Goal: Task Accomplishment & Management: Use online tool/utility

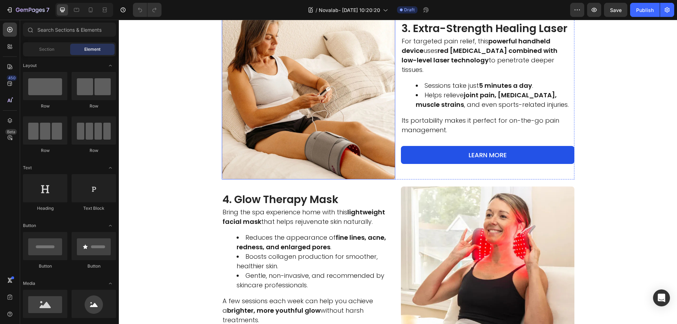
scroll to position [564, 0]
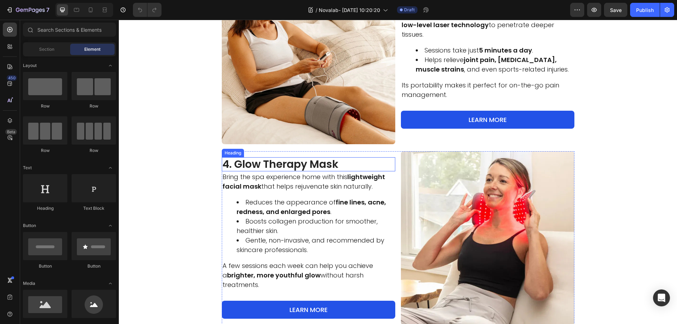
click at [289, 171] on h2 "4. Glow Therapy Mask" at bounding box center [308, 164] width 173 height 14
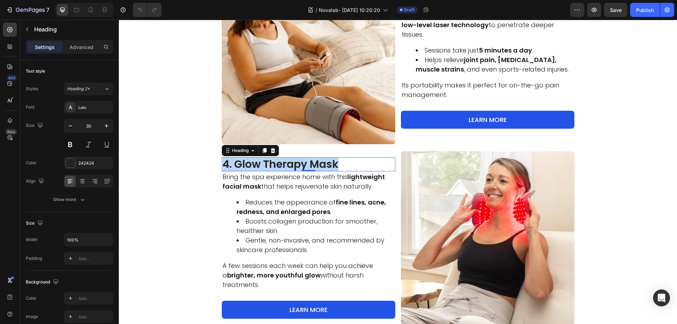
click at [289, 171] on p "4. Glow Therapy Mask" at bounding box center [308, 164] width 172 height 13
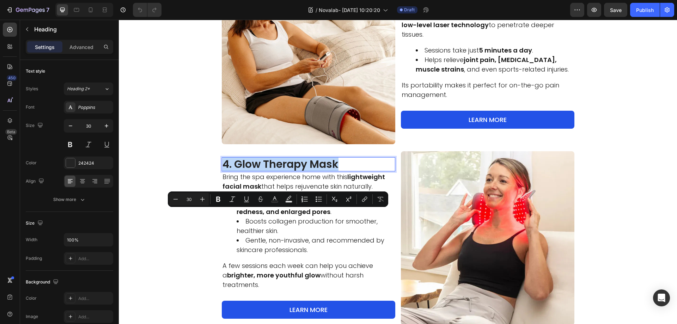
click at [329, 171] on p "4. Glow Therapy Mask" at bounding box center [308, 164] width 172 height 13
click at [339, 171] on p "4. Glow Therapy Mask" at bounding box center [308, 164] width 172 height 13
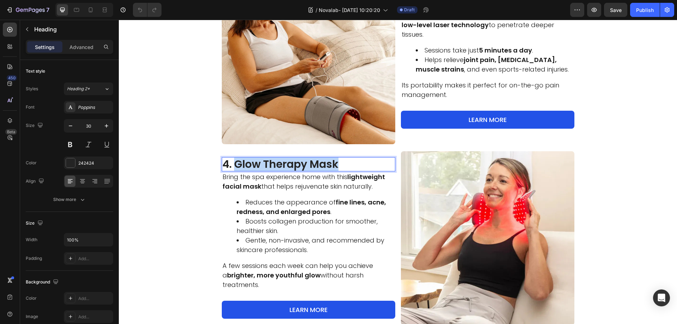
drag, startPoint x: 339, startPoint y: 217, endPoint x: 233, endPoint y: 221, distance: 106.2
click at [233, 171] on p "4. Glow Therapy Mask" at bounding box center [308, 164] width 172 height 13
click at [277, 216] on strong "fine lines, acne, redness, and enlarged pores" at bounding box center [311, 207] width 149 height 18
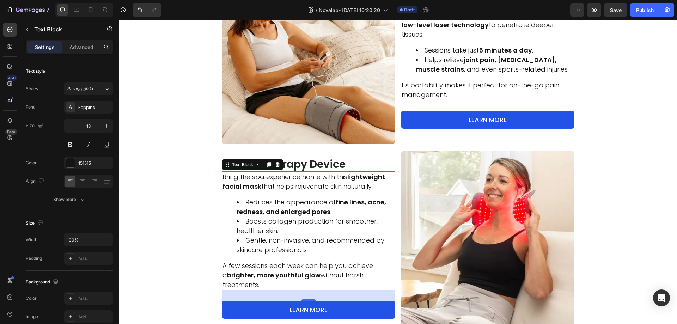
click at [277, 216] on strong "fine lines, acne, redness, and enlarged pores" at bounding box center [311, 207] width 149 height 18
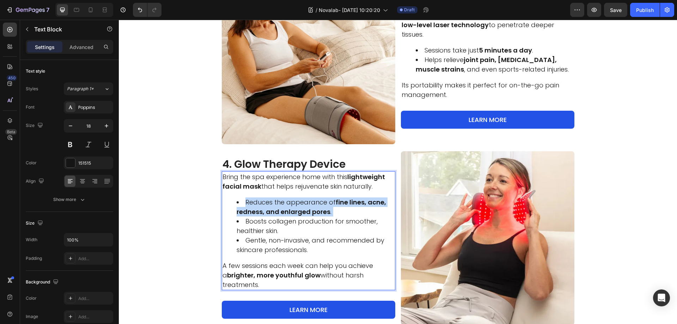
click at [277, 216] on strong "fine lines, acne, redness, and enlarged pores" at bounding box center [311, 207] width 149 height 18
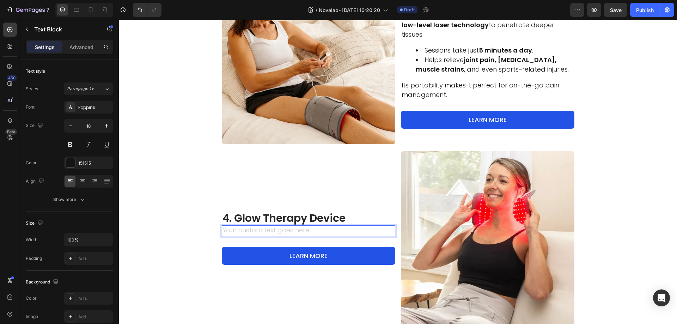
scroll to position [573, 0]
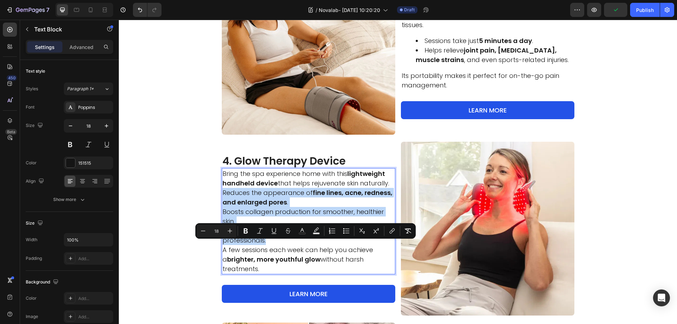
drag, startPoint x: 264, startPoint y: 295, endPoint x: 220, endPoint y: 247, distance: 65.4
click at [222, 247] on div "Bring the spa experience home with this lightweight handheld device that helps …" at bounding box center [308, 221] width 173 height 106
click at [339, 224] on div "Minus 18 Plus Bold Italic Underline Strikethrough Text Color Text Background Co…" at bounding box center [305, 231] width 220 height 16
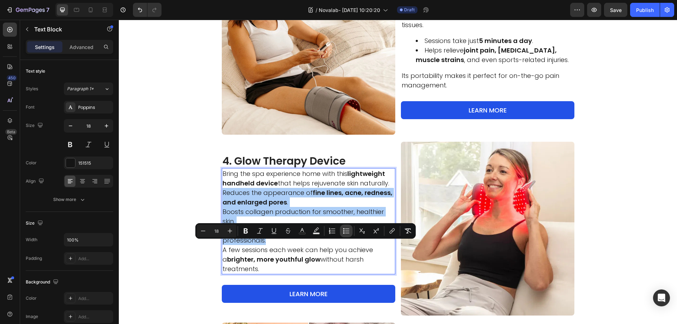
click at [342, 228] on button "Bulleted List" at bounding box center [346, 231] width 13 height 13
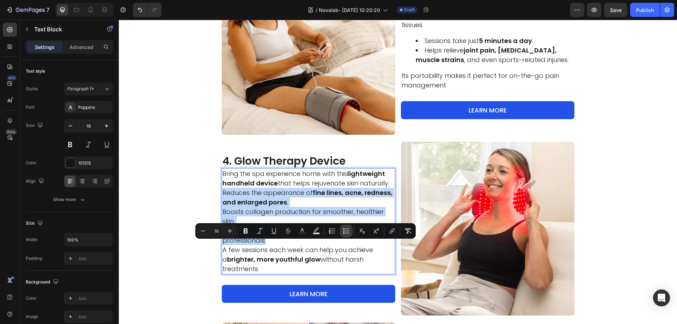
type input "18"
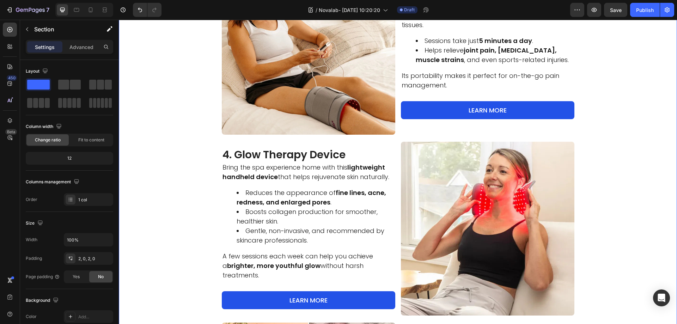
click at [194, 223] on div "Image 1. Light Therapy Pad for Deep Healing Heading This versatile pad is perfe…" at bounding box center [398, 58] width 558 height 873
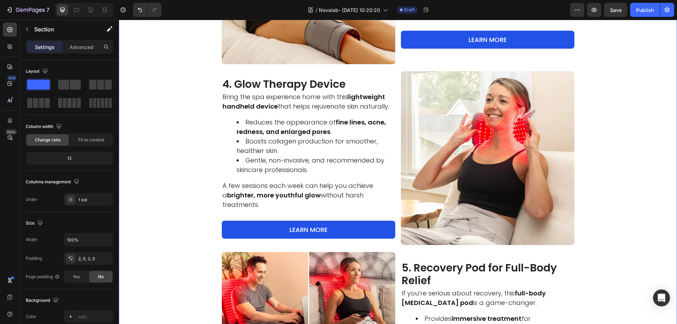
scroll to position [785, 0]
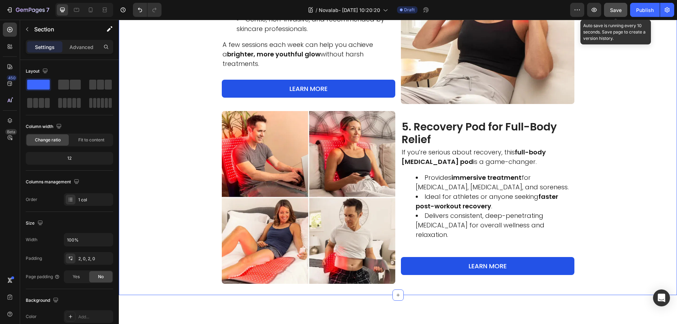
click at [615, 6] on button "Save" at bounding box center [615, 10] width 23 height 14
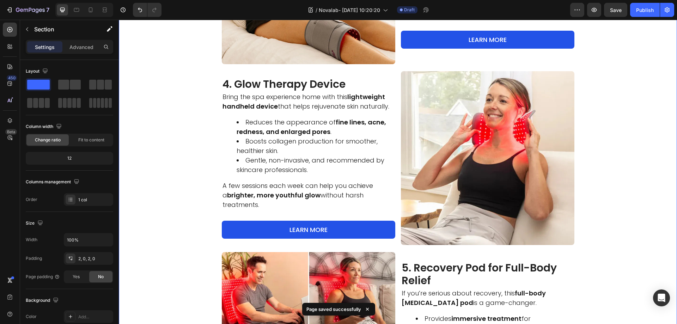
scroll to position [679, 0]
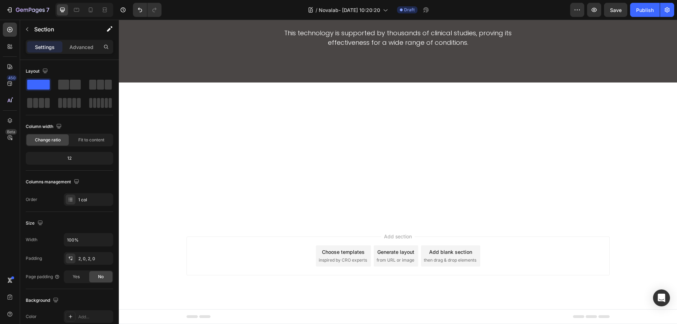
scroll to position [1615, 0]
click at [25, 10] on icon "button" at bounding box center [30, 10] width 29 height 6
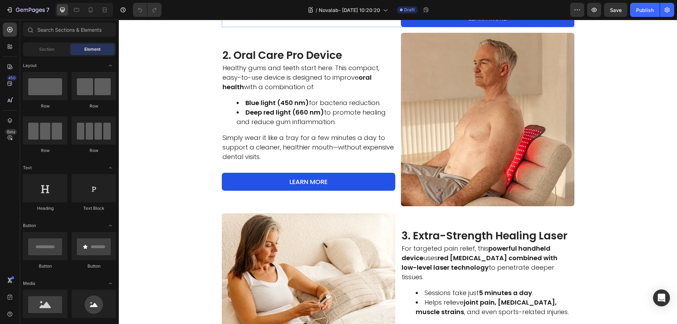
scroll to position [388, 0]
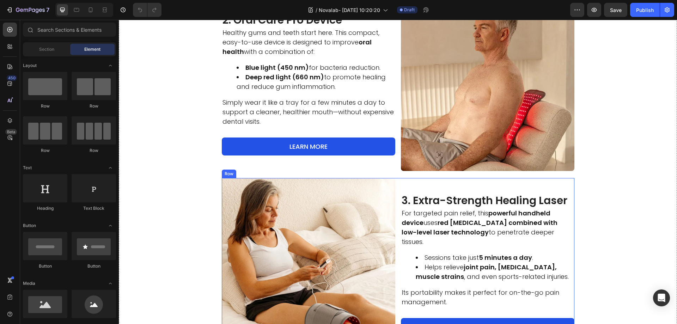
click at [401, 199] on div "3. Extra-Strength Healing Laser Heading For targeted pain relief, this powerful…" at bounding box center [487, 264] width 173 height 173
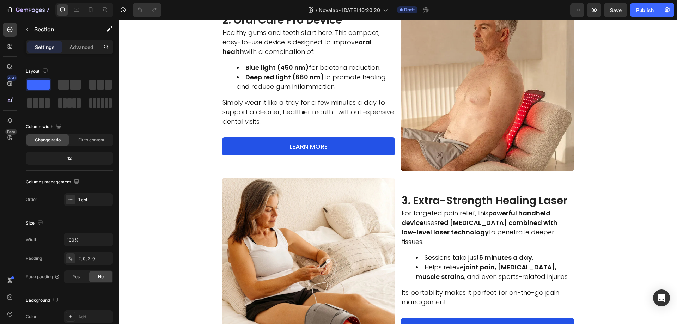
click at [395, 192] on div "Image 1. Light Therapy Pad for Deep Healing Heading This versatile pad is perfe…" at bounding box center [398, 245] width 558 height 874
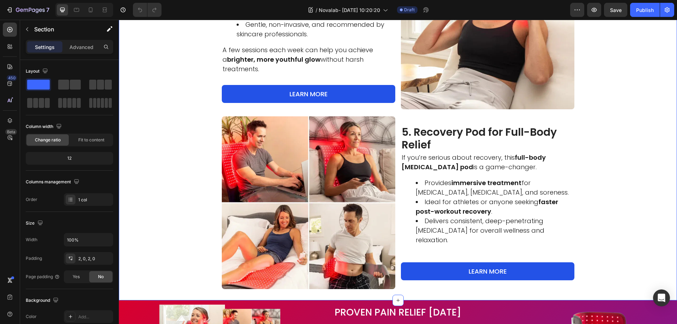
scroll to position [881, 0]
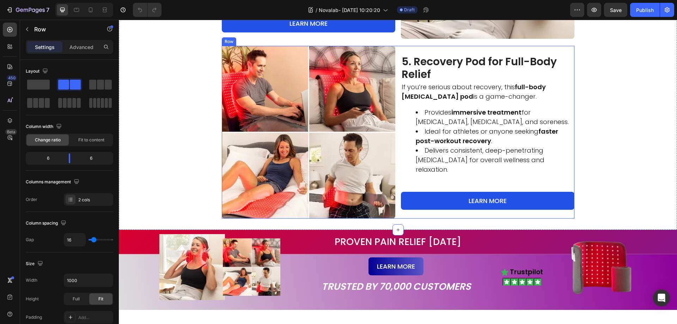
click at [398, 219] on div "Image 5. Recovery Pod for Full-Body Relief Heading If you’re serious about reco…" at bounding box center [398, 132] width 352 height 173
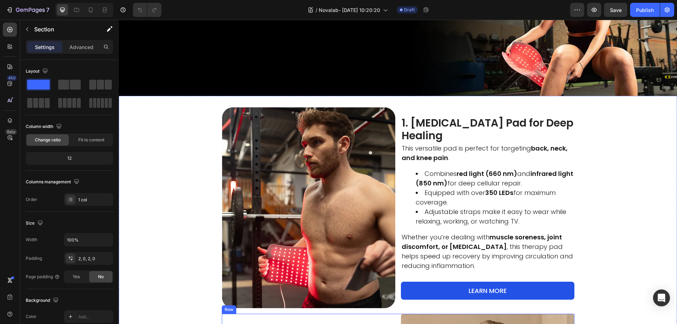
scroll to position [300, 0]
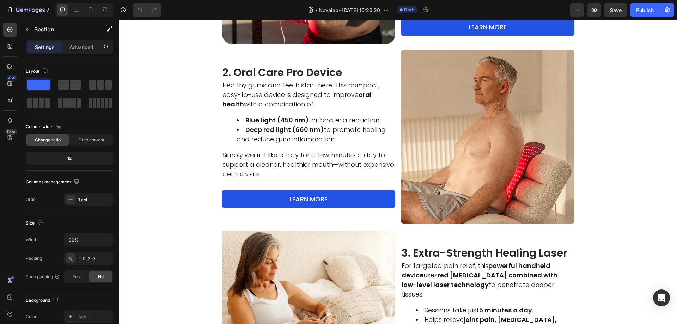
scroll to position [317, 0]
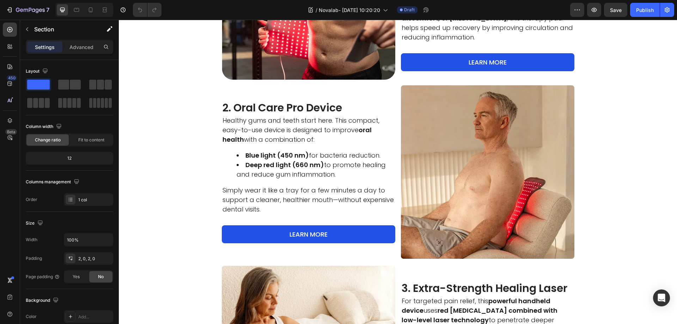
click at [318, 101] on h2 "2. Oral Care Pro Device" at bounding box center [308, 108] width 173 height 14
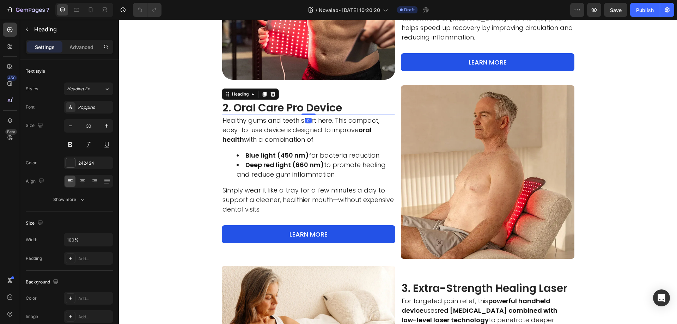
click at [317, 110] on h2 "2. Oral Care Pro Device" at bounding box center [308, 108] width 173 height 14
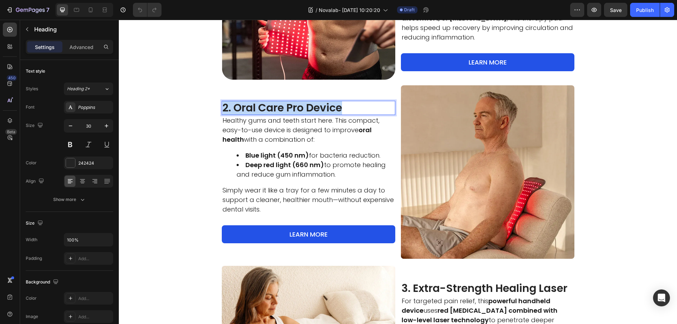
click at [317, 110] on p "2. Oral Care Pro Device" at bounding box center [308, 108] width 172 height 13
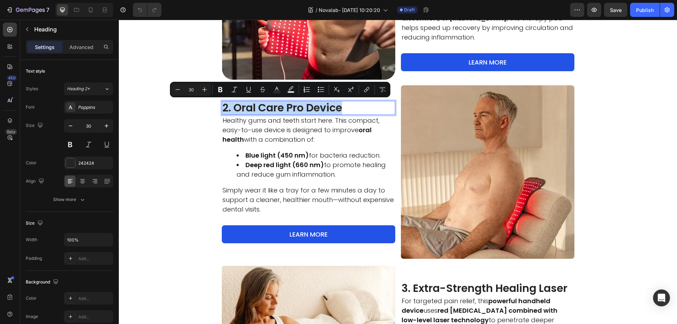
click at [341, 106] on p "2. Oral Care Pro Device" at bounding box center [308, 108] width 172 height 13
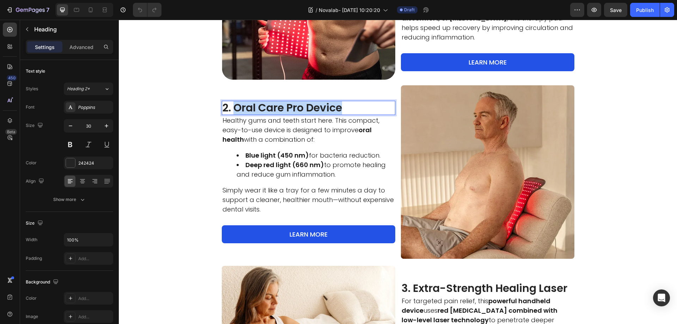
drag, startPoint x: 341, startPoint y: 106, endPoint x: 230, endPoint y: 103, distance: 111.1
click at [230, 103] on p "2. Oral Care Pro Device" at bounding box center [308, 108] width 172 height 13
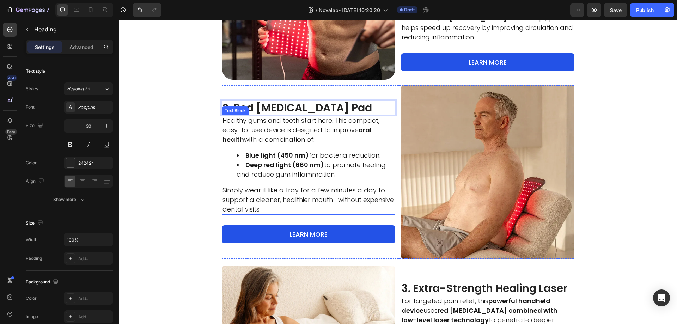
click at [306, 166] on strong "Deep red light (660 nm)" at bounding box center [284, 164] width 79 height 9
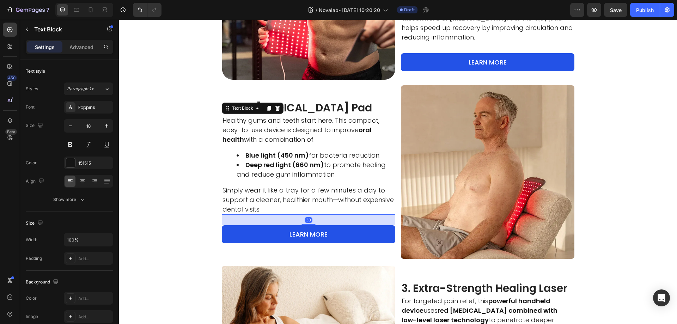
click at [306, 166] on strong "Deep red light (660 nm)" at bounding box center [284, 164] width 79 height 9
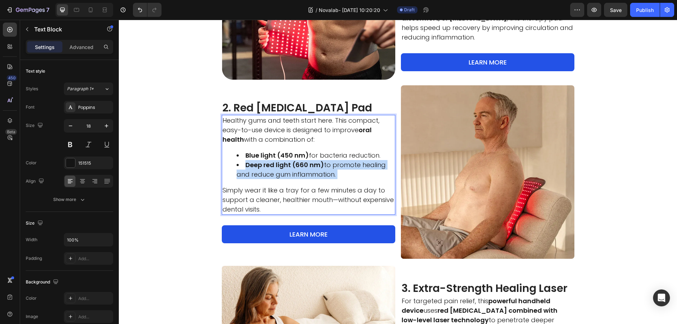
click at [306, 166] on strong "Deep red light (660 nm)" at bounding box center [284, 164] width 79 height 9
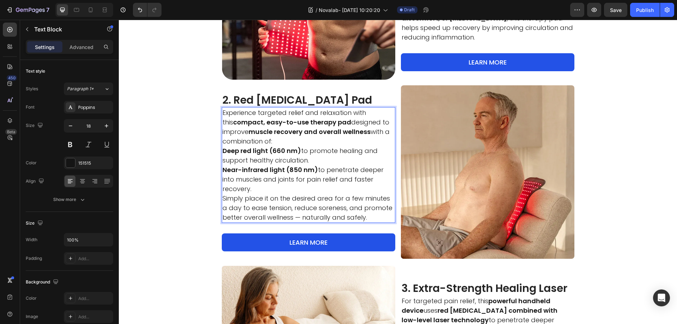
click at [387, 185] on p "Near-infrared light (850 nm) to penetrate deeper into muscles and joints for pa…" at bounding box center [308, 179] width 172 height 29
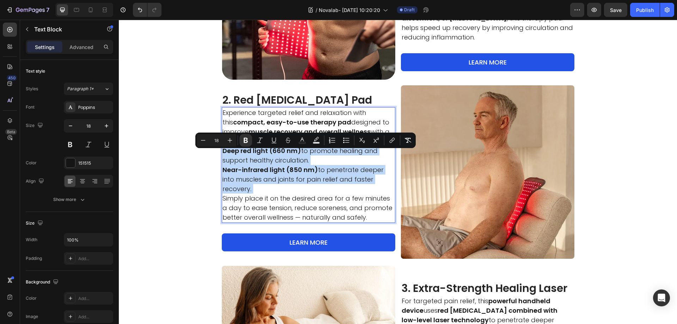
drag, startPoint x: 387, startPoint y: 185, endPoint x: 222, endPoint y: 155, distance: 167.7
click at [222, 155] on div "Experience targeted relief and relaxation with this compact, easy-to-use therap…" at bounding box center [308, 165] width 173 height 116
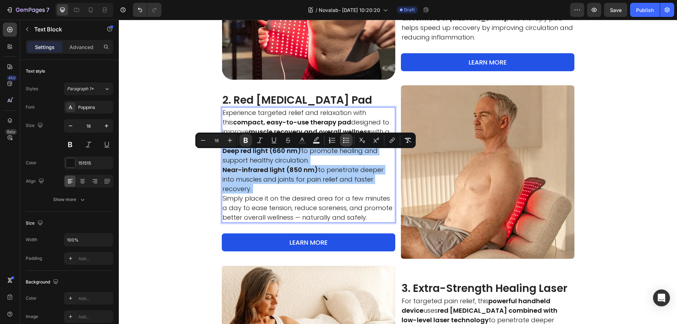
click at [349, 141] on icon "Editor contextual toolbar" at bounding box center [346, 140] width 7 height 7
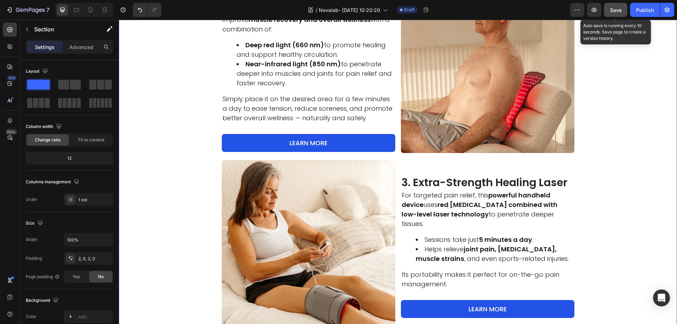
click at [610, 8] on span "Save" at bounding box center [616, 10] width 12 height 6
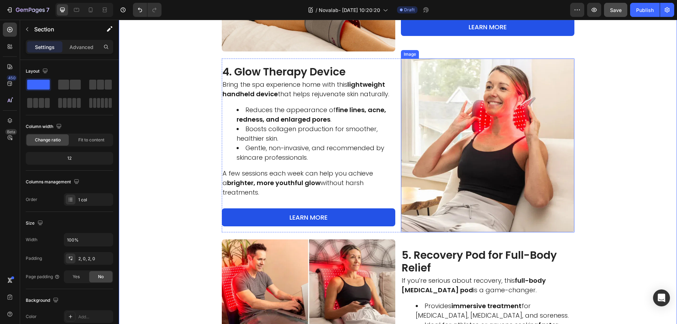
scroll to position [775, 0]
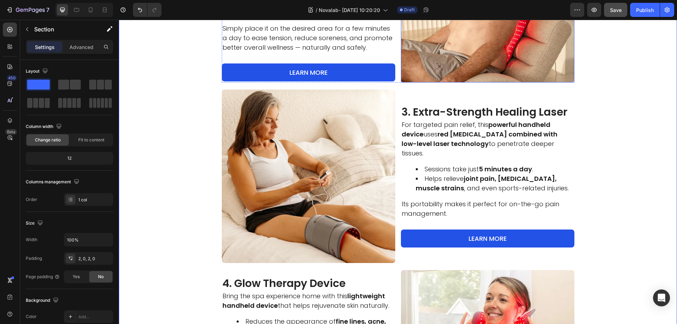
scroll to position [529, 0]
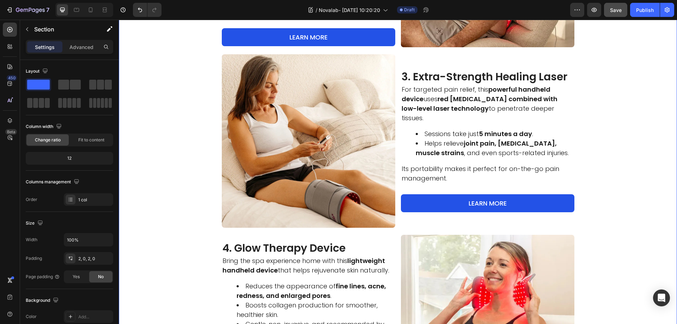
click at [590, 252] on div "Image 1. Light Therapy Pad for Deep Healing Heading This versatile pad is perfe…" at bounding box center [398, 127] width 558 height 921
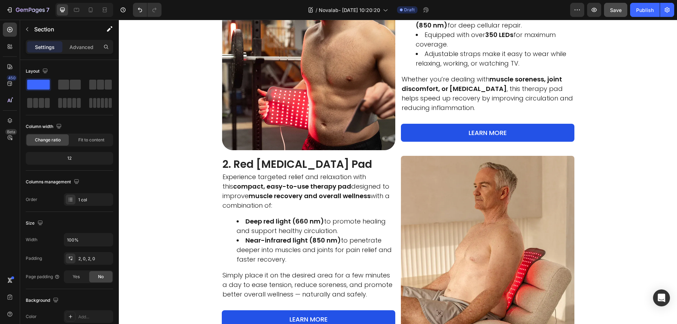
scroll to position [282, 0]
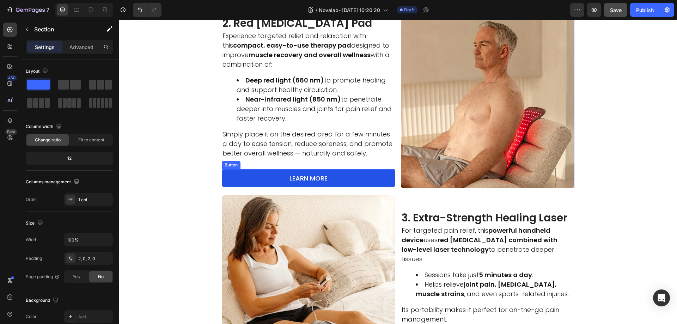
click at [342, 176] on link "LEARN MORE" at bounding box center [308, 178] width 173 height 18
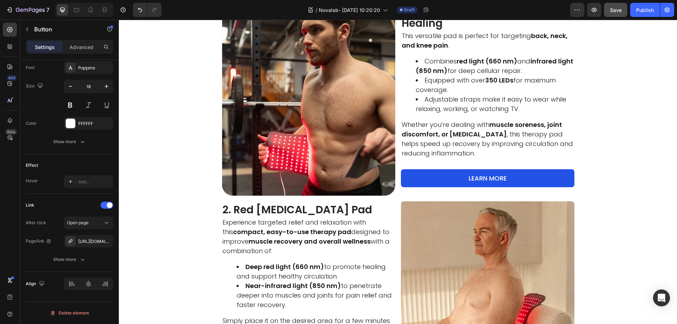
scroll to position [25, 0]
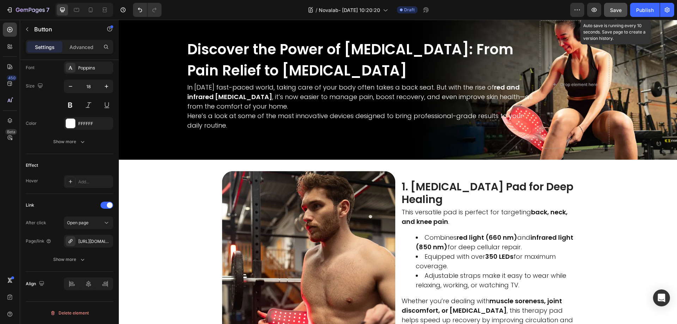
click at [610, 8] on span "Save" at bounding box center [616, 10] width 12 height 6
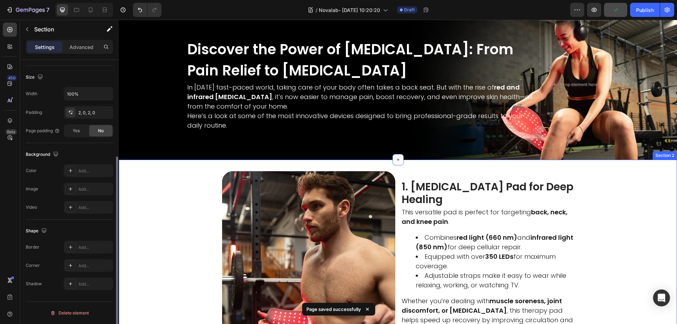
scroll to position [0, 0]
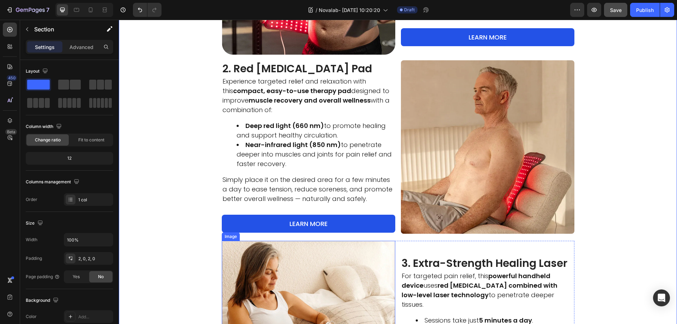
scroll to position [307, 0]
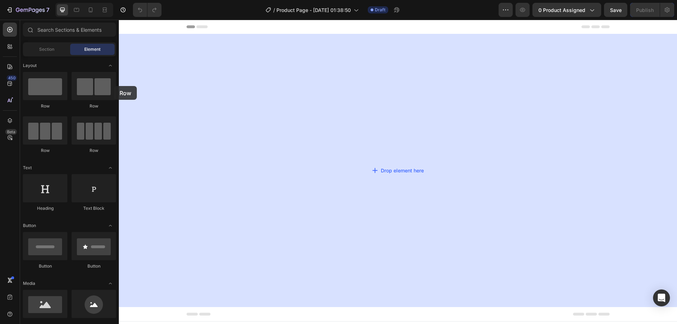
drag, startPoint x: 182, startPoint y: 106, endPoint x: 263, endPoint y: 81, distance: 84.7
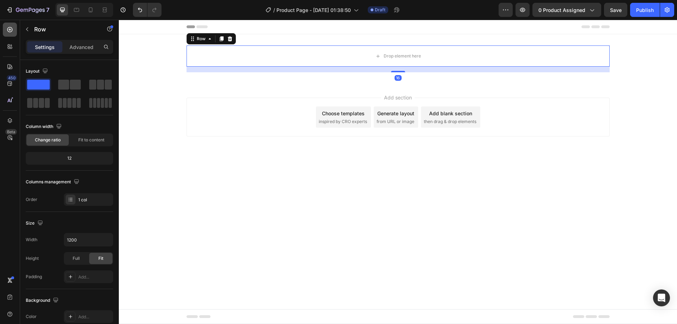
click at [11, 24] on div at bounding box center [10, 30] width 14 height 14
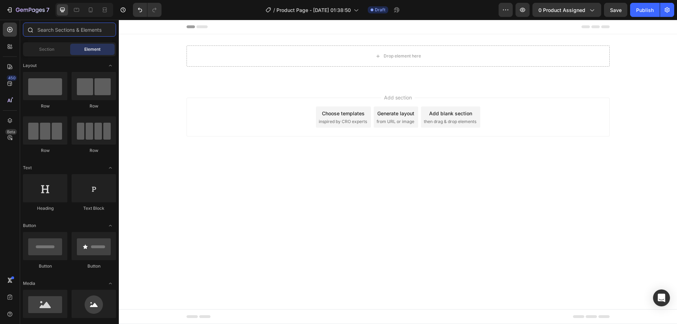
click at [77, 36] on input "text" at bounding box center [69, 30] width 93 height 14
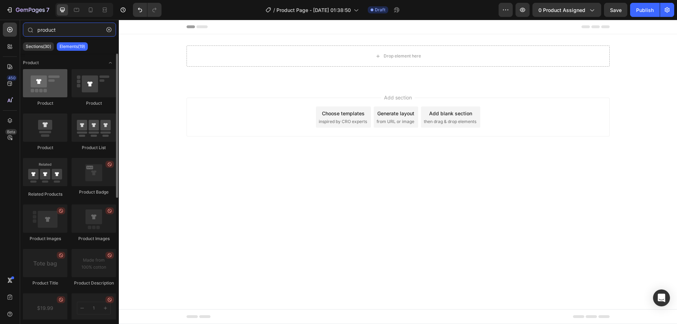
type input "product"
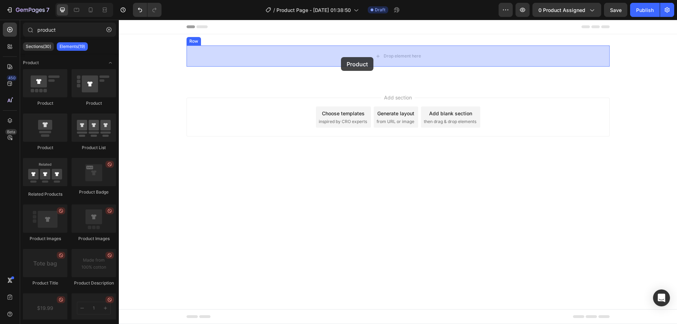
drag, startPoint x: 160, startPoint y: 109, endPoint x: 373, endPoint y: 22, distance: 230.4
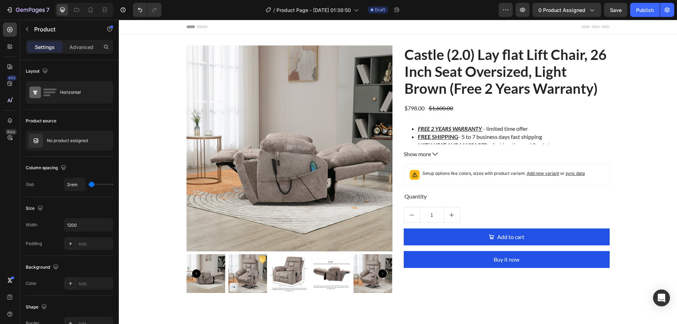
click at [397, 115] on div "Product Images Castle (2.0) Lay flat Lift Chair, 26 Inch Seat Oversized, Light …" at bounding box center [397, 171] width 423 height 253
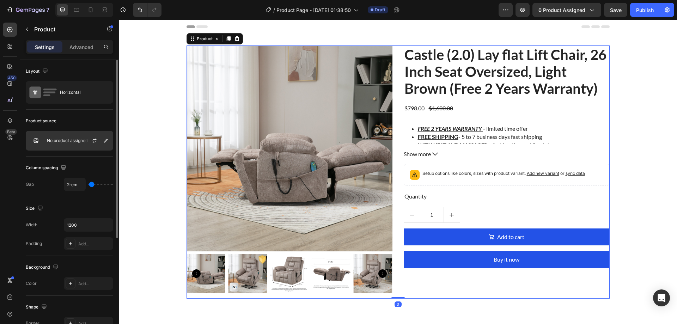
click at [67, 140] on p "No product assigned" at bounding box center [67, 140] width 41 height 5
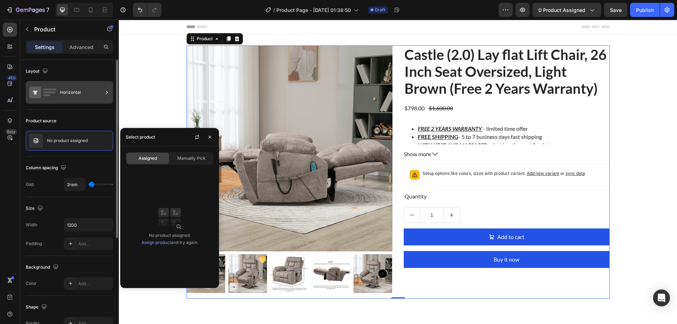
click at [79, 93] on div "Horizontal" at bounding box center [81, 92] width 43 height 16
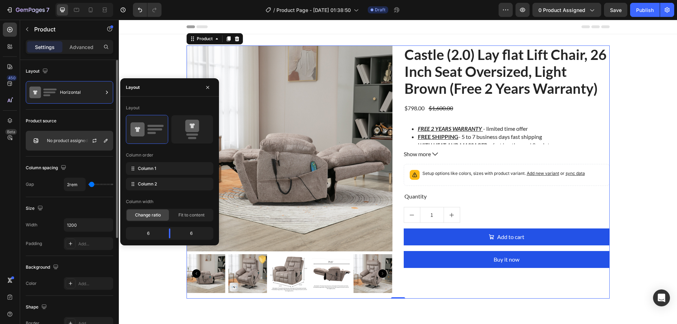
click at [72, 138] on p "No product assigned" at bounding box center [67, 140] width 41 height 5
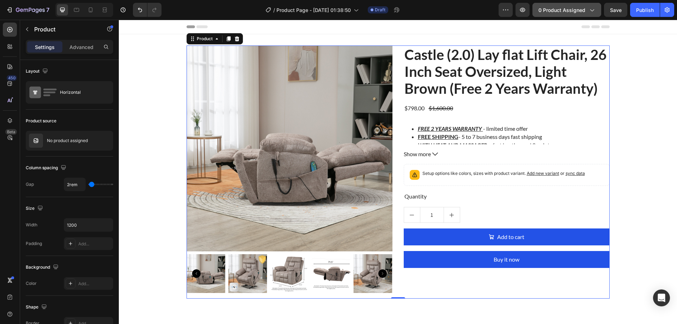
click at [543, 9] on span "0 product assigned" at bounding box center [561, 9] width 47 height 7
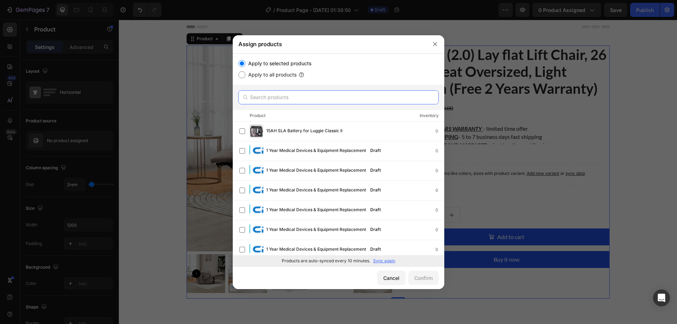
click at [290, 102] on input "text" at bounding box center [338, 97] width 200 height 14
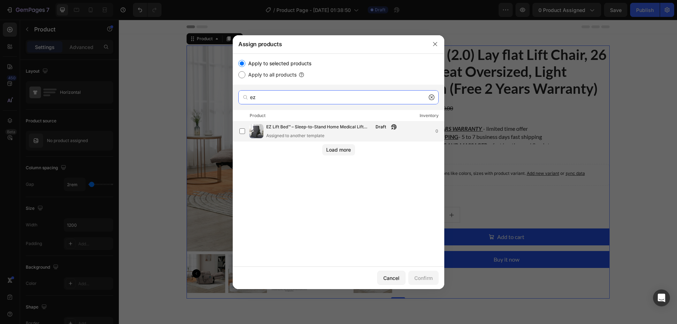
type input "ez"
click at [319, 131] on div "EZ Lift Bed™ – Sleep-to-Stand Home Medical Lift Solution Draft Assigned to anot…" at bounding box center [333, 131] width 134 height 16
click at [428, 280] on div "Confirm" at bounding box center [423, 277] width 18 height 7
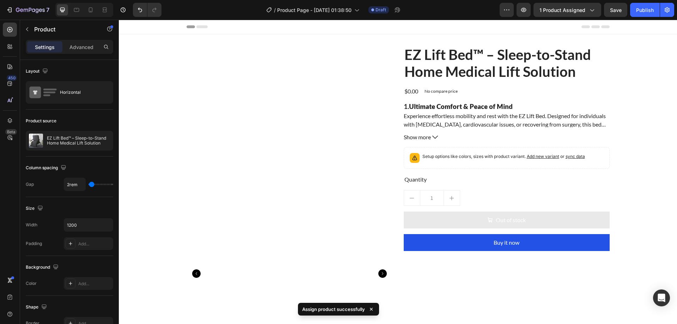
scroll to position [70, 0]
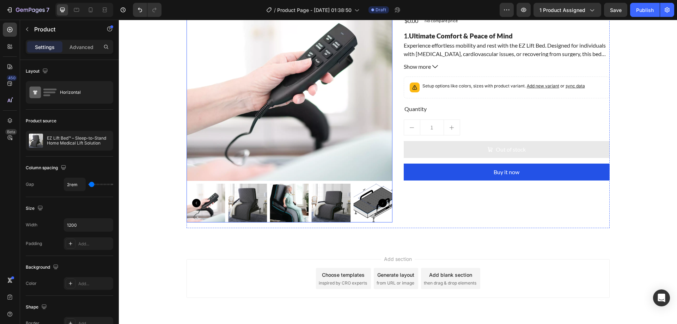
click at [313, 207] on img at bounding box center [331, 203] width 39 height 39
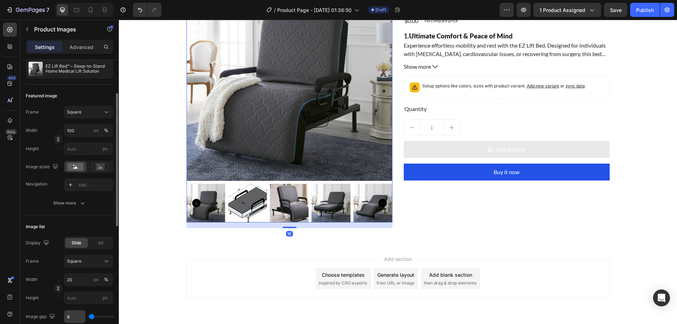
scroll to position [141, 0]
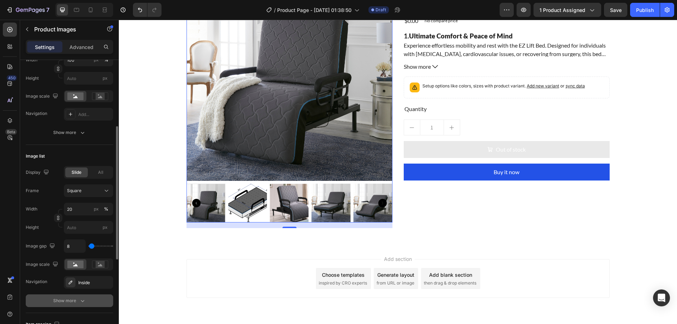
click at [74, 297] on div "Show more" at bounding box center [69, 300] width 33 height 7
click at [87, 282] on div "Inside" at bounding box center [88, 283] width 20 height 6
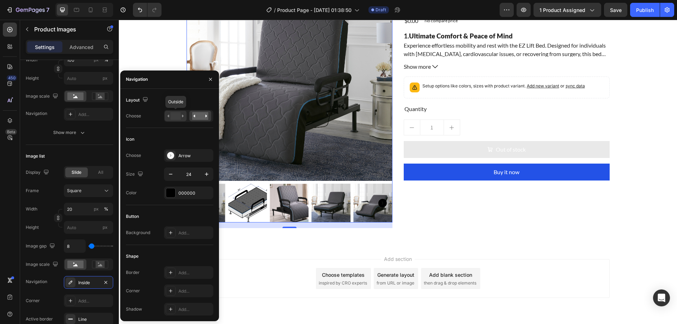
click at [179, 113] on rect at bounding box center [175, 116] width 10 height 8
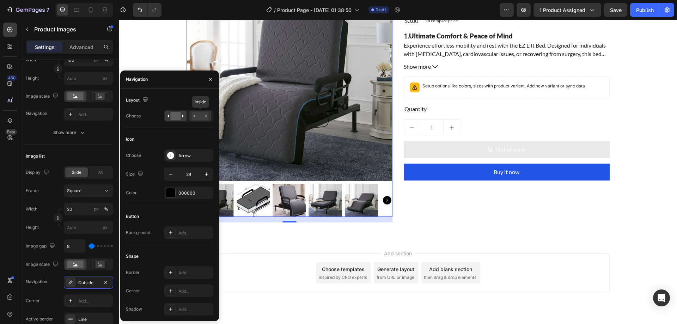
click at [195, 113] on rect at bounding box center [200, 116] width 16 height 8
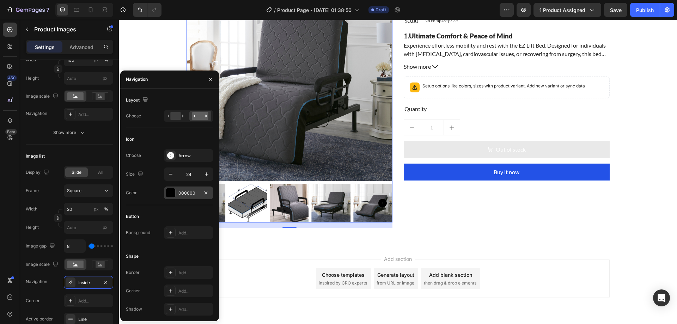
click at [190, 191] on div "000000" at bounding box center [188, 193] width 20 height 6
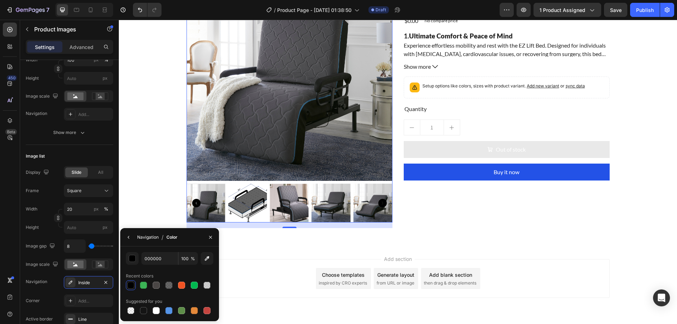
click at [152, 239] on div "Navigation" at bounding box center [148, 237] width 22 height 6
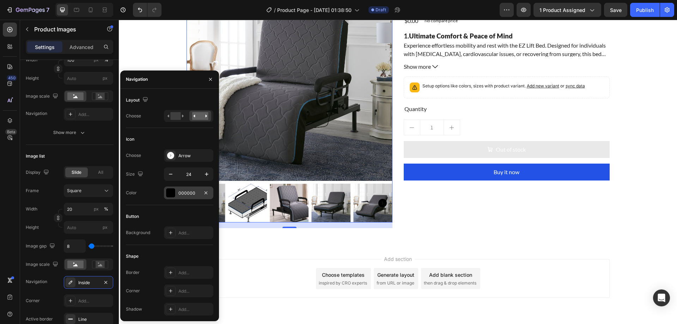
drag, startPoint x: 181, startPoint y: 194, endPoint x: 63, endPoint y: 173, distance: 120.3
click at [181, 194] on div "000000" at bounding box center [188, 193] width 20 height 6
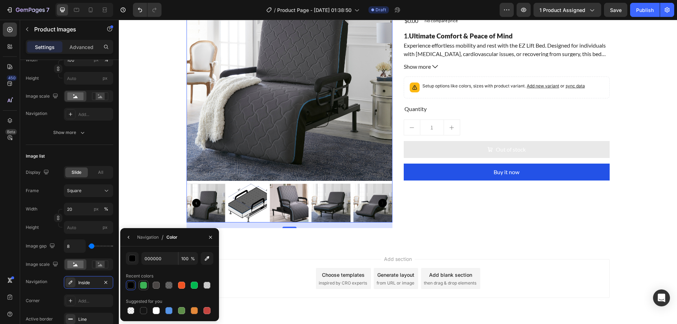
click at [143, 287] on div at bounding box center [143, 285] width 7 height 7
click at [129, 282] on div at bounding box center [130, 285] width 7 height 7
type input "000000"
click at [145, 231] on div "Navigation / Color" at bounding box center [150, 237] width 60 height 18
click at [145, 236] on div "Navigation" at bounding box center [148, 237] width 22 height 6
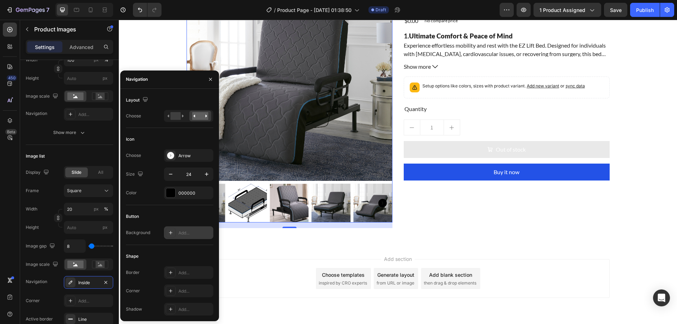
click at [183, 233] on div "Add..." at bounding box center [194, 233] width 33 height 6
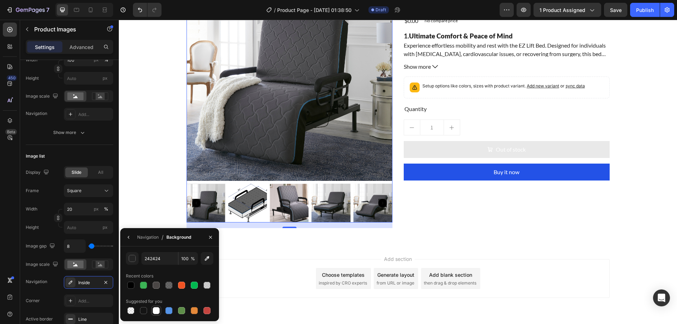
click at [158, 306] on div at bounding box center [156, 311] width 10 height 10
click at [157, 306] on div at bounding box center [156, 311] width 10 height 10
click at [131, 309] on div at bounding box center [130, 310] width 7 height 7
type input "000000"
type input "0"
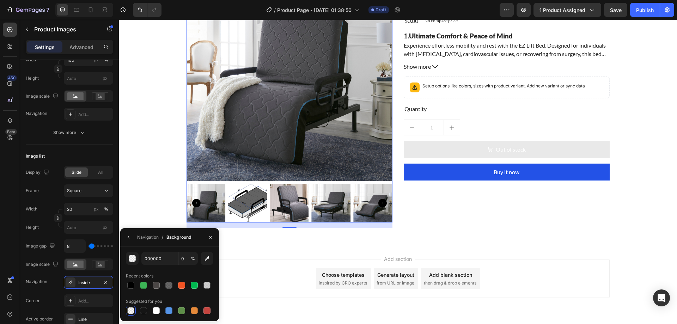
click at [157, 229] on div "Navigation / Background" at bounding box center [157, 237] width 74 height 18
click at [150, 234] on div "Navigation" at bounding box center [148, 237] width 22 height 6
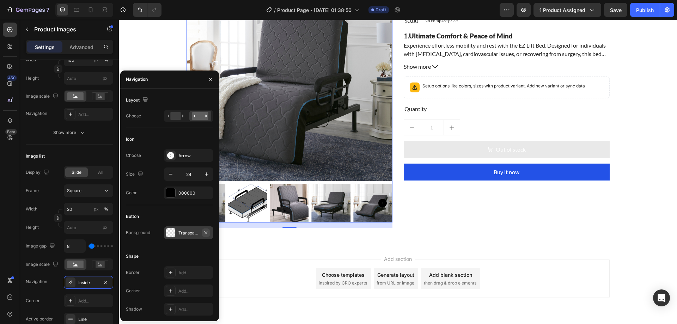
click at [207, 230] on icon "button" at bounding box center [206, 233] width 6 height 6
click at [178, 160] on div "Arrow" at bounding box center [188, 155] width 49 height 13
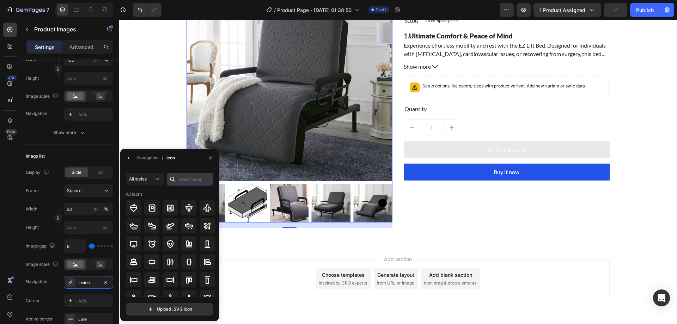
click at [184, 181] on input "text" at bounding box center [190, 179] width 47 height 13
type input "arrow"
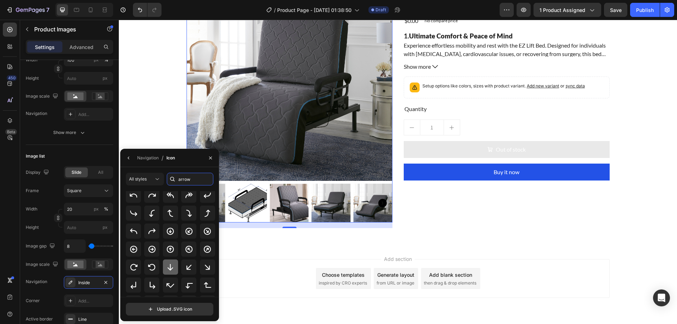
scroll to position [0, 0]
click at [212, 159] on icon "button" at bounding box center [211, 158] width 6 height 6
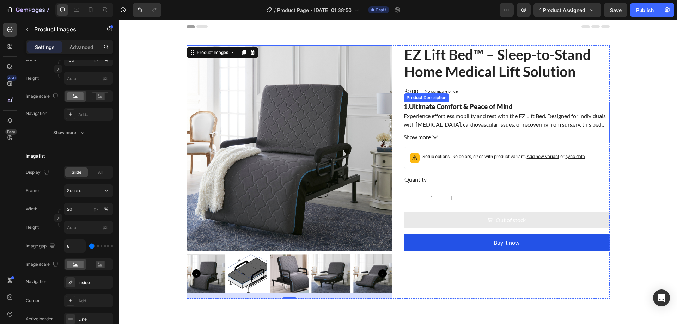
click at [433, 138] on icon at bounding box center [435, 137] width 6 height 6
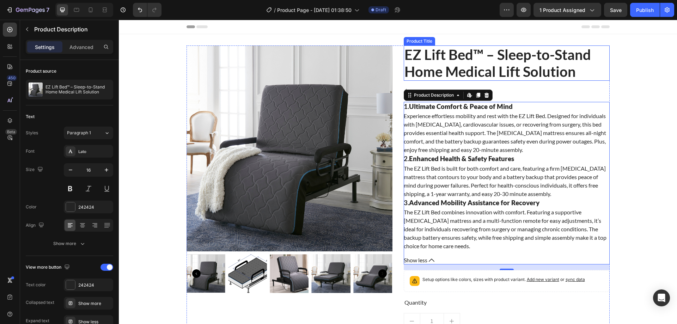
click at [443, 71] on h2 "EZ Lift Bed™ – Sleep-to-Stand Home Medical Lift Solution" at bounding box center [507, 62] width 206 height 35
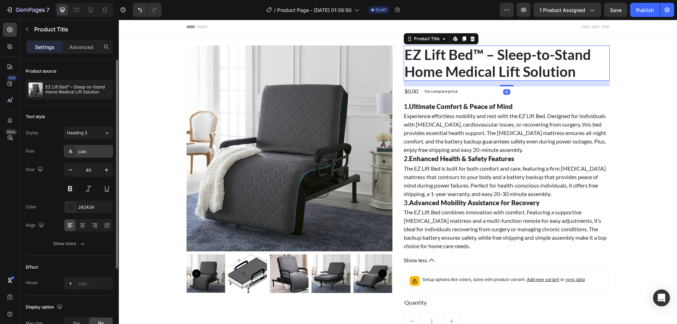
click at [95, 152] on div "Lato" at bounding box center [94, 151] width 33 height 6
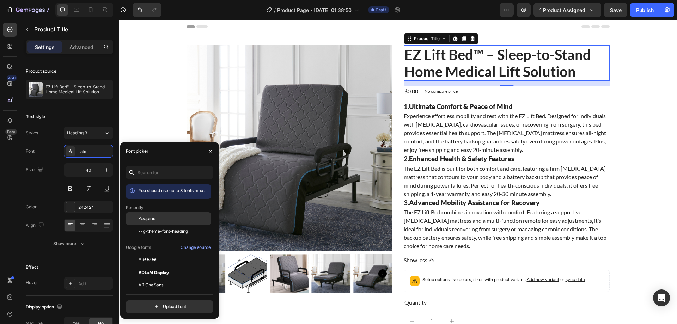
click at [148, 220] on span "Poppins" at bounding box center [147, 218] width 17 height 6
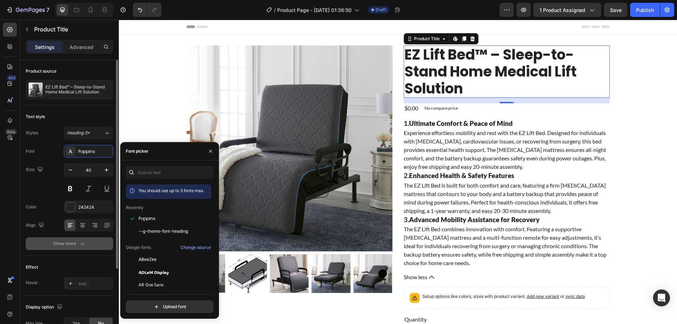
click at [74, 245] on div "Show more" at bounding box center [69, 243] width 33 height 7
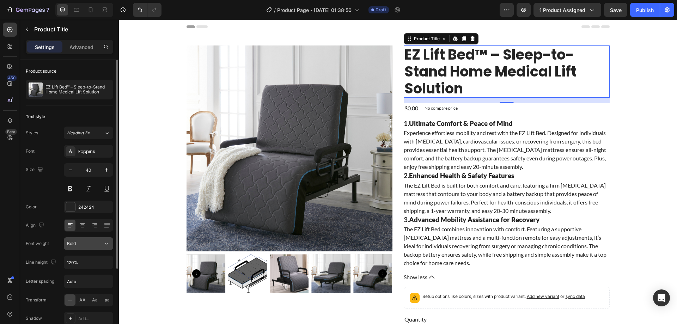
click at [79, 245] on div "Bold" at bounding box center [85, 243] width 36 height 6
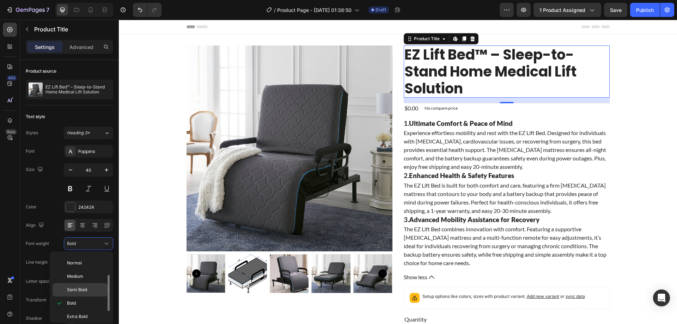
click at [81, 287] on span "Semi Bold" at bounding box center [77, 290] width 20 height 6
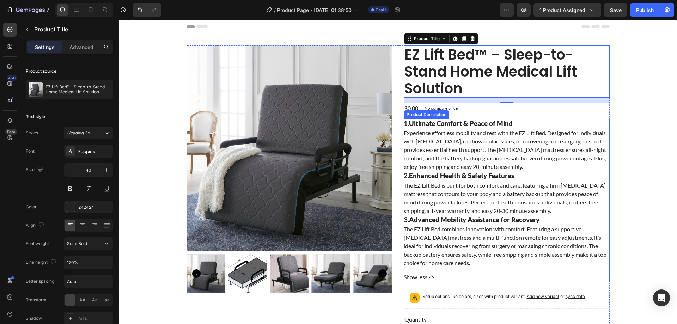
click at [483, 156] on p "Experience effortless mobility and rest with the EZ Lift Bed. Designed for indi…" at bounding box center [505, 149] width 202 height 41
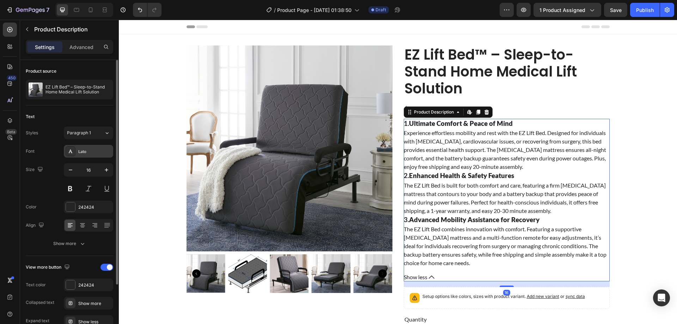
click at [82, 149] on div "Lato" at bounding box center [94, 151] width 33 height 6
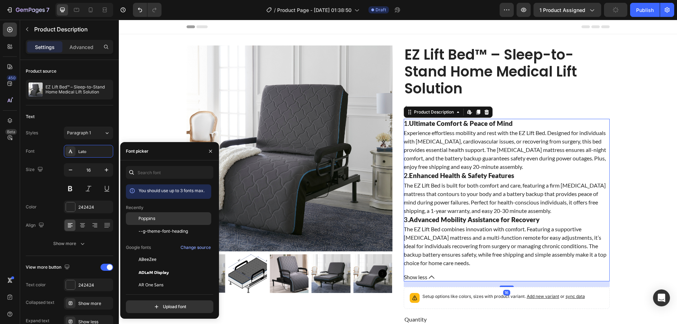
click at [153, 219] on span "Poppins" at bounding box center [147, 218] width 17 height 6
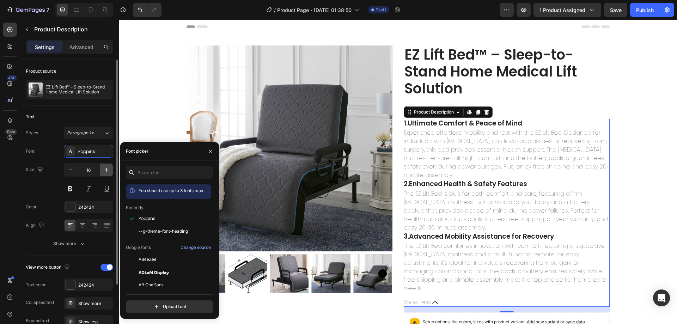
click at [107, 170] on icon "button" at bounding box center [106, 169] width 7 height 7
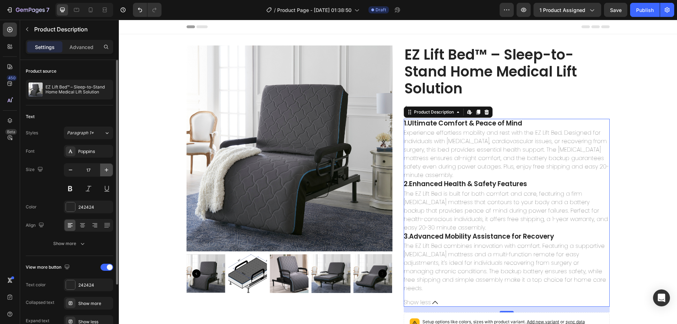
click at [107, 170] on icon "button" at bounding box center [106, 169] width 7 height 7
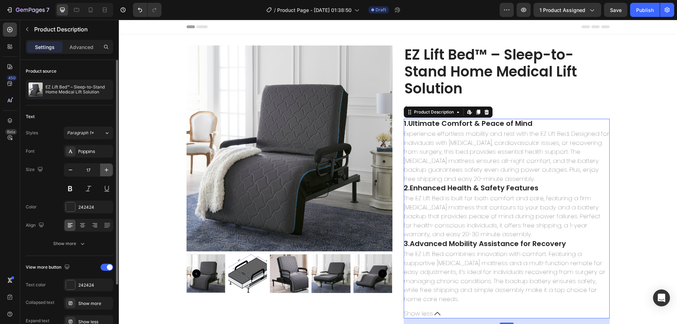
type input "18"
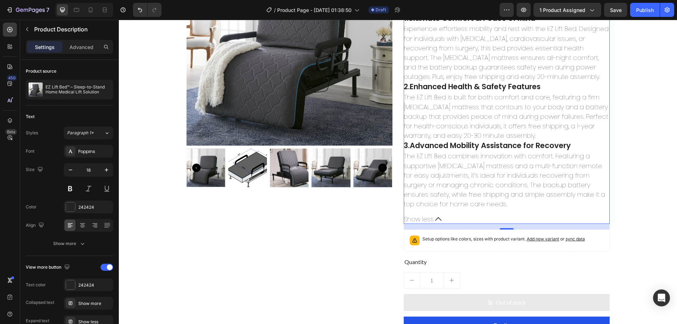
scroll to position [141, 0]
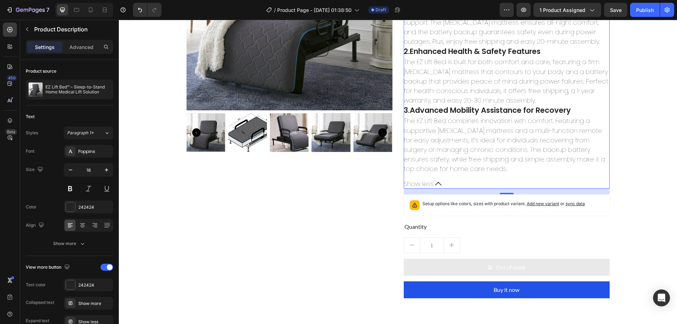
click at [437, 183] on icon at bounding box center [438, 183] width 6 height 6
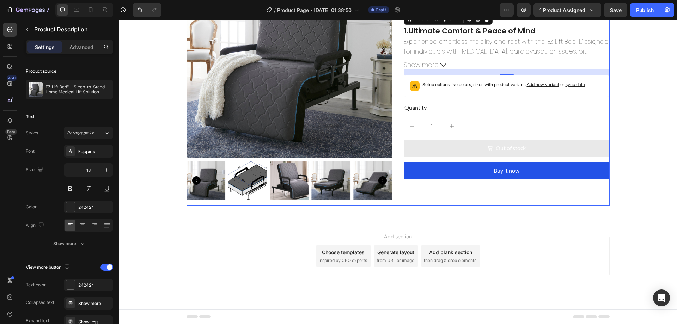
scroll to position [0, 0]
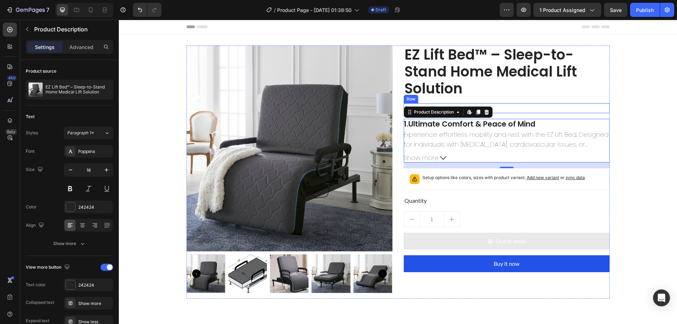
click at [513, 106] on div "$0.00 Product Price Product Price No compare price Product Price Row" at bounding box center [507, 108] width 206 height 10
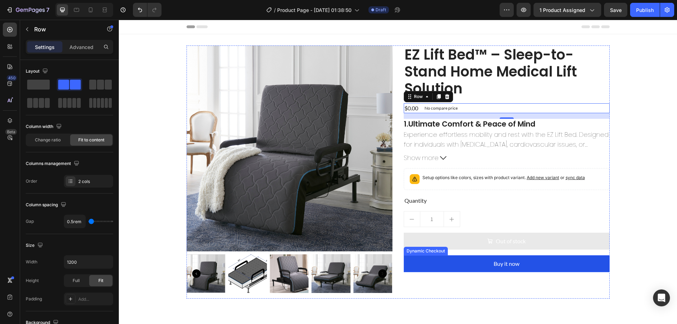
scroll to position [93, 0]
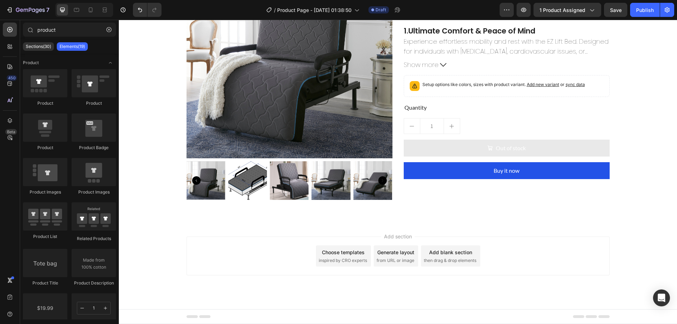
click at [445, 256] on div "Add blank section" at bounding box center [450, 251] width 43 height 7
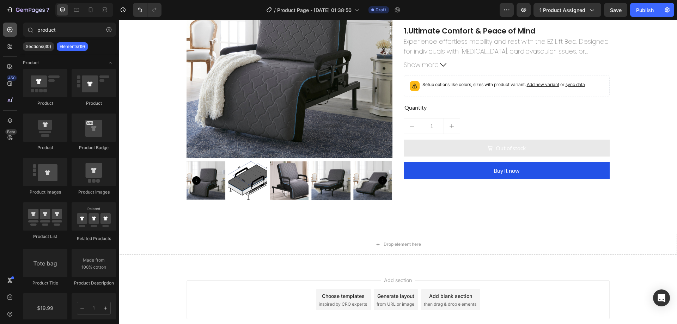
click at [12, 27] on icon at bounding box center [9, 29] width 7 height 7
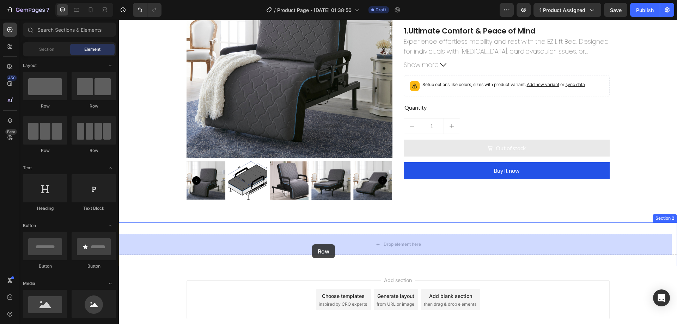
drag, startPoint x: 177, startPoint y: 161, endPoint x: 312, endPoint y: 244, distance: 158.3
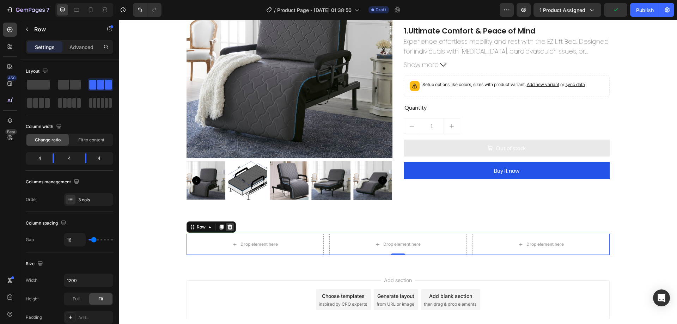
click at [231, 227] on div at bounding box center [230, 227] width 8 height 8
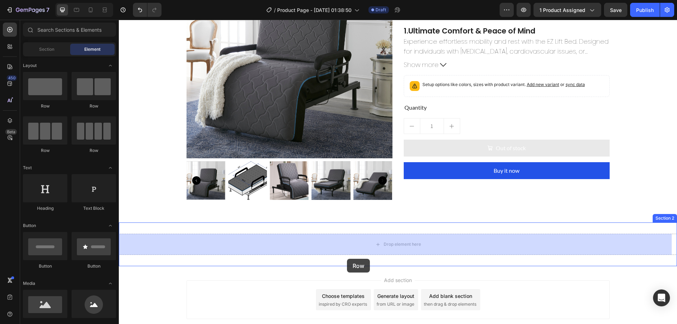
drag, startPoint x: 157, startPoint y: 112, endPoint x: 348, endPoint y: 257, distance: 239.1
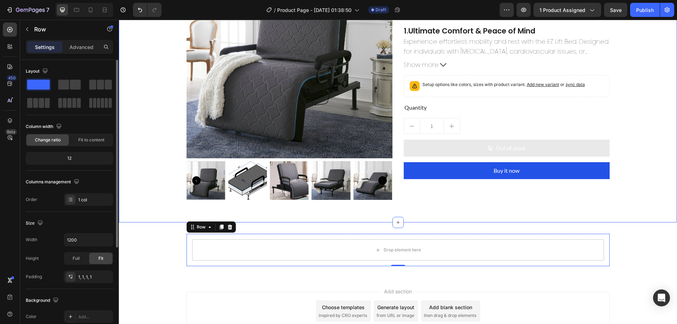
drag, startPoint x: 36, startPoint y: 83, endPoint x: 86, endPoint y: 148, distance: 81.8
click at [102, 158] on div "Layout Column width Change ratio Fit to content 12 Columns management Order 1 c…" at bounding box center [69, 136] width 87 height 140
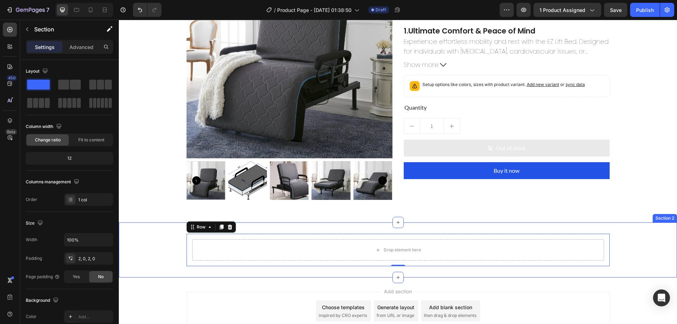
click at [160, 253] on div "Drop element here Row 0" at bounding box center [398, 250] width 558 height 32
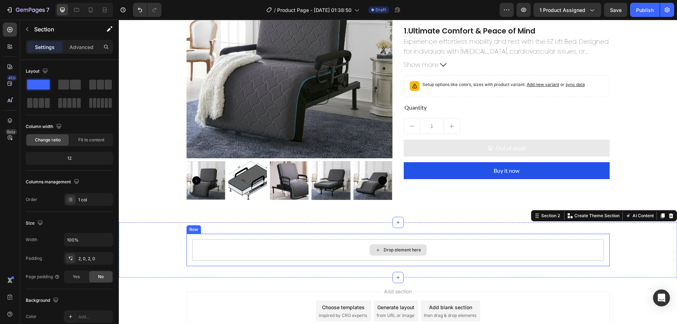
click at [247, 255] on div "Drop element here" at bounding box center [398, 249] width 412 height 21
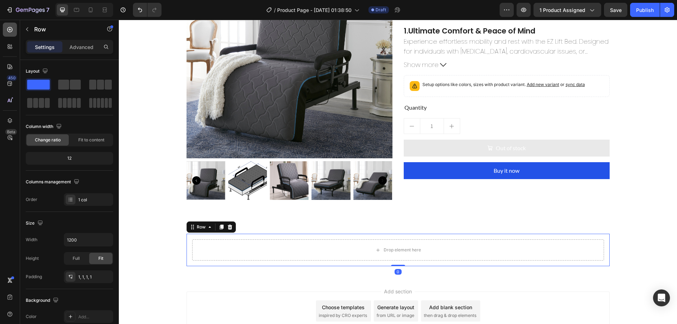
click at [5, 28] on div at bounding box center [10, 30] width 14 height 14
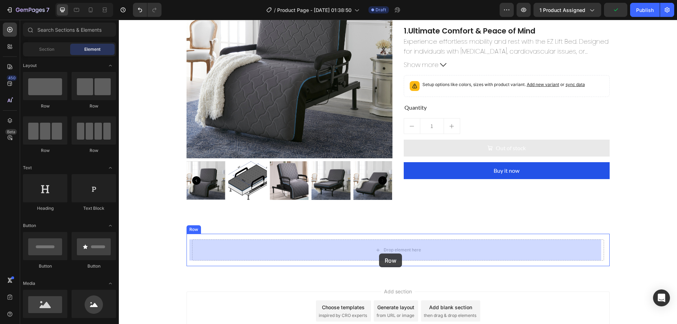
drag, startPoint x: 176, startPoint y: 164, endPoint x: 379, endPoint y: 253, distance: 221.9
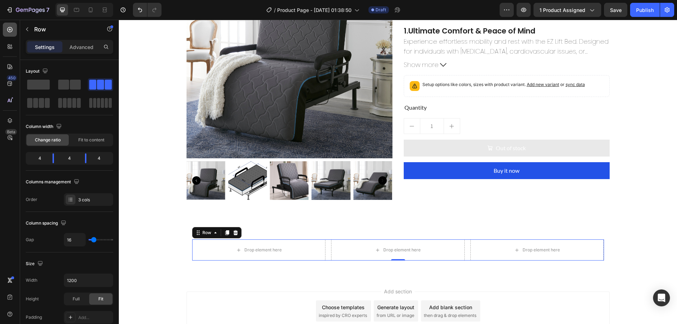
click at [5, 32] on div at bounding box center [10, 30] width 14 height 14
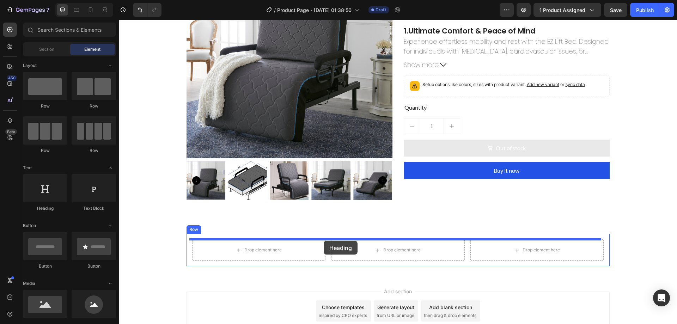
drag, startPoint x: 182, startPoint y: 209, endPoint x: 324, endPoint y: 241, distance: 144.9
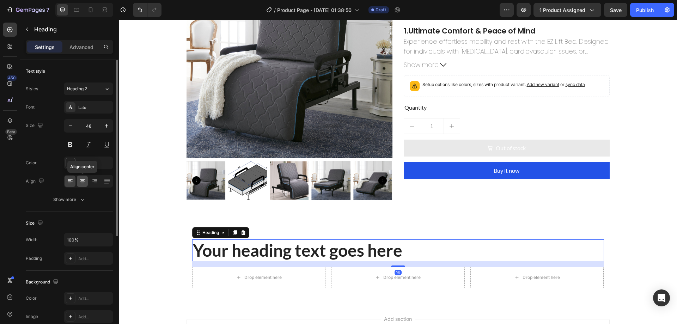
click at [84, 177] on div at bounding box center [82, 181] width 11 height 11
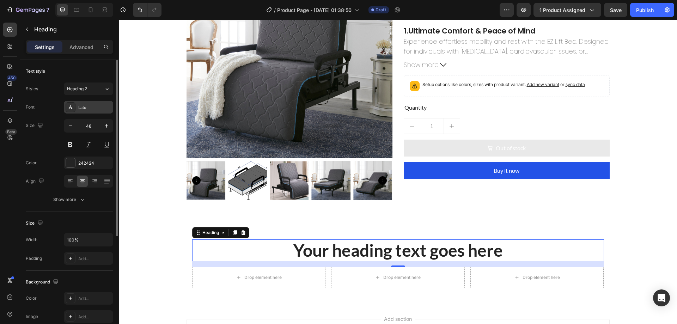
click at [87, 109] on div "Lato" at bounding box center [94, 107] width 33 height 6
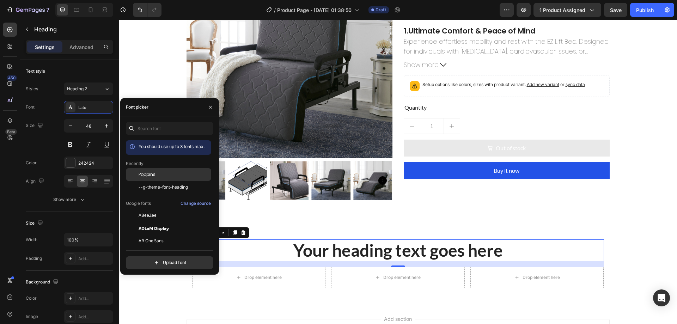
click at [141, 173] on span "Poppins" at bounding box center [147, 174] width 17 height 6
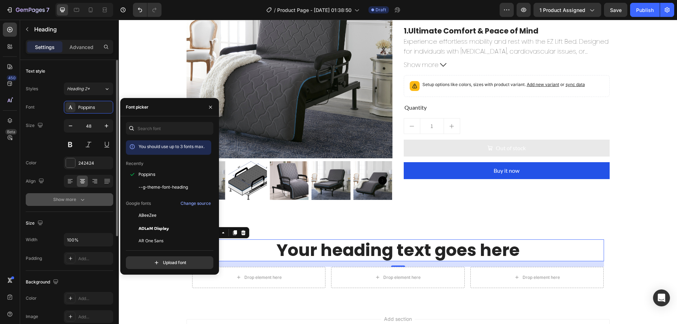
click at [84, 203] on button "Show more" at bounding box center [69, 199] width 87 height 13
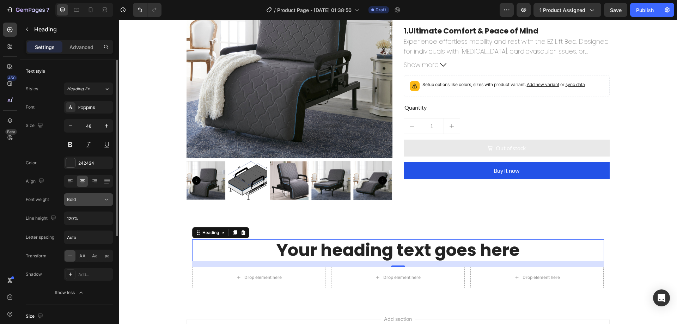
click at [89, 202] on div "Bold" at bounding box center [85, 199] width 36 height 6
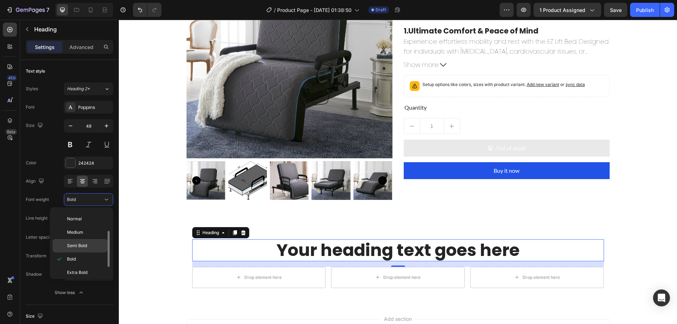
click at [79, 243] on span "Semi Bold" at bounding box center [77, 246] width 20 height 6
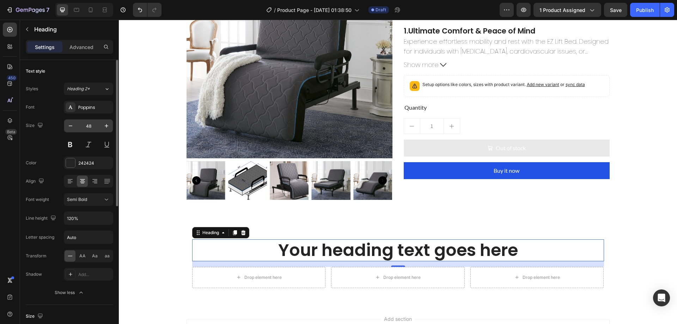
click at [91, 130] on input "48" at bounding box center [88, 125] width 23 height 13
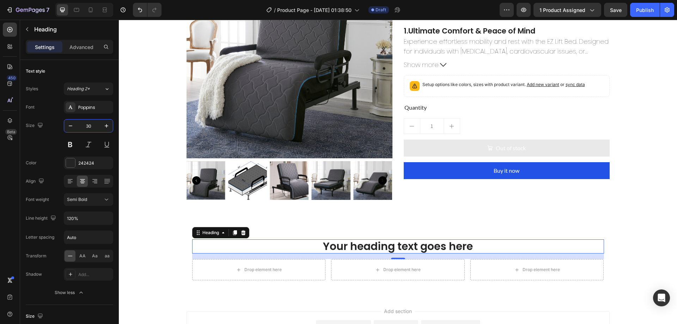
type input "30"
click at [350, 239] on h2 "Your heading text goes here" at bounding box center [398, 246] width 412 height 14
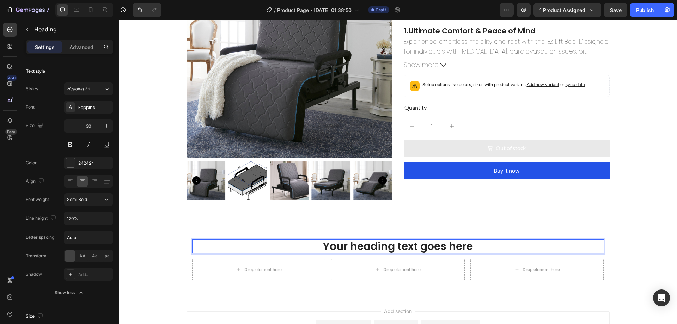
click at [351, 243] on p "Your heading text goes here" at bounding box center [398, 246] width 410 height 13
click at [11, 29] on icon at bounding box center [9, 29] width 7 height 7
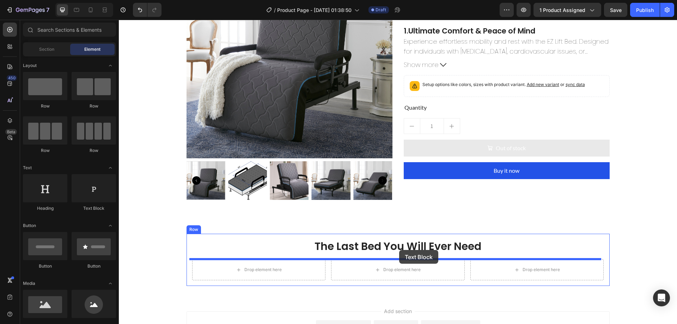
drag, startPoint x: 217, startPoint y: 224, endPoint x: 399, endPoint y: 250, distance: 184.1
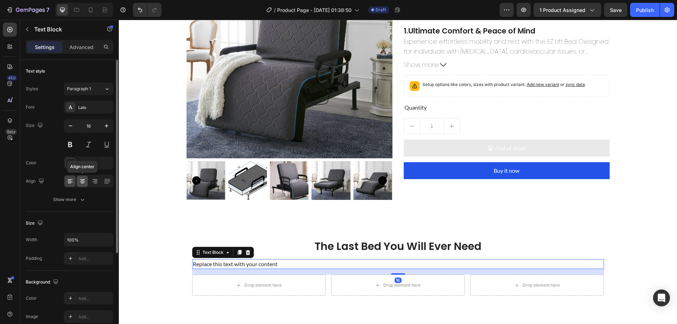
click at [82, 181] on icon at bounding box center [83, 180] width 4 height 1
click at [85, 103] on div "Lato" at bounding box center [88, 107] width 49 height 13
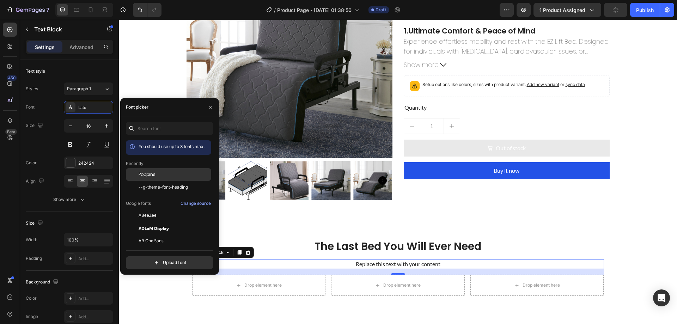
click at [144, 174] on span "Poppins" at bounding box center [147, 174] width 17 height 6
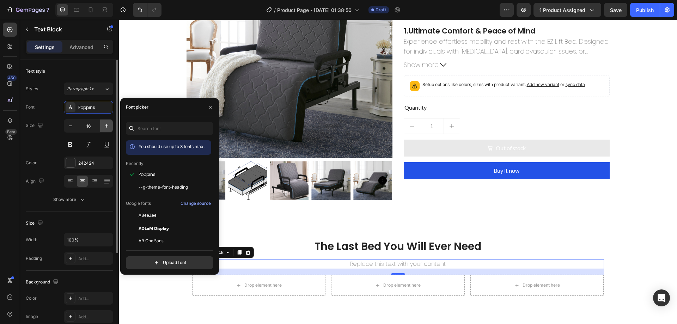
click at [105, 122] on icon "button" at bounding box center [106, 125] width 7 height 7
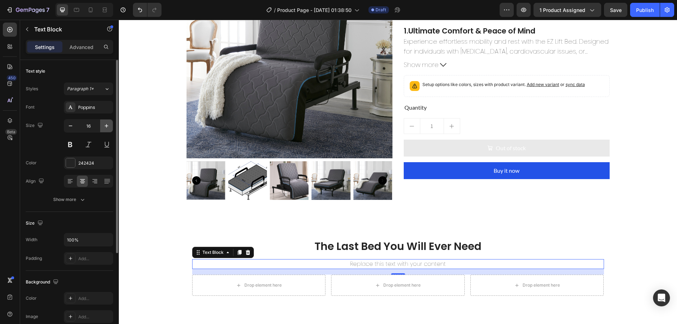
click at [105, 122] on icon "button" at bounding box center [106, 125] width 7 height 7
type input "18"
click at [386, 266] on div "Replace this text with your content" at bounding box center [398, 264] width 412 height 11
click at [386, 265] on p "Replace this text with your content" at bounding box center [398, 265] width 410 height 10
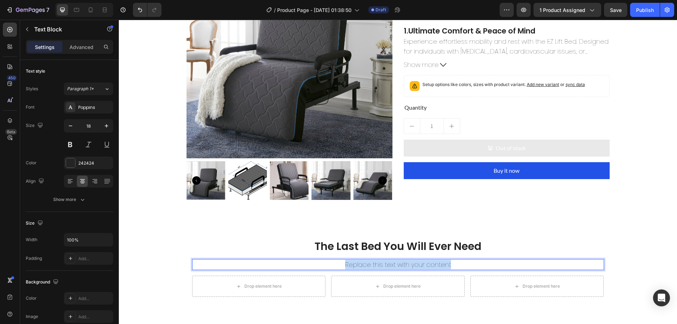
click at [386, 265] on p "Replace this text with your content" at bounding box center [398, 265] width 410 height 10
click at [492, 200] on div "EZ Lift Bed™ – Sleep-to-Stand Home Medical Lift Solution Product Title $0.00 Pr…" at bounding box center [507, 78] width 206 height 253
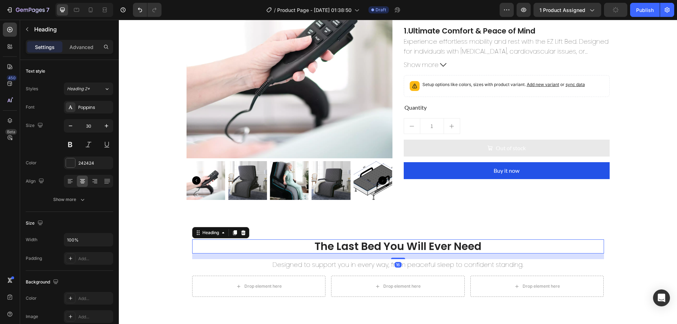
click at [456, 249] on p "The Last Bed You Will Ever Need" at bounding box center [398, 246] width 410 height 13
click at [105, 128] on icon "button" at bounding box center [106, 125] width 7 height 7
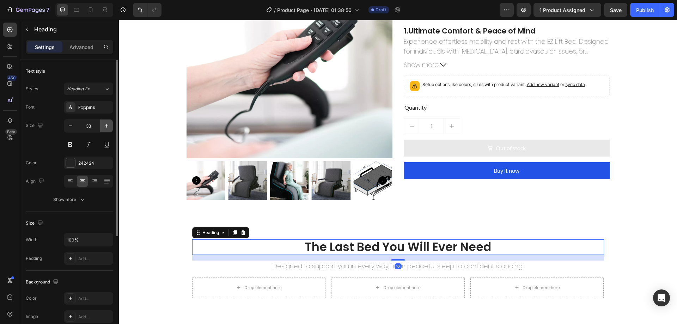
click at [105, 128] on icon "button" at bounding box center [106, 125] width 7 height 7
type input "35"
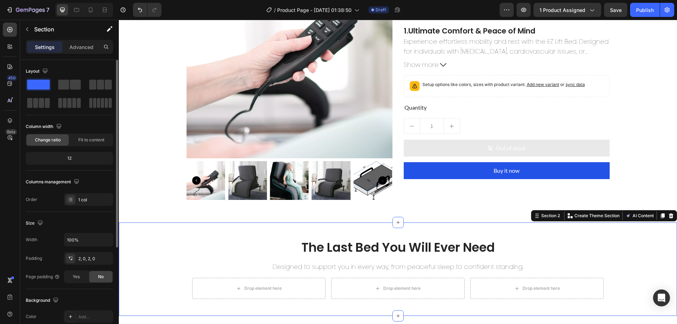
click at [127, 259] on div "The Last Bed You Will Ever Need Heading Designed to support you in every way, f…" at bounding box center [398, 269] width 558 height 71
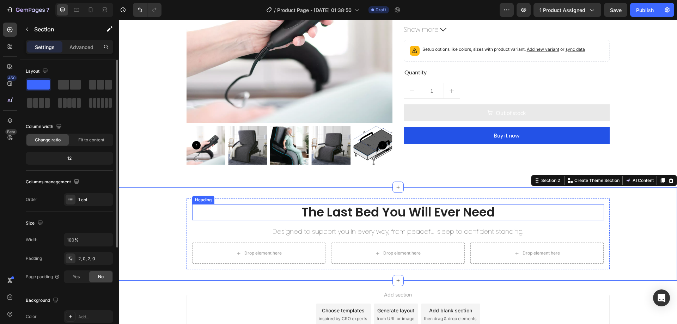
scroll to position [164, 0]
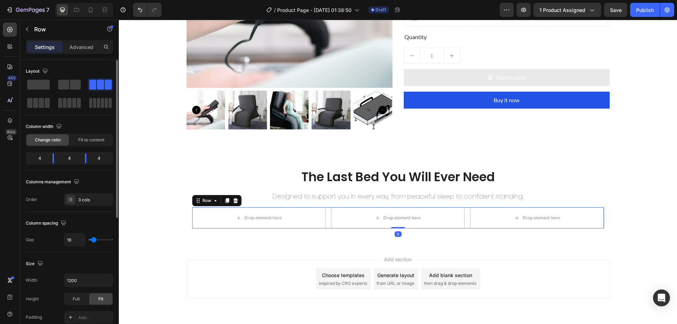
click at [327, 222] on div "Drop element here Drop element here Drop element here Row 0" at bounding box center [398, 217] width 412 height 21
drag, startPoint x: 54, startPoint y: 159, endPoint x: 44, endPoint y: 160, distance: 10.2
click at [44, 0] on body "7 Version history / Product Page - Aug 27, 01:38:50 Draft Preview 1 product ass…" at bounding box center [338, 0] width 677 height 0
drag, startPoint x: 86, startPoint y: 161, endPoint x: 97, endPoint y: 160, distance: 11.0
click at [97, 0] on body "7 Version history / Product Page - Aug 27, 01:38:50 Draft Preview 1 product ass…" at bounding box center [338, 0] width 677 height 0
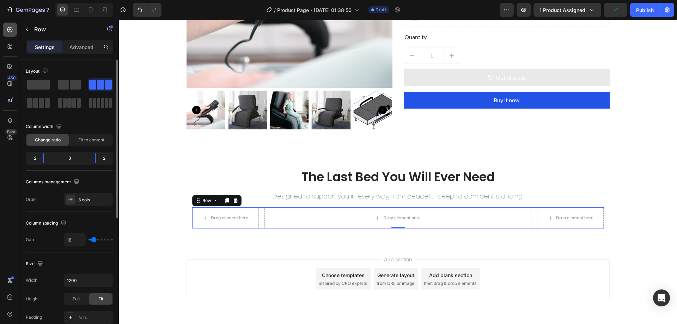
click at [12, 29] on icon at bounding box center [9, 29] width 5 height 5
click at [259, 220] on div "Drop element here Drop element here Drop element here Row 0" at bounding box center [398, 217] width 412 height 21
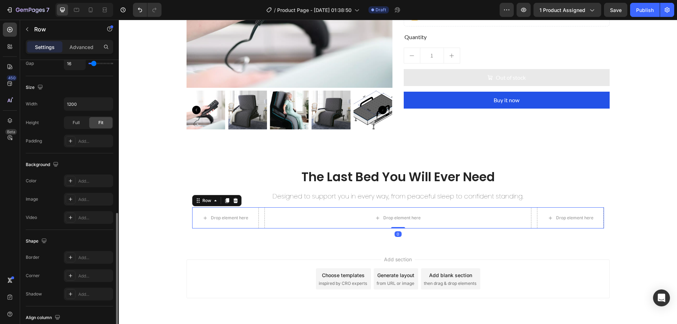
scroll to position [226, 0]
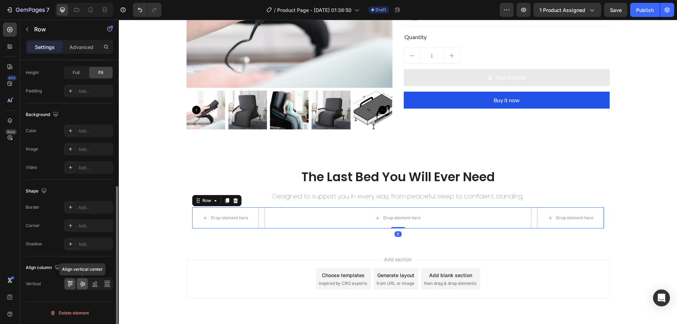
click at [81, 282] on icon at bounding box center [82, 283] width 7 height 7
click at [6, 31] on icon at bounding box center [9, 29] width 7 height 7
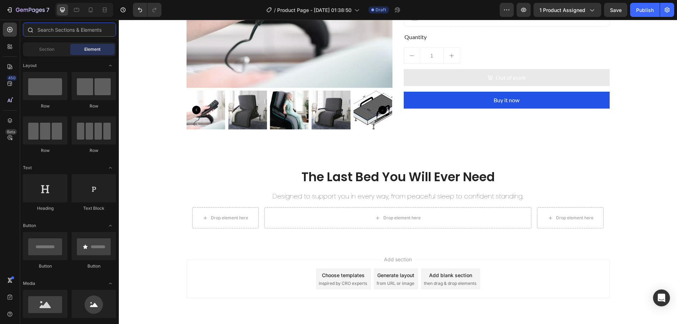
click at [67, 29] on input "text" at bounding box center [69, 30] width 93 height 14
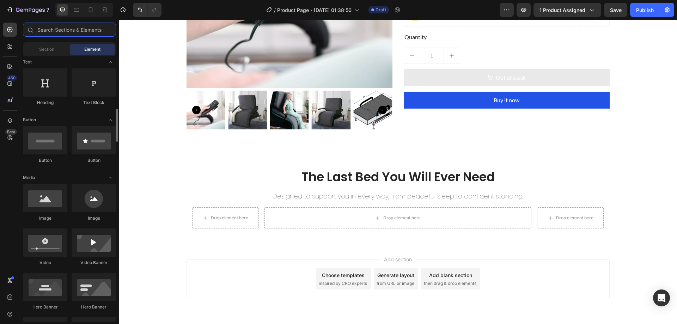
scroll to position [141, 0]
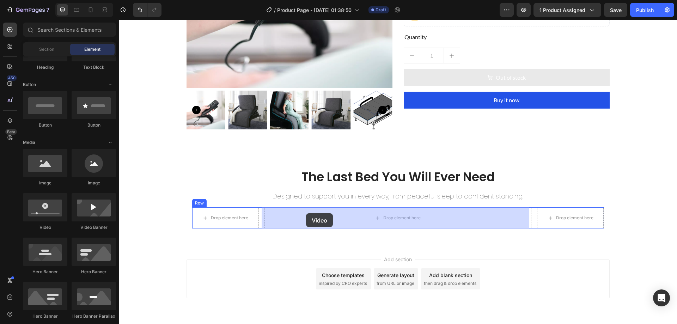
drag, startPoint x: 152, startPoint y: 233, endPoint x: 306, endPoint y: 213, distance: 155.6
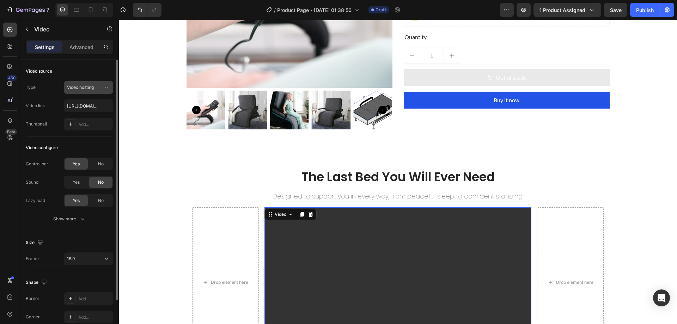
click at [78, 86] on span "Video hosting" at bounding box center [80, 87] width 27 height 5
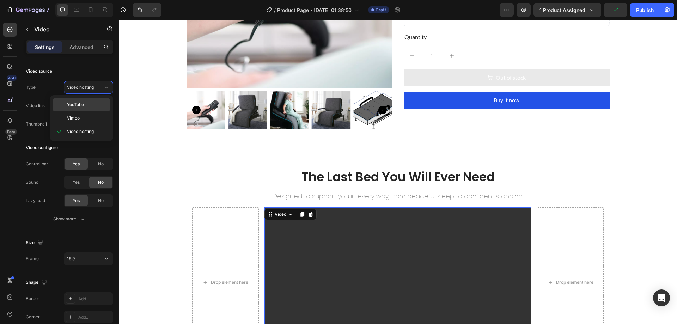
click at [83, 106] on span "YouTube" at bounding box center [75, 105] width 17 height 6
type input "https://www.youtube.com/watch?v=drIt4RH_kyQ"
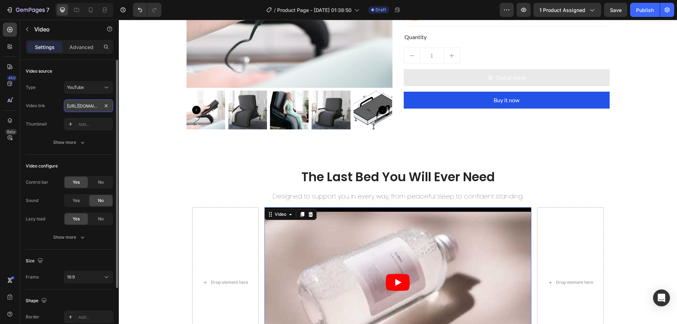
click at [87, 107] on input "https://www.youtube.com/watch?v=drIt4RH_kyQ" at bounding box center [88, 105] width 49 height 13
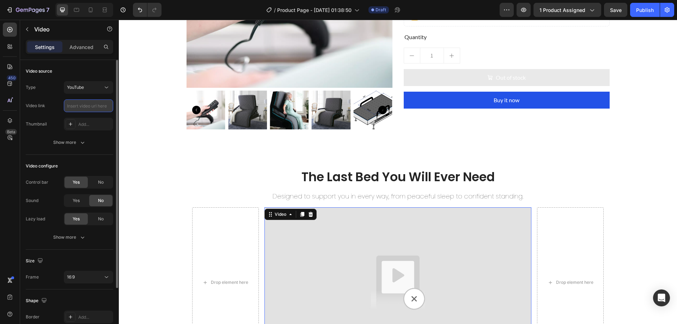
paste input "https://www.youtube.com/watch?v=tCIZ6wIWOcg"
type input "https://www.youtube.com/watch?v=tCIZ6wIWOcg"
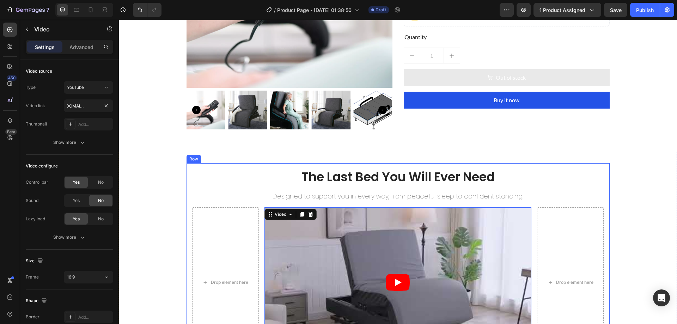
click at [169, 230] on div "The Last Bed You Will Ever Need Heading Designed to support you in every way, f…" at bounding box center [398, 263] width 558 height 200
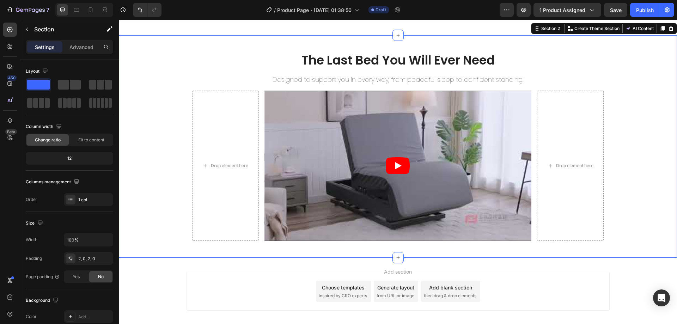
scroll to position [315, 0]
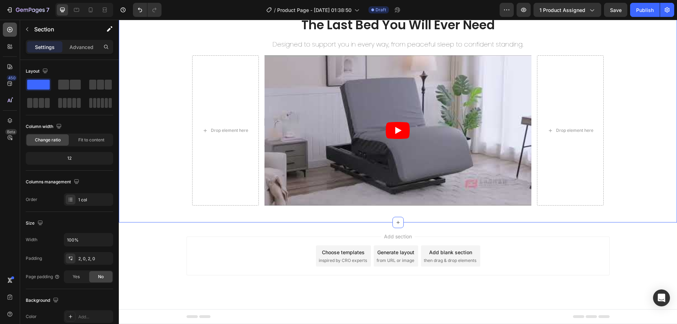
click at [12, 27] on icon at bounding box center [9, 29] width 7 height 7
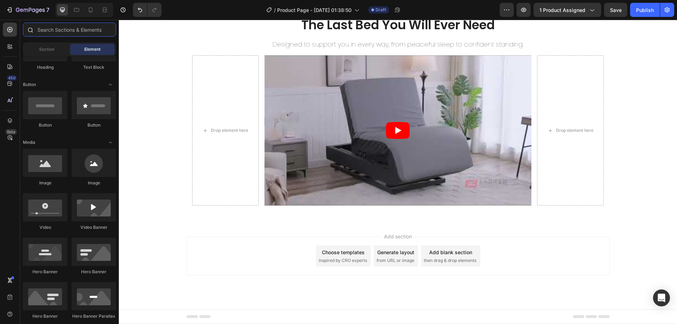
click at [59, 30] on input "text" at bounding box center [69, 30] width 93 height 14
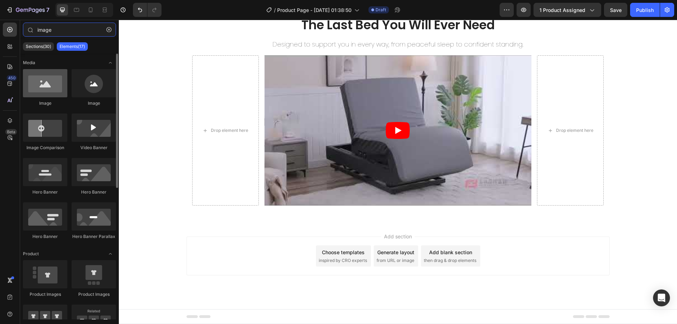
type input "image"
drag, startPoint x: 31, startPoint y: 83, endPoint x: 37, endPoint y: 81, distance: 6.5
click at [37, 81] on div at bounding box center [45, 83] width 44 height 28
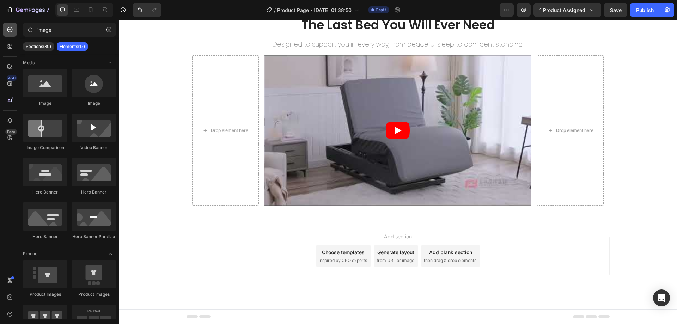
click at [10, 32] on icon at bounding box center [9, 29] width 7 height 7
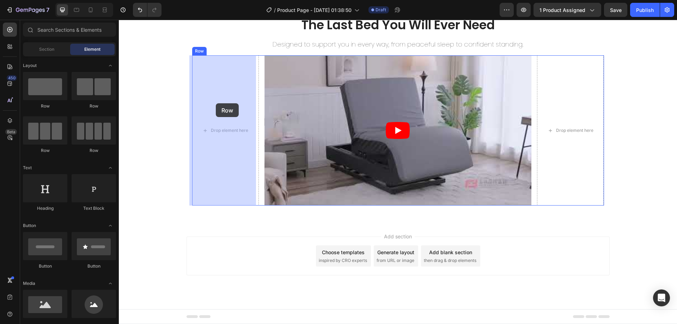
drag, startPoint x: 214, startPoint y: 109, endPoint x: 216, endPoint y: 103, distance: 5.8
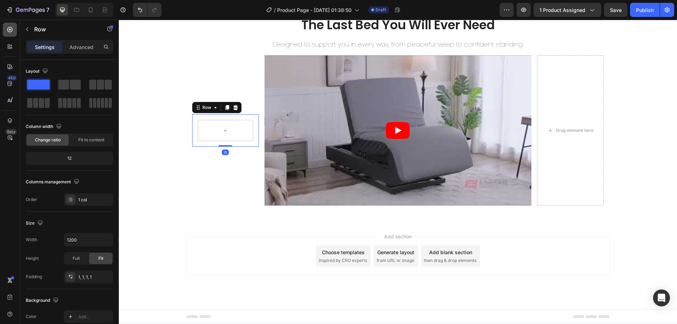
click at [11, 29] on icon at bounding box center [9, 29] width 7 height 7
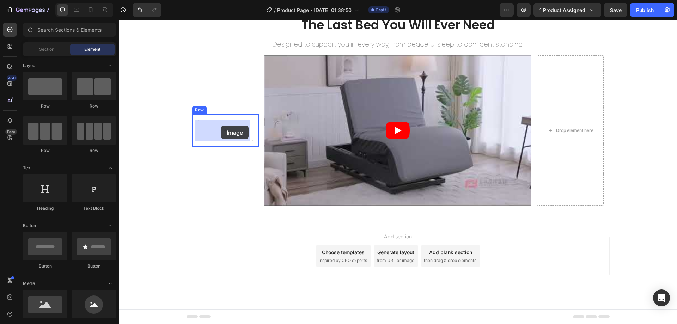
drag, startPoint x: 167, startPoint y: 328, endPoint x: 221, endPoint y: 122, distance: 212.4
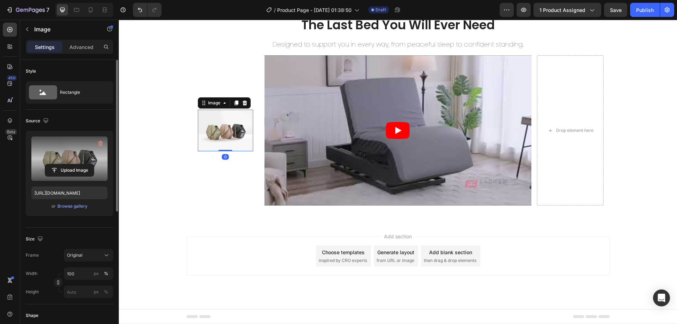
click at [52, 146] on label at bounding box center [69, 158] width 76 height 44
click at [52, 164] on input "file" at bounding box center [69, 170] width 49 height 12
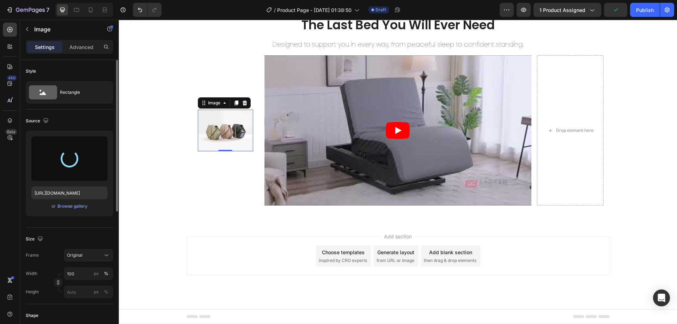
click at [81, 166] on div at bounding box center [69, 158] width 76 height 44
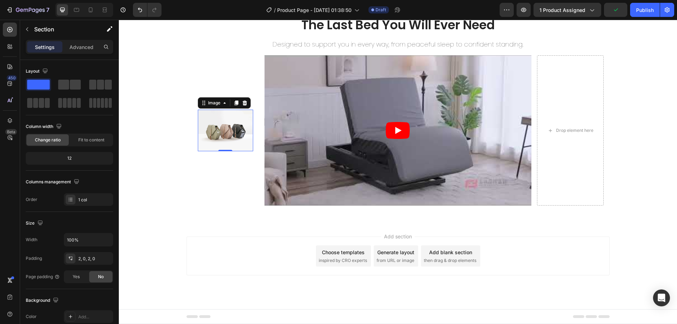
click at [164, 195] on div "The Last Bed You Will Ever Need Heading Designed to support you in every way, f…" at bounding box center [398, 111] width 558 height 200
click at [219, 127] on img at bounding box center [225, 131] width 55 height 42
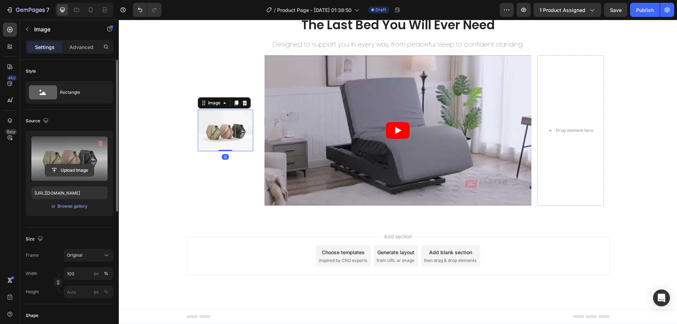
click at [69, 166] on input "file" at bounding box center [69, 170] width 49 height 12
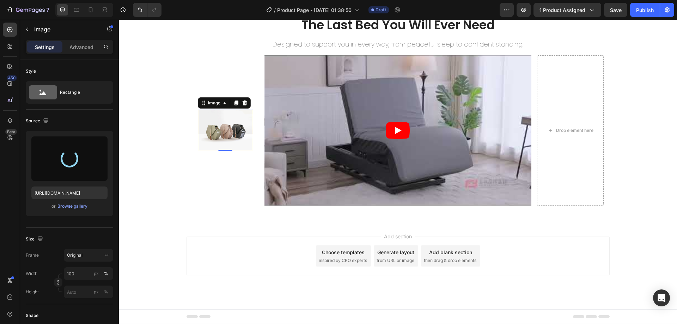
type input "https://cdn.shopify.com/s/files/1/0424/7289/8710/files/gempages_444032754925962…"
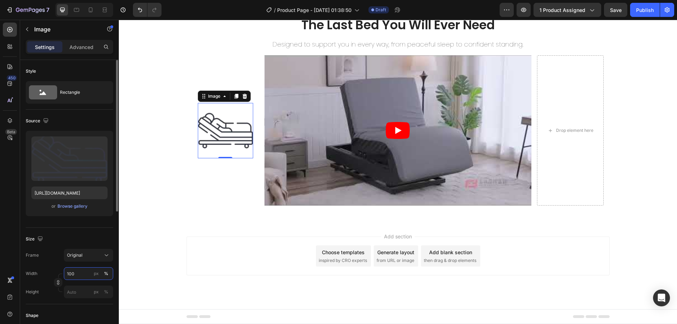
click at [79, 277] on input "100" at bounding box center [88, 273] width 49 height 13
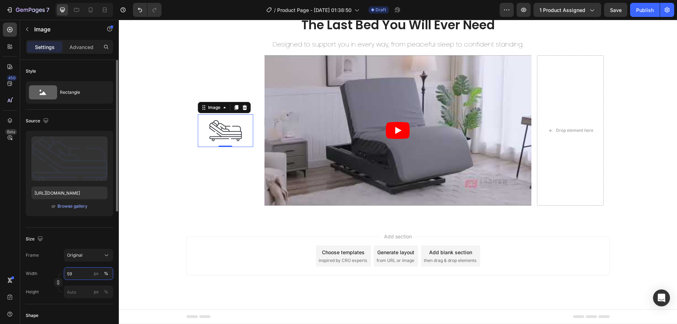
type input "5"
type input "3"
type input "40"
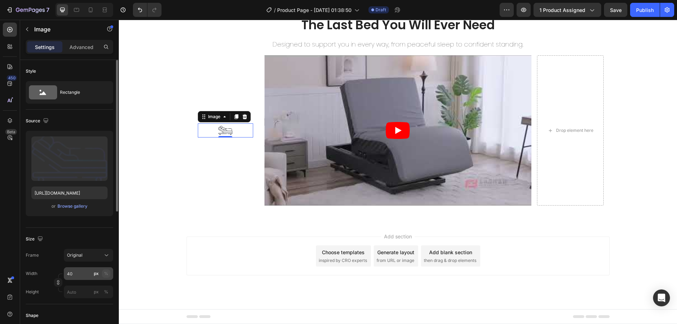
click at [106, 270] on button "%" at bounding box center [106, 273] width 8 height 8
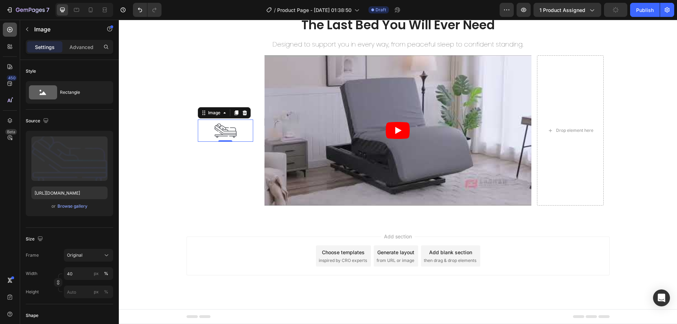
click at [11, 29] on icon at bounding box center [9, 29] width 7 height 7
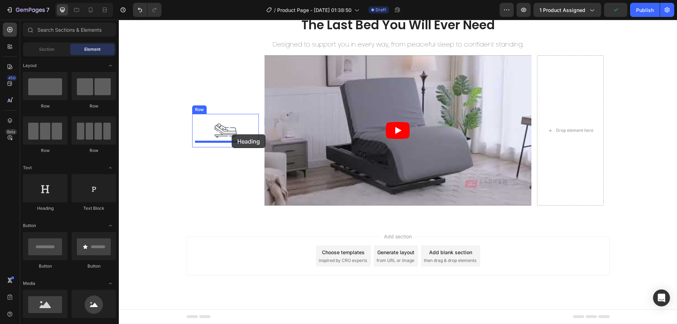
drag, startPoint x: 167, startPoint y: 208, endPoint x: 232, endPoint y: 134, distance: 98.2
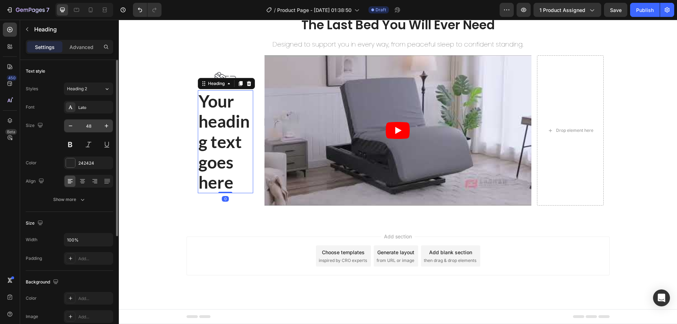
click at [92, 123] on input "48" at bounding box center [88, 125] width 23 height 13
click at [84, 86] on span "Heading 2" at bounding box center [77, 89] width 20 height 6
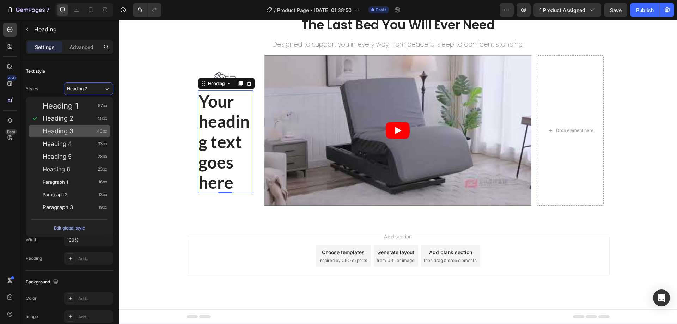
click at [78, 133] on div "Heading 3 40px" at bounding box center [75, 131] width 65 height 7
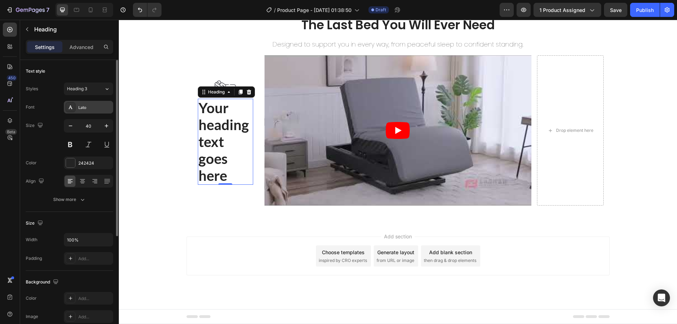
click at [91, 109] on div "Lato" at bounding box center [94, 107] width 33 height 6
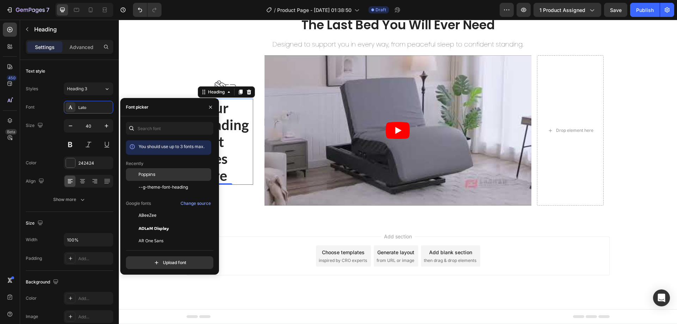
click at [155, 177] on div "Poppins" at bounding box center [174, 174] width 71 height 6
click at [151, 176] on span "Poppins" at bounding box center [147, 174] width 17 height 6
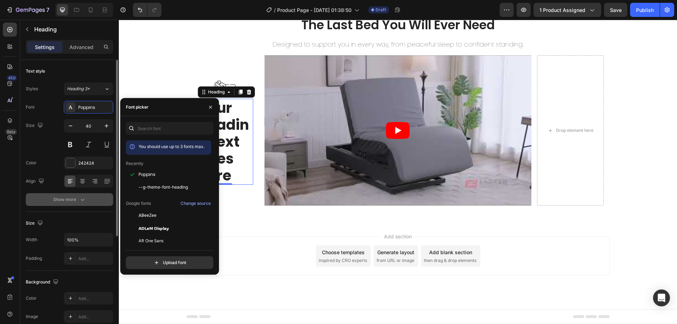
click at [82, 198] on icon "button" at bounding box center [82, 199] width 7 height 7
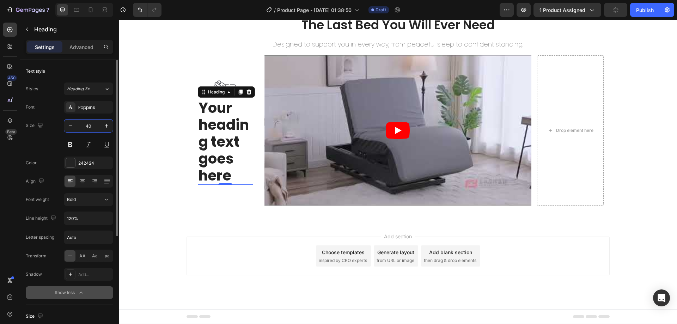
click at [89, 125] on input "40" at bounding box center [88, 125] width 23 height 13
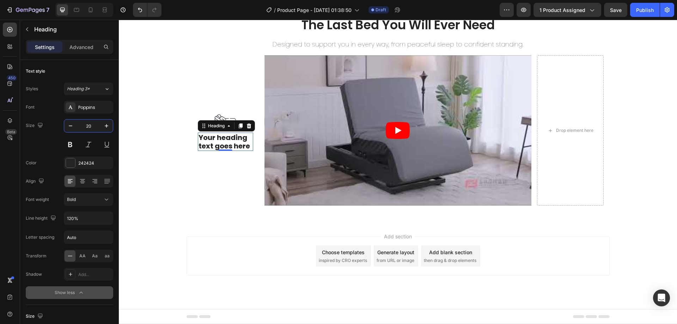
type input "20"
click at [75, 288] on button "Show less" at bounding box center [69, 292] width 87 height 13
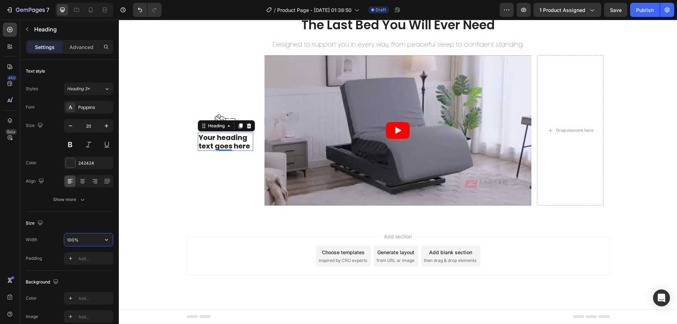
click at [91, 243] on input "100%" at bounding box center [88, 239] width 49 height 13
click at [81, 200] on icon "button" at bounding box center [82, 199] width 7 height 7
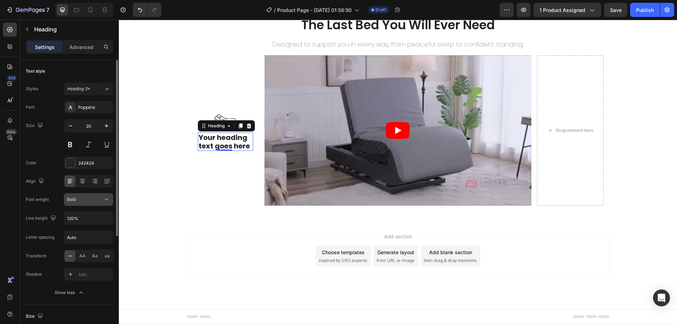
click at [81, 200] on div "Bold" at bounding box center [85, 199] width 36 height 6
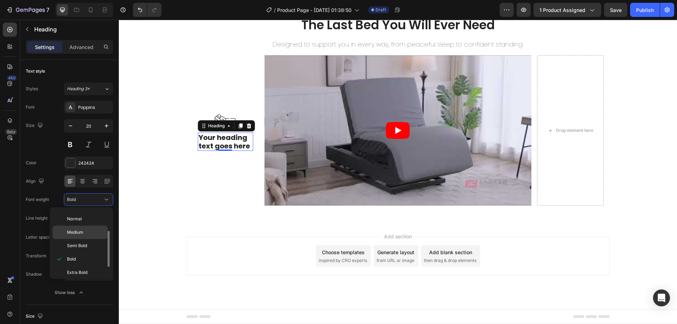
click at [89, 239] on div "Medium" at bounding box center [80, 245] width 55 height 13
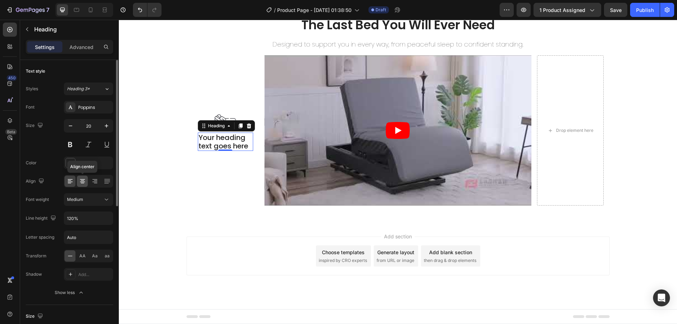
click at [82, 180] on icon at bounding box center [83, 180] width 4 height 1
click at [225, 136] on h2 "Your heading text goes here" at bounding box center [225, 142] width 55 height 18
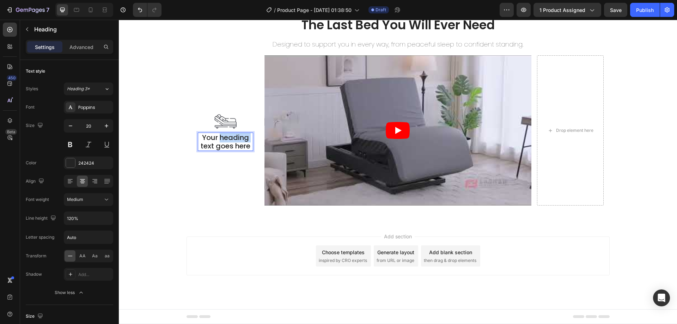
click at [225, 136] on p "Your heading text goes here" at bounding box center [225, 141] width 54 height 17
click at [10, 29] on icon at bounding box center [9, 29] width 5 height 5
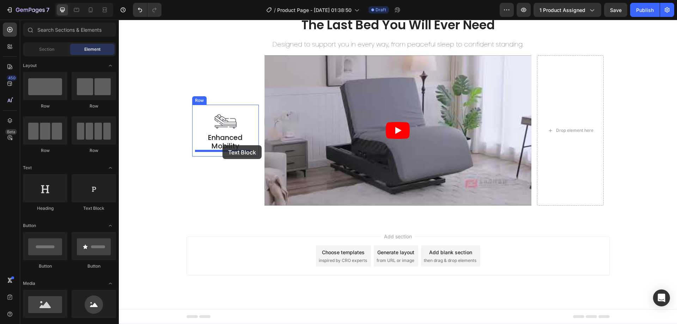
drag, startPoint x: 205, startPoint y: 207, endPoint x: 222, endPoint y: 145, distance: 64.2
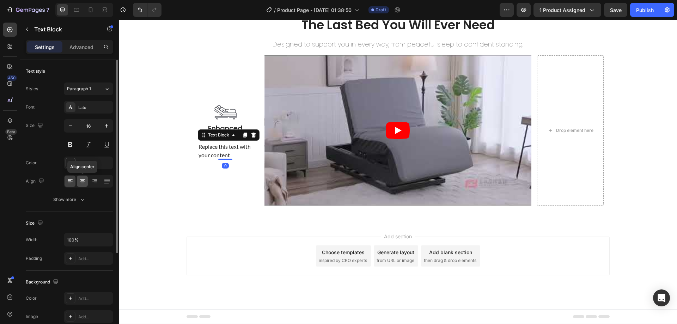
click at [82, 181] on icon at bounding box center [82, 181] width 7 height 7
click at [93, 104] on div "Lato" at bounding box center [94, 107] width 33 height 6
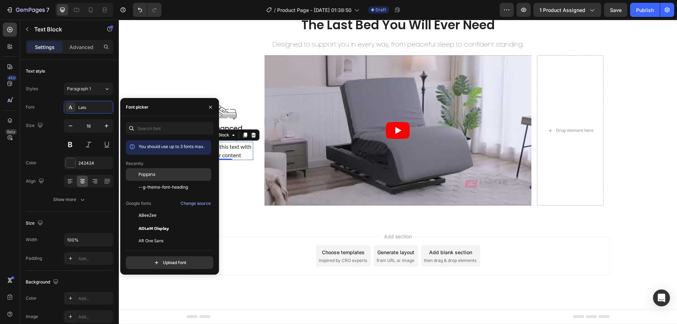
click at [145, 174] on span "Poppins" at bounding box center [147, 174] width 17 height 6
click at [80, 271] on div "Text style Styles Paragraph 1* Font Poppins Size 16 Color 242424 Align Show more" at bounding box center [69, 300] width 87 height 58
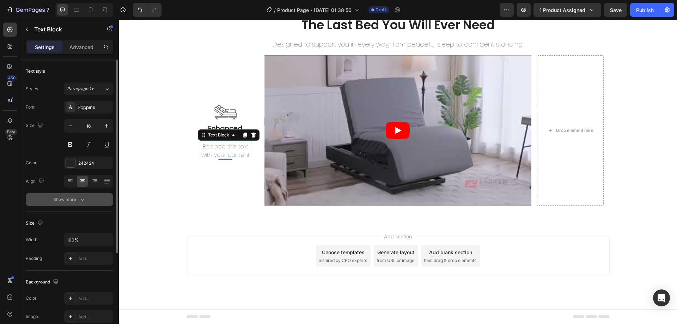
click at [80, 204] on button "Show more" at bounding box center [69, 199] width 87 height 13
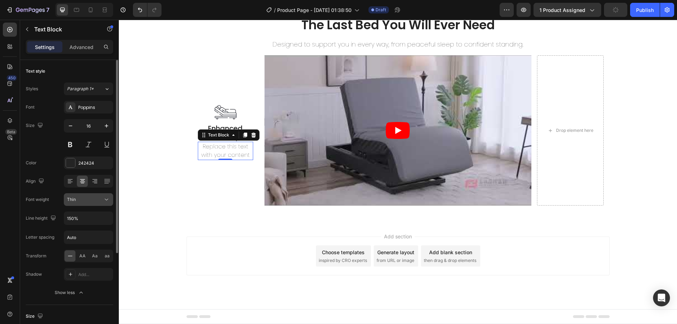
click at [96, 198] on div "Thin" at bounding box center [85, 199] width 36 height 6
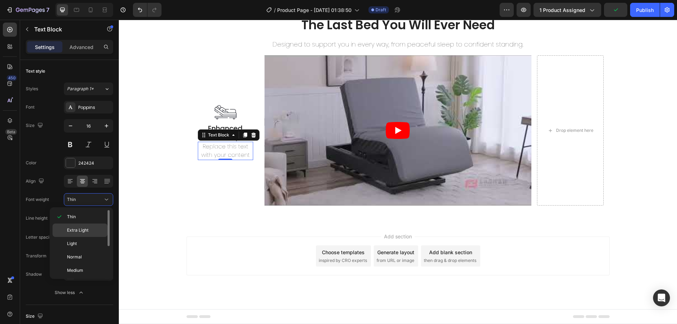
click at [87, 237] on div "Extra Light" at bounding box center [80, 243] width 55 height 13
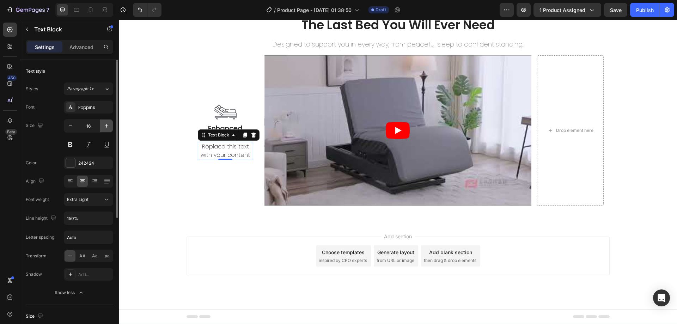
click at [108, 127] on icon "button" at bounding box center [106, 125] width 7 height 7
type input "18"
click at [217, 153] on div "Replace this text with your content" at bounding box center [225, 151] width 55 height 20
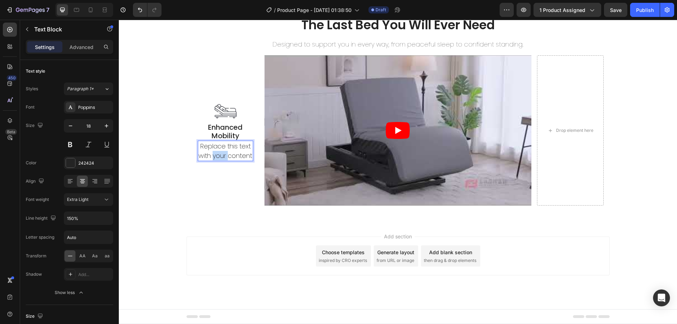
click at [217, 153] on p "Replace this text with your content" at bounding box center [225, 150] width 54 height 19
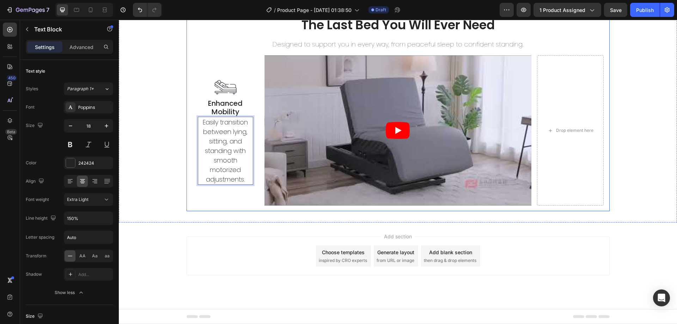
click at [221, 206] on div "The Last Bed You Will Ever Need Heading Designed to support you in every way, f…" at bounding box center [397, 111] width 423 height 200
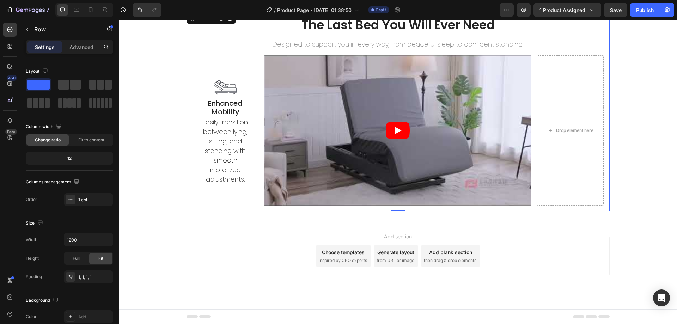
click at [222, 207] on div "The Last Bed You Will Ever Need Heading Designed to support you in every way, f…" at bounding box center [397, 111] width 423 height 200
click at [81, 243] on input "1200" at bounding box center [88, 239] width 49 height 13
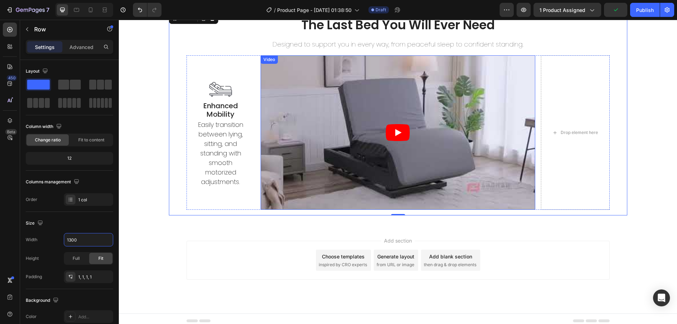
scroll to position [245, 0]
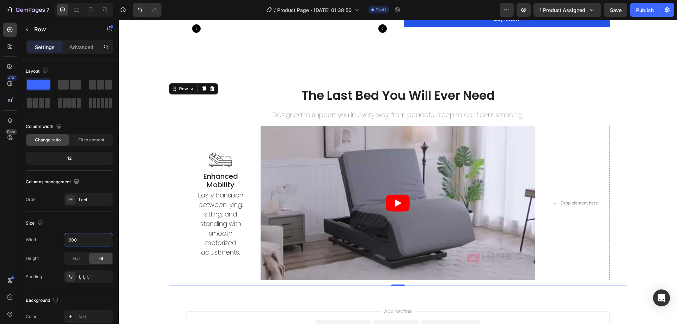
type input "1300"
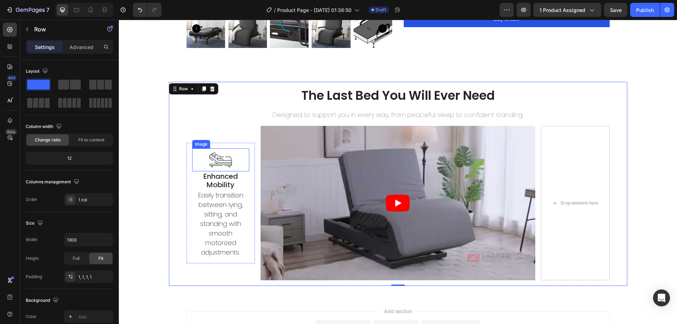
click at [227, 158] on img at bounding box center [220, 159] width 23 height 23
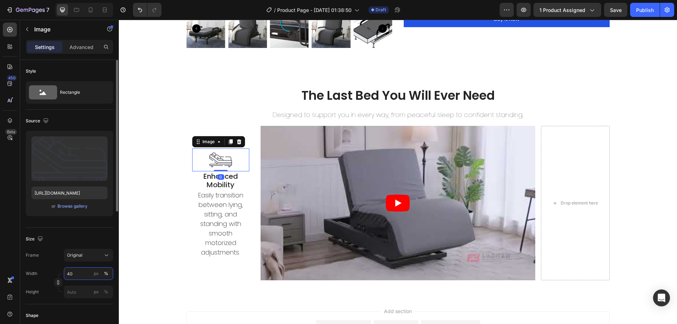
click at [80, 271] on input "40" at bounding box center [88, 273] width 49 height 13
type input "30"
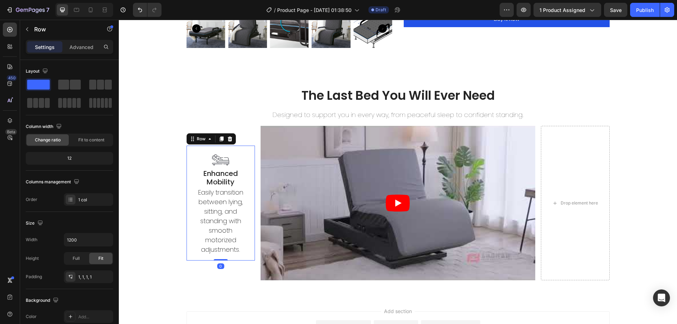
click at [188, 174] on div "Image Enhanced Mobility Heading Easily transition between lying, sitting, and s…" at bounding box center [220, 203] width 69 height 115
click at [226, 135] on div at bounding box center [230, 139] width 8 height 8
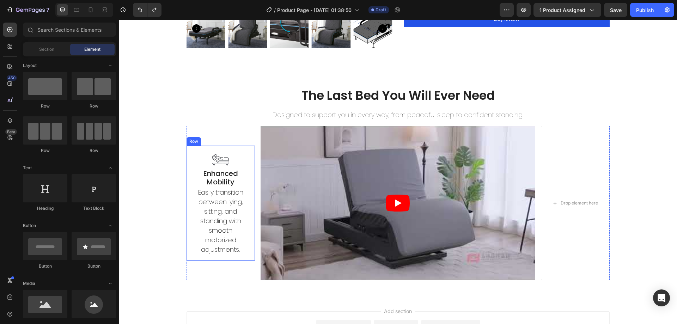
click at [186, 159] on div "Image Enhanced Mobility Heading Easily transition between lying, sitting, and s…" at bounding box center [220, 203] width 69 height 115
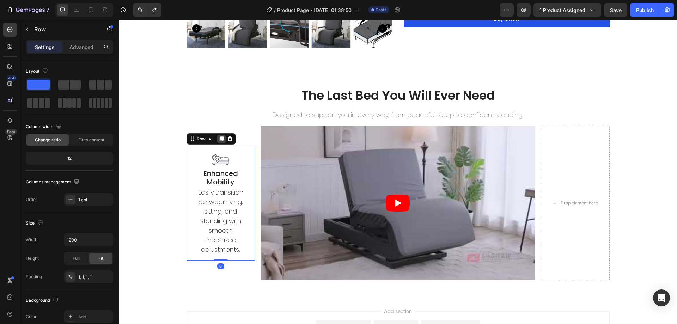
click at [219, 141] on icon at bounding box center [221, 139] width 4 height 5
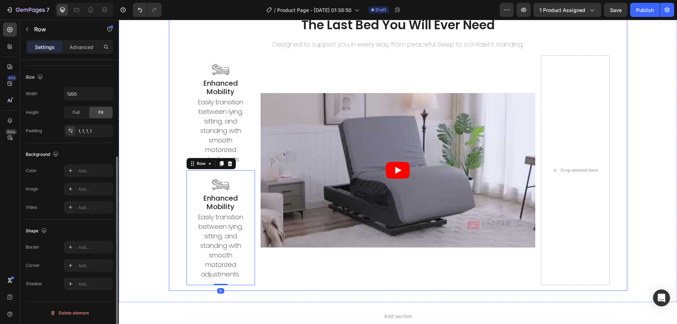
scroll to position [351, 0]
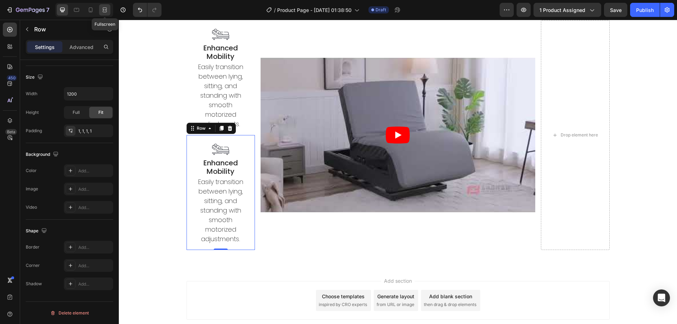
click at [106, 11] on icon at bounding box center [106, 10] width 2 height 2
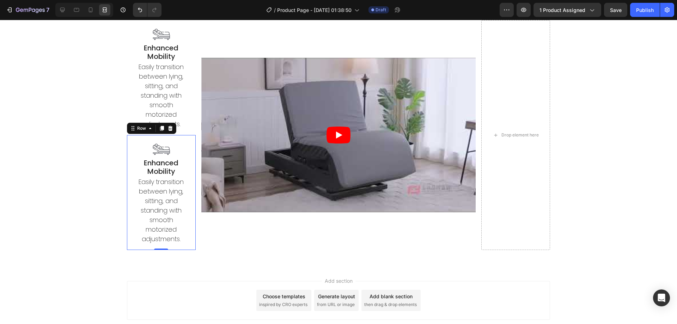
scroll to position [280, 0]
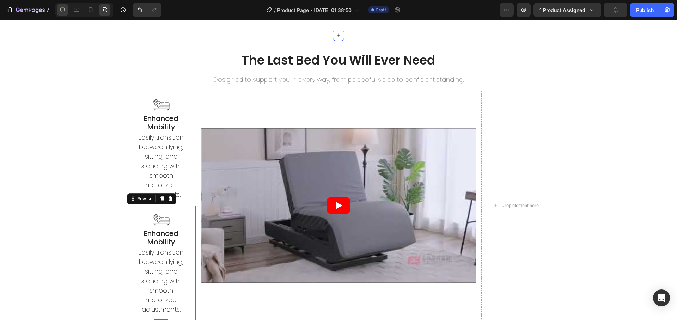
click at [61, 10] on icon at bounding box center [62, 10] width 5 height 5
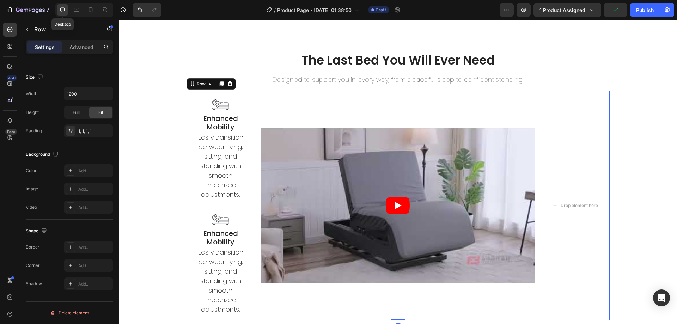
click at [254, 186] on div "Image Enhanced Mobility Heading Easily transition between lying, sitting, and s…" at bounding box center [397, 206] width 423 height 230
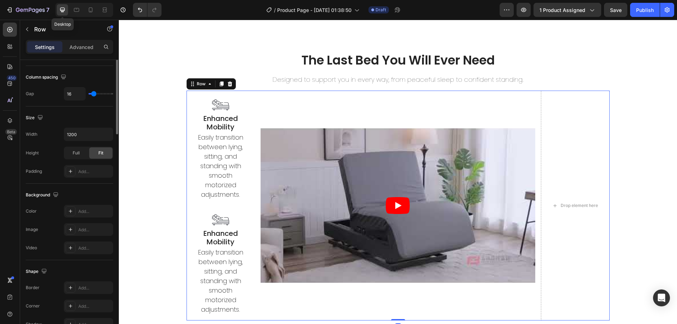
scroll to position [5, 0]
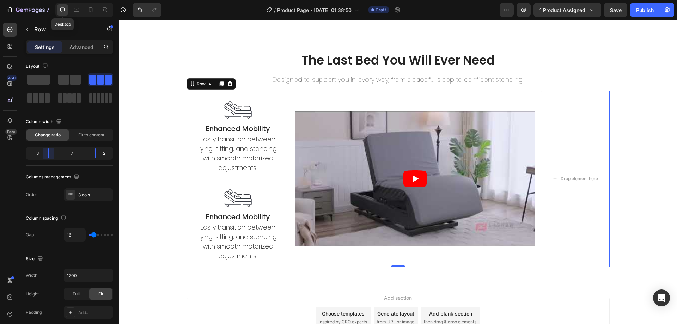
click at [47, 0] on body "7 Desktop Version history / Product Page - Aug 27, 01:38:50 Draft Preview 1 pro…" at bounding box center [338, 0] width 677 height 0
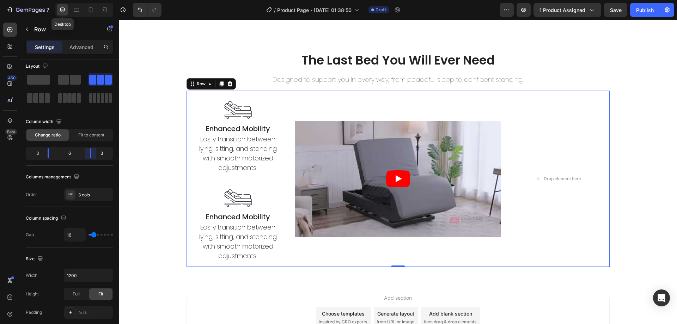
drag, startPoint x: 94, startPoint y: 155, endPoint x: 190, endPoint y: 207, distance: 109.4
click at [91, 0] on body "7 Desktop Version history / Product Page - Aug 27, 01:38:50 Draft Preview 1 pro…" at bounding box center [338, 0] width 677 height 0
click at [289, 221] on div "Image Enhanced Mobility Heading Easily transition between lying, sitting, and s…" at bounding box center [397, 179] width 423 height 176
click at [73, 231] on input "16" at bounding box center [74, 234] width 21 height 13
type input "5"
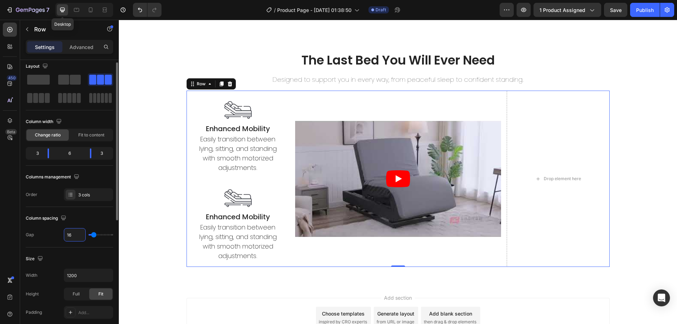
type input "5"
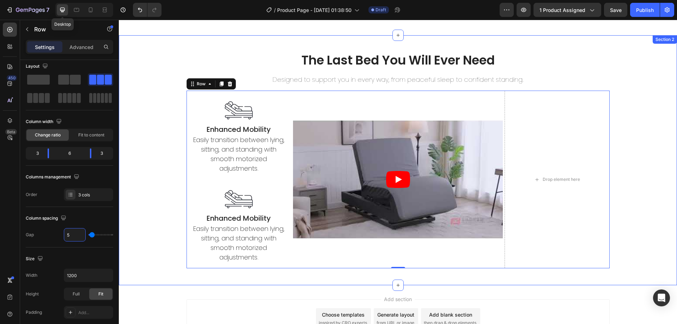
click at [151, 209] on div "The Last Bed You Will Ever Need Heading Designed to support you in every way, f…" at bounding box center [398, 160] width 558 height 227
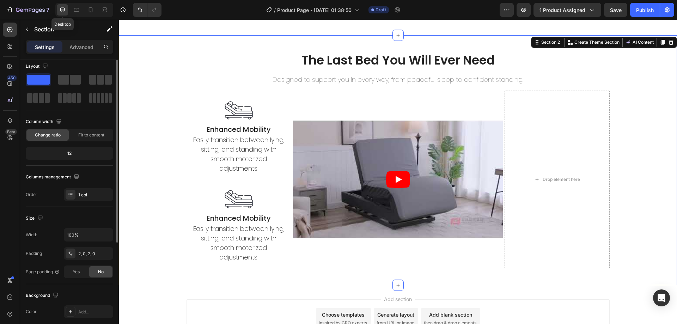
scroll to position [0, 0]
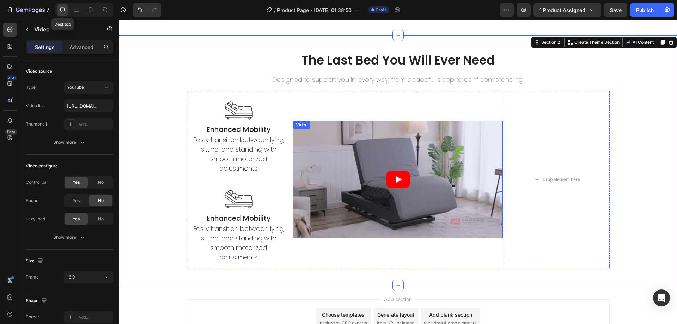
click at [330, 175] on article at bounding box center [398, 180] width 210 height 118
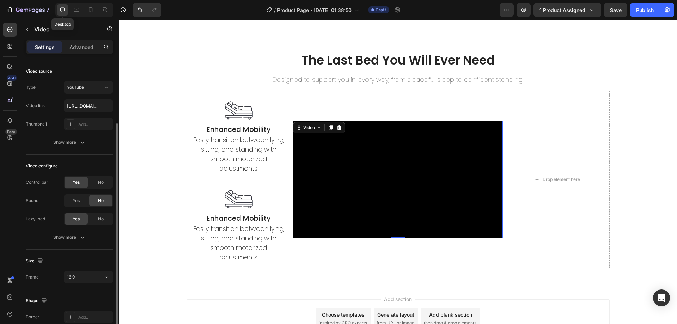
scroll to position [70, 0]
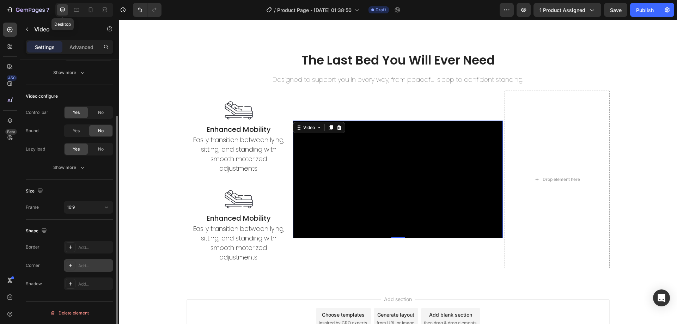
click at [75, 266] on div at bounding box center [71, 265] width 10 height 10
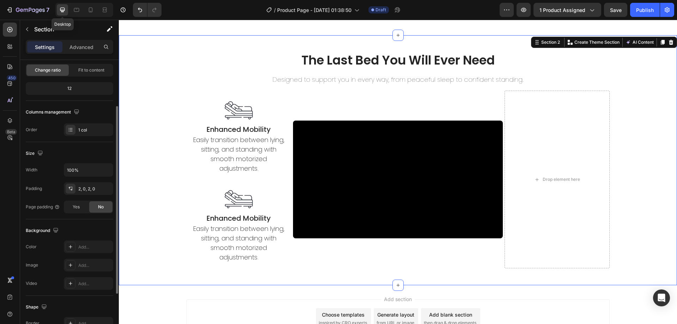
click at [166, 183] on div "The Last Bed You Will Ever Need Heading Designed to support you in every way, f…" at bounding box center [398, 160] width 558 height 227
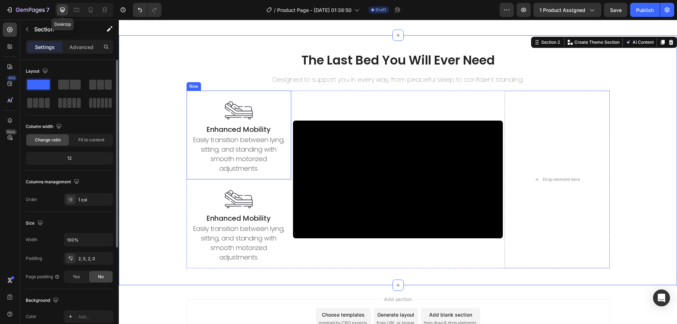
click at [189, 109] on div "Image Enhanced Mobility Heading Easily transition between lying, sitting, and s…" at bounding box center [238, 135] width 105 height 89
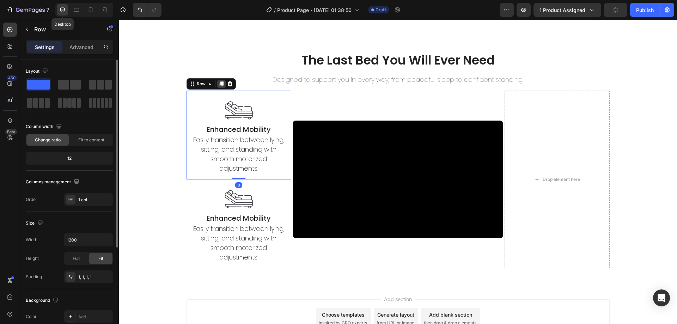
click at [220, 84] on icon at bounding box center [221, 84] width 4 height 5
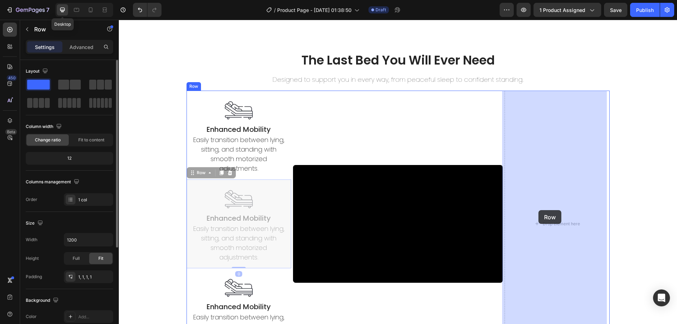
drag, startPoint x: 195, startPoint y: 175, endPoint x: 538, endPoint y: 210, distance: 344.8
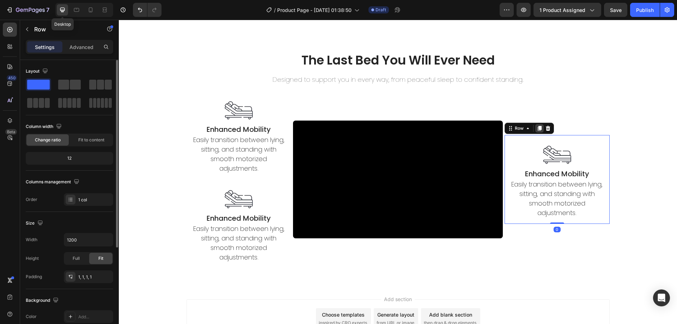
click at [539, 128] on icon at bounding box center [539, 128] width 6 height 6
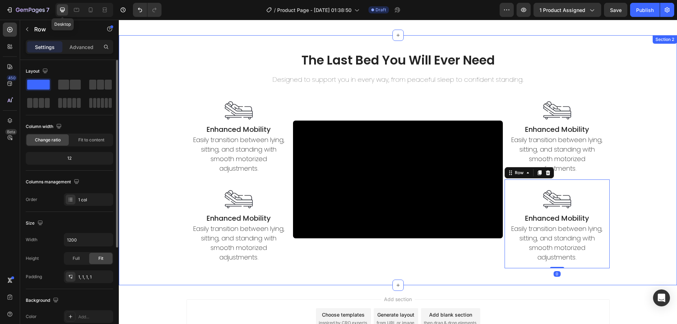
click at [155, 172] on div "The Last Bed You Will Ever Need Heading Designed to support you in every way, f…" at bounding box center [398, 160] width 558 height 227
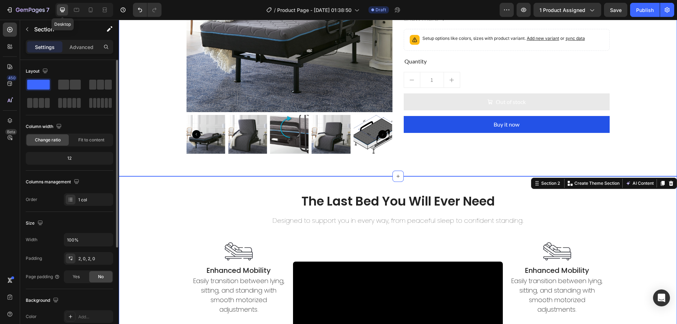
scroll to position [174, 0]
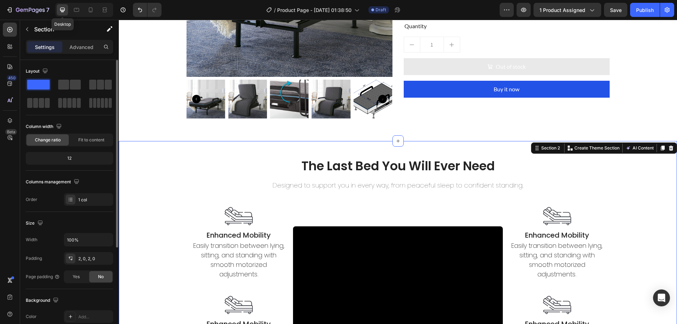
click at [222, 148] on div "The Last Bed You Will Ever Need Heading Designed to support you in every way, f…" at bounding box center [398, 266] width 558 height 250
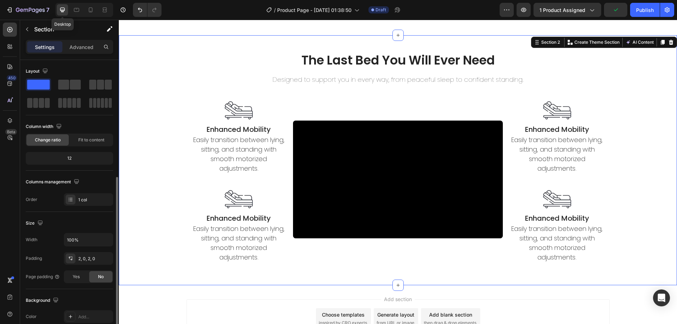
scroll to position [141, 0]
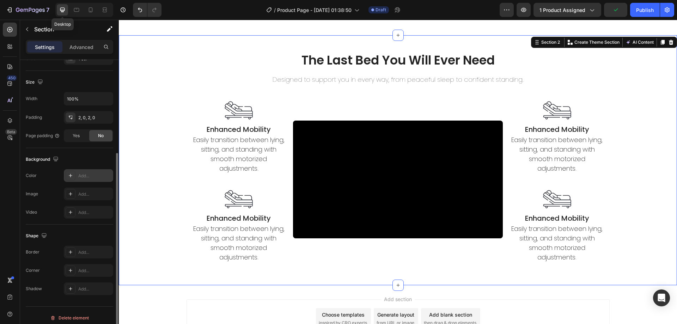
click at [80, 176] on div "Add..." at bounding box center [94, 176] width 33 height 6
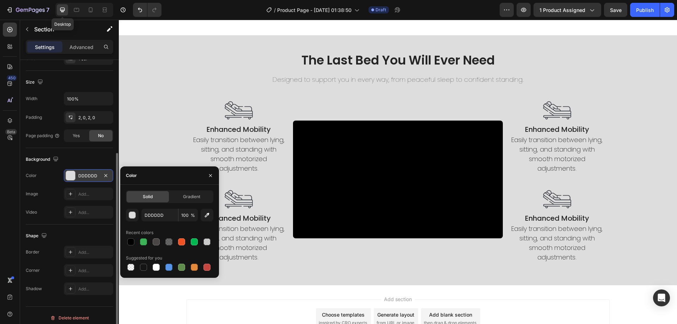
click at [243, 304] on div "Add section Choose templates inspired by CRO experts Generate layout from URL o…" at bounding box center [397, 318] width 423 height 39
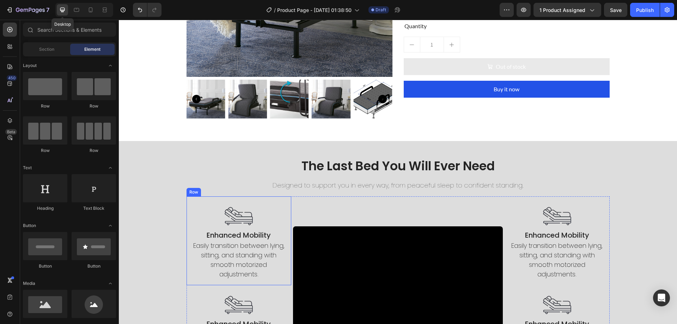
scroll to position [245, 0]
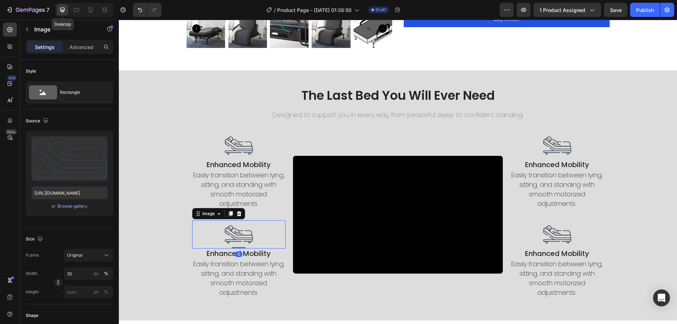
click at [234, 240] on img at bounding box center [239, 234] width 28 height 28
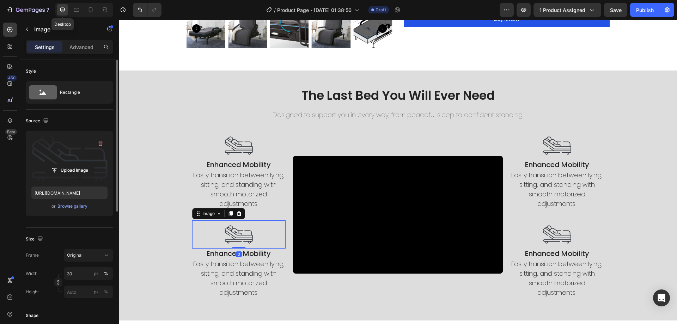
click at [80, 161] on label at bounding box center [69, 158] width 76 height 44
click at [80, 164] on input "file" at bounding box center [69, 170] width 49 height 12
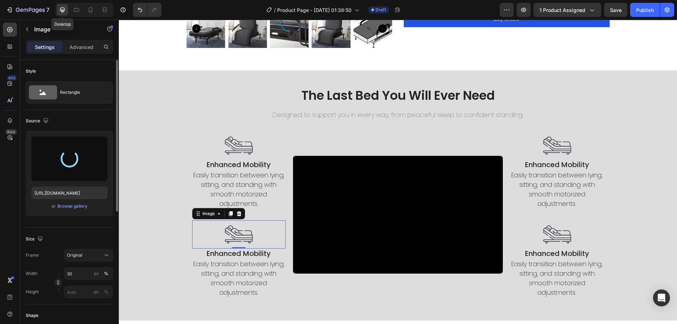
type input "https://cdn.shopify.com/s/files/1/0424/7289/8710/files/gempages_444032754925962…"
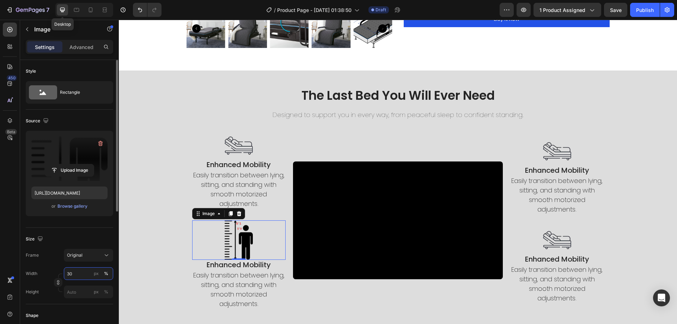
click at [81, 271] on input "30" at bounding box center [88, 273] width 49 height 13
type input "20"
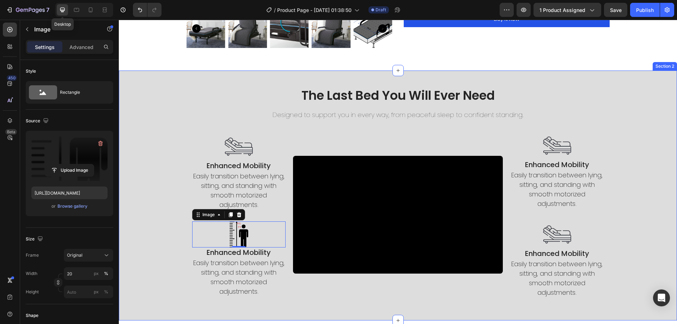
click at [151, 211] on div "The Last Bed You Will Ever Need Heading Designed to support you in every way, f…" at bounding box center [398, 195] width 558 height 227
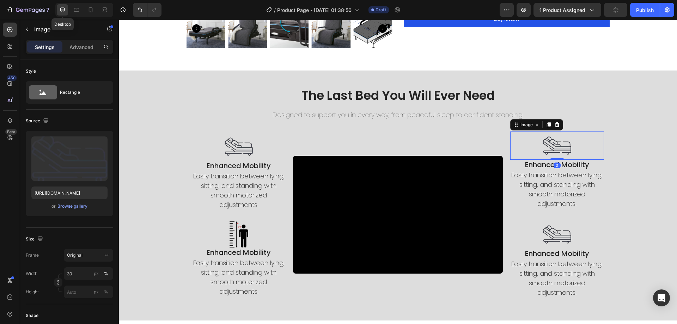
click at [564, 143] on img at bounding box center [557, 145] width 28 height 28
click at [63, 154] on label at bounding box center [69, 158] width 76 height 44
click at [63, 164] on input "file" at bounding box center [69, 170] width 49 height 12
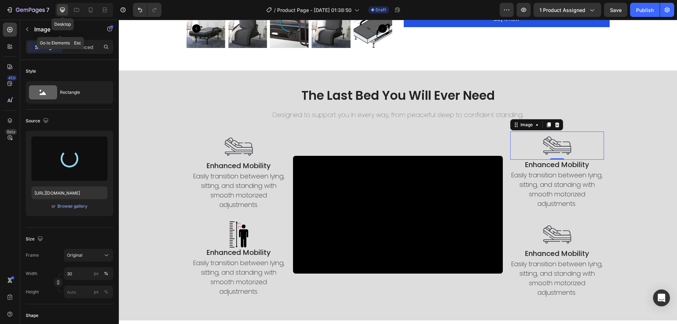
type input "https://cdn.shopify.com/s/files/1/0424/7289/8710/files/gempages_444032754925962…"
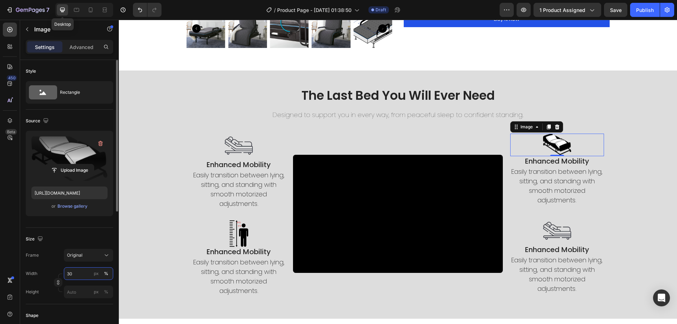
click at [75, 274] on input "30" at bounding box center [88, 273] width 49 height 13
type input "35"
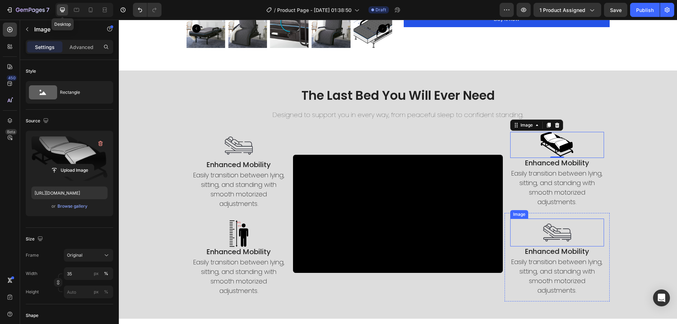
click at [558, 244] on img at bounding box center [557, 233] width 28 height 28
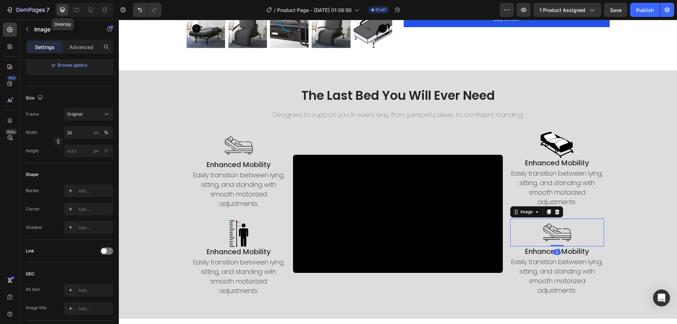
scroll to position [35, 0]
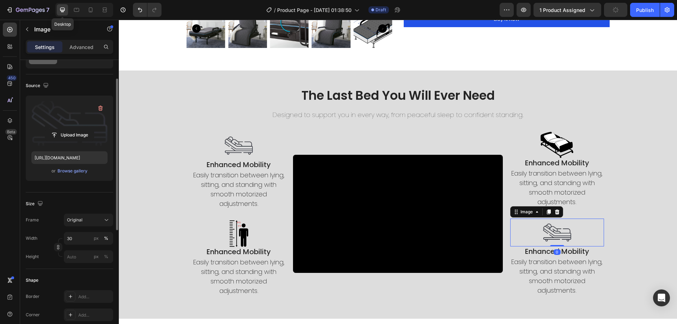
click at [74, 120] on label at bounding box center [69, 123] width 76 height 44
click at [74, 129] on input "file" at bounding box center [69, 135] width 49 height 12
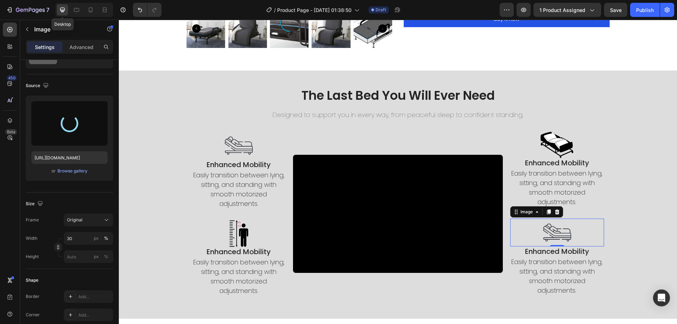
type input "https://cdn.shopify.com/s/files/1/0424/7289/8710/files/gempages_444032754925962…"
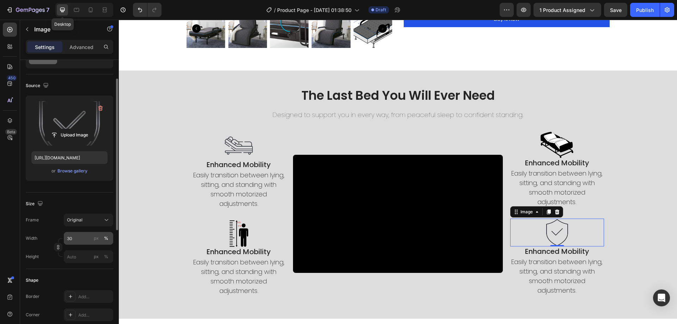
click at [70, 234] on div "Frame Original Width 30 px % Height px %" at bounding box center [69, 238] width 87 height 49
click at [70, 235] on input "30" at bounding box center [88, 238] width 49 height 13
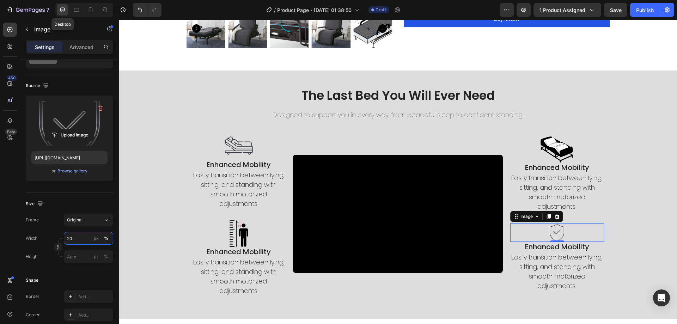
type input "20"
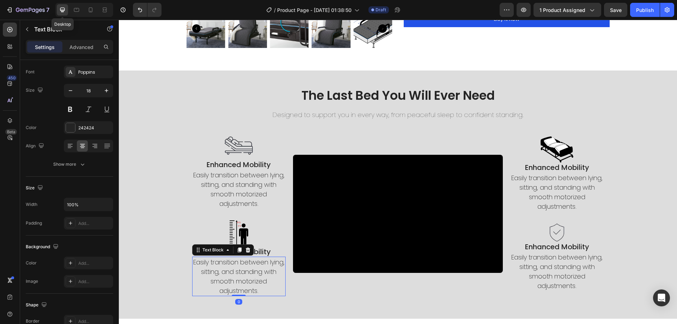
click at [247, 271] on p "Easily transition between lying, sitting, and standing with smooth motorized ad…" at bounding box center [239, 276] width 92 height 38
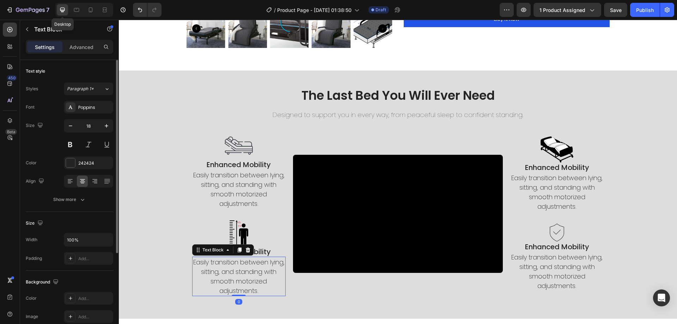
click at [247, 271] on p "Easily transition between lying, sitting, and standing with smooth motorized ad…" at bounding box center [239, 276] width 92 height 38
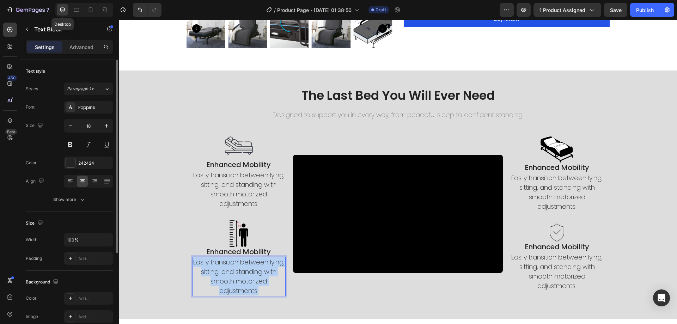
click at [247, 271] on p "Easily transition between lying, sitting, and standing with smooth motorized ad…" at bounding box center [239, 276] width 92 height 38
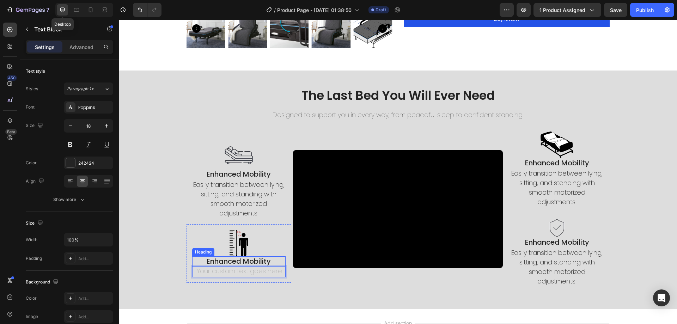
click at [256, 262] on h2 "Enhanced Mobility" at bounding box center [239, 261] width 94 height 10
click at [256, 261] on h2 "Enhanced Mobility" at bounding box center [239, 261] width 94 height 10
click at [256, 261] on p "Enhanced Mobility" at bounding box center [239, 261] width 92 height 8
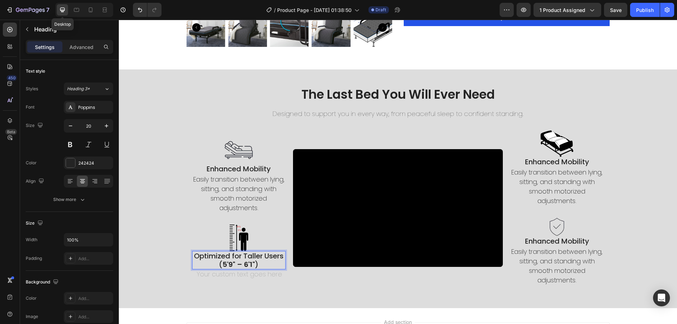
scroll to position [250, 0]
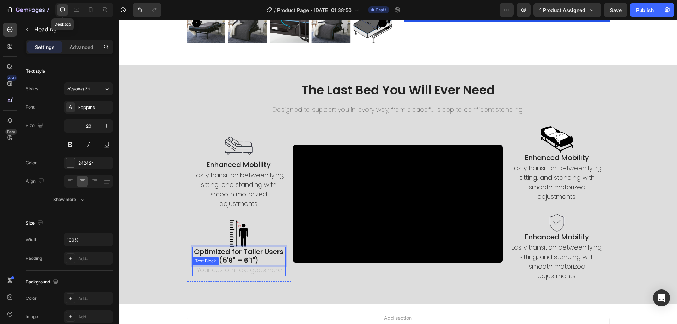
click at [236, 269] on div "Rich Text Editor. Editing area: main" at bounding box center [239, 270] width 94 height 11
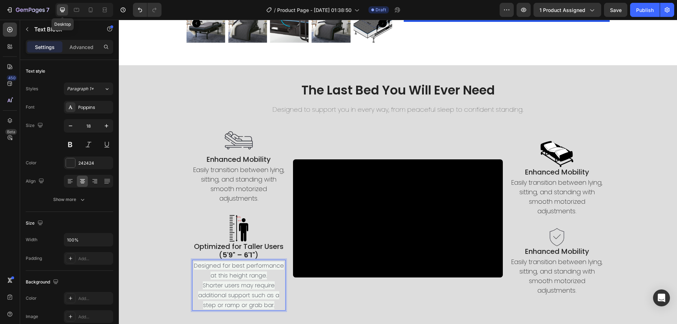
click at [208, 278] on span "Designed for best performance at this height range." at bounding box center [239, 271] width 90 height 18
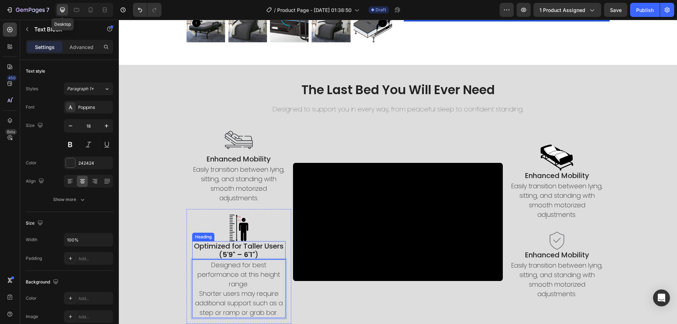
scroll to position [286, 0]
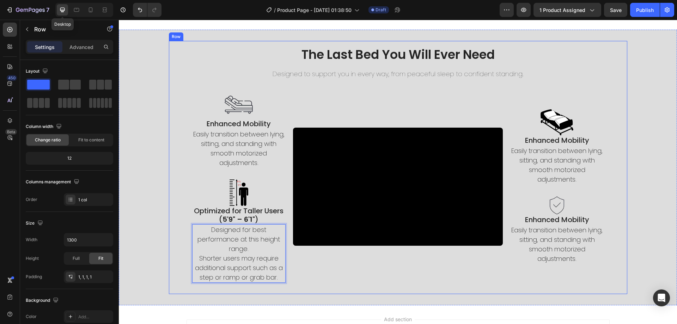
click at [169, 234] on div "The Last Bed You Will Ever Need Heading Designed to support you in every way, f…" at bounding box center [398, 167] width 458 height 253
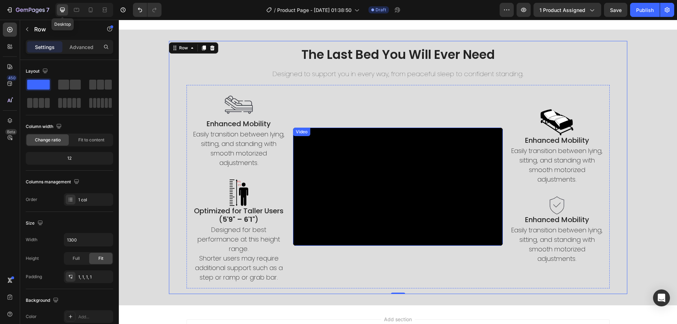
click at [301, 129] on div "Video" at bounding box center [301, 132] width 17 height 8
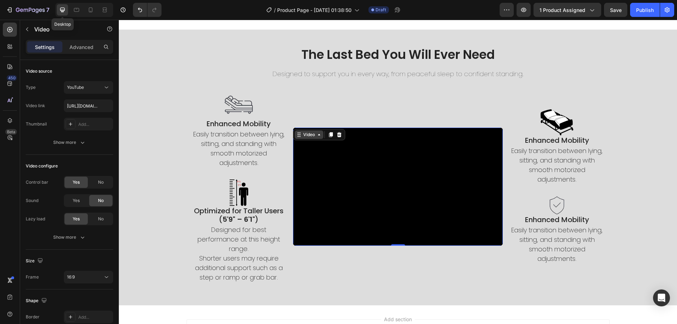
click at [302, 133] on div "Video" at bounding box center [309, 134] width 14 height 6
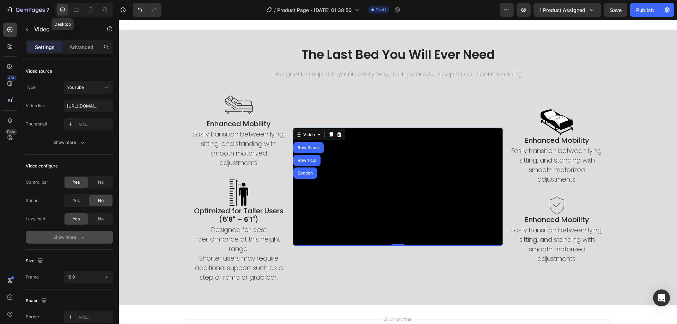
click at [83, 232] on button "Show more" at bounding box center [69, 237] width 87 height 13
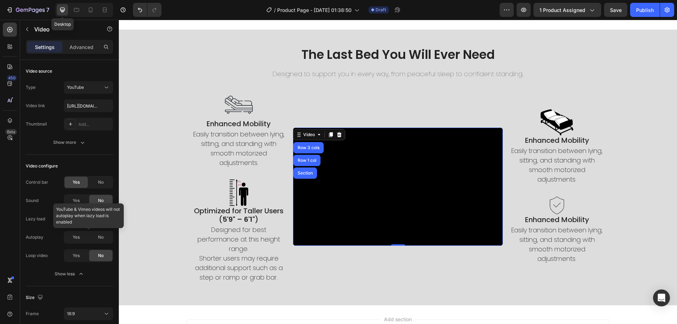
click at [75, 238] on div at bounding box center [88, 237] width 49 height 13
click at [97, 218] on div "No" at bounding box center [100, 218] width 23 height 11
click at [76, 238] on span "Yes" at bounding box center [76, 237] width 7 height 6
click at [80, 253] on div "Yes" at bounding box center [76, 255] width 23 height 11
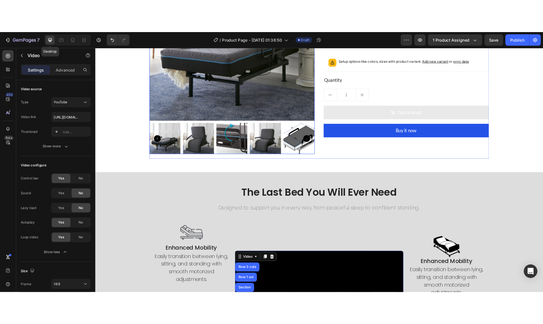
scroll to position [282, 0]
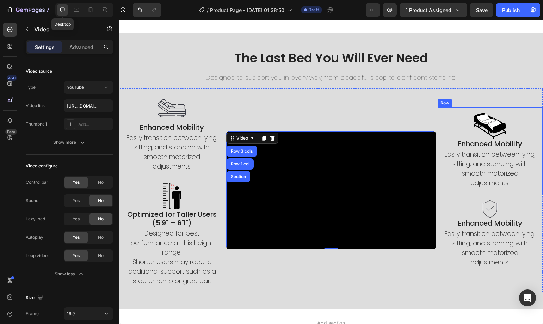
click at [437, 141] on div "Image Enhanced Mobility Heading Easily transition between lying, sitting, and s…" at bounding box center [489, 150] width 105 height 87
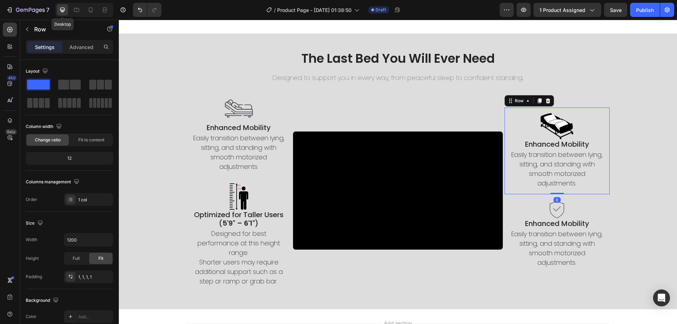
click at [504, 141] on div "Image Enhanced Mobility Heading Easily transition between lying, sitting, and s…" at bounding box center [556, 151] width 105 height 87
click at [530, 145] on h2 "Enhanced Mobility" at bounding box center [557, 144] width 94 height 10
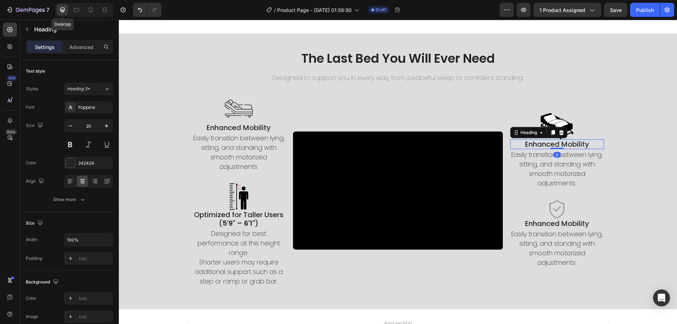
click at [530, 145] on h2 "Enhanced Mobility" at bounding box center [557, 144] width 94 height 10
click at [530, 145] on p "Enhanced Mobility" at bounding box center [557, 144] width 92 height 8
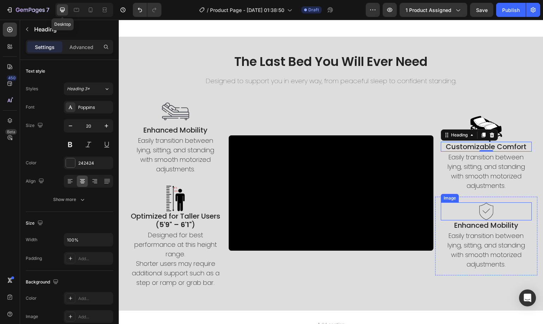
click at [434, 179] on iframe at bounding box center [331, 192] width 205 height 115
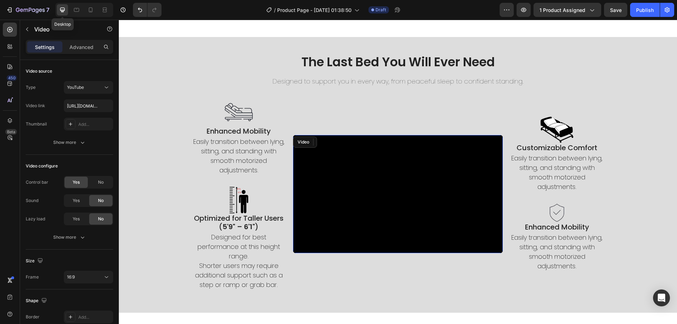
scroll to position [282, 0]
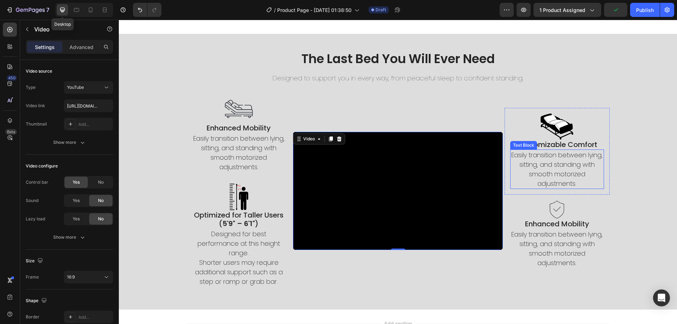
click at [537, 159] on p "Easily transition between lying, sitting, and standing with smooth motorized ad…" at bounding box center [557, 169] width 92 height 38
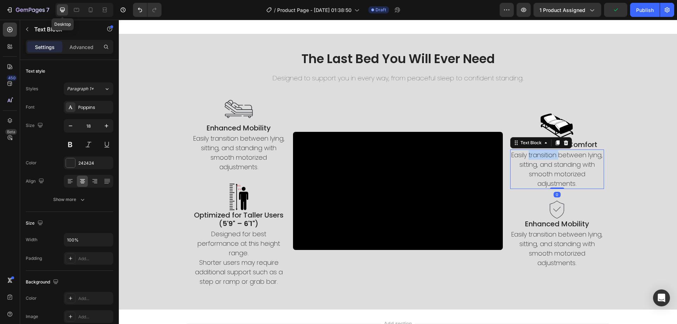
click at [537, 159] on p "Easily transition between lying, sitting, and standing with smooth motorized ad…" at bounding box center [557, 169] width 92 height 38
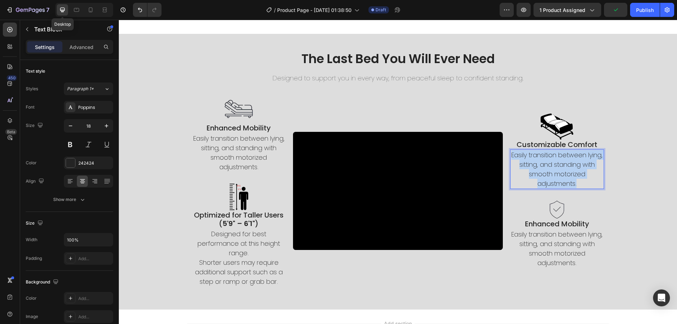
click at [537, 159] on p "Easily transition between lying, sitting, and standing with smooth motorized ad…" at bounding box center [557, 169] width 92 height 38
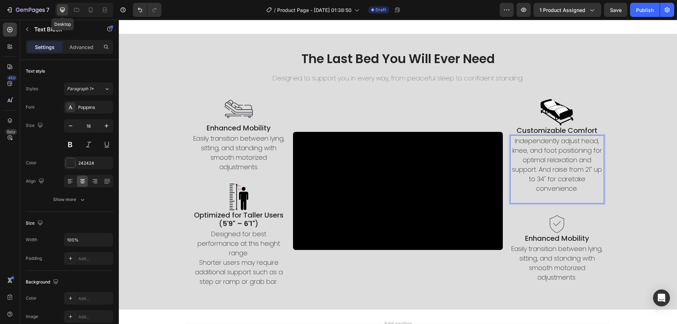
scroll to position [286, 0]
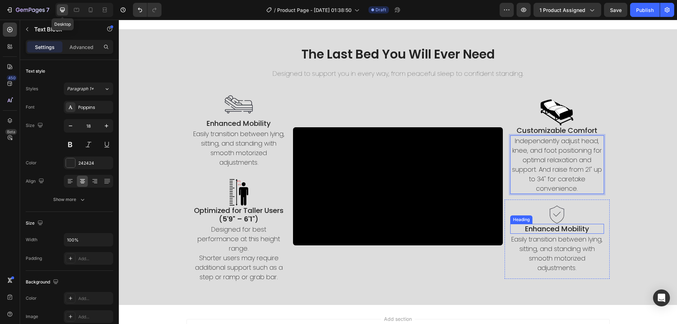
click at [557, 231] on h2 "Enhanced Mobility" at bounding box center [557, 229] width 94 height 10
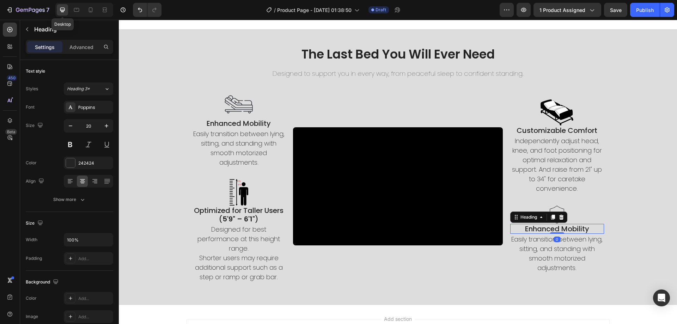
click at [557, 231] on h2 "Enhanced Mobility" at bounding box center [557, 229] width 94 height 10
click at [557, 231] on p "Enhanced Mobility" at bounding box center [557, 229] width 92 height 8
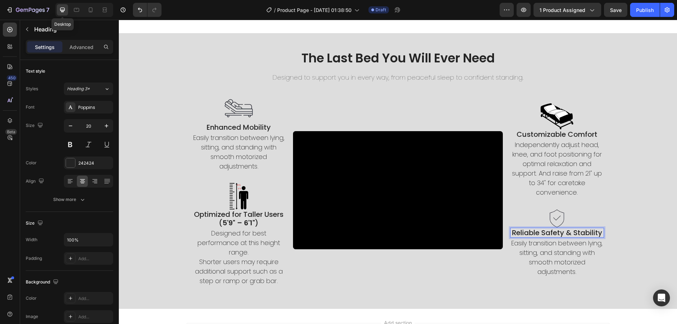
scroll to position [290, 0]
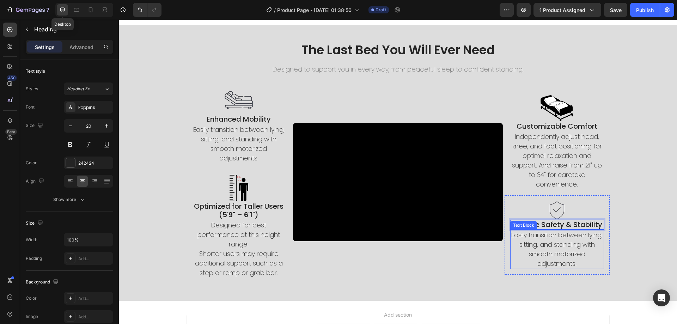
click at [553, 248] on p "Easily transition between lying, sitting, and standing with smooth motorized ad…" at bounding box center [557, 249] width 92 height 38
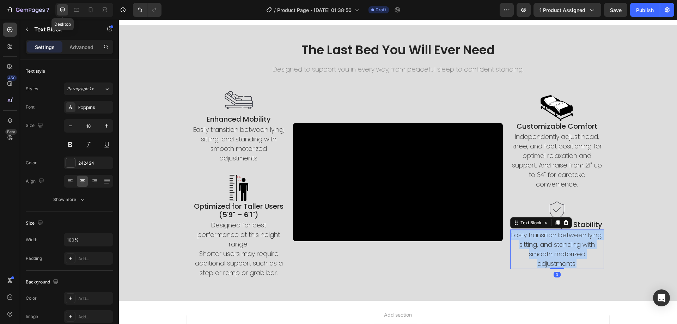
click at [553, 248] on p "Easily transition between lying, sitting, and standing with smooth motorized ad…" at bounding box center [557, 249] width 92 height 38
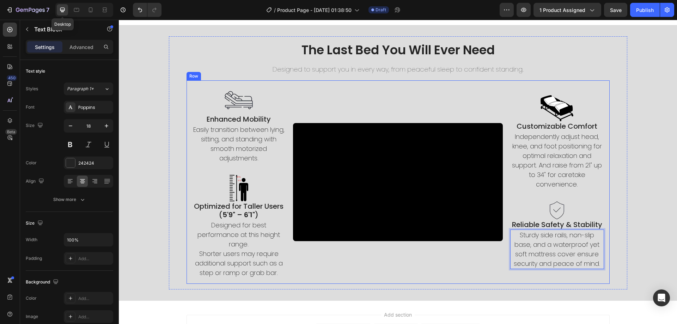
scroll to position [255, 0]
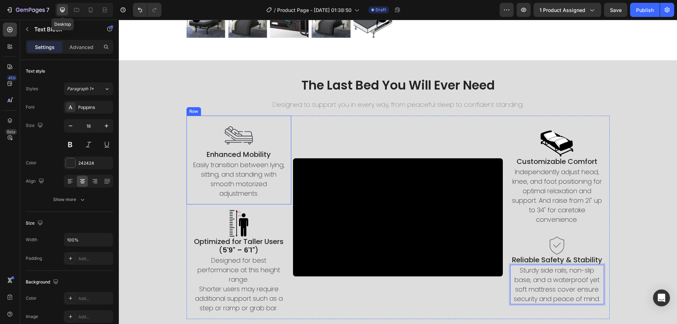
click at [198, 200] on div "Image Enhanced Mobility Heading Easily transition between lying, sitting, and s…" at bounding box center [238, 160] width 105 height 89
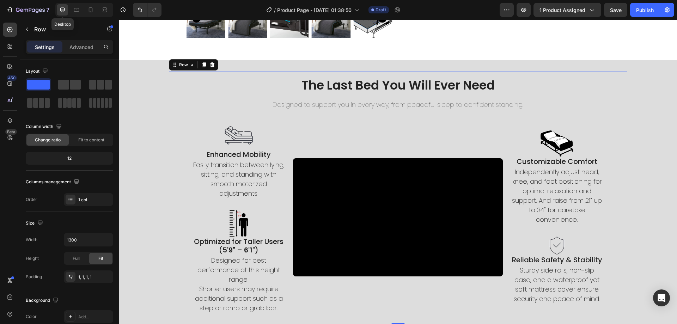
click at [174, 207] on div "The Last Bed You Will Ever Need Heading Designed to support you in every way, f…" at bounding box center [397, 197] width 447 height 241
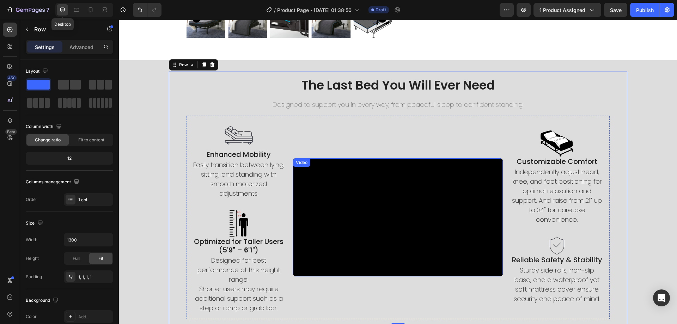
scroll to position [369, 0]
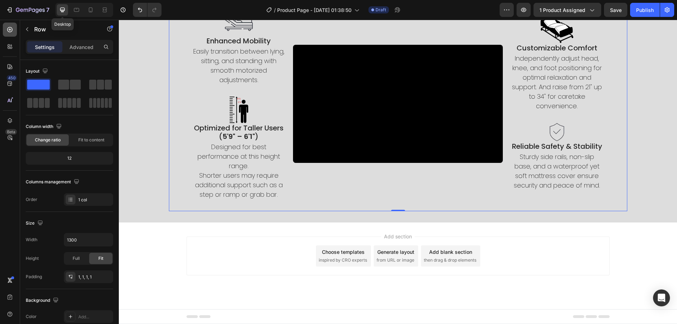
click at [12, 29] on icon at bounding box center [9, 29] width 7 height 7
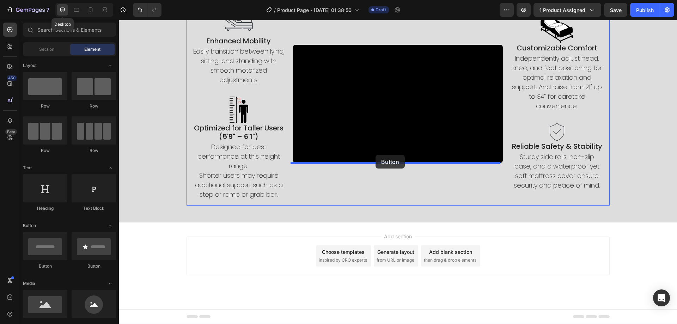
drag, startPoint x: 168, startPoint y: 280, endPoint x: 375, endPoint y: 155, distance: 242.6
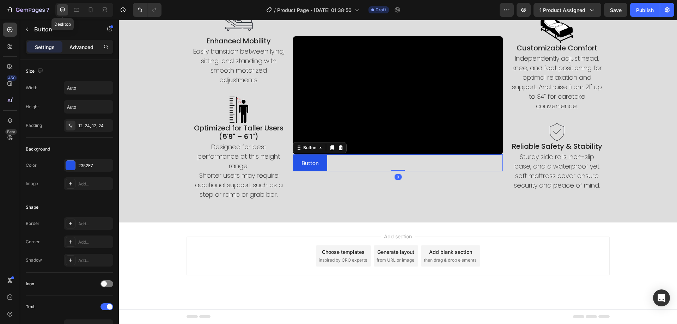
click at [85, 47] on p "Advanced" at bounding box center [81, 46] width 24 height 7
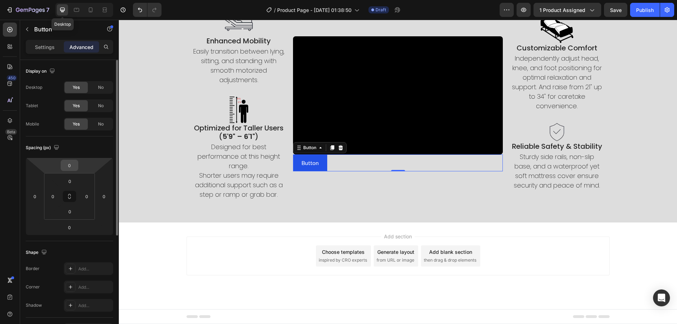
click at [69, 167] on input "0" at bounding box center [69, 165] width 14 height 11
type input "50"
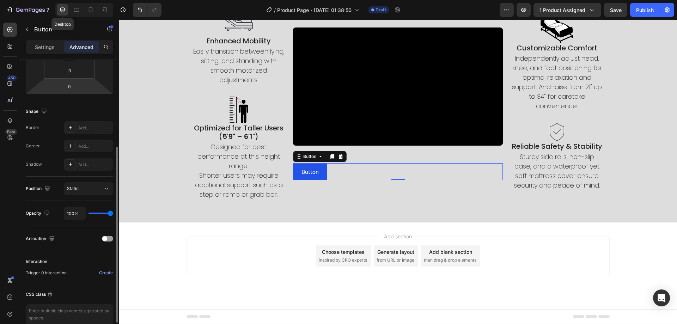
scroll to position [0, 0]
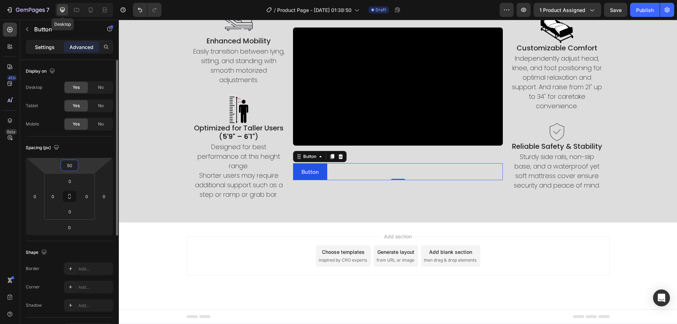
click at [48, 48] on p "Settings" at bounding box center [45, 46] width 20 height 7
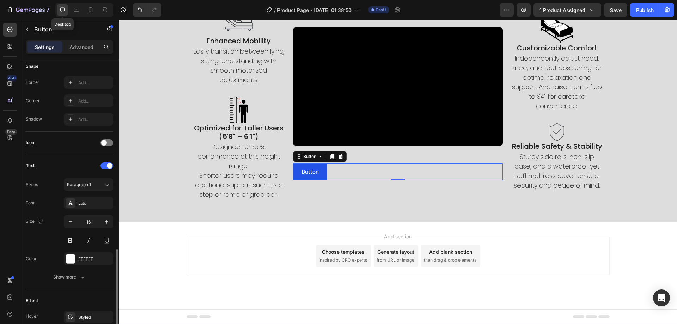
scroll to position [211, 0]
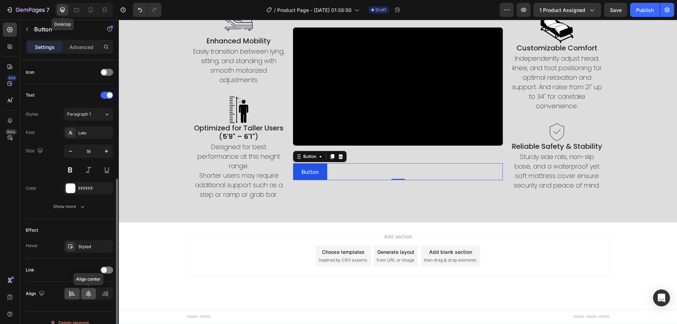
click at [85, 292] on icon at bounding box center [88, 293] width 7 height 7
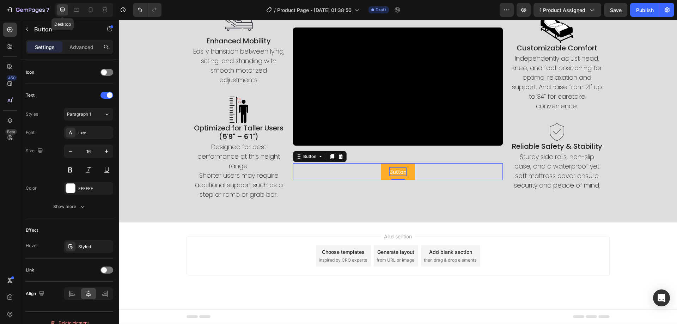
click at [395, 171] on p "Button" at bounding box center [397, 171] width 17 height 8
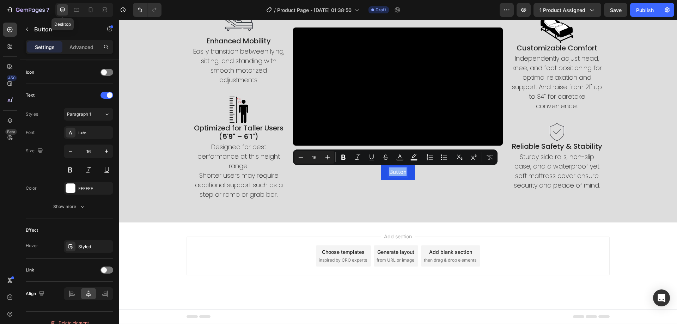
scroll to position [333, 0]
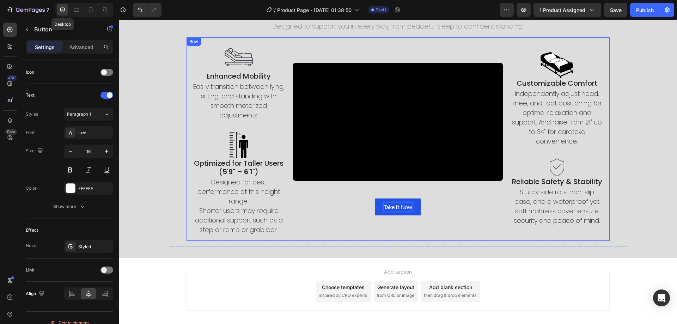
click at [412, 215] on div "Video Take It Now Button 0" at bounding box center [398, 138] width 210 height 203
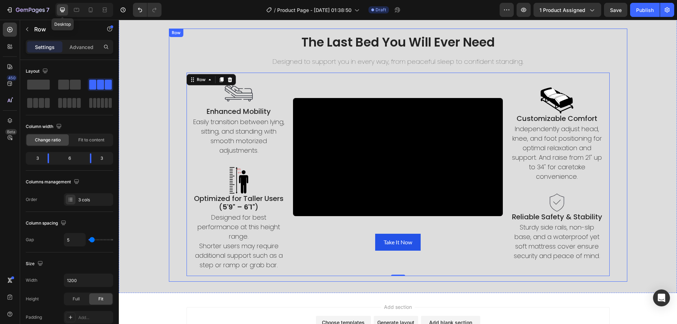
scroll to position [369, 0]
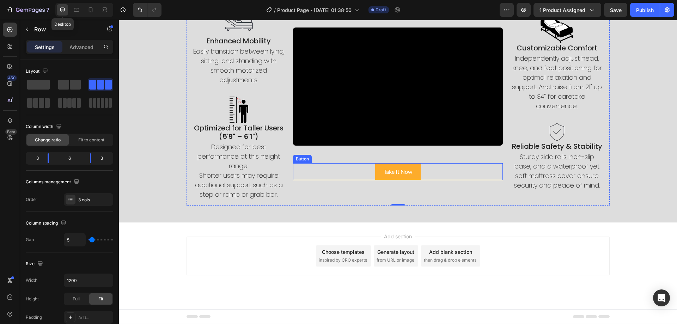
click at [417, 178] on button "Take It Now" at bounding box center [397, 171] width 45 height 17
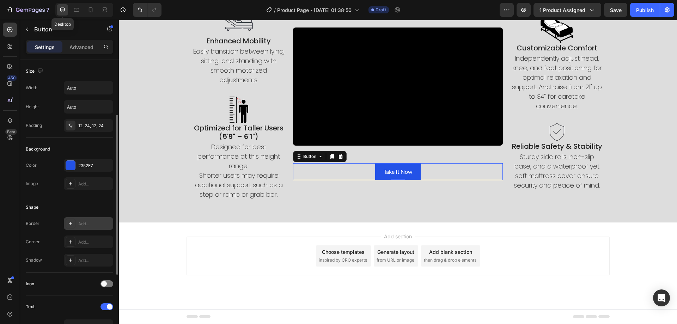
scroll to position [176, 0]
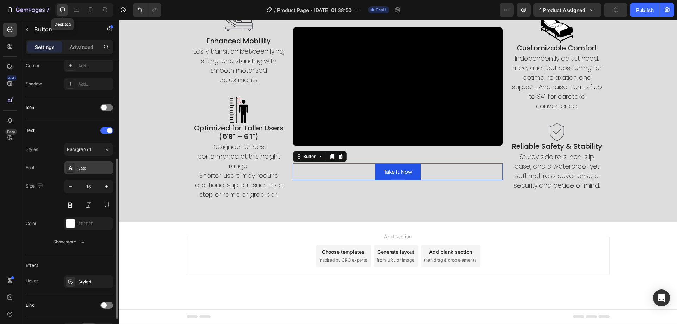
click at [89, 168] on div "Lato" at bounding box center [94, 168] width 33 height 6
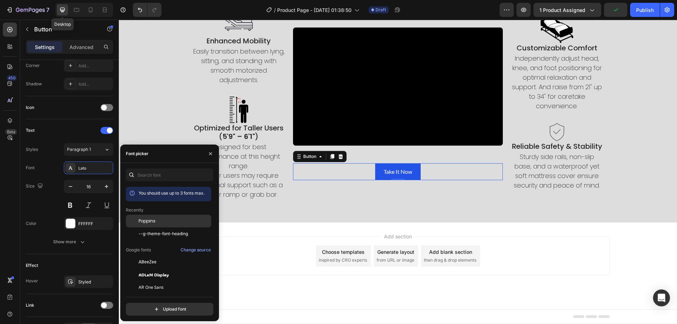
click at [148, 219] on span "Poppins" at bounding box center [147, 221] width 17 height 6
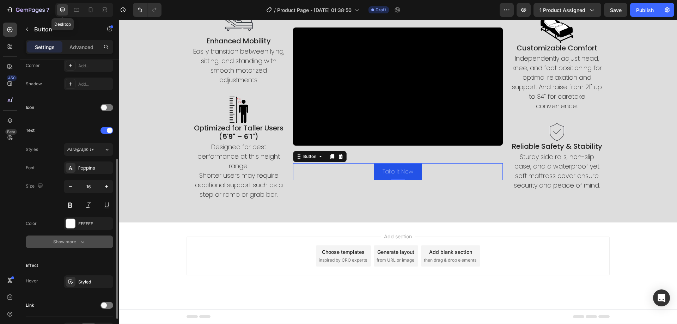
click at [81, 237] on button "Show more" at bounding box center [69, 241] width 87 height 13
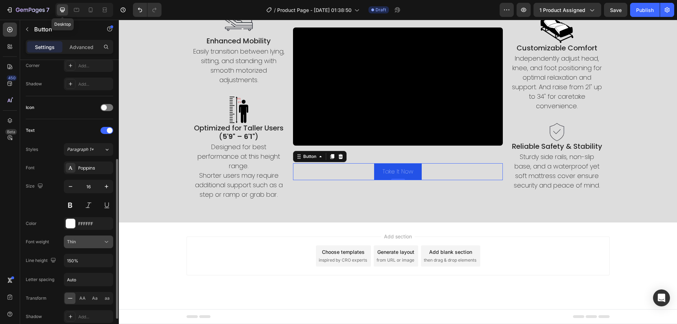
click at [85, 239] on div "Thin" at bounding box center [85, 242] width 36 height 6
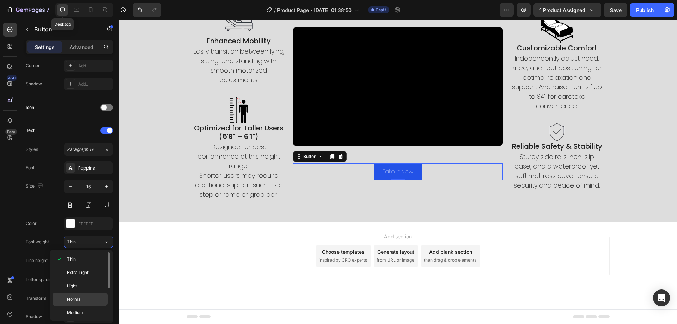
click at [76, 302] on span "Normal" at bounding box center [74, 299] width 15 height 6
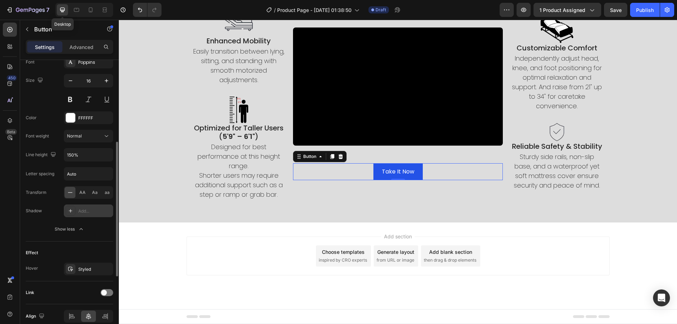
scroll to position [314, 0]
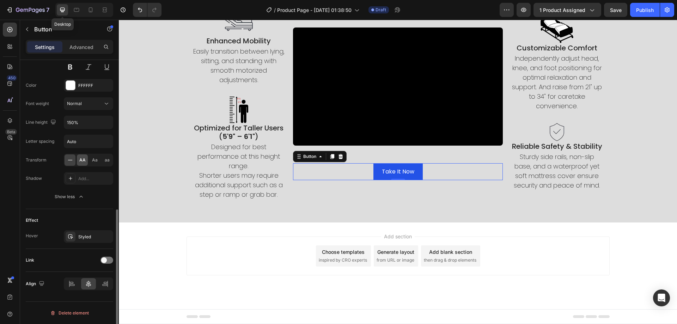
click at [86, 159] on div "AA" at bounding box center [82, 159] width 11 height 11
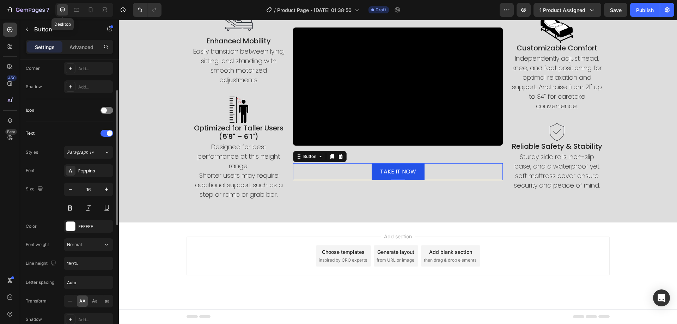
scroll to position [138, 0]
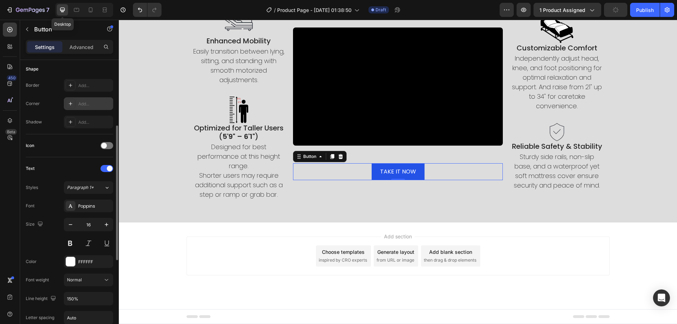
click at [93, 104] on div "Add..." at bounding box center [94, 104] width 33 height 6
click at [106, 223] on icon "button" at bounding box center [106, 224] width 7 height 7
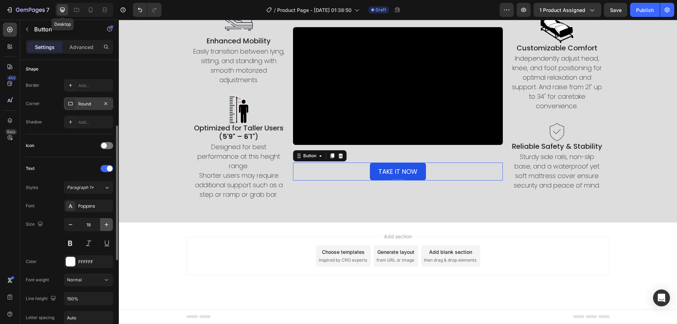
click at [106, 223] on icon "button" at bounding box center [106, 224] width 7 height 7
type input "20"
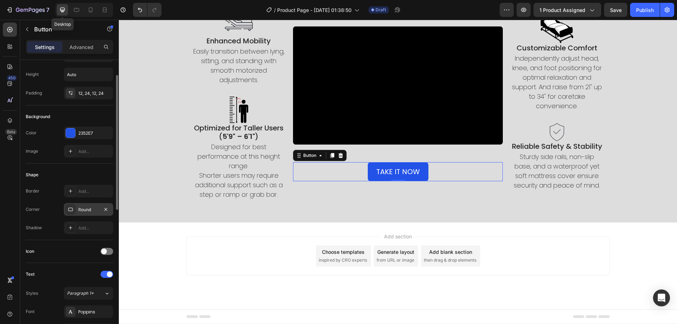
scroll to position [0, 0]
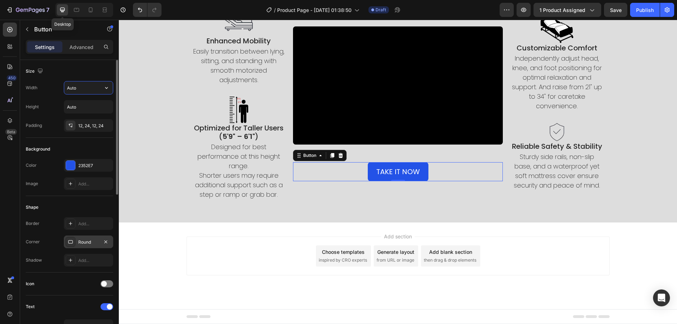
click at [92, 90] on input "Auto" at bounding box center [88, 87] width 49 height 13
click at [103, 86] on button "button" at bounding box center [106, 87] width 13 height 13
click at [89, 120] on p "Full 100%" at bounding box center [87, 119] width 40 height 6
type input "100%"
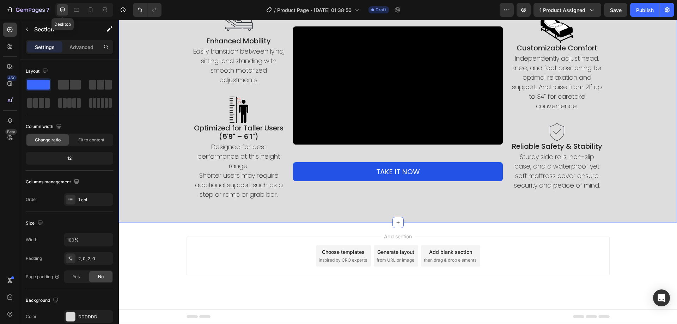
click at [296, 219] on div "The Last Bed You Will Ever Need Heading Designed to support you in every way, f…" at bounding box center [398, 84] width 558 height 275
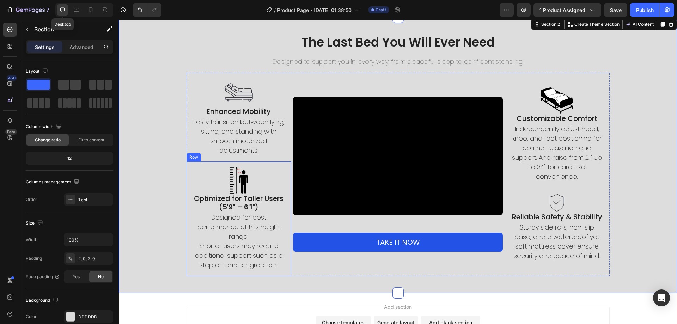
scroll to position [263, 0]
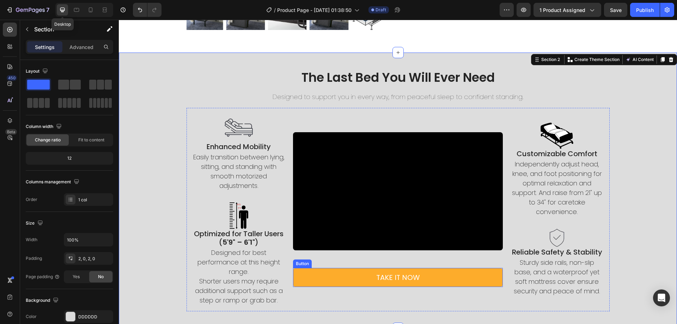
click at [343, 278] on button "Take It Now" at bounding box center [398, 277] width 210 height 19
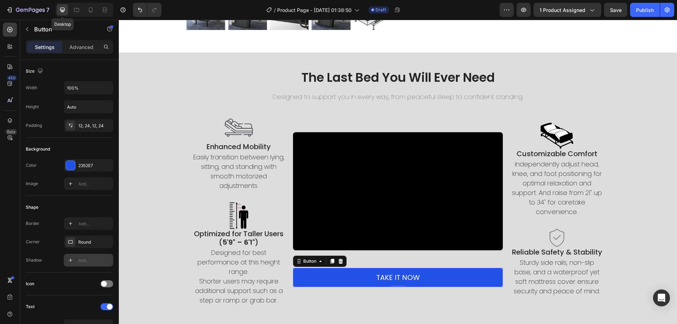
click at [82, 257] on div "Add..." at bounding box center [94, 260] width 33 height 6
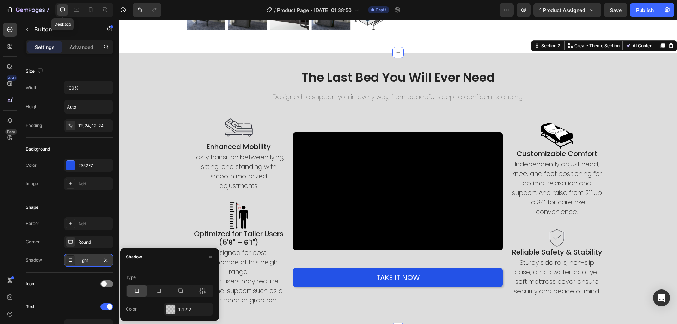
click at [143, 200] on div "The Last Bed You Will Ever Need Heading Designed to support you in every way, f…" at bounding box center [398, 190] width 558 height 253
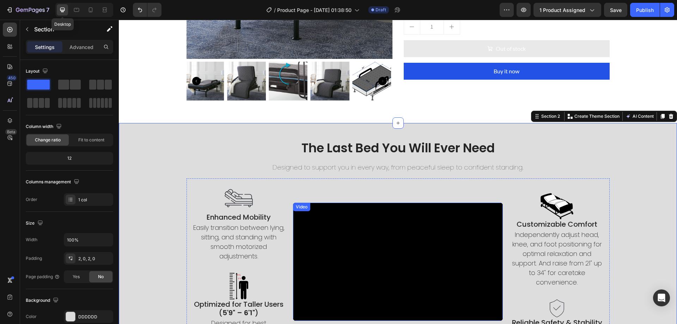
scroll to position [333, 0]
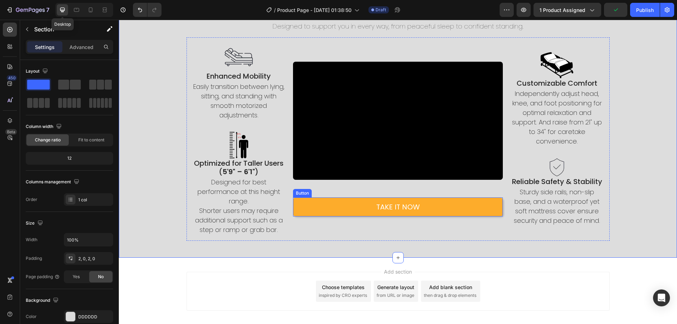
click at [332, 209] on button "Take It Now" at bounding box center [398, 206] width 210 height 19
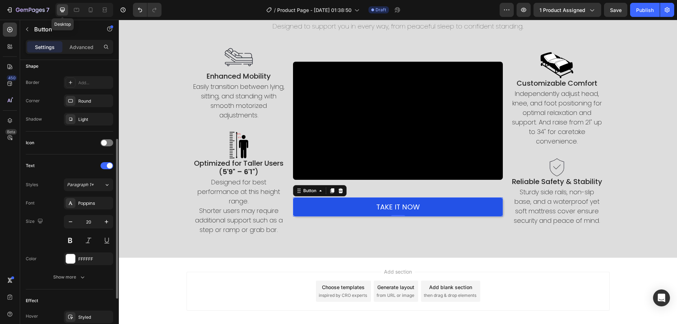
scroll to position [221, 0]
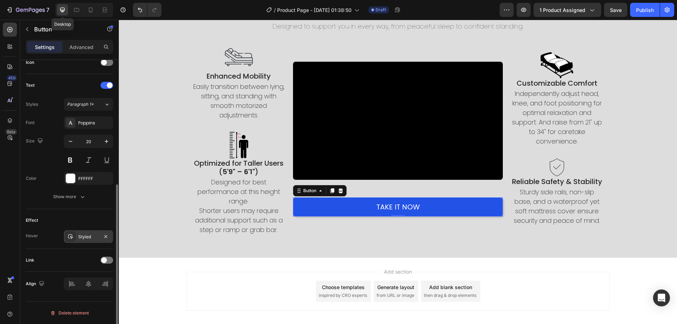
click at [88, 237] on div "Styled" at bounding box center [88, 237] width 20 height 6
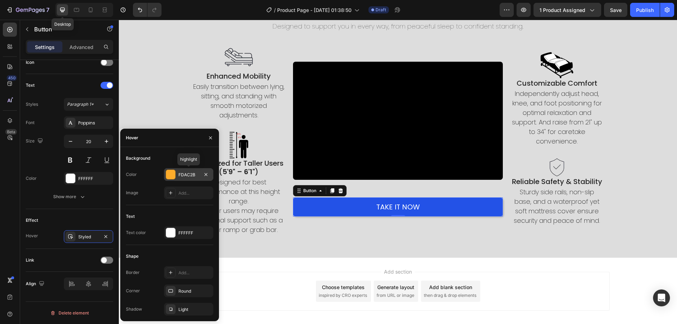
click at [186, 175] on div "FDAC2B" at bounding box center [188, 175] width 20 height 6
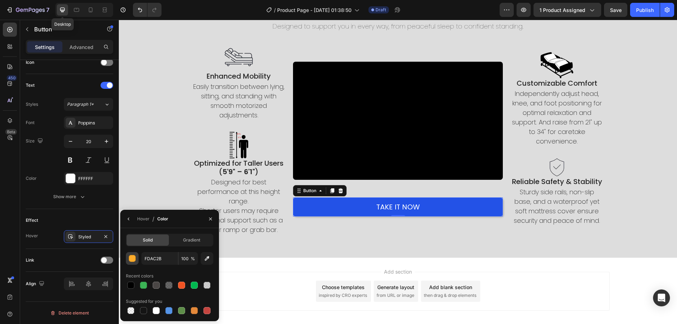
click at [132, 260] on div "button" at bounding box center [132, 258] width 7 height 7
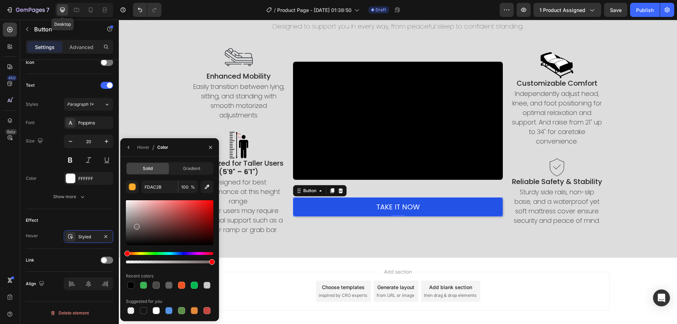
drag, startPoint x: 140, startPoint y: 226, endPoint x: 129, endPoint y: 220, distance: 13.4
click at [129, 220] on div at bounding box center [169, 222] width 87 height 45
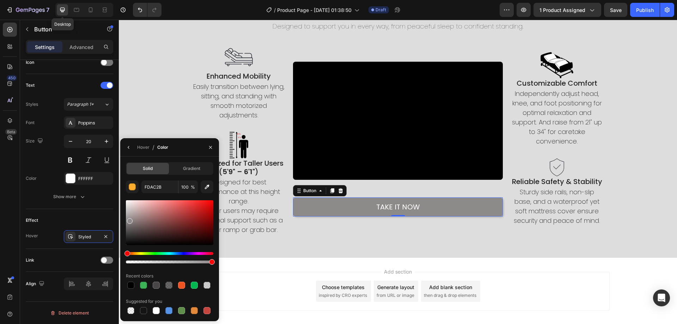
type input "8E8A8A"
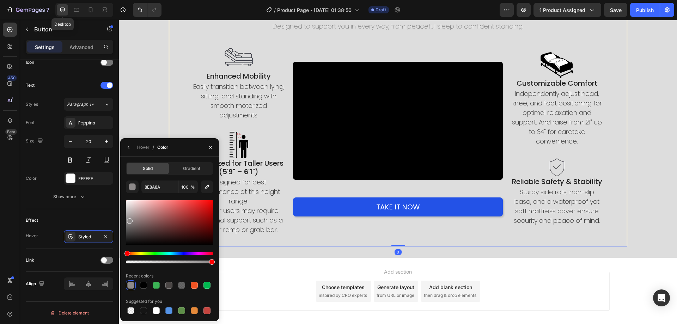
click at [297, 246] on div "The Last Bed You Will Ever Need Heading Designed to support you in every way, f…" at bounding box center [398, 119] width 458 height 253
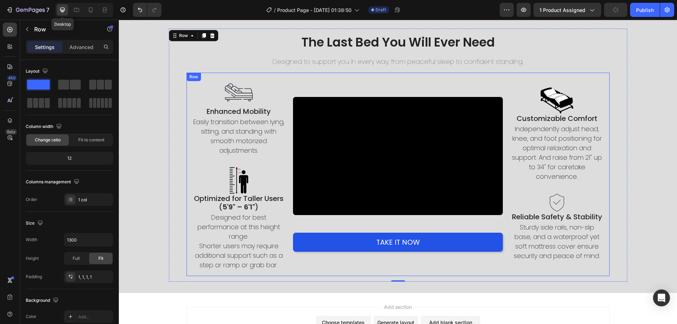
scroll to position [333, 0]
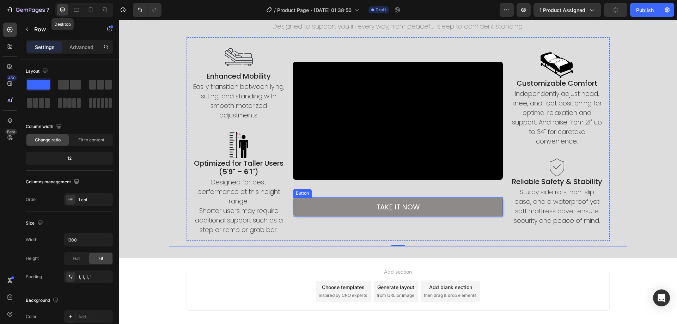
click at [449, 211] on button "Take It Now" at bounding box center [398, 206] width 210 height 19
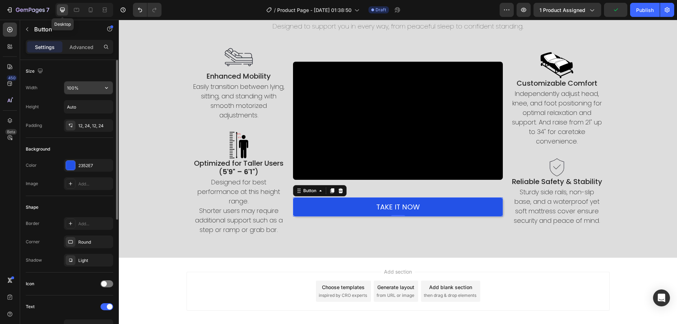
click at [95, 90] on input "100%" at bounding box center [88, 87] width 49 height 13
click at [105, 89] on icon "button" at bounding box center [106, 87] width 7 height 7
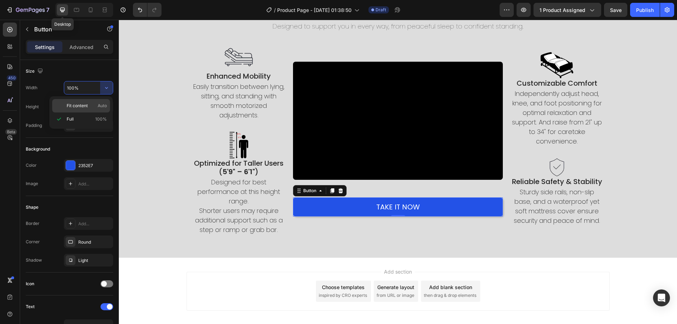
click at [95, 104] on p "Fit content Auto" at bounding box center [87, 106] width 40 height 6
type input "Auto"
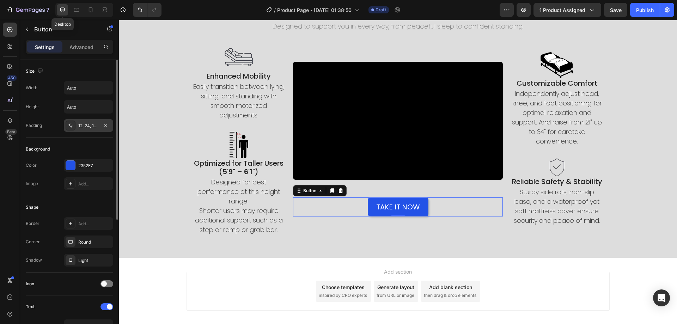
click at [81, 124] on div "12, 24, 12, 24" at bounding box center [88, 126] width 20 height 6
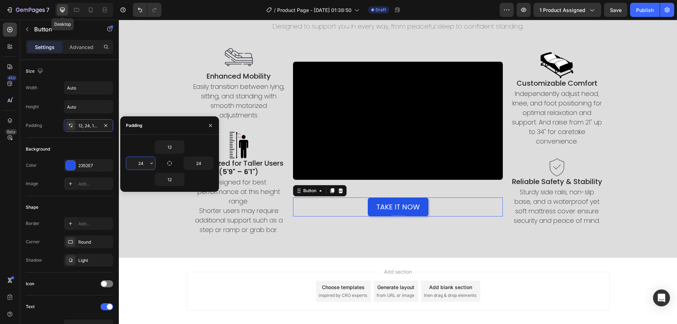
click at [139, 163] on input "24" at bounding box center [140, 163] width 29 height 13
type input "50"
click at [104, 281] on span at bounding box center [104, 284] width 6 height 6
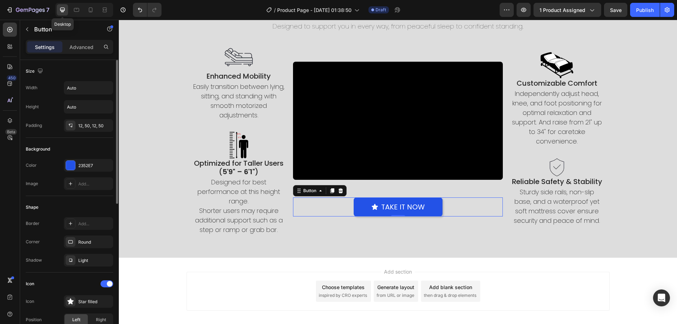
scroll to position [70, 0]
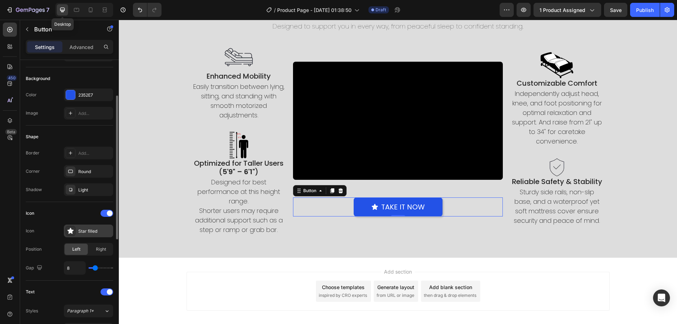
click at [90, 230] on div "Star filled" at bounding box center [94, 231] width 33 height 6
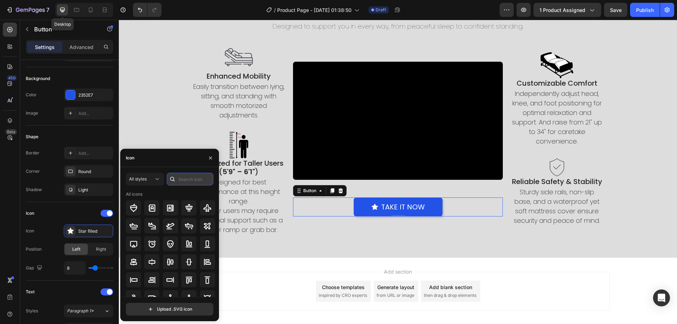
click at [181, 177] on input "text" at bounding box center [190, 179] width 47 height 13
type input "arrow"
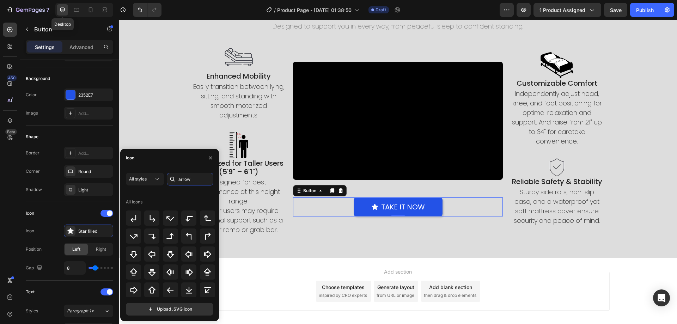
scroll to position [141, 0]
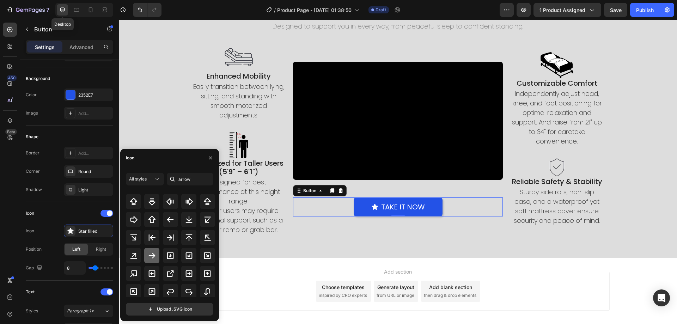
click at [153, 256] on icon at bounding box center [152, 255] width 8 height 8
click at [99, 249] on span "Right" at bounding box center [101, 249] width 10 height 6
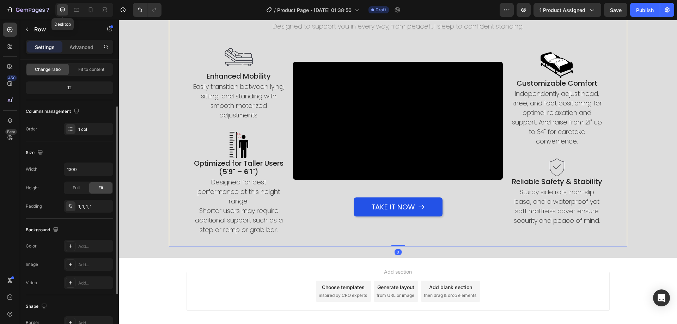
click at [196, 241] on div "The Last Bed You Will Ever Need Heading Designed to support you in every way, f…" at bounding box center [398, 119] width 458 height 253
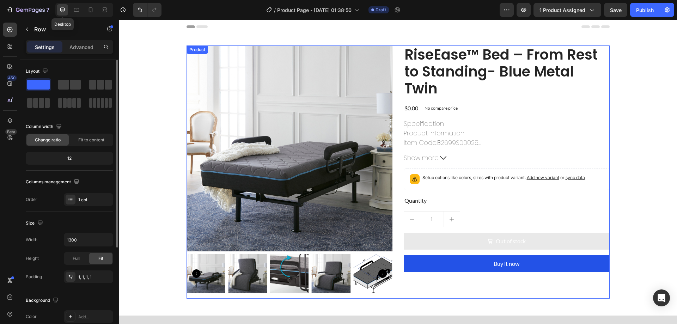
scroll to position [106, 0]
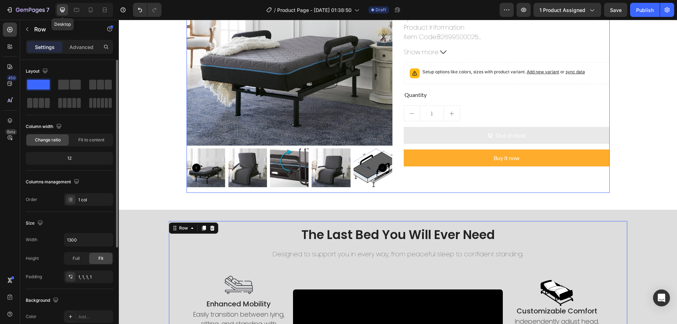
click at [418, 161] on button "Buy it now" at bounding box center [507, 157] width 206 height 17
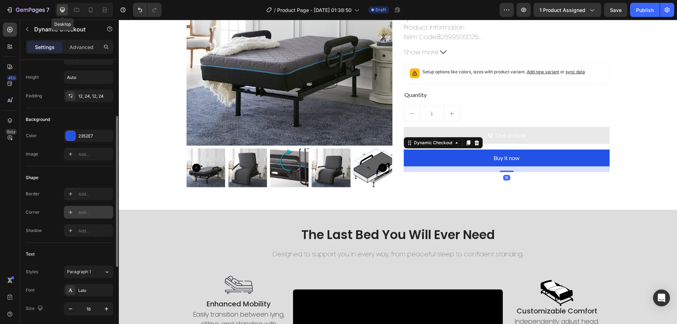
click at [94, 212] on div "Add..." at bounding box center [94, 212] width 33 height 6
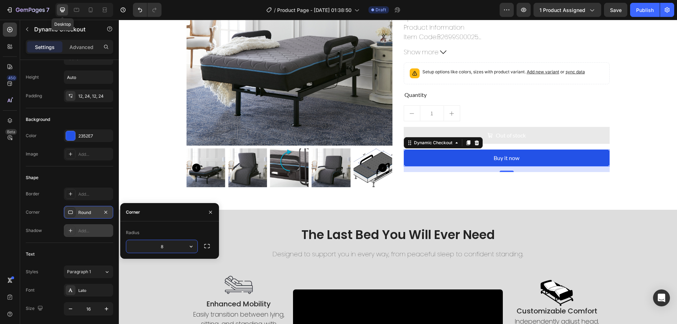
click at [91, 235] on div "Add..." at bounding box center [88, 230] width 49 height 13
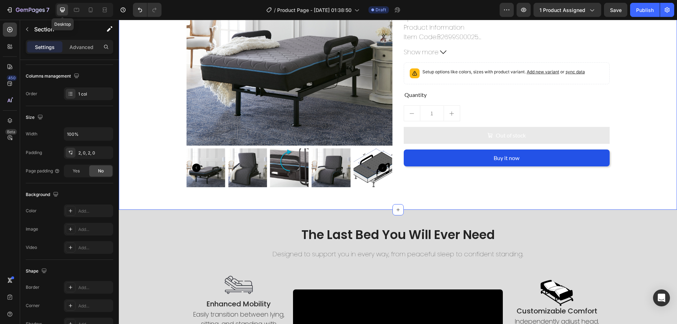
click at [137, 192] on div "Product Images RiseEase™ Bed – From Rest to Standing- Blue Metal Twin Product T…" at bounding box center [398, 69] width 558 height 259
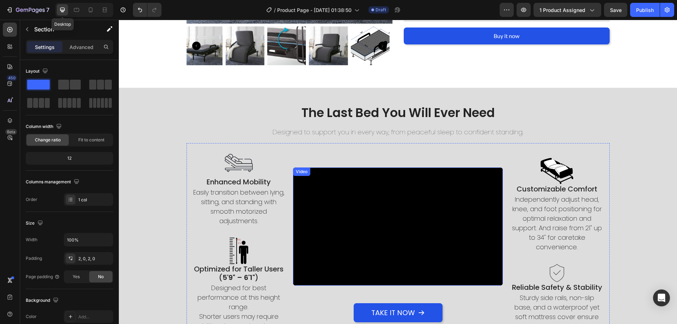
scroll to position [369, 0]
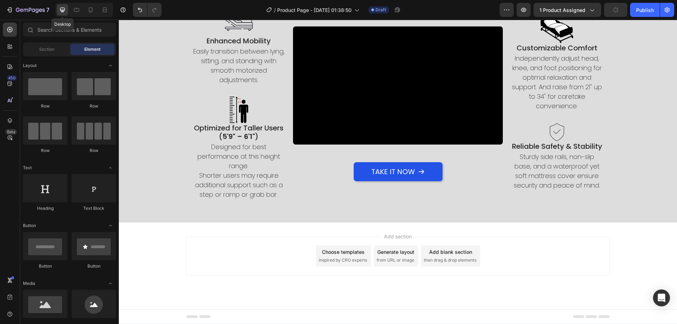
click at [435, 252] on div "Add blank section" at bounding box center [450, 251] width 43 height 7
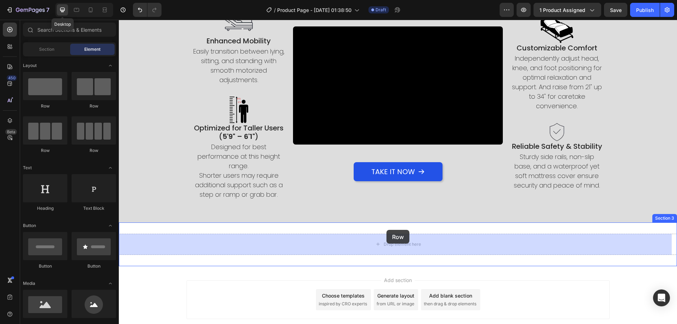
drag, startPoint x: 213, startPoint y: 108, endPoint x: 386, endPoint y: 230, distance: 212.1
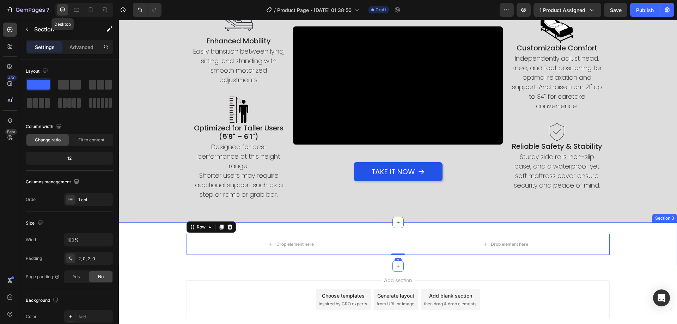
click at [148, 230] on div "Drop element here Drop element here Row 0 Section 3" at bounding box center [398, 244] width 558 height 44
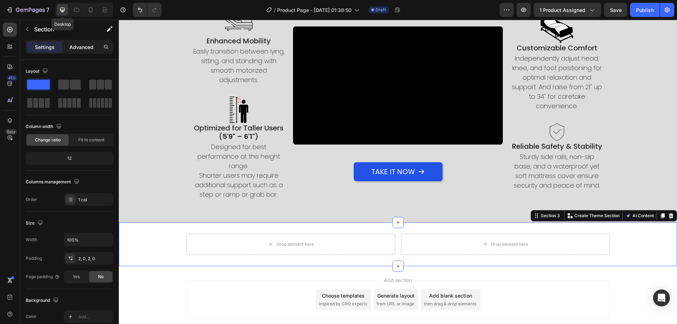
click at [76, 48] on p "Advanced" at bounding box center [81, 46] width 24 height 7
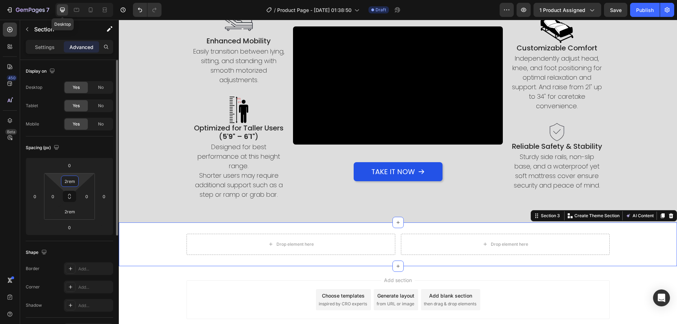
click at [72, 183] on input "2rem" at bounding box center [70, 181] width 14 height 11
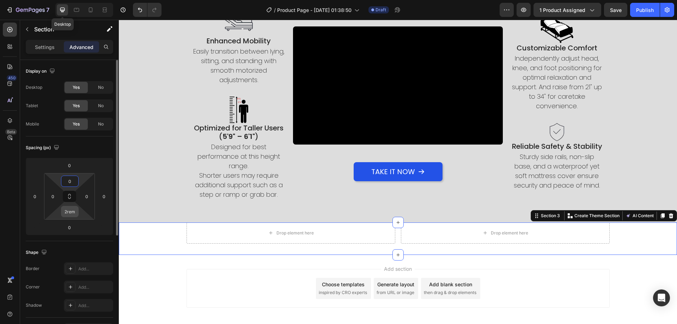
type input "0"
click at [70, 210] on input "2rem" at bounding box center [70, 211] width 14 height 11
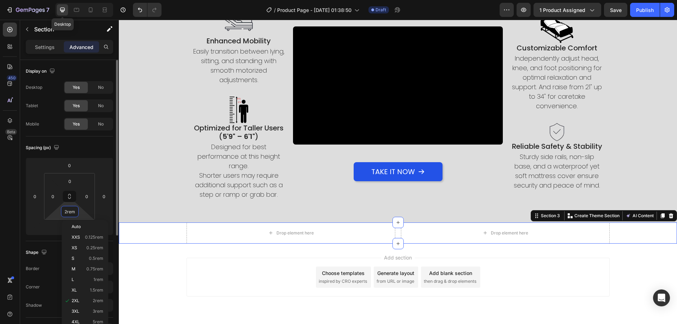
type input "0"
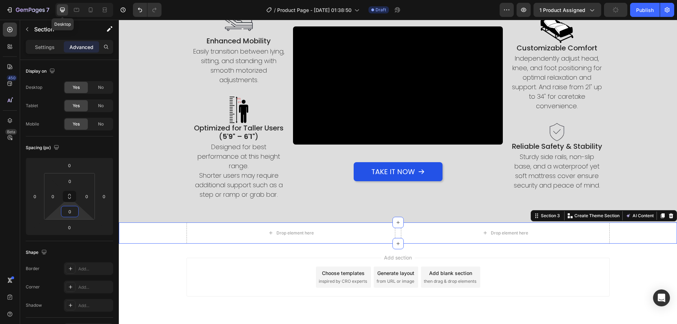
click at [186, 264] on div "Add section Choose templates inspired by CRO experts Generate layout from URL o…" at bounding box center [397, 277] width 423 height 39
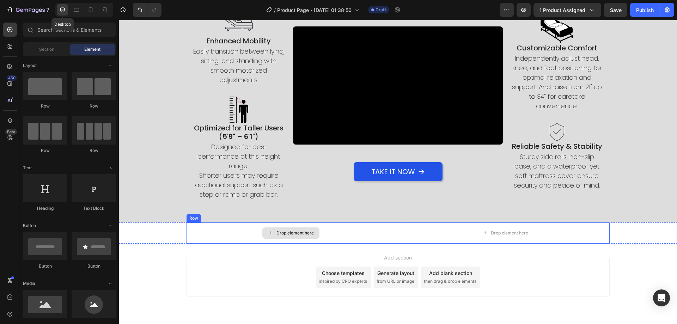
click at [389, 234] on div "Drop element here" at bounding box center [290, 232] width 209 height 21
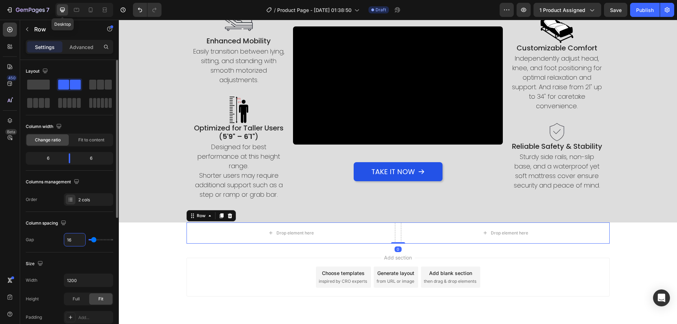
click at [75, 236] on input "16" at bounding box center [74, 239] width 21 height 13
type input "5"
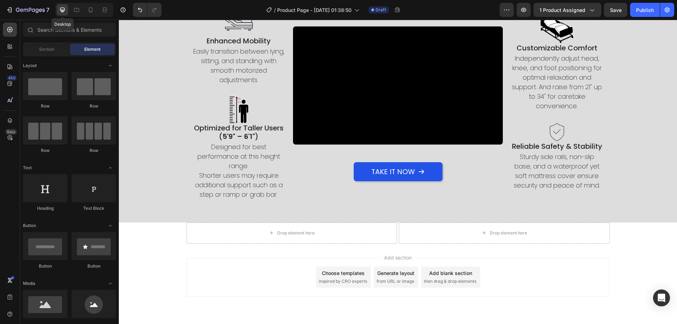
click at [273, 259] on div "Add section Choose templates inspired by CRO experts Generate layout from URL o…" at bounding box center [397, 277] width 423 height 39
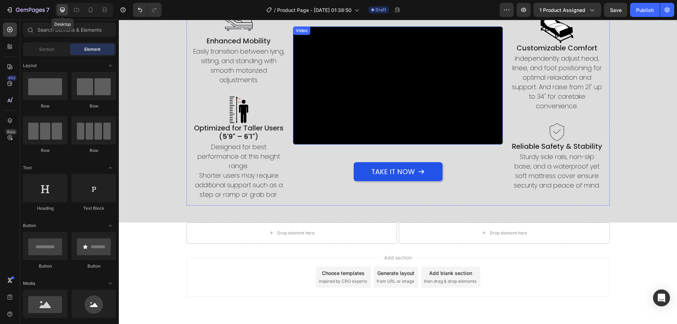
scroll to position [298, 0]
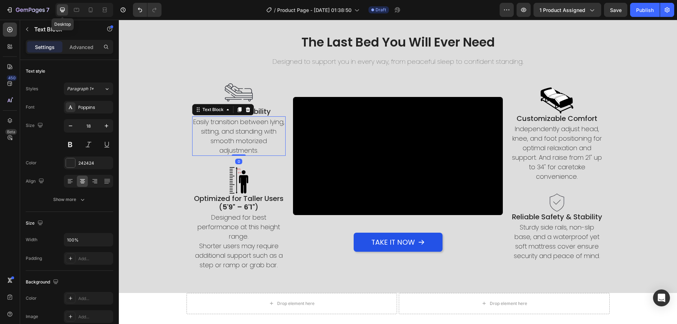
click at [248, 131] on p "Easily transition between lying, sitting, and standing with smooth motorized ad…" at bounding box center [239, 136] width 92 height 38
click at [70, 122] on button "button" at bounding box center [70, 125] width 13 height 13
type input "17"
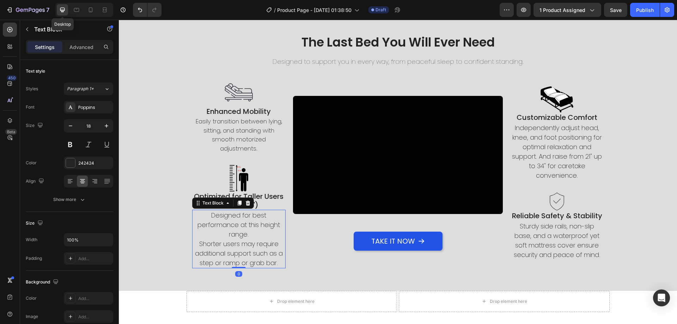
click at [250, 231] on p "Designed for best performance at this height range. Shorter users may require a…" at bounding box center [239, 238] width 92 height 57
click at [73, 124] on icon "button" at bounding box center [70, 125] width 7 height 7
type input "17"
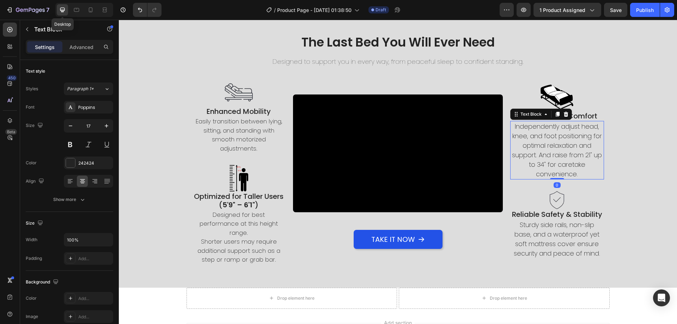
click at [558, 141] on p "Independently adjust head, knee, and foot positioning for optimal relaxation an…" at bounding box center [557, 150] width 92 height 57
click at [71, 128] on icon "button" at bounding box center [70, 125] width 7 height 7
type input "17"
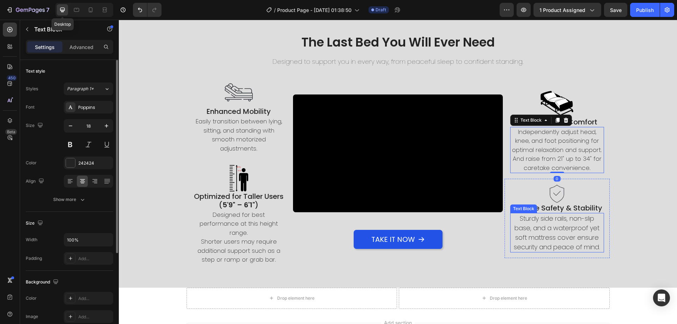
click at [534, 240] on p "Sturdy side rails, non-slip base, and a waterproof yet soft mattress cover ensu…" at bounding box center [557, 233] width 92 height 38
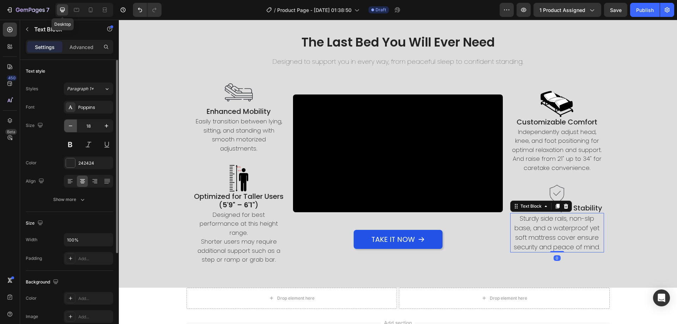
click at [71, 126] on icon "button" at bounding box center [71, 125] width 4 height 1
type input "17"
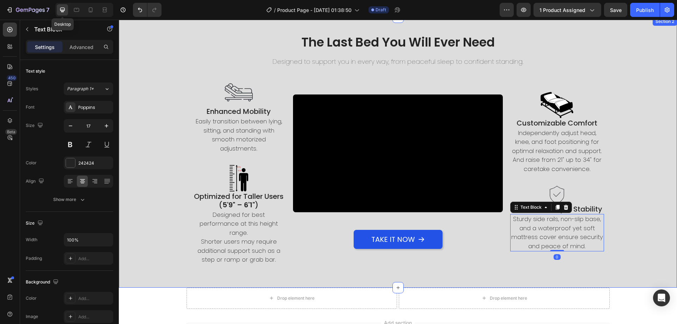
click at [131, 152] on div "The Last Bed You Will Ever Need Heading Designed to support you in every way, f…" at bounding box center [398, 152] width 558 height 247
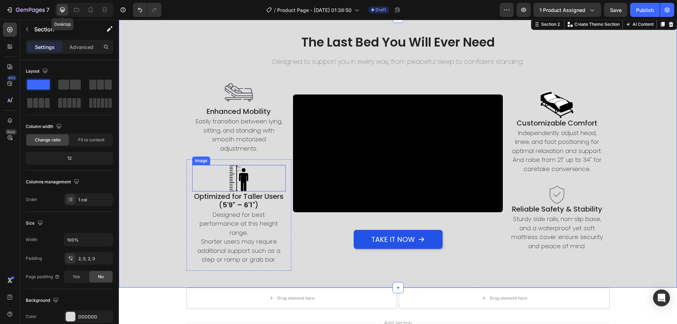
scroll to position [192, 0]
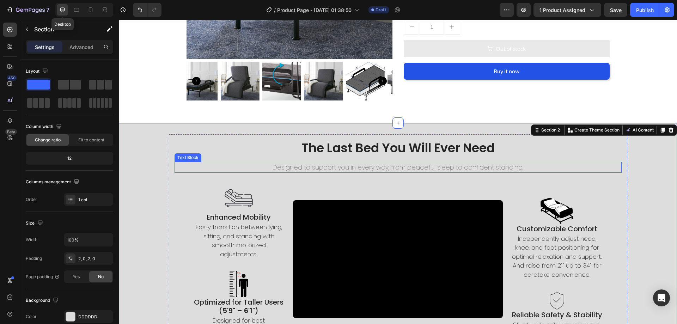
click at [320, 168] on p "Designed to support you in every way, from peaceful sleep to confident standing." at bounding box center [398, 167] width 446 height 10
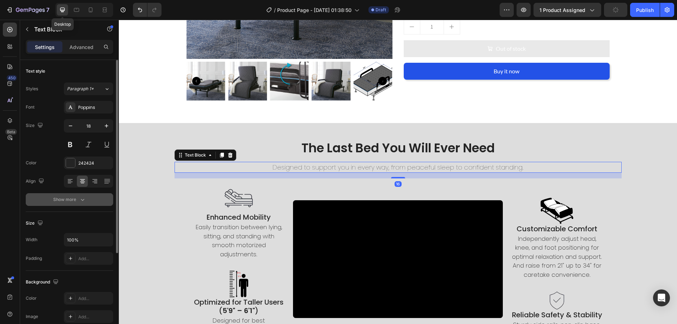
click at [81, 196] on button "Show more" at bounding box center [69, 199] width 87 height 13
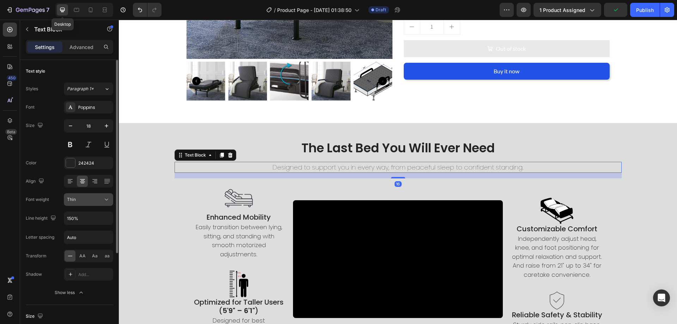
click at [85, 197] on div "Thin" at bounding box center [85, 199] width 36 height 6
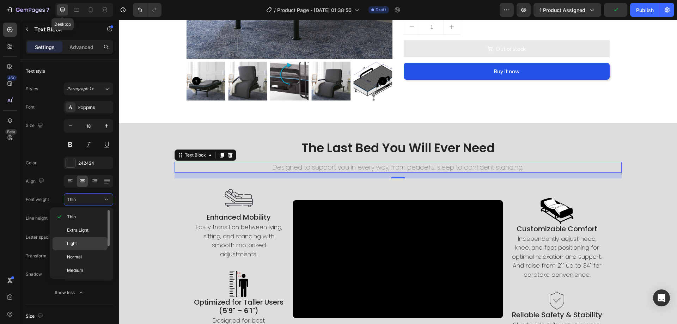
click at [86, 241] on p "Light" at bounding box center [85, 243] width 37 height 6
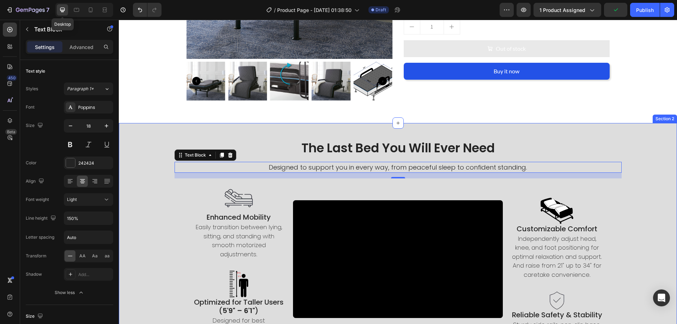
click at [162, 217] on div "The Last Bed You Will Ever Need Heading Designed to support you in every way, f…" at bounding box center [398, 257] width 558 height 247
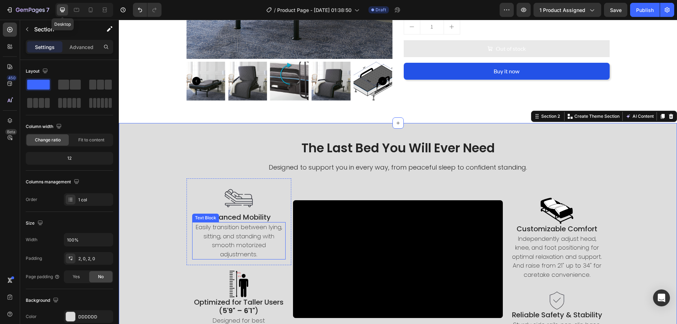
click at [212, 231] on p "Easily transition between lying, sitting, and standing with smooth motorized ad…" at bounding box center [239, 241] width 92 height 36
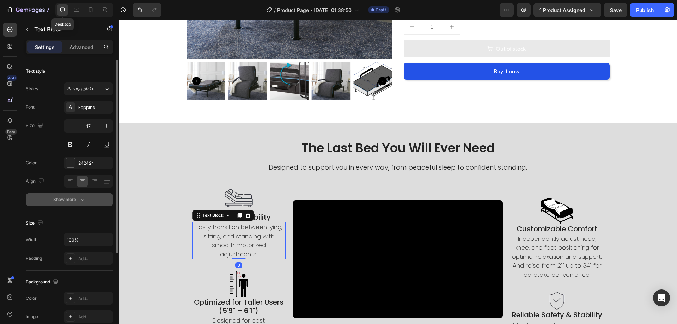
click at [92, 202] on button "Show more" at bounding box center [69, 199] width 87 height 13
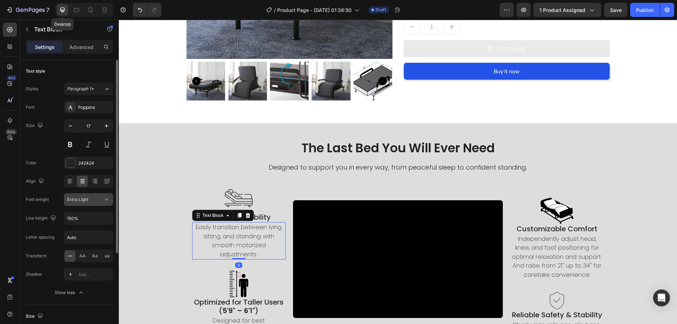
click at [97, 205] on button "Extra Light" at bounding box center [88, 199] width 49 height 13
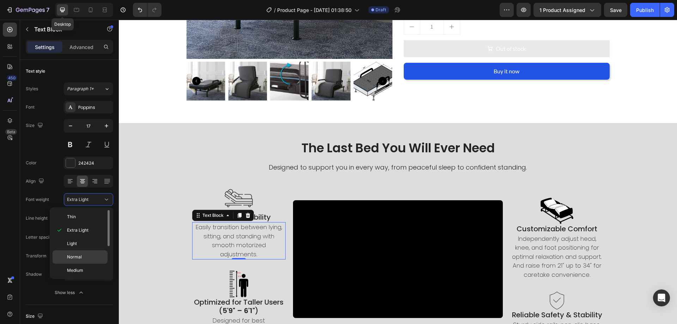
click at [75, 264] on div "Normal" at bounding box center [80, 270] width 55 height 13
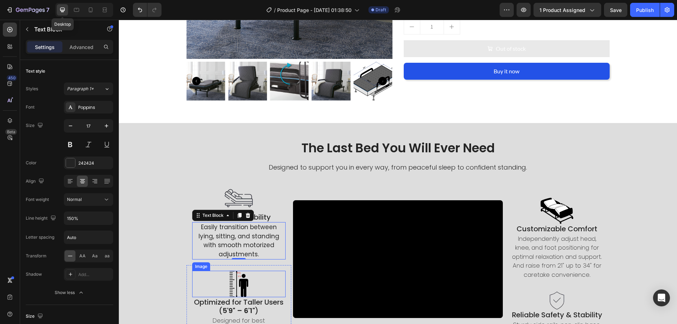
scroll to position [263, 0]
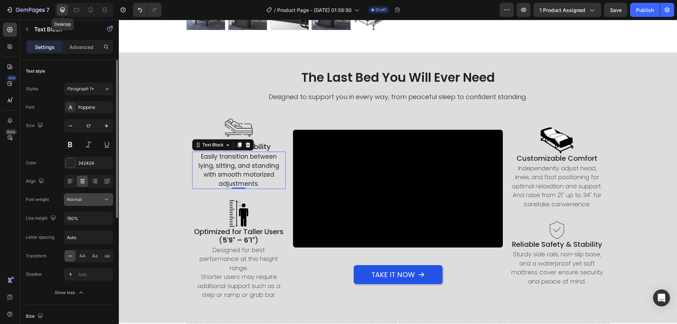
click at [98, 201] on div "Normal" at bounding box center [85, 199] width 36 height 6
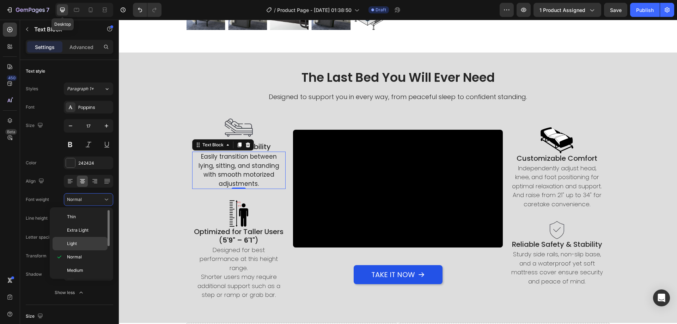
click at [91, 243] on p "Light" at bounding box center [85, 243] width 37 height 6
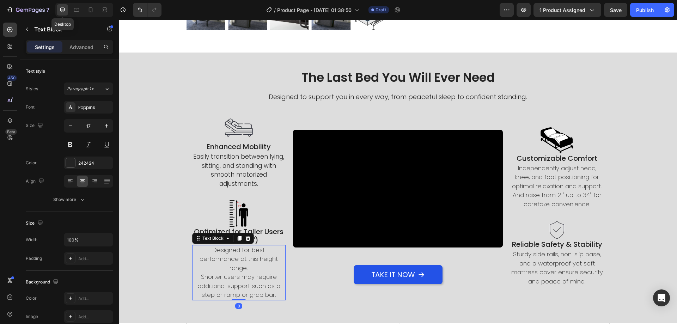
click at [216, 263] on p "Designed for best performance at this height range. Shorter users may require a…" at bounding box center [239, 273] width 92 height 54
click at [81, 200] on icon "button" at bounding box center [82, 199] width 7 height 7
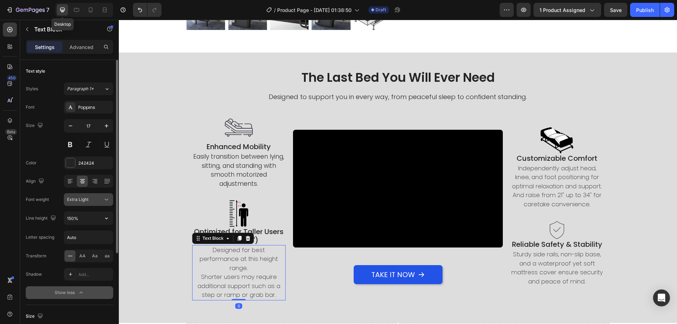
click at [93, 200] on div "Extra Light" at bounding box center [85, 199] width 36 height 6
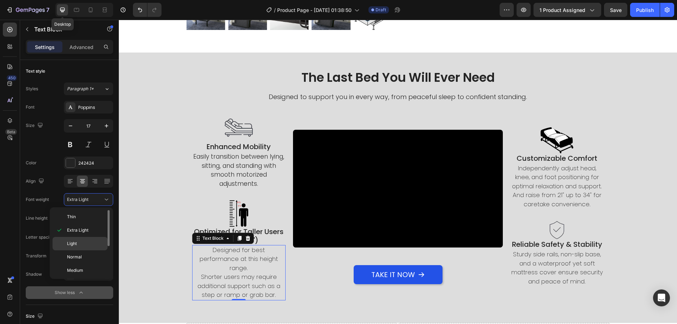
click at [87, 245] on p "Light" at bounding box center [85, 243] width 37 height 6
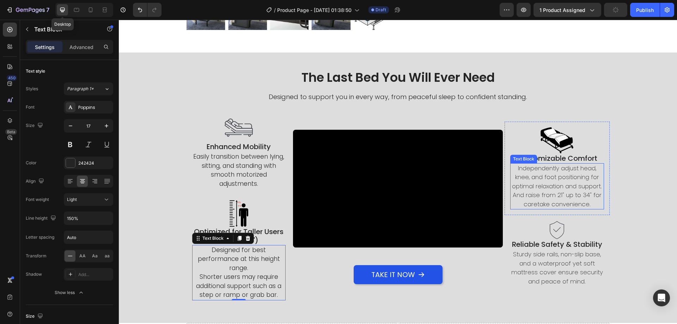
scroll to position [263, 0]
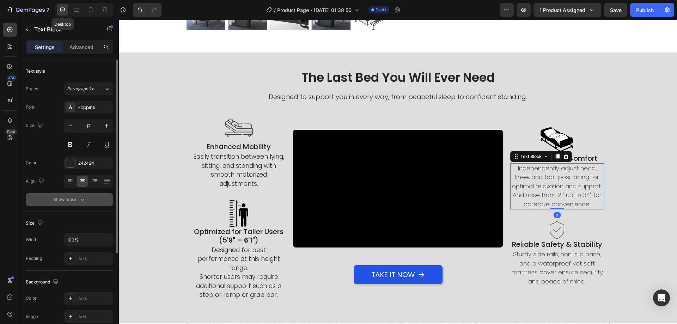
click at [81, 194] on button "Show more" at bounding box center [69, 199] width 87 height 13
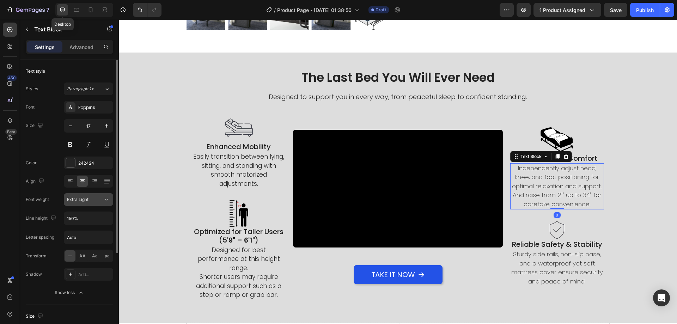
click at [87, 198] on span "Extra Light" at bounding box center [78, 199] width 22 height 5
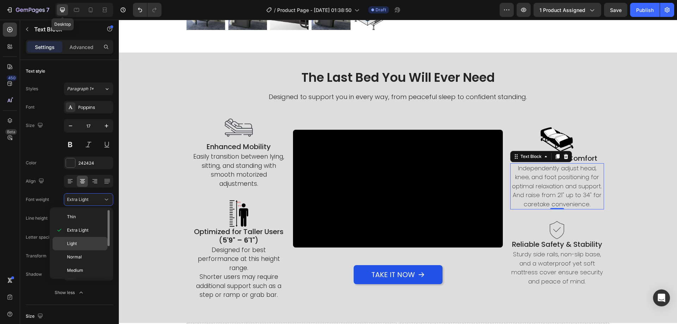
click at [81, 244] on p "Light" at bounding box center [85, 243] width 37 height 6
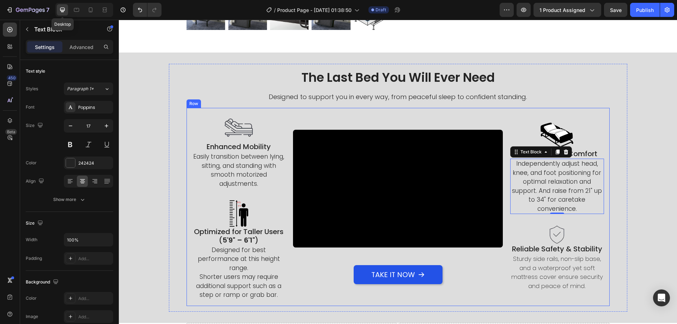
click at [556, 276] on p "Sturdy side rails, non-slip base, and a waterproof yet soft mattress cover ensu…" at bounding box center [557, 272] width 92 height 36
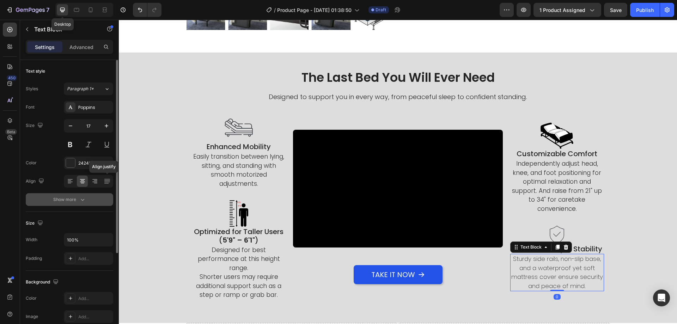
click at [88, 194] on button "Show more" at bounding box center [69, 199] width 87 height 13
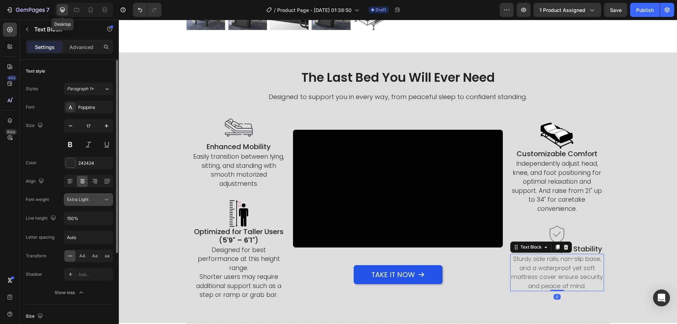
click at [92, 200] on div "Extra Light" at bounding box center [85, 199] width 36 height 6
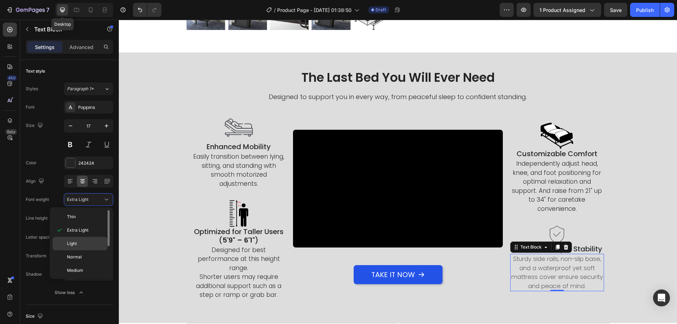
click at [81, 240] on p "Light" at bounding box center [85, 243] width 37 height 6
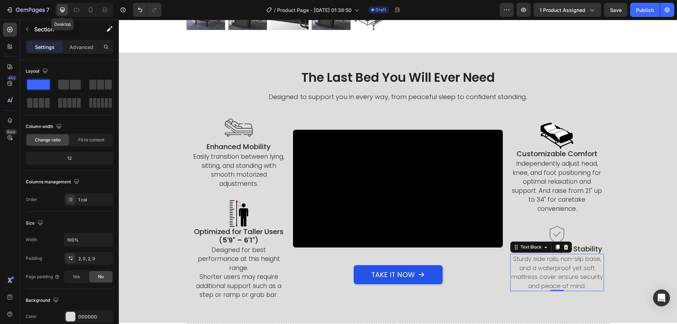
click at [152, 226] on div "The Last Bed You Will Ever Need Heading Designed to support you in every way, f…" at bounding box center [398, 187] width 558 height 247
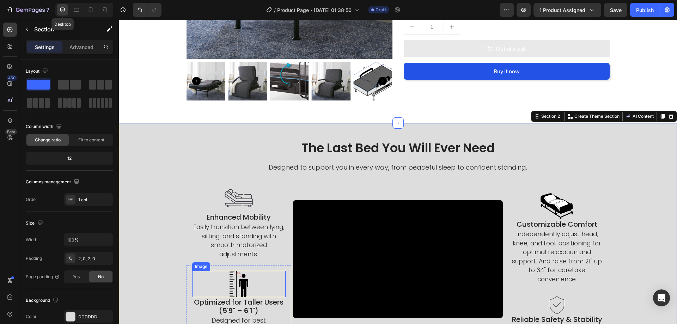
scroll to position [298, 0]
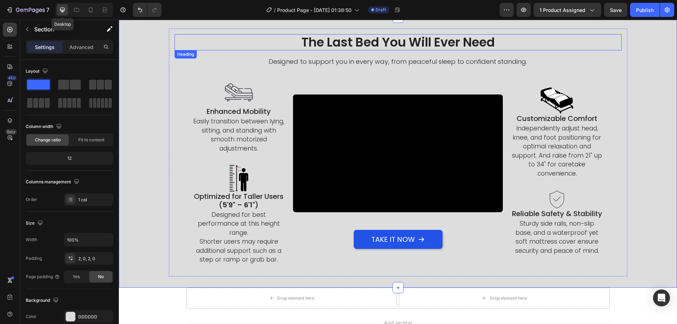
click at [383, 42] on p "The Last Bed You Will Ever Need" at bounding box center [398, 42] width 446 height 15
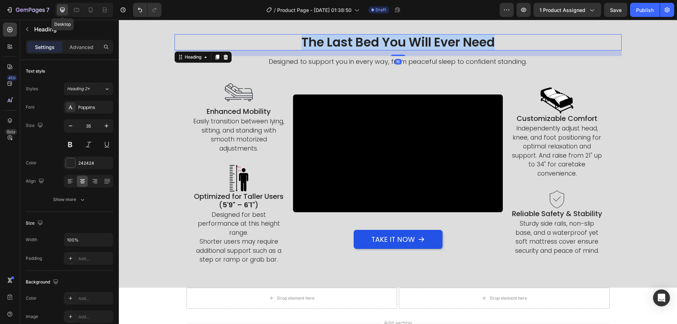
click at [383, 42] on p "The Last Bed You Will Ever Need" at bounding box center [398, 42] width 446 height 15
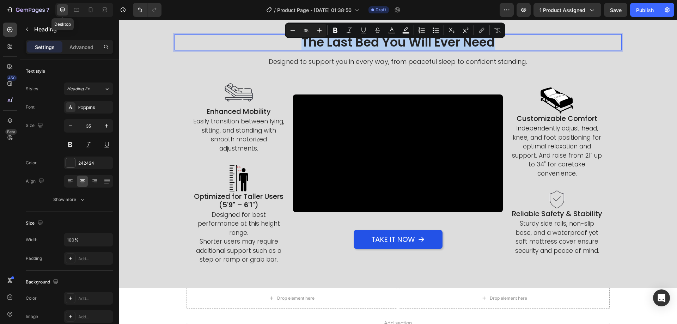
copy p "The Last Bed You Will Ever Need"
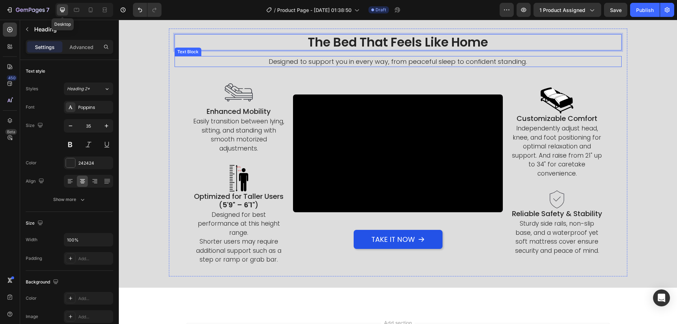
scroll to position [228, 0]
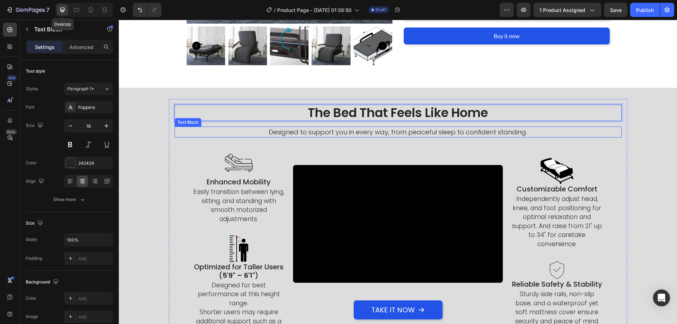
click at [371, 135] on p "Designed to support you in every way, from peaceful sleep to confident standing." at bounding box center [398, 132] width 446 height 10
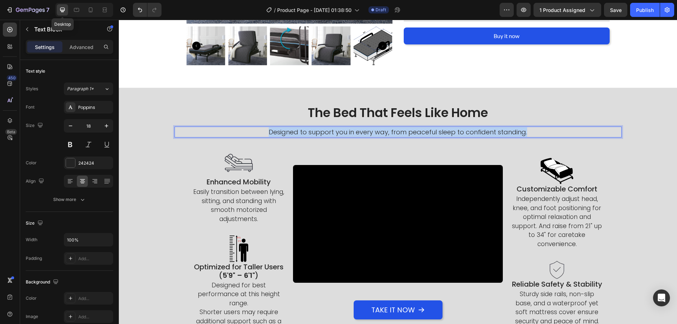
click at [371, 135] on p "Designed to support you in every way, from peaceful sleep to confident standing." at bounding box center [398, 132] width 446 height 10
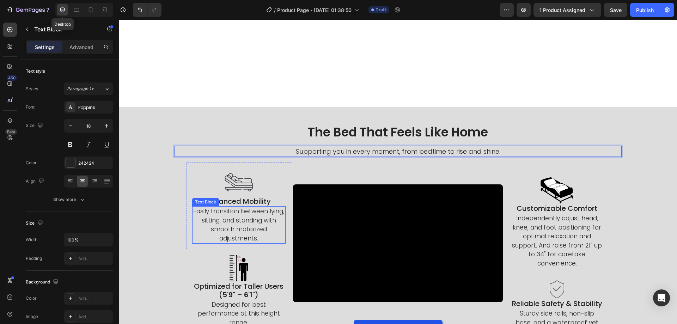
scroll to position [349, 0]
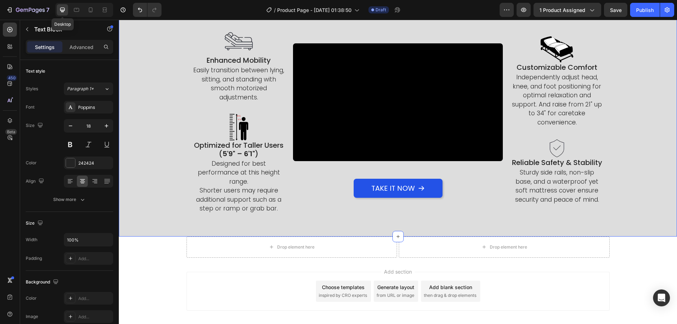
click at [528, 231] on div "The Bed That Feels Like Home Heading Supporting you in every moment, from bedti…" at bounding box center [398, 101] width 558 height 270
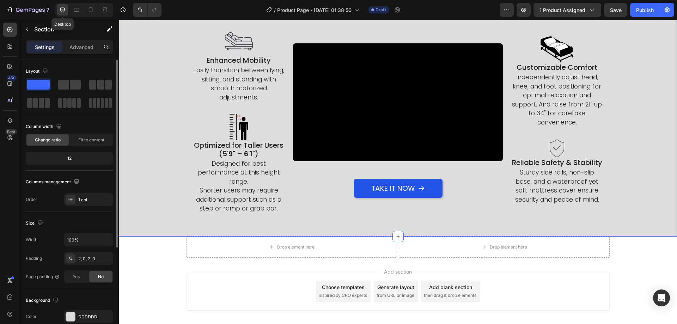
scroll to position [35, 0]
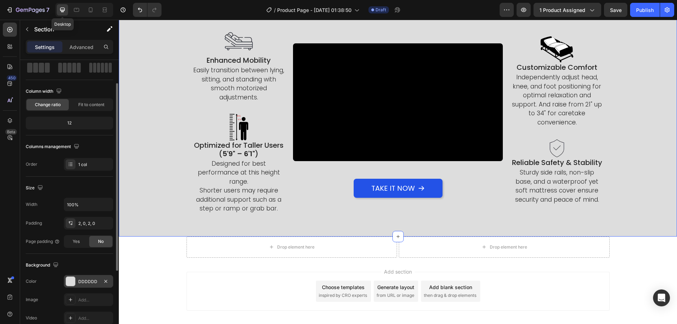
click at [90, 280] on div "DDDDDD" at bounding box center [88, 281] width 20 height 6
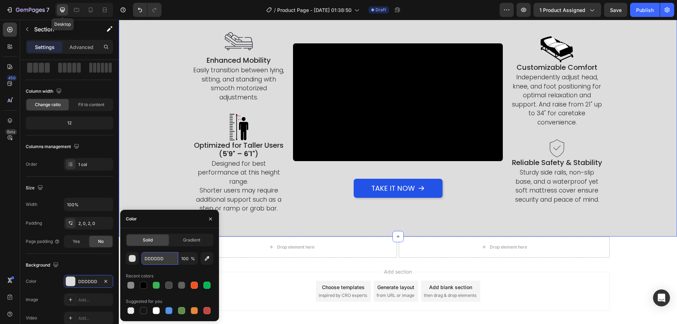
click at [173, 254] on input "DDDDDD" at bounding box center [159, 258] width 37 height 13
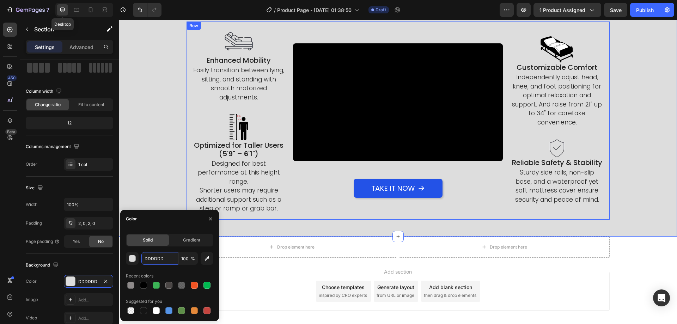
scroll to position [385, 0]
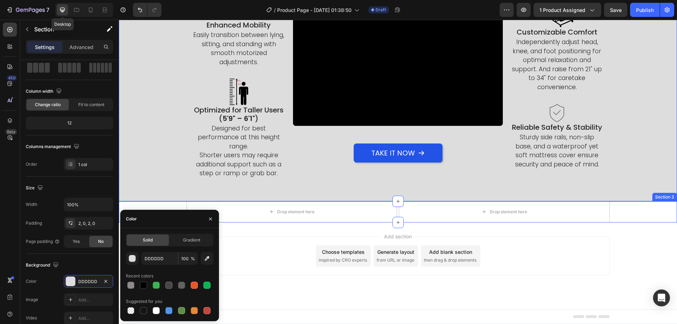
click at [156, 203] on div "Drop element here Drop element here Row" at bounding box center [398, 211] width 558 height 21
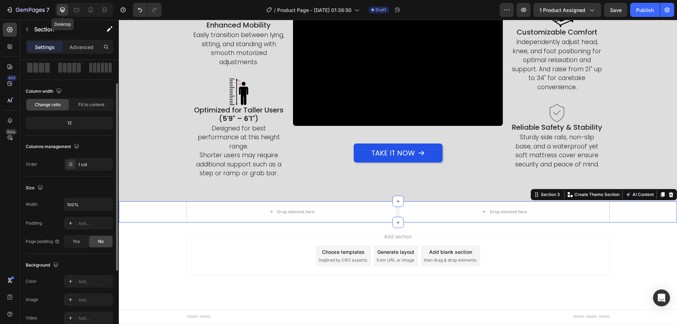
scroll to position [141, 0]
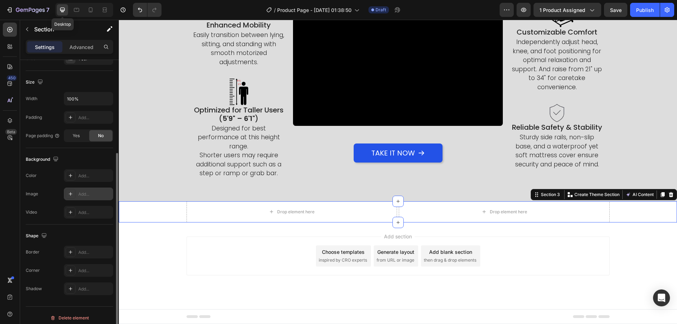
click at [84, 194] on div "Add..." at bounding box center [94, 194] width 33 height 6
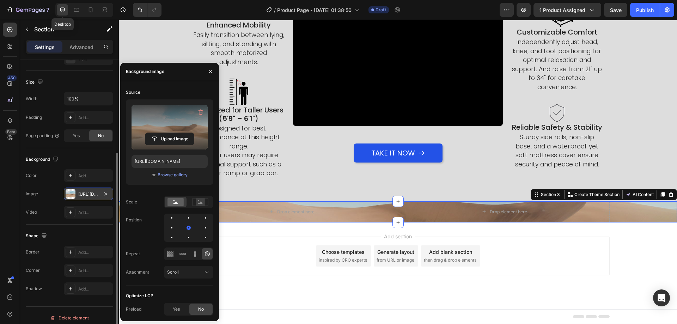
click at [153, 127] on label at bounding box center [169, 127] width 76 height 44
click at [153, 133] on input "file" at bounding box center [169, 139] width 49 height 12
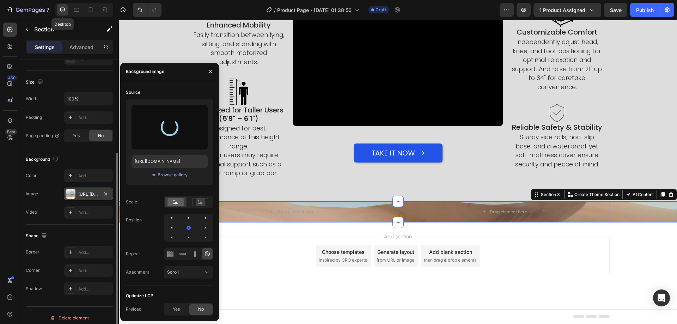
type input "https://cdn.shopify.com/s/files/1/0424/7289/8710/files/gempages_444032754925962…"
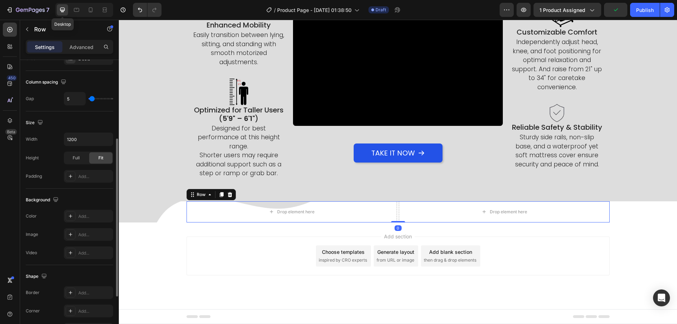
click at [395, 213] on div "Drop element here Drop element here Row 0" at bounding box center [397, 211] width 423 height 21
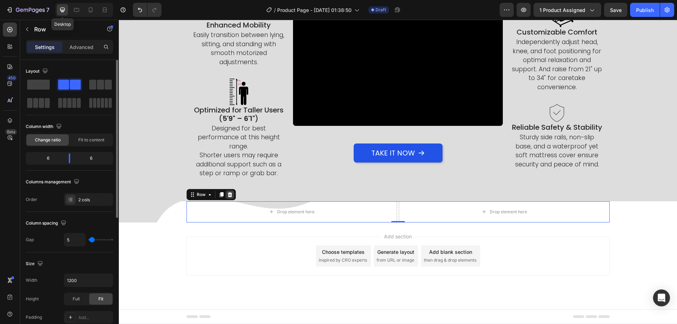
click at [227, 196] on icon at bounding box center [229, 194] width 5 height 5
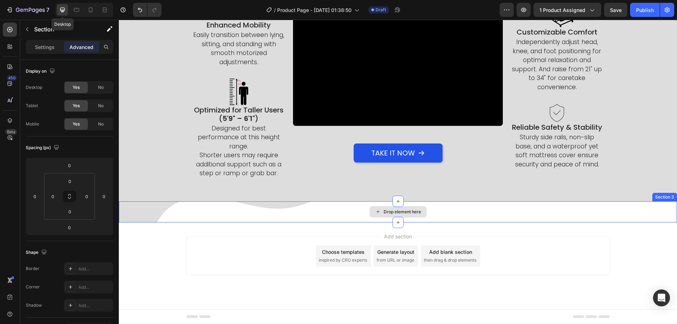
click at [250, 214] on div "Drop element here" at bounding box center [398, 211] width 558 height 21
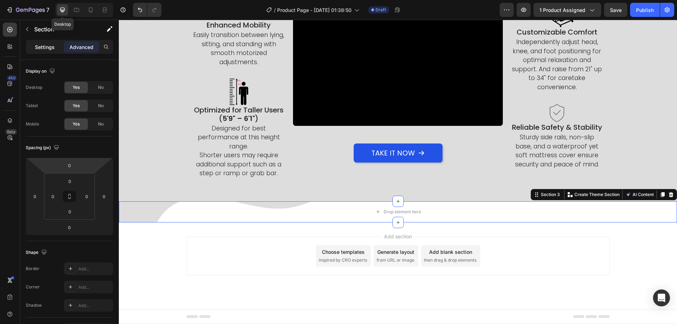
click at [45, 48] on p "Settings" at bounding box center [45, 46] width 20 height 7
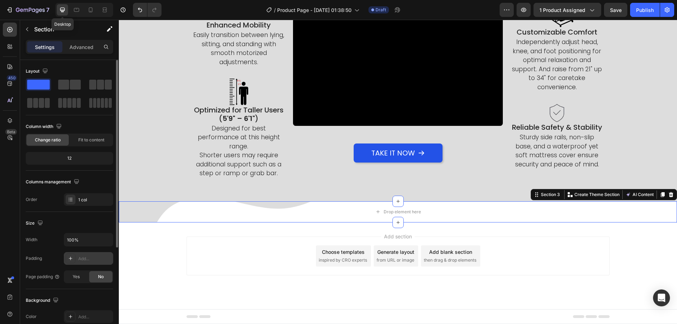
click at [85, 260] on div "Add..." at bounding box center [94, 259] width 33 height 6
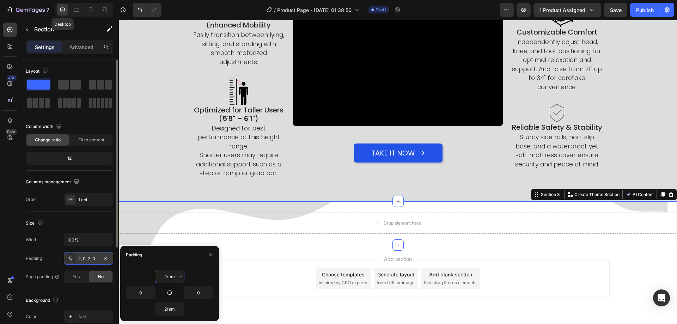
type input "20rem"
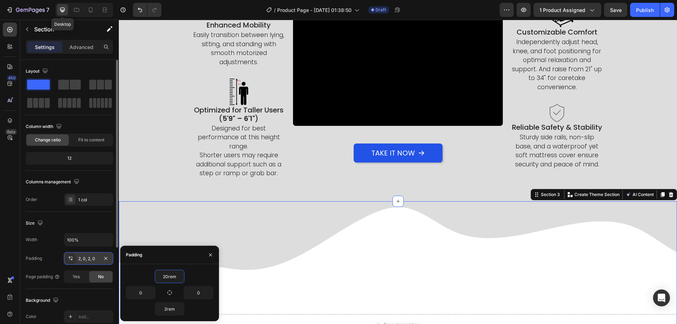
click at [365, 244] on div "Drop element here Section 3 Create Theme Section AI Content Write with GemAI Wh…" at bounding box center [398, 273] width 558 height 145
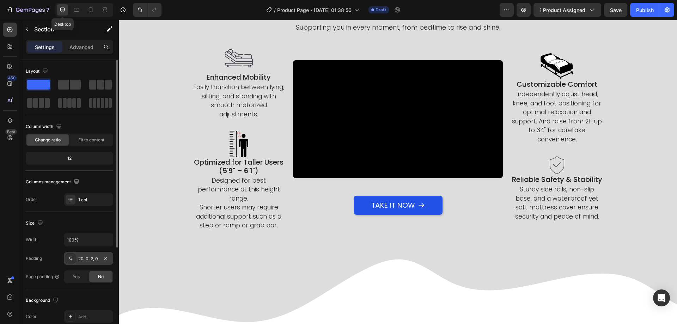
scroll to position [227, 0]
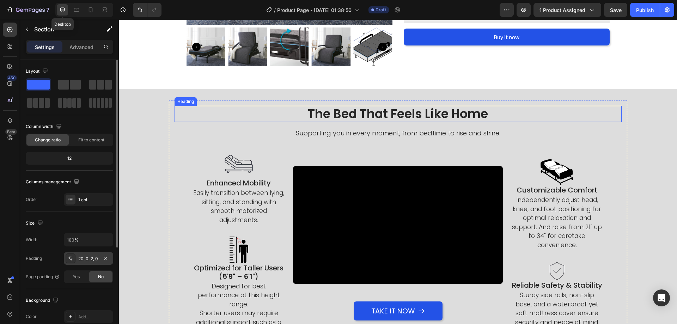
click at [375, 118] on p "The Bed That Feels Like Home" at bounding box center [398, 113] width 446 height 15
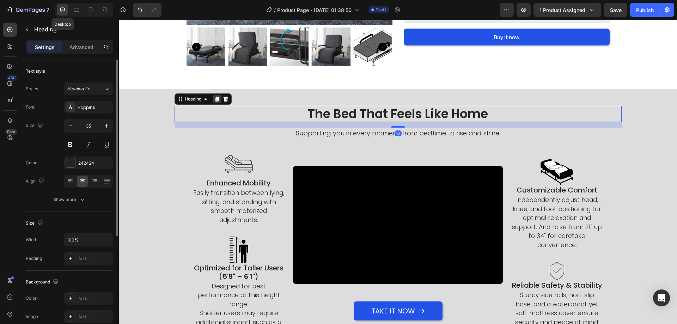
click at [214, 97] on icon at bounding box center [217, 99] width 6 height 6
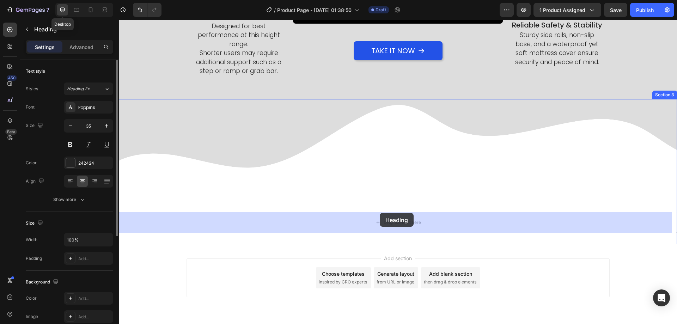
drag, startPoint x: 195, startPoint y: 120, endPoint x: 380, endPoint y: 214, distance: 207.1
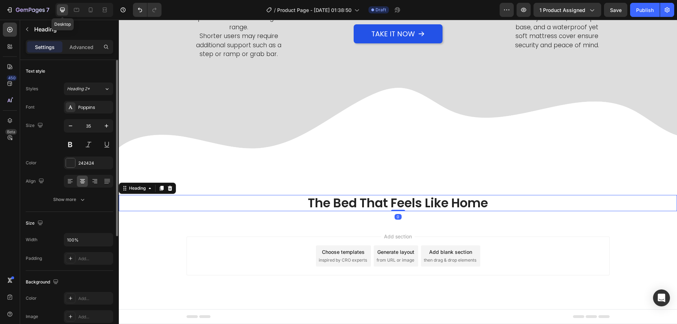
scroll to position [487, 0]
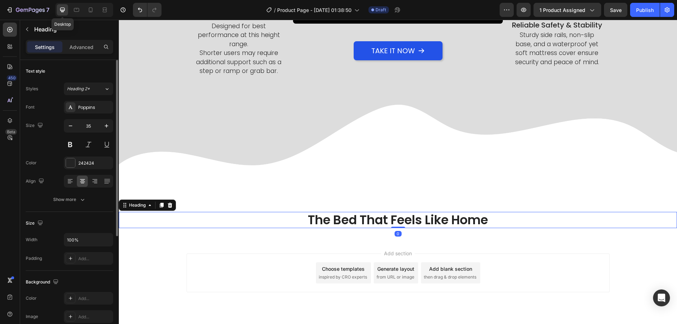
click at [380, 216] on h2 "The Bed That Feels Like Home" at bounding box center [398, 220] width 558 height 16
click at [380, 216] on p "The Bed That Feels Like Home" at bounding box center [397, 220] width 557 height 15
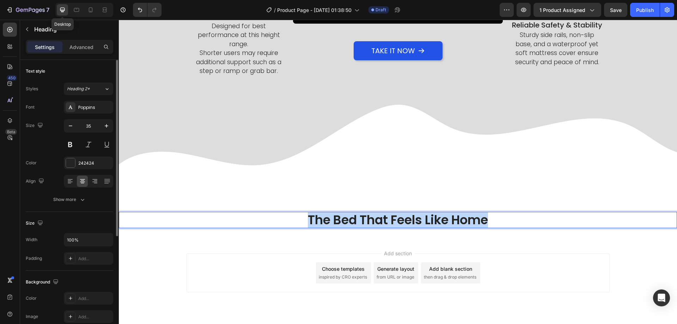
click at [380, 216] on p "The Bed That Feels Like Home" at bounding box center [397, 220] width 557 height 15
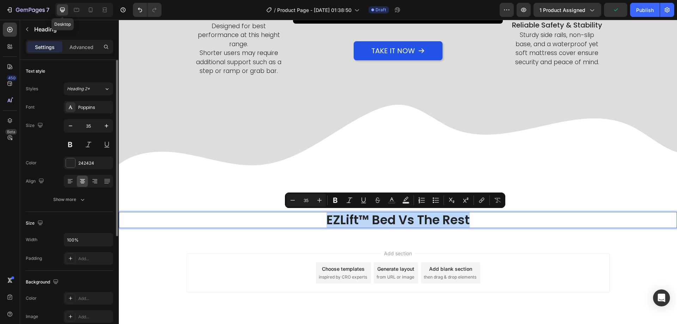
copy p "EZLift™ Bed Vs The Rest"
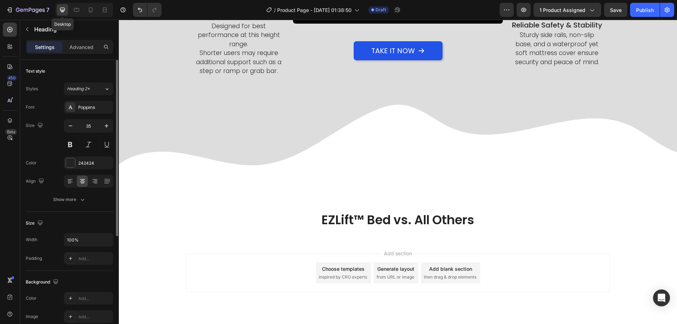
click at [229, 242] on div "Add section Choose templates inspired by CRO experts Generate layout from URL o…" at bounding box center [398, 282] width 558 height 87
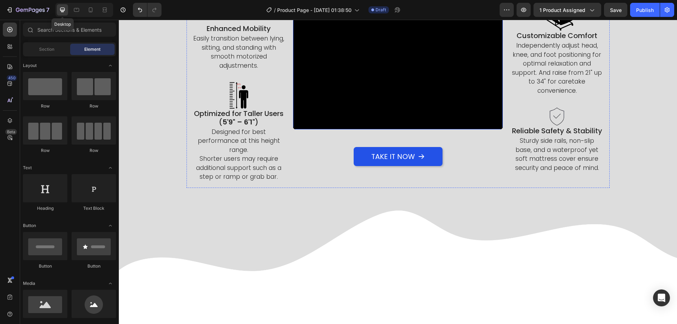
scroll to position [205, 0]
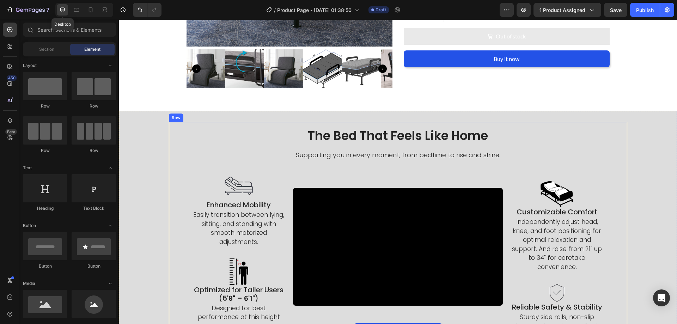
click at [385, 120] on div "The Bed That Feels Like Home Heading Supporting you in every moment, from bedti…" at bounding box center [398, 246] width 558 height 270
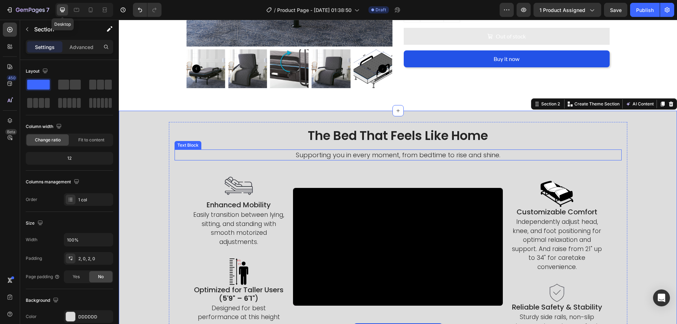
click at [382, 156] on p "Supporting you in every moment, from bedtime to rise and shine." at bounding box center [398, 155] width 446 height 10
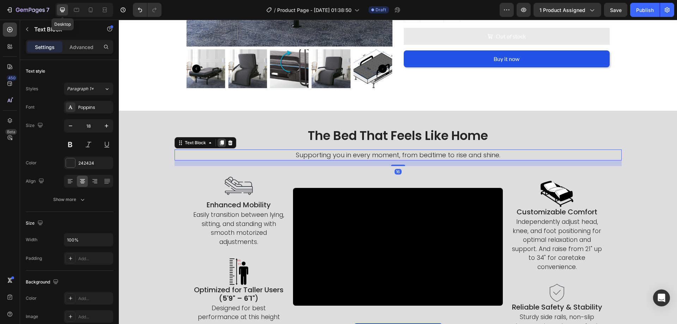
click at [221, 141] on icon at bounding box center [222, 143] width 6 height 6
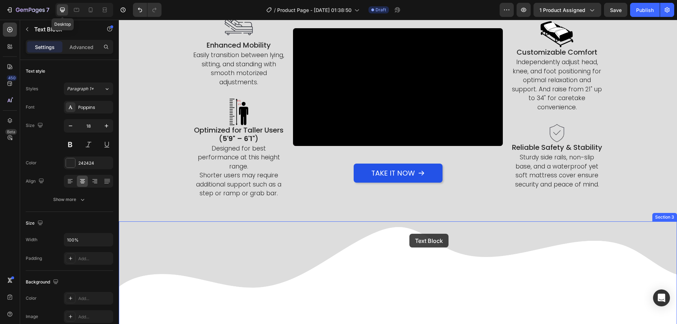
scroll to position [452, 0]
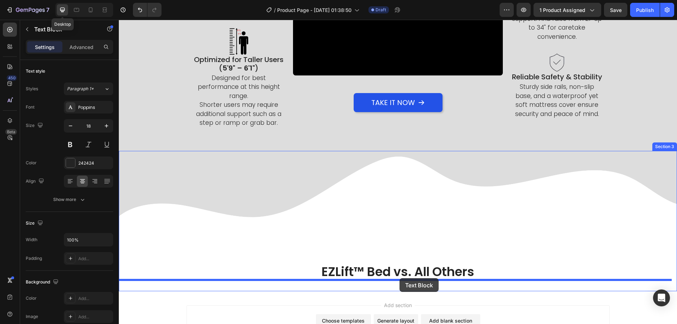
drag, startPoint x: 194, startPoint y: 160, endPoint x: 399, endPoint y: 278, distance: 236.9
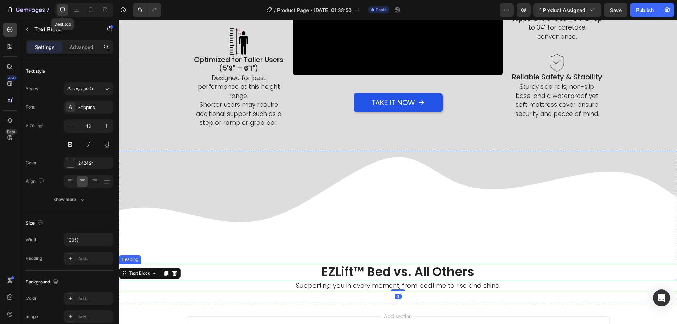
scroll to position [470, 0]
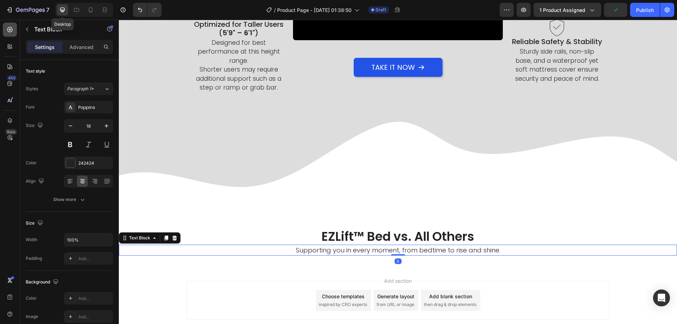
click at [11, 32] on icon at bounding box center [9, 29] width 7 height 7
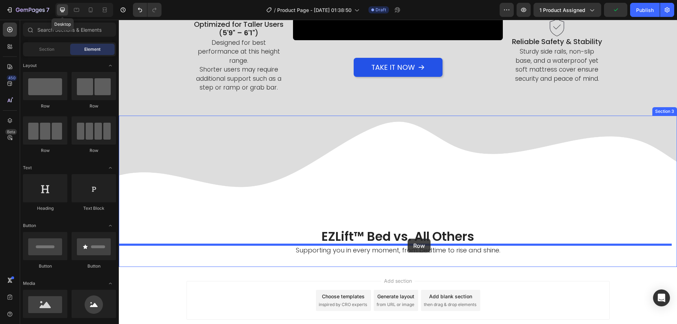
drag, startPoint x: 165, startPoint y: 112, endPoint x: 407, endPoint y: 239, distance: 273.5
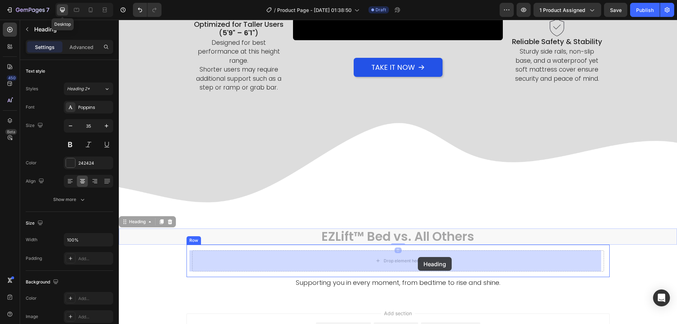
drag, startPoint x: 416, startPoint y: 238, endPoint x: 418, endPoint y: 257, distance: 18.7
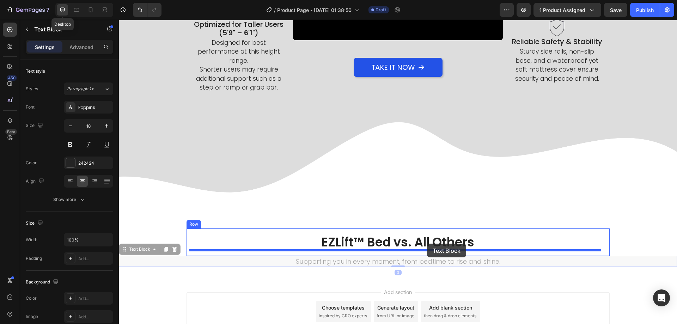
drag, startPoint x: 428, startPoint y: 260, endPoint x: 427, endPoint y: 244, distance: 16.3
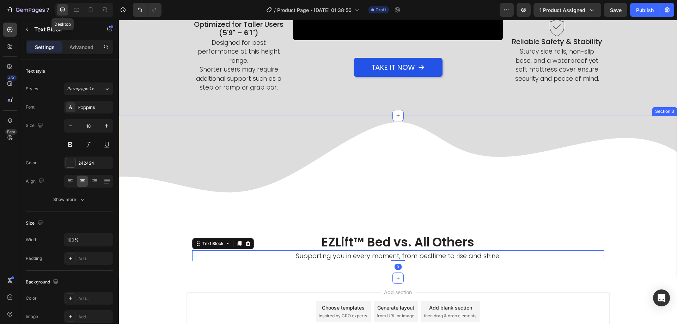
click at [359, 194] on div "EZLift™ Bed vs. All Others Heading Supporting you in every moment, from bedtime…" at bounding box center [398, 197] width 558 height 162
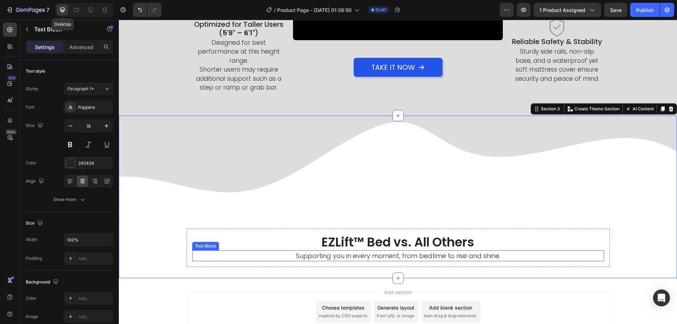
click at [375, 257] on p "Supporting you in every moment, from bedtime to rise and shine." at bounding box center [398, 256] width 410 height 10
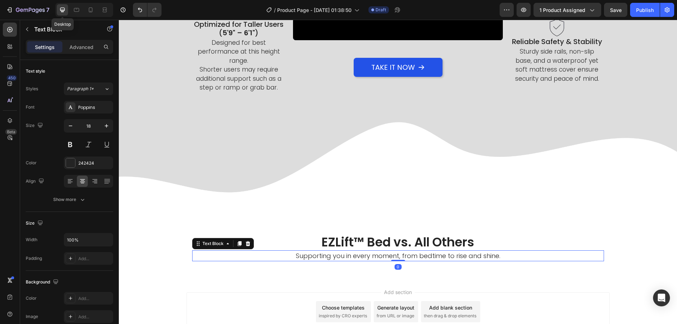
click at [375, 257] on p "Supporting you in every moment, from bedtime to rise and shine." at bounding box center [398, 256] width 410 height 10
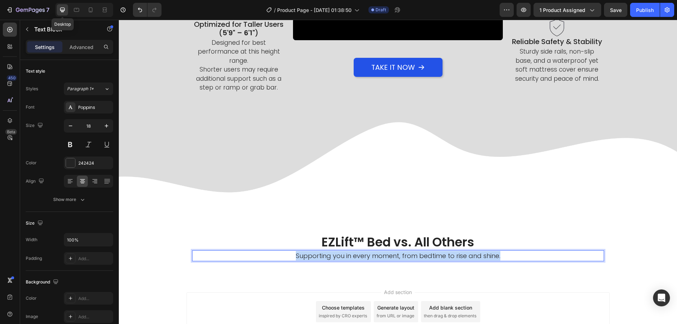
click at [375, 257] on p "Supporting you in every moment, from bedtime to rise and shine." at bounding box center [398, 256] width 410 height 10
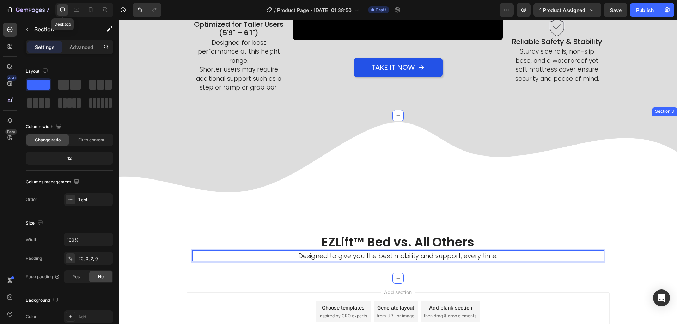
click at [272, 214] on div "EZLift™ Bed vs. All Others Heading Designed to give you the best mobility and s…" at bounding box center [398, 197] width 558 height 162
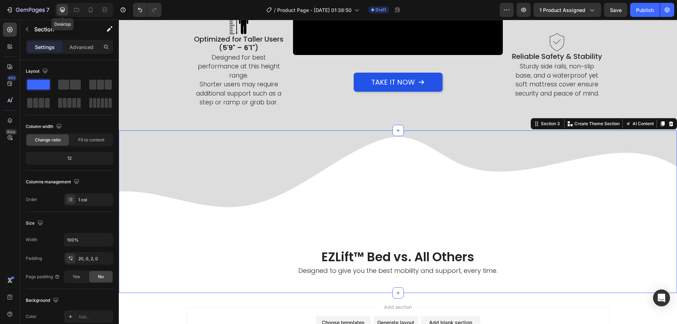
scroll to position [526, 0]
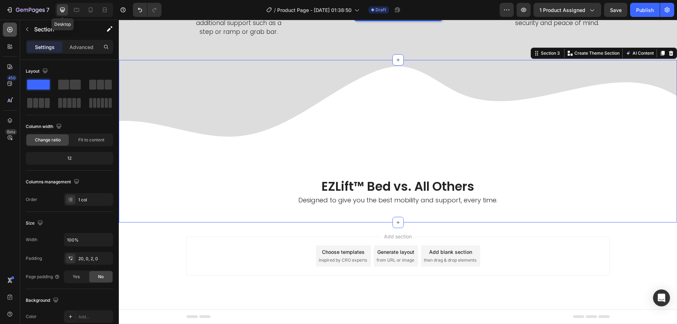
click at [8, 30] on icon at bounding box center [9, 29] width 5 height 5
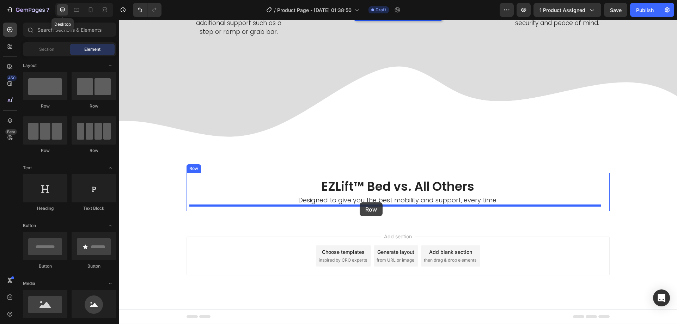
drag, startPoint x: 179, startPoint y: 160, endPoint x: 360, endPoint y: 202, distance: 185.3
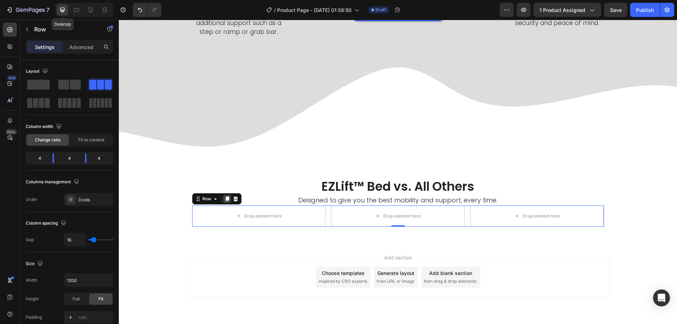
click at [225, 199] on icon at bounding box center [227, 198] width 4 height 5
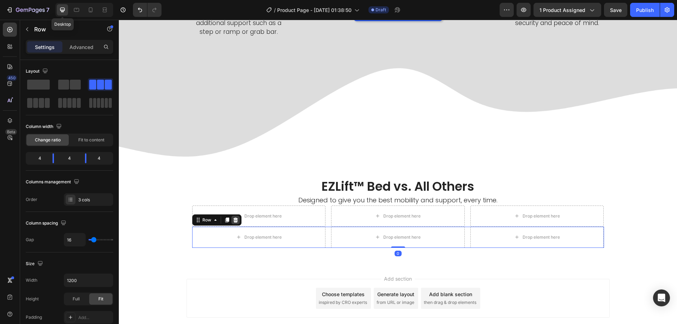
click at [233, 217] on icon at bounding box center [236, 220] width 6 height 6
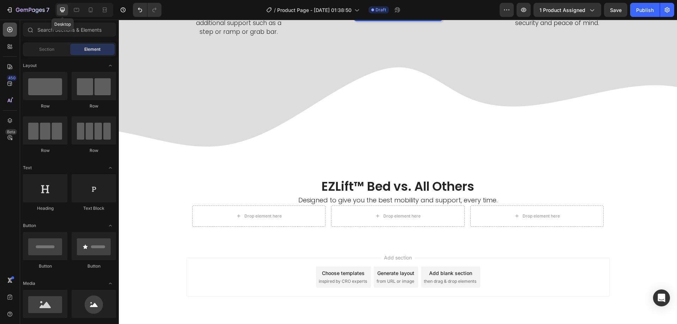
click at [10, 28] on icon at bounding box center [9, 29] width 5 height 5
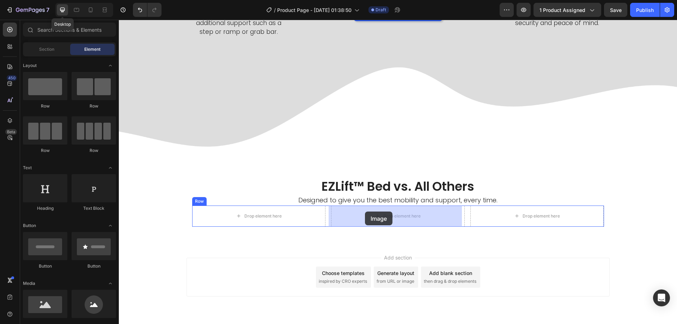
drag, startPoint x: 173, startPoint y: 328, endPoint x: 365, endPoint y: 211, distance: 224.5
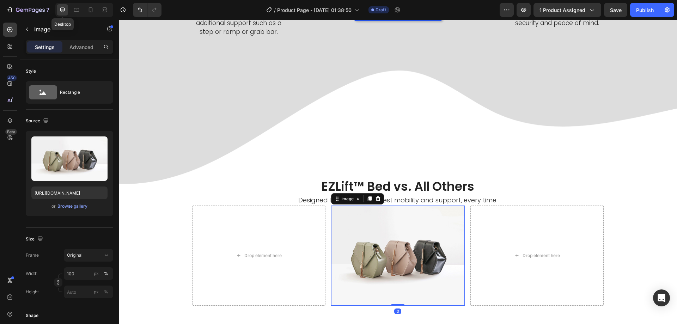
click at [10, 149] on div "450 Beta" at bounding box center [10, 148] width 14 height 251
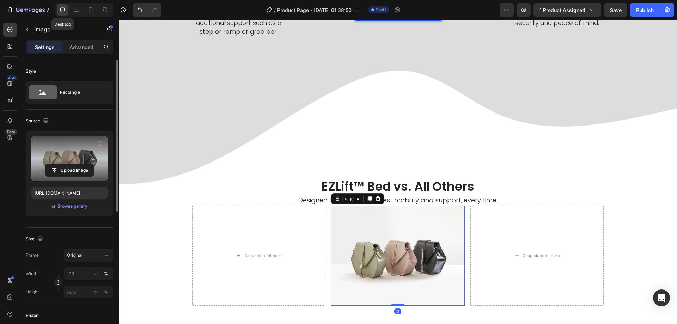
click at [60, 152] on label at bounding box center [69, 158] width 76 height 44
click at [60, 164] on input "file" at bounding box center [69, 170] width 49 height 12
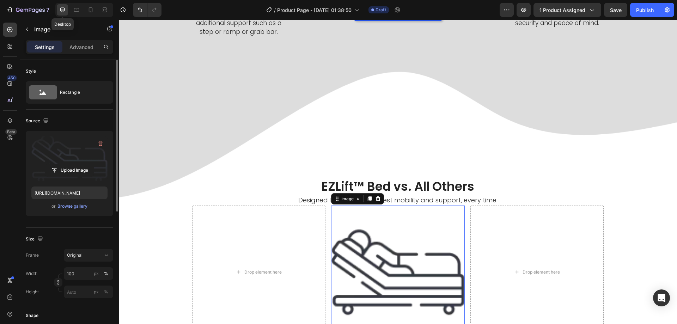
click at [66, 160] on label at bounding box center [69, 158] width 76 height 44
click at [66, 164] on input "file" at bounding box center [69, 170] width 49 height 12
click at [66, 161] on label at bounding box center [69, 158] width 76 height 44
click at [66, 164] on input "file" at bounding box center [69, 170] width 49 height 12
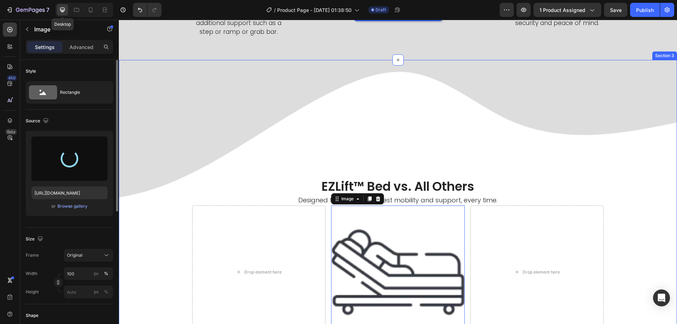
type input "https://cdn.shopify.com/s/files/1/0424/7289/8710/files/gempages_444032754925962…"
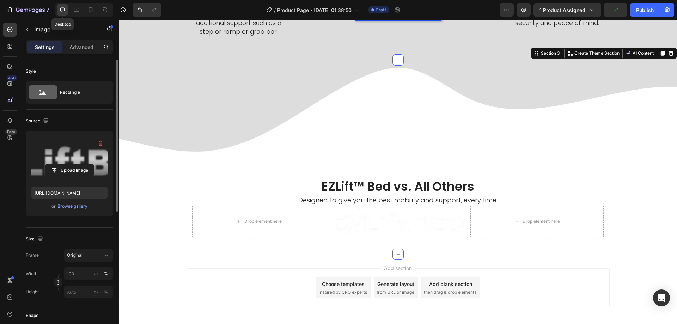
click at [319, 247] on div "EZLift™ Bed vs. All Others Heading Designed to give you the best mobility and s…" at bounding box center [398, 157] width 558 height 195
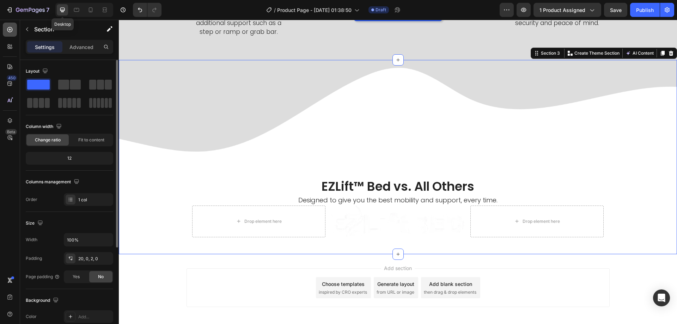
click at [5, 25] on div at bounding box center [10, 30] width 14 height 14
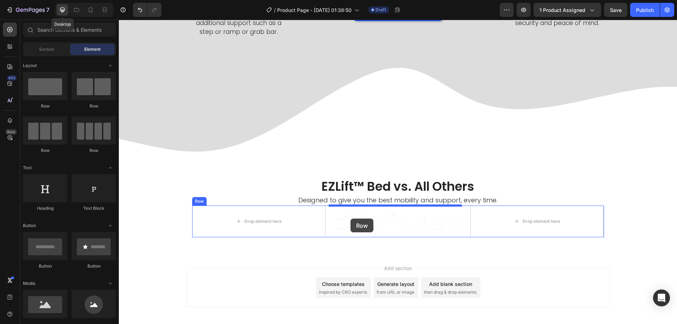
drag, startPoint x: 174, startPoint y: 117, endPoint x: 350, endPoint y: 219, distance: 203.3
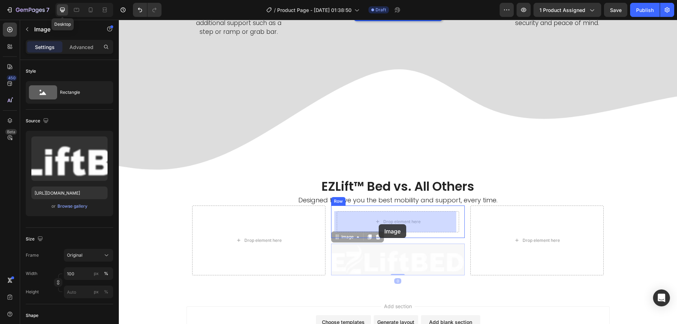
drag, startPoint x: 374, startPoint y: 258, endPoint x: 379, endPoint y: 224, distance: 33.8
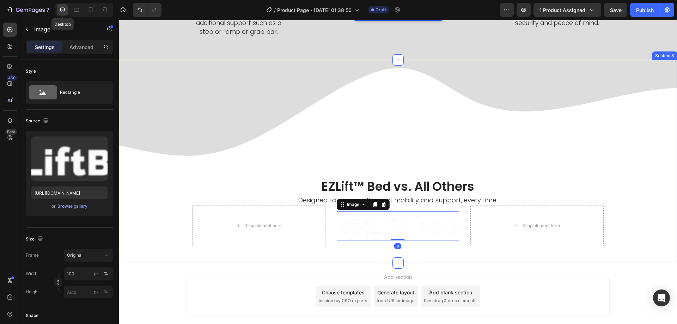
scroll to position [420, 0]
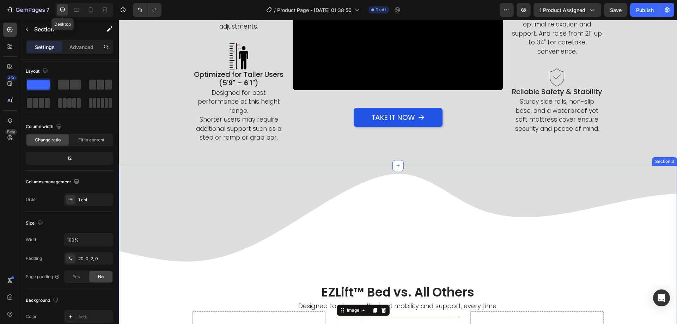
click at [269, 183] on div "EZLift™ Bed vs. All Others Heading Designed to give you the best mobility and s…" at bounding box center [398, 267] width 558 height 203
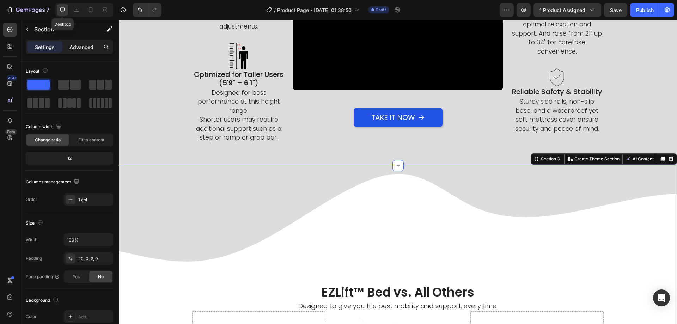
click at [78, 44] on p "Advanced" at bounding box center [81, 46] width 24 height 7
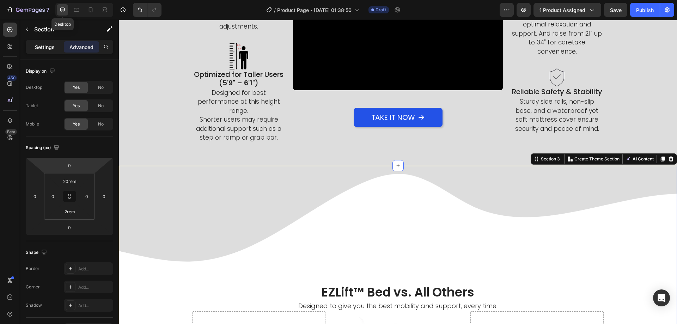
click at [46, 50] on p "Settings" at bounding box center [45, 46] width 20 height 7
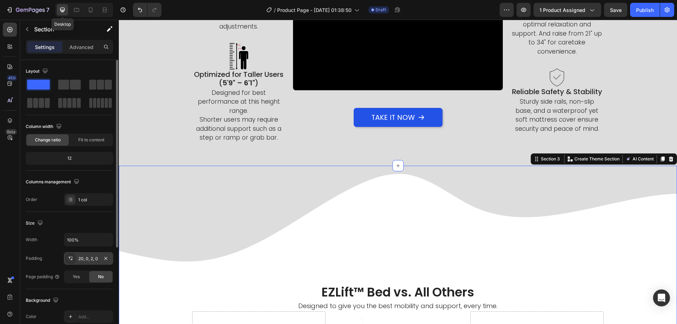
click at [89, 263] on div "20, 0, 2, 0" at bounding box center [88, 258] width 49 height 13
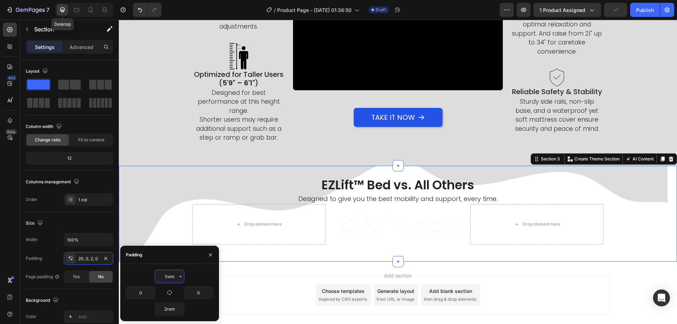
type input "10rem"
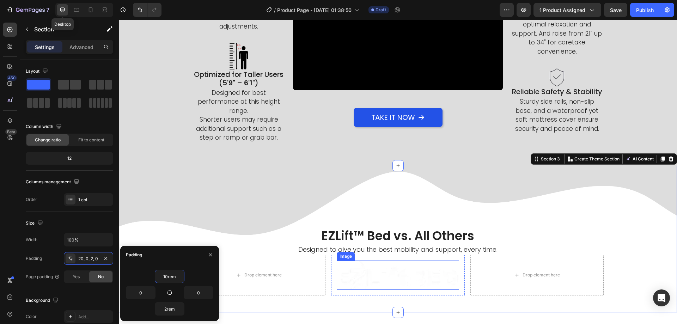
scroll to position [455, 0]
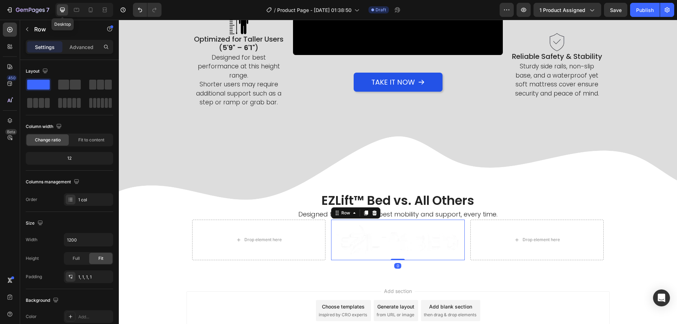
click at [331, 240] on div "Image Row 0" at bounding box center [398, 240] width 134 height 41
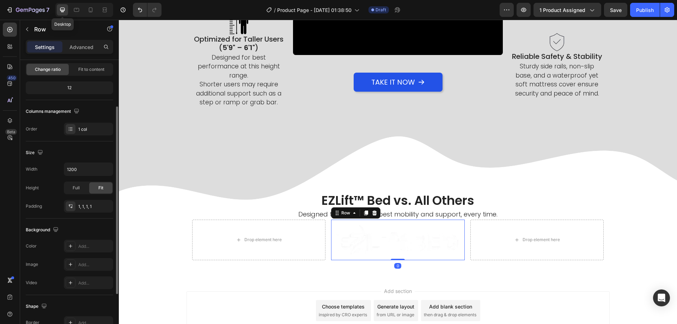
scroll to position [146, 0]
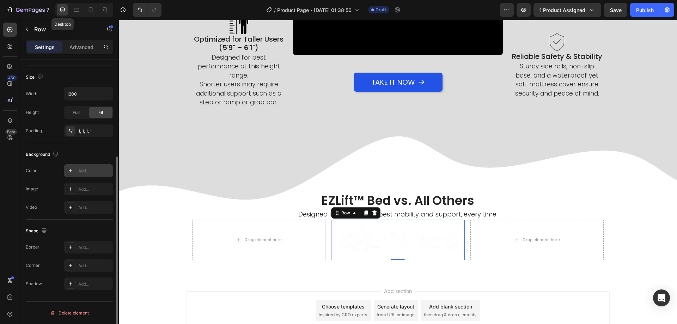
click at [86, 176] on div "Add..." at bounding box center [88, 170] width 49 height 13
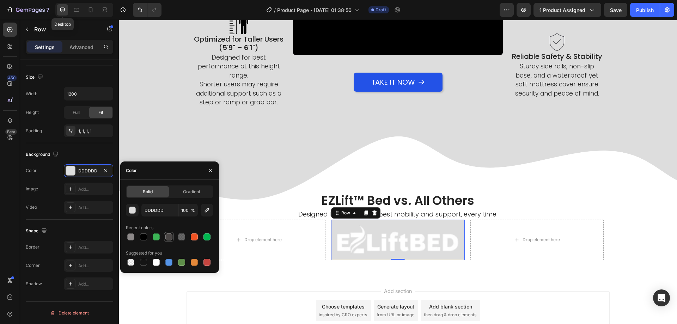
click at [166, 238] on div at bounding box center [168, 236] width 7 height 7
type input "4A4645"
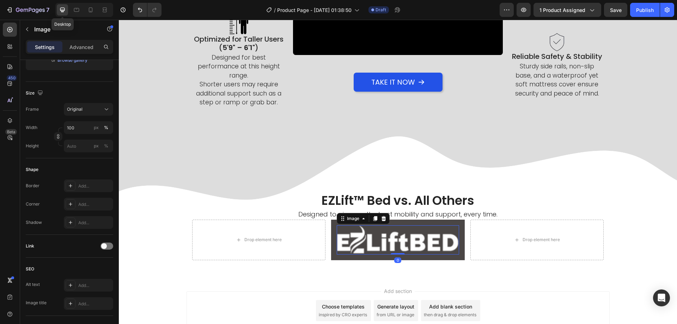
click at [380, 241] on img at bounding box center [398, 239] width 122 height 29
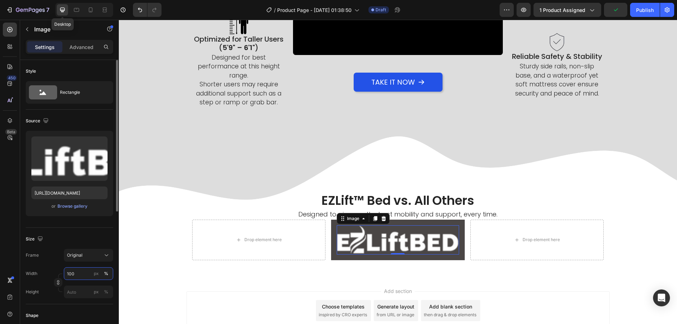
click at [82, 278] on input "100" at bounding box center [88, 273] width 49 height 13
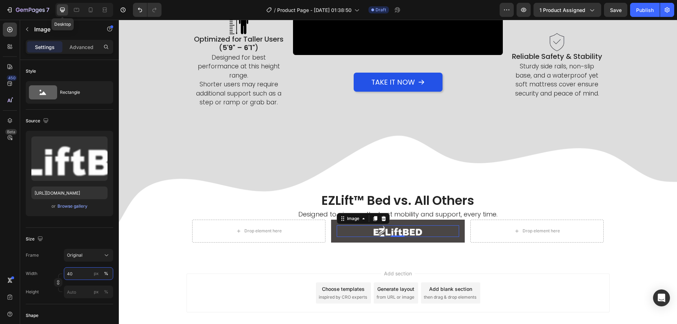
type input "40"
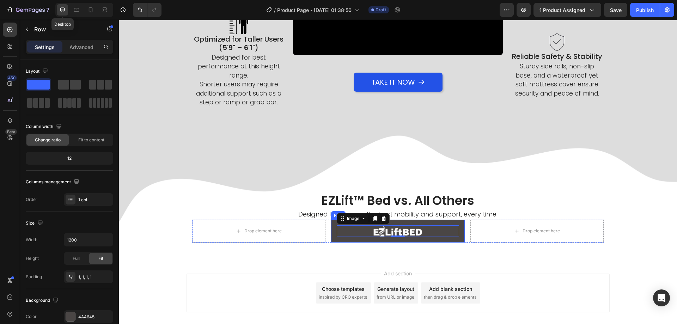
click at [331, 235] on div "Image 0 Row" at bounding box center [398, 231] width 134 height 23
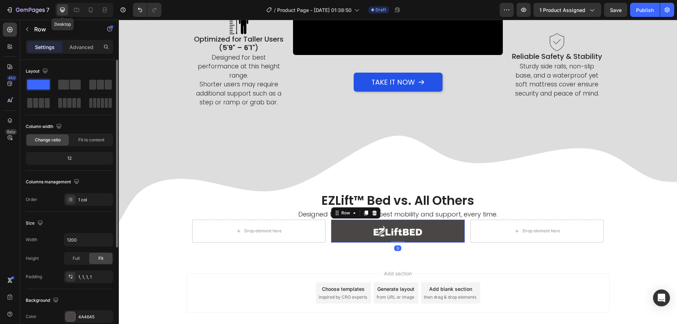
scroll to position [35, 0]
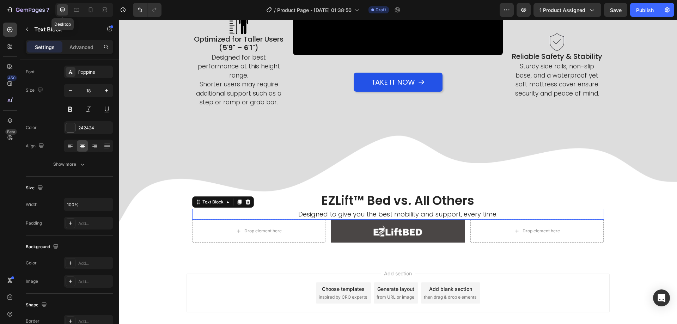
click at [422, 211] on p "Designed to give you the best mobility and support, every time." at bounding box center [398, 214] width 410 height 10
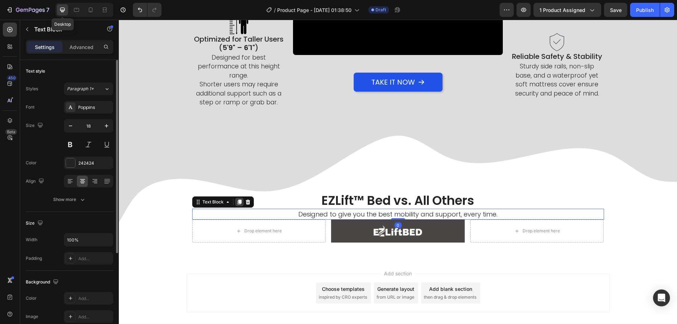
click at [237, 200] on icon at bounding box center [240, 202] width 6 height 6
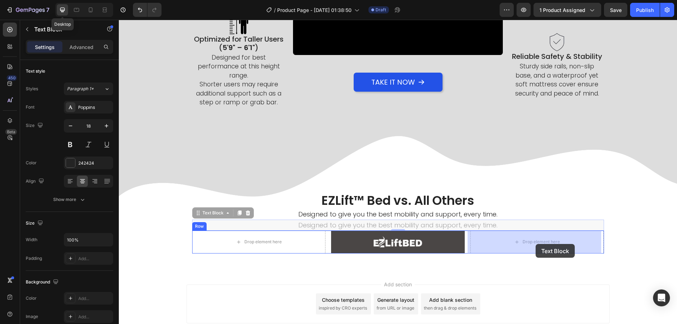
drag, startPoint x: 212, startPoint y: 214, endPoint x: 535, endPoint y: 244, distance: 325.0
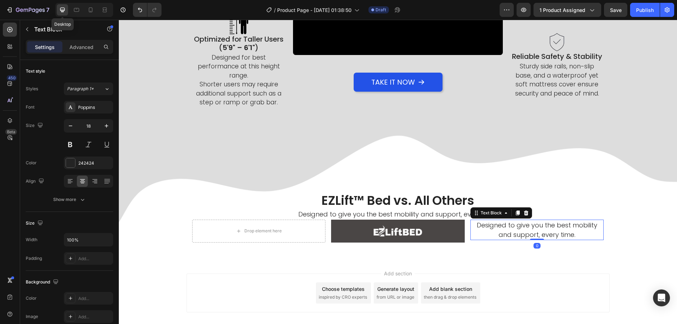
click at [520, 228] on p "Designed to give you the best mobility and support, every time." at bounding box center [537, 229] width 132 height 19
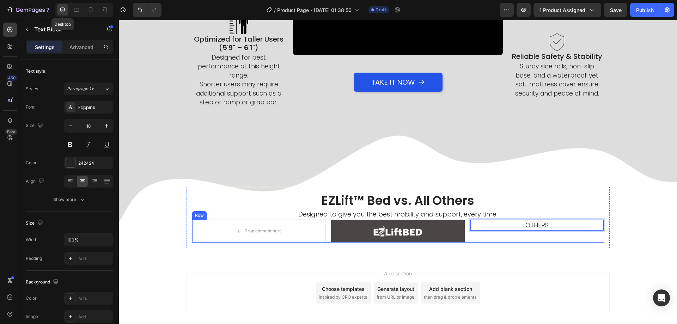
click at [465, 233] on div "Drop element here Image Row OTHERS Text Block 0 Row" at bounding box center [398, 231] width 412 height 23
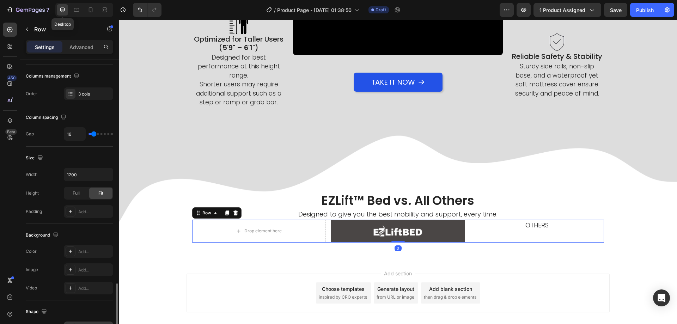
scroll to position [226, 0]
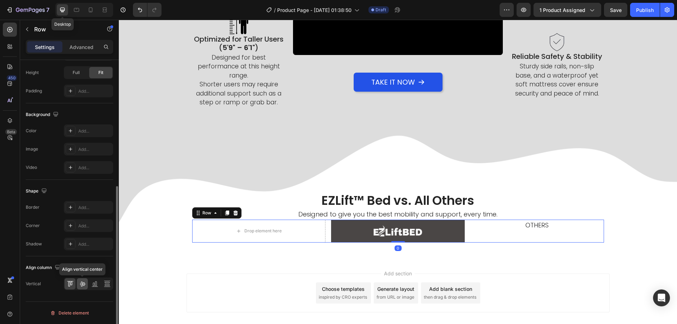
click at [81, 283] on icon at bounding box center [83, 284] width 6 height 5
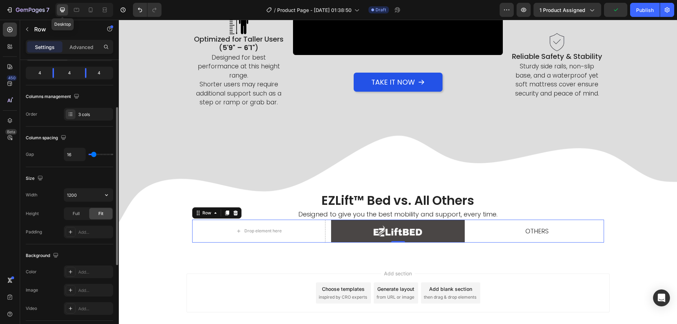
scroll to position [0, 0]
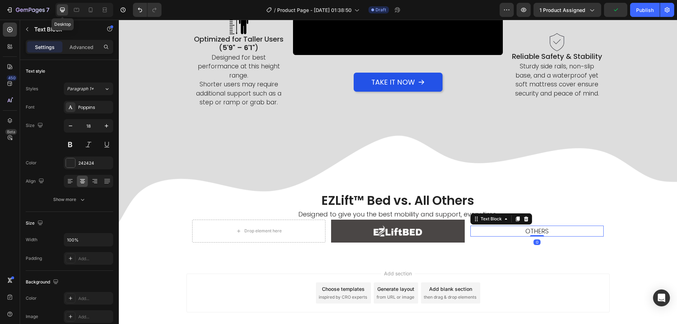
click at [522, 232] on p "OTHERS" at bounding box center [537, 231] width 132 height 10
click at [104, 125] on icon "button" at bounding box center [106, 125] width 7 height 7
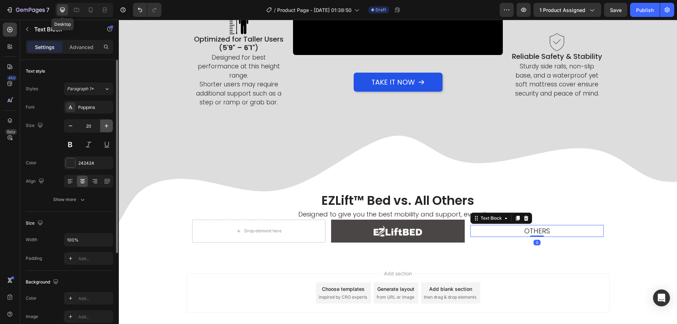
click at [104, 125] on icon "button" at bounding box center [106, 125] width 7 height 7
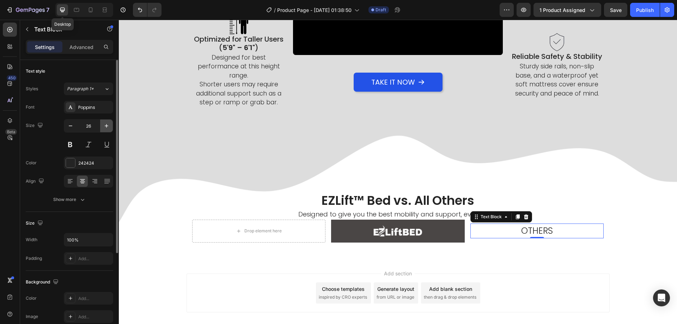
click at [104, 125] on icon "button" at bounding box center [106, 125] width 7 height 7
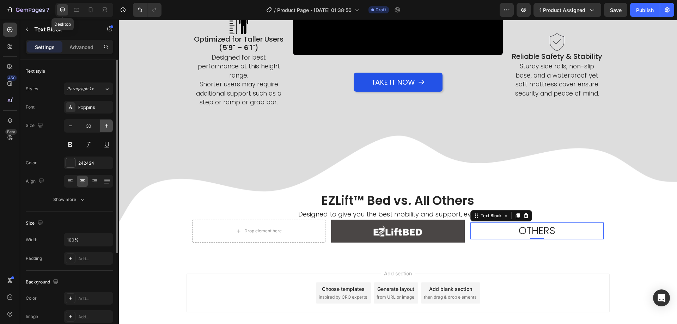
type input "31"
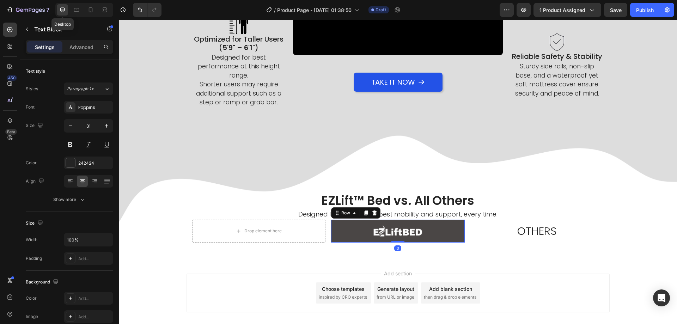
click at [336, 237] on div "Image Row 0" at bounding box center [398, 231] width 134 height 23
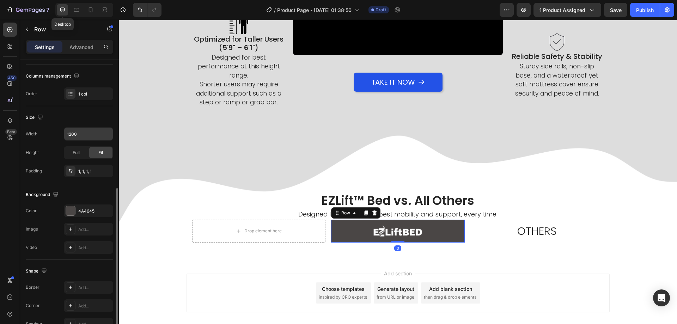
scroll to position [141, 0]
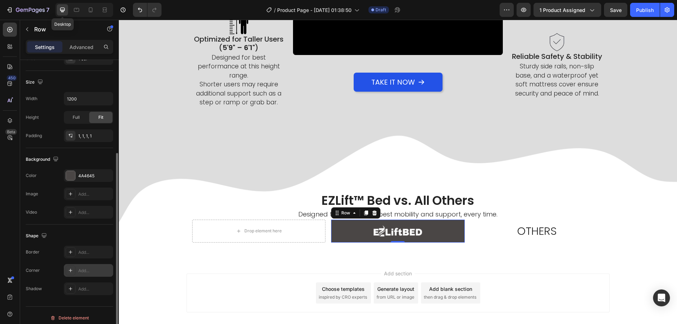
click at [80, 270] on div "Add..." at bounding box center [94, 271] width 33 height 6
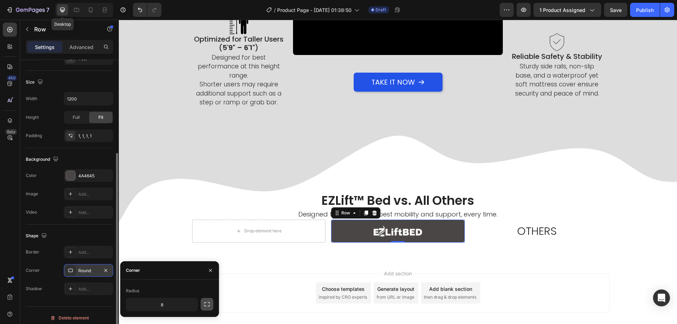
click at [205, 304] on icon "button" at bounding box center [206, 304] width 7 height 7
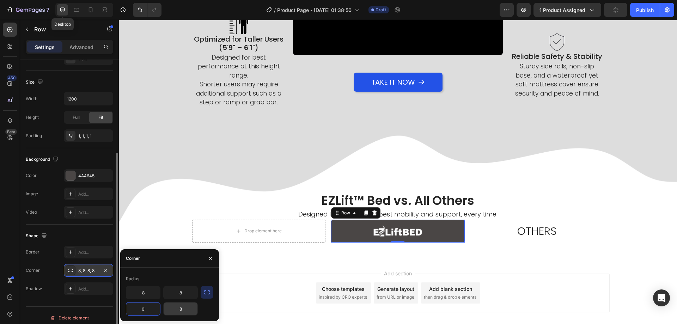
type input "0"
click at [243, 281] on div "Add section Choose templates inspired by CRO experts Generate layout from URL o…" at bounding box center [397, 293] width 423 height 39
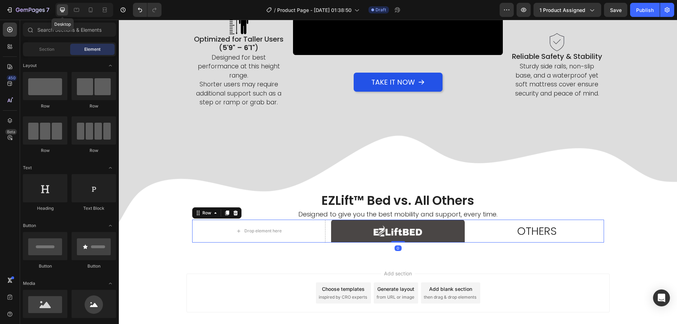
click at [326, 234] on div "Drop element here Image Row OTHERS Text Block Row 0" at bounding box center [398, 231] width 412 height 23
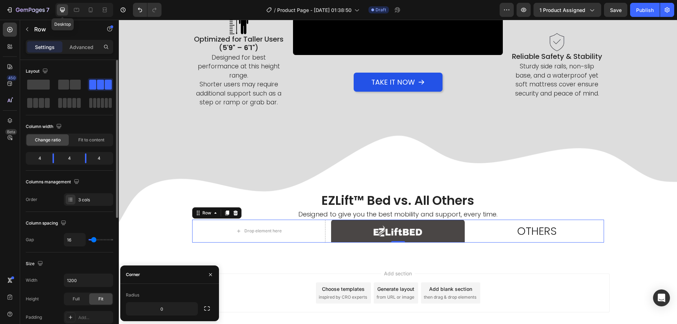
type input "9"
type input "2"
type input "0"
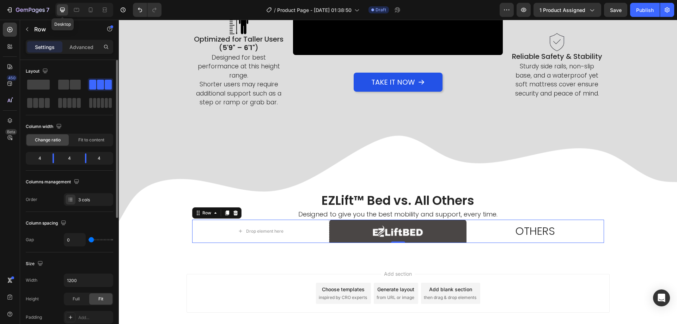
drag, startPoint x: 94, startPoint y: 238, endPoint x: 67, endPoint y: 238, distance: 27.5
type input "0"
click at [88, 239] on input "range" at bounding box center [100, 239] width 25 height 1
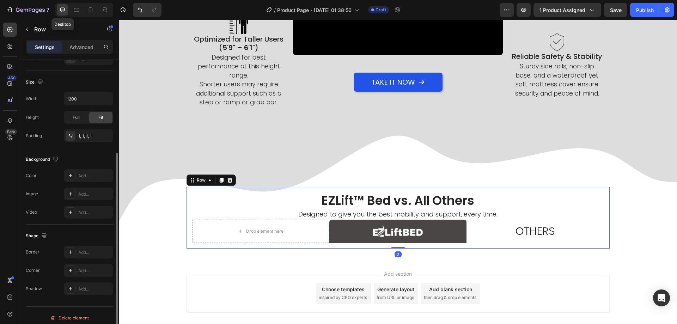
click at [272, 245] on div "EZLift™ Bed vs. All Others Heading Designed to give you the best mobility and s…" at bounding box center [397, 218] width 423 height 62
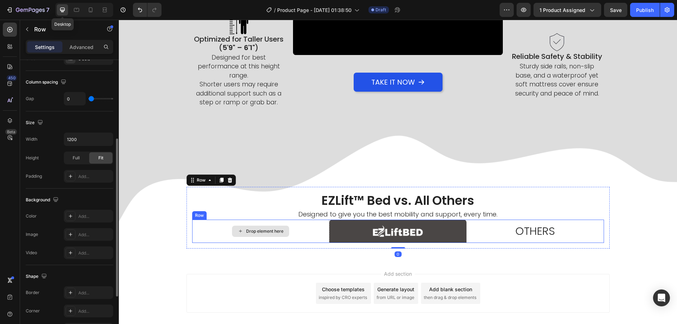
click at [317, 227] on div "Drop element here" at bounding box center [260, 231] width 137 height 23
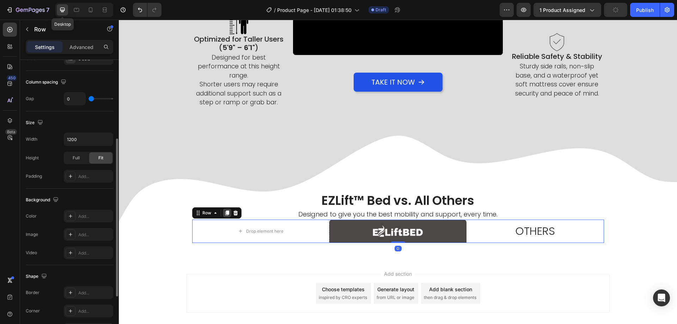
click at [225, 211] on icon at bounding box center [227, 212] width 4 height 5
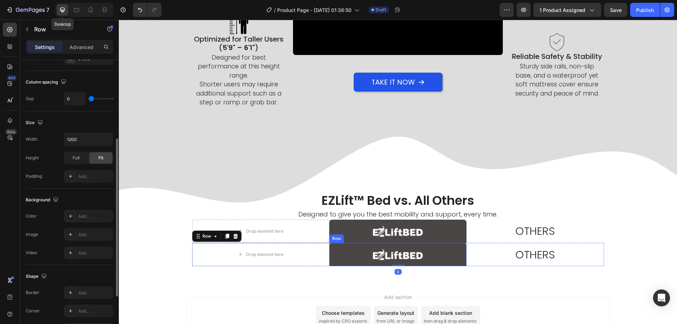
click at [330, 258] on div "Image Row" at bounding box center [397, 254] width 137 height 23
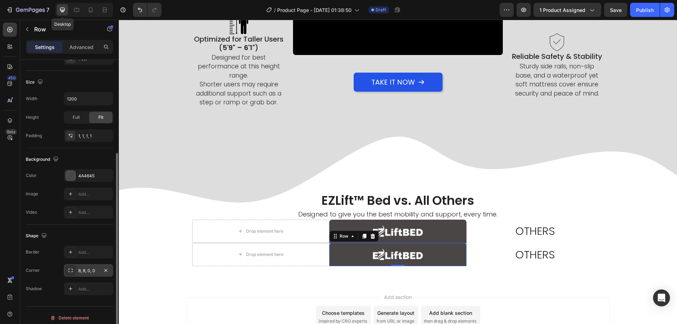
click at [82, 271] on div "8, 8, 0, 0" at bounding box center [88, 271] width 20 height 6
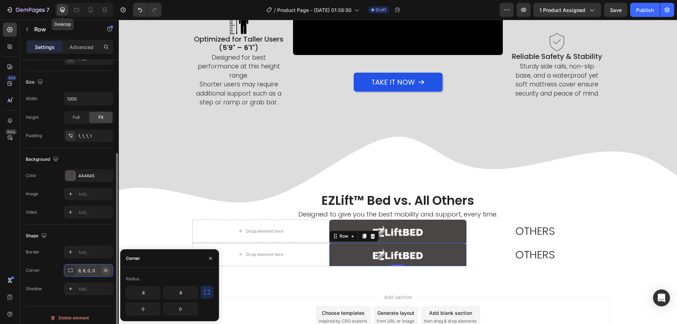
click at [105, 271] on icon "button" at bounding box center [106, 271] width 6 height 6
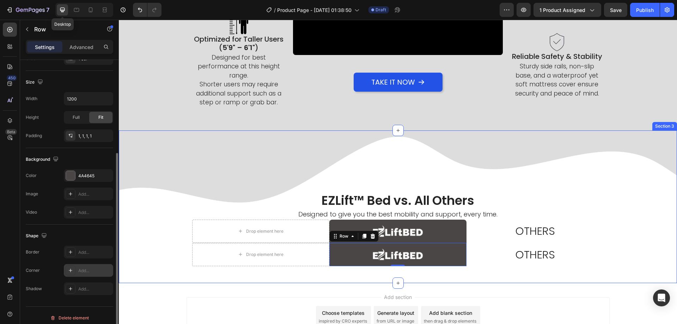
click at [264, 277] on div "EZLift™ Bed vs. All Others Heading Designed to give you the best mobility and s…" at bounding box center [398, 206] width 558 height 153
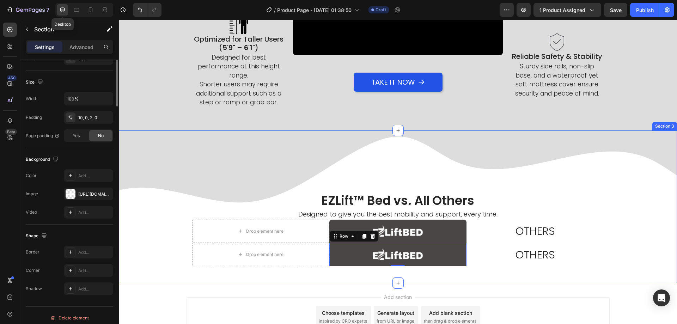
scroll to position [0, 0]
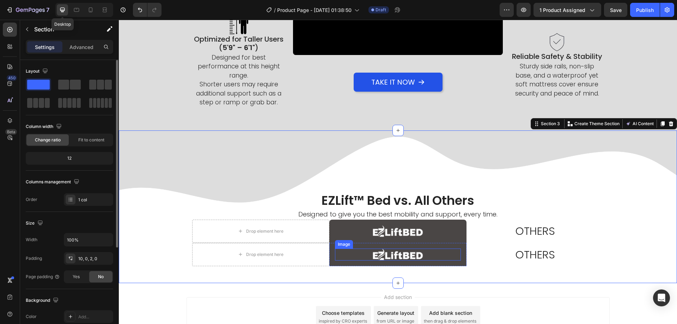
click at [400, 254] on img at bounding box center [398, 254] width 50 height 12
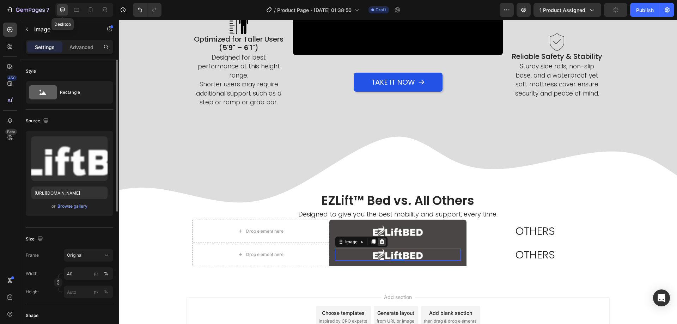
click at [380, 240] on icon at bounding box center [381, 241] width 5 height 5
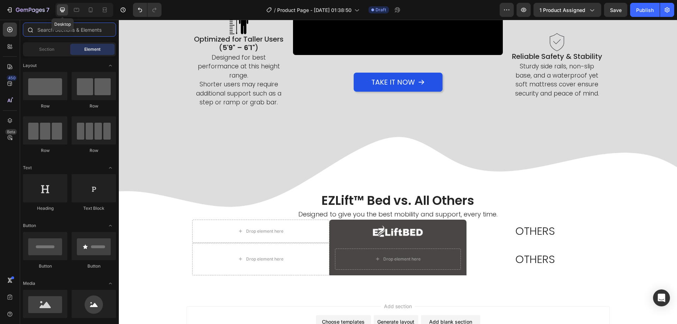
click at [38, 26] on input "text" at bounding box center [69, 30] width 93 height 14
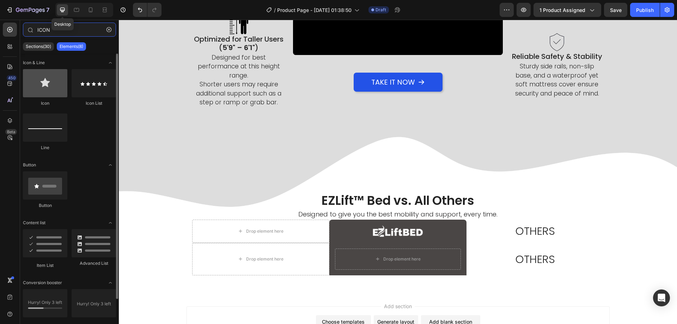
type input "ICON"
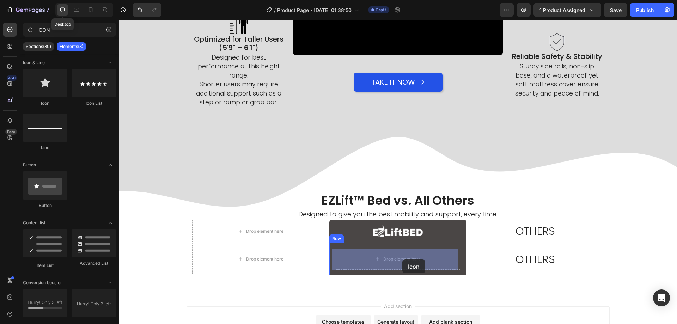
drag, startPoint x: 166, startPoint y: 101, endPoint x: 402, endPoint y: 259, distance: 284.2
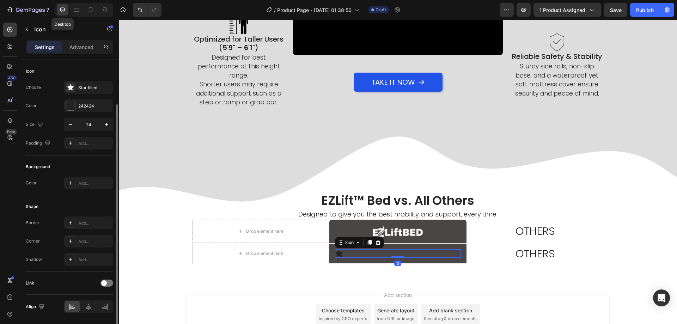
scroll to position [23, 0]
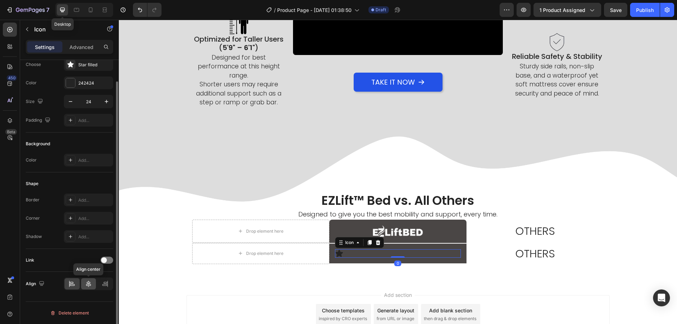
click at [87, 281] on icon at bounding box center [88, 283] width 7 height 7
click at [76, 69] on div "Star filled" at bounding box center [88, 64] width 49 height 13
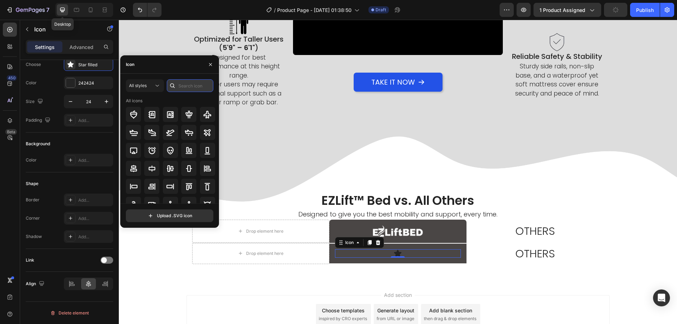
click at [178, 91] on input "text" at bounding box center [190, 85] width 47 height 13
type input "CHECK"
click at [135, 131] on icon at bounding box center [133, 132] width 8 height 8
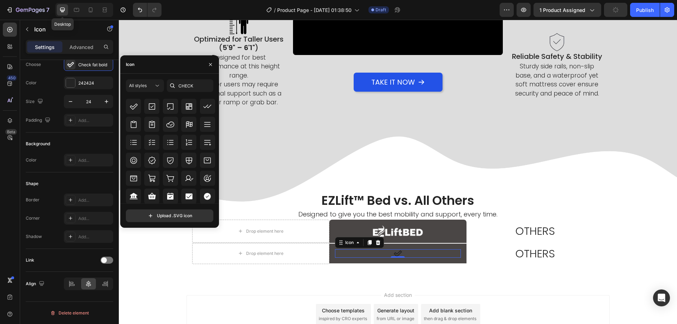
scroll to position [184, 0]
click at [188, 122] on icon at bounding box center [189, 123] width 8 height 8
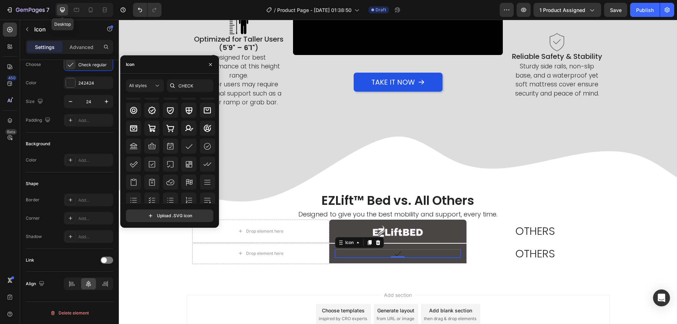
scroll to position [0, 0]
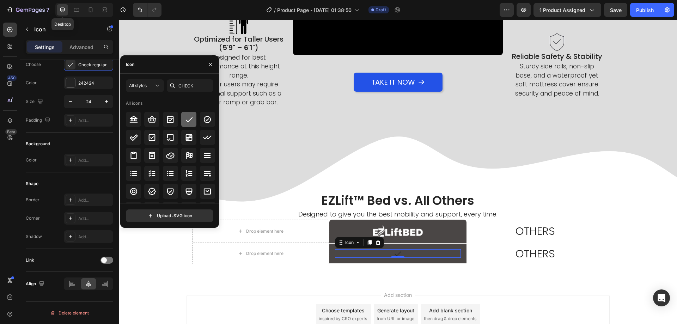
click at [187, 122] on icon at bounding box center [189, 119] width 8 height 8
click at [322, 280] on div "EZLift™ Bed vs. All Others Heading Designed to give you the best mobility and s…" at bounding box center [398, 205] width 558 height 151
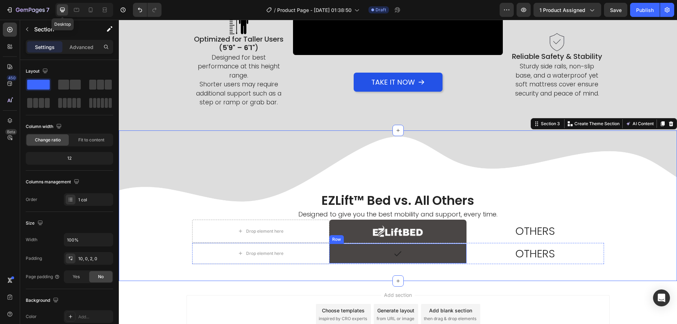
click at [329, 250] on div "Icon Row" at bounding box center [397, 254] width 137 height 20
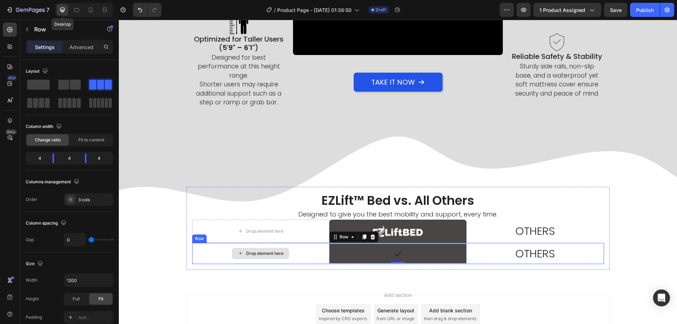
click at [325, 252] on div "Drop element here" at bounding box center [260, 253] width 137 height 21
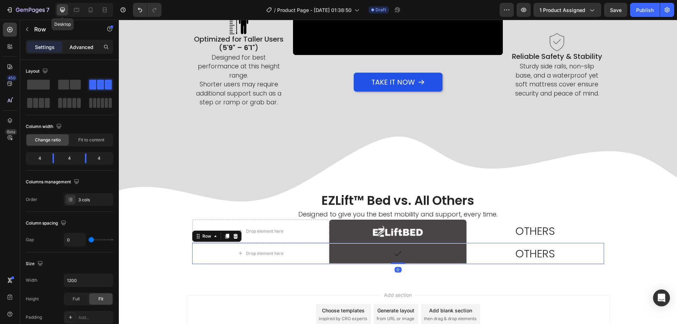
click at [83, 42] on div "Advanced" at bounding box center [81, 46] width 35 height 11
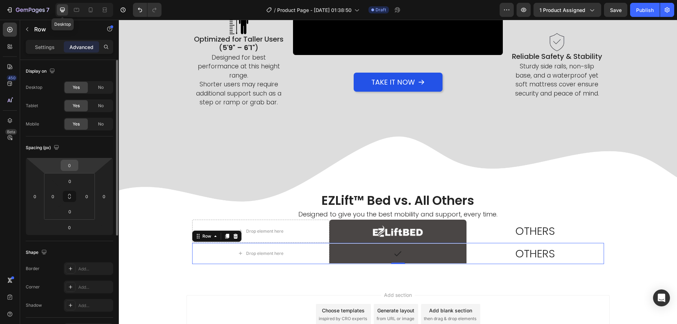
click at [68, 165] on input "0" at bounding box center [69, 165] width 14 height 11
type input "-5"
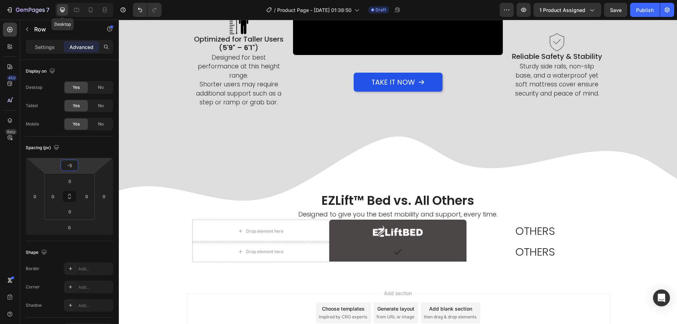
click at [205, 286] on div "Add section Choose templates inspired by CRO experts Generate layout from URL o…" at bounding box center [398, 322] width 558 height 87
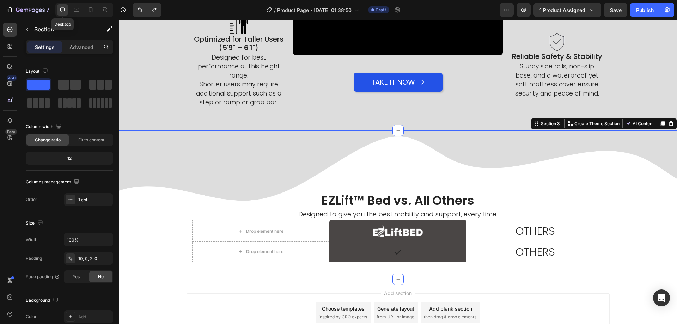
click at [282, 278] on div "EZLift™ Bed vs. All Others Heading Designed to give you the best mobility and s…" at bounding box center [398, 204] width 558 height 149
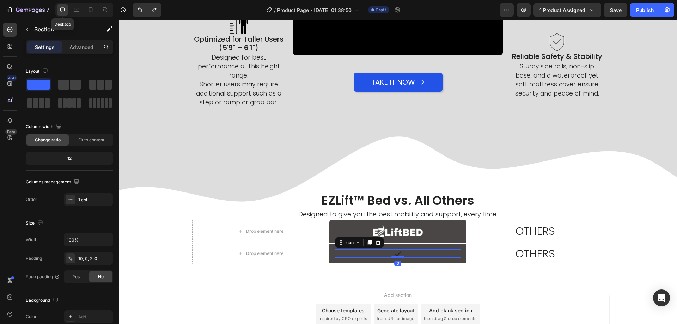
click at [395, 255] on icon at bounding box center [397, 253] width 7 height 5
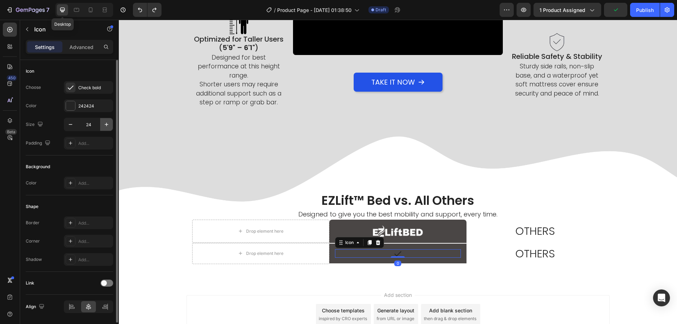
click at [103, 123] on button "button" at bounding box center [106, 124] width 13 height 13
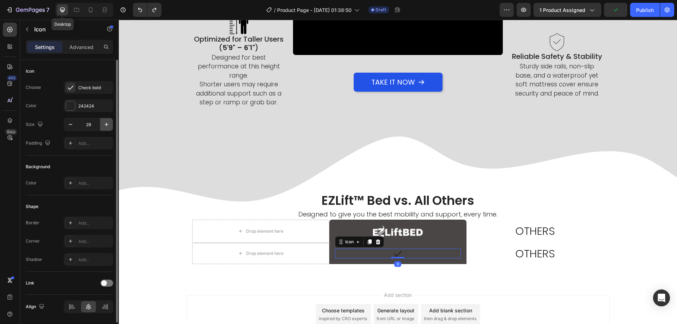
click at [103, 123] on button "button" at bounding box center [106, 124] width 13 height 13
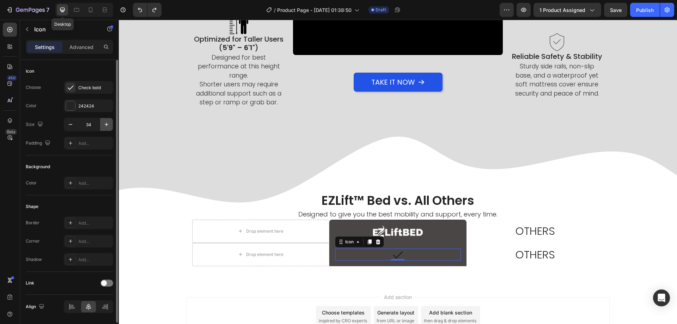
click at [103, 123] on button "button" at bounding box center [106, 124] width 13 height 13
type input "38"
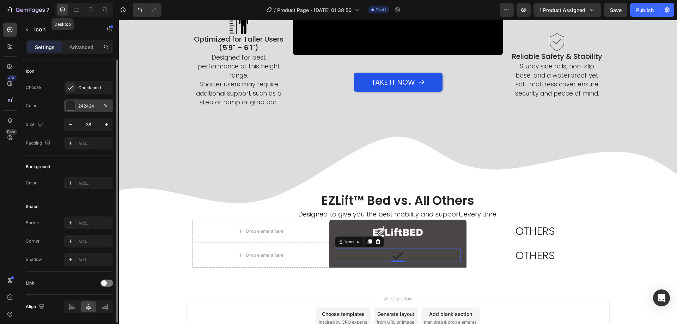
click at [86, 108] on div "242424" at bounding box center [88, 106] width 20 height 6
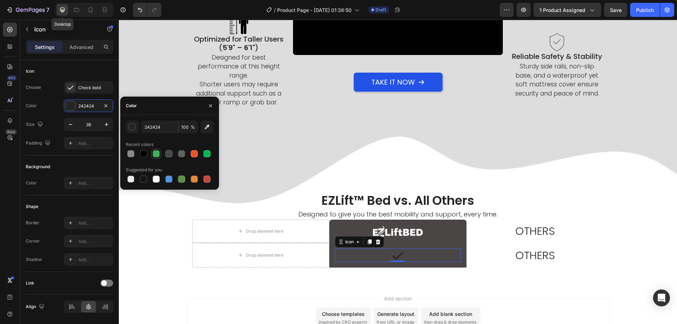
click at [159, 153] on div at bounding box center [156, 153] width 7 height 7
type input "3CB356"
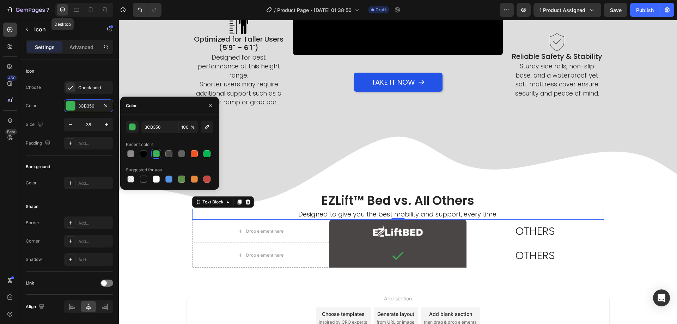
click at [442, 213] on p "Designed to give you the best mobility and support, every time." at bounding box center [398, 214] width 410 height 10
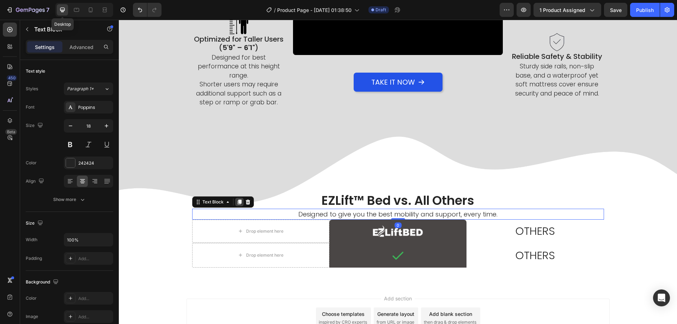
click at [237, 202] on icon at bounding box center [239, 202] width 4 height 5
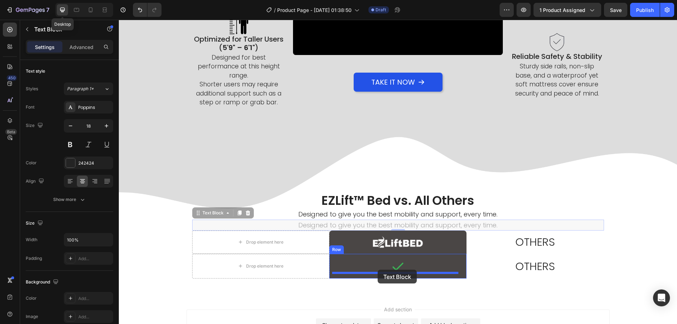
drag, startPoint x: 217, startPoint y: 211, endPoint x: 378, endPoint y: 270, distance: 171.0
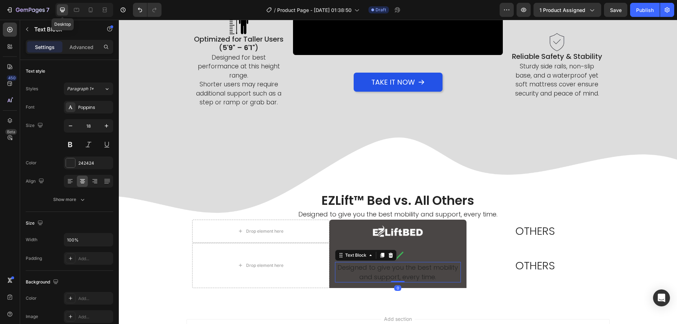
click at [384, 271] on p "Designed to give you the best mobility and support, every time." at bounding box center [398, 272] width 124 height 19
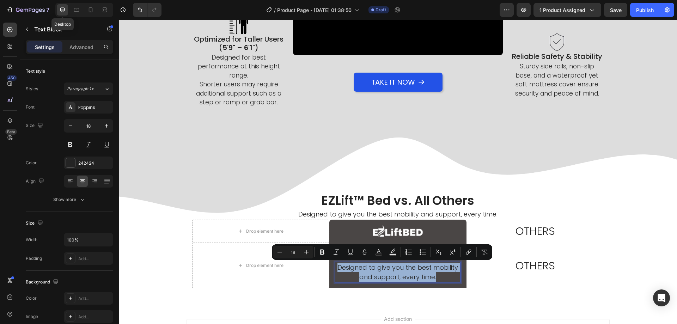
click at [384, 271] on p "Designed to give you the best mobility and support, every time." at bounding box center [398, 272] width 124 height 19
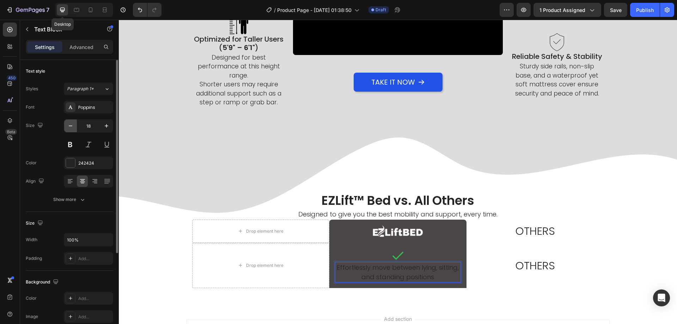
click at [70, 128] on icon "button" at bounding box center [70, 125] width 7 height 7
type input "16"
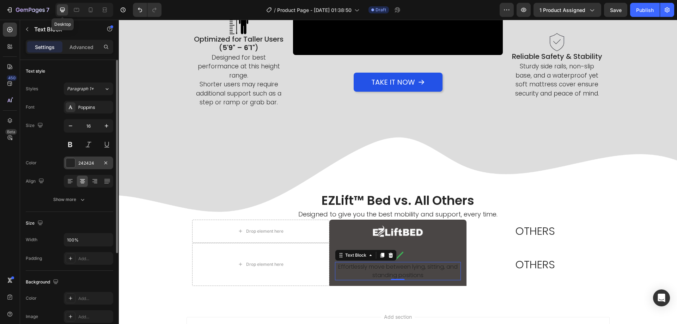
click at [91, 157] on div "242424" at bounding box center [88, 162] width 49 height 13
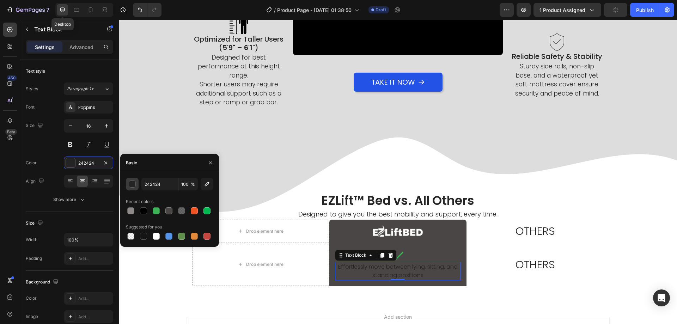
click at [129, 189] on button "button" at bounding box center [132, 184] width 13 height 13
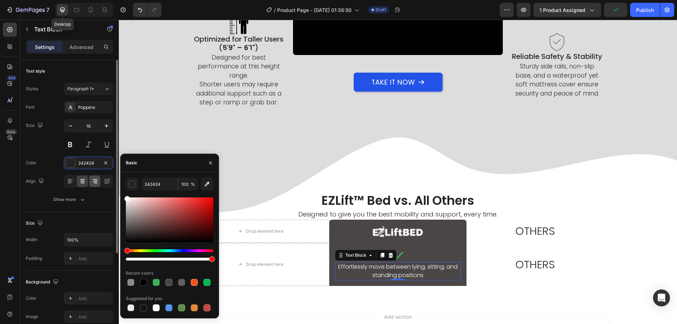
drag, startPoint x: 148, startPoint y: 216, endPoint x: 93, endPoint y: 182, distance: 64.2
click at [81, 169] on div "450 Beta ICON Sections(30) Elements(8) Icon & Line Icon Icon List Line Button B…" at bounding box center [59, 172] width 119 height 304
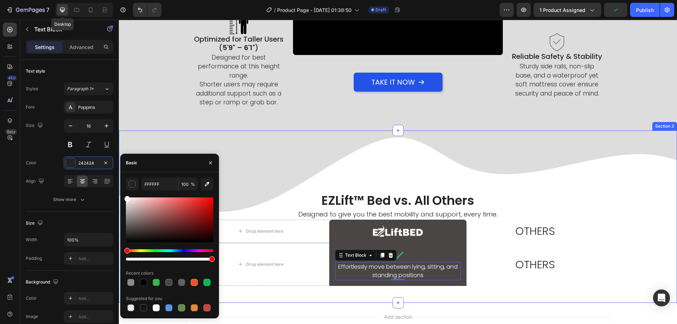
click at [277, 300] on div "EZLift™ Bed vs. All Others Heading Designed to give you the best mobility and s…" at bounding box center [398, 216] width 558 height 172
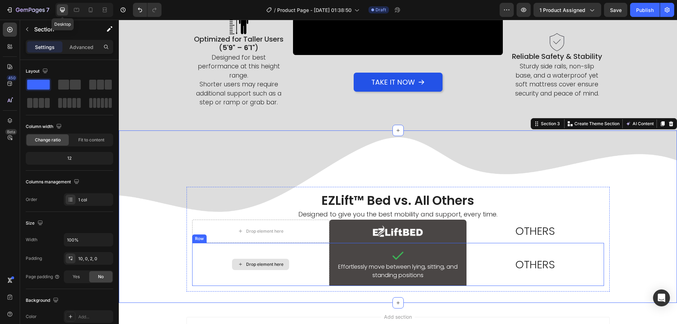
click at [325, 249] on div "Drop element here" at bounding box center [260, 264] width 137 height 43
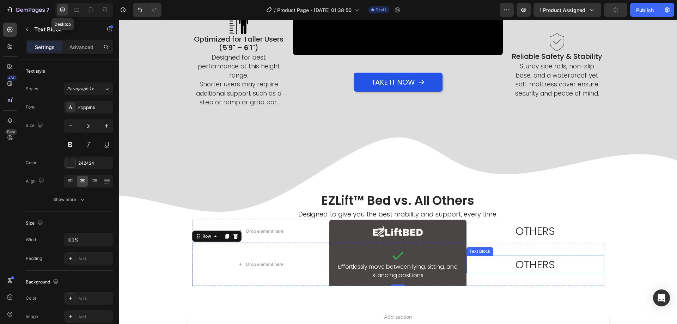
click at [521, 260] on p "OTHERS" at bounding box center [535, 264] width 136 height 17
click at [520, 247] on icon at bounding box center [522, 248] width 5 height 5
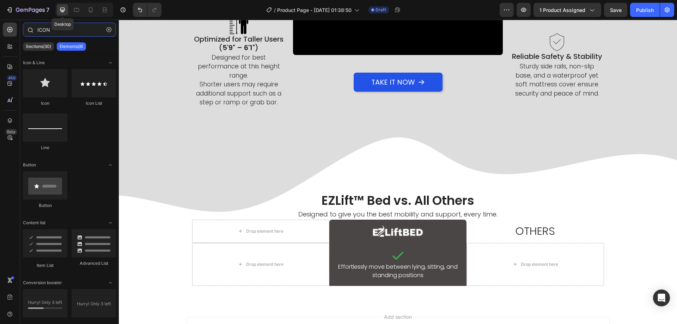
click at [48, 35] on input "ICON" at bounding box center [69, 30] width 93 height 14
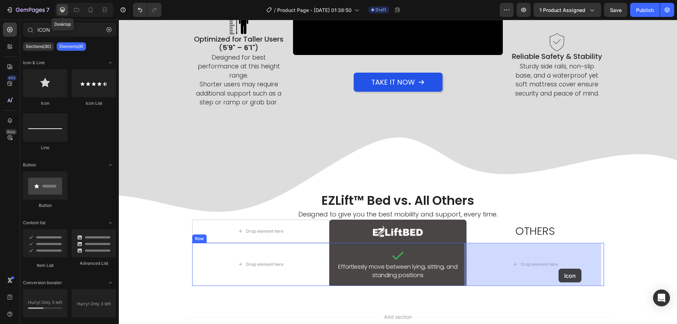
drag, startPoint x: 166, startPoint y: 111, endPoint x: 557, endPoint y: 268, distance: 420.5
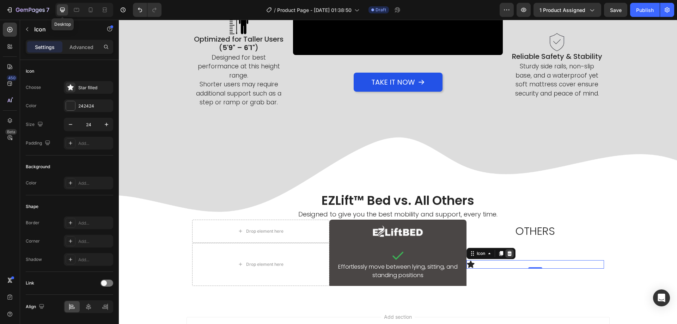
click at [507, 253] on icon at bounding box center [509, 253] width 5 height 5
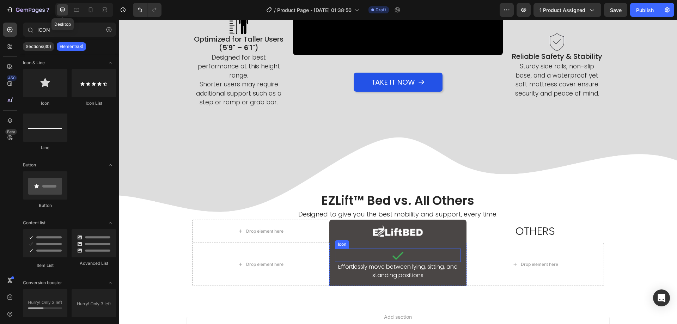
click at [399, 252] on icon at bounding box center [397, 254] width 13 height 13
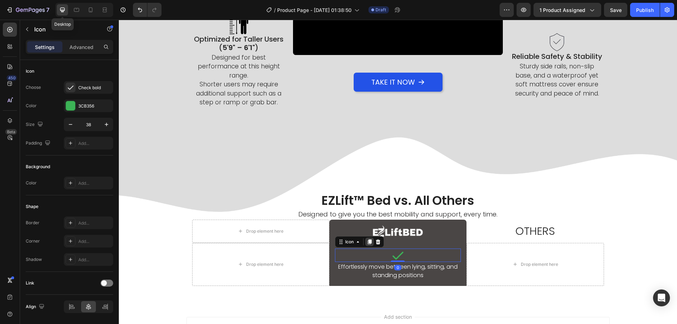
click at [368, 240] on icon at bounding box center [370, 241] width 4 height 5
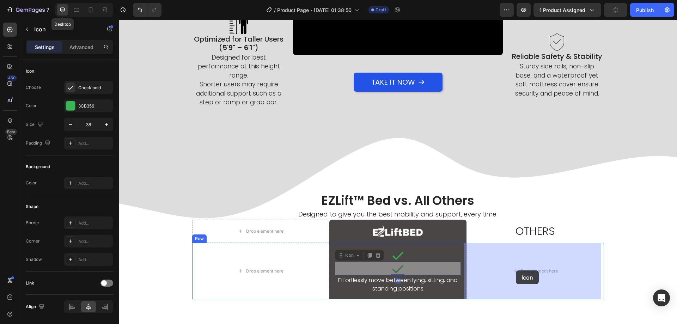
drag, startPoint x: 347, startPoint y: 253, endPoint x: 498, endPoint y: 270, distance: 151.8
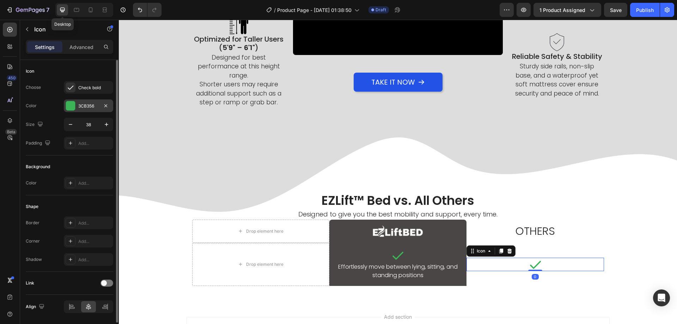
click at [85, 105] on div "3CB356" at bounding box center [88, 106] width 20 height 6
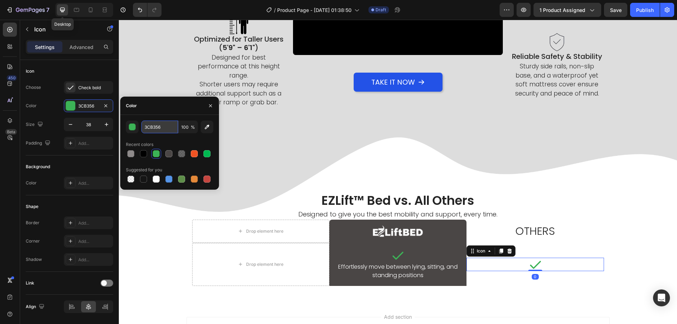
click at [164, 132] on input "3CB356" at bounding box center [159, 127] width 37 height 13
type input "3CB356"
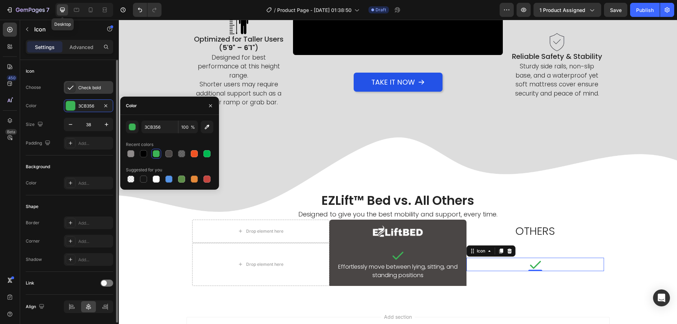
click at [87, 86] on div "Check bold" at bounding box center [94, 88] width 33 height 6
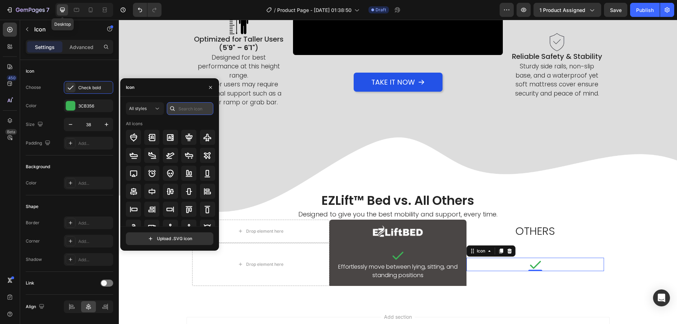
drag, startPoint x: 180, startPoint y: 106, endPoint x: 182, endPoint y: 110, distance: 3.8
click at [180, 107] on input "text" at bounding box center [190, 108] width 47 height 13
type input "TIME"
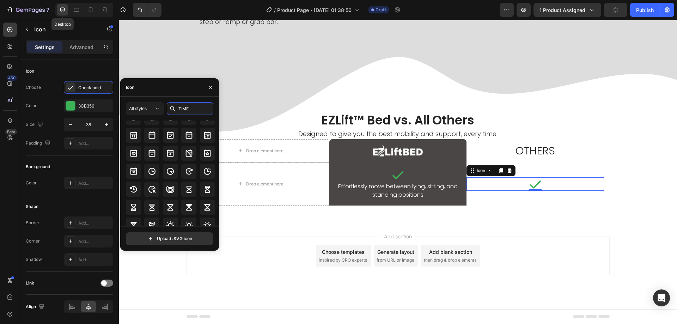
scroll to position [78, 0]
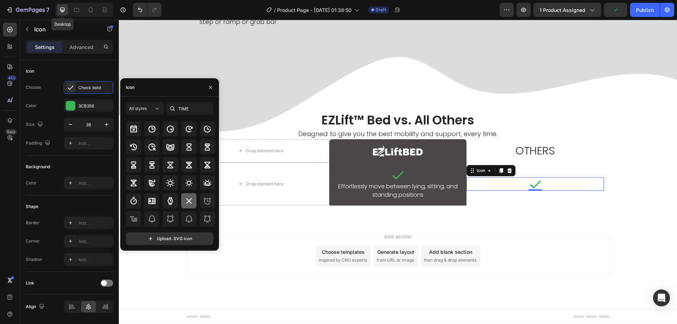
click at [186, 198] on icon at bounding box center [189, 201] width 8 height 8
click at [73, 105] on div at bounding box center [70, 105] width 9 height 9
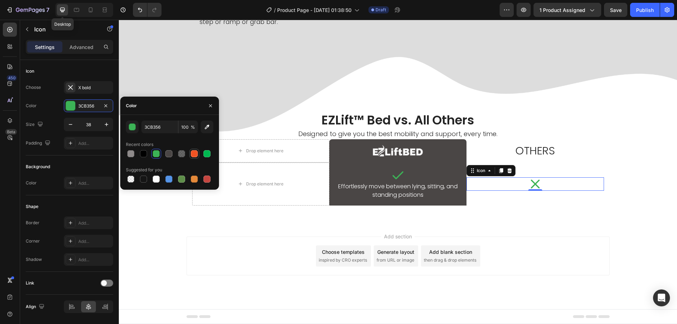
click at [194, 155] on div at bounding box center [194, 153] width 7 height 7
type input "F05323"
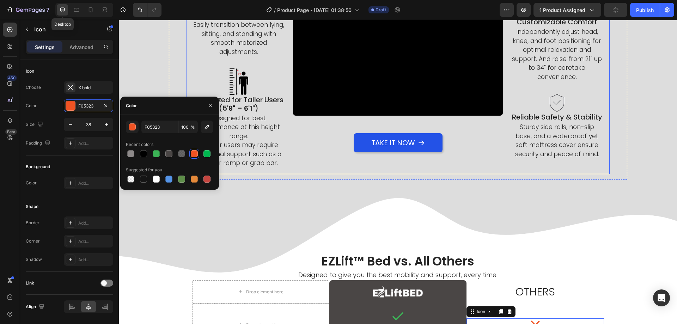
scroll to position [501, 0]
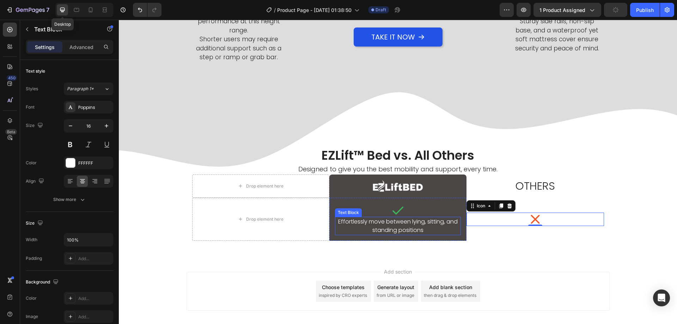
click at [405, 232] on p "Effortlessly move between lying, sitting, and standing positions" at bounding box center [398, 225] width 124 height 17
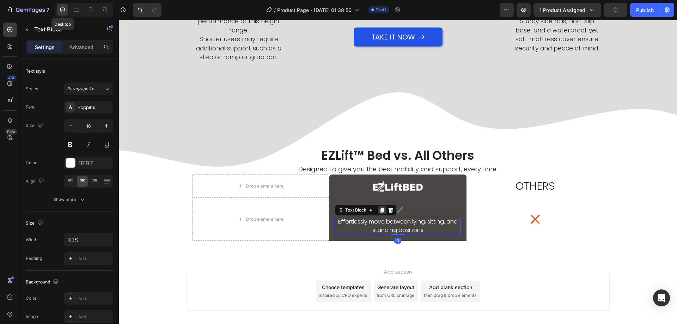
click at [379, 209] on icon at bounding box center [382, 210] width 6 height 6
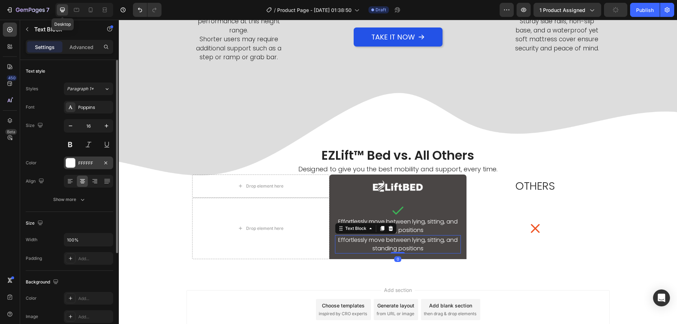
click at [83, 164] on div "FFFFFF" at bounding box center [88, 163] width 20 height 6
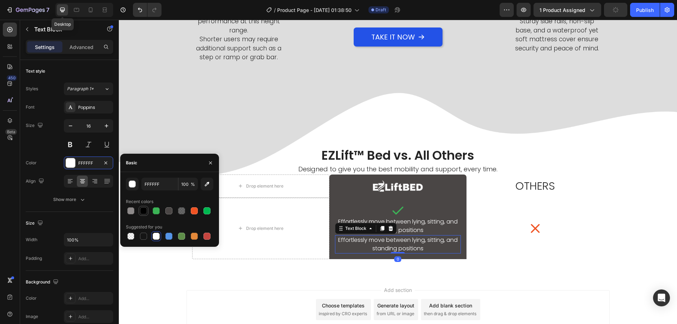
click at [142, 209] on div at bounding box center [143, 210] width 7 height 7
type input "000000"
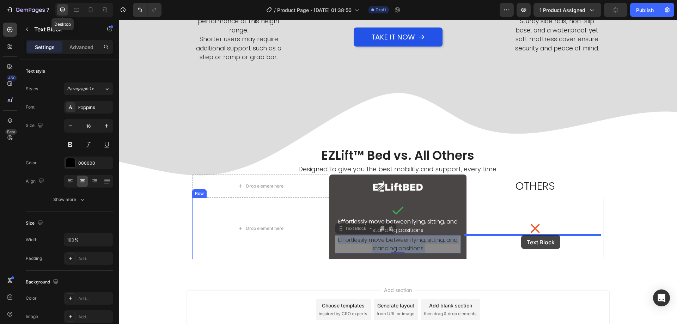
drag, startPoint x: 393, startPoint y: 244, endPoint x: 521, endPoint y: 235, distance: 128.3
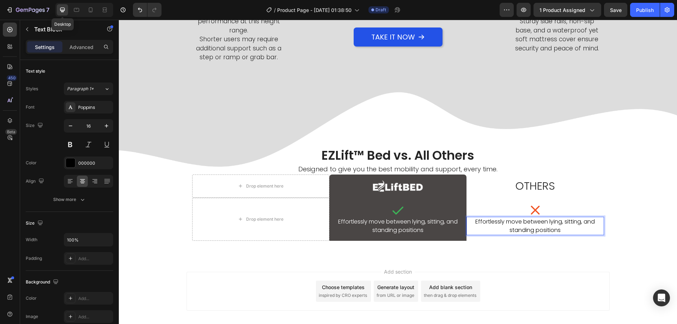
click at [530, 224] on p "Effortlessly move between lying, sitting, and standing positions" at bounding box center [535, 225] width 136 height 17
click at [550, 263] on div "Add section Choose templates inspired by CRO experts Generate layout from URL o…" at bounding box center [398, 301] width 558 height 87
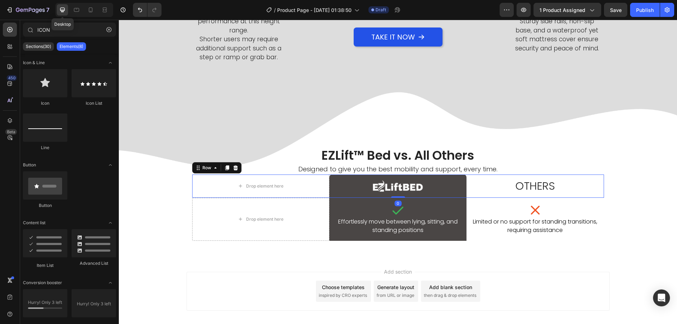
click at [466, 196] on div "OTHERS Text Block" at bounding box center [534, 185] width 137 height 23
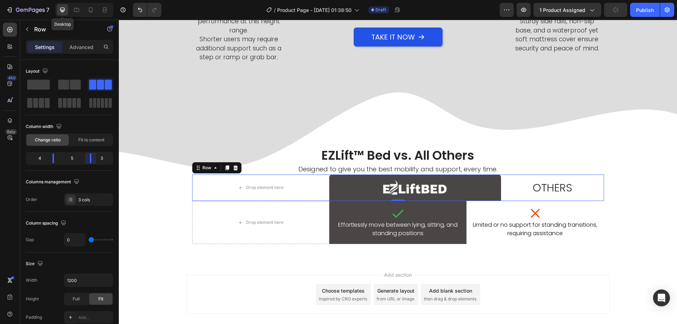
drag, startPoint x: 86, startPoint y: 162, endPoint x: 91, endPoint y: 162, distance: 4.6
click at [91, 0] on body "7 Desktop Version history / Product Page - Aug 27, 01:38:50 Draft Preview 1 pro…" at bounding box center [338, 0] width 677 height 0
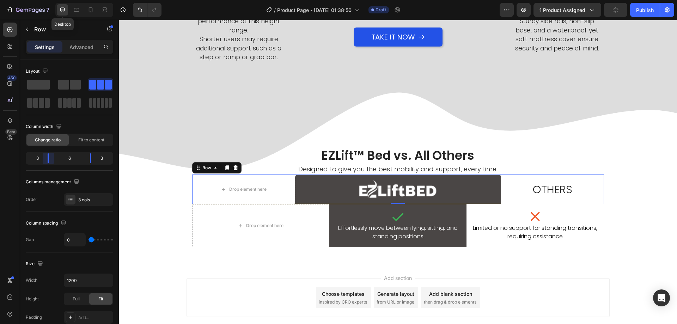
click at [50, 0] on body "7 Desktop Version history / Product Page - Aug 27, 01:38:50 Draft Preview 1 pro…" at bounding box center [338, 0] width 677 height 0
click at [204, 167] on div "Row" at bounding box center [207, 168] width 12 height 6
click at [79, 274] on div "1200" at bounding box center [88, 280] width 49 height 13
click at [79, 275] on input "1200" at bounding box center [88, 280] width 49 height 13
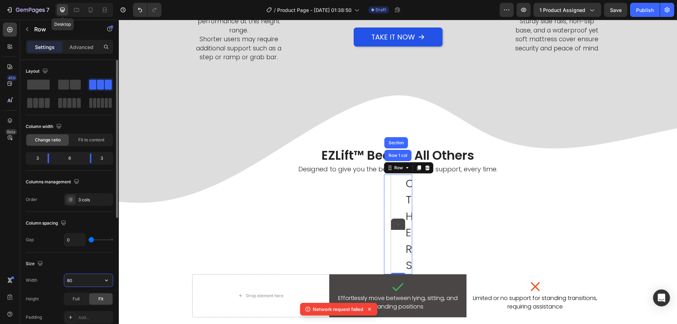
type input "800"
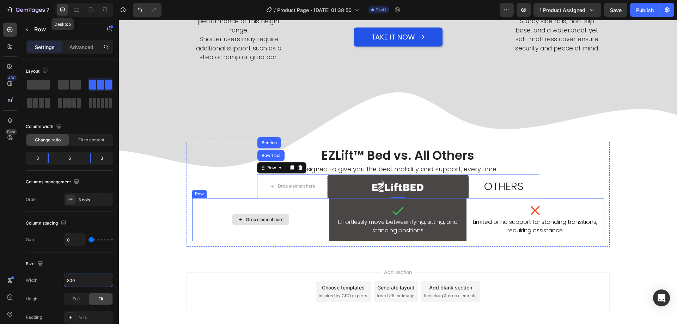
click at [194, 204] on div "Drop element here" at bounding box center [260, 219] width 137 height 43
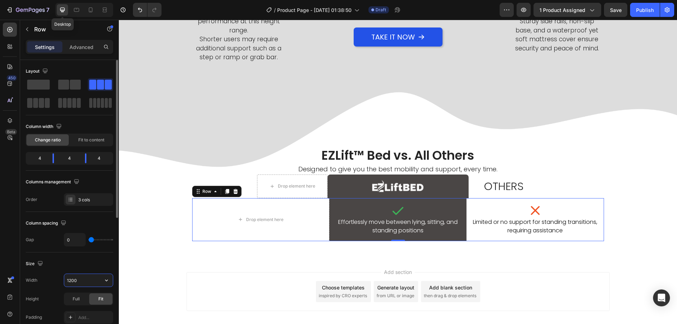
click at [72, 285] on input "1200" at bounding box center [88, 280] width 49 height 13
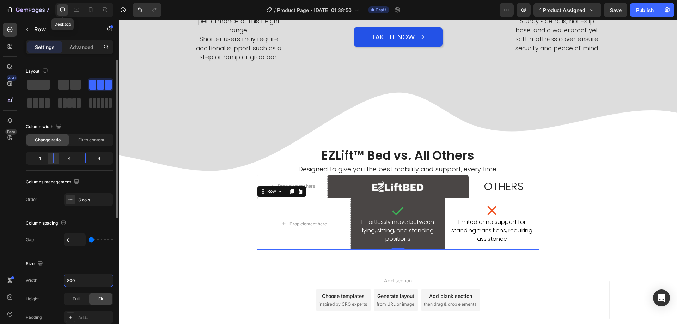
type input "800"
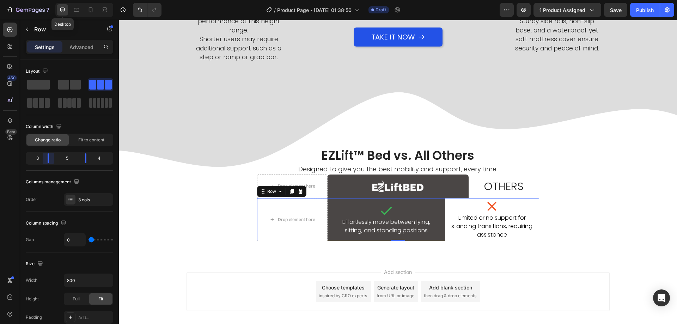
drag, startPoint x: 51, startPoint y: 155, endPoint x: 48, endPoint y: 155, distance: 3.6
click at [48, 0] on body "7 Desktop Version history / Product Page - Aug 27, 01:38:50 Draft Preview 1 pro…" at bounding box center [338, 0] width 677 height 0
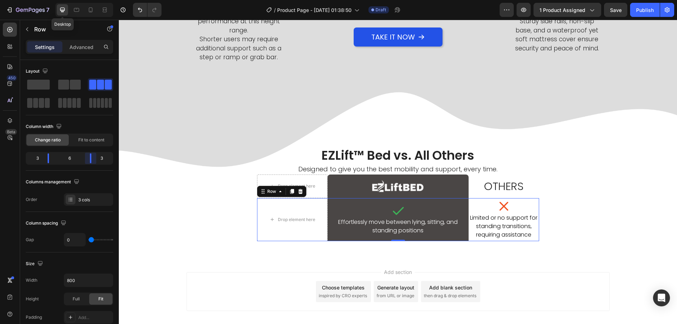
drag, startPoint x: 86, startPoint y: 159, endPoint x: 19, endPoint y: 171, distance: 68.1
click at [89, 0] on body "7 Desktop Version history / Product Page - Aug 27, 01:38:50 Draft Preview 1 pro…" at bounding box center [338, 0] width 677 height 0
click at [174, 211] on div "EZLift™ Bed vs. All Others Heading Designed to give you the best mobility and s…" at bounding box center [398, 194] width 558 height 105
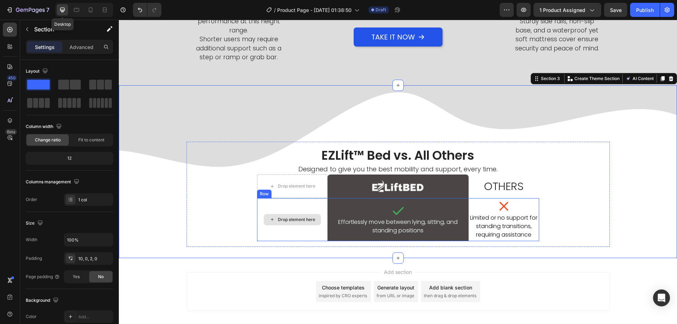
click at [322, 204] on div "Drop element here" at bounding box center [292, 219] width 70 height 43
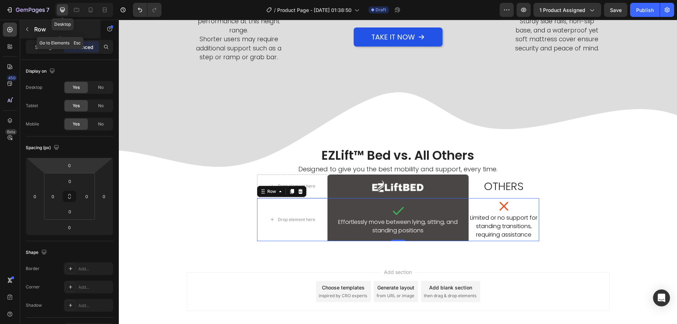
click at [40, 36] on div "Row" at bounding box center [60, 29] width 80 height 18
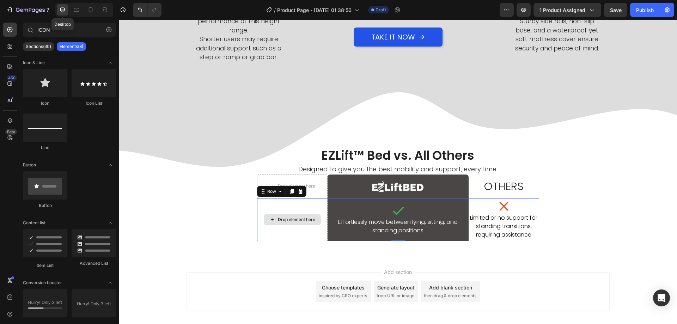
click at [321, 200] on div "Drop element here" at bounding box center [292, 219] width 70 height 43
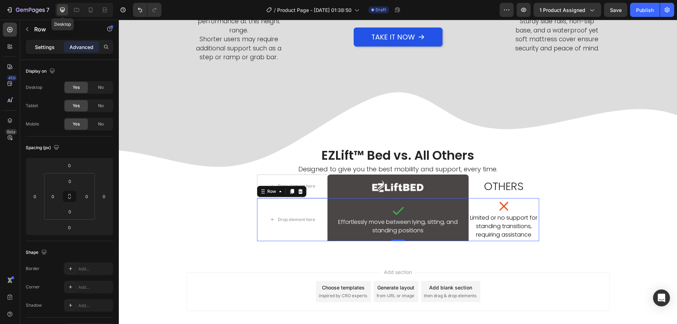
click at [42, 49] on p "Settings" at bounding box center [45, 46] width 20 height 7
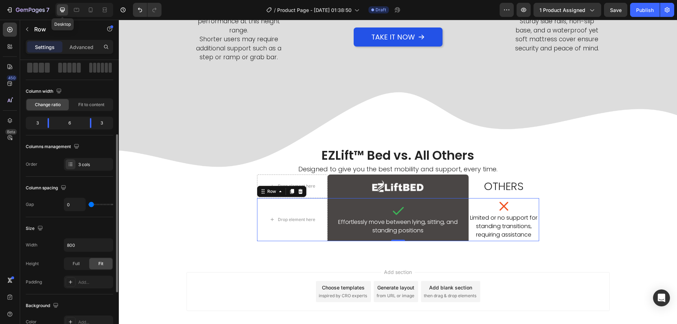
scroll to position [70, 0]
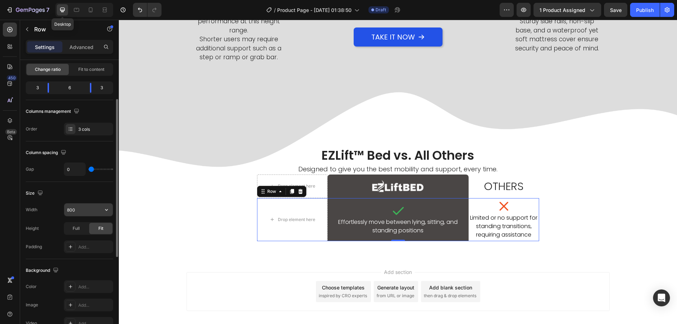
click at [83, 211] on input "800" at bounding box center [88, 209] width 49 height 13
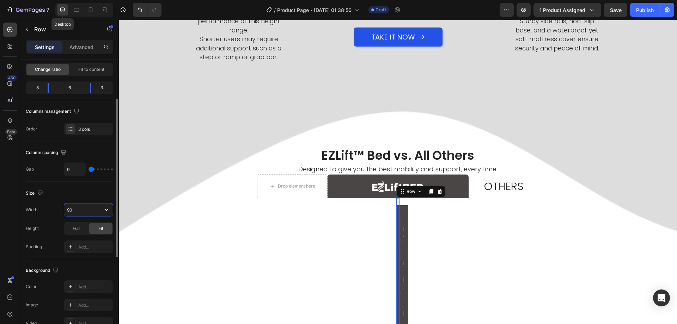
type input "900"
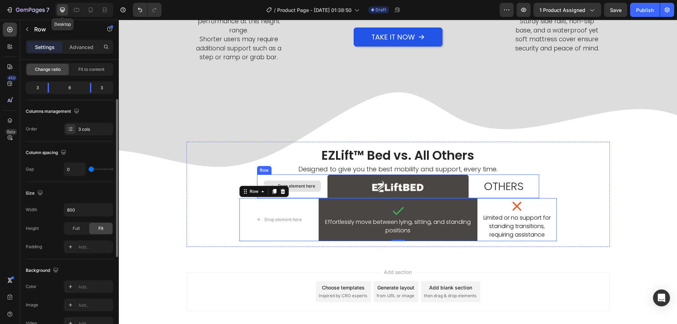
click at [317, 176] on div "Drop element here" at bounding box center [292, 186] width 70 height 24
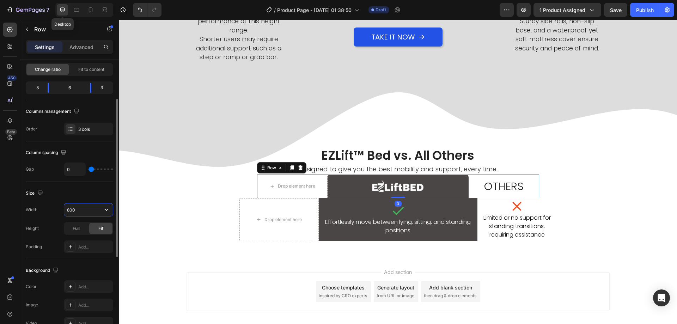
click at [73, 214] on input "800" at bounding box center [88, 209] width 49 height 13
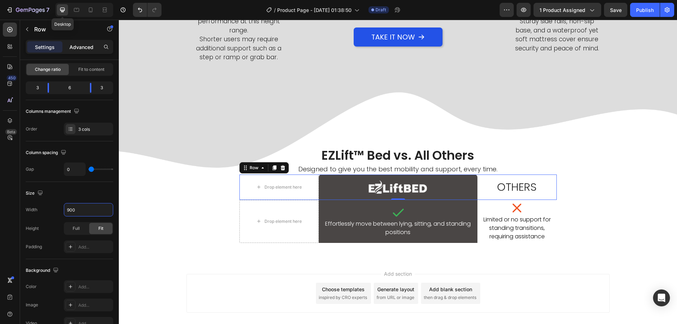
type input "900"
click at [78, 49] on p "Advanced" at bounding box center [81, 46] width 24 height 7
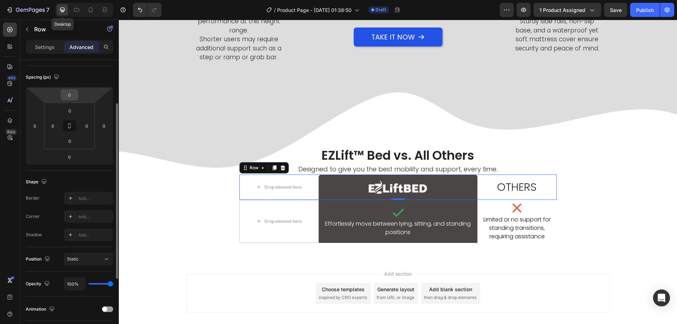
click at [62, 96] on div "0" at bounding box center [70, 94] width 18 height 11
click at [65, 96] on input "0" at bounding box center [69, 95] width 14 height 11
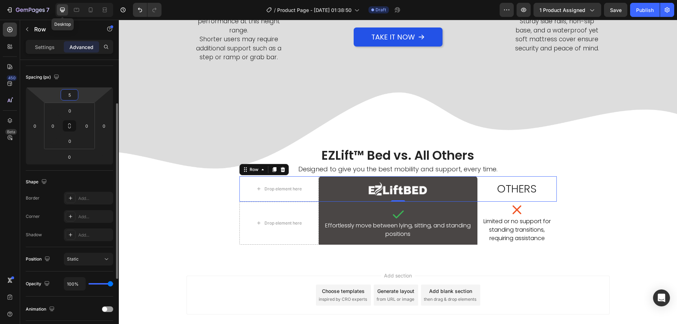
type input "50"
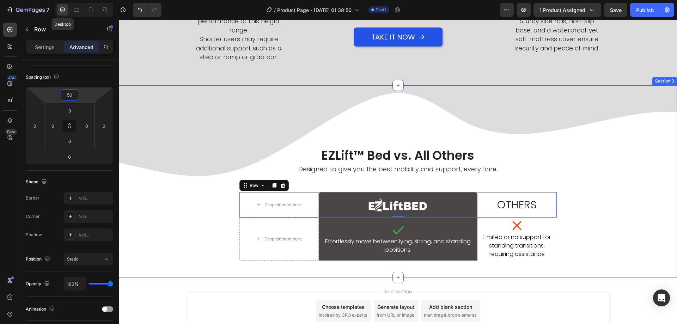
click at [161, 173] on div "EZLift™ Bed vs. All Others Heading Designed to give you the best mobility and s…" at bounding box center [398, 204] width 558 height 124
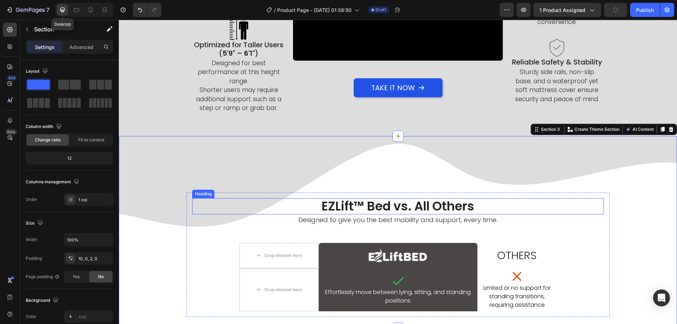
scroll to position [485, 0]
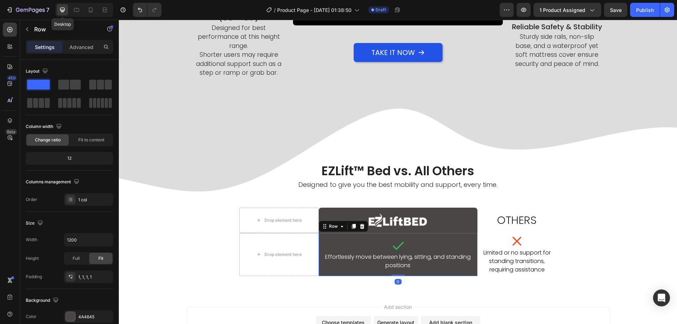
click at [319, 243] on div "Icon Effortlessly move between lying, sitting, and standing positions Text Bloc…" at bounding box center [398, 254] width 159 height 43
click at [74, 49] on p "Advanced" at bounding box center [81, 46] width 24 height 7
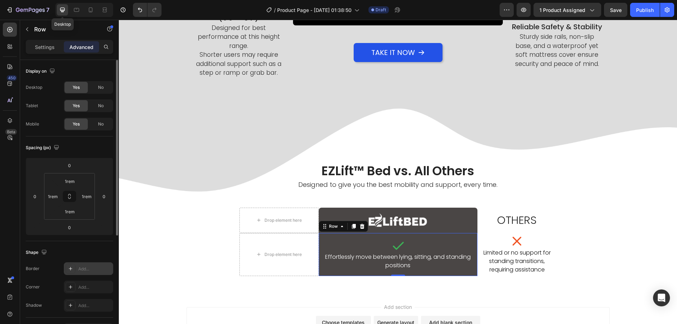
click at [87, 269] on div "Add..." at bounding box center [94, 269] width 33 height 6
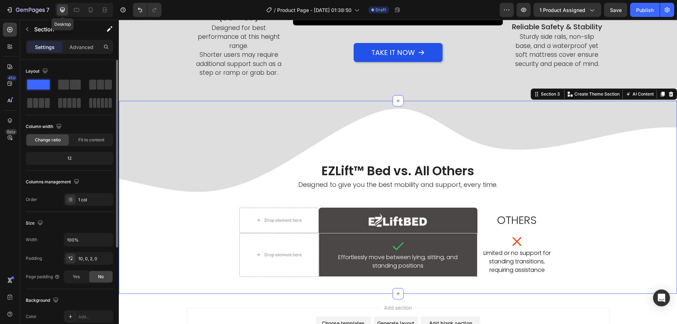
click at [172, 214] on div "EZLift™ Bed vs. All Others Heading Designed to give you the best mobility and s…" at bounding box center [398, 219] width 558 height 125
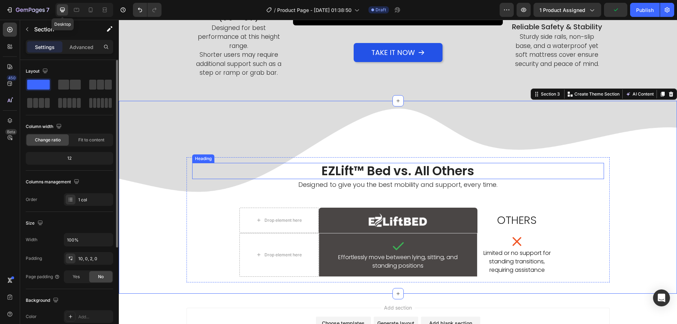
click at [387, 171] on h2 "EZLift™ Bed vs. All Others" at bounding box center [398, 171] width 412 height 16
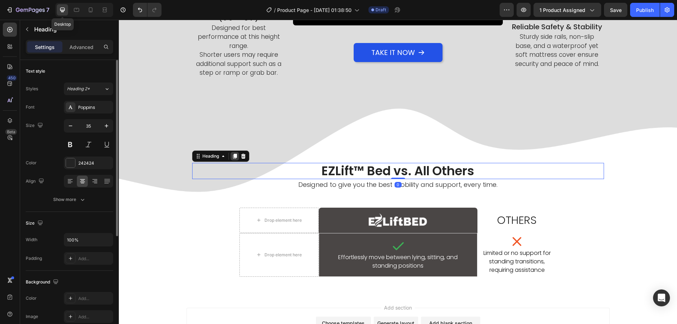
click at [233, 155] on icon at bounding box center [235, 156] width 4 height 5
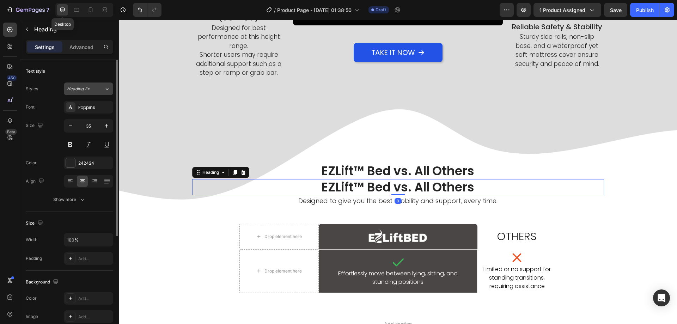
click at [80, 87] on span "Heading 2*" at bounding box center [78, 89] width 23 height 6
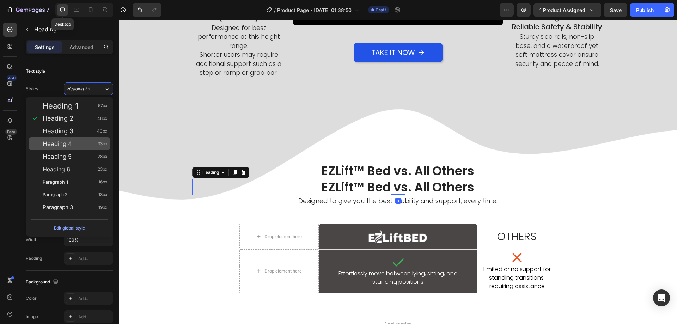
click at [70, 146] on span "Heading 4" at bounding box center [57, 143] width 29 height 7
type input "33"
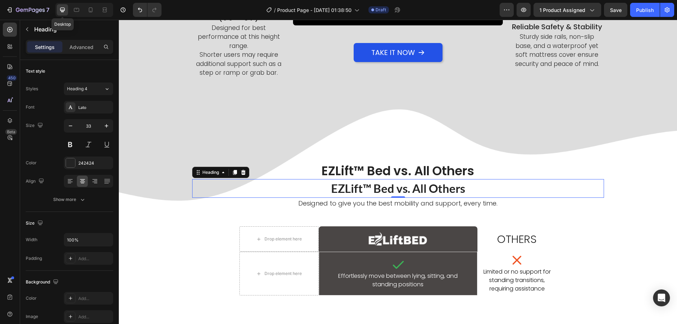
click at [431, 191] on h2 "EZLift™ Bed vs. All Others" at bounding box center [398, 188] width 412 height 19
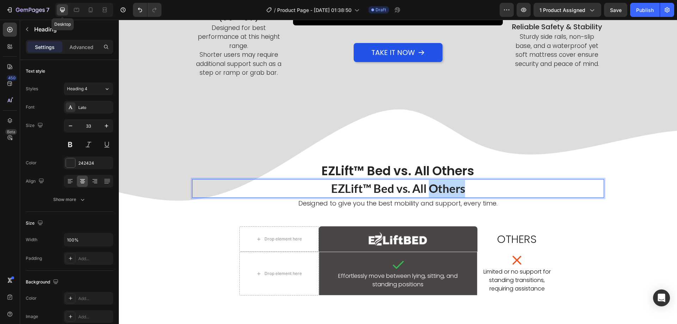
click at [431, 191] on p "EZLift™ Bed vs. All Others" at bounding box center [398, 189] width 410 height 18
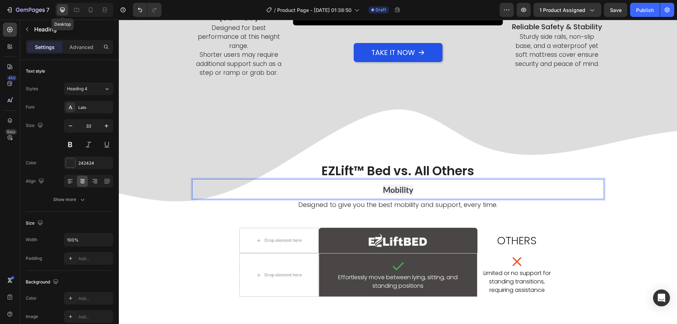
click at [492, 206] on p "Designed to give you the best mobility and support, every time." at bounding box center [398, 205] width 410 height 10
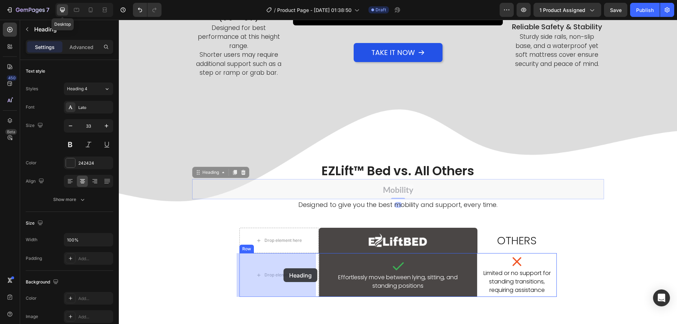
drag, startPoint x: 452, startPoint y: 192, endPoint x: 283, endPoint y: 269, distance: 185.6
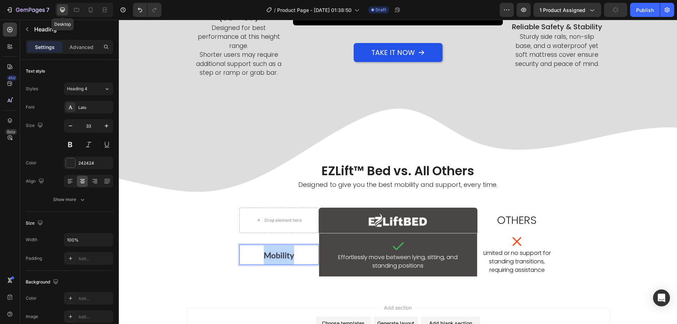
click at [286, 251] on span "Mobility" at bounding box center [279, 255] width 30 height 10
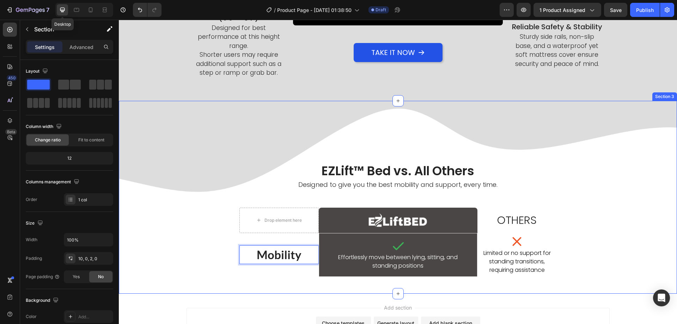
click at [170, 247] on div "EZLift™ Bed vs. All Others Heading Designed to give you the best mobility and s…" at bounding box center [398, 219] width 558 height 125
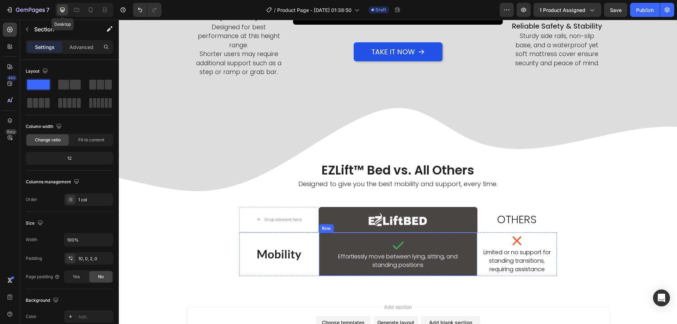
scroll to position [556, 0]
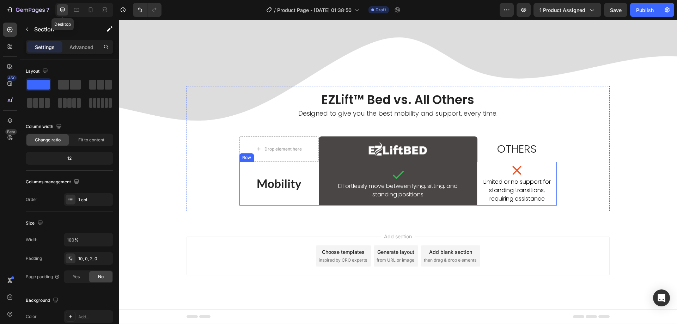
click at [521, 163] on div "Icon Limited or no support for standing transitions, requiring assistance Text …" at bounding box center [516, 184] width 79 height 44
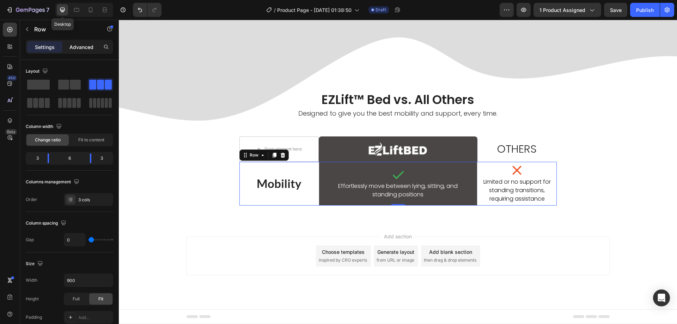
click at [84, 47] on p "Advanced" at bounding box center [81, 46] width 24 height 7
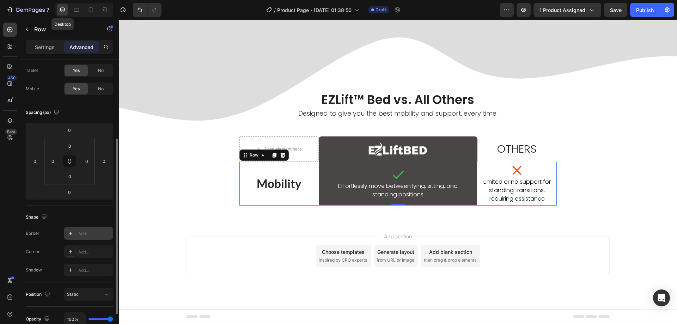
scroll to position [70, 0]
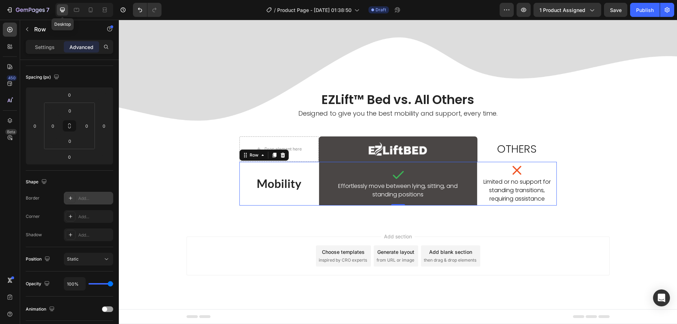
click at [86, 196] on div "Add..." at bounding box center [94, 198] width 33 height 6
click at [186, 168] on div "EZLift™ Bed vs. All Others Heading Designed to give you the best mobility and s…" at bounding box center [397, 149] width 423 height 126
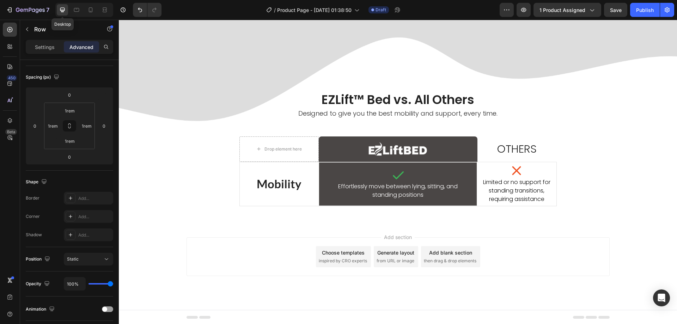
click at [143, 227] on div "Add section Choose templates inspired by CRO experts Generate layout from URL o…" at bounding box center [398, 266] width 558 height 87
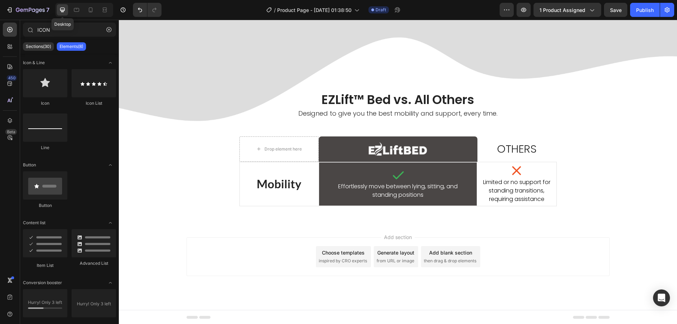
click at [218, 250] on div "Add section Choose templates inspired by CRO experts Generate layout from URL o…" at bounding box center [397, 256] width 423 height 39
click at [491, 187] on p "Limited or no support for standing transitions, requiring assistance" at bounding box center [517, 190] width 78 height 25
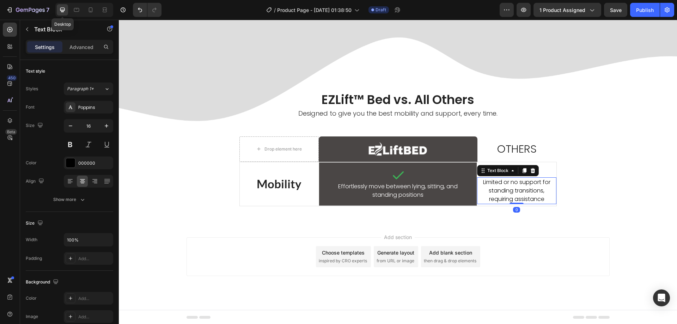
click at [79, 40] on div "Settings Advanced" at bounding box center [69, 47] width 87 height 14
click at [80, 44] on p "Advanced" at bounding box center [81, 46] width 24 height 7
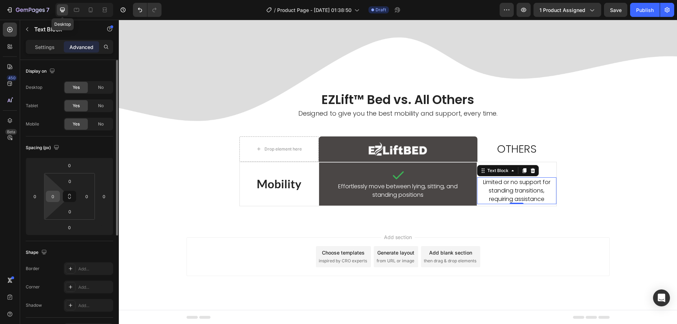
click at [51, 194] on input "0" at bounding box center [53, 196] width 11 height 11
type input "10"
click at [85, 0] on html "7 Desktop Version history / Product Page - Aug 27, 01:38:50 Draft Preview 1 pro…" at bounding box center [338, 0] width 677 height 0
click at [85, 191] on input "0" at bounding box center [86, 196] width 11 height 11
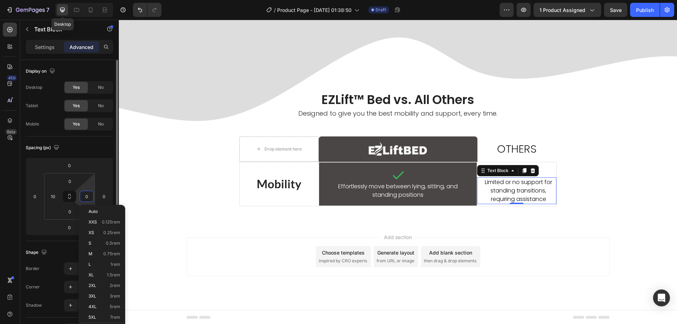
click at [85, 191] on input "0" at bounding box center [86, 196] width 11 height 11
click at [89, 196] on input "0" at bounding box center [86, 196] width 11 height 11
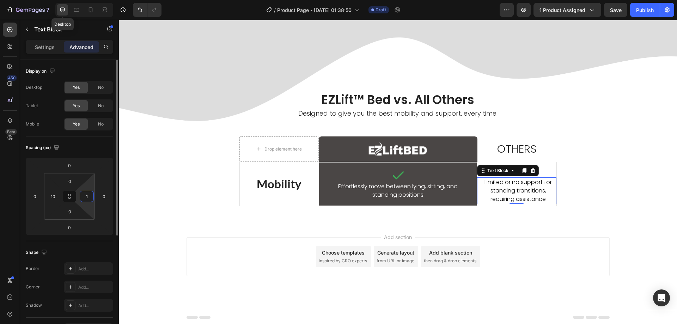
type input "10"
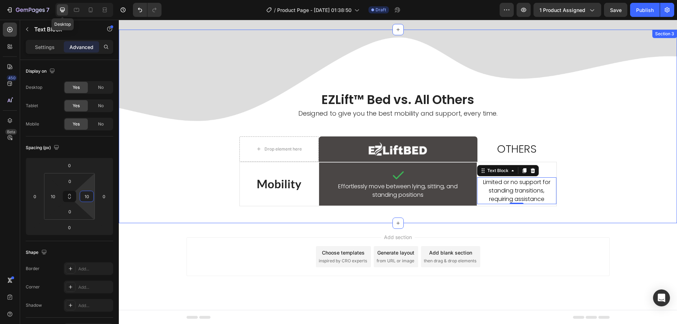
click at [153, 208] on div "EZLift™ Bed vs. All Others Heading Designed to give you the best mobility and s…" at bounding box center [398, 149] width 558 height 126
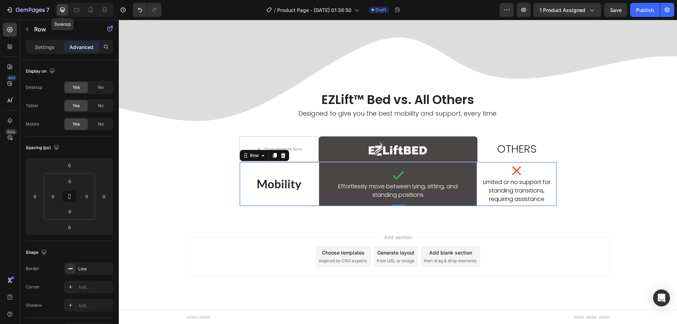
click at [240, 168] on div "Mobility Heading" at bounding box center [279, 184] width 79 height 44
click at [272, 154] on icon at bounding box center [274, 155] width 4 height 5
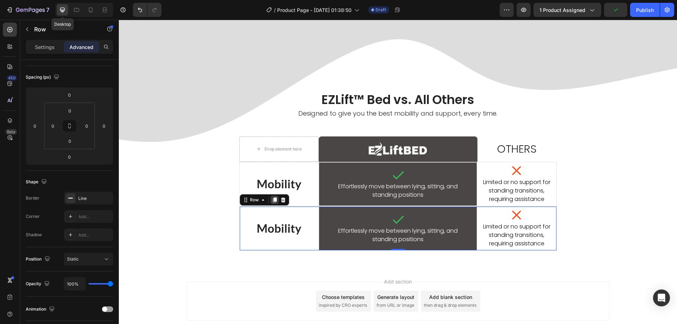
click at [272, 202] on icon at bounding box center [274, 199] width 4 height 5
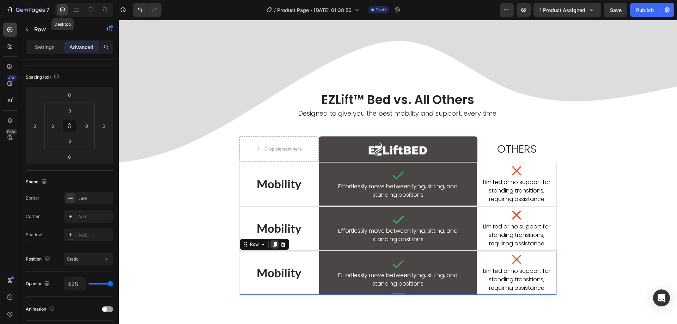
click at [273, 245] on icon at bounding box center [274, 244] width 4 height 5
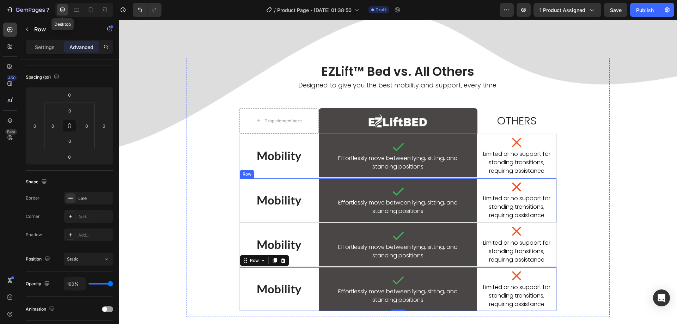
scroll to position [549, 0]
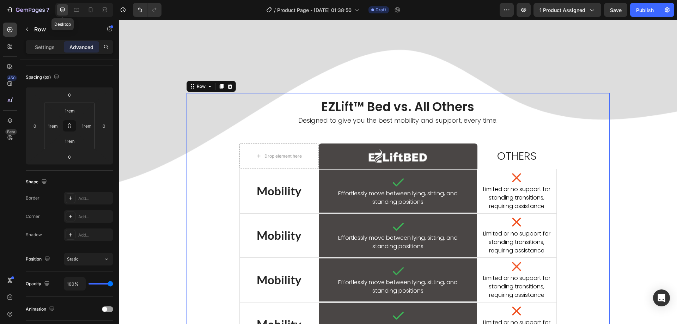
click at [197, 207] on div "EZLift™ Bed vs. All Others Heading Designed to give you the best mobility and s…" at bounding box center [398, 223] width 412 height 248
click at [319, 175] on div "Icon Effortlessly move between lying, sitting, and standing positions Text Bloc…" at bounding box center [398, 191] width 158 height 44
click at [321, 177] on div "Icon Effortlessly move between lying, sitting, and standing positions Text Bloc…" at bounding box center [398, 191] width 158 height 44
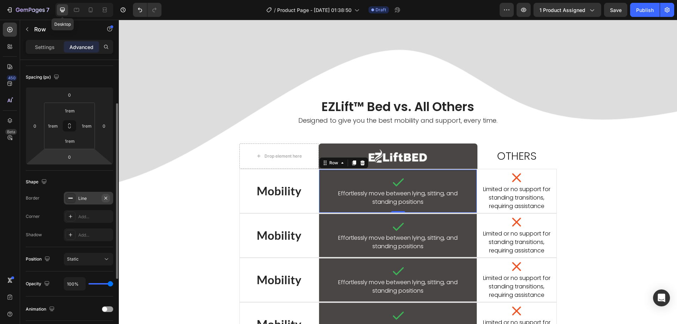
click at [105, 197] on icon "button" at bounding box center [106, 198] width 6 height 6
click at [320, 224] on div "Icon Effortlessly move between lying, sitting, and standing positions Text Bloc…" at bounding box center [398, 235] width 158 height 44
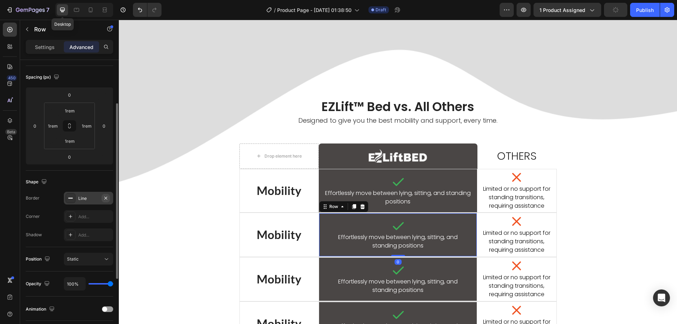
drag, startPoint x: 108, startPoint y: 198, endPoint x: 21, endPoint y: 184, distance: 87.4
click at [108, 198] on icon "button" at bounding box center [106, 198] width 6 height 6
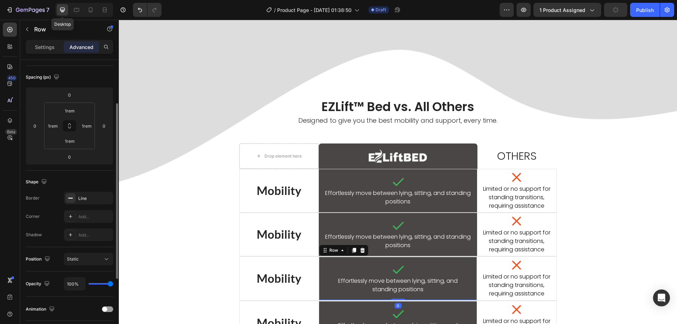
click at [319, 263] on div "Icon Effortlessly move between lying, sitting, and standing positions Text Bloc…" at bounding box center [398, 279] width 158 height 44
click at [105, 198] on icon "button" at bounding box center [105, 197] width 3 height 3
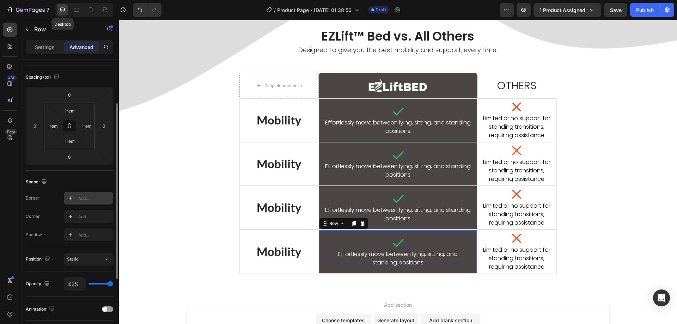
click at [319, 239] on div "Icon Effortlessly move between lying, sitting, and standing positions Text Bloc…" at bounding box center [398, 252] width 158 height 44
click at [104, 197] on icon "button" at bounding box center [106, 198] width 6 height 6
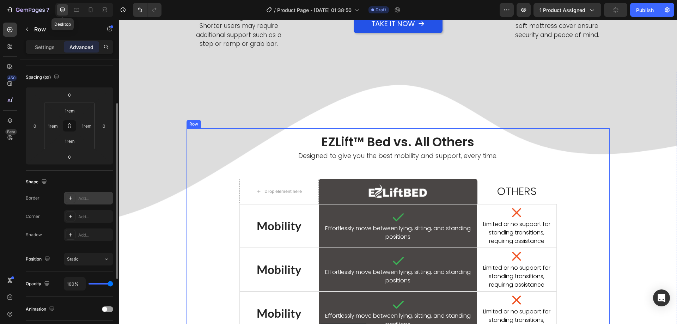
scroll to position [584, 0]
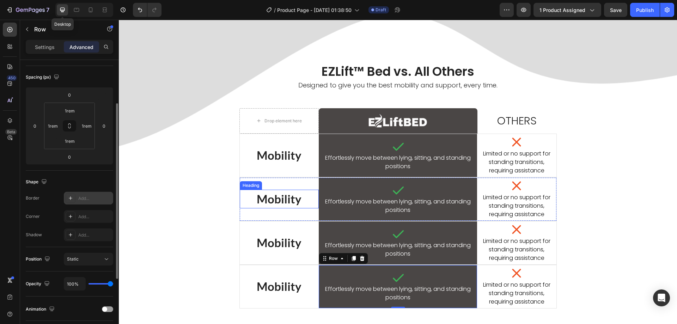
click at [276, 201] on h2 "Mobility" at bounding box center [279, 199] width 79 height 19
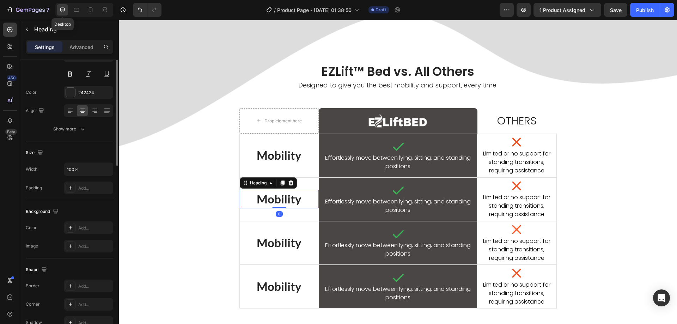
scroll to position [0, 0]
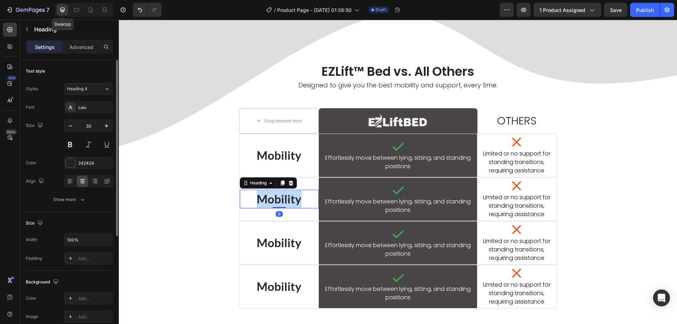
click at [276, 201] on h2 "Mobility" at bounding box center [279, 199] width 79 height 19
click at [276, 201] on p "Mobility" at bounding box center [279, 199] width 78 height 18
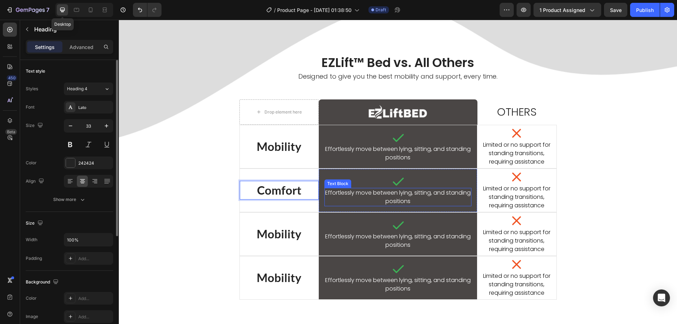
click at [398, 203] on p "Effortlessly move between lying, sitting, and standing positions" at bounding box center [398, 197] width 146 height 17
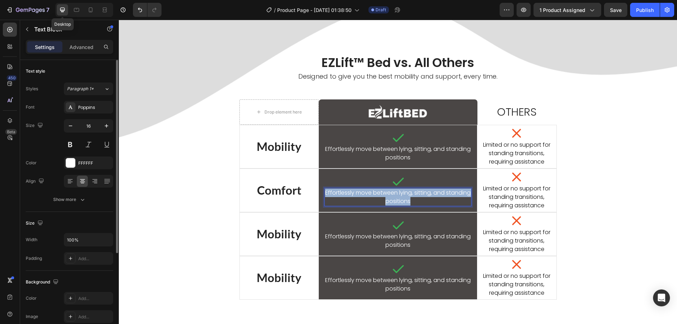
click at [398, 203] on p "Effortlessly move between lying, sitting, and standing positions" at bounding box center [398, 197] width 146 height 17
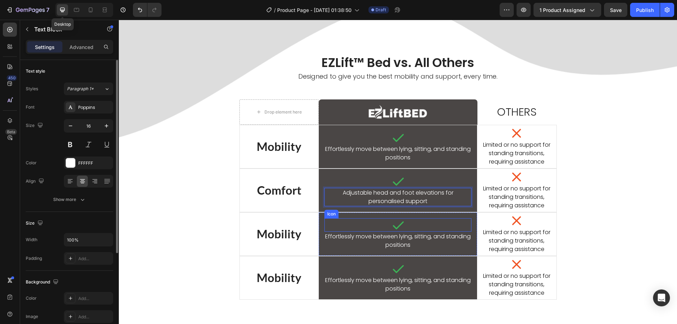
click at [389, 235] on p "Effortlessly move between lying, sitting, and standing positions" at bounding box center [398, 240] width 146 height 17
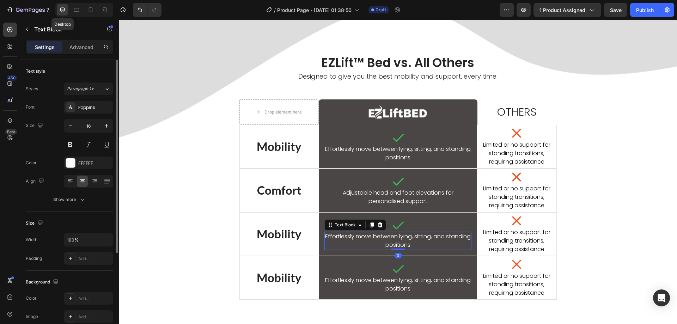
click at [389, 235] on p "Effortlessly move between lying, sitting, and standing positions" at bounding box center [398, 240] width 146 height 17
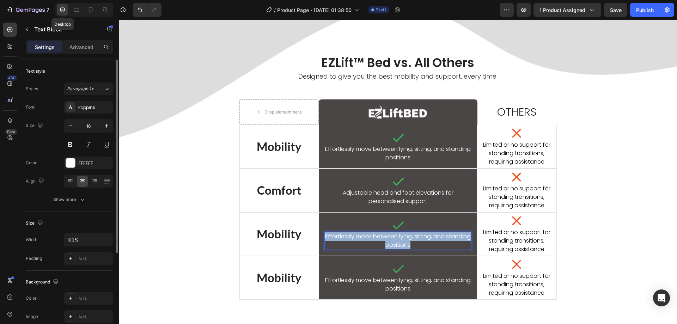
click at [389, 235] on p "Effortlessly move between lying, sitting, and standing positions" at bounding box center [398, 240] width 146 height 17
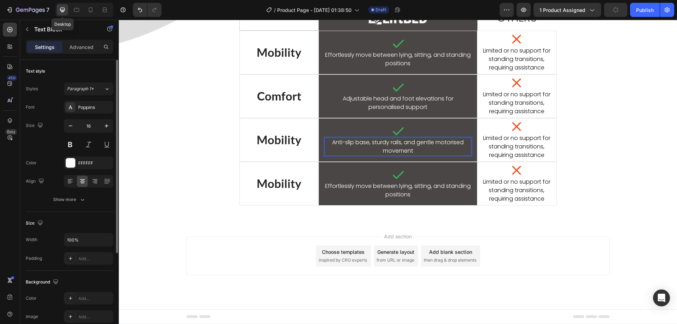
scroll to position [546, 0]
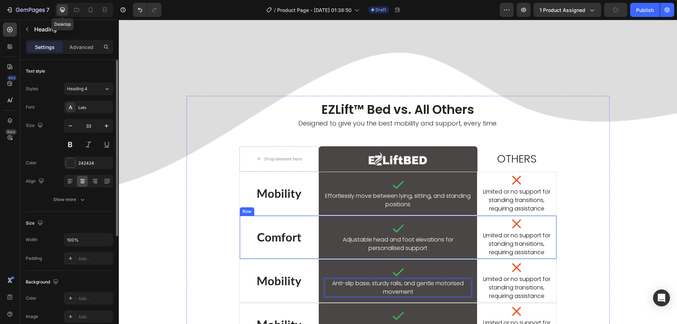
click at [288, 201] on h2 "Mobility" at bounding box center [279, 193] width 79 height 19
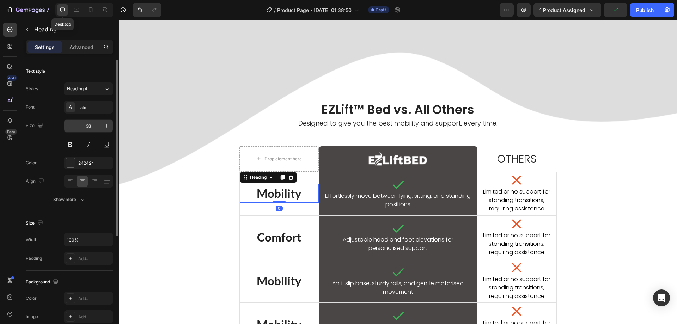
click at [88, 122] on input "33" at bounding box center [88, 125] width 23 height 13
type input "25"
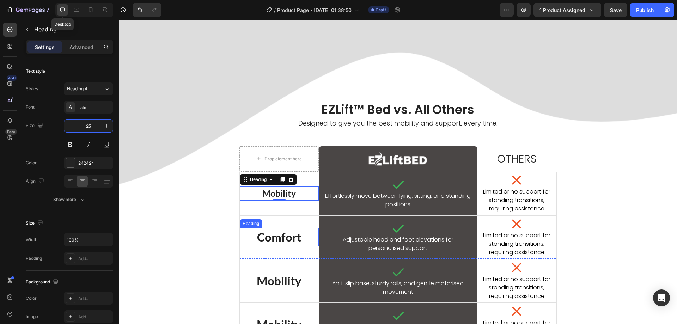
click at [281, 237] on p "Comfort" at bounding box center [279, 237] width 78 height 18
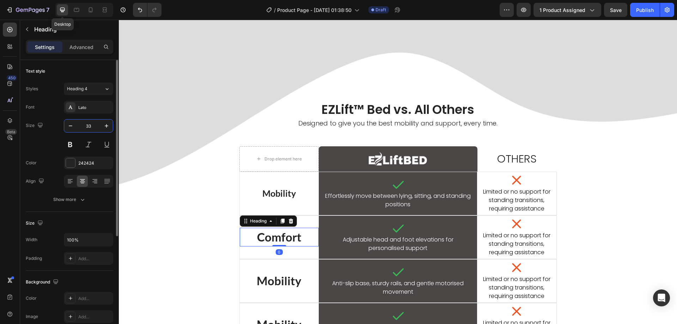
drag, startPoint x: 85, startPoint y: 125, endPoint x: 97, endPoint y: 126, distance: 11.6
click at [86, 125] on input "33" at bounding box center [88, 125] width 23 height 13
type input "25"
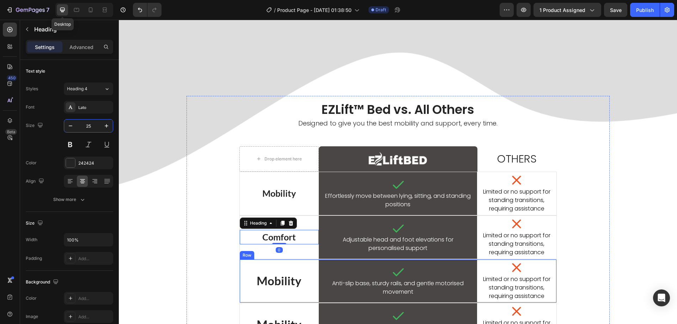
click at [270, 278] on h2 "Mobility" at bounding box center [279, 280] width 79 height 19
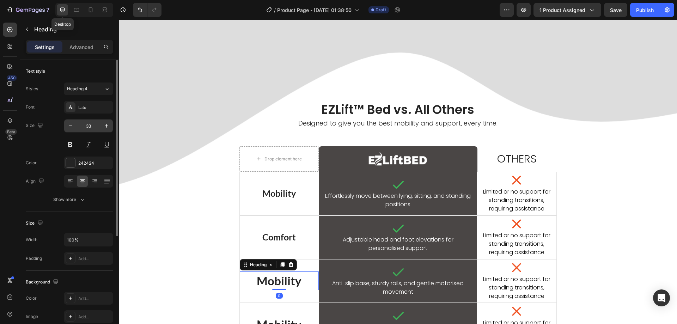
click at [95, 123] on input "33" at bounding box center [88, 125] width 23 height 13
type input "25"
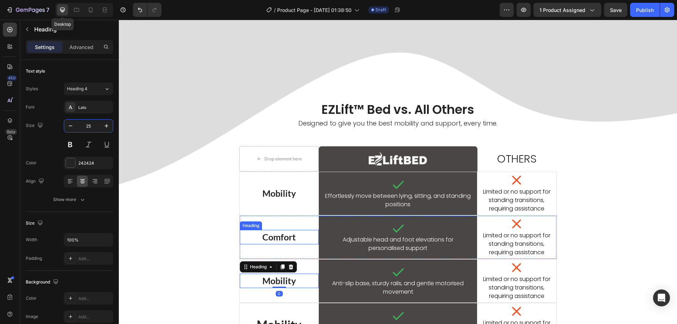
scroll to position [617, 0]
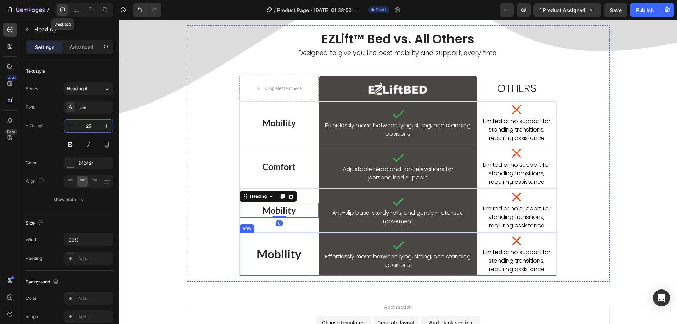
click at [269, 253] on h2 "Mobility" at bounding box center [279, 254] width 79 height 19
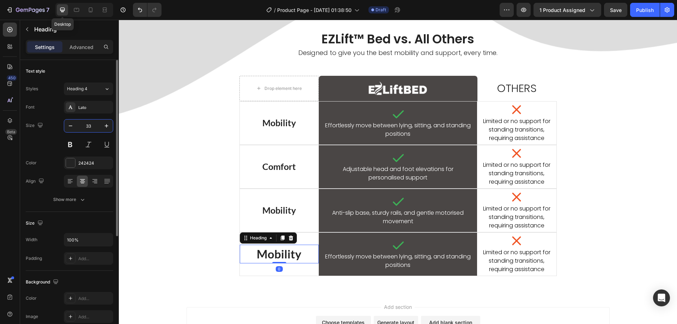
click at [93, 125] on input "33" at bounding box center [88, 125] width 23 height 13
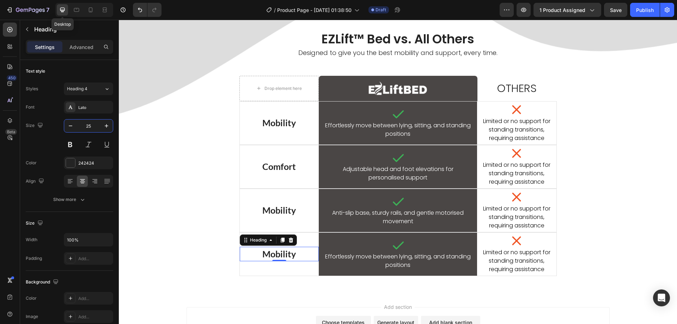
type input "25"
click at [400, 264] on p "Effortlessly move between lying, sitting, and standing positions" at bounding box center [398, 260] width 146 height 17
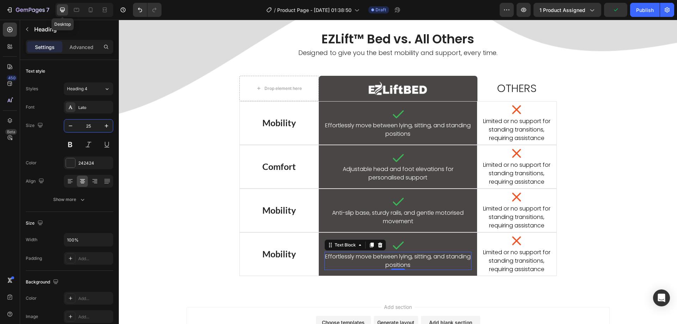
click at [400, 264] on p "Effortlessly move between lying, sitting, and standing positions" at bounding box center [398, 260] width 146 height 17
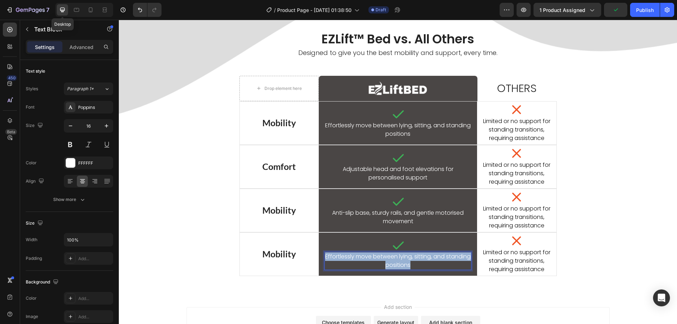
click at [400, 264] on p "Effortlessly move between lying, sitting, and standing positions" at bounding box center [398, 260] width 146 height 17
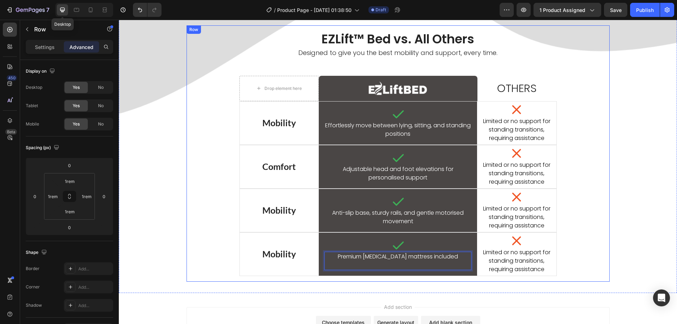
click at [230, 219] on div "EZLift™ Bed vs. All Others Heading Designed to give you the best mobility and s…" at bounding box center [398, 153] width 412 height 245
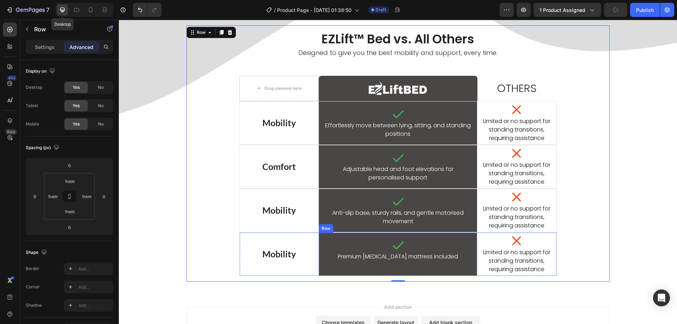
click at [319, 251] on div "Icon Premium memory foam mattress included Text Block Row" at bounding box center [398, 254] width 158 height 43
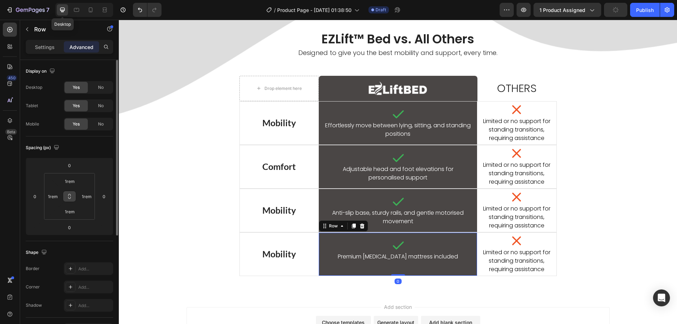
click at [68, 200] on button at bounding box center [69, 196] width 13 height 11
click at [52, 198] on input "1rem" at bounding box center [53, 196] width 11 height 11
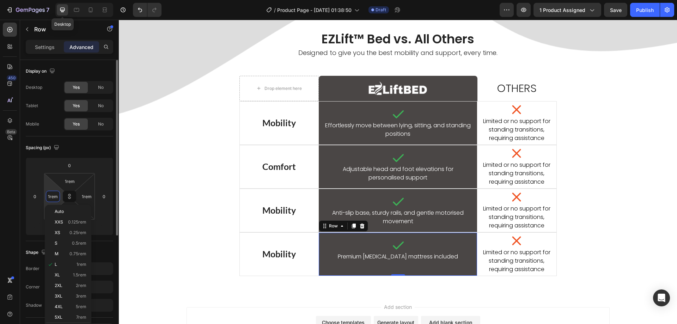
type input "2"
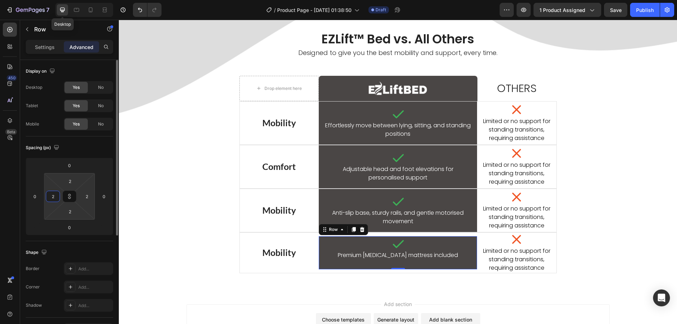
type input "20"
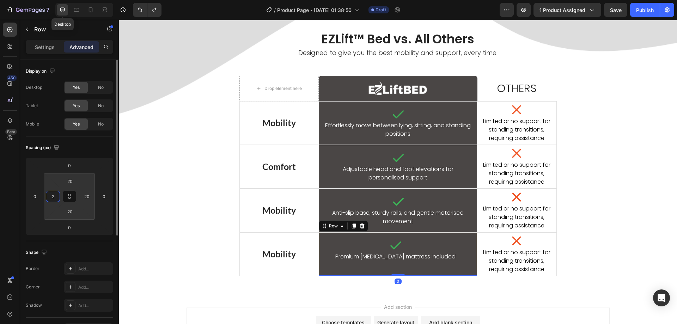
type input "1rem"
click at [208, 234] on div "EZLift™ Bed vs. All Others Heading Designed to give you the best mobility and s…" at bounding box center [398, 153] width 412 height 245
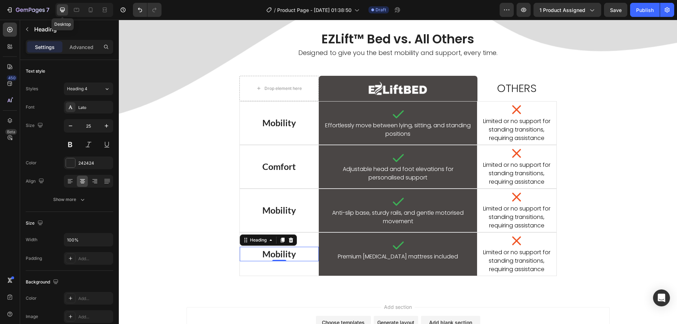
click at [315, 247] on h2 "Mobility" at bounding box center [279, 254] width 79 height 15
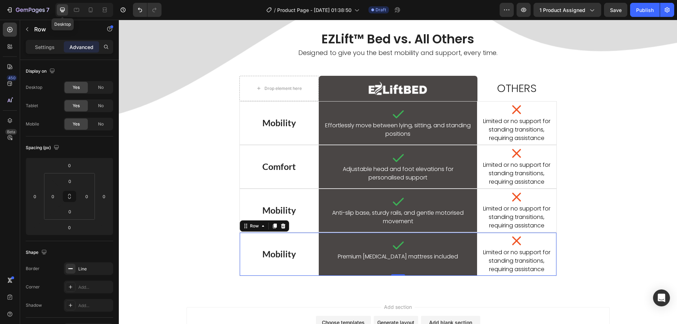
click at [315, 241] on div "Mobility Heading" at bounding box center [279, 254] width 79 height 43
click at [274, 225] on icon at bounding box center [274, 225] width 4 height 5
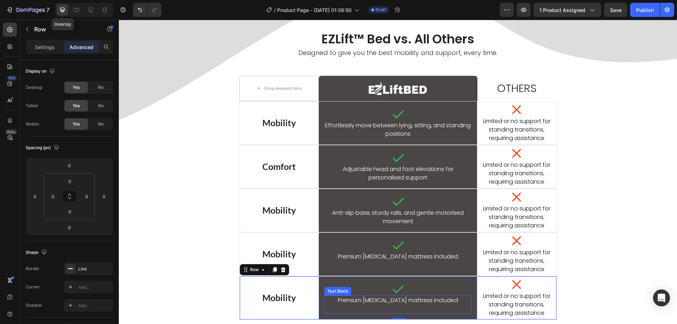
click at [385, 307] on p at bounding box center [398, 309] width 146 height 8
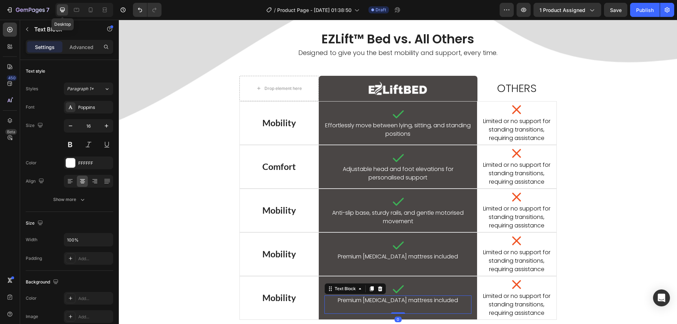
click at [386, 305] on p at bounding box center [398, 309] width 146 height 8
click at [386, 305] on p "Rich Text Editor. Editing area: main" at bounding box center [398, 309] width 146 height 8
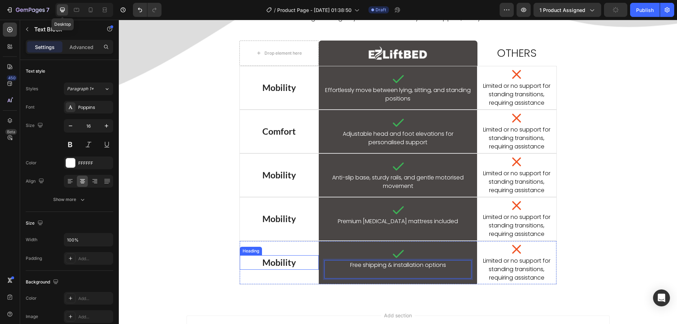
click at [275, 269] on div "Mobility Heading" at bounding box center [279, 262] width 79 height 15
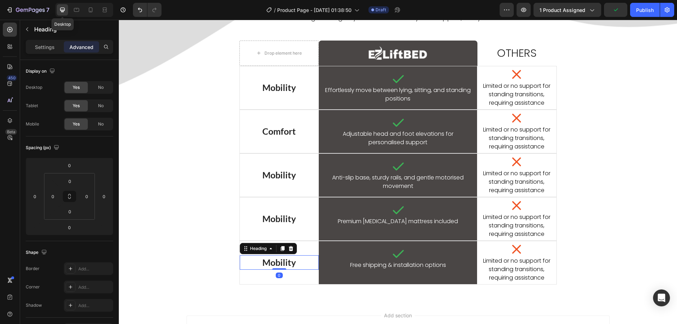
click at [275, 269] on div at bounding box center [279, 268] width 14 height 1
click at [277, 264] on h2 "Mobility" at bounding box center [279, 262] width 79 height 15
click at [277, 264] on p "Mobility" at bounding box center [279, 262] width 78 height 13
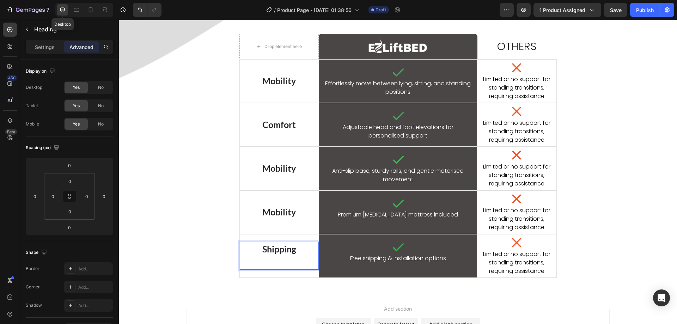
scroll to position [665, 0]
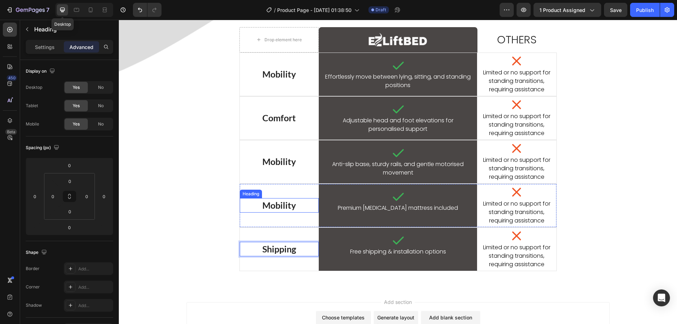
click at [282, 208] on h2 "Mobility" at bounding box center [279, 205] width 79 height 15
click at [282, 208] on p "Mobility" at bounding box center [279, 205] width 78 height 13
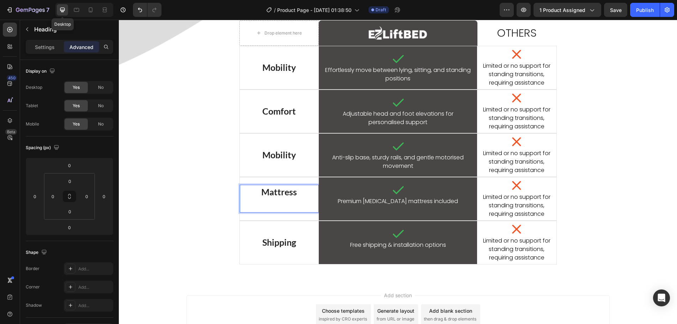
scroll to position [679, 0]
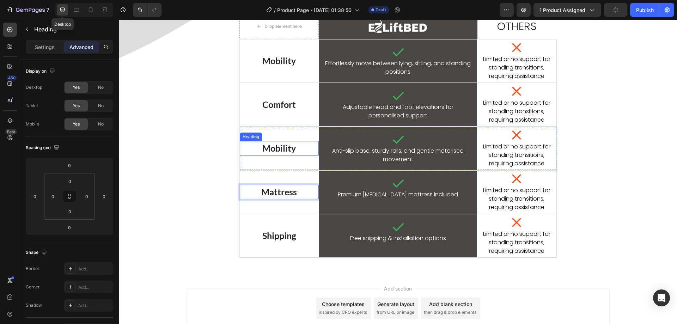
click at [280, 148] on h2 "Mobility" at bounding box center [279, 148] width 79 height 15
click at [280, 148] on p "Mobility" at bounding box center [279, 148] width 78 height 13
click at [205, 200] on div "EZLift™ Bed vs. All Others Heading Designed to give you the best mobility and s…" at bounding box center [398, 113] width 412 height 289
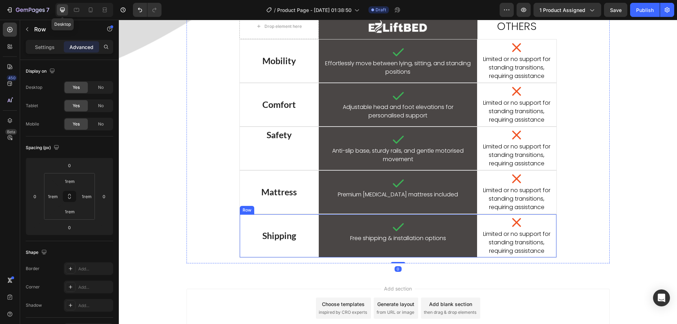
click at [246, 254] on div "Shipping Heading" at bounding box center [279, 235] width 79 height 43
click at [312, 217] on div "Shipping Heading" at bounding box center [279, 235] width 79 height 43
click at [106, 269] on icon "button" at bounding box center [105, 268] width 3 height 3
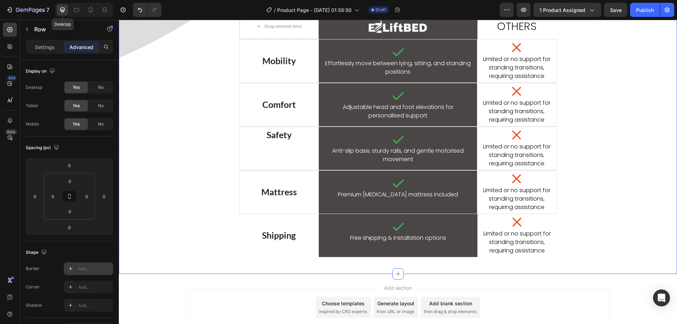
click at [190, 264] on div "EZLift™ Bed vs. All Others Heading Designed to give you the best mobility and s…" at bounding box center [398, 90] width 558 height 367
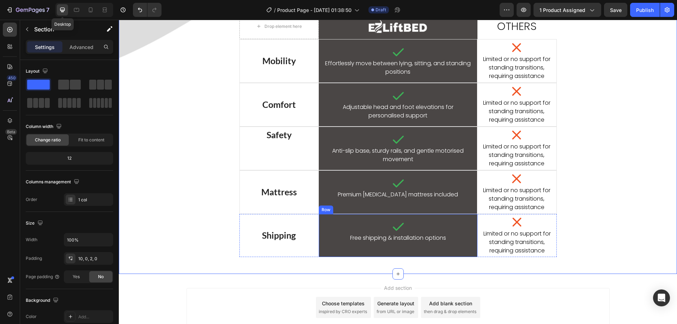
click at [333, 254] on div "Icon Free shipping & installation options Text Block Row" at bounding box center [398, 235] width 159 height 43
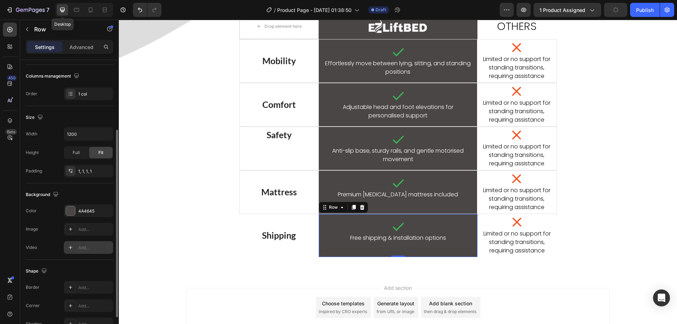
scroll to position [141, 0]
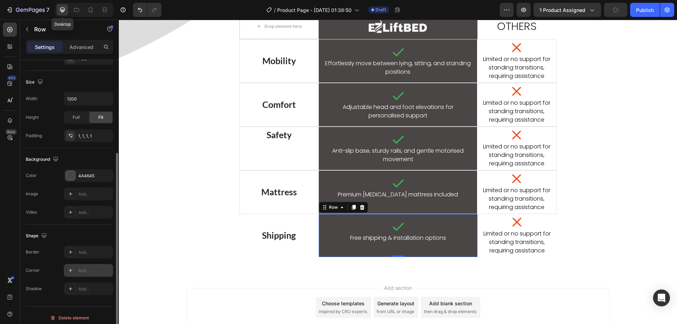
click at [86, 269] on div "Add..." at bounding box center [94, 271] width 33 height 6
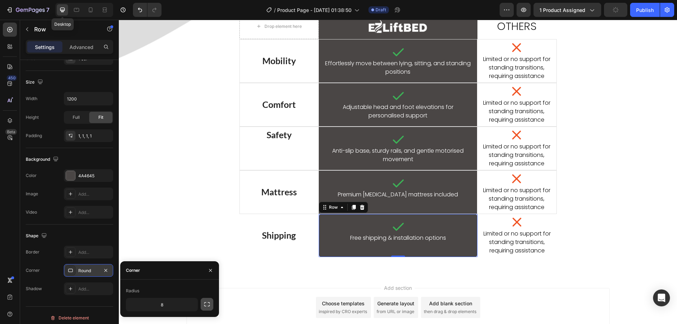
click at [205, 305] on icon "button" at bounding box center [206, 304] width 7 height 7
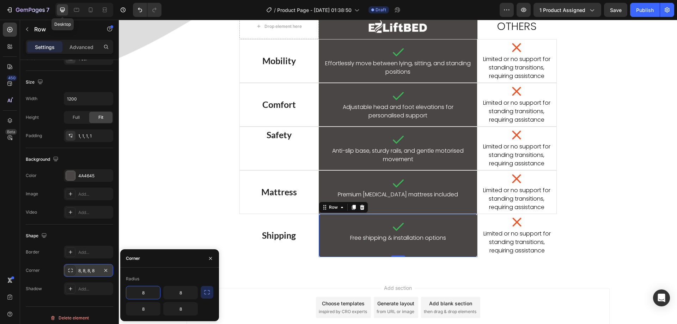
click at [145, 293] on input "8" at bounding box center [143, 292] width 34 height 13
click at [179, 292] on input "8" at bounding box center [181, 292] width 34 height 13
type input "0"
click at [183, 287] on input "8" at bounding box center [181, 292] width 34 height 13
type input "0"
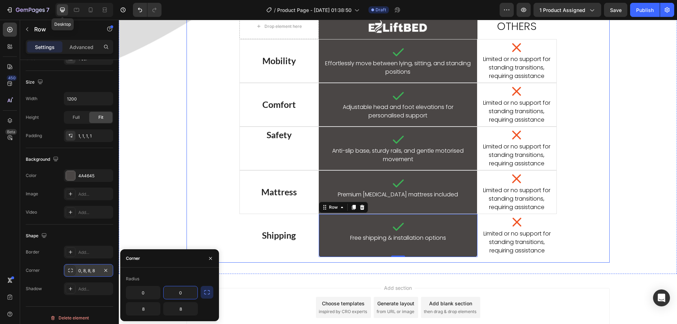
click at [192, 217] on div "EZLift™ Bed vs. All Others Heading Designed to give you the best mobility and s…" at bounding box center [398, 113] width 412 height 288
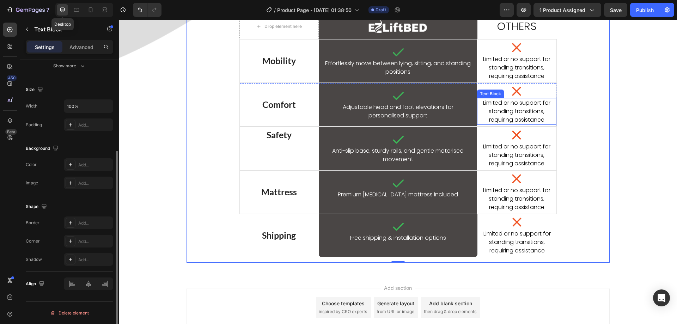
click at [505, 111] on p "Limited or no support for standing transitions, requiring assistance" at bounding box center [516, 111] width 71 height 25
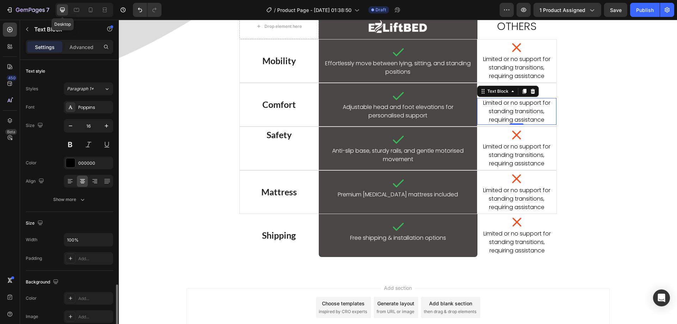
click at [505, 111] on p "Limited or no support for standing transitions, requiring assistance" at bounding box center [516, 111] width 71 height 25
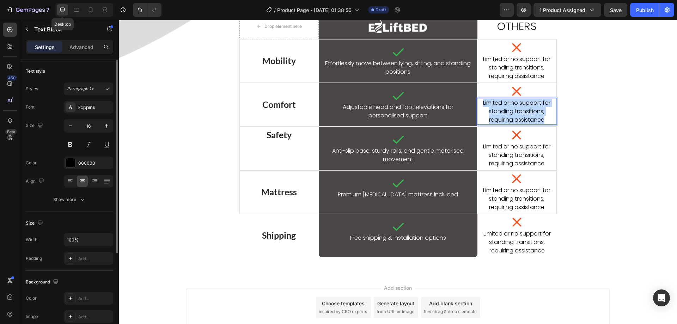
click at [505, 111] on p "Limited or no support for standing transitions, requiring assistance" at bounding box center [516, 111] width 71 height 25
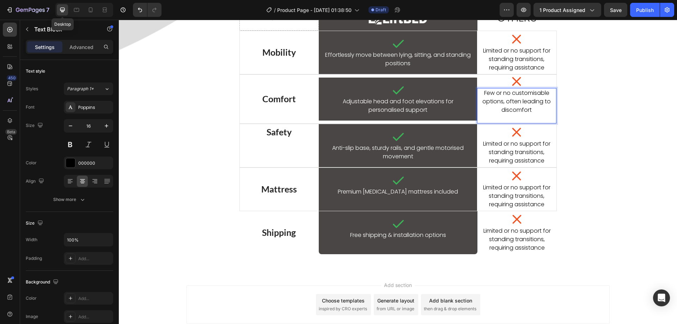
scroll to position [689, 0]
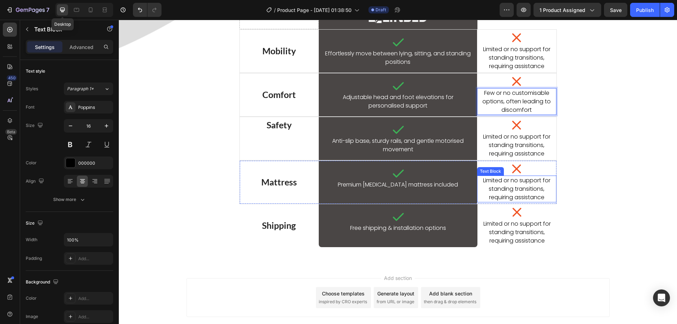
click at [508, 143] on p "Limited or no support for standing transitions, requiring assistance" at bounding box center [516, 145] width 71 height 25
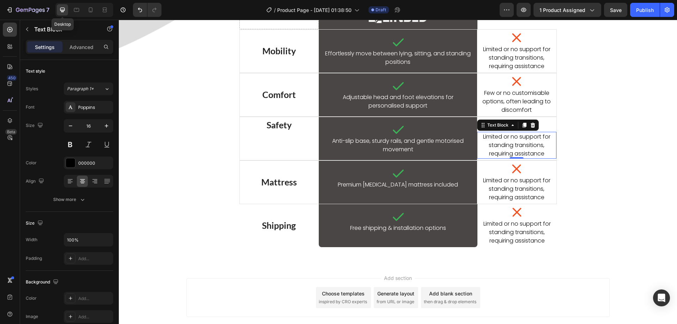
click at [508, 143] on p "Limited or no support for standing transitions, requiring assistance" at bounding box center [516, 145] width 71 height 25
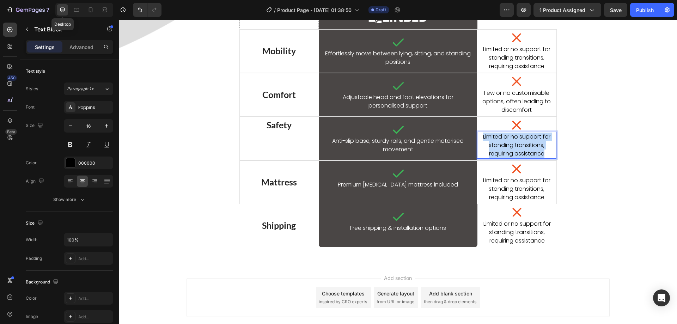
click at [508, 143] on p "Limited or no support for standing transitions, requiring assistance" at bounding box center [516, 145] width 71 height 25
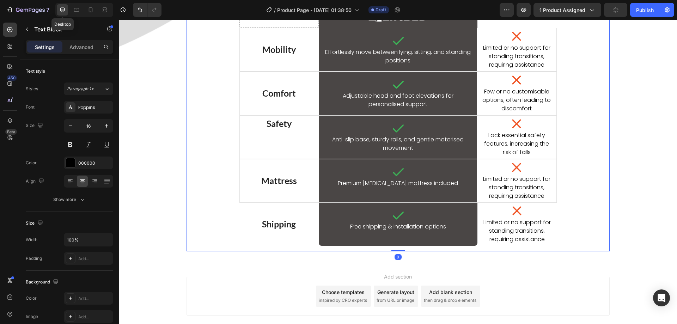
click at [579, 200] on div "EZLift™ Bed vs. All Others Heading Designed to give you the best mobility and s…" at bounding box center [398, 102] width 412 height 288
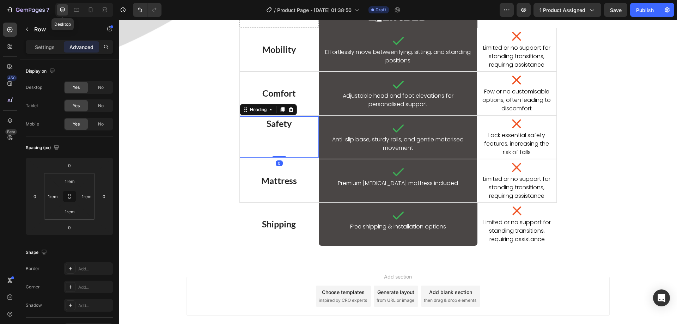
click at [280, 137] on p "Safety" at bounding box center [279, 137] width 78 height 40
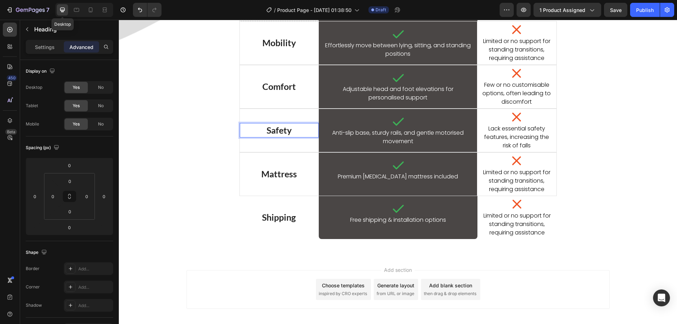
scroll to position [704, 0]
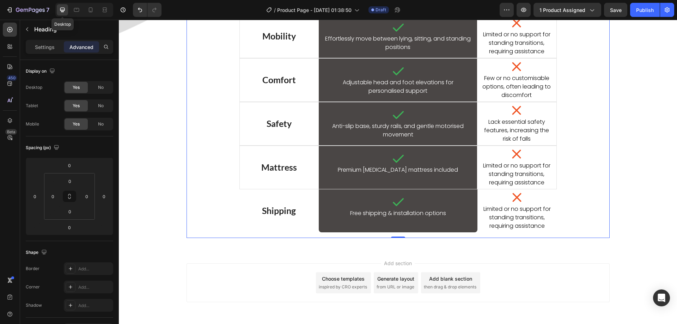
click at [201, 164] on div "EZLift™ Bed vs. All Others Heading Designed to give you the best mobility and s…" at bounding box center [398, 88] width 412 height 288
click at [502, 168] on p "Limited or no support for standing transitions, requiring assistance" at bounding box center [516, 173] width 71 height 25
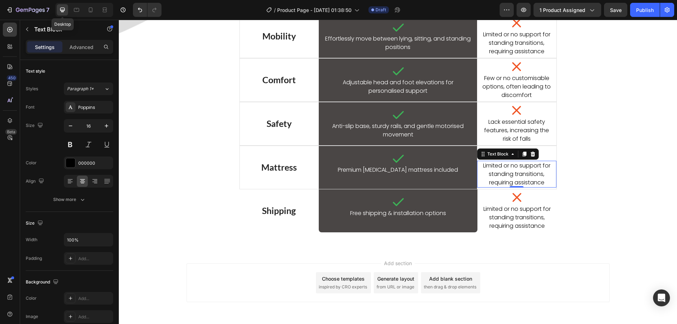
click at [502, 168] on p "Limited or no support for standing transitions, requiring assistance" at bounding box center [516, 173] width 71 height 25
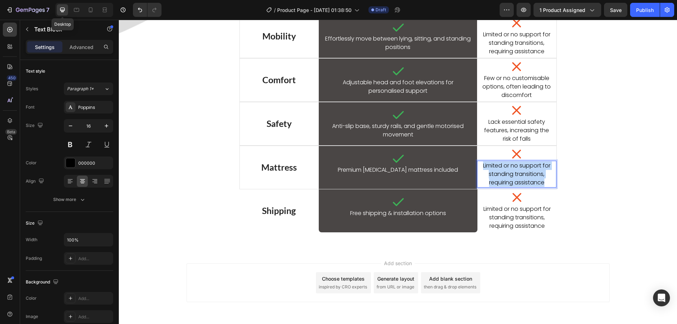
click at [502, 168] on p "Limited or no support for standing transitions, requiring assistance" at bounding box center [516, 173] width 71 height 25
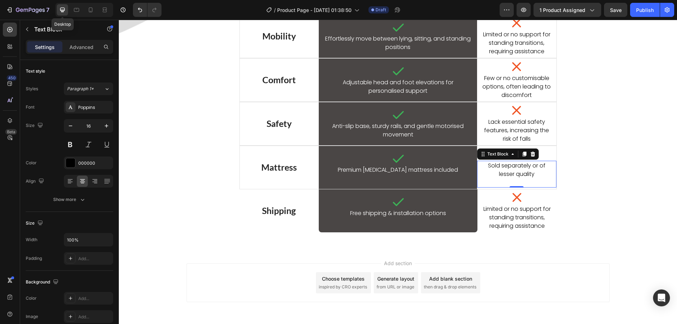
click at [502, 168] on p "Sold separately or of lesser quality" at bounding box center [516, 169] width 71 height 17
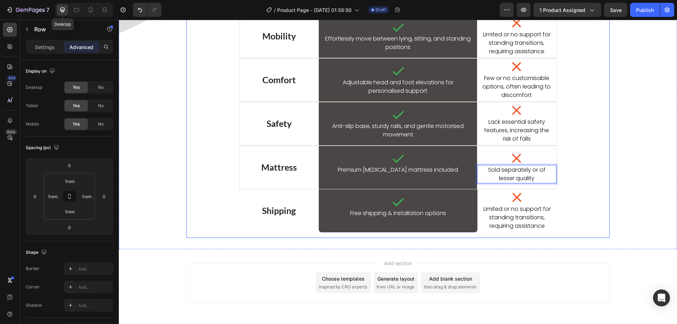
click at [591, 187] on div "EZLift™ Bed vs. All Others Heading Designed to give you the best mobility and s…" at bounding box center [398, 88] width 412 height 288
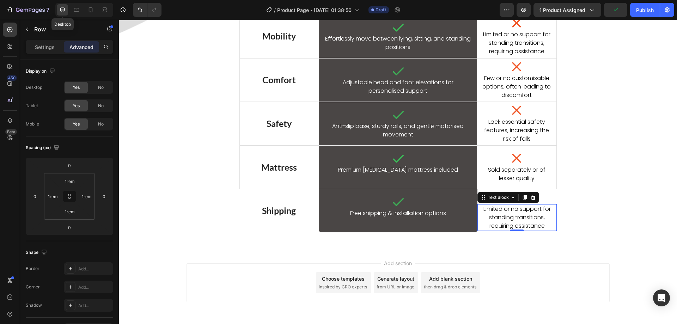
click at [502, 214] on p "Limited or no support for standing transitions, requiring assistance" at bounding box center [516, 217] width 71 height 25
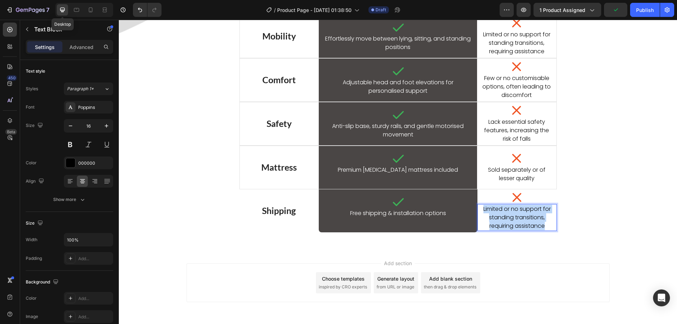
click at [502, 214] on p "Limited or no support for standing transitions, requiring assistance" at bounding box center [516, 217] width 71 height 25
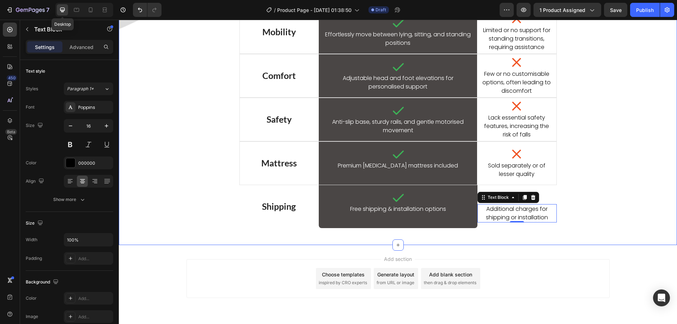
click at [154, 70] on div "EZLift™ Bed vs. All Others Heading Designed to give you the best mobility and s…" at bounding box center [398, 83] width 558 height 299
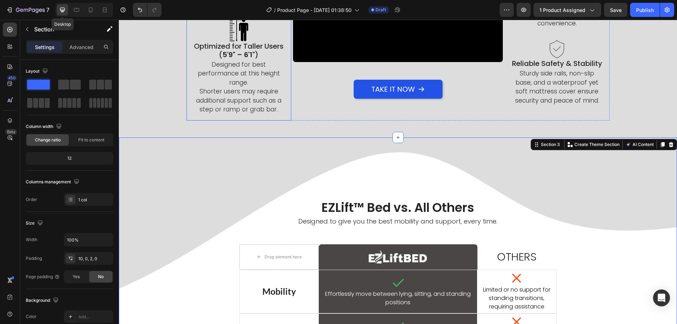
scroll to position [519, 0]
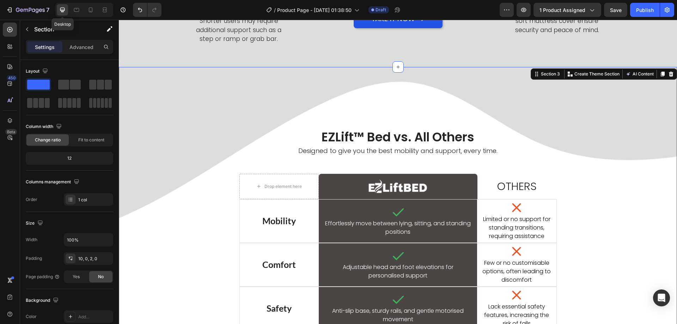
click at [257, 103] on div "EZLift™ Bed vs. All Others Heading Designed to give you the best mobility and s…" at bounding box center [398, 250] width 558 height 367
click at [88, 48] on p "Advanced" at bounding box center [81, 46] width 24 height 7
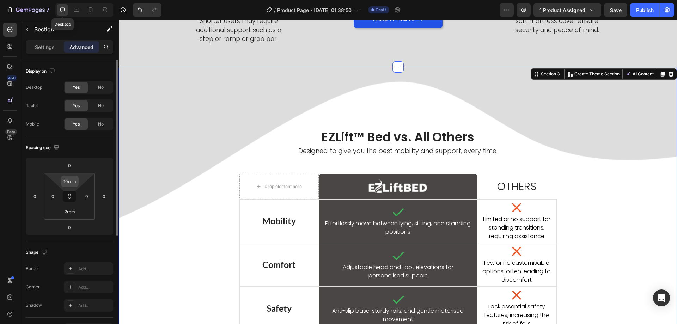
click at [68, 181] on input "10rem" at bounding box center [70, 181] width 14 height 11
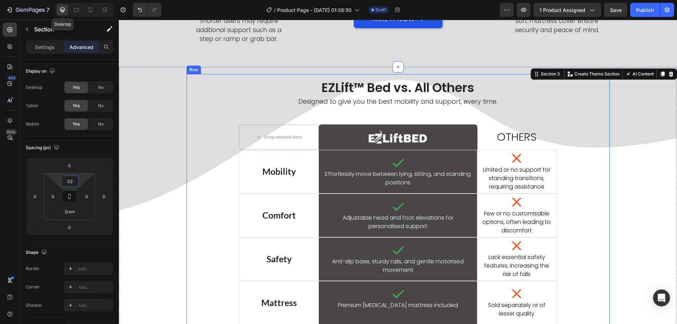
type input "0"
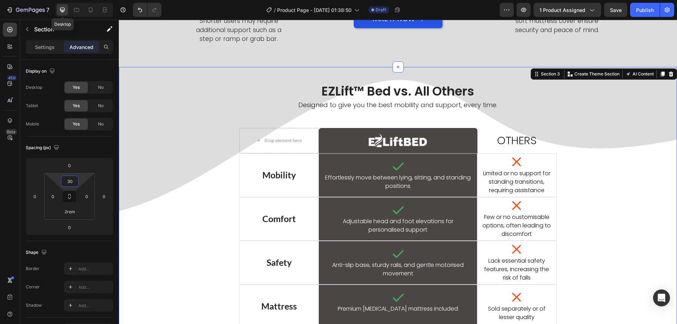
click at [159, 173] on div "EZLift™ Bed vs. All Others Heading Designed to give you the best mobility and s…" at bounding box center [398, 227] width 558 height 299
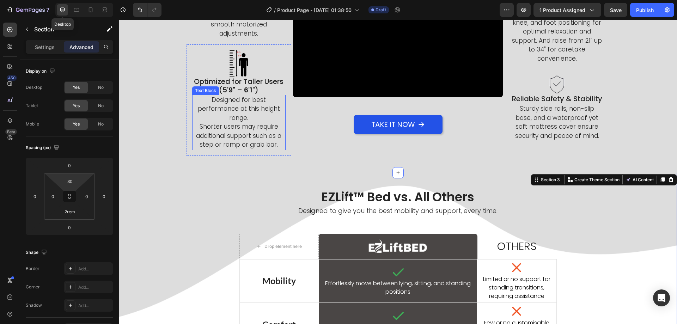
scroll to position [448, 0]
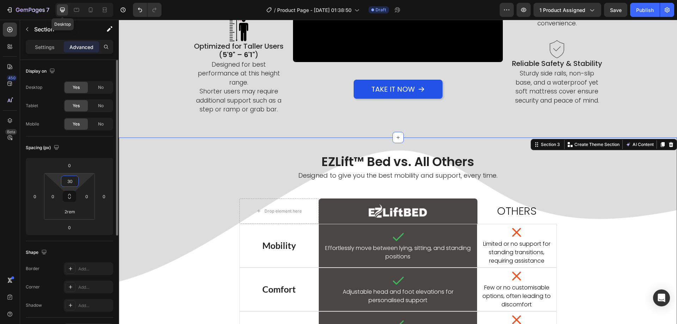
click at [74, 182] on input "30" at bounding box center [70, 181] width 14 height 11
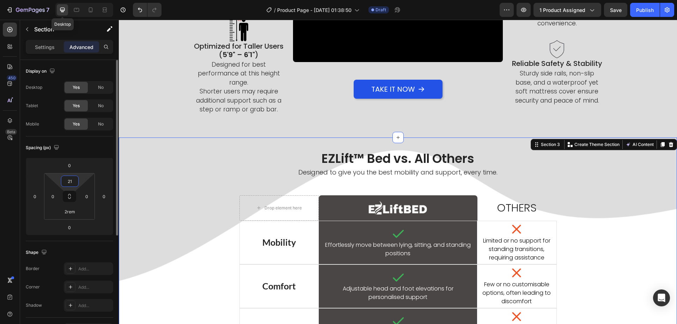
type input "2"
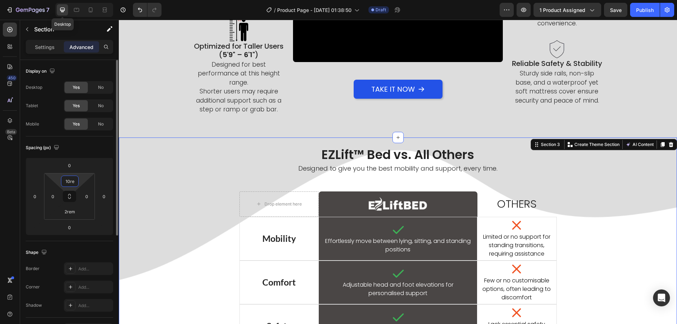
type input "10rem"
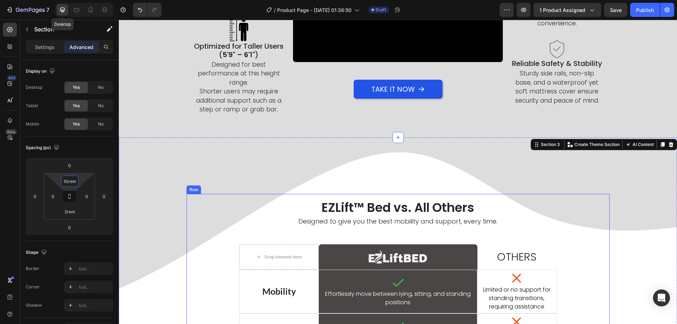
click at [211, 211] on h2 "EZLift™ Bed vs. All Others" at bounding box center [398, 208] width 412 height 16
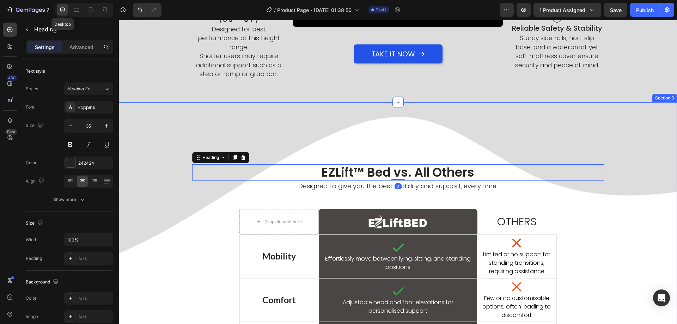
scroll to position [519, 0]
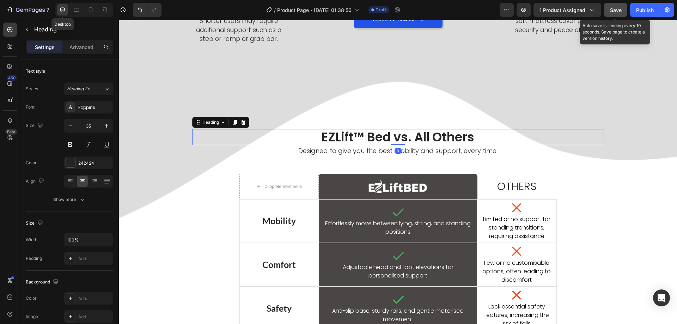
click at [612, 7] on span "Save" at bounding box center [616, 10] width 12 height 6
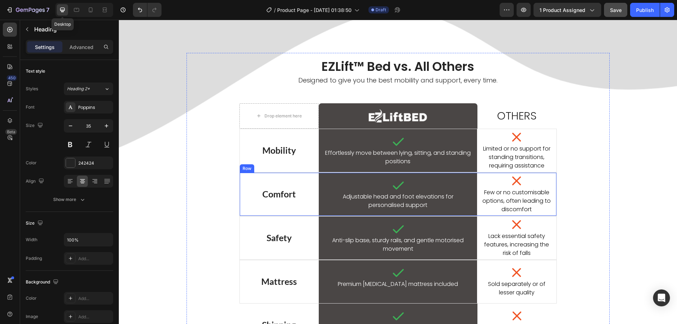
scroll to position [730, 0]
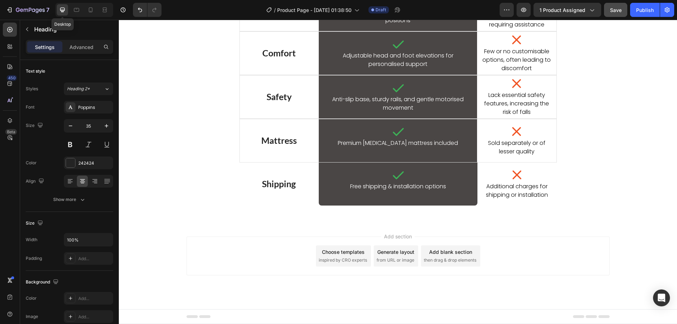
click at [327, 254] on div "Choose templates" at bounding box center [343, 251] width 43 height 7
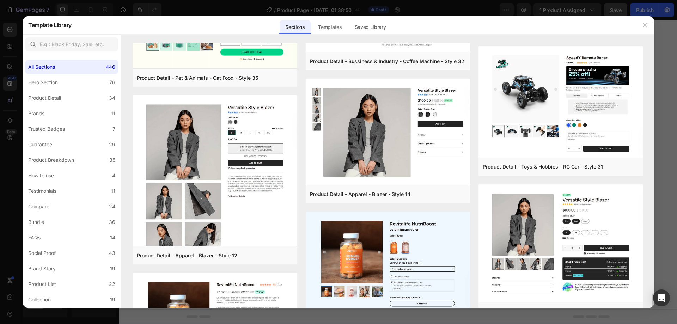
scroll to position [1573, 0]
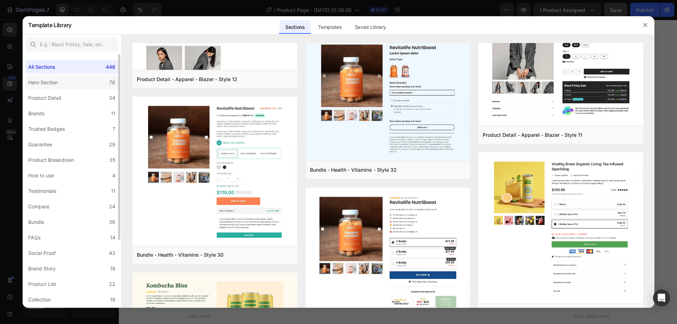
click at [88, 80] on label "Hero Section 76" at bounding box center [71, 82] width 93 height 14
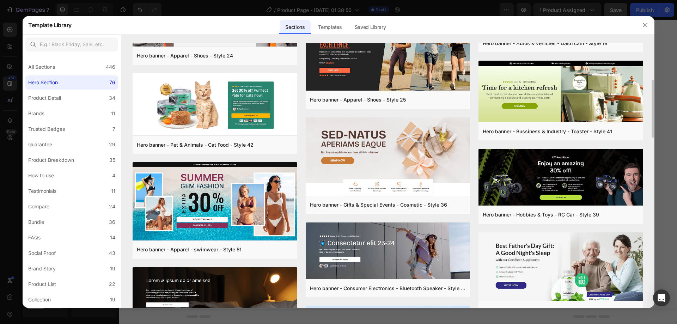
scroll to position [595, 0]
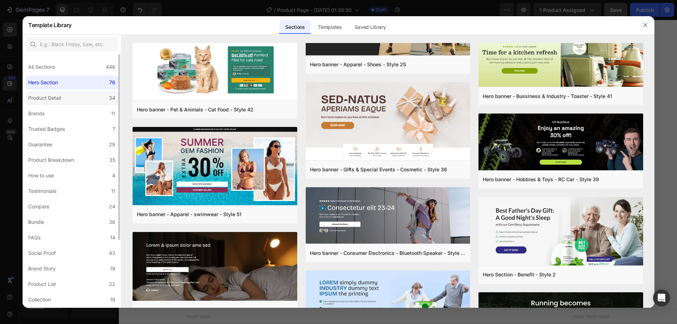
click at [27, 94] on label "Product Detail 34" at bounding box center [71, 98] width 93 height 14
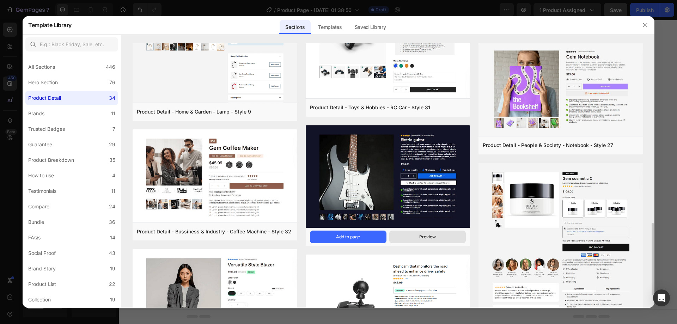
scroll to position [564, 0]
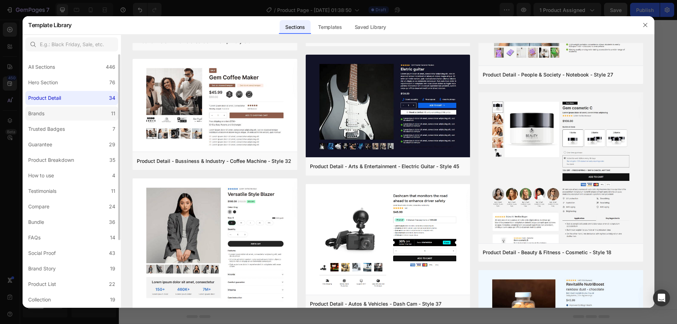
click at [77, 117] on label "Brands 11" at bounding box center [71, 113] width 93 height 14
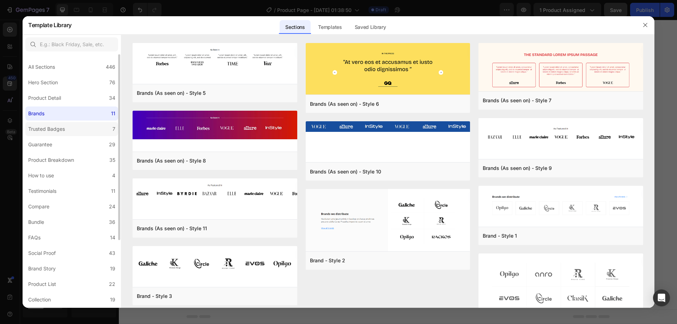
click at [70, 131] on label "Trusted Badges 7" at bounding box center [71, 129] width 93 height 14
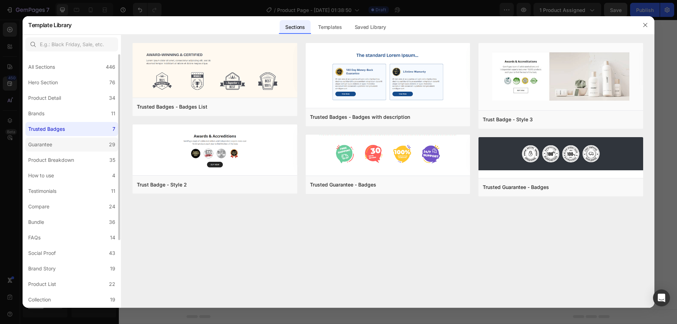
click at [69, 144] on label "Guarantee 29" at bounding box center [71, 144] width 93 height 14
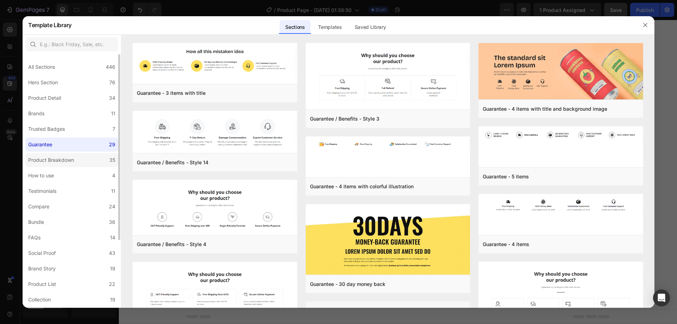
click at [67, 165] on label "Product Breakdown 35" at bounding box center [71, 160] width 93 height 14
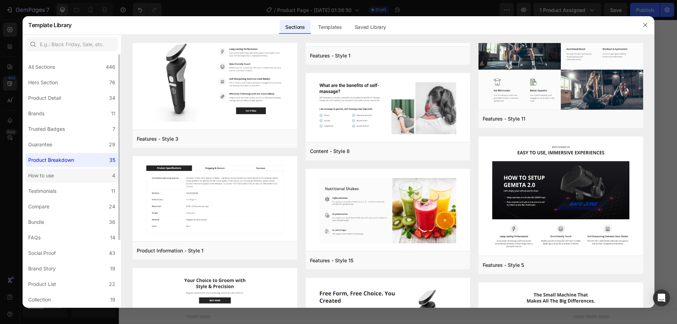
click at [63, 177] on label "How to use 4" at bounding box center [71, 175] width 93 height 14
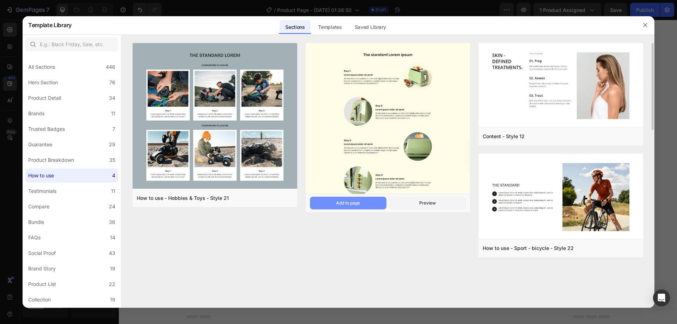
click at [351, 207] on button "Add to page" at bounding box center [348, 203] width 76 height 13
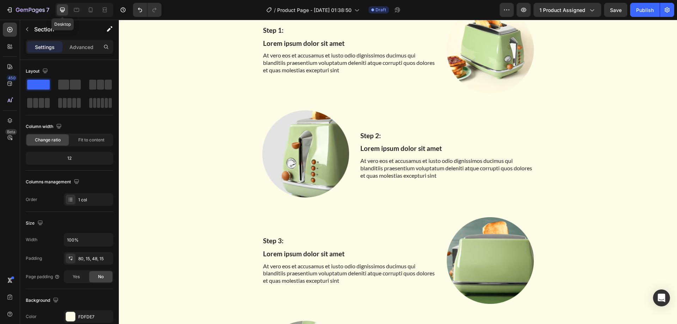
scroll to position [863, 0]
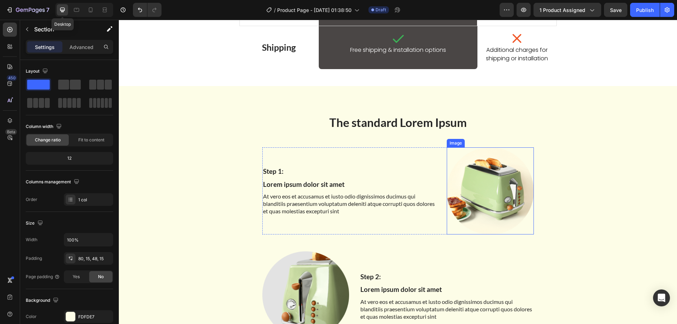
click at [491, 196] on img at bounding box center [490, 190] width 87 height 87
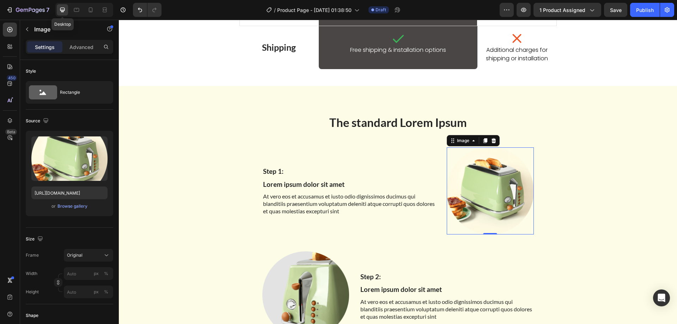
drag, startPoint x: 472, startPoint y: 192, endPoint x: 392, endPoint y: 180, distance: 81.0
click at [472, 192] on img at bounding box center [490, 190] width 87 height 87
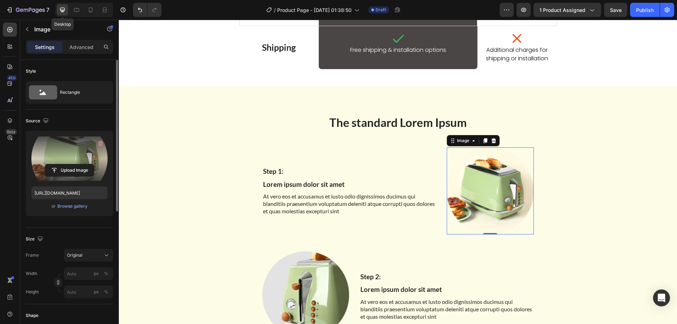
click at [42, 148] on label at bounding box center [69, 158] width 76 height 44
click at [45, 164] on input "file" at bounding box center [69, 170] width 49 height 12
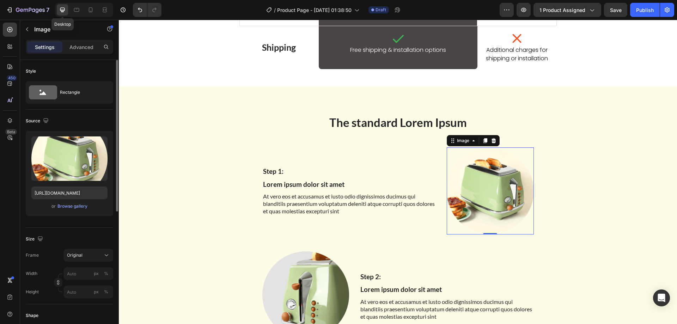
click at [63, 132] on div "Upload Image [URL][DOMAIN_NAME] or Browse gallery" at bounding box center [69, 173] width 87 height 85
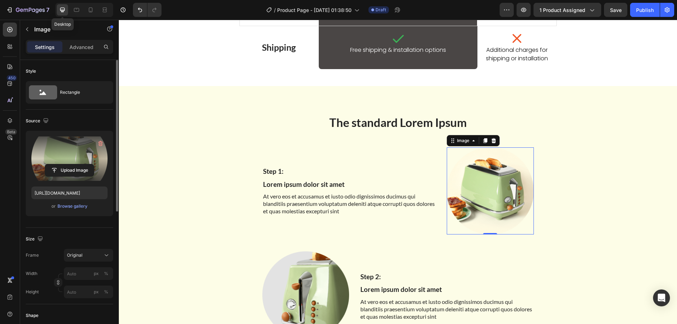
click at [64, 150] on label at bounding box center [69, 158] width 76 height 44
click at [64, 164] on input "file" at bounding box center [69, 170] width 49 height 12
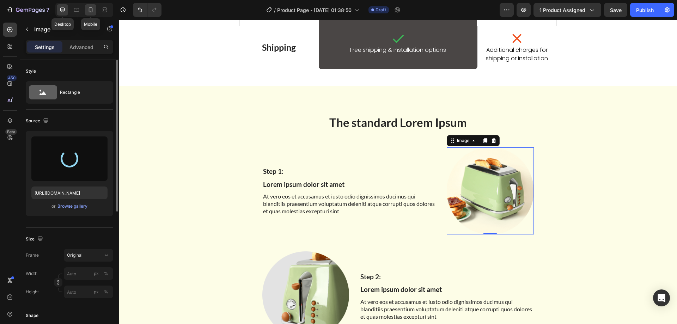
type input "[URL][DOMAIN_NAME]"
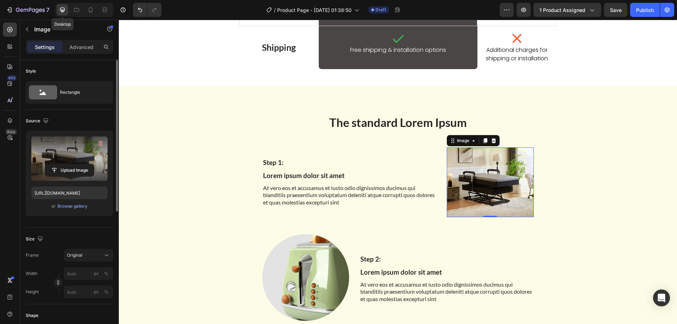
click at [474, 194] on img at bounding box center [490, 181] width 87 height 69
click at [462, 175] on img at bounding box center [490, 181] width 87 height 69
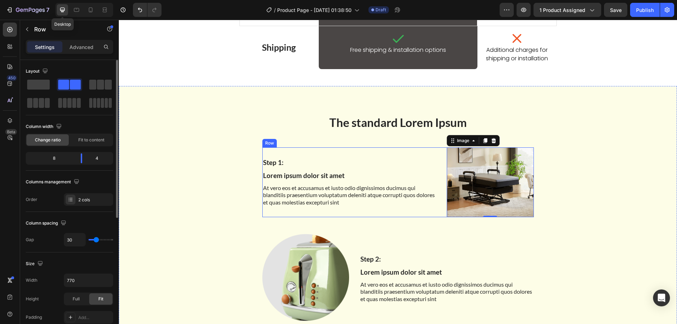
click at [443, 178] on div "Step 1: Text Block Lorem ipsum dolor sit amet Text Block At vero eos et accusam…" at bounding box center [397, 181] width 271 height 69
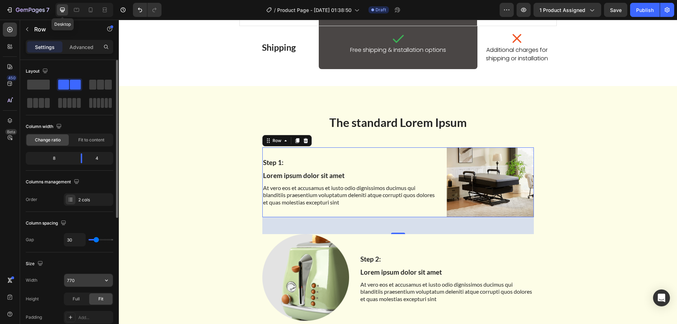
click at [73, 279] on input "770" at bounding box center [88, 280] width 49 height 13
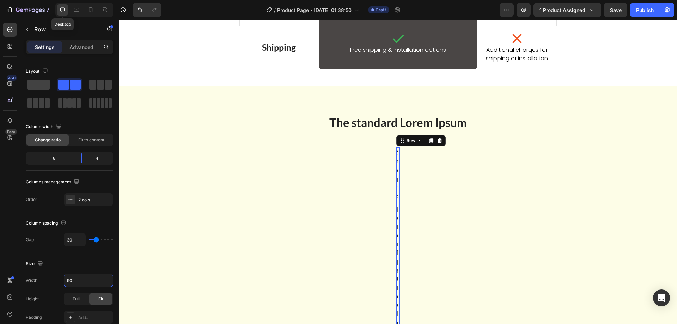
type input "900"
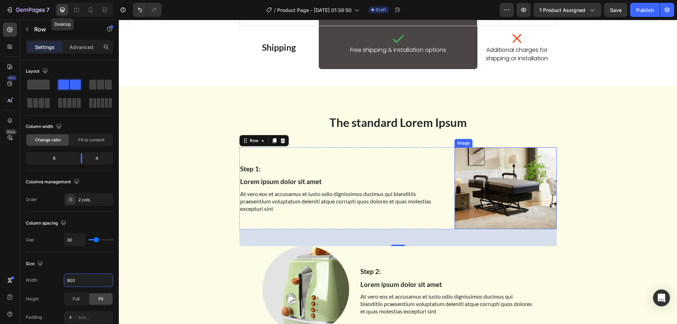
click at [494, 195] on img at bounding box center [505, 188] width 102 height 82
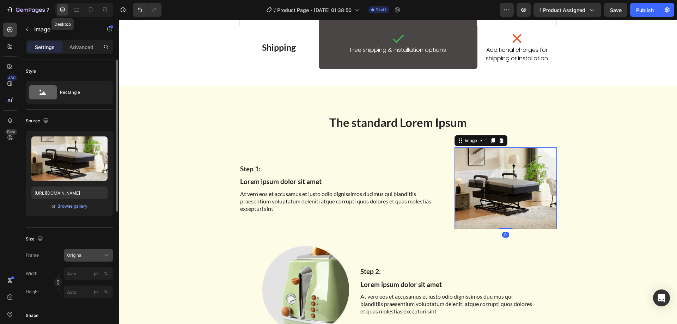
click at [84, 253] on div "Original" at bounding box center [84, 255] width 35 height 6
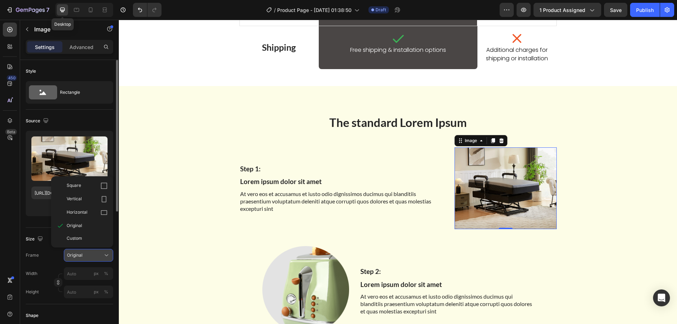
click at [86, 252] on div "Original" at bounding box center [88, 255] width 43 height 7
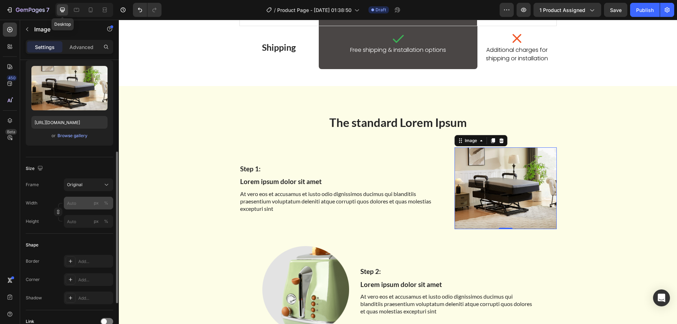
scroll to position [106, 0]
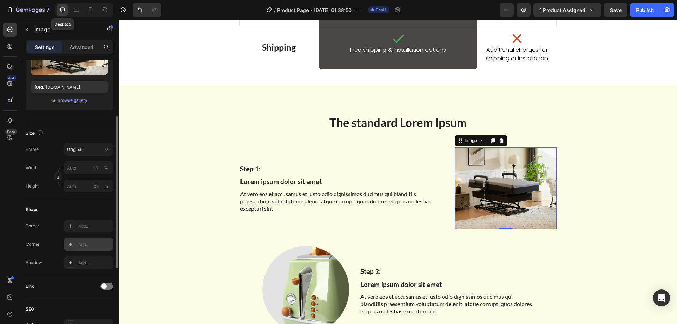
click at [86, 243] on div "Add..." at bounding box center [94, 244] width 33 height 6
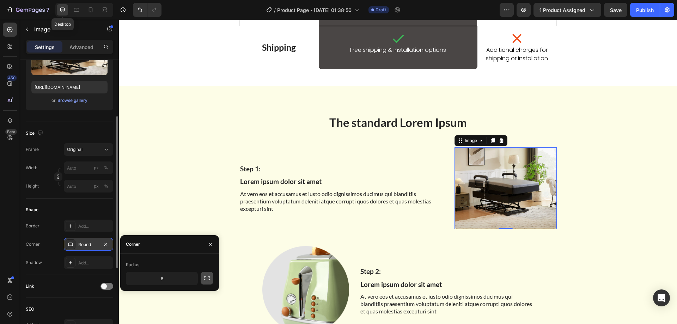
click at [211, 281] on button "button" at bounding box center [207, 278] width 13 height 13
click at [201, 265] on div "Radius" at bounding box center [169, 264] width 87 height 11
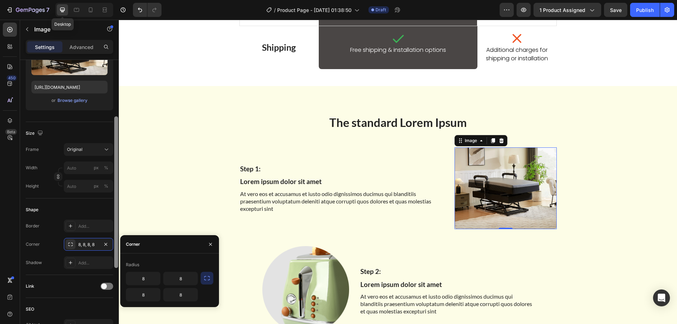
drag, startPoint x: 106, startPoint y: 244, endPoint x: 113, endPoint y: 244, distance: 7.0
click at [107, 244] on icon "button" at bounding box center [106, 244] width 6 height 6
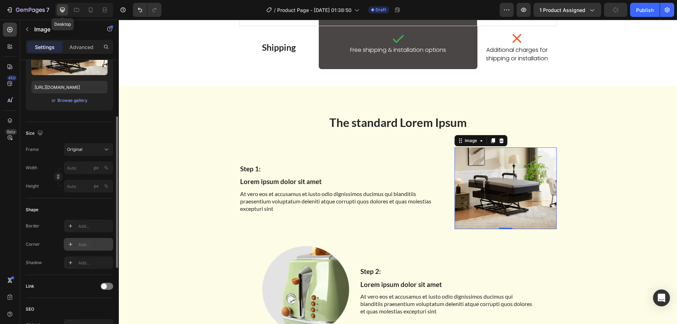
click at [85, 241] on div "Add..." at bounding box center [94, 244] width 33 height 6
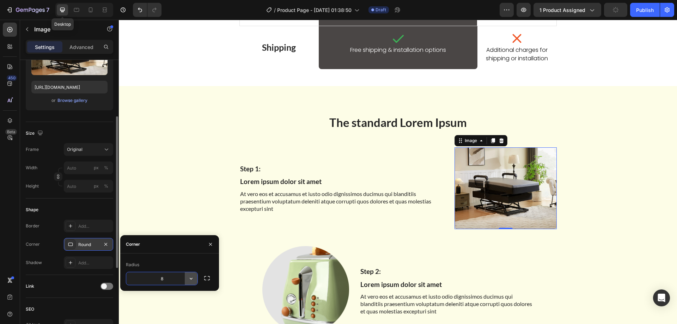
click at [189, 276] on icon "button" at bounding box center [191, 278] width 7 height 7
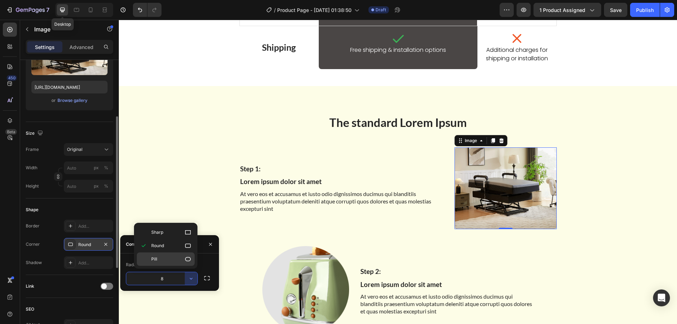
click at [166, 262] on p "Pill" at bounding box center [171, 259] width 40 height 7
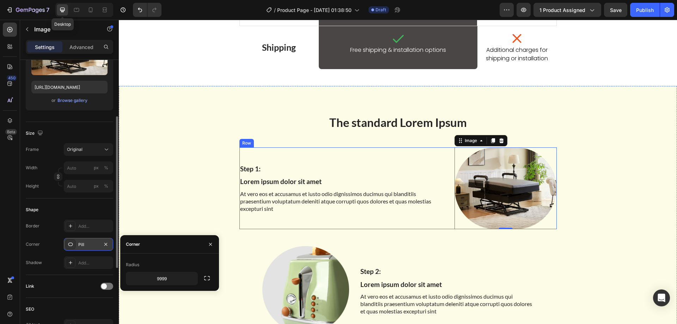
type input "8"
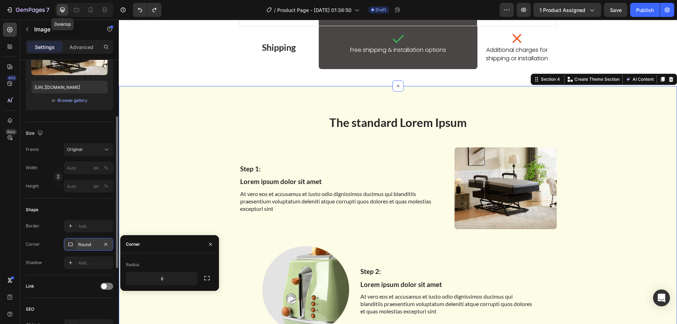
scroll to position [0, 0]
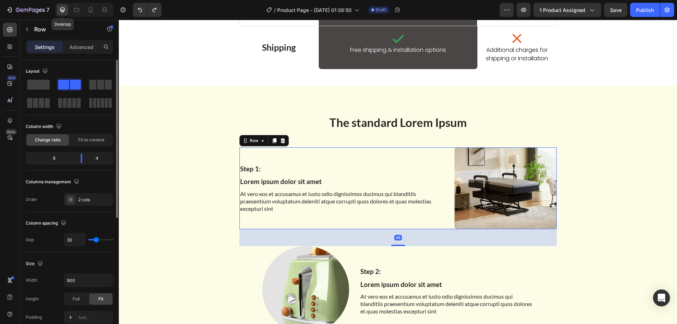
click at [444, 197] on div "Step 1: Text Block Lorem ipsum dolor sit amet Text Block At vero eos et accusam…" at bounding box center [397, 188] width 317 height 82
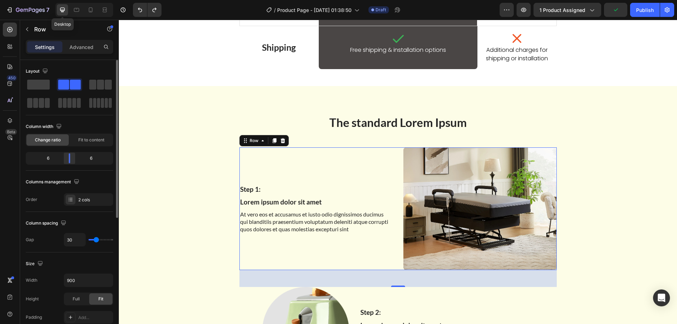
drag, startPoint x: 79, startPoint y: 159, endPoint x: 69, endPoint y: 160, distance: 9.6
click at [69, 160] on div at bounding box center [69, 158] width 13 height 10
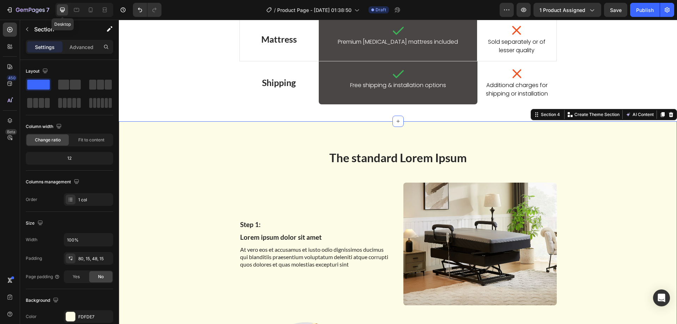
scroll to position [792, 0]
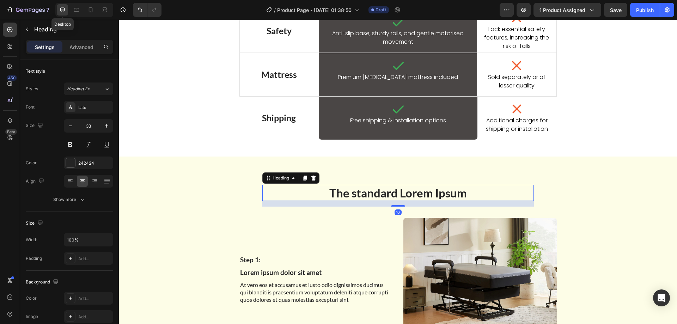
click at [429, 193] on h2 "The standard Lorem Ipsum" at bounding box center [397, 193] width 271 height 17
click at [91, 104] on div "Lato" at bounding box center [94, 107] width 33 height 6
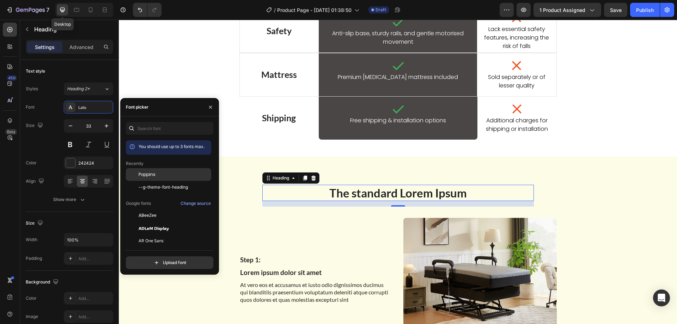
click at [157, 222] on div "Poppins" at bounding box center [168, 228] width 85 height 13
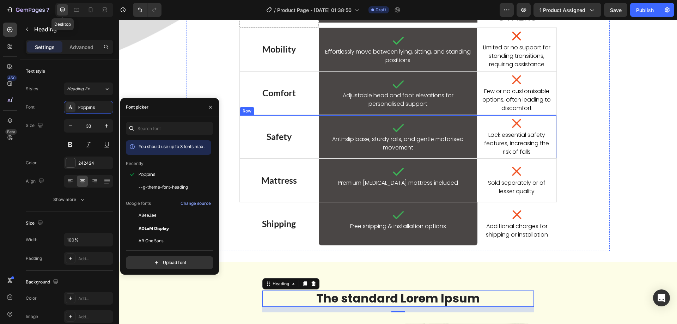
scroll to position [475, 0]
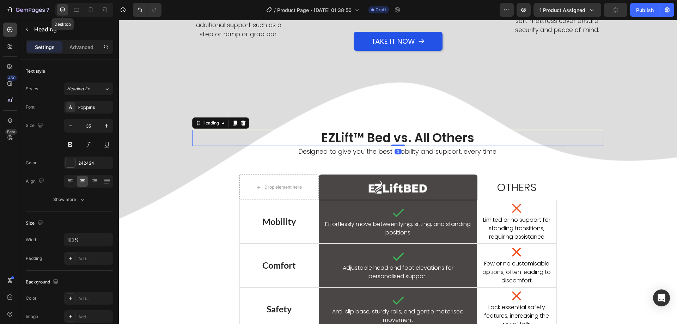
click at [348, 146] on h2 "EZLift™ Bed vs. All Others" at bounding box center [398, 138] width 412 height 16
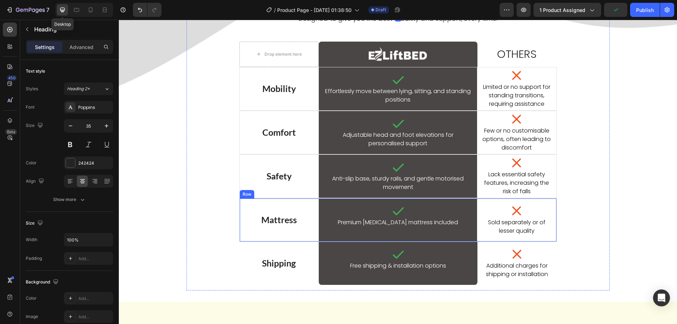
scroll to position [722, 0]
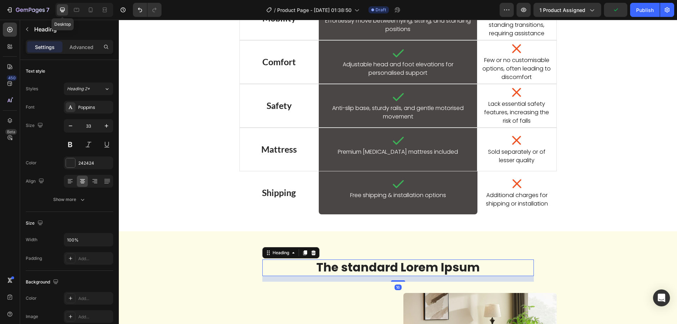
click at [344, 269] on h2 "The standard Lorem Ipsum" at bounding box center [397, 267] width 271 height 17
click at [103, 124] on icon "button" at bounding box center [106, 125] width 7 height 7
type input "35"
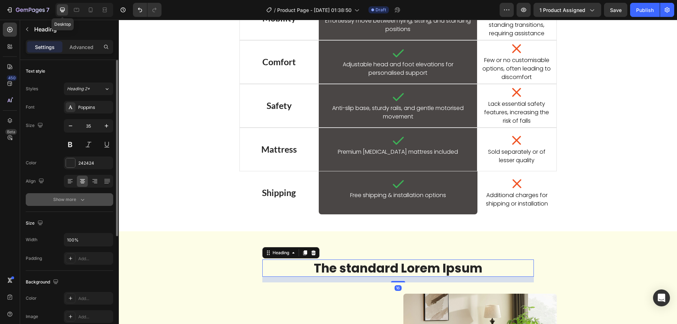
drag, startPoint x: 89, startPoint y: 191, endPoint x: 84, endPoint y: 198, distance: 8.6
click at [88, 192] on div "Font Poppins Size 35 Color 242424 Align Show more" at bounding box center [69, 153] width 87 height 105
click at [84, 198] on icon "button" at bounding box center [82, 199] width 7 height 7
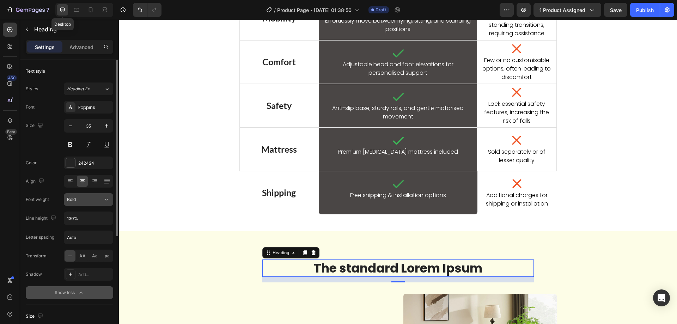
click at [93, 200] on div "Bold" at bounding box center [85, 199] width 36 height 6
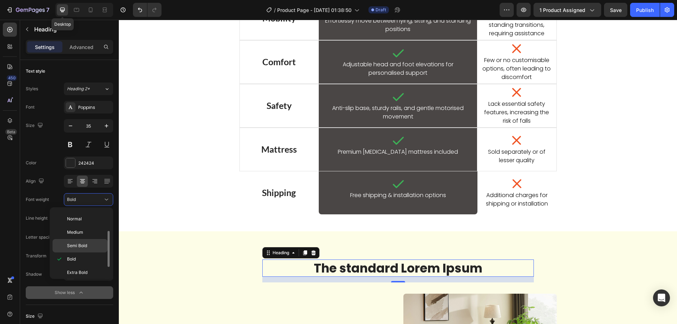
click at [89, 245] on p "Semi Bold" at bounding box center [85, 246] width 37 height 6
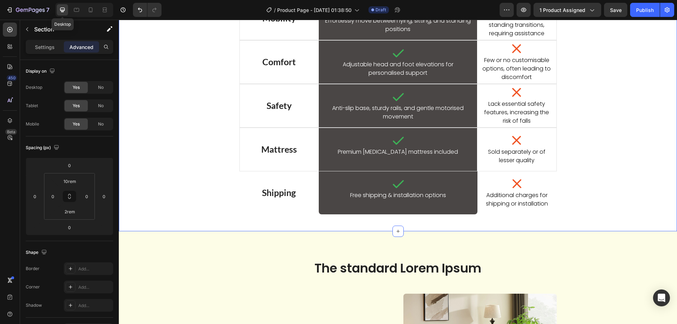
click at [165, 209] on div "EZLift™ Bed vs. All Others Heading Designed to give you the best mobility and s…" at bounding box center [398, 70] width 558 height 299
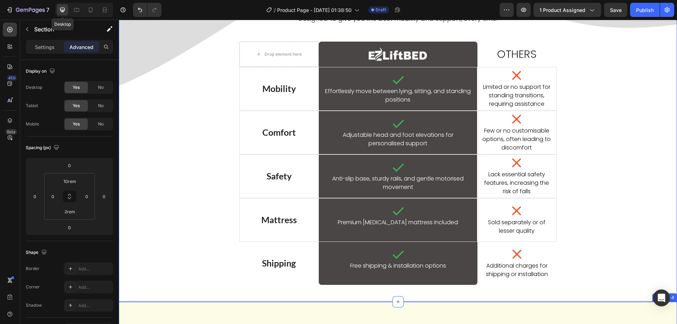
scroll to position [792, 0]
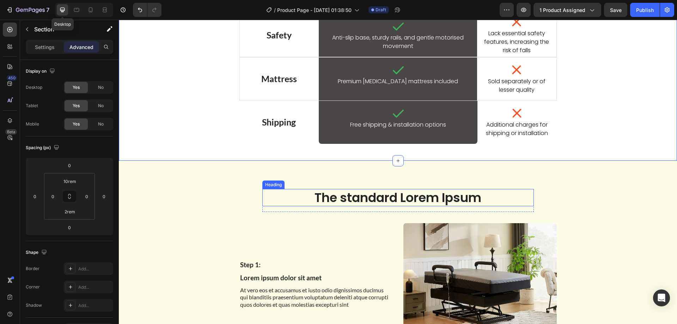
click at [391, 201] on h2 "The standard Lorem Ipsum" at bounding box center [397, 198] width 271 height 18
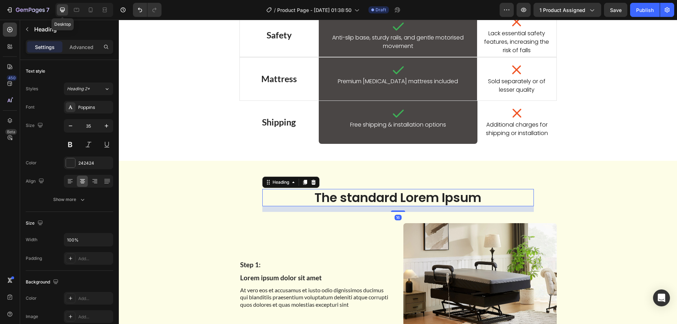
click at [391, 201] on h2 "The standard Lorem Ipsum" at bounding box center [397, 198] width 271 height 18
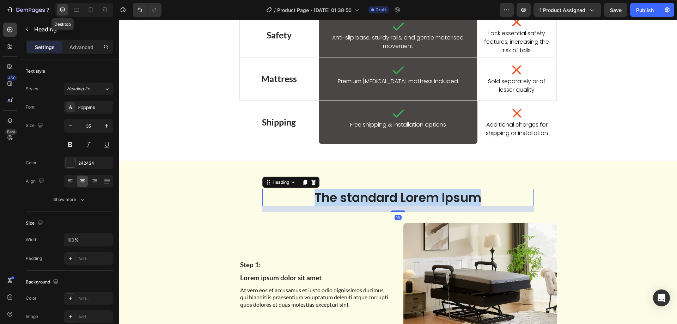
click at [391, 201] on p "The standard Lorem Ipsum" at bounding box center [398, 198] width 270 height 16
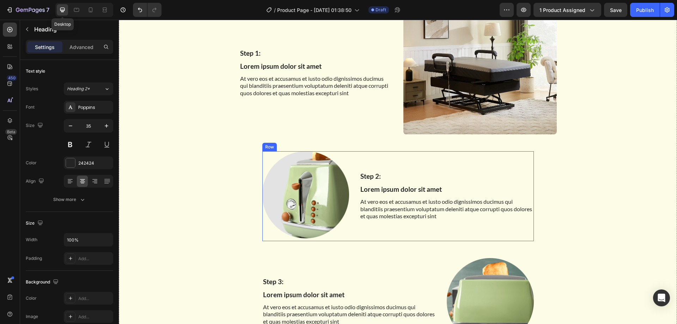
scroll to position [933, 0]
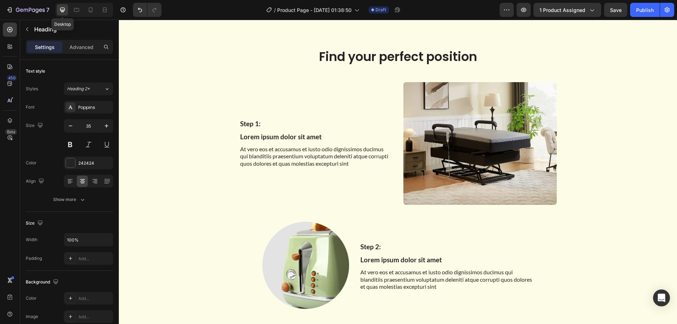
click at [364, 56] on h2 "Find your perfect position" at bounding box center [397, 57] width 271 height 18
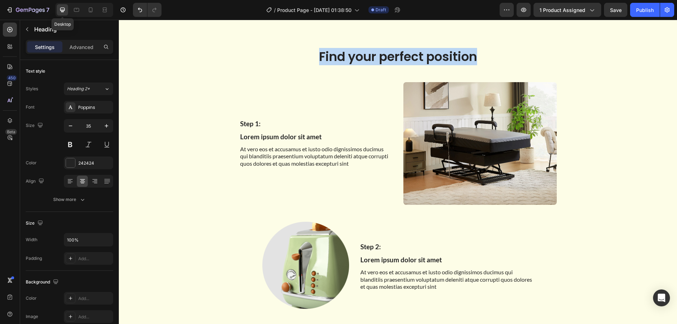
click at [364, 56] on p "Find your perfect position" at bounding box center [398, 57] width 270 height 16
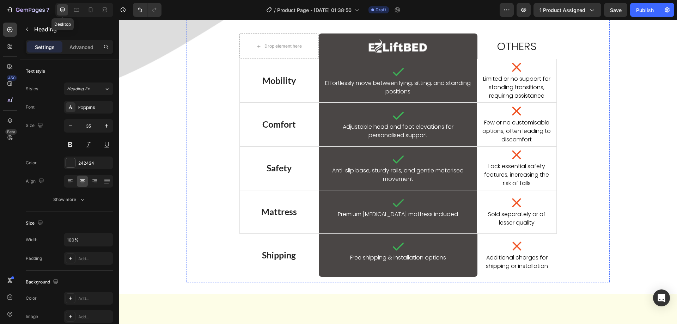
scroll to position [510, 0]
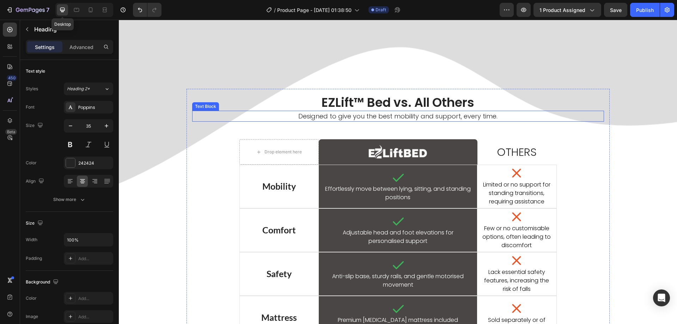
click at [368, 121] on p "Designed to give you the best mobility and support, every time." at bounding box center [398, 116] width 410 height 10
click at [239, 108] on div at bounding box center [239, 104] width 8 height 8
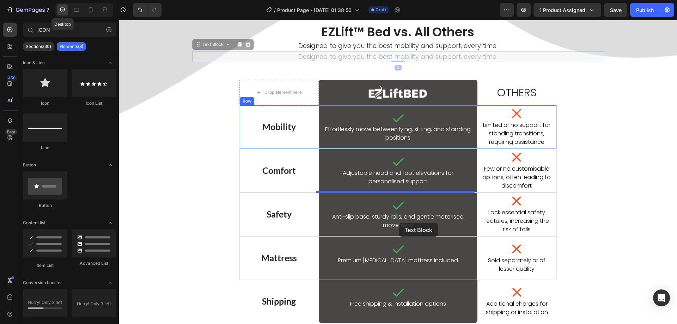
drag, startPoint x: 400, startPoint y: 223, endPoint x: 409, endPoint y: 224, distance: 9.2
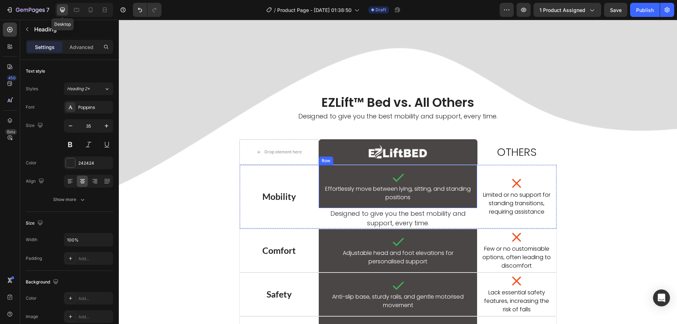
click at [349, 228] on p "Designed to give you the best mobility and support, every time." at bounding box center [397, 218] width 157 height 19
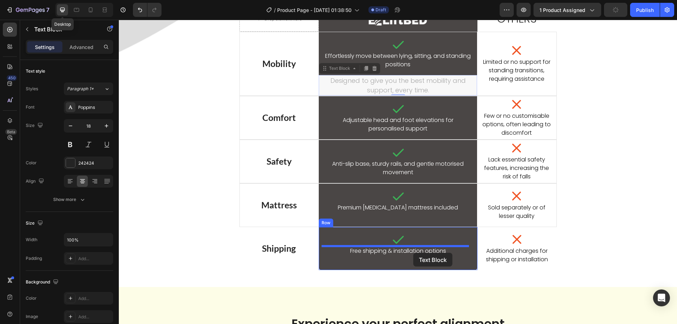
scroll to position [757, 0]
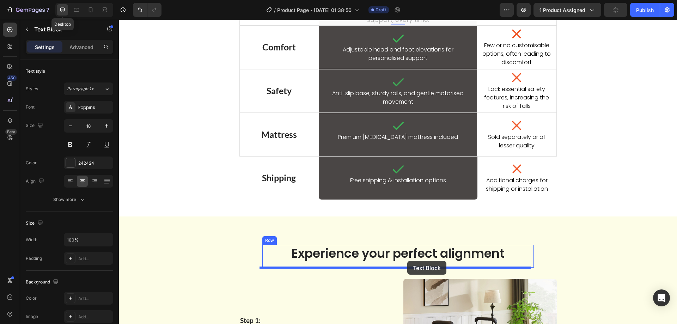
drag, startPoint x: 326, startPoint y: 246, endPoint x: 407, endPoint y: 261, distance: 82.4
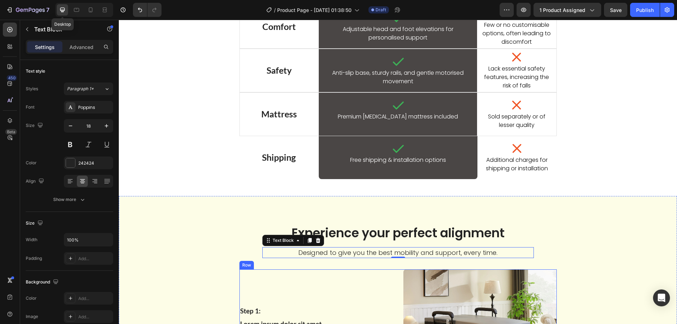
scroll to position [827, 0]
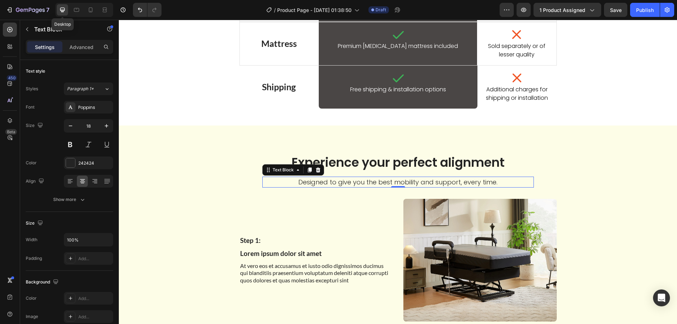
click at [388, 179] on p "Designed to give you the best mobility and support, every time." at bounding box center [398, 182] width 270 height 10
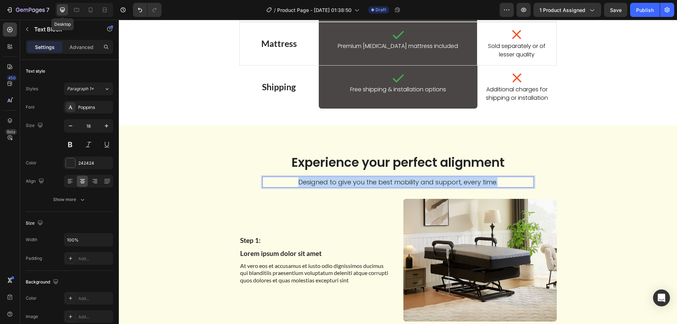
click at [388, 179] on p "Designed to give you the best mobility and support, every time." at bounding box center [398, 182] width 270 height 10
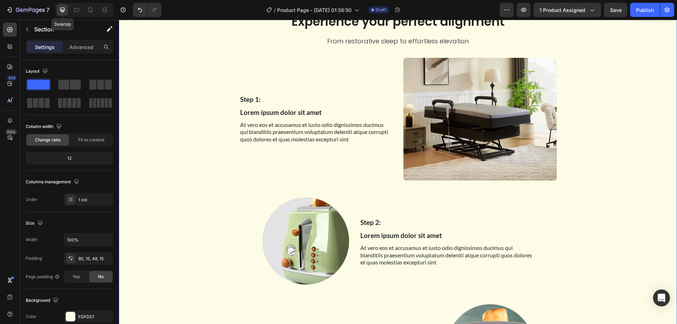
scroll to position [933, 0]
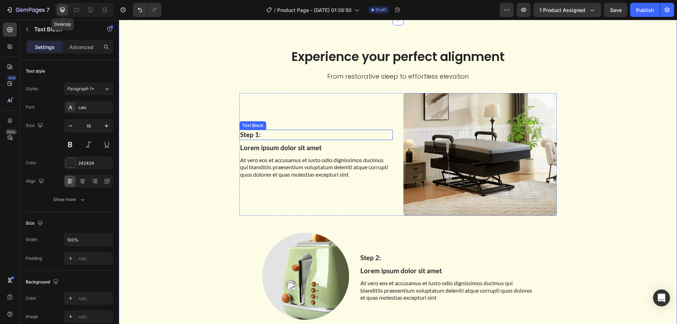
click at [264, 136] on p "Step 1:" at bounding box center [316, 134] width 152 height 9
click at [293, 121] on icon at bounding box center [295, 123] width 6 height 6
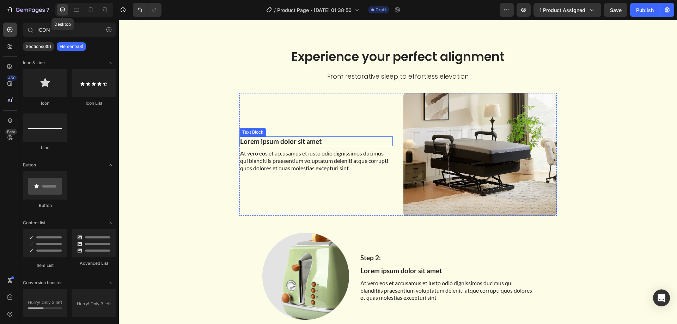
click at [288, 140] on p "Lorem ipsum dolor sit amet" at bounding box center [316, 141] width 152 height 9
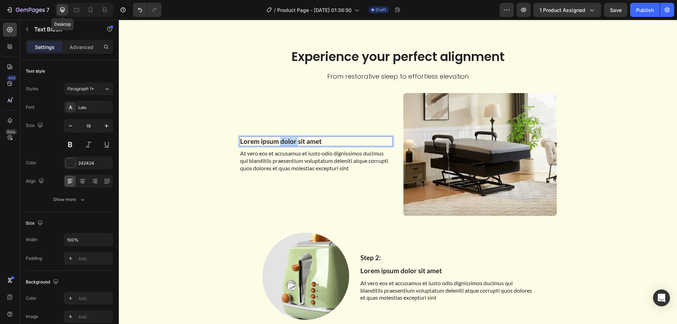
click at [288, 140] on p "Lorem ipsum dolor sit amet" at bounding box center [316, 141] width 152 height 9
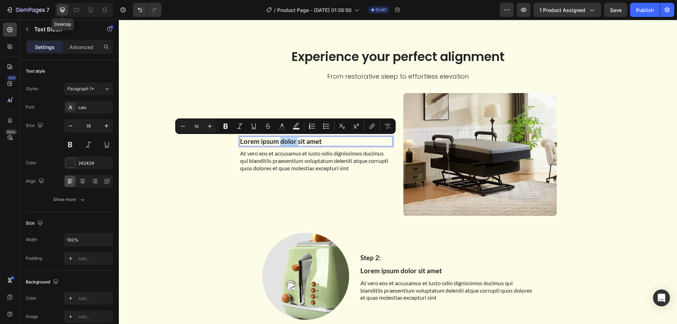
click at [288, 140] on p "Lorem ipsum dolor sit amet" at bounding box center [316, 141] width 152 height 9
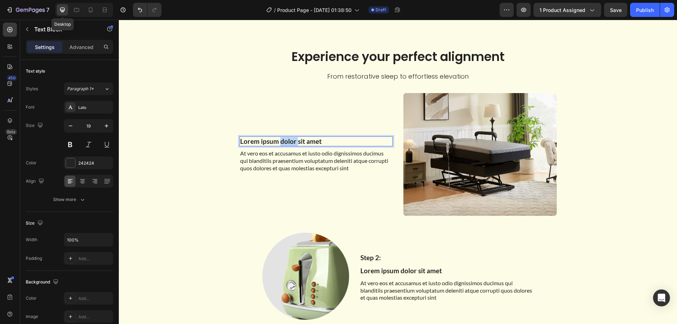
click at [288, 140] on p "Lorem ipsum dolor sit amet" at bounding box center [316, 141] width 152 height 9
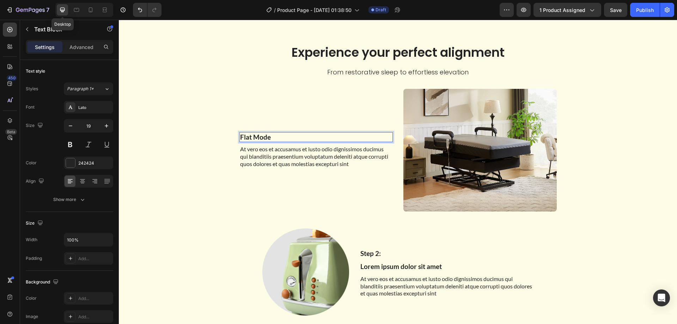
scroll to position [942, 0]
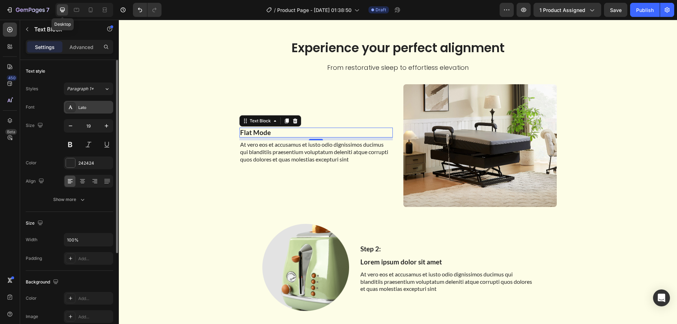
click at [84, 110] on div "Lato" at bounding box center [94, 107] width 33 height 6
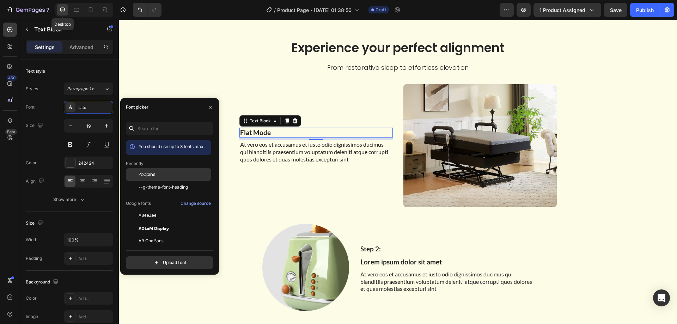
click at [145, 176] on span "Poppins" at bounding box center [147, 174] width 17 height 6
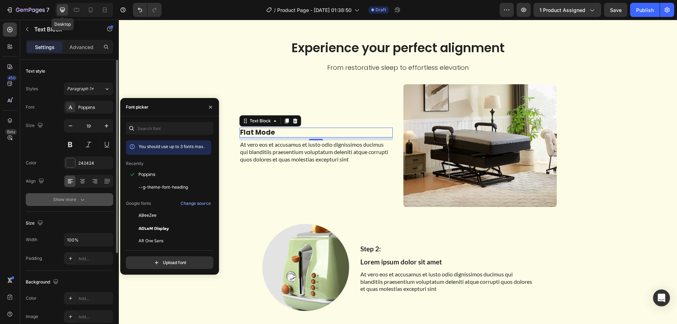
click at [85, 203] on icon "button" at bounding box center [82, 199] width 7 height 7
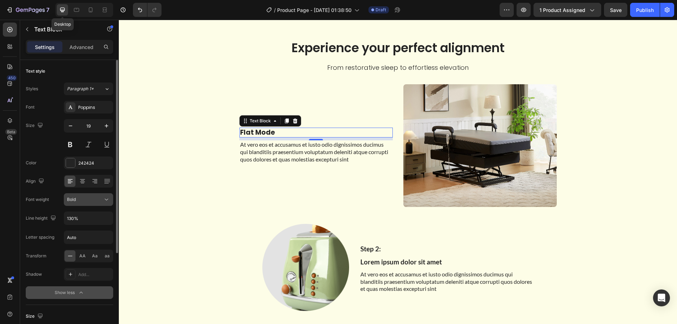
click at [96, 201] on div "Bold" at bounding box center [85, 199] width 36 height 6
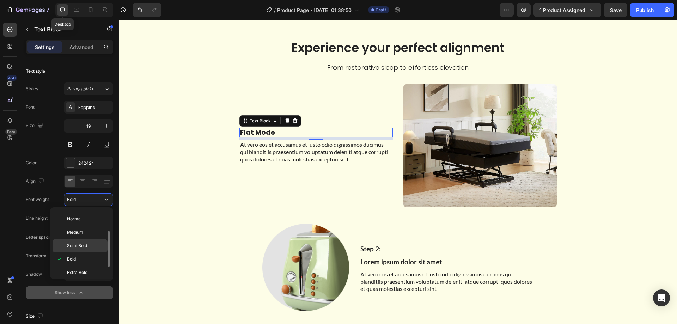
click at [86, 243] on span "Semi Bold" at bounding box center [77, 246] width 20 height 6
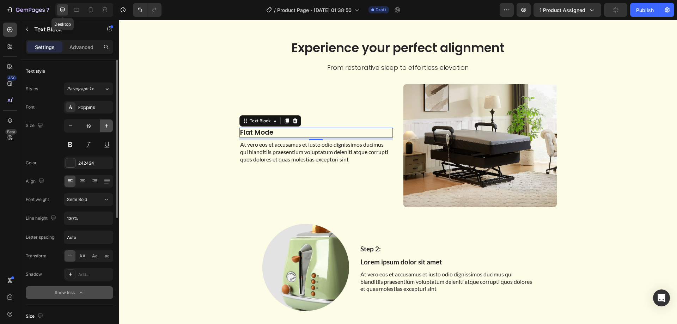
click at [110, 129] on icon "button" at bounding box center [106, 125] width 7 height 7
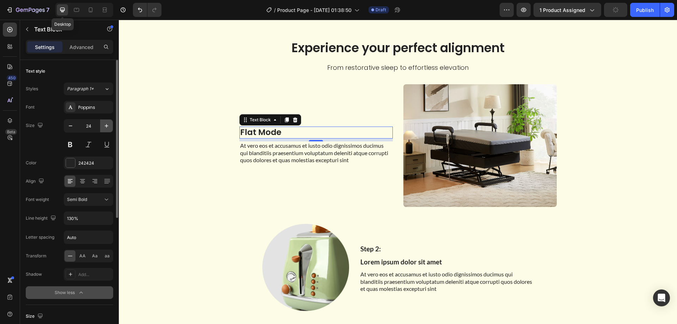
click at [110, 129] on icon "button" at bounding box center [106, 125] width 7 height 7
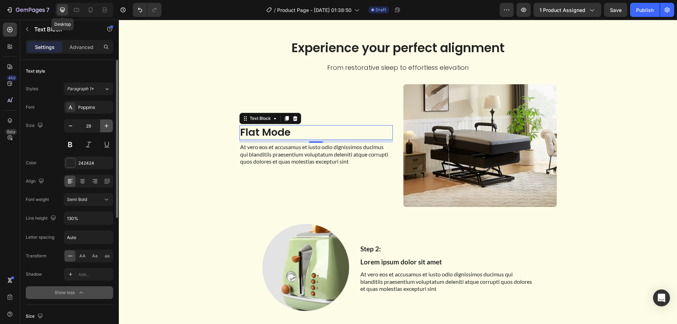
click at [110, 129] on icon "button" at bounding box center [106, 125] width 7 height 7
type input "30"
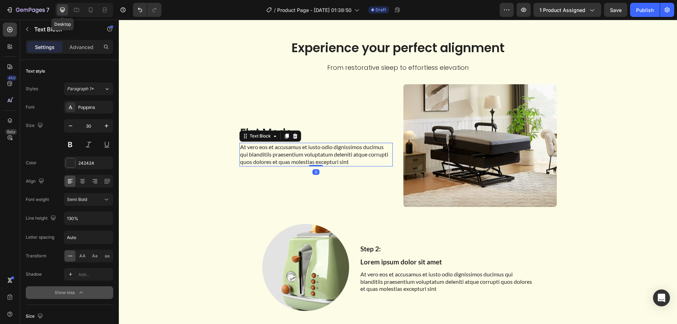
click at [276, 150] on p "At vero eos et accusamus et iusto odio dignissimos ducimus qui blanditiis praes…" at bounding box center [316, 154] width 152 height 22
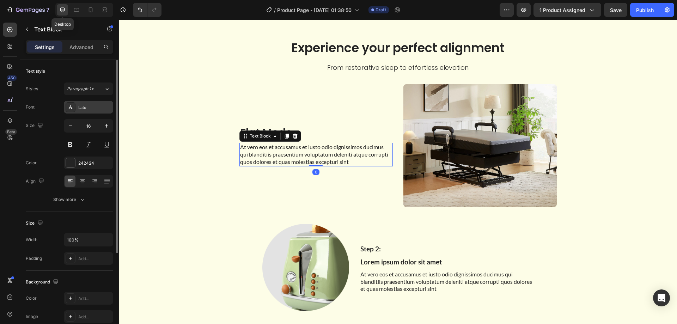
click at [79, 107] on div "Lato" at bounding box center [94, 107] width 33 height 6
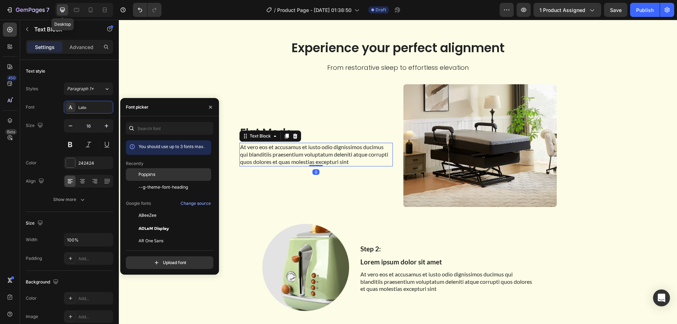
click at [135, 177] on div at bounding box center [132, 174] width 13 height 13
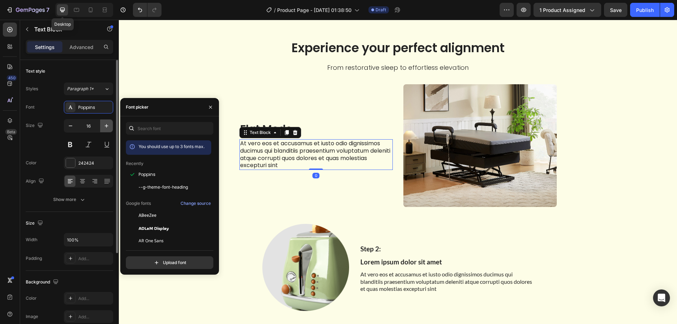
click at [109, 126] on icon "button" at bounding box center [106, 125] width 7 height 7
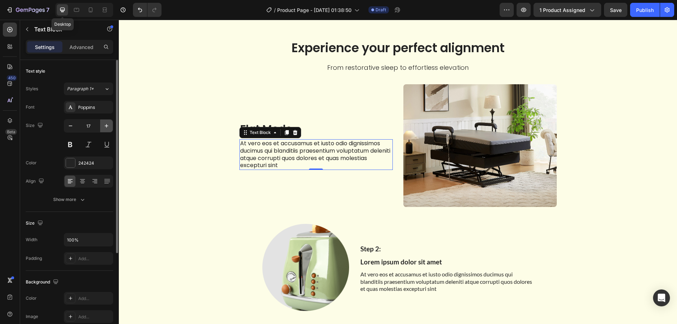
click at [109, 126] on icon "button" at bounding box center [106, 125] width 7 height 7
type input "18"
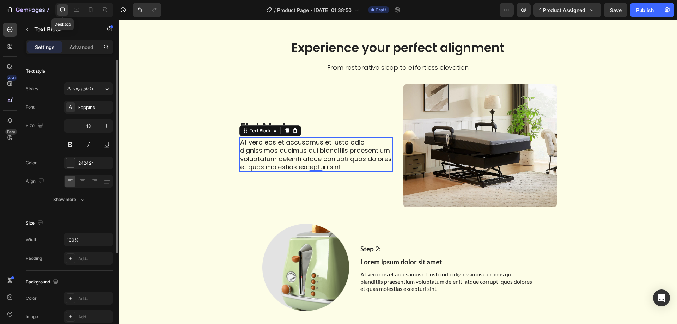
click at [75, 271] on div "Text style Styles Paragraph 1* Font Poppins Size 18 Color 242424 Align Show more" at bounding box center [69, 300] width 87 height 58
click at [78, 201] on div "Show more" at bounding box center [69, 199] width 33 height 7
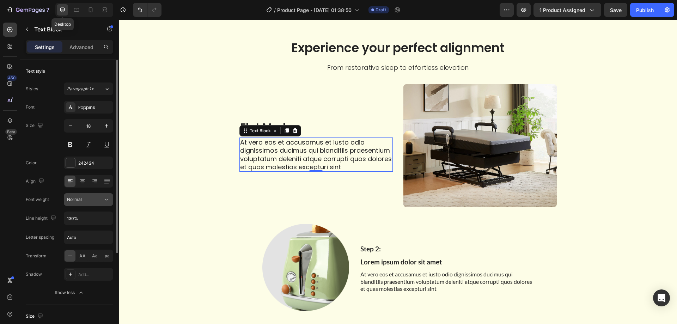
click at [85, 197] on div "Normal" at bounding box center [85, 199] width 36 height 6
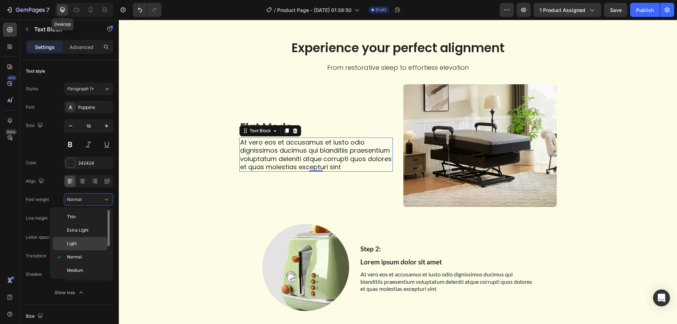
click at [89, 245] on p "Light" at bounding box center [85, 243] width 37 height 6
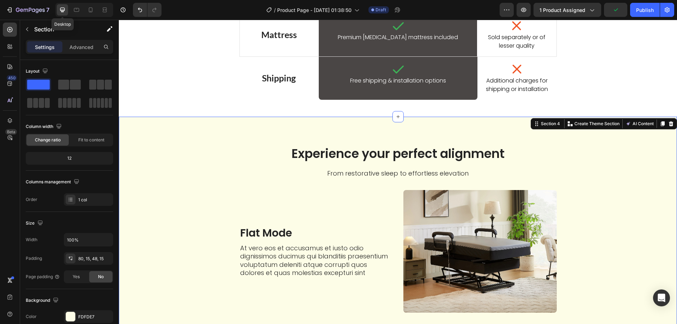
scroll to position [871, 0]
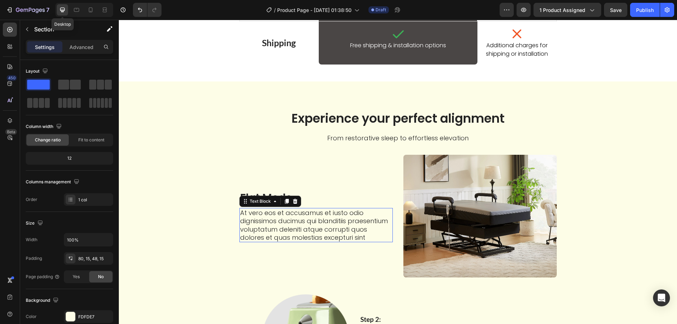
click at [304, 233] on p "At vero eos et accusamus et iusto odio dignissimos ducimus qui blanditiis praes…" at bounding box center [316, 225] width 152 height 33
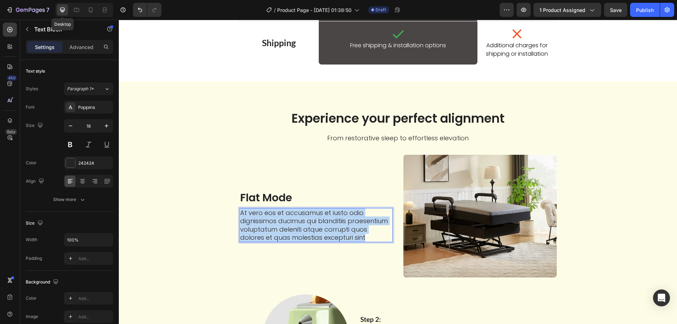
click at [304, 233] on p "At vero eos et accusamus et iusto odio dignissimos ducimus qui blanditiis praes…" at bounding box center [316, 225] width 152 height 33
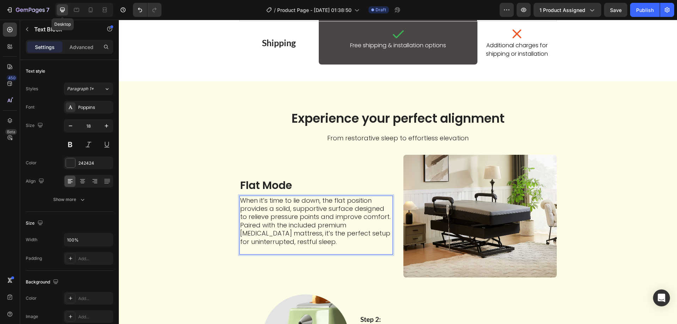
scroll to position [875, 0]
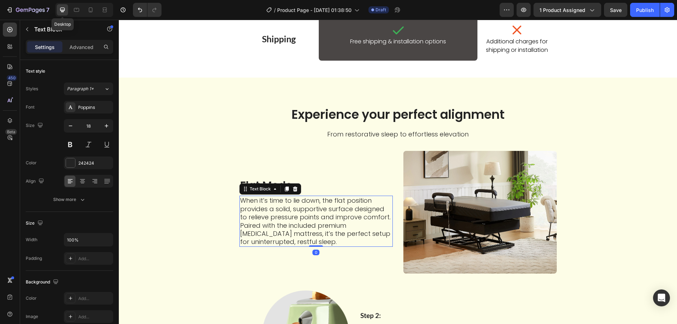
click at [294, 214] on p "When it’s time to lie down, the flat position provides a solid, supportive surf…" at bounding box center [316, 220] width 152 height 49
click at [81, 199] on icon "button" at bounding box center [82, 199] width 7 height 7
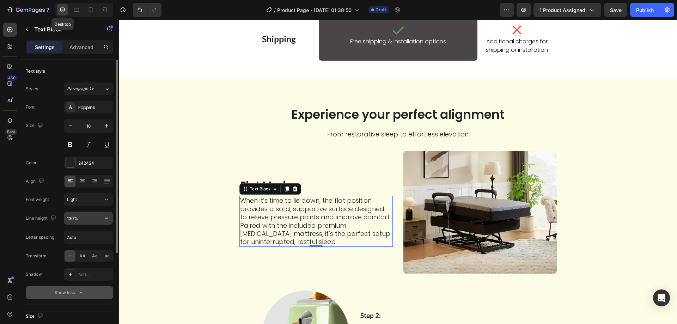
click at [83, 217] on input "130%" at bounding box center [88, 218] width 49 height 13
click at [105, 220] on icon "button" at bounding box center [106, 218] width 7 height 7
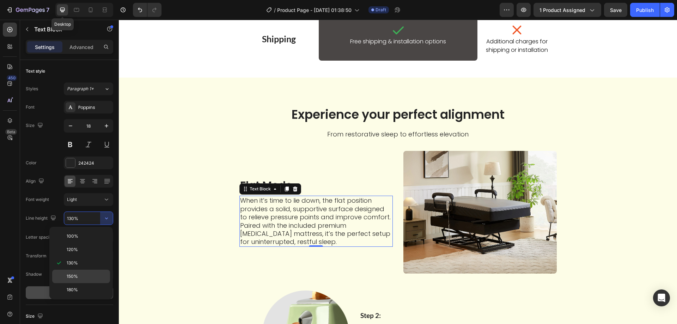
click at [87, 278] on p "150%" at bounding box center [87, 276] width 40 height 6
type input "150%"
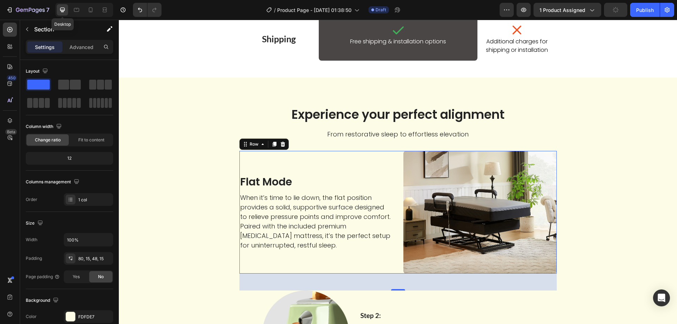
click at [397, 162] on div "Flat Mode Text Block When it’s time to lie down, the flat position provides a s…" at bounding box center [397, 212] width 317 height 123
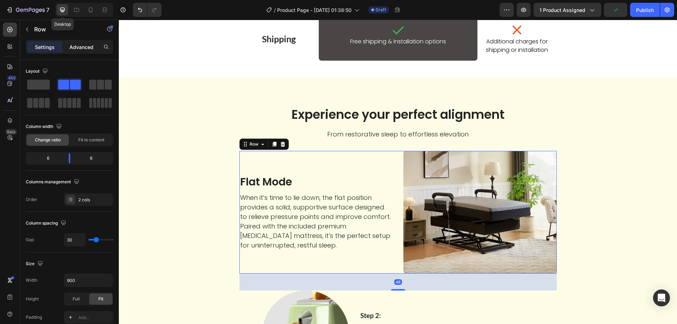
click at [86, 48] on p "Advanced" at bounding box center [81, 46] width 24 height 7
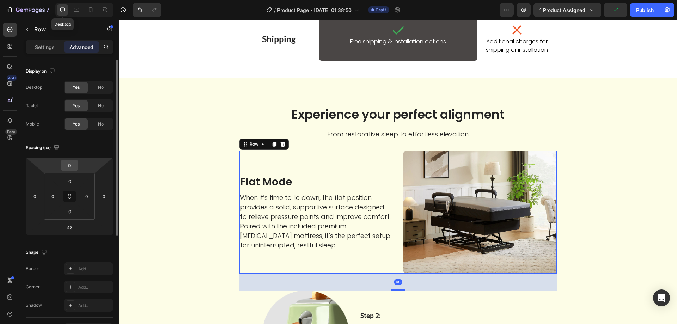
click at [70, 170] on input "0" at bounding box center [69, 165] width 14 height 11
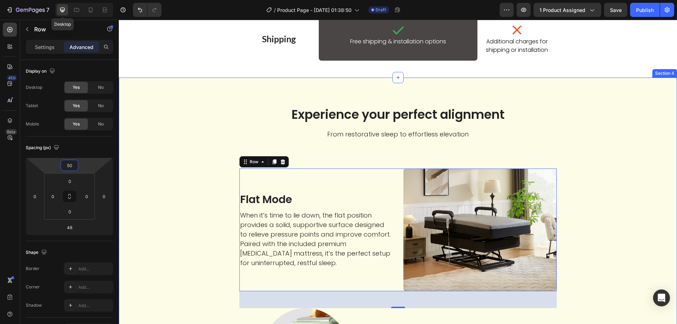
type input "5"
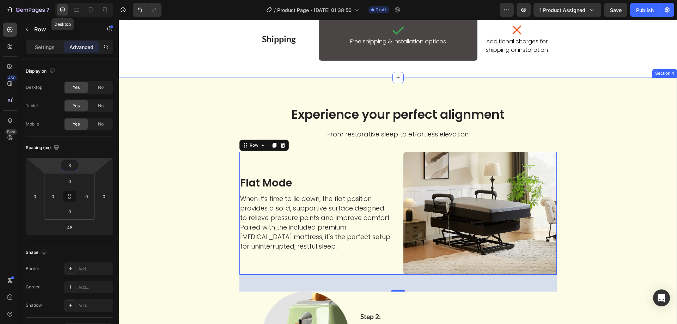
type input "30"
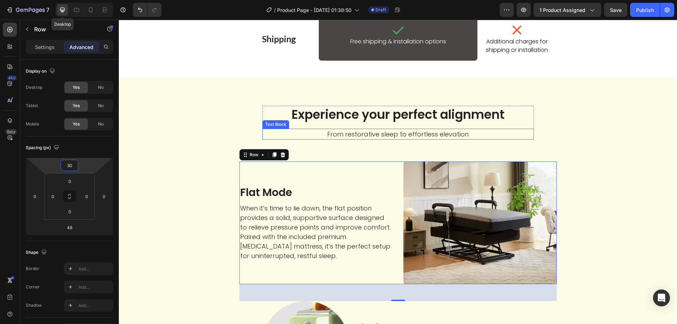
click at [364, 131] on p "From restorative sleep to effortless elevation" at bounding box center [398, 134] width 270 height 10
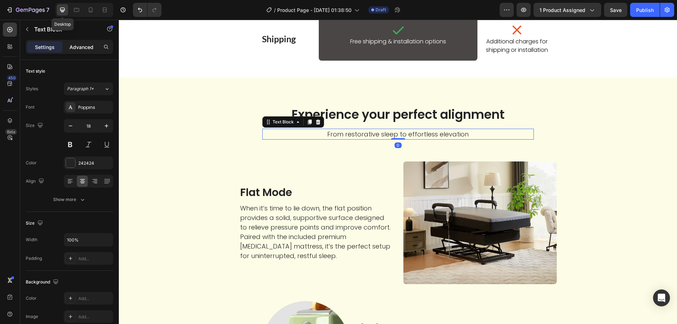
drag, startPoint x: 84, startPoint y: 44, endPoint x: 86, endPoint y: 48, distance: 4.9
click at [84, 44] on p "Advanced" at bounding box center [81, 46] width 24 height 7
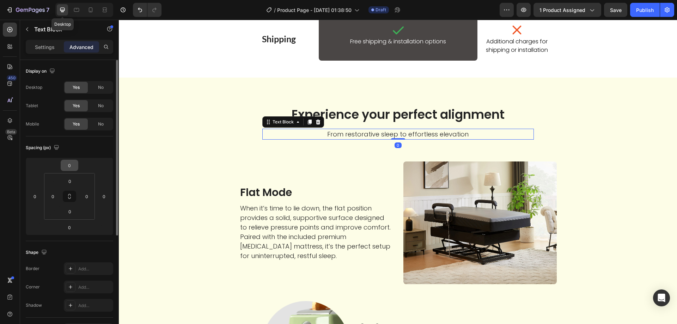
click at [71, 165] on input "0" at bounding box center [69, 165] width 14 height 11
type input "-20"
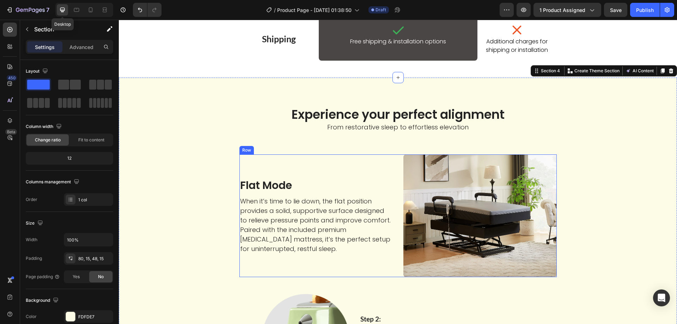
scroll to position [769, 0]
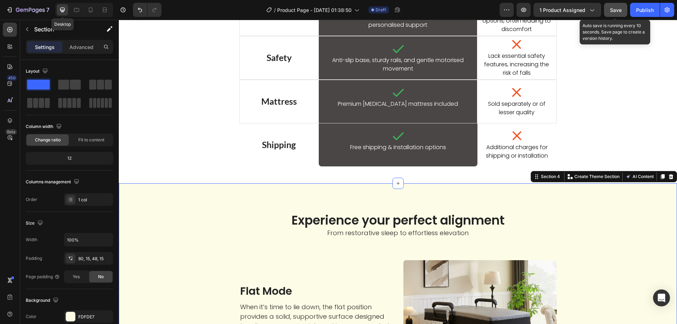
click at [611, 6] on button "Save" at bounding box center [615, 10] width 23 height 14
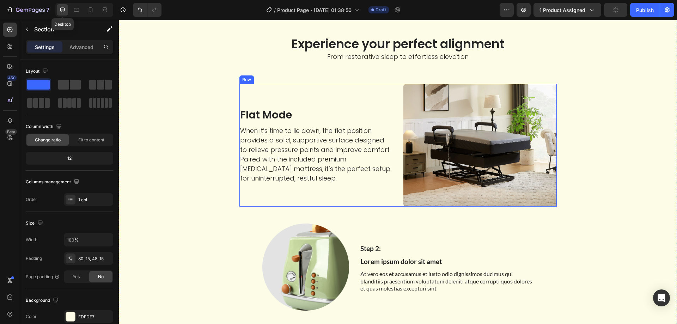
scroll to position [1051, 0]
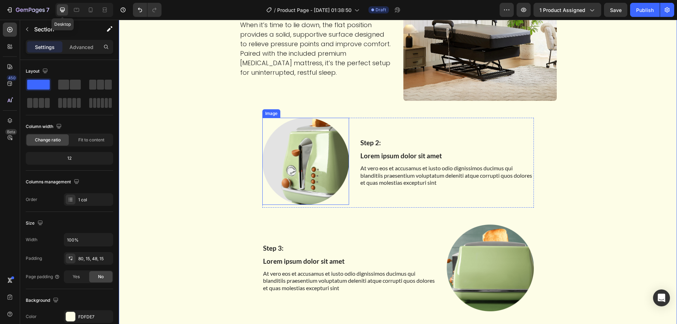
click at [288, 164] on img at bounding box center [305, 161] width 87 height 87
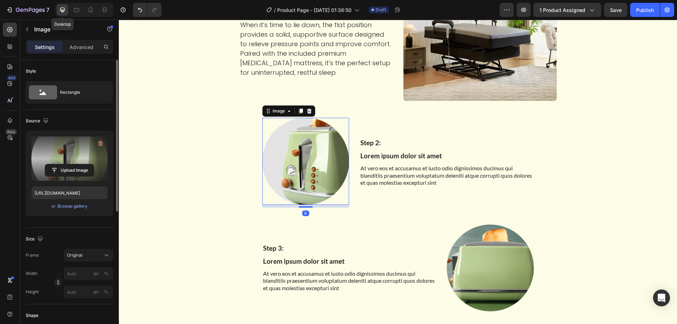
click at [43, 145] on label at bounding box center [69, 158] width 76 height 44
click at [45, 164] on input "file" at bounding box center [69, 170] width 49 height 12
click at [92, 155] on label at bounding box center [69, 158] width 76 height 44
click at [92, 164] on input "file" at bounding box center [69, 170] width 49 height 12
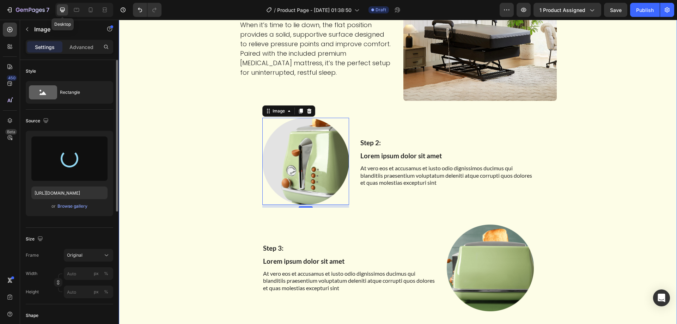
scroll to position [1016, 0]
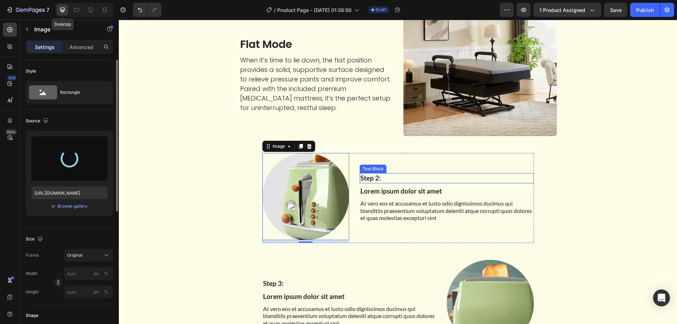
type input "https://cdn.shopify.com/s/files/1/0424/7289/8710/files/gempages_444032754925962…"
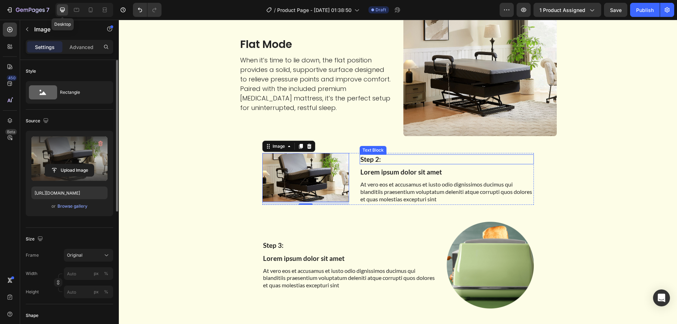
scroll to position [910, 0]
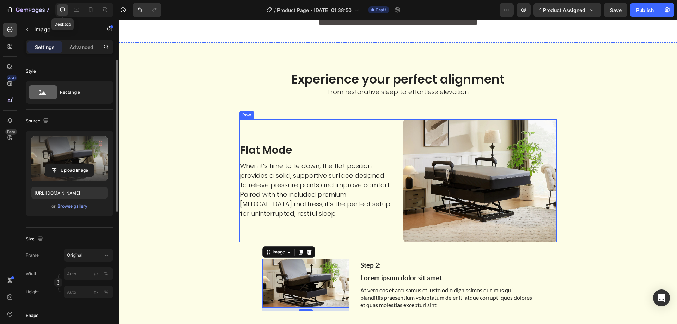
click at [395, 131] on div "Flat Mode Text Block When it’s time to lie down, the flat position provides a s…" at bounding box center [397, 180] width 317 height 123
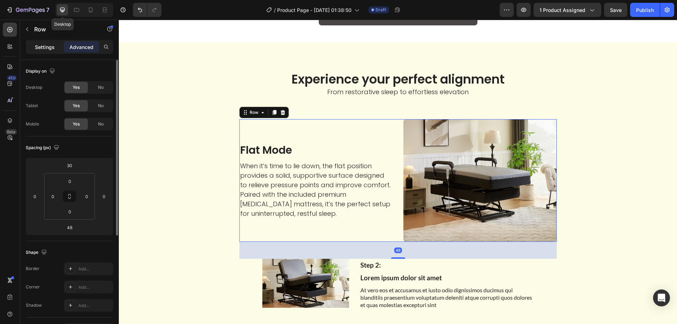
click at [27, 42] on div "Settings" at bounding box center [44, 46] width 35 height 11
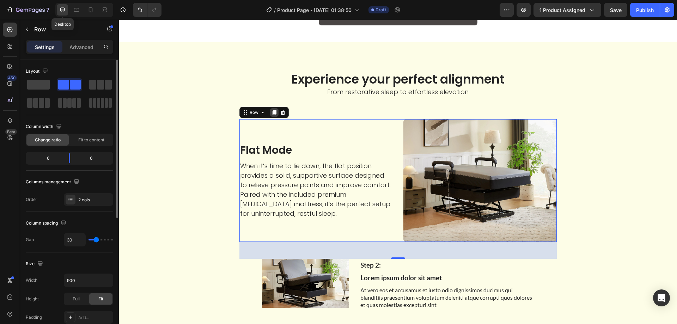
click at [272, 111] on icon at bounding box center [274, 112] width 4 height 5
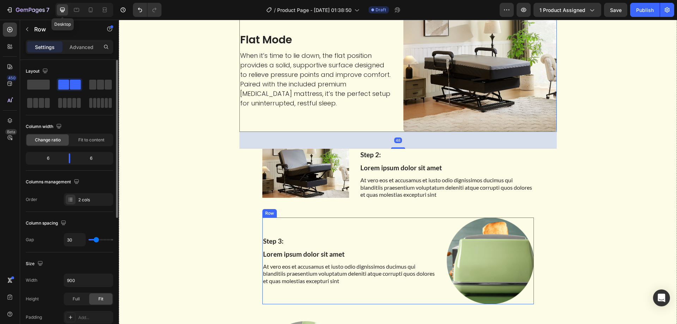
scroll to position [1065, 0]
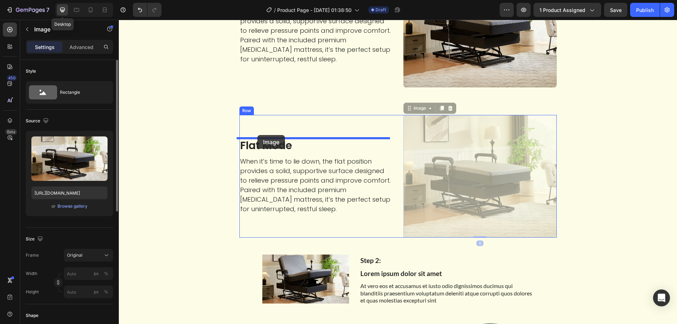
drag, startPoint x: 447, startPoint y: 187, endPoint x: 257, endPoint y: 135, distance: 196.2
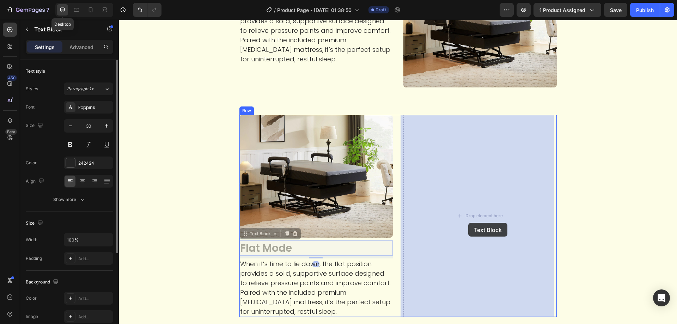
drag, startPoint x: 286, startPoint y: 246, endPoint x: 435, endPoint y: 229, distance: 149.4
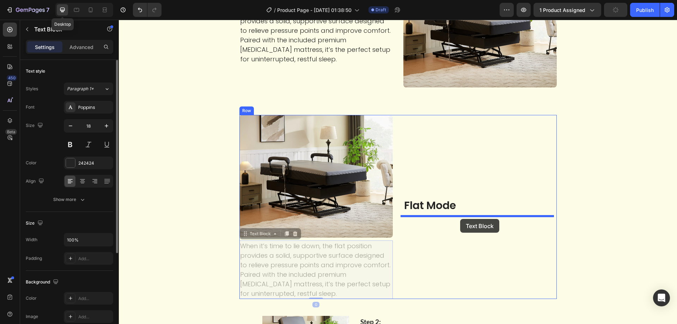
drag, startPoint x: 332, startPoint y: 253, endPoint x: 460, endPoint y: 219, distance: 132.8
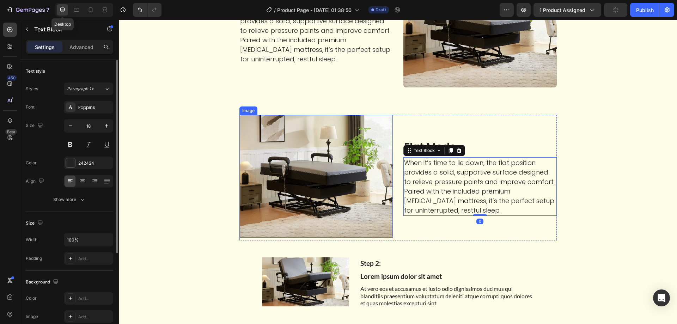
click at [311, 186] on img at bounding box center [315, 176] width 153 height 123
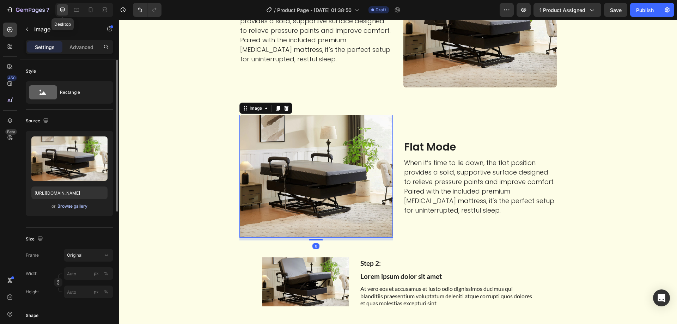
click at [70, 205] on div "Browse gallery" at bounding box center [72, 206] width 30 height 6
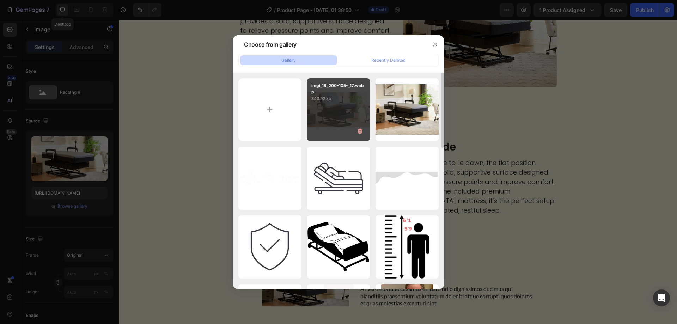
click at [327, 127] on div "imgi_18_200-105-_17.webp 343.92 kb" at bounding box center [338, 109] width 63 height 63
type input "https://cdn.shopify.com/s/files/1/0424/7289/8710/files/gempages_444032754925962…"
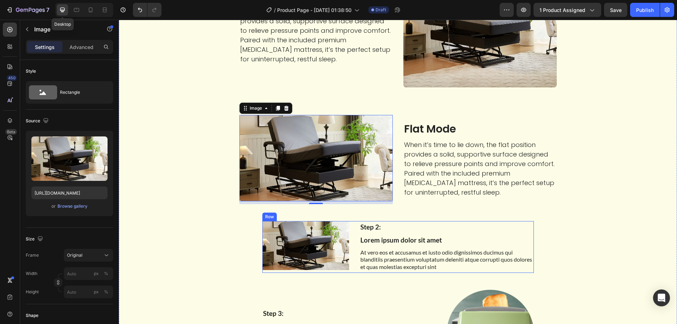
click at [349, 239] on div "Image Step 2: Text Block Lorem ipsum dolor sit amet Text Block At vero eos et a…" at bounding box center [397, 247] width 271 height 52
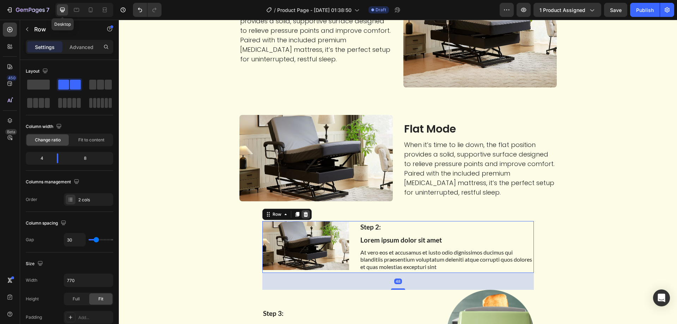
click at [303, 214] on icon at bounding box center [305, 214] width 5 height 5
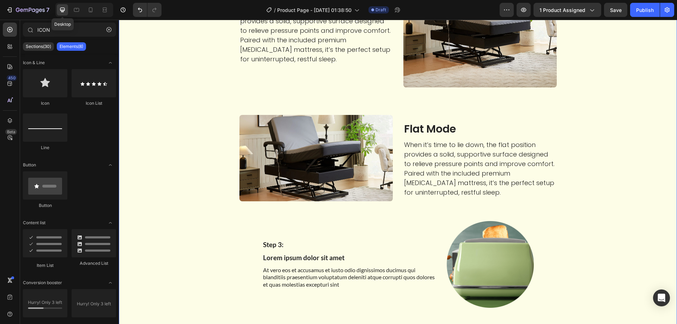
click at [194, 208] on div "Experience your perfect alignment Heading From restorative sleep to effortless …" at bounding box center [397, 247] width 547 height 662
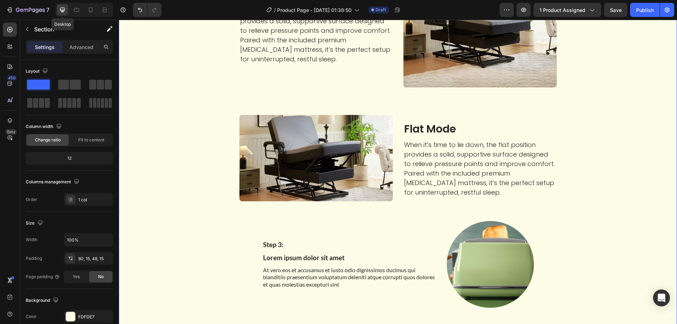
scroll to position [994, 0]
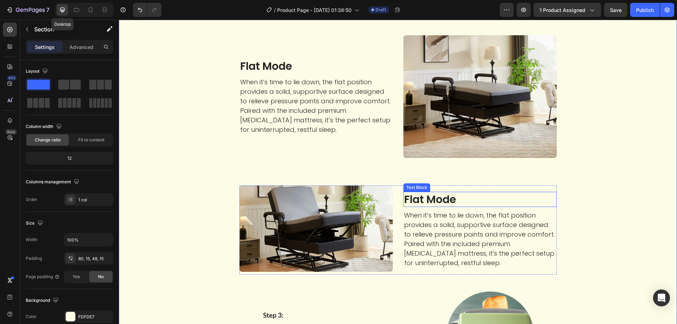
click at [441, 200] on p "Flat Mode" at bounding box center [480, 199] width 152 height 14
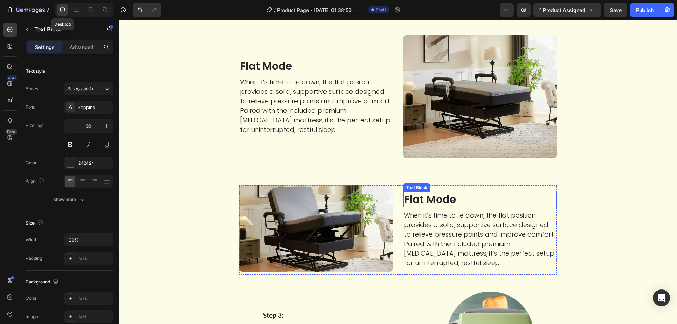
click at [441, 200] on p "Flat Mode" at bounding box center [480, 199] width 152 height 14
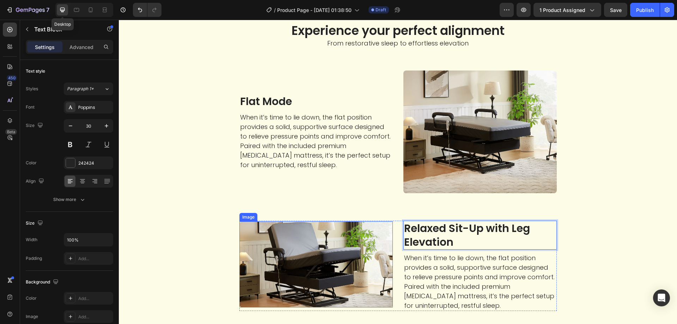
scroll to position [1030, 0]
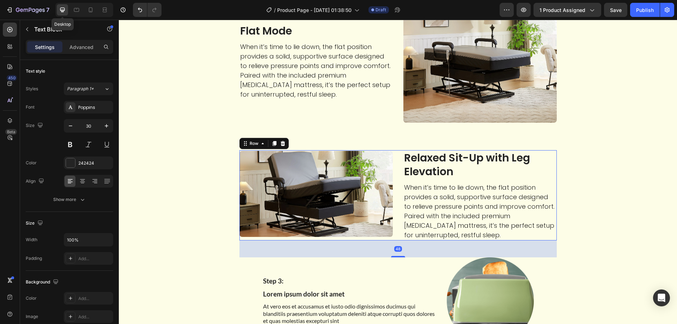
click at [400, 240] on div "Image Relaxed Sit-Up with Leg Elevation Text Block When it’s time to lie down, …" at bounding box center [397, 195] width 317 height 90
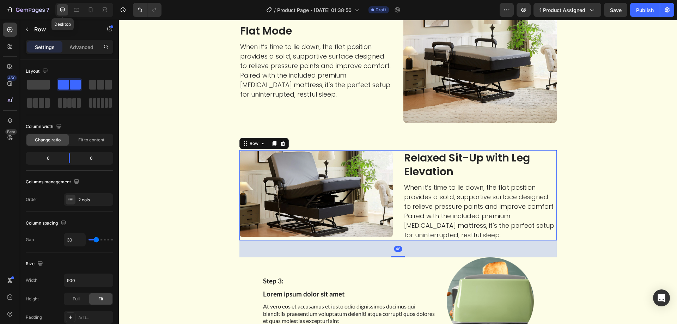
scroll to position [924, 0]
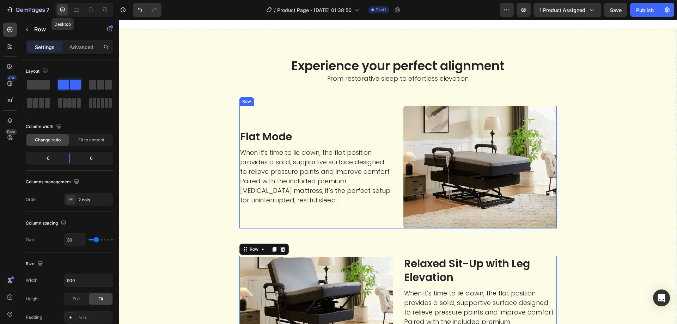
click at [398, 190] on div "Flat Mode Text Block When it’s time to lie down, the flat position provides a s…" at bounding box center [397, 167] width 317 height 123
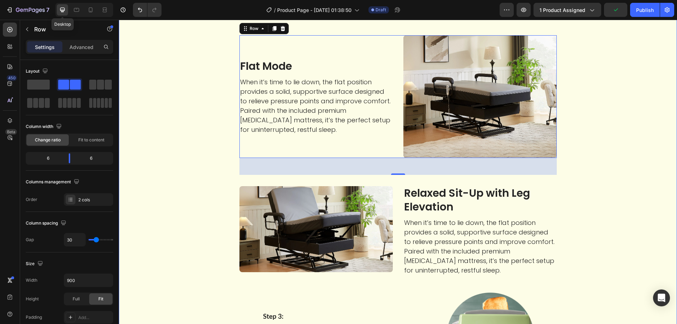
scroll to position [959, 0]
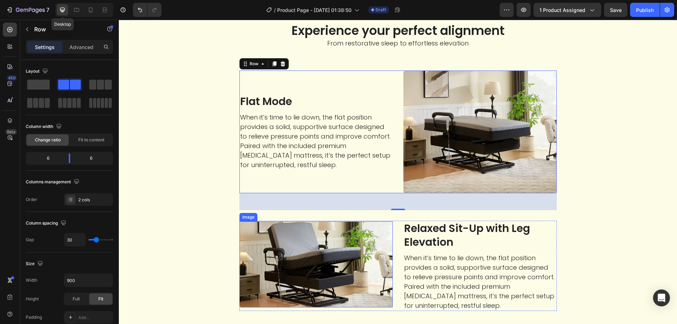
click at [450, 283] on p "When it’s time to lie down, the flat position provides a solid, supportive surf…" at bounding box center [480, 281] width 152 height 57
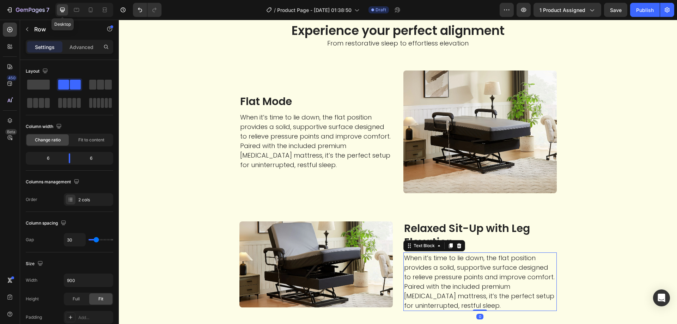
click at [450, 283] on p "When it’s time to lie down, the flat position provides a solid, supportive surf…" at bounding box center [480, 281] width 152 height 57
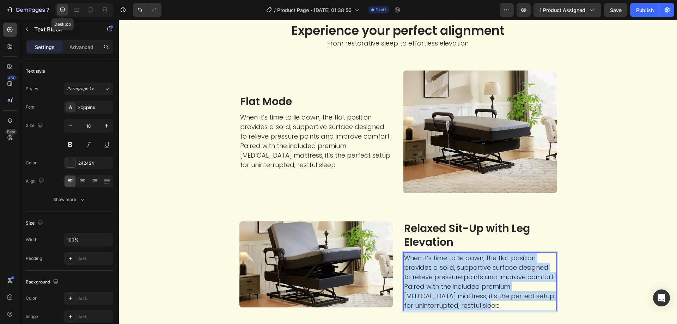
click at [450, 283] on p "When it’s time to lie down, the flat position provides a solid, supportive surf…" at bounding box center [480, 281] width 152 height 57
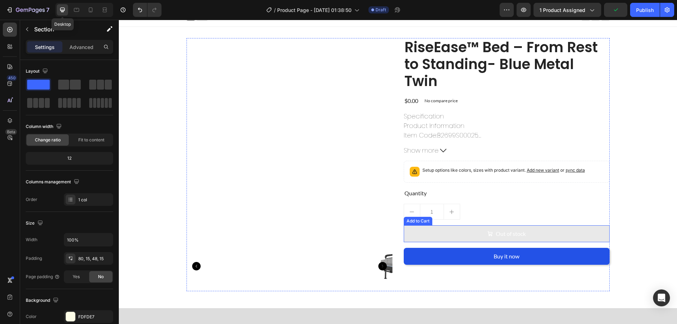
scroll to position [0, 0]
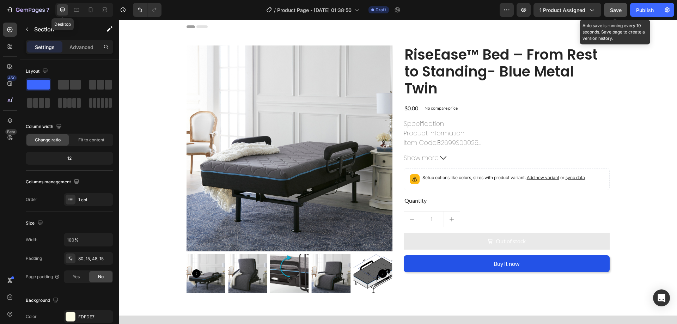
click at [618, 10] on span "Save" at bounding box center [616, 10] width 12 height 6
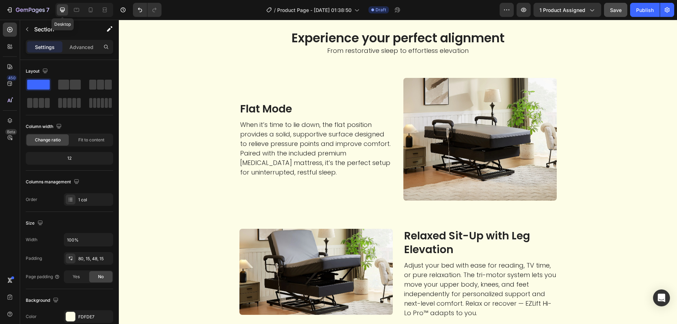
scroll to position [1057, 0]
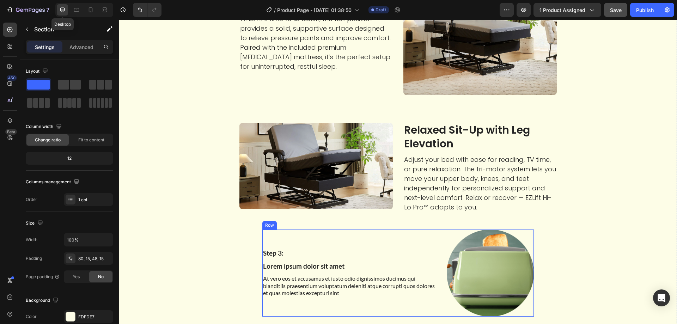
click at [391, 238] on div "Step 3: Text Block Lorem ipsum dolor sit amet Text Block At vero eos et accusam…" at bounding box center [349, 272] width 174 height 87
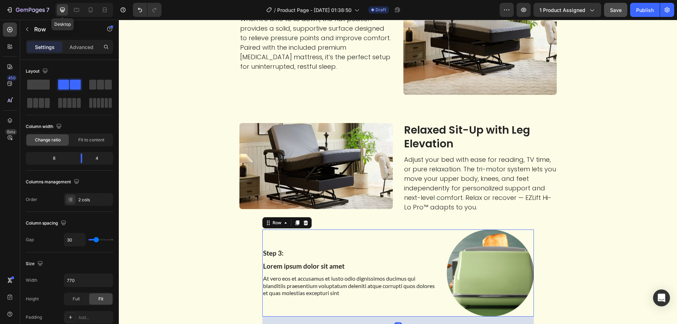
click at [305, 222] on icon at bounding box center [306, 223] width 6 height 6
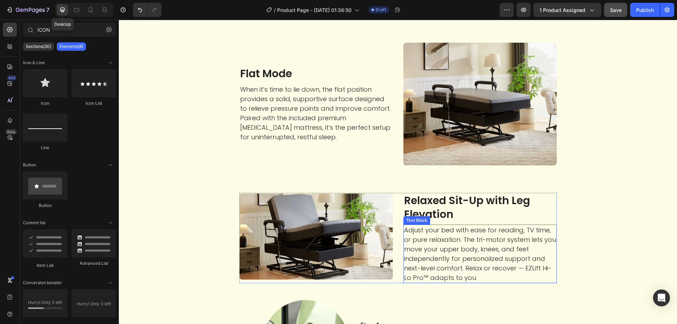
scroll to position [1093, 0]
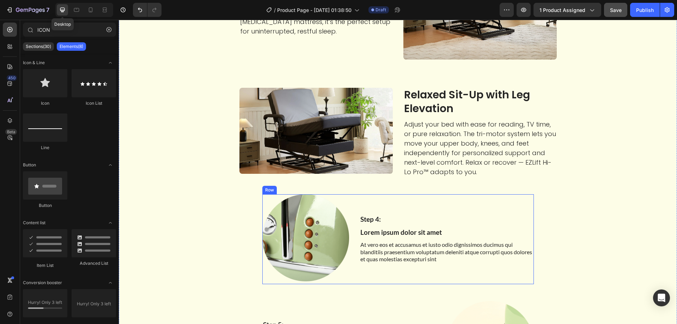
click at [349, 221] on div "Image Step 4: Text Block Lorem ipsum dolor sit amet Text Block At vero eos et a…" at bounding box center [397, 239] width 271 height 90
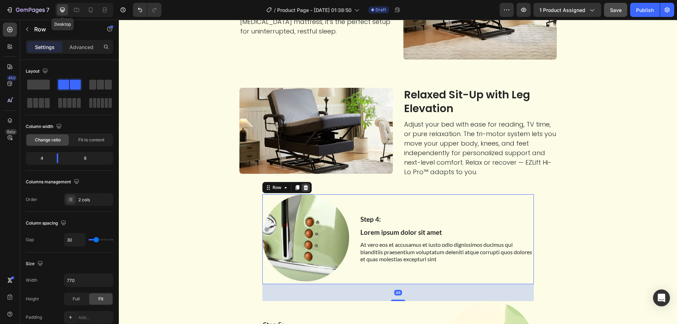
click at [303, 185] on icon at bounding box center [306, 188] width 6 height 6
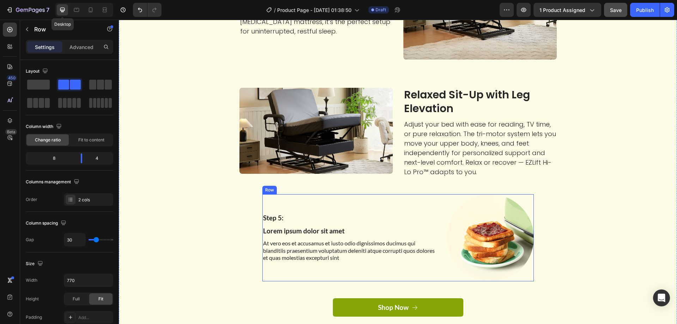
click at [438, 219] on div "Step 5: Text Block Lorem ipsum dolor sit amet Text Block At vero eos et accusam…" at bounding box center [397, 237] width 271 height 87
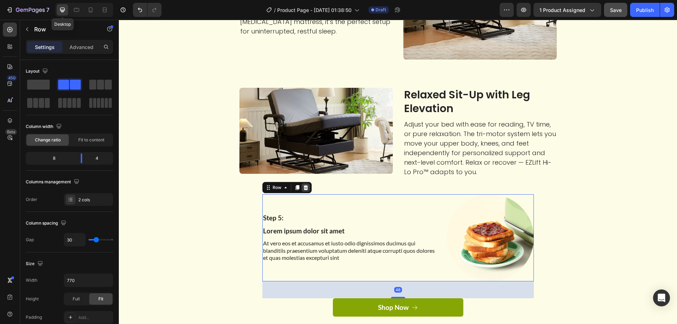
click at [305, 187] on icon at bounding box center [306, 188] width 6 height 6
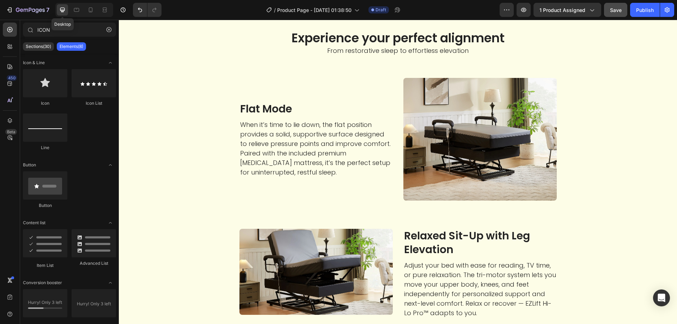
scroll to position [846, 0]
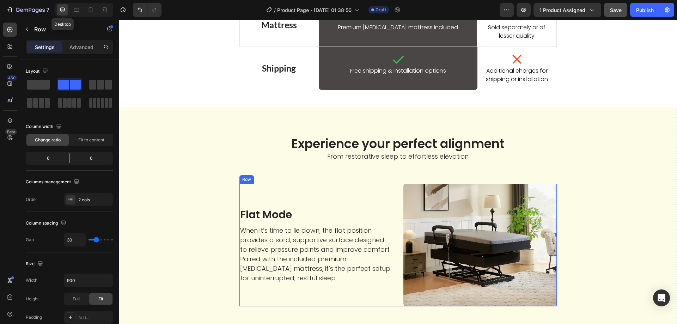
click at [393, 200] on div "Flat Mode Text Block When it’s time to lie down, the flat position provides a s…" at bounding box center [397, 245] width 317 height 123
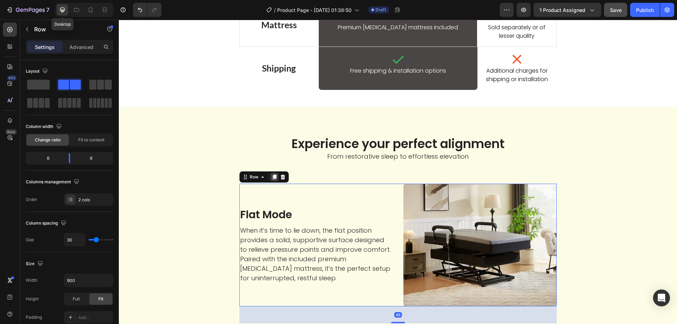
click at [274, 176] on icon at bounding box center [274, 177] width 6 height 6
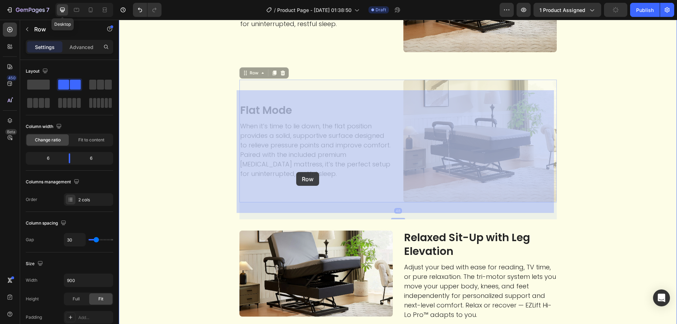
scroll to position [1171, 0]
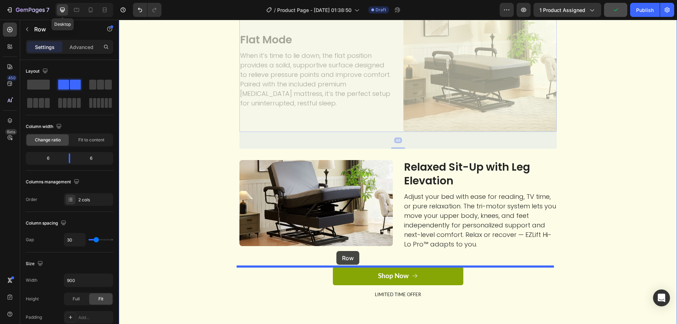
drag, startPoint x: 243, startPoint y: 72, endPoint x: 336, endPoint y: 251, distance: 202.0
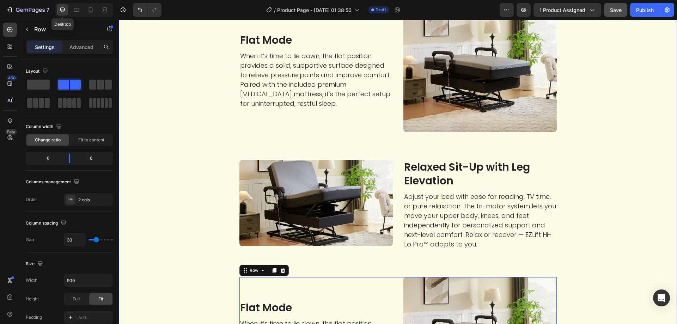
scroll to position [1126, 0]
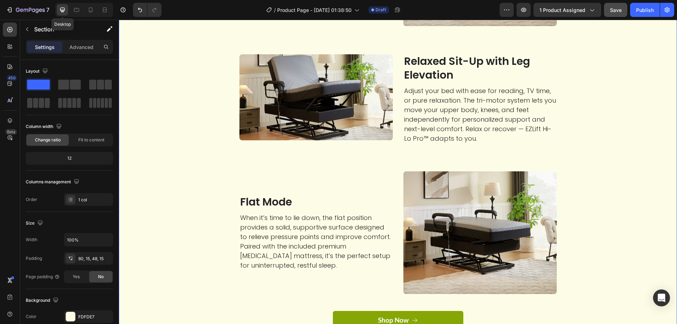
click at [200, 223] on div "Experience your perfect alignment Heading From restorative sleep to effortless …" at bounding box center [397, 104] width 547 height 499
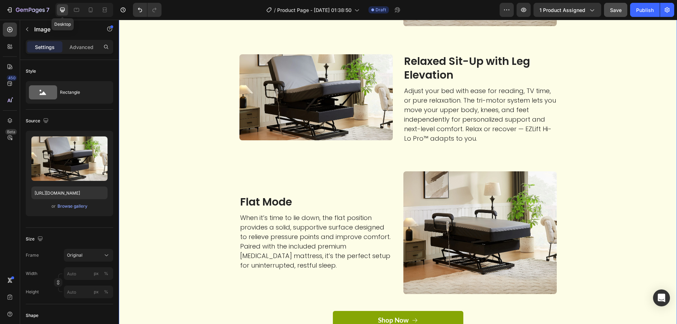
click at [388, 132] on img at bounding box center [315, 97] width 153 height 86
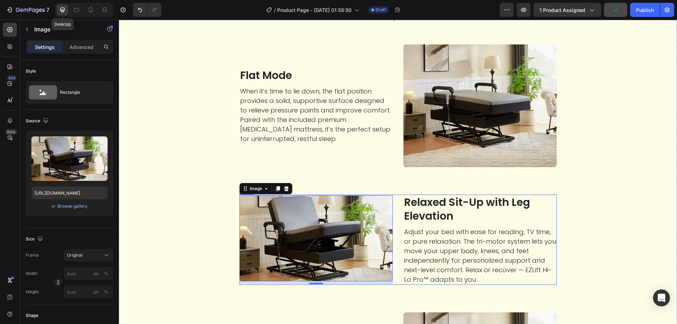
scroll to position [1161, 0]
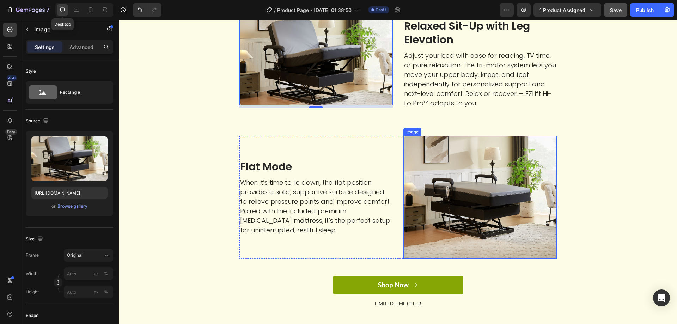
click at [440, 215] on img at bounding box center [479, 197] width 153 height 123
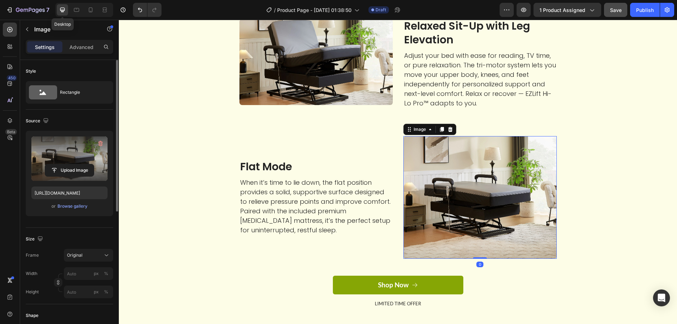
click at [73, 145] on label at bounding box center [69, 158] width 76 height 44
click at [73, 164] on input "file" at bounding box center [69, 170] width 49 height 12
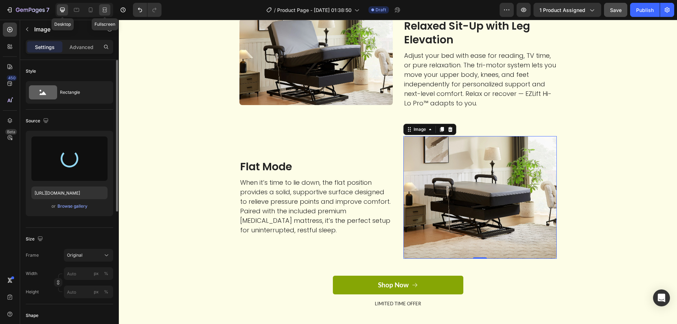
type input "https://cdn.shopify.com/s/files/1/0424/7289/8710/files/gempages_444032754925962…"
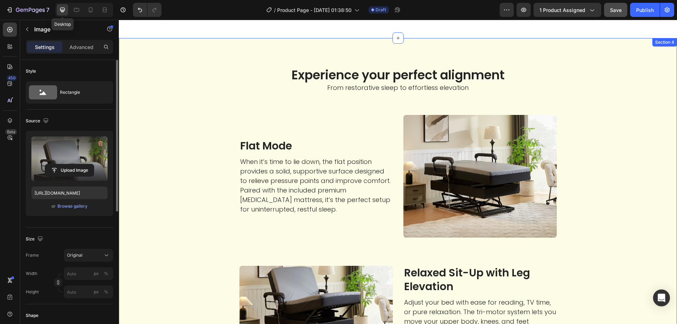
scroll to position [1056, 0]
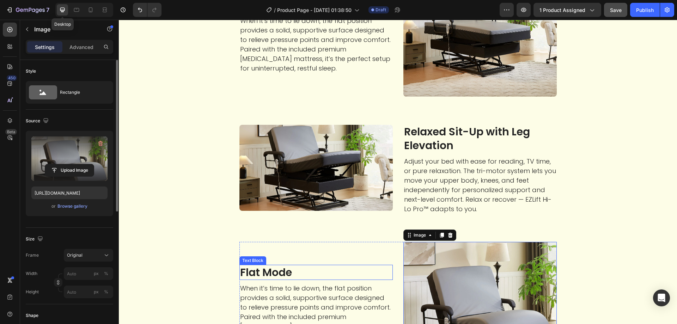
click at [269, 268] on p "Flat Mode" at bounding box center [316, 272] width 152 height 14
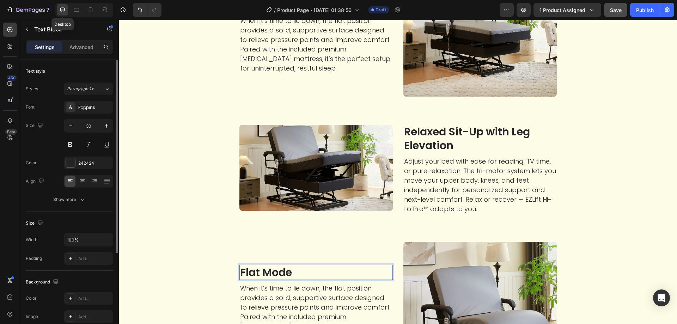
click at [266, 270] on p "Flat Mode" at bounding box center [316, 272] width 152 height 14
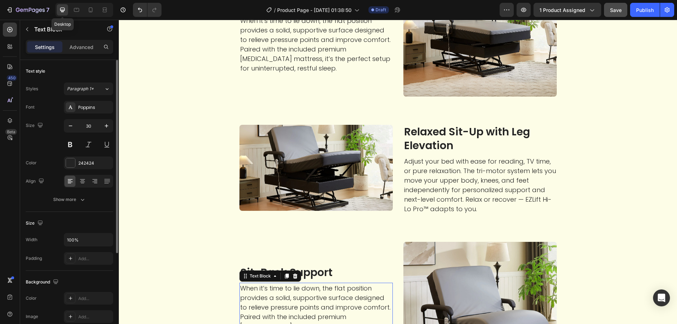
click at [337, 300] on p "When it’s time to lie down, the flat position provides a solid, supportive surf…" at bounding box center [316, 311] width 152 height 57
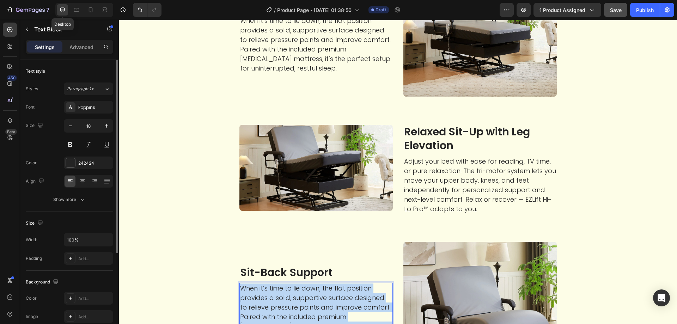
click at [337, 300] on p "When it’s time to lie down, the flat position provides a solid, supportive surf…" at bounding box center [316, 311] width 152 height 57
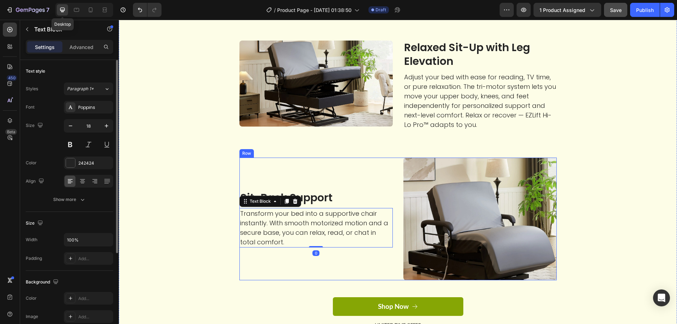
scroll to position [1175, 0]
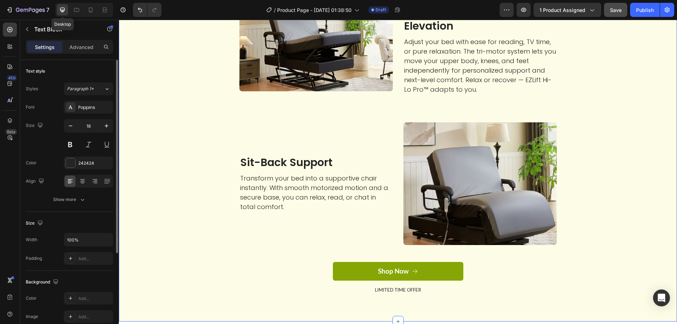
click at [225, 242] on div "Experience your perfect alignment Heading From restorative sleep to effortless …" at bounding box center [397, 55] width 547 height 499
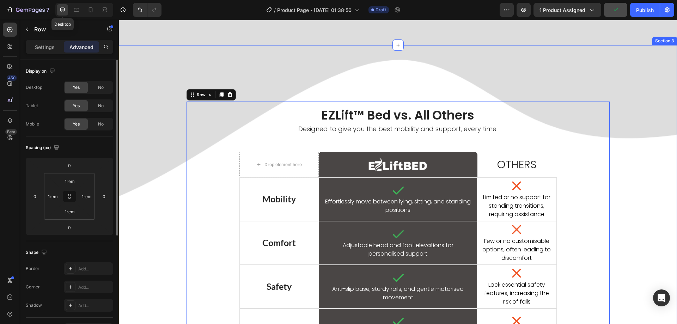
scroll to position [682, 0]
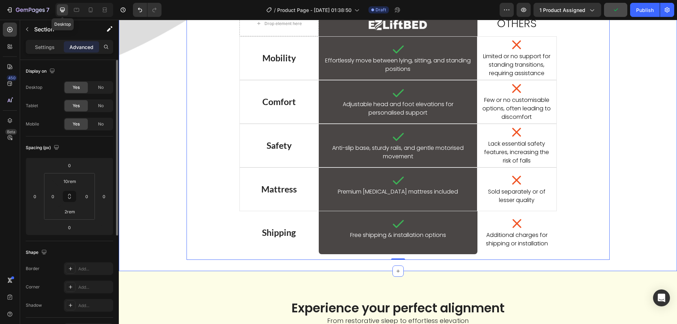
click at [159, 201] on div "EZLift™ Bed vs. All Others Heading Designed to give you the best mobility and s…" at bounding box center [398, 110] width 558 height 299
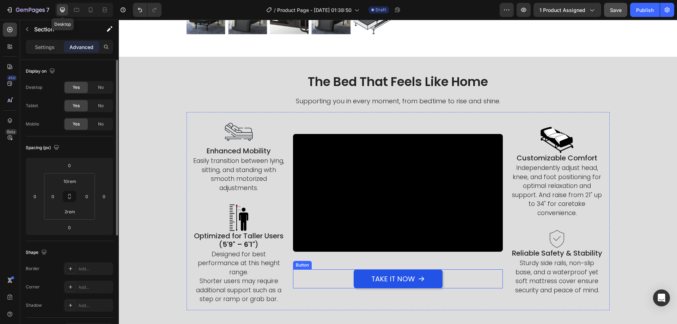
scroll to position [82, 0]
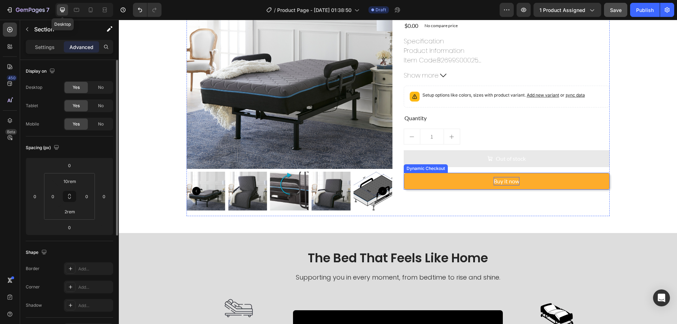
click at [497, 178] on div "Buy it now" at bounding box center [506, 181] width 26 height 8
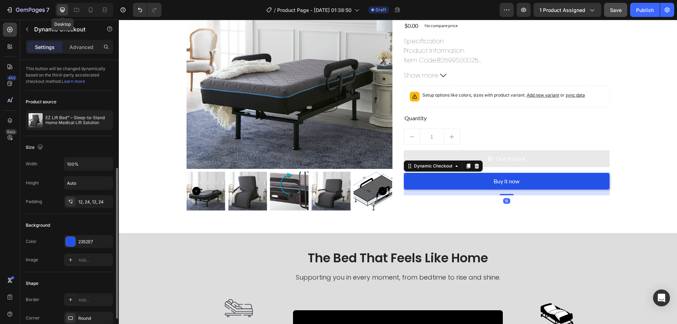
scroll to position [141, 0]
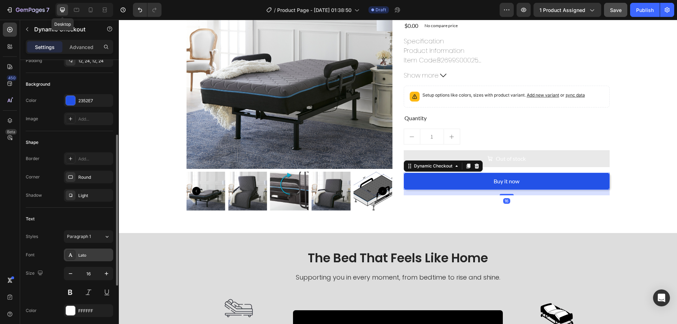
click at [85, 256] on div "Lato" at bounding box center [94, 255] width 33 height 6
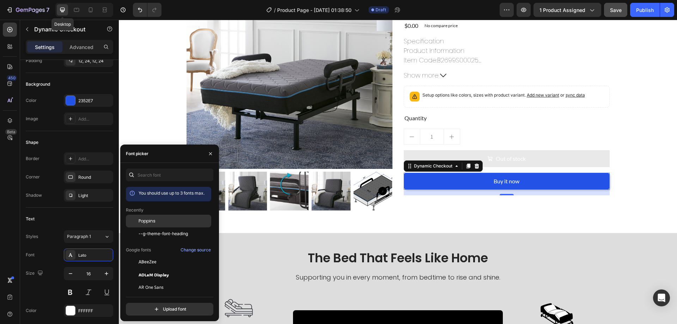
click at [166, 219] on div "Poppins" at bounding box center [174, 221] width 71 height 6
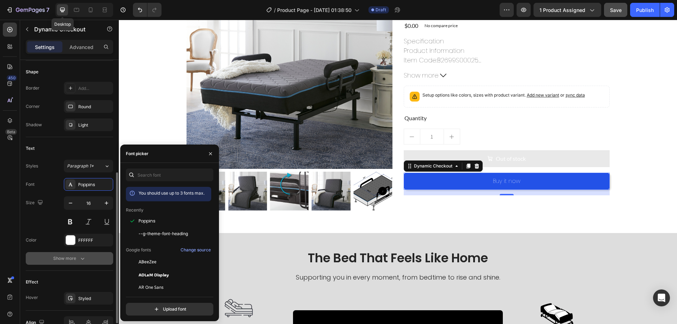
click at [84, 260] on icon "button" at bounding box center [82, 258] width 7 height 7
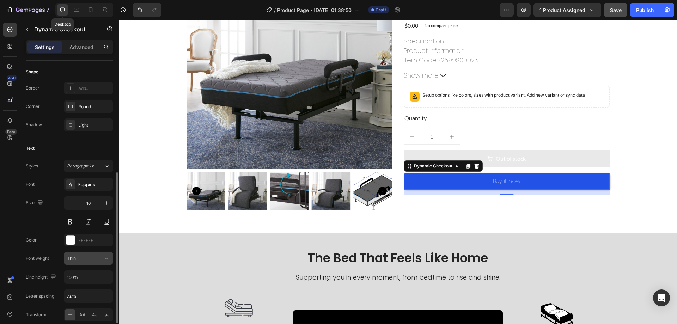
click at [90, 258] on div "Thin" at bounding box center [85, 258] width 36 height 6
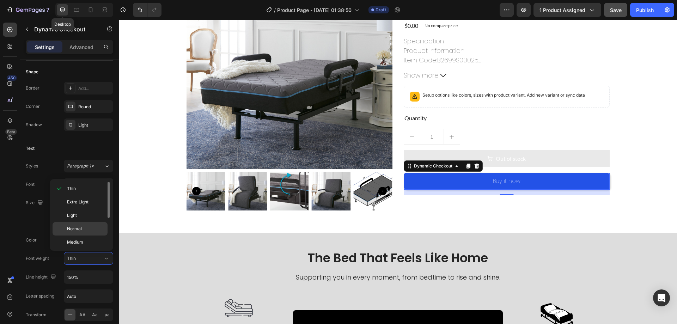
click at [91, 228] on p "Normal" at bounding box center [85, 229] width 37 height 6
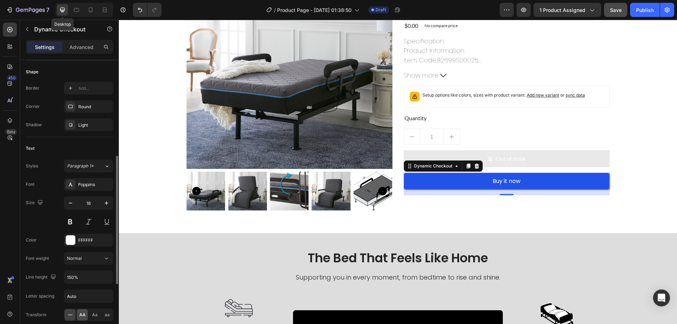
click at [83, 315] on span "AA" at bounding box center [82, 315] width 6 height 6
click at [108, 199] on button "button" at bounding box center [106, 203] width 13 height 13
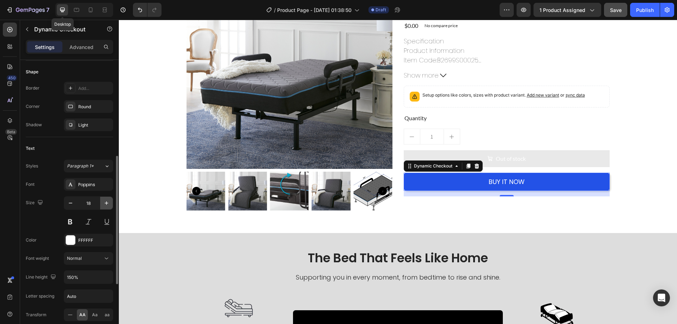
click at [108, 199] on button "button" at bounding box center [106, 203] width 13 height 13
type input "22"
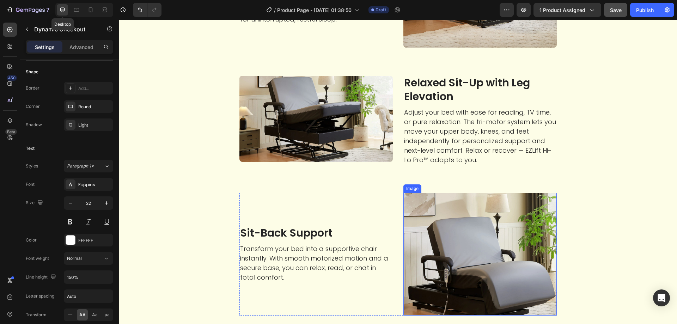
scroll to position [964, 0]
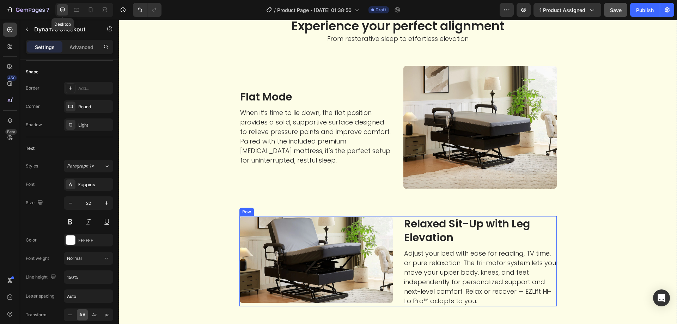
click at [395, 227] on div "Image Relaxed Sit-Up with Leg Elevation Text Block Adjust your bed with ease fo…" at bounding box center [397, 261] width 317 height 90
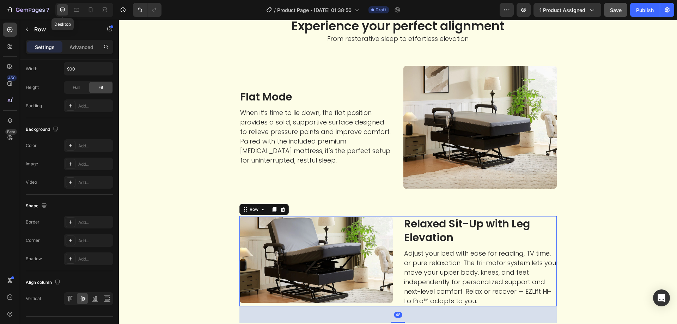
scroll to position [0, 0]
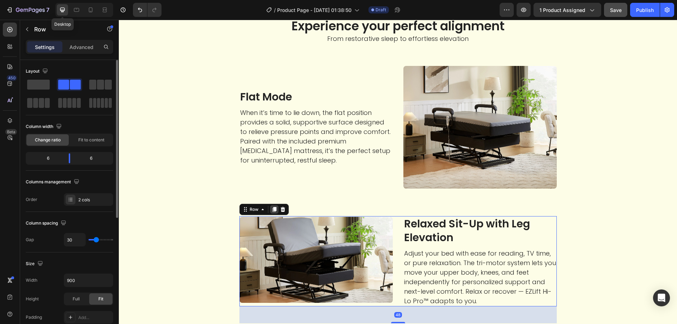
click at [273, 206] on div at bounding box center [274, 209] width 8 height 8
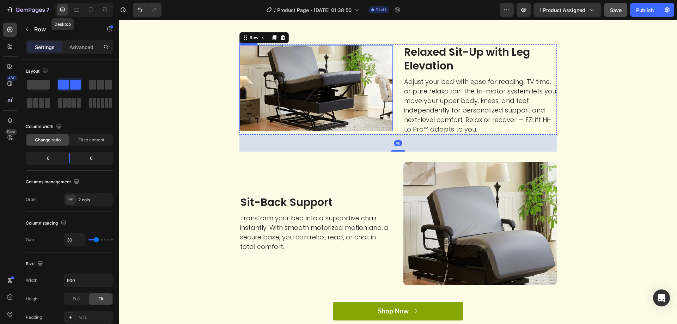
scroll to position [1112, 0]
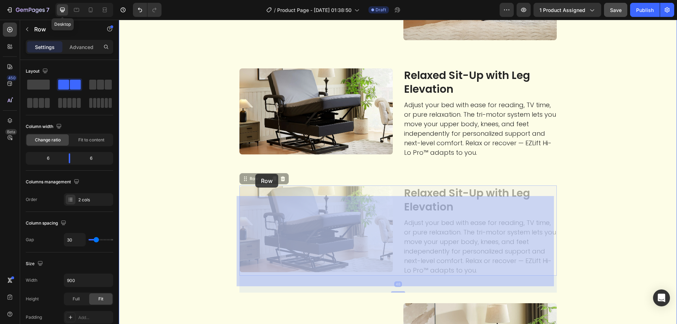
drag, startPoint x: 252, startPoint y: 179, endPoint x: 255, endPoint y: 174, distance: 5.9
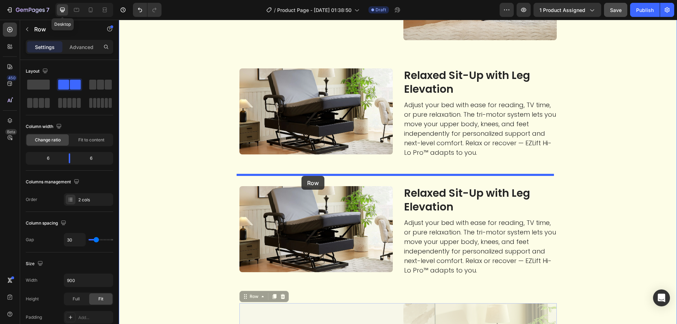
drag, startPoint x: 250, startPoint y: 297, endPoint x: 301, endPoint y: 176, distance: 131.9
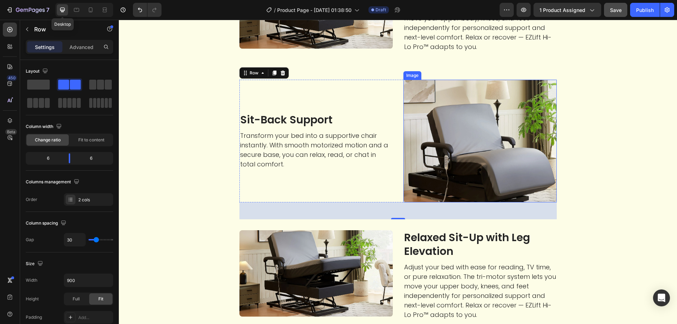
scroll to position [1288, 0]
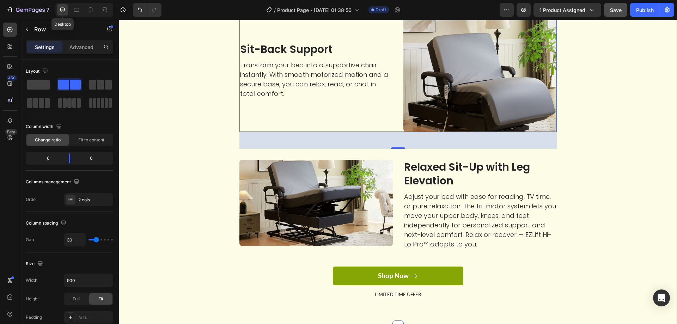
click at [572, 233] on div "Experience your perfect alignment Heading From restorative sleep to effortless …" at bounding box center [397, 1] width 547 height 617
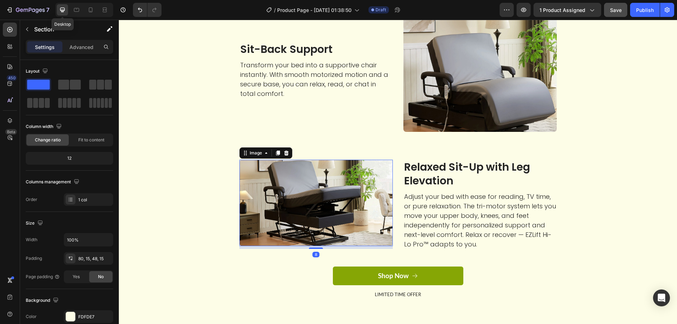
click at [301, 186] on img at bounding box center [315, 203] width 153 height 86
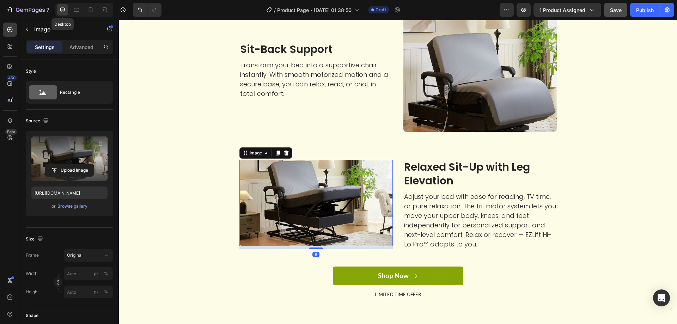
click at [61, 141] on label at bounding box center [69, 158] width 76 height 44
click at [61, 164] on input "file" at bounding box center [69, 170] width 49 height 12
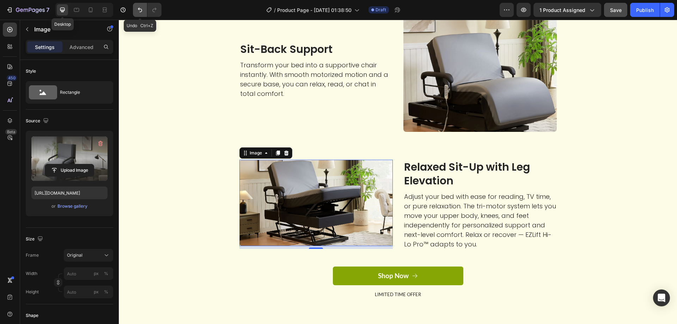
type input "https://cdn.shopify.com/s/files/1/0424/7289/8710/files/gempages_444032754925962…"
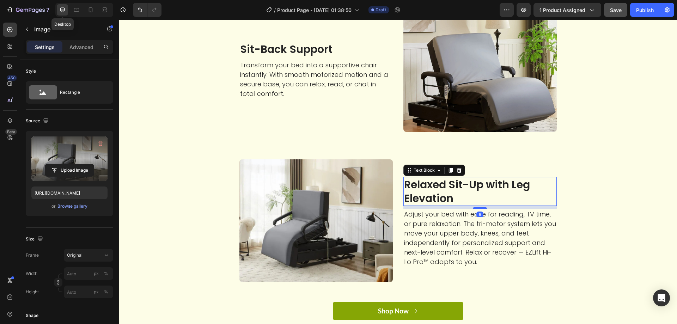
click at [458, 192] on p "Relaxed Sit-Up with Leg Elevation" at bounding box center [480, 191] width 152 height 27
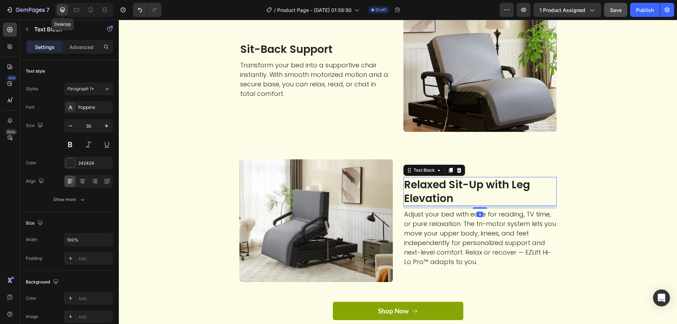
click at [458, 192] on p "Relaxed Sit-Up with Leg Elevation" at bounding box center [480, 191] width 152 height 27
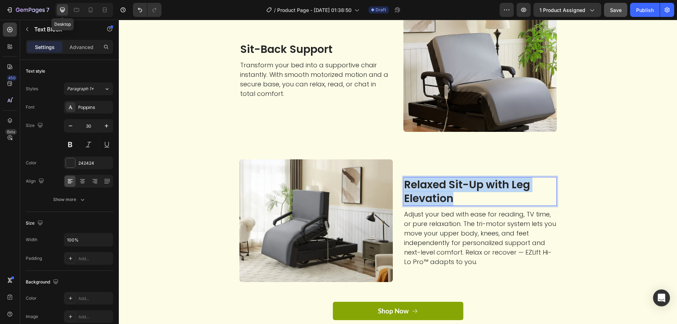
click at [458, 192] on p "Relaxed Sit-Up with Leg Elevation" at bounding box center [480, 191] width 152 height 27
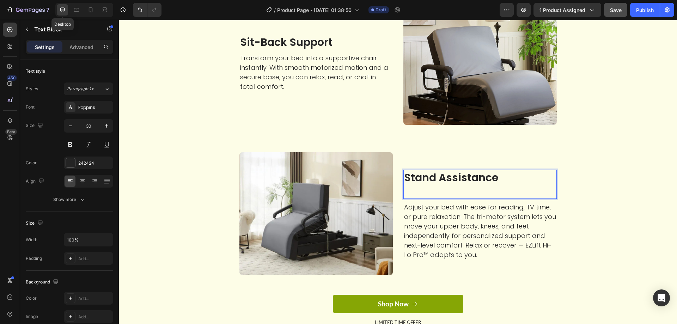
scroll to position [1302, 0]
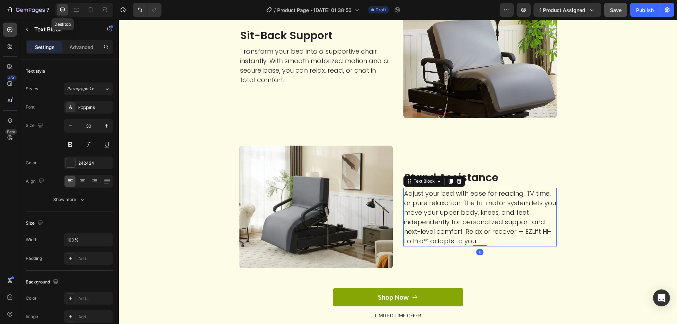
click at [440, 224] on p "Adjust your bed with ease for reading, TV time, or pure relaxation. The tri-mot…" at bounding box center [480, 217] width 152 height 57
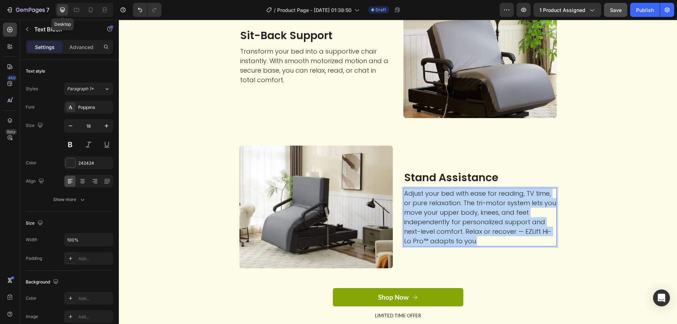
click at [440, 224] on p "Adjust your bed with ease for reading, TV time, or pure relaxation. The tri-mot…" at bounding box center [480, 217] width 152 height 57
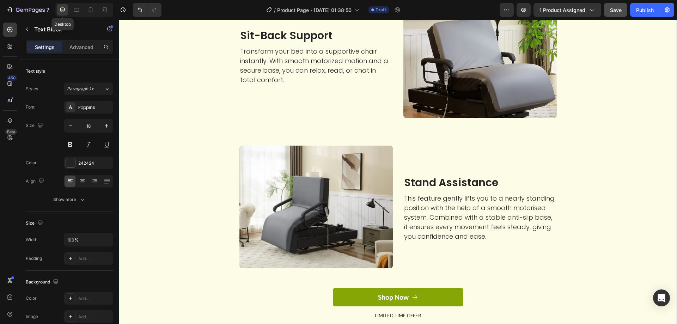
click at [196, 248] on div "Experience your perfect alignment Heading From restorative sleep to effortless …" at bounding box center [397, 5] width 547 height 652
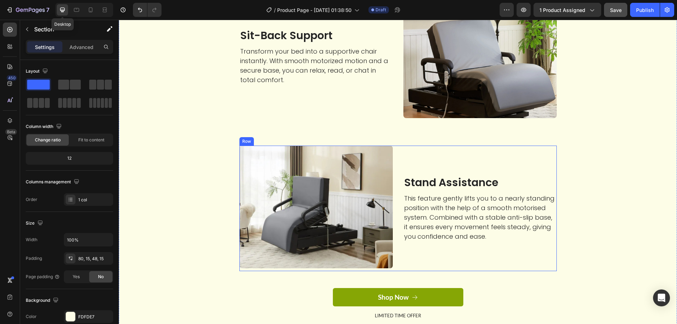
scroll to position [1196, 0]
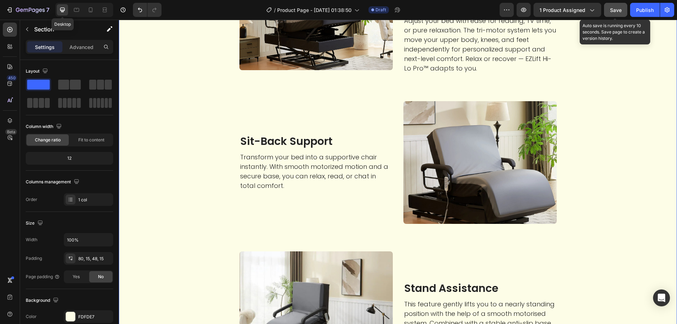
click at [611, 4] on button "Save" at bounding box center [615, 10] width 23 height 14
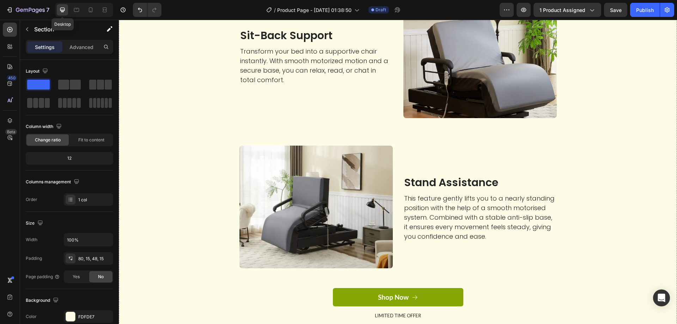
scroll to position [1408, 0]
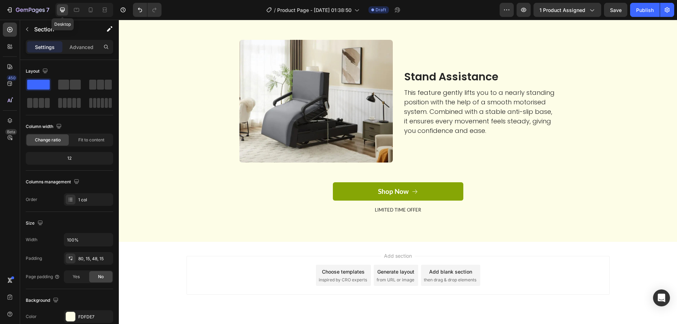
click at [451, 273] on div "Add blank section" at bounding box center [450, 271] width 43 height 7
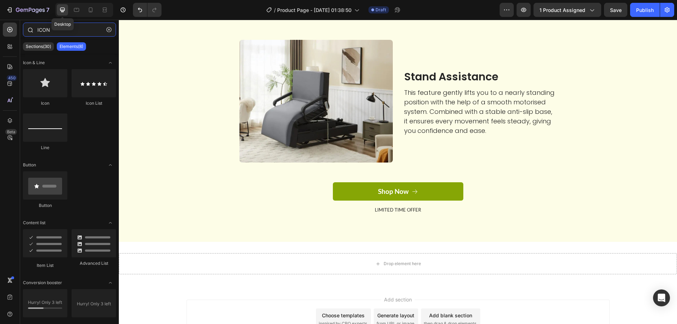
click at [58, 30] on input "ICON" at bounding box center [69, 30] width 93 height 14
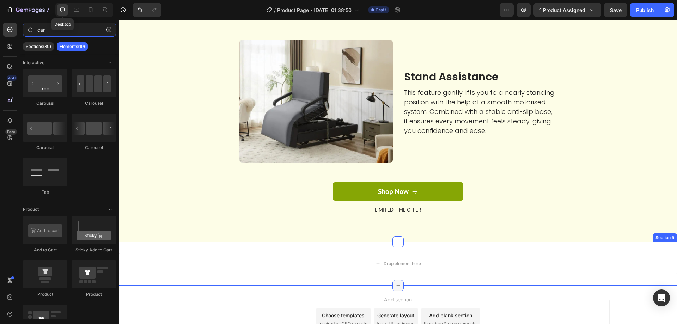
scroll to position [1471, 0]
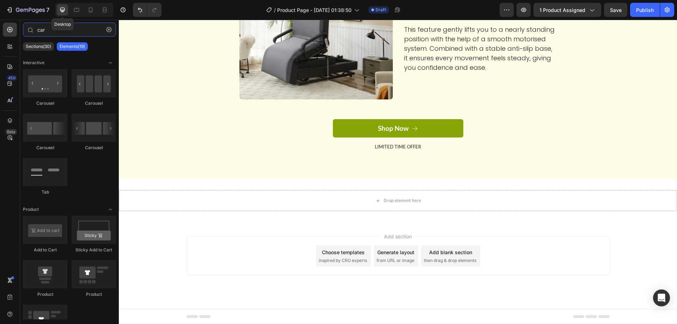
type input "car"
click at [333, 256] on div "Choose templates" at bounding box center [343, 251] width 43 height 7
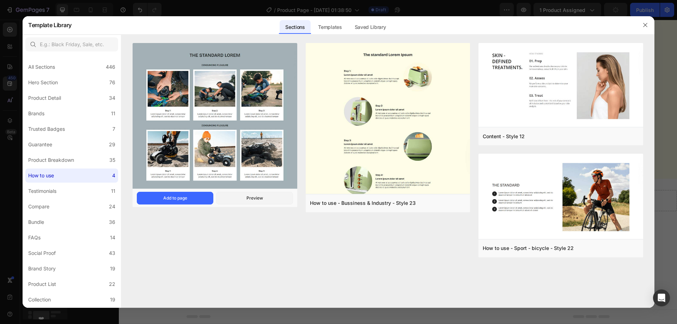
click at [200, 123] on img at bounding box center [215, 116] width 165 height 147
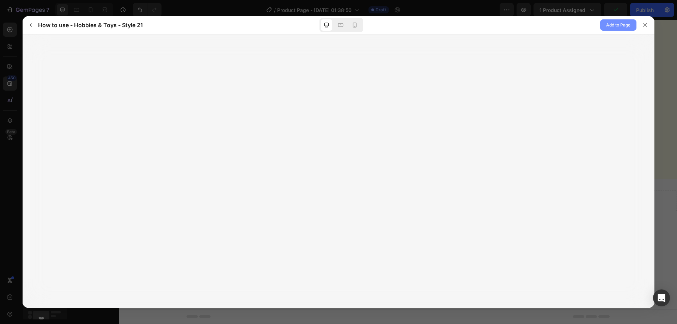
click at [609, 23] on span "Add to Page" at bounding box center [618, 25] width 24 height 8
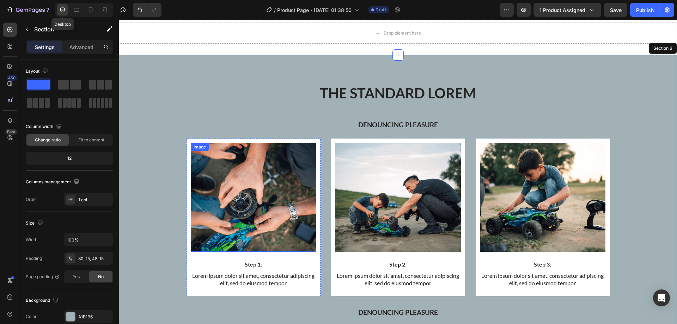
scroll to position [1533, 0]
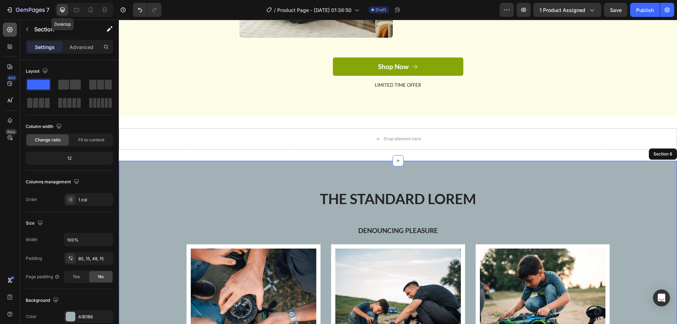
click at [8, 31] on icon at bounding box center [9, 29] width 5 height 5
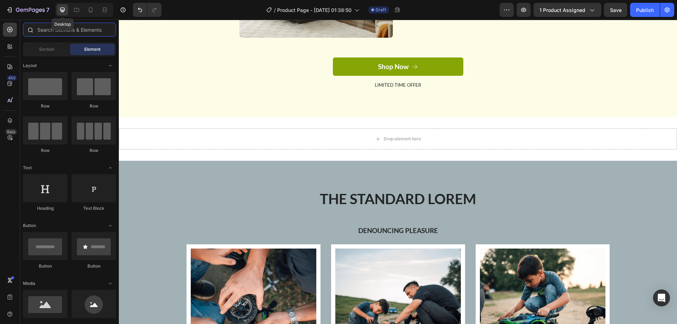
click at [43, 30] on input "text" at bounding box center [69, 30] width 93 height 14
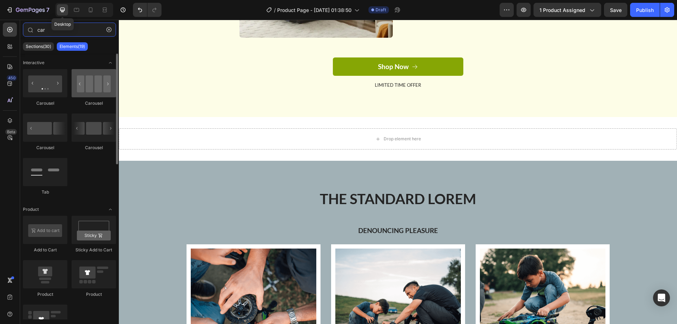
type input "car"
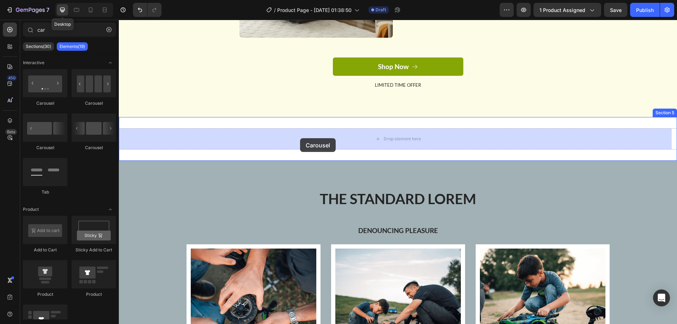
drag, startPoint x: 212, startPoint y: 104, endPoint x: 300, endPoint y: 138, distance: 94.4
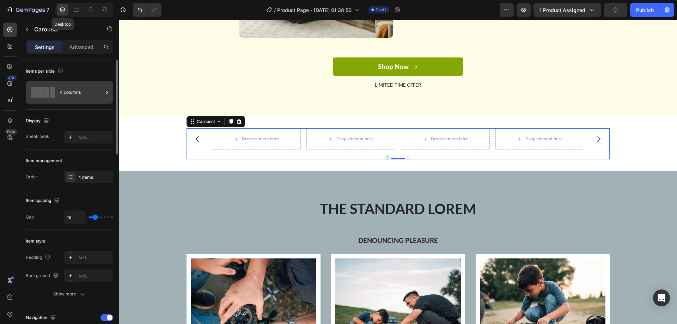
click at [81, 94] on div "4 columns" at bounding box center [81, 92] width 43 height 16
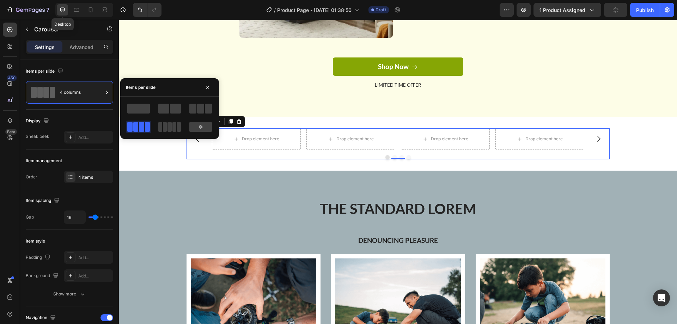
click at [213, 111] on div at bounding box center [200, 108] width 25 height 13
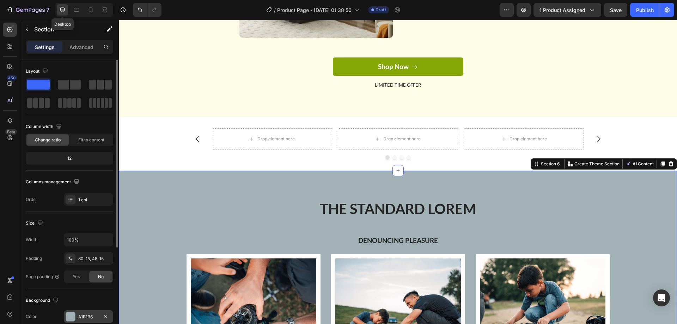
click at [90, 316] on div "A1B1B6" at bounding box center [88, 317] width 20 height 6
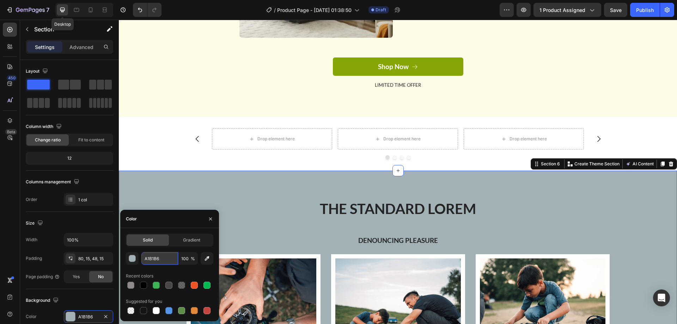
click at [166, 261] on input "A1B1B6" at bounding box center [159, 258] width 37 height 13
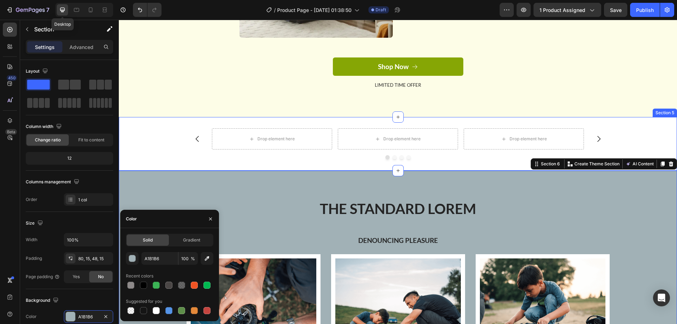
click at [161, 125] on div "Drop element here Drop element here Drop element here Drop element here Carouse…" at bounding box center [398, 144] width 558 height 54
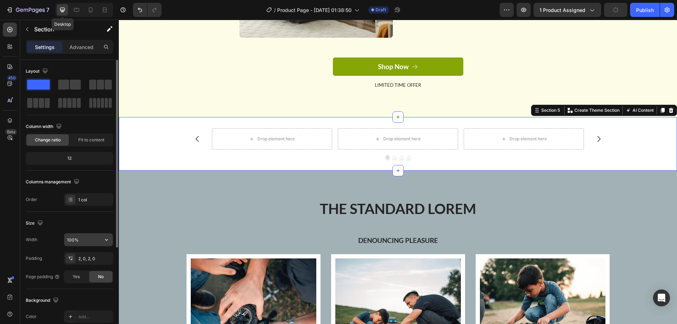
scroll to position [70, 0]
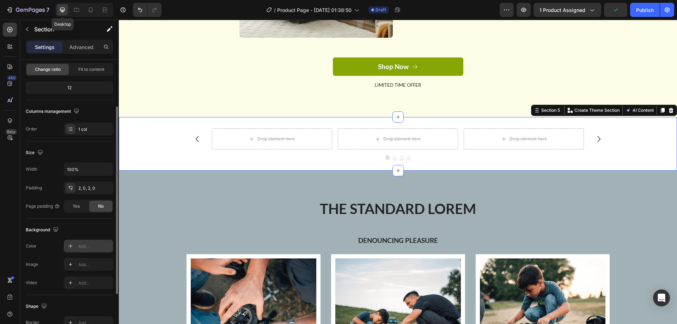
click at [84, 244] on div "Add..." at bounding box center [94, 246] width 33 height 6
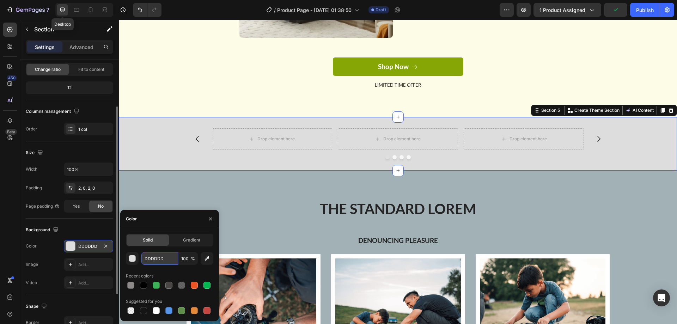
click at [154, 257] on input "DDDDDD" at bounding box center [159, 258] width 37 height 13
paste input "A1B1B6"
type input "A1B1B6"
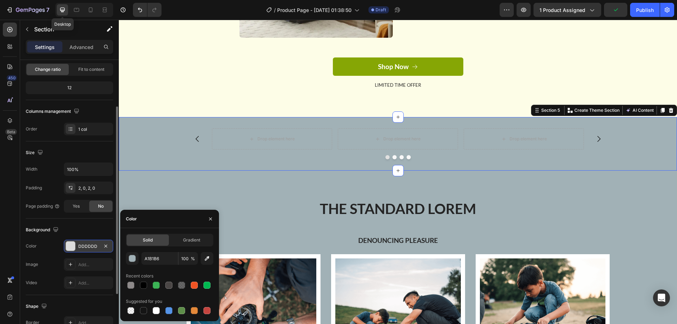
click at [241, 239] on p "Denouncing pleasure" at bounding box center [398, 240] width 422 height 9
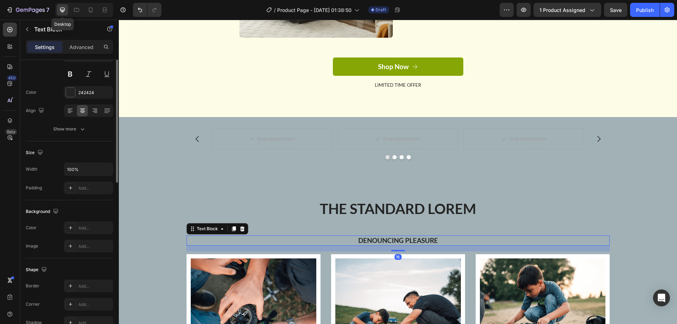
scroll to position [0, 0]
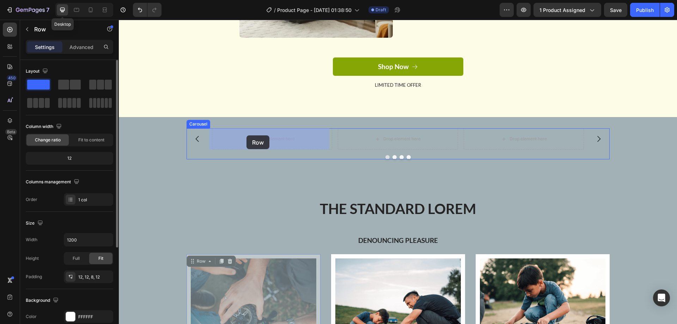
drag, startPoint x: 188, startPoint y: 259, endPoint x: 246, endPoint y: 135, distance: 137.2
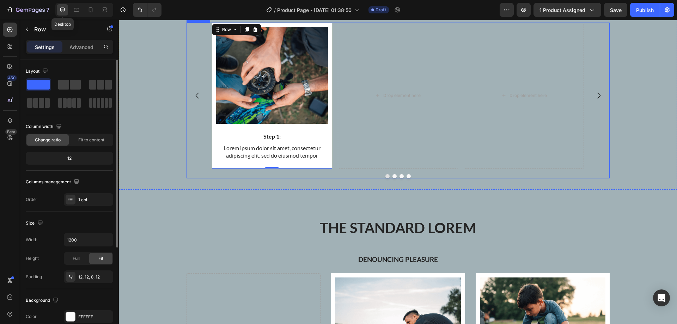
scroll to position [1674, 0]
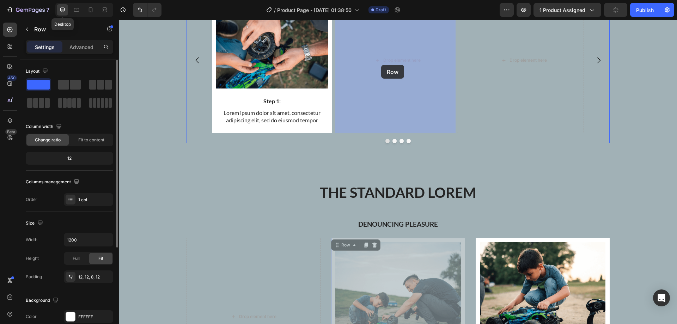
drag, startPoint x: 332, startPoint y: 243, endPoint x: 381, endPoint y: 62, distance: 187.9
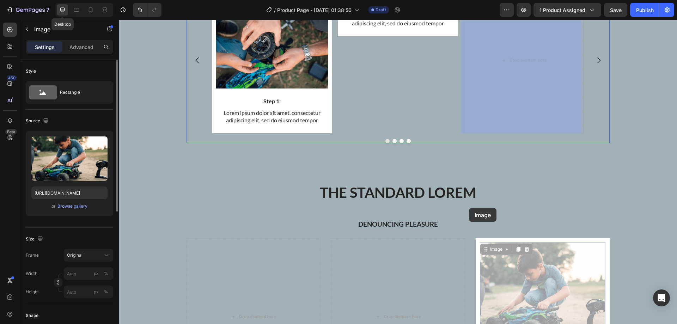
scroll to position [1568, 0]
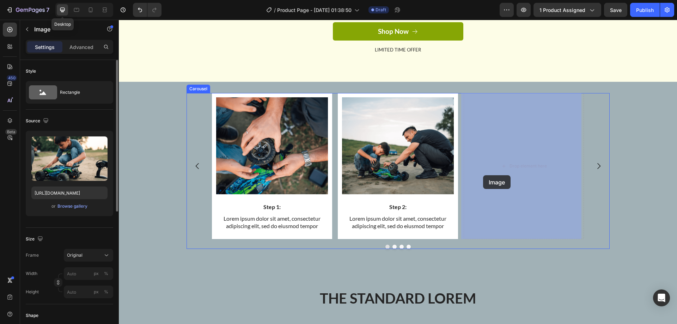
drag, startPoint x: 480, startPoint y: 247, endPoint x: 483, endPoint y: 175, distance: 71.6
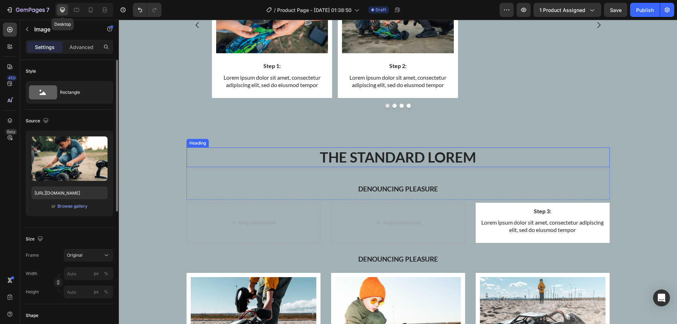
scroll to position [1603, 0]
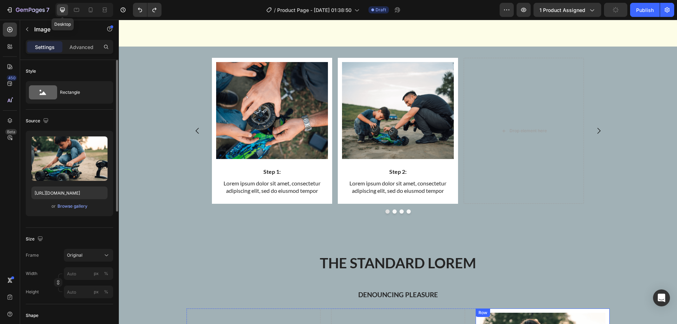
click at [475, 313] on div "Row" at bounding box center [482, 312] width 14 height 8
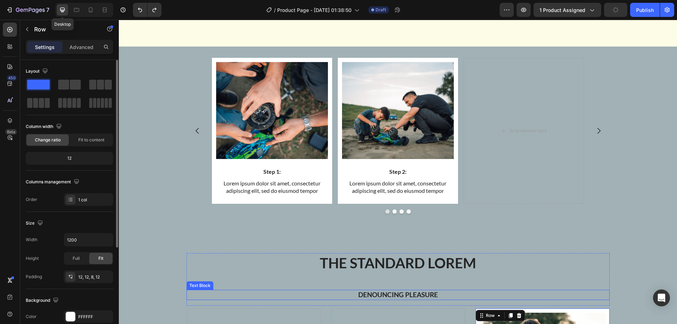
scroll to position [1638, 0]
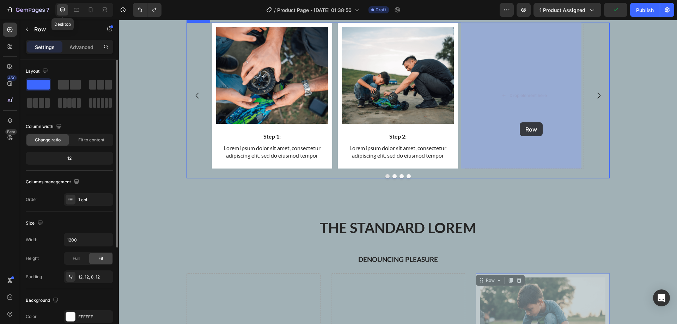
drag, startPoint x: 489, startPoint y: 281, endPoint x: 521, endPoint y: 114, distance: 169.3
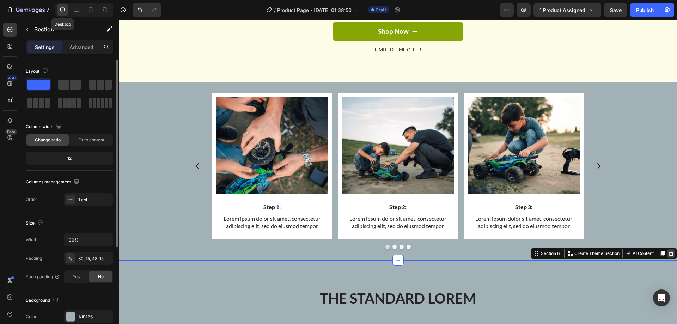
click at [667, 251] on div at bounding box center [671, 253] width 8 height 8
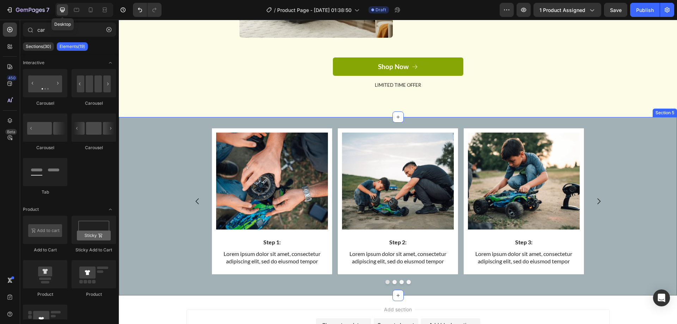
scroll to position [1497, 0]
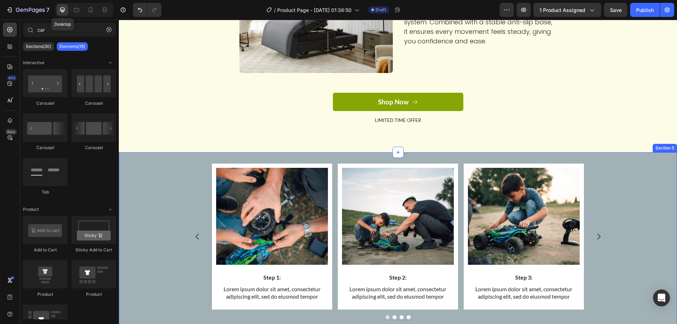
click at [618, 264] on div "Image Step 1: Text Block Lorem ipsum dolor sit amet, consectetur adipiscing eli…" at bounding box center [398, 242] width 558 height 156
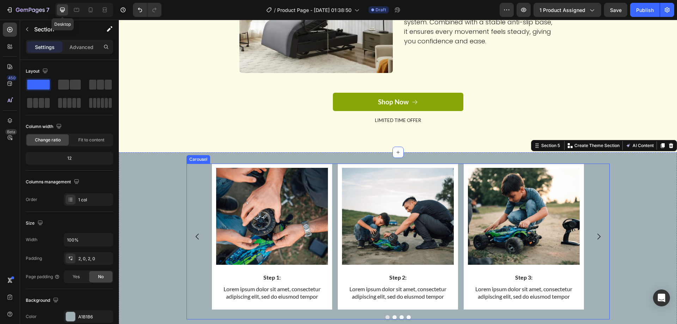
click at [602, 256] on div "Image Step 1: Text Block Lorem ipsum dolor sit amet, consectetur adipiscing eli…" at bounding box center [397, 237] width 423 height 146
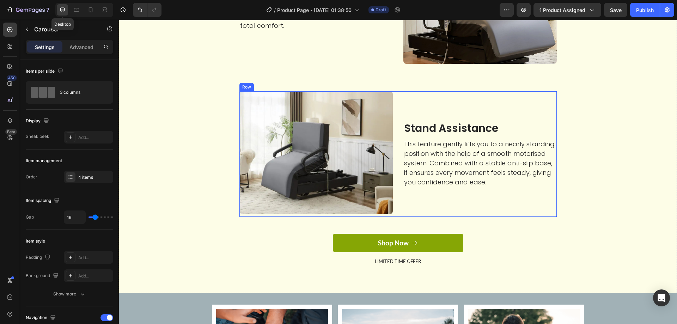
scroll to position [1533, 0]
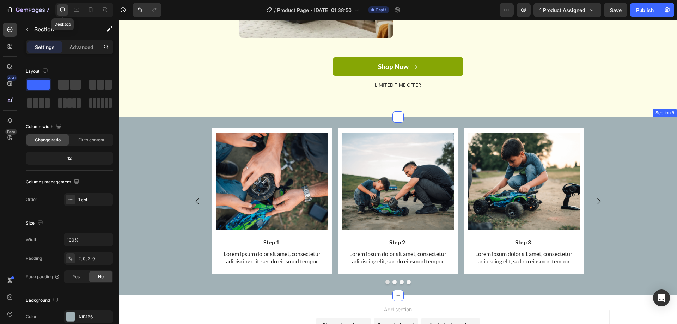
click at [169, 197] on div "Image Step 1: Text Block Lorem ipsum dolor sit amet, consectetur adipiscing eli…" at bounding box center [398, 206] width 558 height 156
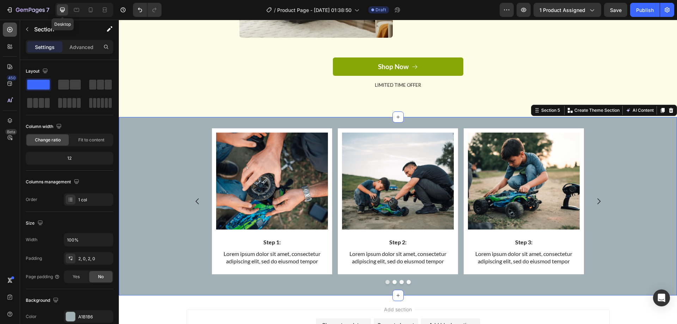
click at [7, 29] on icon at bounding box center [9, 29] width 5 height 5
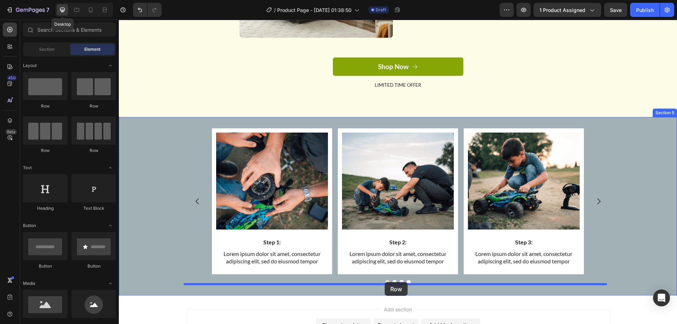
drag, startPoint x: 176, startPoint y: 108, endPoint x: 385, endPoint y: 282, distance: 271.5
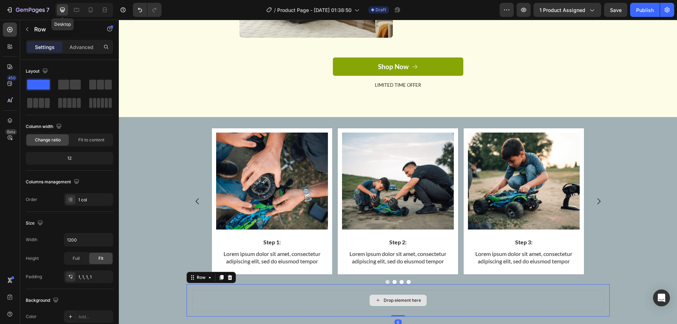
click at [209, 292] on div "Drop element here" at bounding box center [398, 300] width 412 height 21
click at [89, 235] on input "1200" at bounding box center [88, 239] width 49 height 13
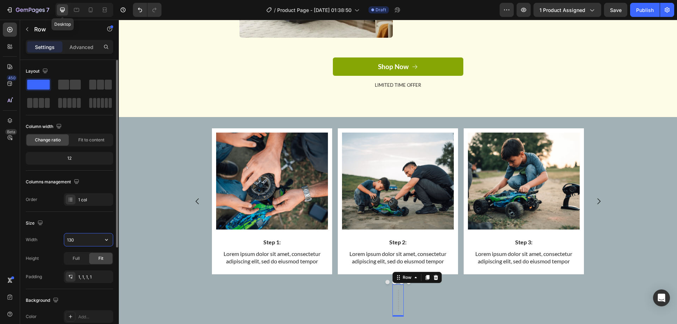
type input "1300"
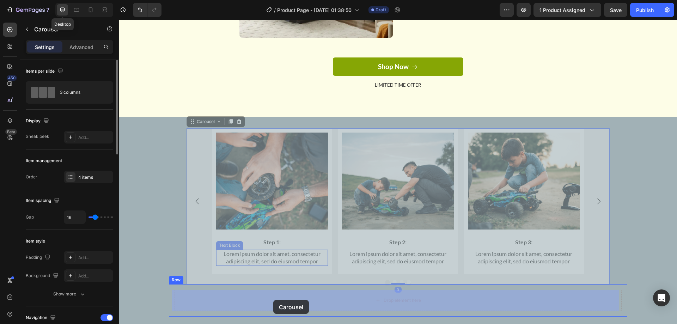
drag, startPoint x: 200, startPoint y: 214, endPoint x: 271, endPoint y: 298, distance: 109.8
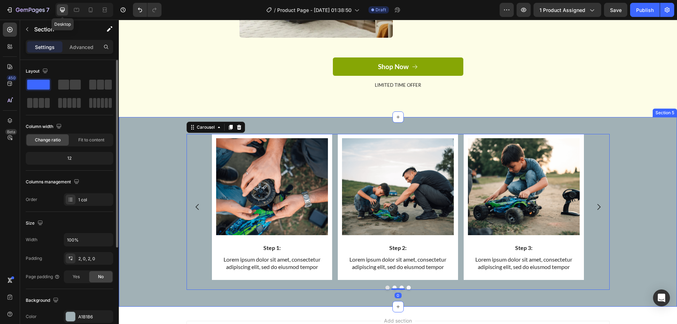
click at [146, 200] on div "Image Step 1: Text Block Lorem ipsum dolor sit amet, consectetur adipiscing eli…" at bounding box center [398, 211] width 558 height 167
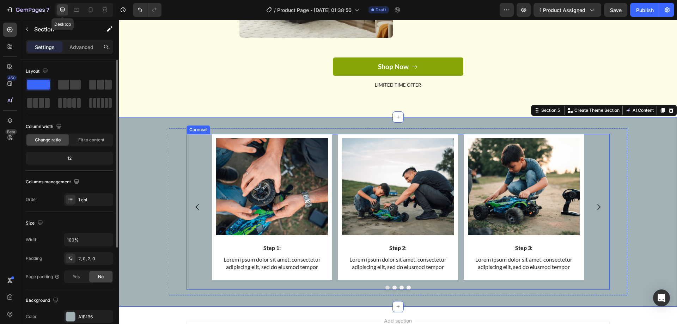
click at [187, 190] on div "Image Step 1: Text Block Lorem ipsum dolor sit amet, consectetur adipiscing eli…" at bounding box center [397, 207] width 423 height 146
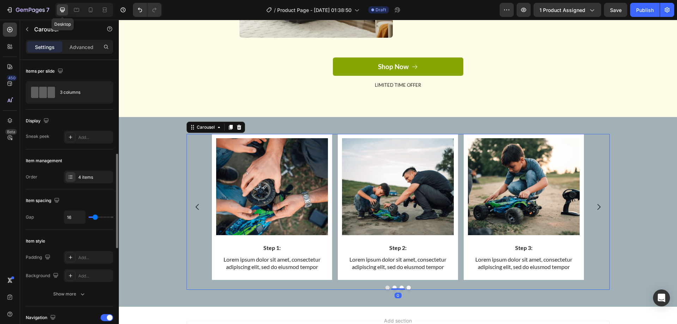
scroll to position [141, 0]
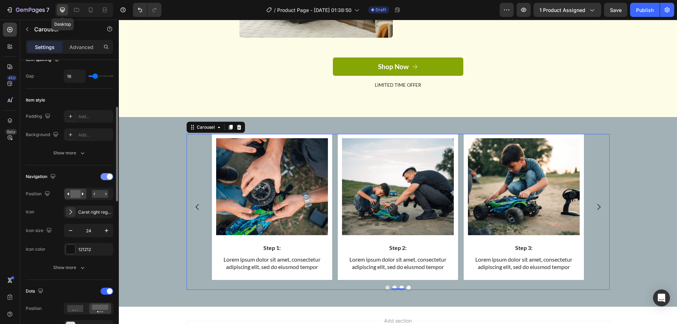
click at [102, 175] on div at bounding box center [106, 176] width 13 height 7
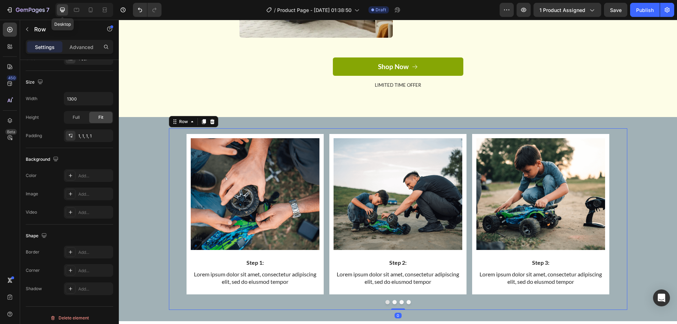
click at [178, 166] on div "Image Step 1: Text Block Lorem ipsum dolor sit amet, consectetur adipiscing eli…" at bounding box center [397, 219] width 447 height 170
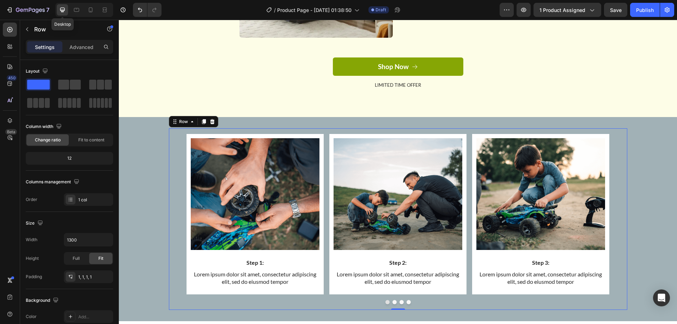
click at [86, 246] on div "Width 1300 Height Full Fit Padding 1, 1, 1, 1" at bounding box center [69, 258] width 87 height 50
click at [84, 243] on input "1300" at bounding box center [88, 239] width 49 height 13
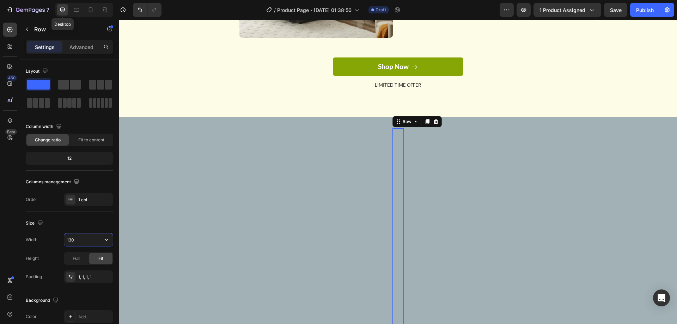
type input "1300"
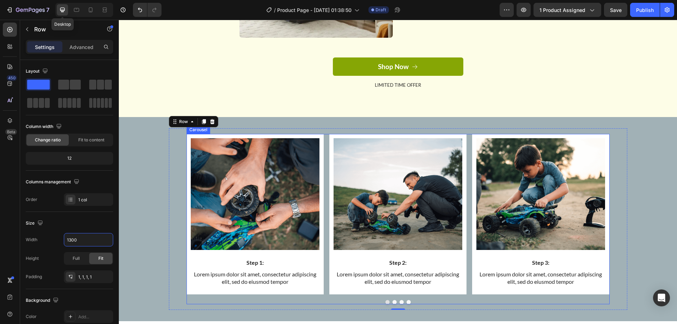
click at [323, 246] on div "Image Step 1: Text Block Lorem ipsum dolor sit amet, consectetur adipiscing eli…" at bounding box center [397, 214] width 423 height 160
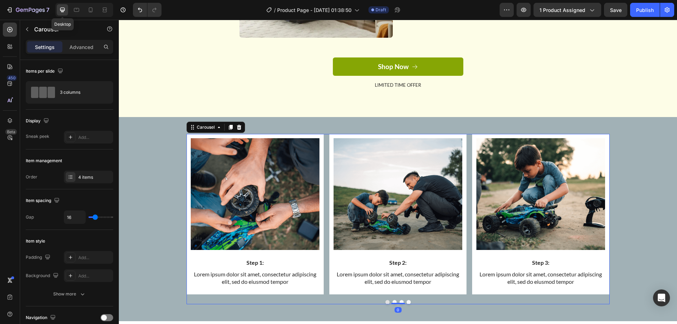
click at [323, 246] on div "Image Step 1: Text Block Lorem ipsum dolor sit amet, consectetur adipiscing eli…" at bounding box center [397, 214] width 423 height 160
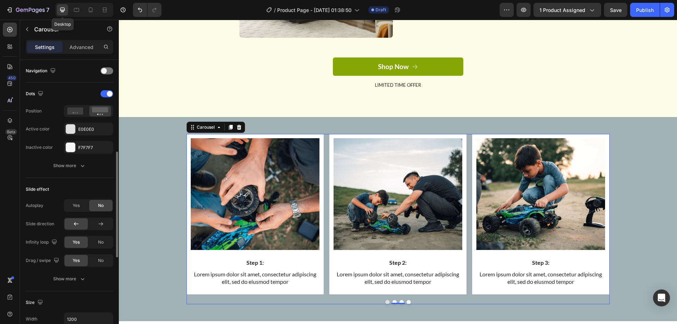
scroll to position [317, 0]
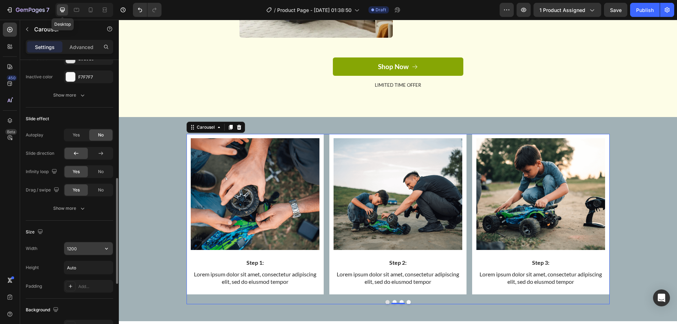
click at [86, 249] on input "1200" at bounding box center [88, 248] width 49 height 13
click at [109, 248] on icon "button" at bounding box center [106, 248] width 7 height 7
click at [92, 248] on input "1200" at bounding box center [88, 248] width 49 height 13
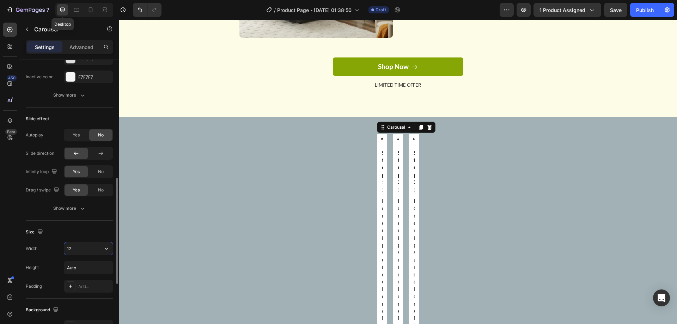
type input "1"
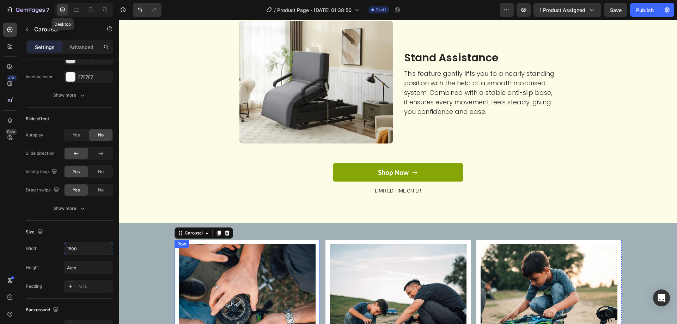
scroll to position [1497, 0]
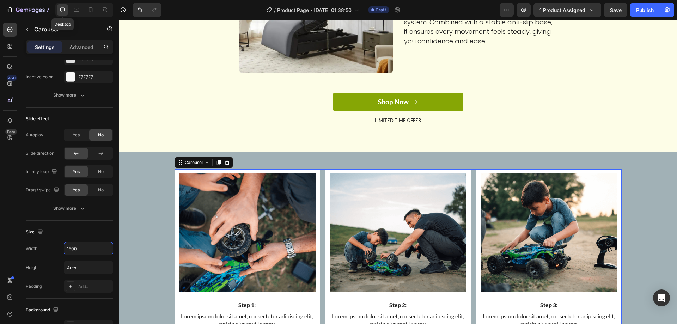
type input "1500"
click at [237, 207] on img at bounding box center [247, 232] width 137 height 118
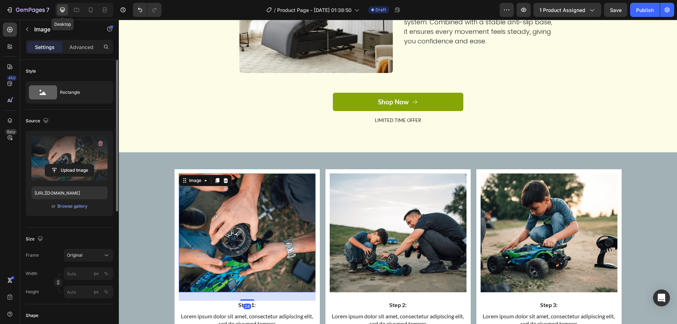
click at [73, 160] on label at bounding box center [69, 158] width 76 height 44
click at [73, 164] on input "file" at bounding box center [69, 170] width 49 height 12
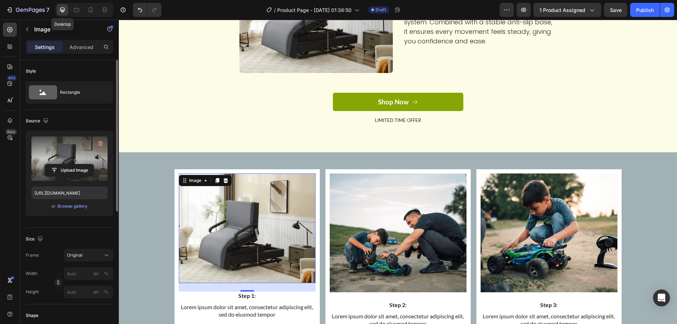
click at [63, 151] on label at bounding box center [69, 158] width 76 height 44
click at [63, 164] on input "file" at bounding box center [69, 170] width 49 height 12
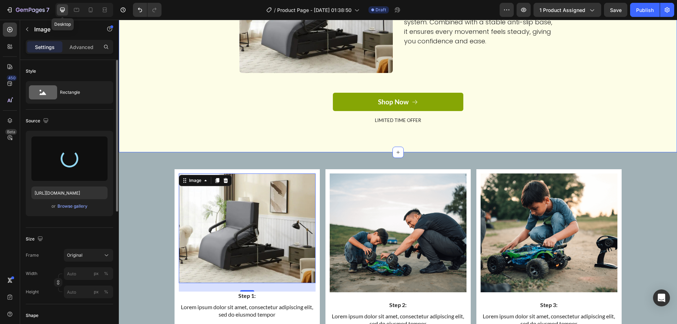
type input "https://cdn.shopify.com/s/files/1/0424/7289/8710/files/gempages_444032754925962…"
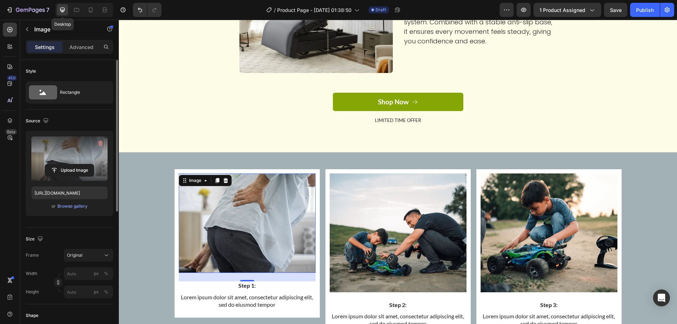
click at [243, 286] on div "24" at bounding box center [247, 287] width 8 height 6
click at [243, 287] on div "24" at bounding box center [247, 287] width 8 height 6
click at [245, 287] on div "24" at bounding box center [247, 287] width 8 height 6
click at [245, 286] on div "24" at bounding box center [247, 287] width 8 height 6
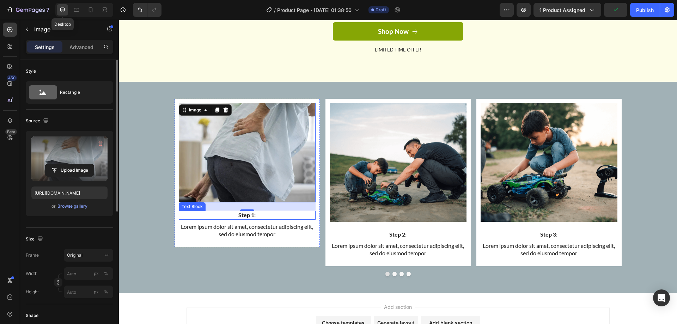
scroll to position [1603, 0]
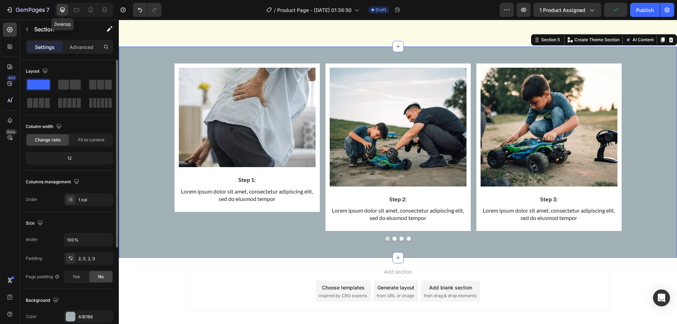
click at [193, 254] on div "Image Step 1: Text Block Lorem ipsum dolor sit amet, consectetur adipiscing eli…" at bounding box center [398, 152] width 558 height 211
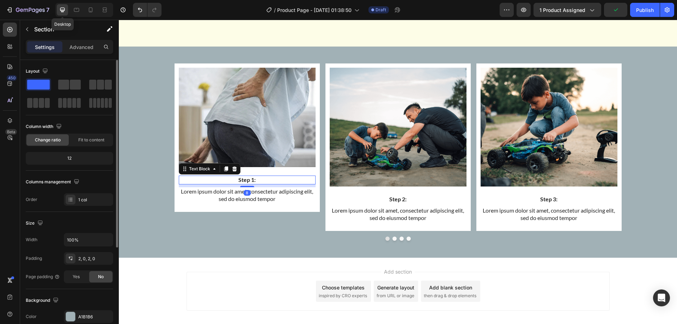
click at [248, 177] on p "Step 1:" at bounding box center [246, 179] width 135 height 7
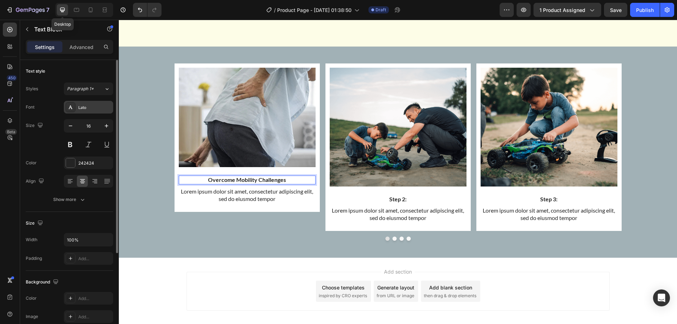
click at [83, 107] on div "Lato" at bounding box center [94, 107] width 33 height 6
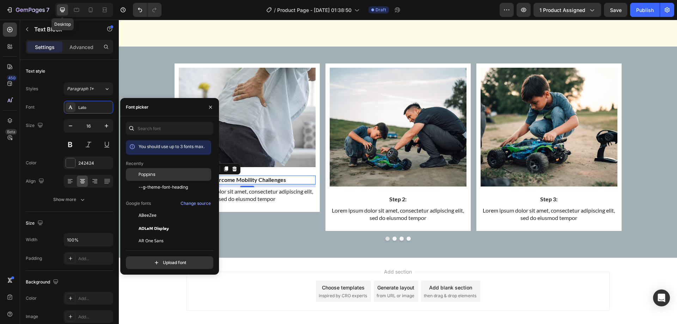
click at [156, 222] on div "Poppins" at bounding box center [168, 228] width 85 height 13
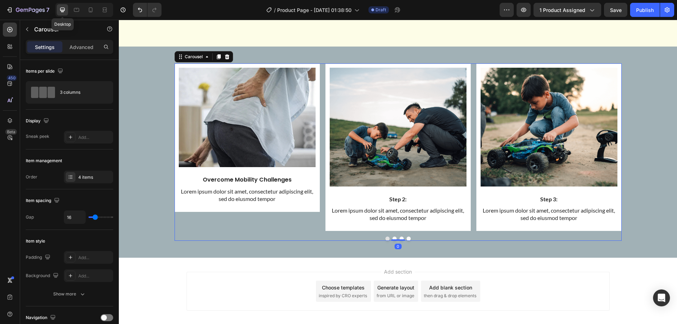
click at [256, 226] on div "Image Overcome Mobility Challenges Text Block Lorem ipsum dolor sit amet, conse…" at bounding box center [246, 146] width 145 height 167
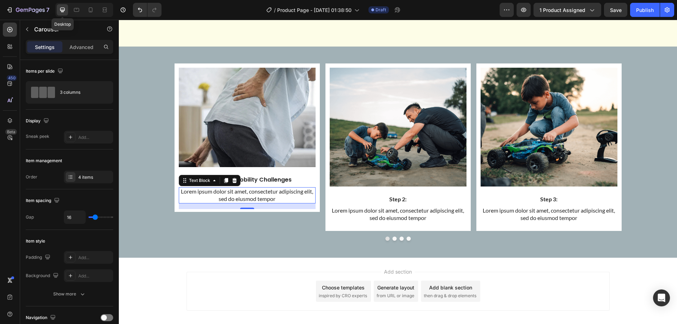
click at [243, 197] on p "Lorem ipsum dolor sit amet, consectetur adipiscing elit, sed do eiusmod tempor" at bounding box center [246, 195] width 135 height 15
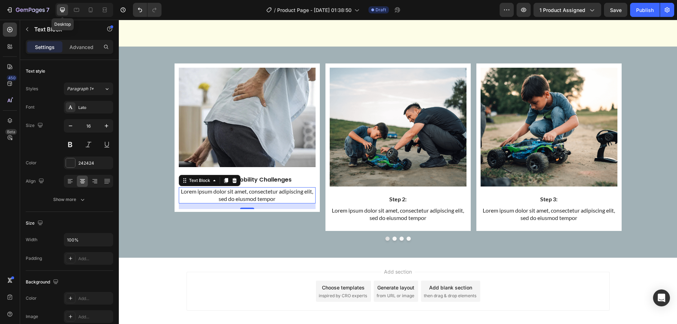
click at [243, 197] on p "Lorem ipsum dolor sit amet, consectetur adipiscing elit, sed do eiusmod tempor" at bounding box center [246, 195] width 135 height 15
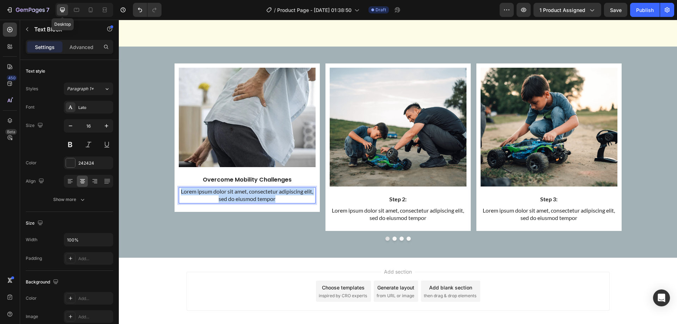
click at [243, 197] on p "Lorem ipsum dolor sit amet, consectetur adipiscing elit, sed do eiusmod tempor" at bounding box center [246, 195] width 135 height 15
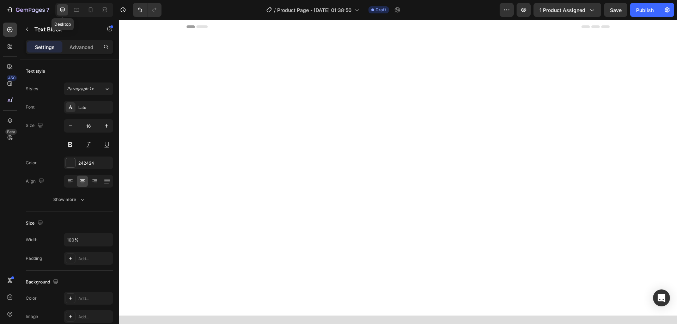
scroll to position [1603, 0]
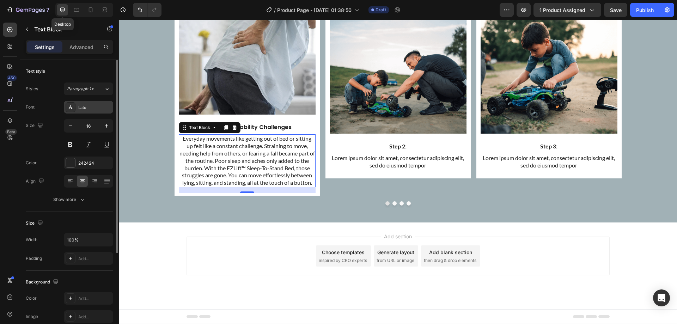
click at [88, 106] on div "Lato" at bounding box center [94, 107] width 33 height 6
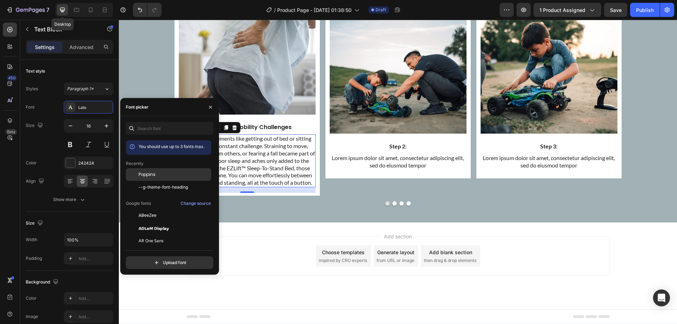
click at [137, 172] on div at bounding box center [132, 174] width 13 height 13
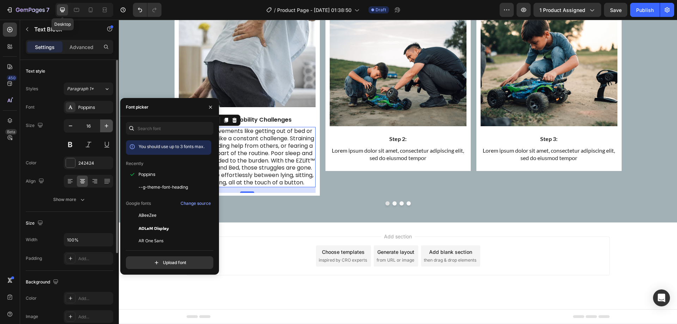
click at [107, 128] on icon "button" at bounding box center [106, 125] width 7 height 7
type input "17"
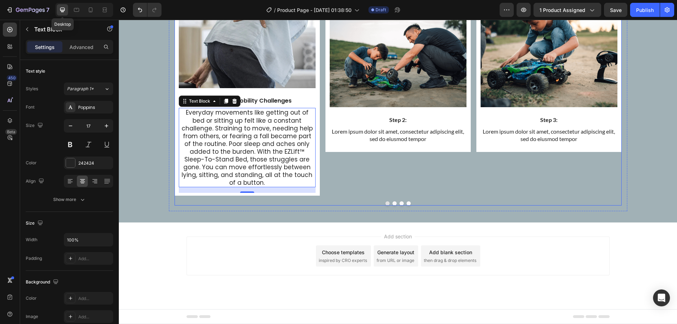
click at [325, 196] on div "Image Step 2: Text Block Lorem ipsum dolor sit amet, consectetur adipiscing eli…" at bounding box center [397, 89] width 145 height 211
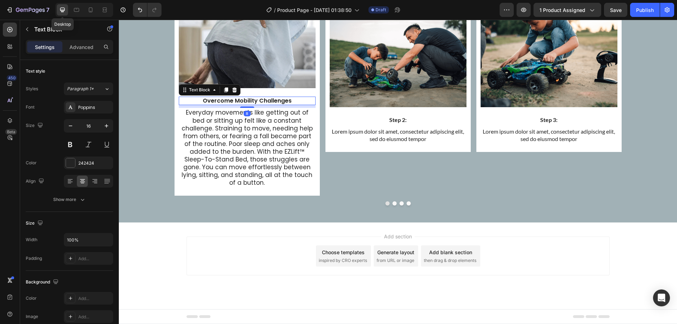
click at [225, 105] on p "Overcome Mobility Challenges" at bounding box center [246, 100] width 135 height 7
click at [102, 123] on button "button" at bounding box center [106, 125] width 13 height 13
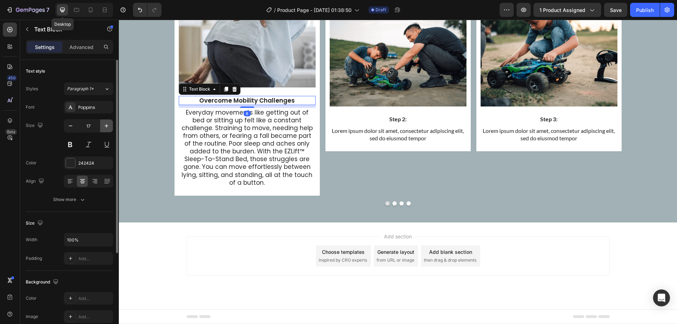
click at [104, 125] on icon "button" at bounding box center [106, 125] width 7 height 7
type input "19"
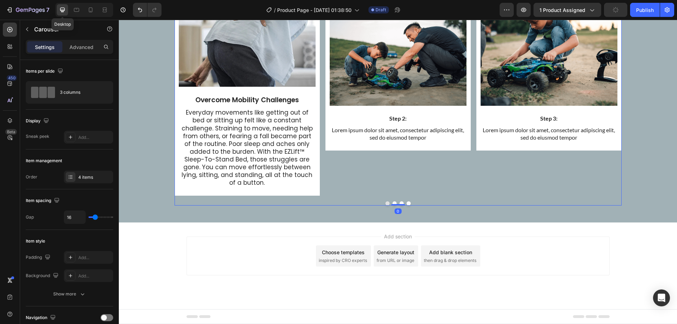
click at [327, 196] on div "Image Step 2: Text Block Lorem ipsum dolor sit amet, consectetur adipiscing eli…" at bounding box center [397, 89] width 145 height 213
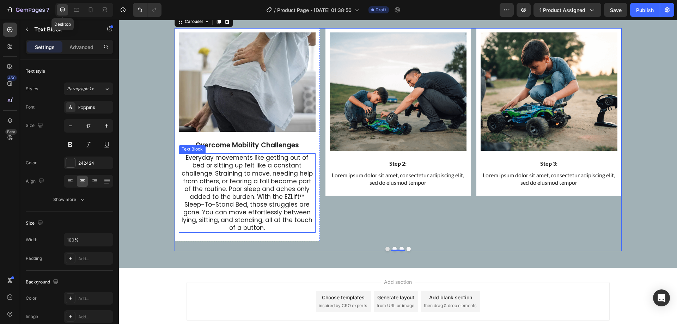
click at [266, 164] on p "Everyday movements like getting out of bed or sitting up felt like a constant c…" at bounding box center [246, 193] width 135 height 78
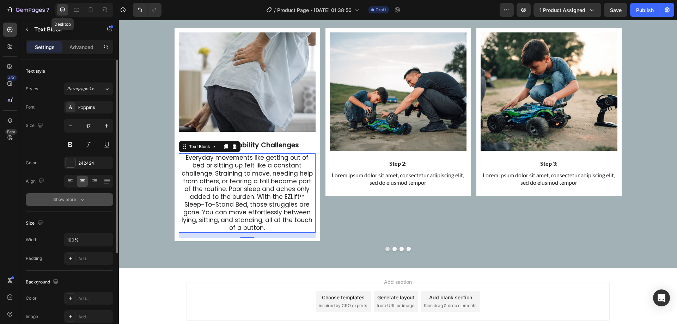
click at [85, 200] on icon "button" at bounding box center [82, 199] width 7 height 7
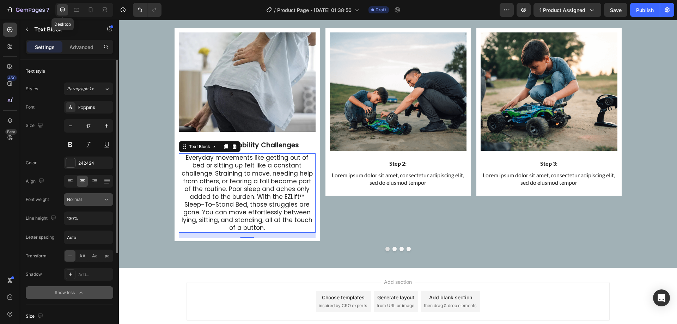
click at [107, 197] on icon at bounding box center [106, 199] width 7 height 7
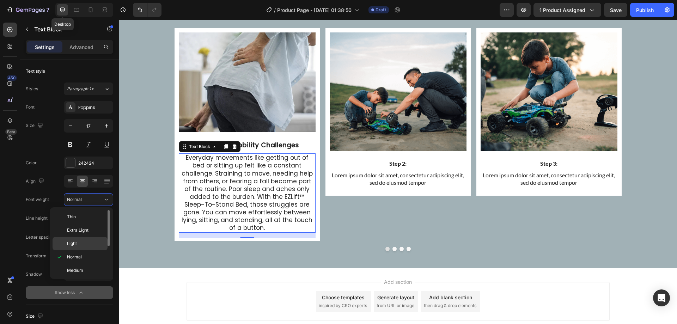
click at [82, 242] on p "Light" at bounding box center [85, 243] width 37 height 6
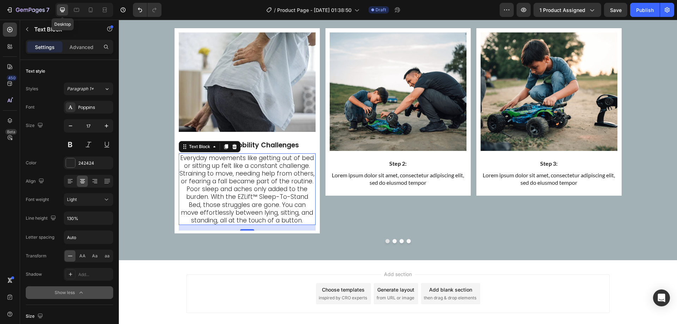
click at [179, 228] on div "16" at bounding box center [247, 228] width 137 height 6
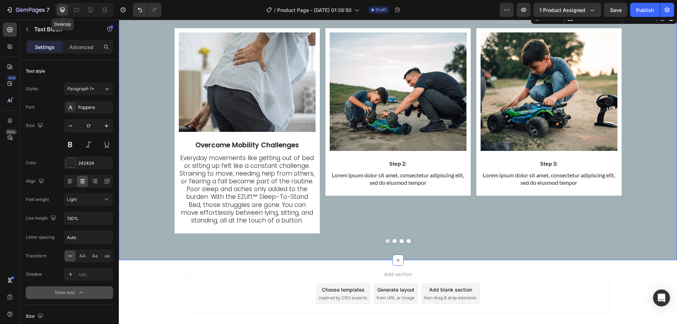
click at [128, 219] on div "Image Overcome Mobility Challenges Text Block Everyday movements like getting o…" at bounding box center [398, 136] width 558 height 226
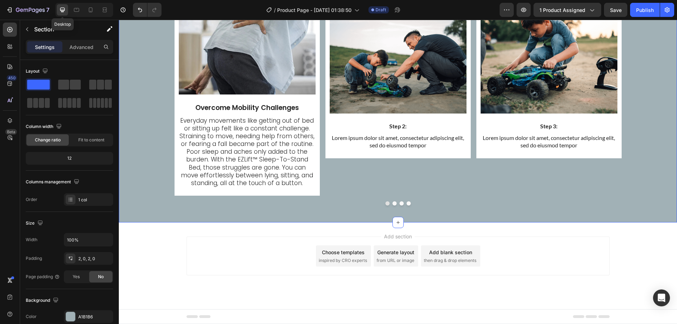
scroll to position [1568, 0]
click at [288, 112] on p "Overcome Mobility Challenges" at bounding box center [246, 108] width 135 height 9
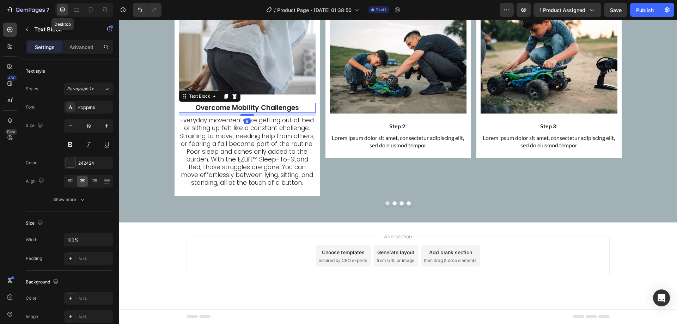
click at [224, 99] on icon at bounding box center [226, 96] width 4 height 5
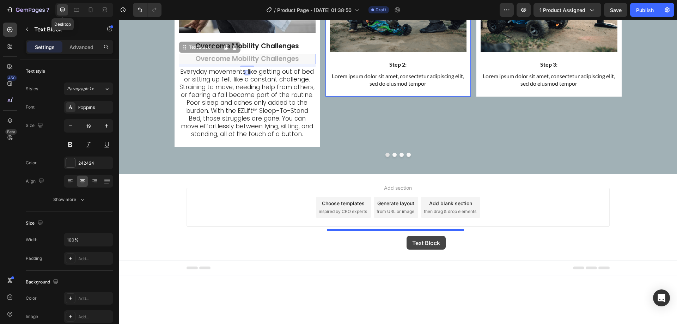
drag, startPoint x: 207, startPoint y: 220, endPoint x: 406, endPoint y: 236, distance: 199.8
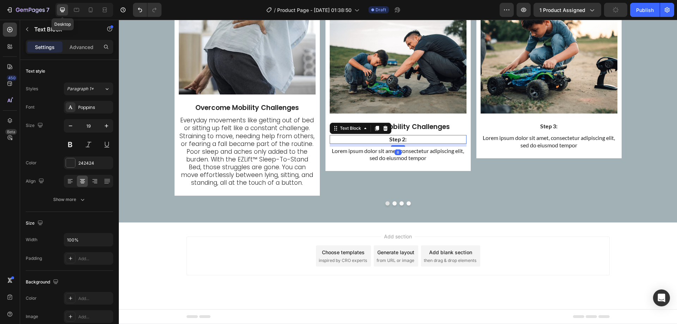
click at [406, 143] on p "Step 2:" at bounding box center [397, 139] width 135 height 7
click at [383, 131] on icon at bounding box center [385, 128] width 5 height 5
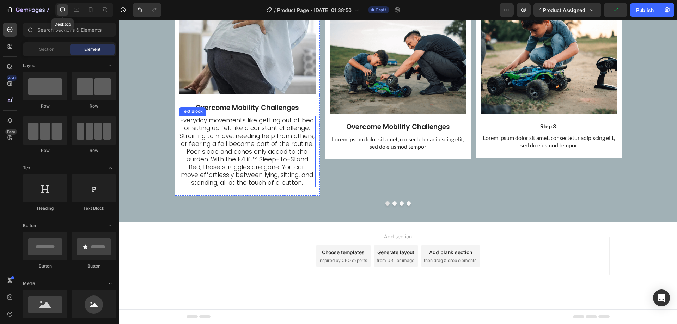
click at [269, 186] on p "Everyday movements like getting out of bed or sitting up felt like a constant c…" at bounding box center [246, 151] width 135 height 70
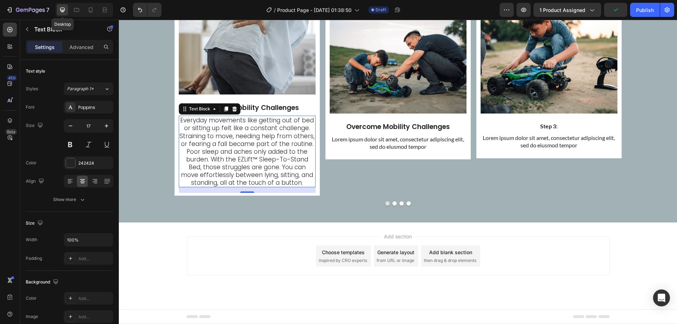
click at [226, 113] on div at bounding box center [226, 109] width 8 height 8
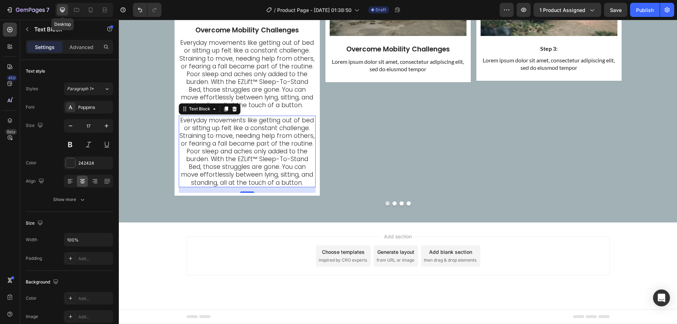
scroll to position [1647, 0]
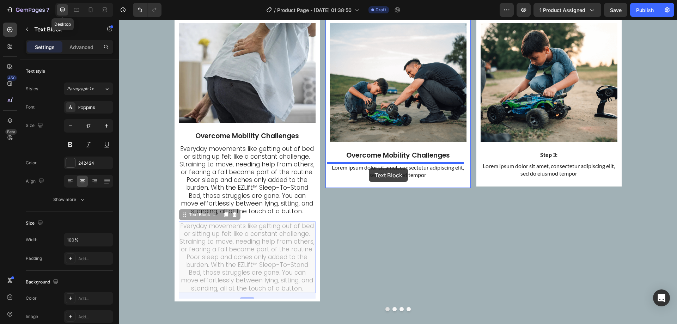
drag, startPoint x: 203, startPoint y: 210, endPoint x: 369, endPoint y: 168, distance: 170.9
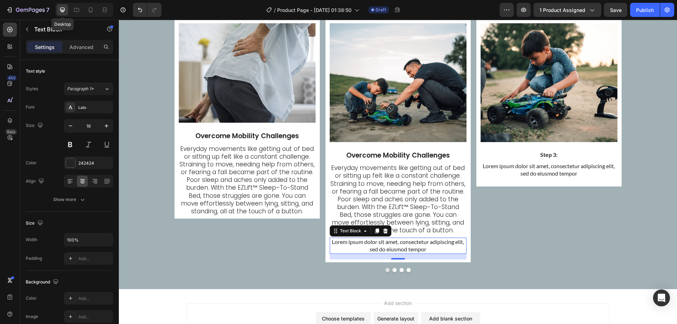
click at [407, 247] on p "Lorem ipsum dolor sit amet, consectetur adipiscing elit, sed do eiusmod tempor" at bounding box center [397, 245] width 135 height 15
click at [385, 233] on icon at bounding box center [385, 231] width 6 height 6
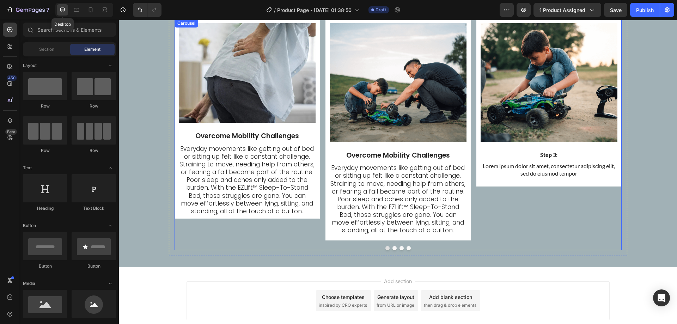
click at [517, 241] on div "Image Overcome Mobility Challenges Text Block Everyday movements like getting o…" at bounding box center [397, 134] width 447 height 231
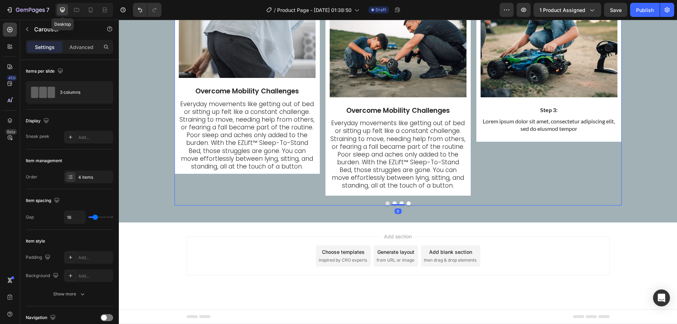
scroll to position [1542, 0]
click at [379, 97] on img at bounding box center [398, 37] width 137 height 118
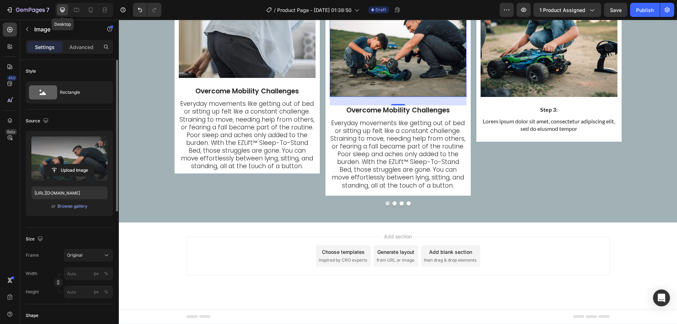
click at [82, 145] on label at bounding box center [69, 158] width 76 height 44
click at [82, 164] on input "file" at bounding box center [69, 170] width 49 height 12
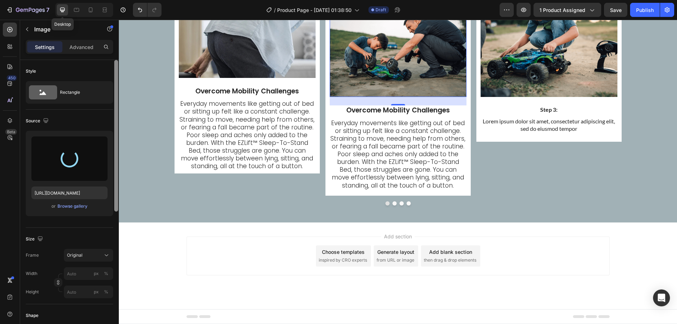
type input "[URL][DOMAIN_NAME]"
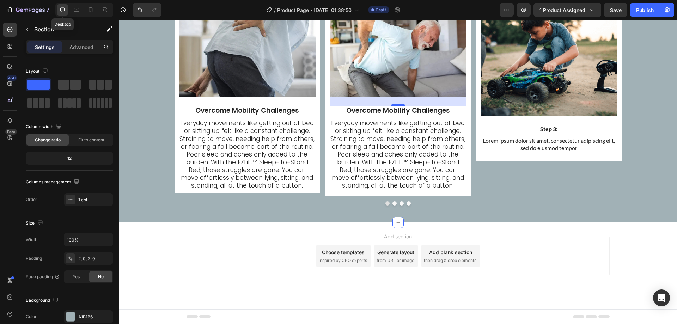
click at [156, 172] on div "Image Overcome Mobility Challenges Text Block Everyday movements like getting o…" at bounding box center [398, 99] width 558 height 223
click at [149, 211] on div "Image Overcome Mobility Challenges Text Block Everyday movements like getting o…" at bounding box center [398, 99] width 558 height 223
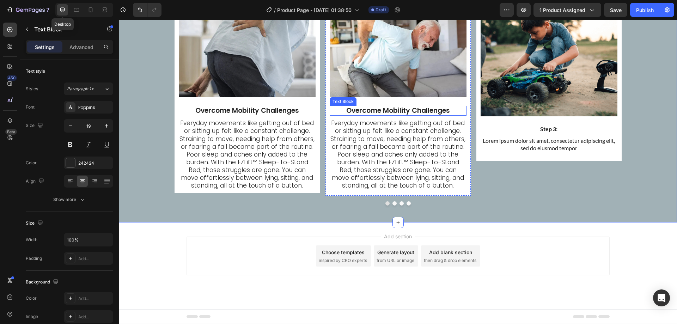
click at [359, 115] on p "Overcome Mobility Challenges" at bounding box center [397, 110] width 135 height 9
click at [368, 189] on p "Everyday movements like getting out of bed or sitting up felt like a constant c…" at bounding box center [397, 154] width 135 height 70
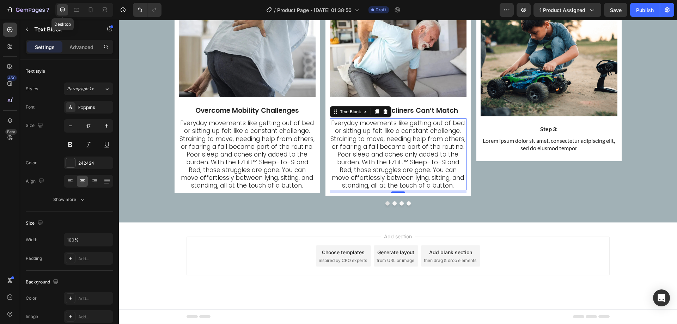
click at [368, 189] on p "Everyday movements like getting out of bed or sitting up felt like a constant c…" at bounding box center [397, 154] width 135 height 70
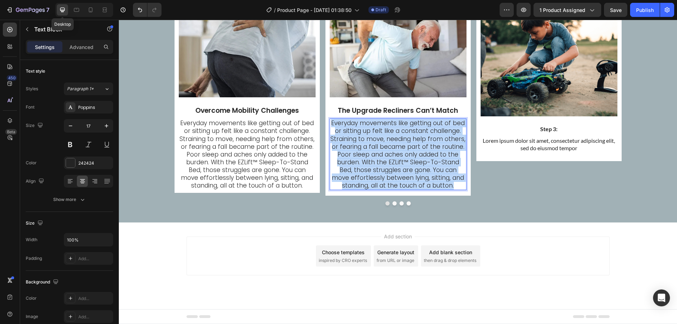
click at [368, 189] on p "Everyday movements like getting out of bed or sitting up felt like a constant c…" at bounding box center [397, 154] width 135 height 70
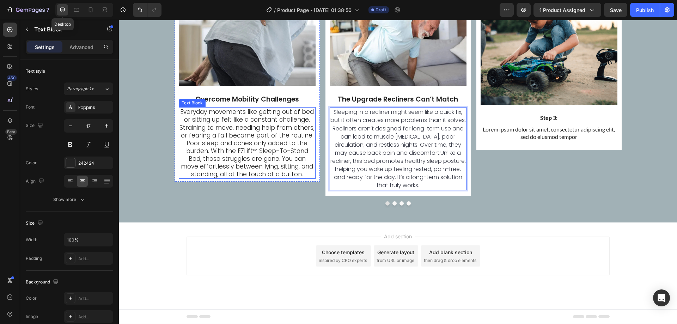
click at [307, 178] on p "Everyday movements like getting out of bed or sitting up felt like a constant c…" at bounding box center [246, 143] width 135 height 70
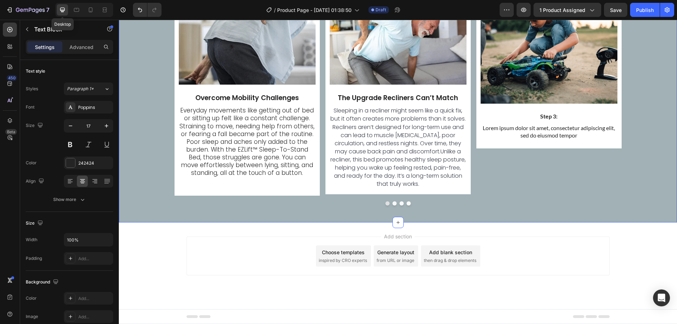
click at [160, 211] on div "Image Overcome Mobility Challenges Text Block Everyday movements like getting o…" at bounding box center [398, 93] width 558 height 236
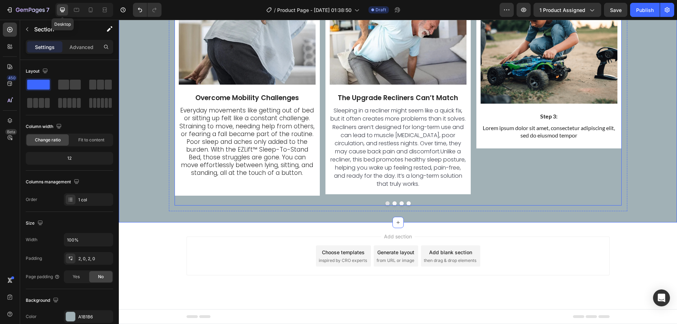
scroll to position [1510, 0]
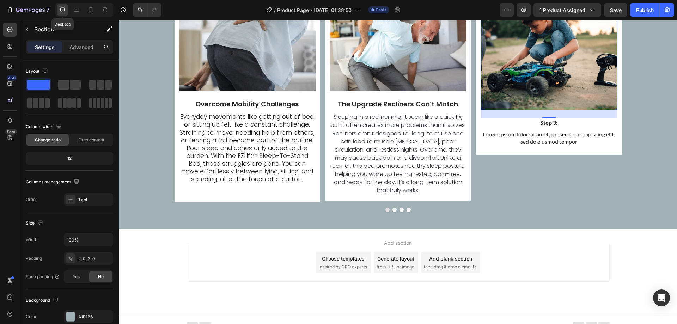
click at [534, 110] on img at bounding box center [548, 51] width 137 height 118
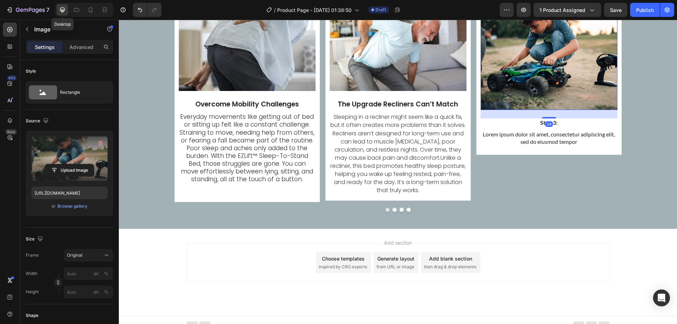
click at [62, 140] on label at bounding box center [69, 158] width 76 height 44
click at [62, 164] on input "file" at bounding box center [69, 170] width 49 height 12
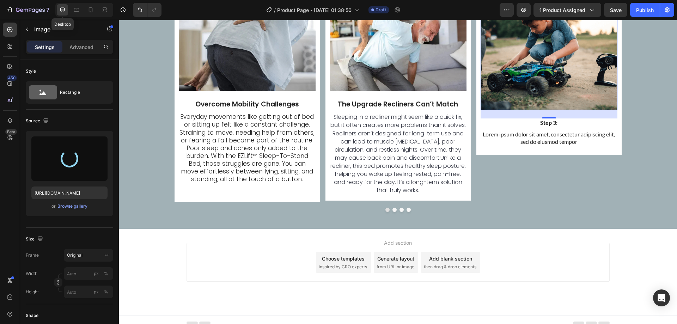
type input "[URL][DOMAIN_NAME]"
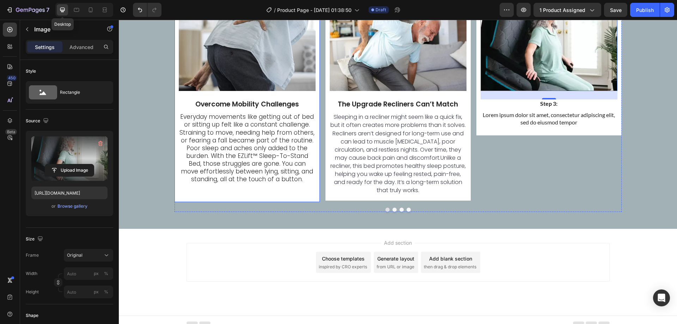
scroll to position [1545, 0]
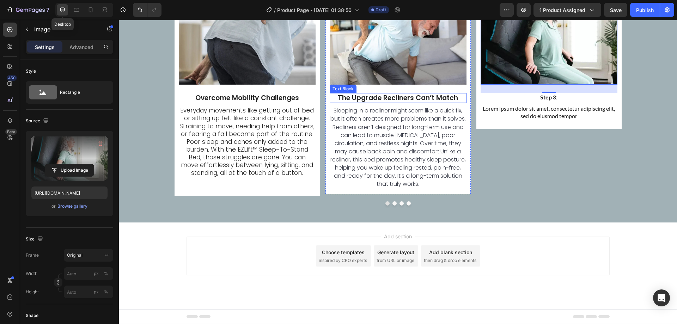
click at [381, 103] on p "The Upgrade Recliners Can’t Match" at bounding box center [397, 98] width 135 height 9
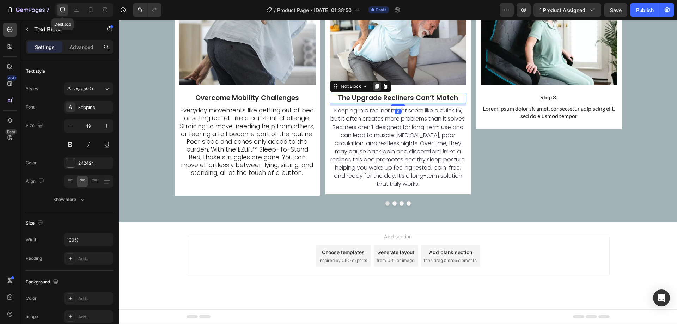
click at [373, 91] on div at bounding box center [377, 86] width 8 height 8
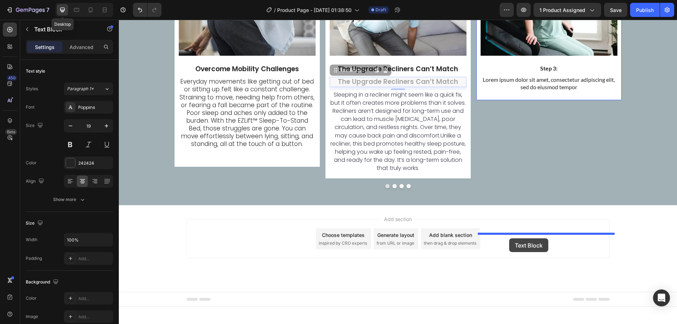
drag, startPoint x: 348, startPoint y: 241, endPoint x: 509, endPoint y: 238, distance: 161.1
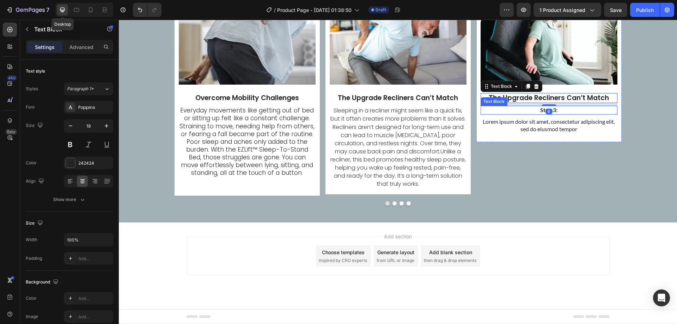
click at [565, 114] on p "Step 3:" at bounding box center [548, 109] width 135 height 7
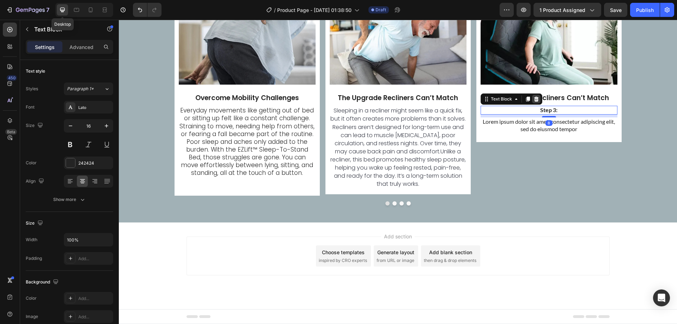
click at [534, 102] on icon at bounding box center [536, 99] width 6 height 6
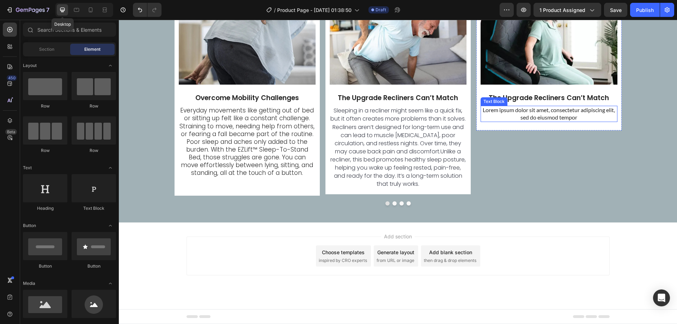
click at [556, 121] on p "Lorem ipsum dolor sit amet, consectetur adipiscing elit, sed do eiusmod tempor" at bounding box center [548, 113] width 135 height 15
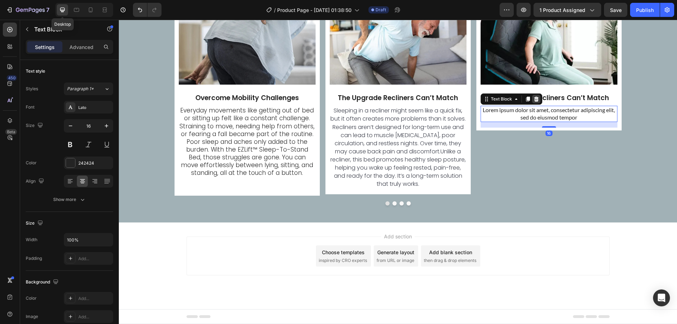
click at [536, 102] on icon at bounding box center [536, 99] width 6 height 6
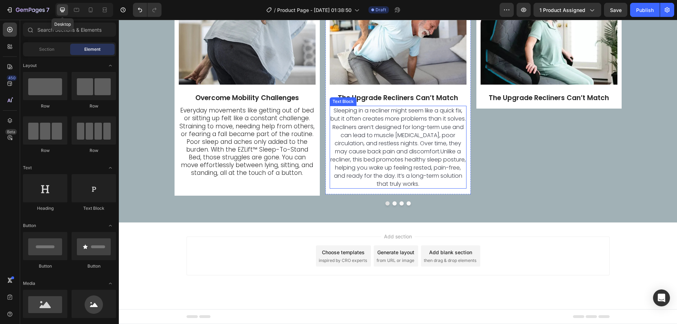
click at [434, 188] on span "Sleeping in a recliner might seem like a quick fix, but it often creates more p…" at bounding box center [397, 146] width 135 height 81
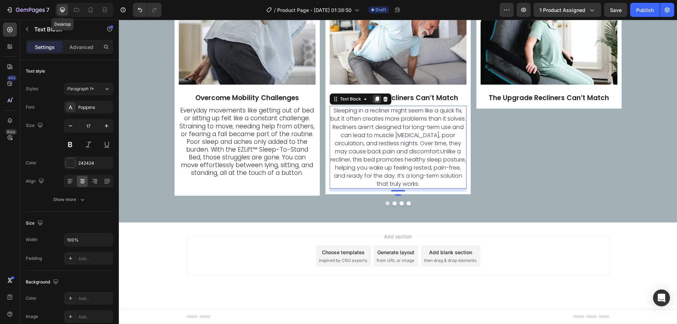
click at [375, 102] on icon at bounding box center [377, 99] width 4 height 5
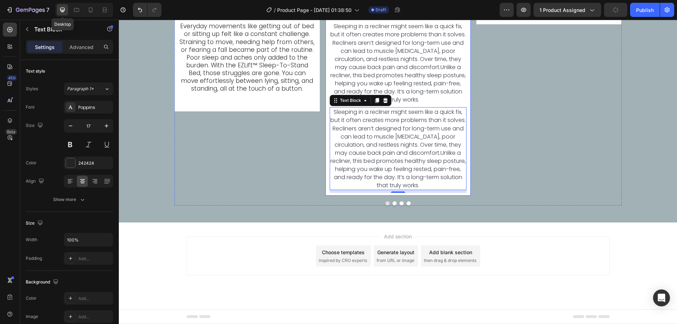
scroll to position [1594, 0]
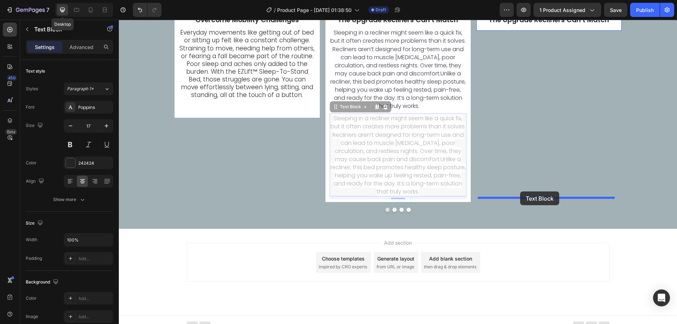
drag, startPoint x: 350, startPoint y: 277, endPoint x: 520, endPoint y: 191, distance: 190.1
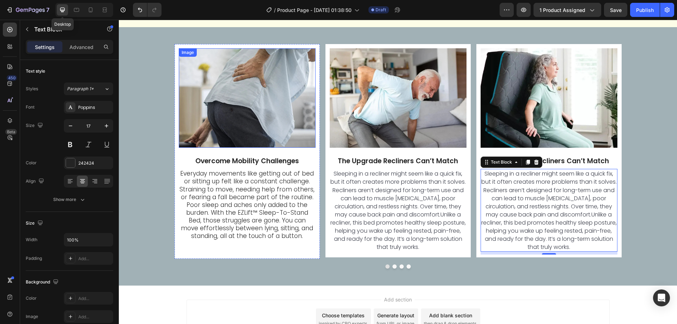
scroll to position [1523, 0]
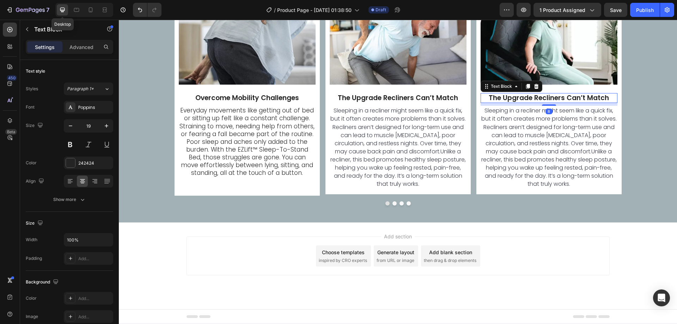
click at [564, 103] on p "The Upgrade Recliners Can’t Match" at bounding box center [548, 98] width 135 height 9
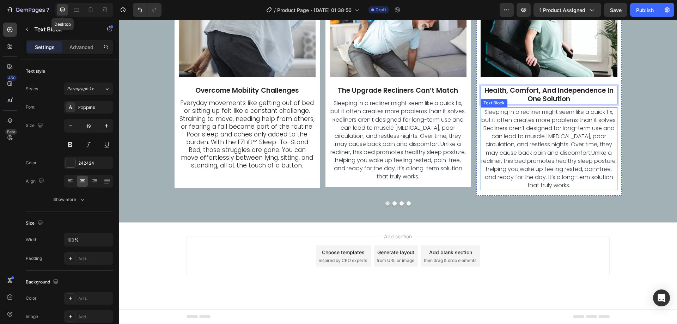
click at [551, 189] on span "Sleeping in a recliner might seem like a quick fix, but it often creates more p…" at bounding box center [548, 148] width 135 height 81
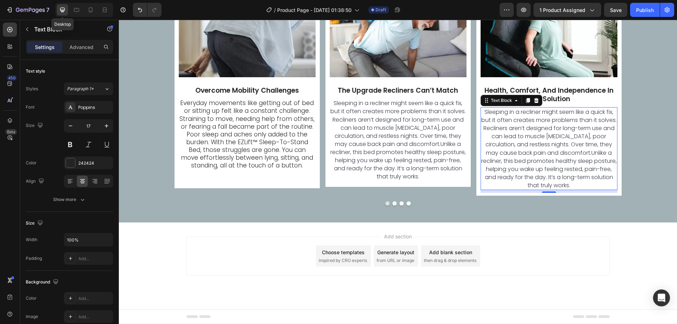
click at [551, 189] on span "Sleeping in a recliner might seem like a quick fix, but it often creates more p…" at bounding box center [548, 148] width 135 height 81
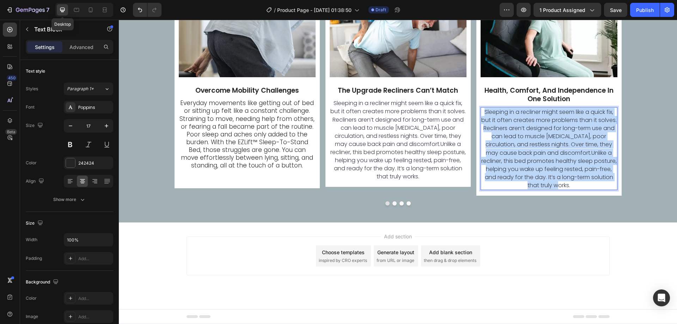
click at [551, 189] on span "Sleeping in a recliner might seem like a quick fix, but it often creates more p…" at bounding box center [548, 148] width 135 height 81
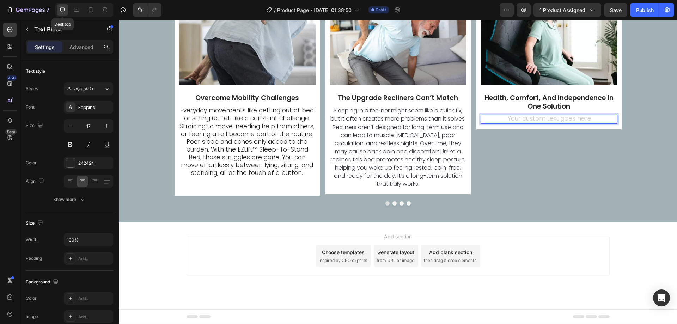
scroll to position [1570, 0]
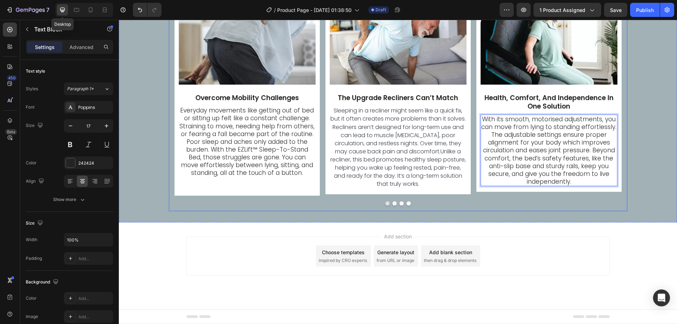
click at [157, 211] on div "Image Overcome Mobility Challenges Text Block Everyday movements like getting o…" at bounding box center [398, 93] width 558 height 236
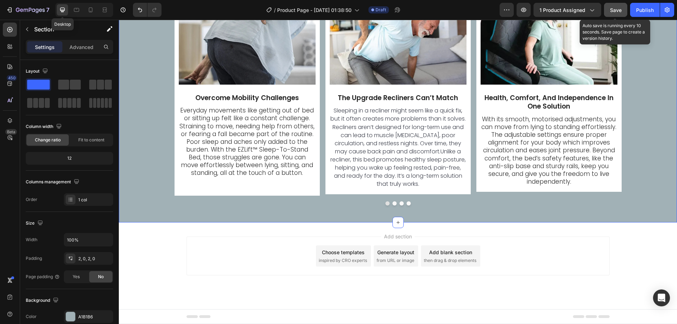
click at [618, 11] on span "Save" at bounding box center [616, 10] width 12 height 6
click at [14, 29] on div at bounding box center [10, 30] width 14 height 14
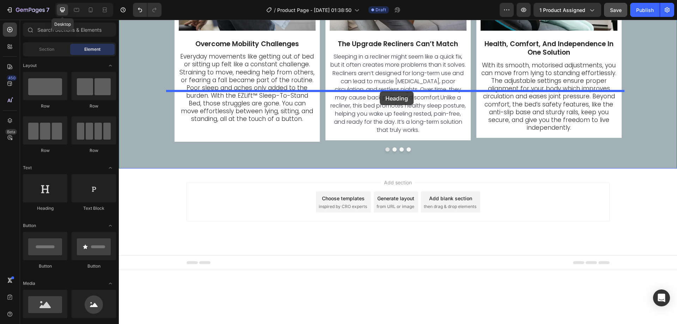
drag, startPoint x: 169, startPoint y: 214, endPoint x: 380, endPoint y: 91, distance: 243.4
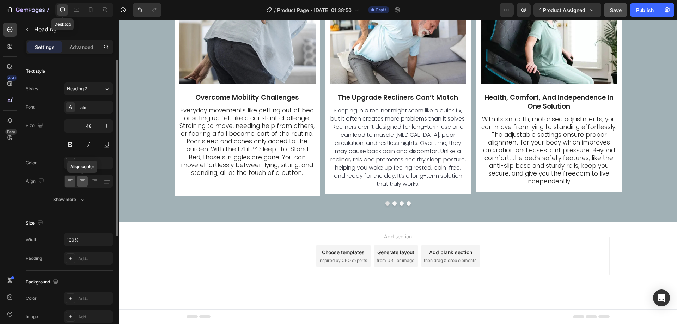
drag, startPoint x: 81, startPoint y: 181, endPoint x: 93, endPoint y: 146, distance: 37.6
click at [81, 181] on icon at bounding box center [82, 181] width 7 height 7
click at [91, 128] on input "48" at bounding box center [88, 125] width 23 height 13
click at [92, 105] on div "Lato" at bounding box center [94, 107] width 33 height 6
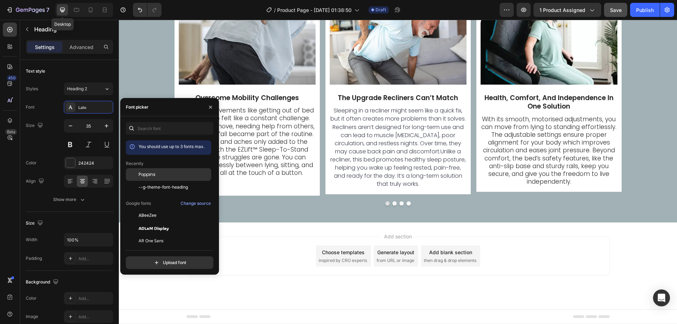
click at [147, 222] on div "Poppins" at bounding box center [168, 228] width 85 height 13
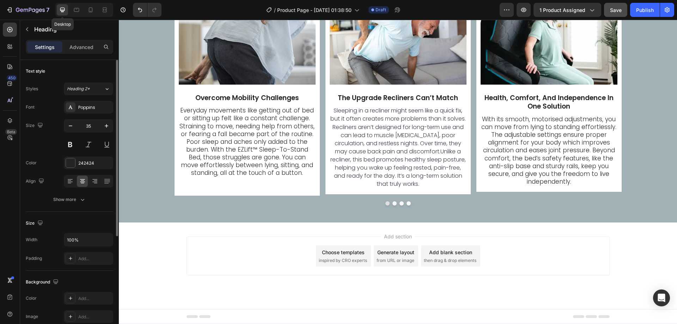
click at [90, 118] on div "Font Poppins Size 35 Color 242424 Align Show more" at bounding box center [69, 153] width 87 height 105
click at [90, 125] on input "35" at bounding box center [88, 125] width 23 height 13
type input "30"
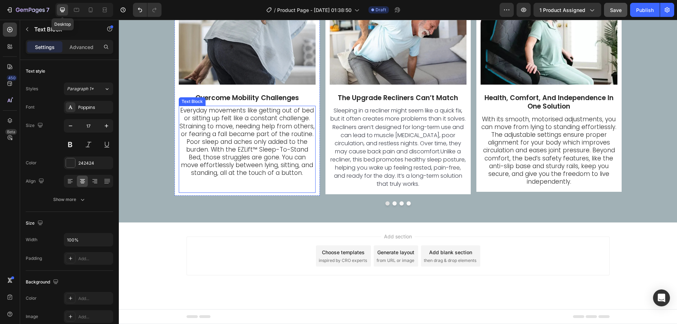
click at [252, 177] on p "Everyday movements like getting out of bed or sitting up felt like a constant c…" at bounding box center [246, 141] width 135 height 70
click at [224, 102] on icon at bounding box center [226, 99] width 4 height 5
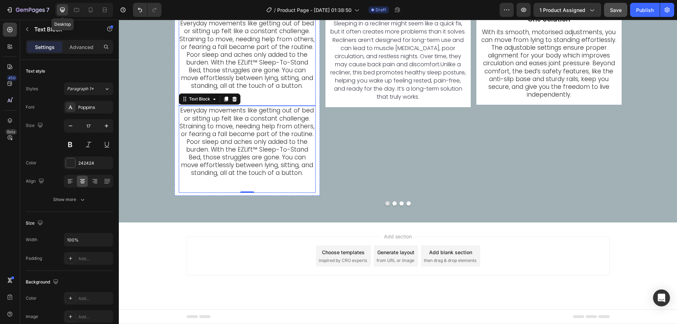
scroll to position [1581, 0]
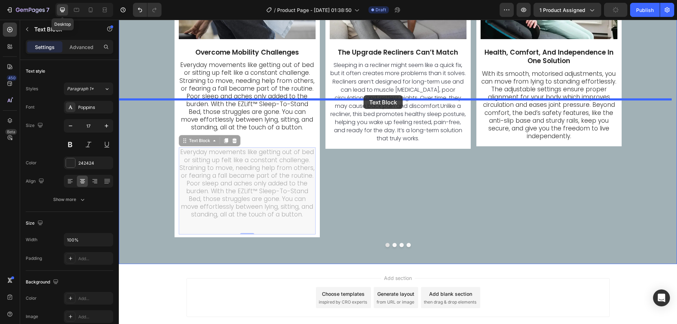
drag, startPoint x: 199, startPoint y: 309, endPoint x: 363, endPoint y: 95, distance: 270.2
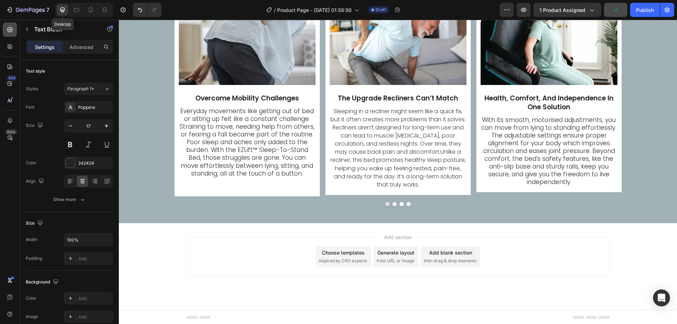
click at [6, 31] on div at bounding box center [10, 30] width 14 height 14
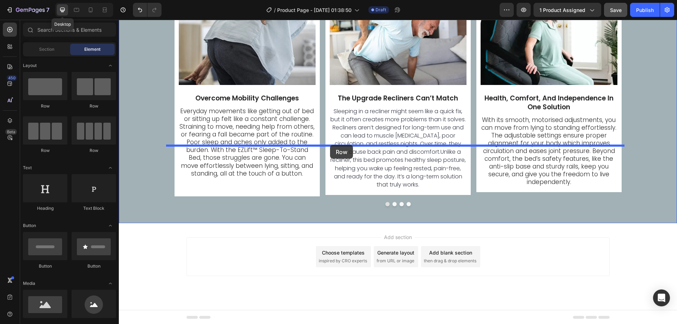
drag, startPoint x: 166, startPoint y: 115, endPoint x: 330, endPoint y: 145, distance: 166.3
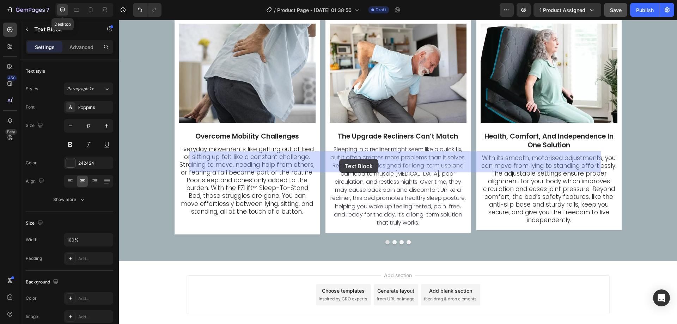
drag, startPoint x: 338, startPoint y: 110, endPoint x: 339, endPoint y: 159, distance: 49.4
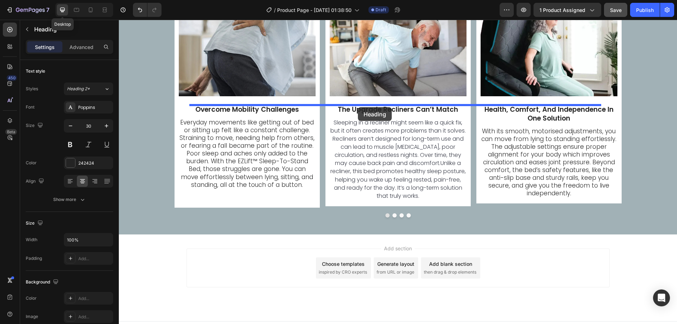
drag, startPoint x: 360, startPoint y: 80, endPoint x: 358, endPoint y: 107, distance: 27.3
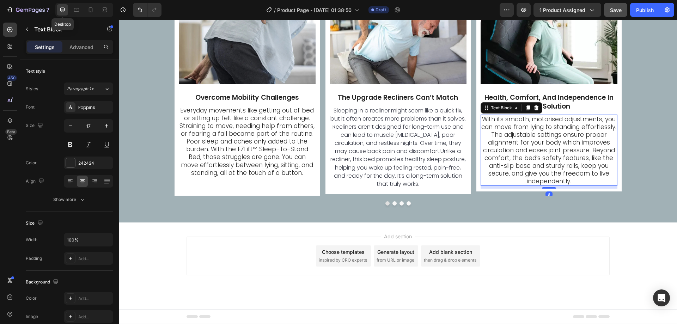
click at [539, 185] on p "With its smooth, motorised adjustments, you can move from lying to standing eff…" at bounding box center [548, 150] width 135 height 70
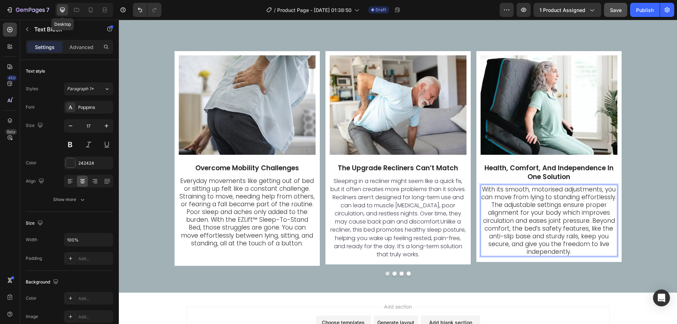
click at [500, 246] on p "With its smooth, motorised adjustments, you can move from lying to standing eff…" at bounding box center [548, 220] width 135 height 70
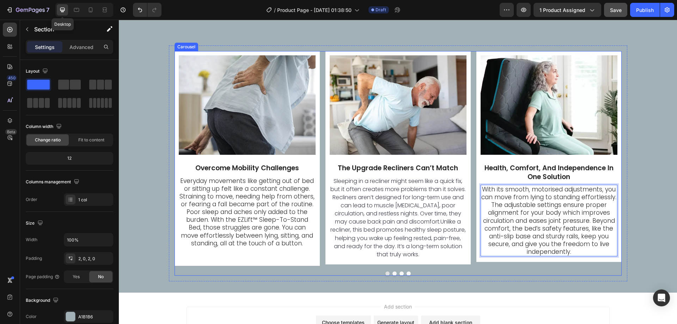
click at [477, 287] on div "With the EZLift™ Bed, experience the life you truly deserve. Heading Everyday m…" at bounding box center [398, 125] width 558 height 336
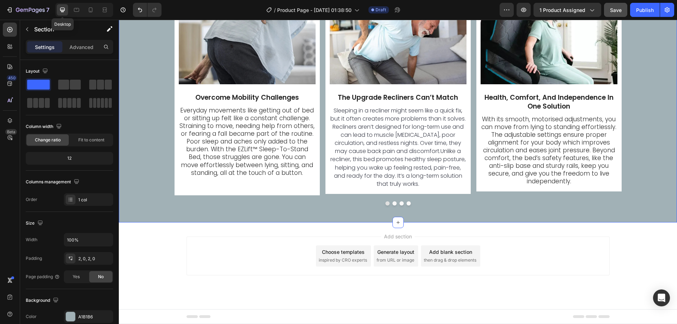
scroll to position [1552, 0]
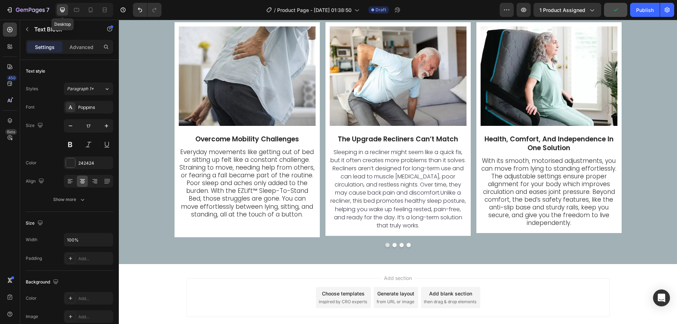
click at [325, 5] on p at bounding box center [398, 1] width 410 height 8
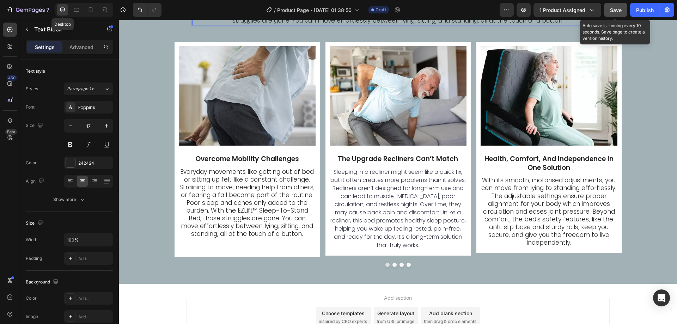
click at [613, 15] on button "Save" at bounding box center [615, 10] width 23 height 14
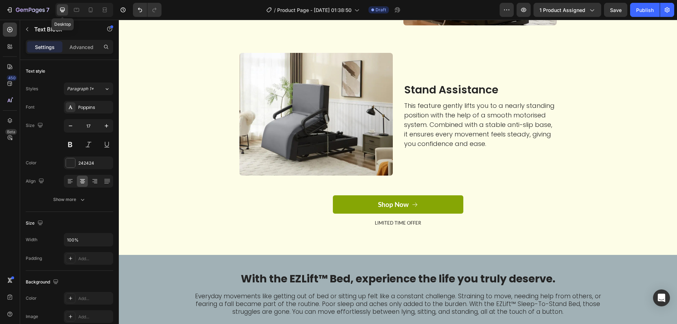
scroll to position [1324, 0]
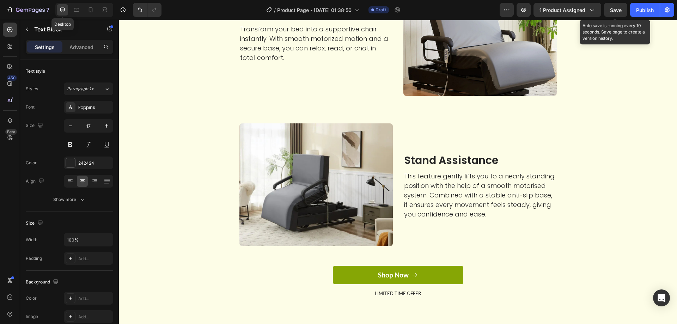
click at [612, 7] on span "Save" at bounding box center [616, 10] width 12 height 6
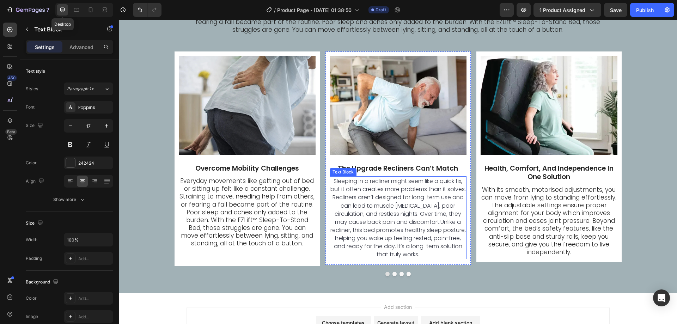
scroll to position [1747, 0]
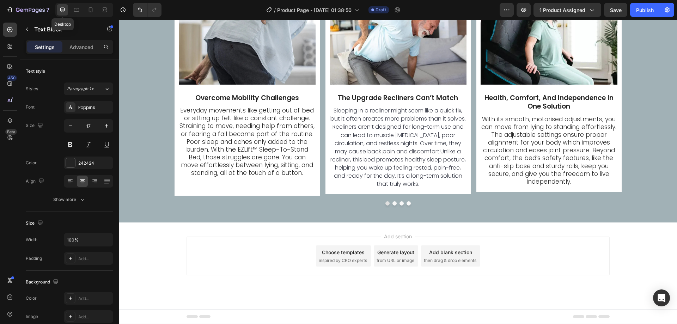
click at [355, 252] on div "Choose templates" at bounding box center [343, 251] width 43 height 7
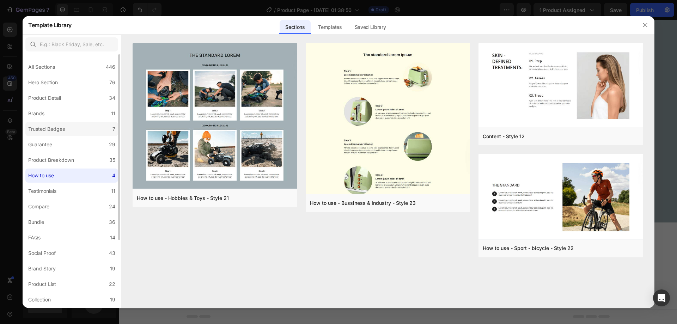
click at [76, 122] on label "Trusted Badges 7" at bounding box center [71, 129] width 93 height 14
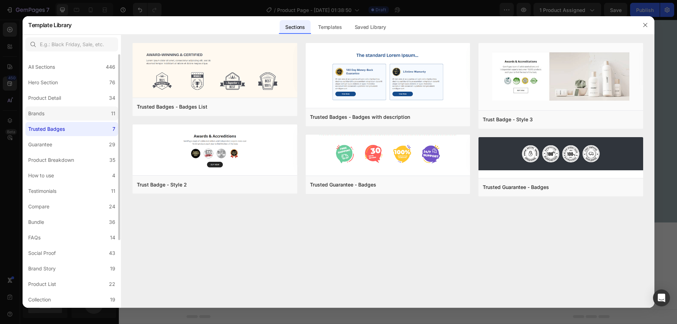
click at [77, 113] on label "Brands 11" at bounding box center [71, 113] width 93 height 14
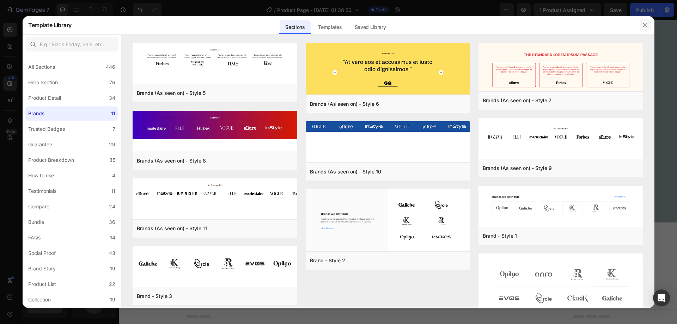
click at [641, 20] on button "button" at bounding box center [644, 24] width 11 height 11
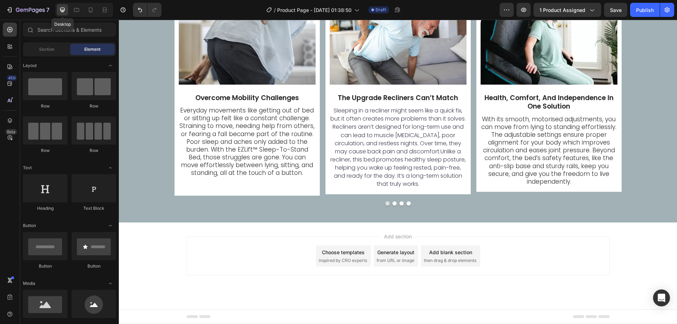
click at [448, 258] on span "then drag & drop elements" at bounding box center [450, 260] width 53 height 6
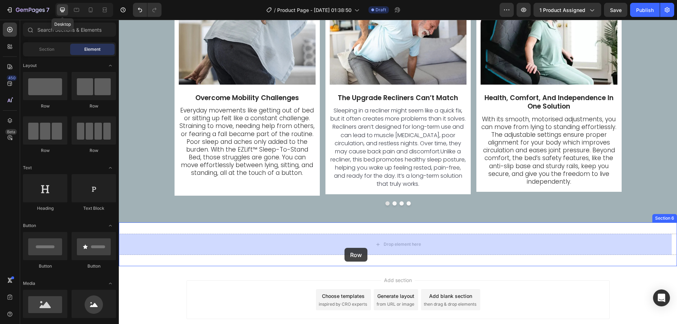
drag, startPoint x: 169, startPoint y: 153, endPoint x: 311, endPoint y: 228, distance: 160.7
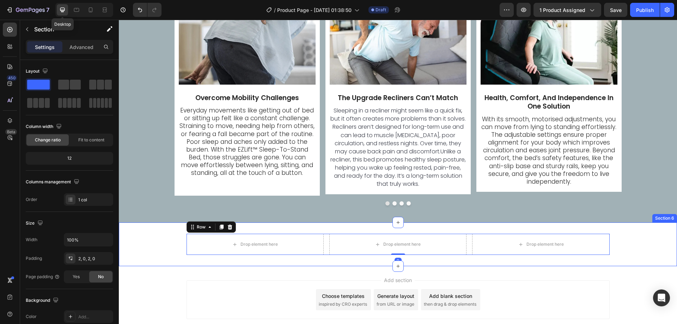
click at [318, 228] on div "Drop element here Drop element here Drop element here Row 0 Section 6" at bounding box center [398, 244] width 558 height 44
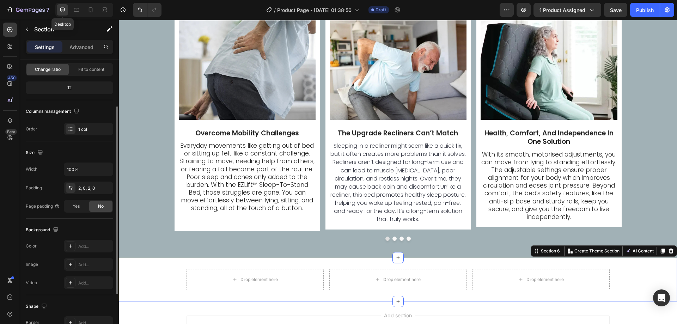
scroll to position [106, 0]
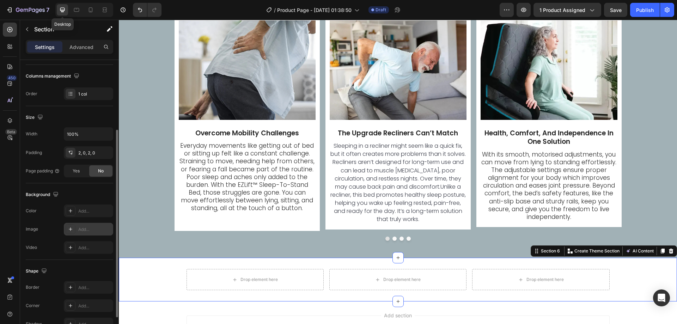
click at [86, 227] on div "Add..." at bounding box center [94, 229] width 33 height 6
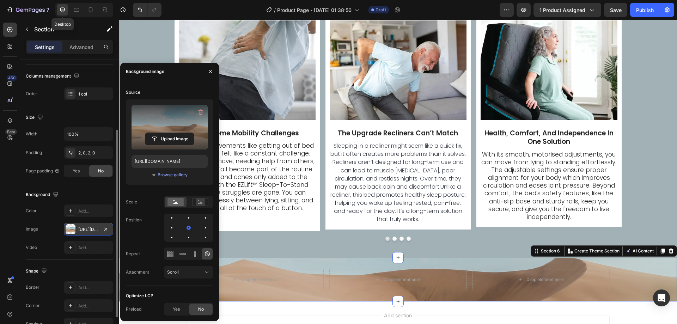
click at [168, 121] on label at bounding box center [169, 127] width 76 height 44
click at [168, 133] on input "file" at bounding box center [169, 139] width 49 height 12
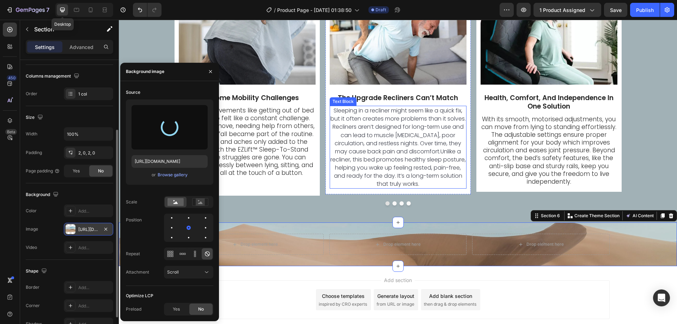
scroll to position [1782, 0]
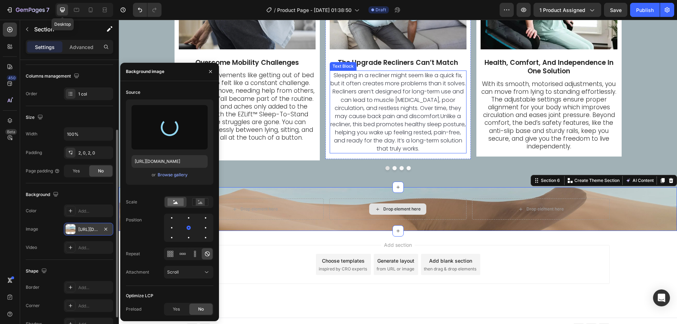
type input "[URL][DOMAIN_NAME]"
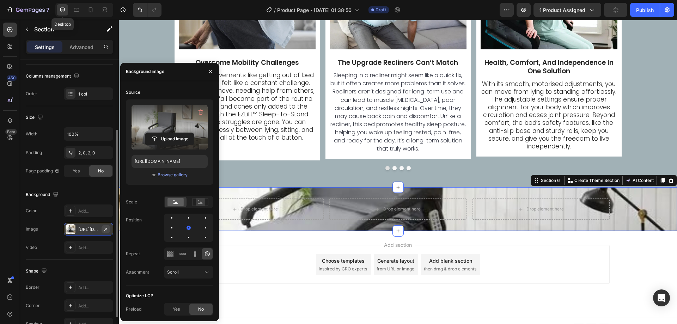
click at [108, 229] on icon "button" at bounding box center [106, 229] width 6 height 6
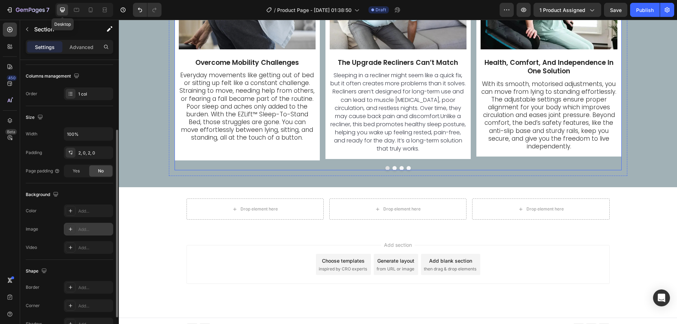
scroll to position [1712, 0]
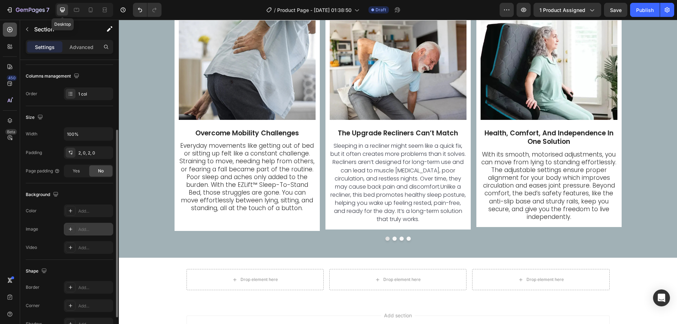
click at [9, 29] on icon at bounding box center [9, 29] width 7 height 7
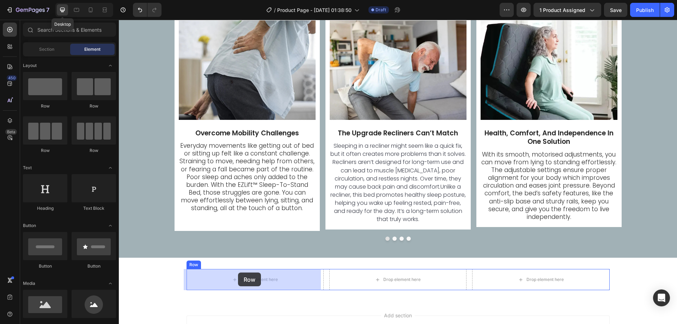
drag, startPoint x: 166, startPoint y: 111, endPoint x: 238, endPoint y: 272, distance: 176.3
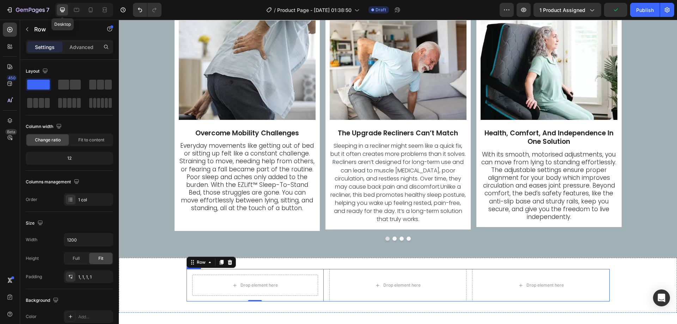
scroll to position [106, 0]
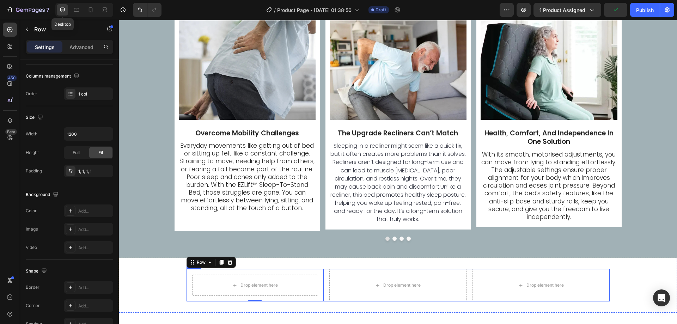
click at [323, 281] on div "Drop element here Row 0 Drop element here Drop element here Row" at bounding box center [397, 285] width 423 height 32
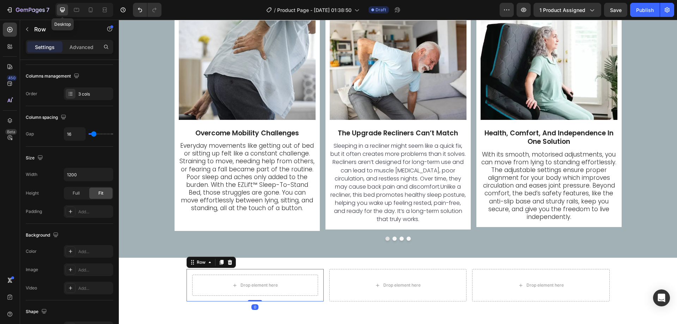
click at [187, 284] on div "Drop element here Row 0" at bounding box center [254, 285] width 137 height 32
click at [322, 286] on div "Drop element here Row 0 Drop element here Drop element here Row" at bounding box center [397, 285] width 423 height 32
click at [81, 177] on input "1200" at bounding box center [88, 174] width 49 height 13
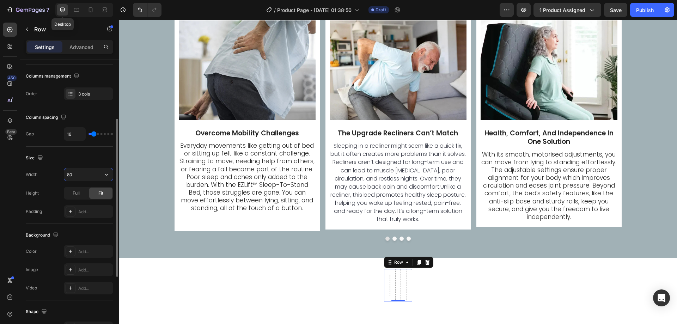
type input "800"
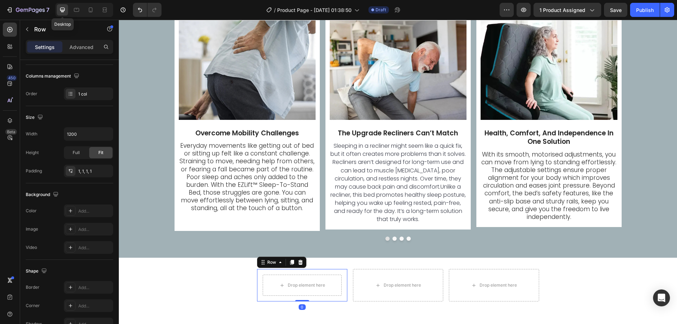
click at [258, 285] on div "Drop element here Row 0" at bounding box center [302, 285] width 90 height 32
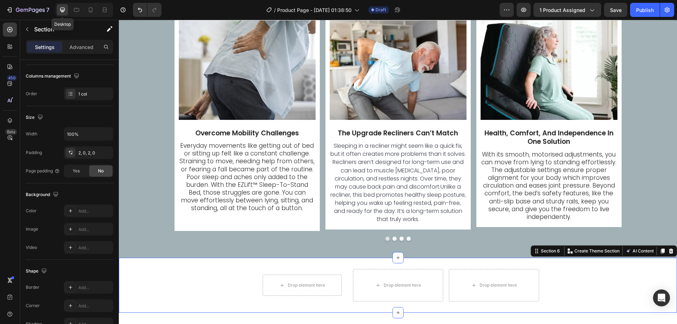
click at [200, 274] on div "Drop element here Row Drop element here Drop element here Row" at bounding box center [398, 285] width 558 height 32
click at [89, 208] on div "Add..." at bounding box center [94, 211] width 33 height 6
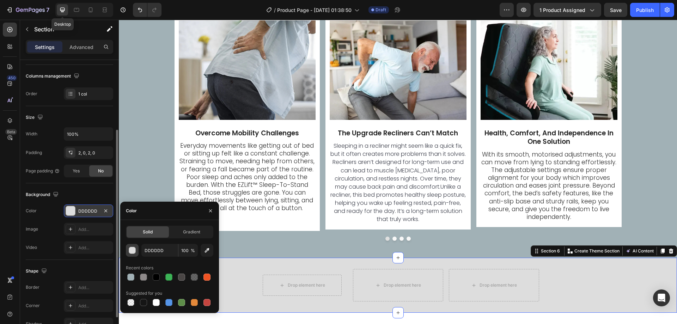
click at [134, 249] on div "button" at bounding box center [132, 250] width 7 height 7
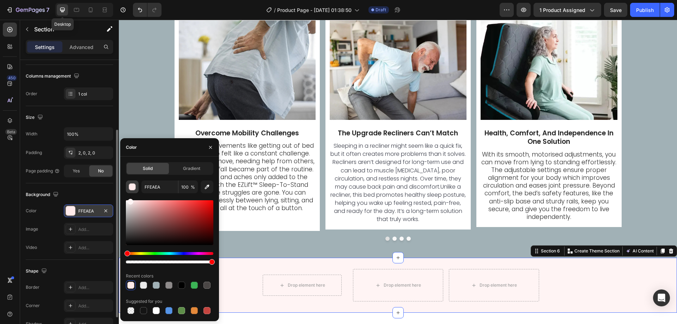
type input "FFF4F4"
drag, startPoint x: 135, startPoint y: 213, endPoint x: 130, endPoint y: 193, distance: 21.2
click at [130, 193] on div "FFF4F4 100 % Recent colors Suggested for you" at bounding box center [169, 247] width 87 height 135
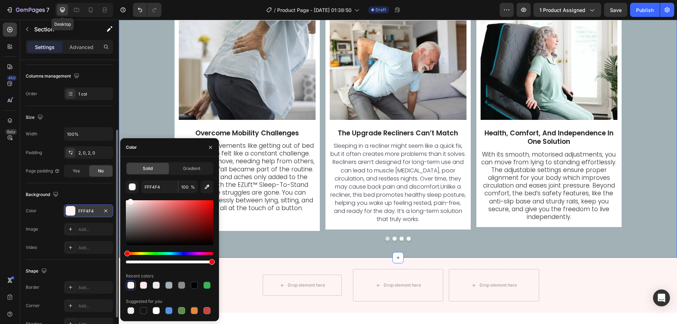
click at [248, 247] on div "With the EZLift™ Bed, experience the life you truly deserve. Heading Everyday m…" at bounding box center [398, 98] width 558 height 320
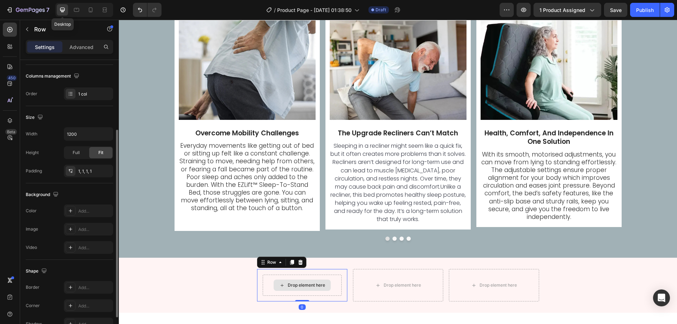
click at [263, 283] on div "Drop element here" at bounding box center [302, 285] width 79 height 21
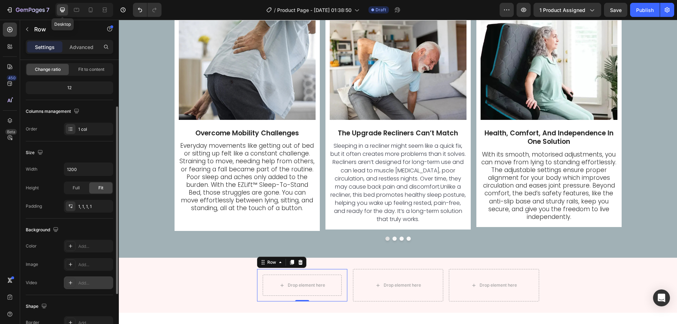
scroll to position [141, 0]
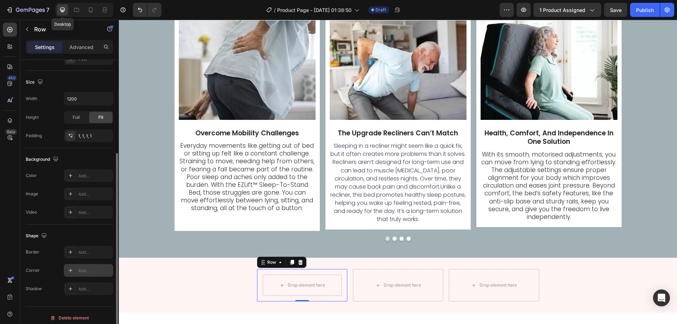
click at [82, 271] on div "Add..." at bounding box center [94, 271] width 33 height 6
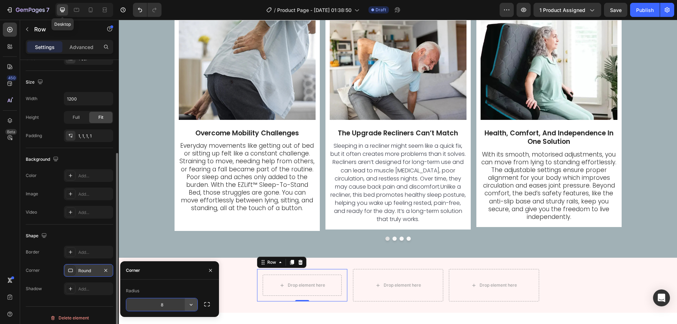
click at [194, 303] on button "button" at bounding box center [191, 304] width 13 height 13
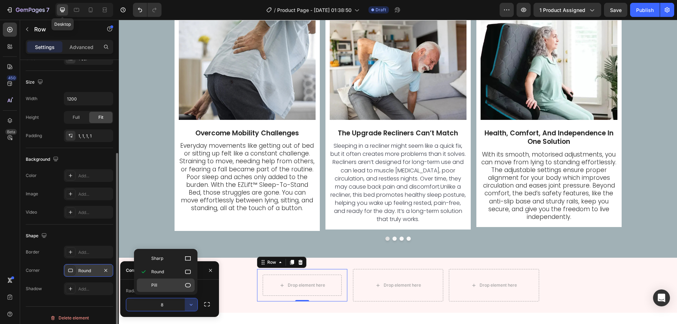
click at [177, 287] on p "Pill" at bounding box center [171, 285] width 40 height 7
type input "9999"
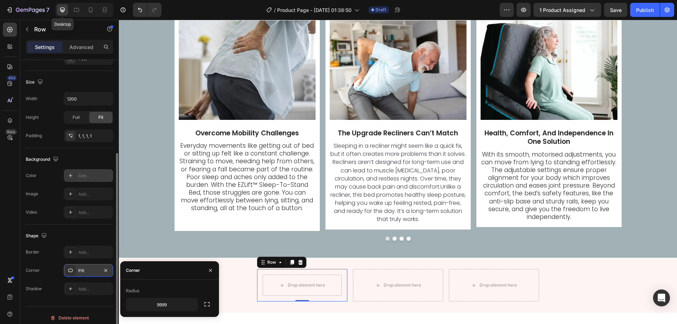
click at [81, 171] on div "Add..." at bounding box center [88, 175] width 49 height 13
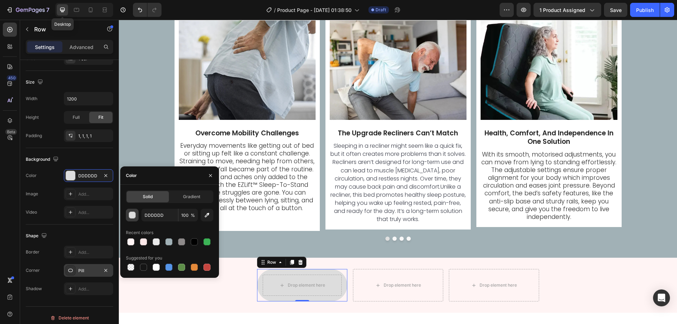
click at [135, 216] on div "button" at bounding box center [132, 215] width 7 height 7
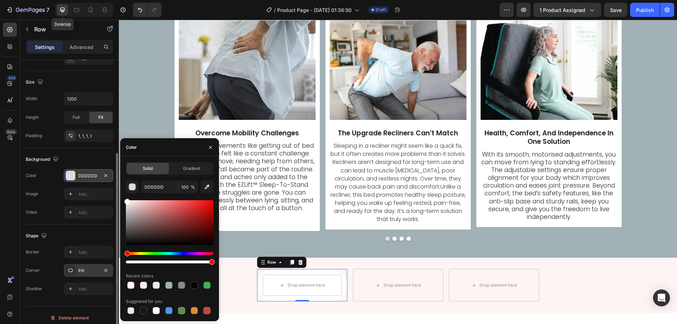
drag, startPoint x: 137, startPoint y: 218, endPoint x: 87, endPoint y: 180, distance: 62.3
click at [87, 180] on div "450 Beta Sections(30) Elements(84) Section Element Hero Section Product Detail …" at bounding box center [59, 172] width 119 height 304
type input "FFFFFF"
click at [10, 32] on icon at bounding box center [9, 29] width 5 height 5
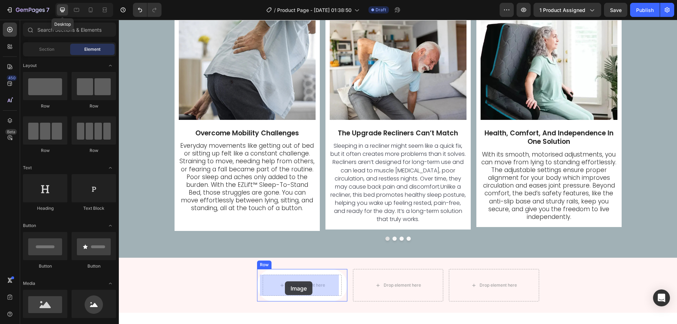
drag, startPoint x: 170, startPoint y: 326, endPoint x: 285, endPoint y: 281, distance: 123.3
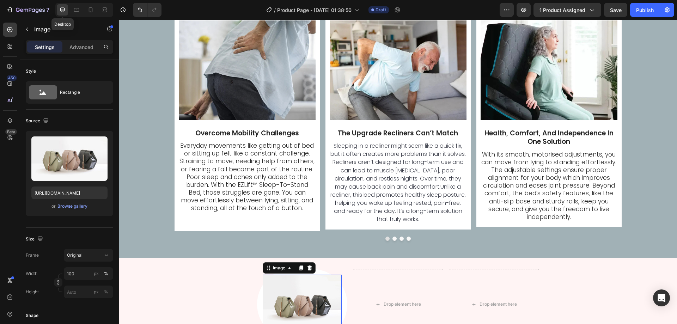
scroll to position [1782, 0]
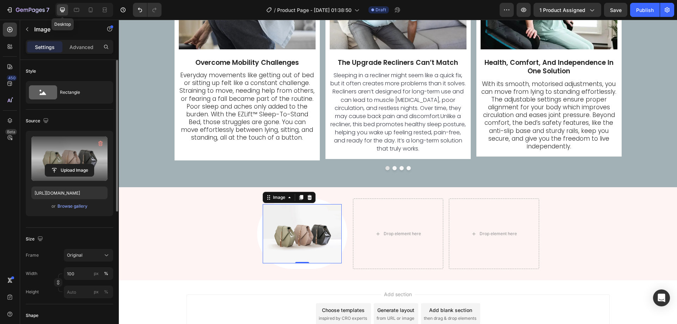
click at [73, 156] on label at bounding box center [69, 158] width 76 height 44
click at [73, 164] on input "file" at bounding box center [69, 170] width 49 height 12
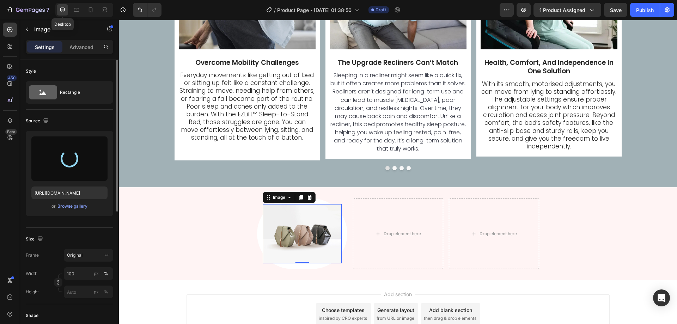
type input "[URL][DOMAIN_NAME]"
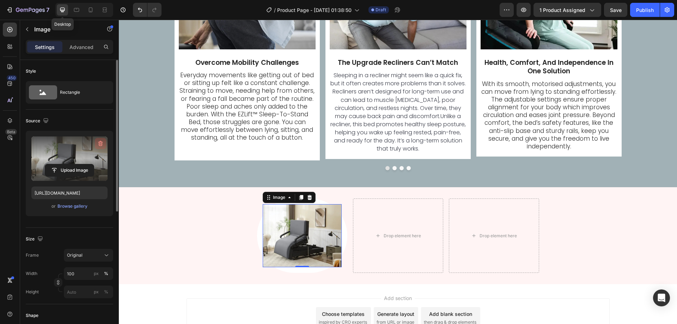
click at [98, 141] on icon "button" at bounding box center [100, 143] width 7 height 7
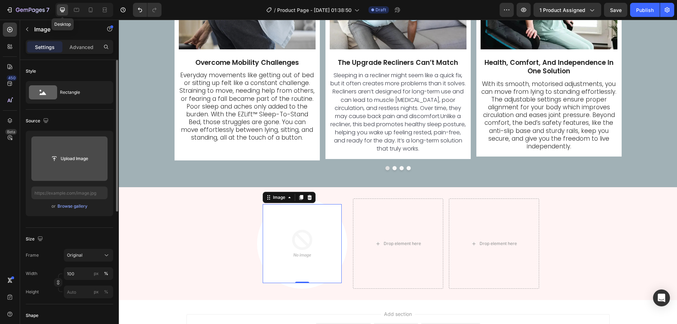
click at [44, 165] on div "Upload Image" at bounding box center [69, 158] width 76 height 13
click at [73, 158] on input "file" at bounding box center [69, 159] width 49 height 12
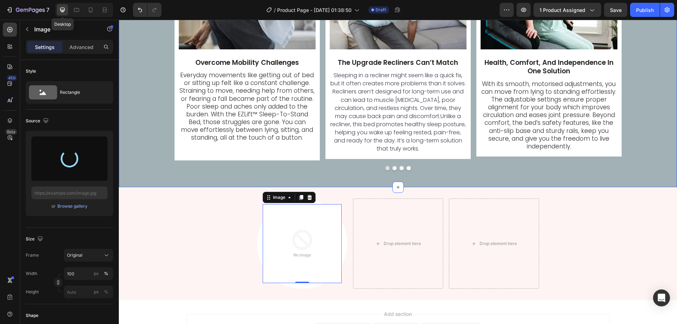
type input "[URL][DOMAIN_NAME]"
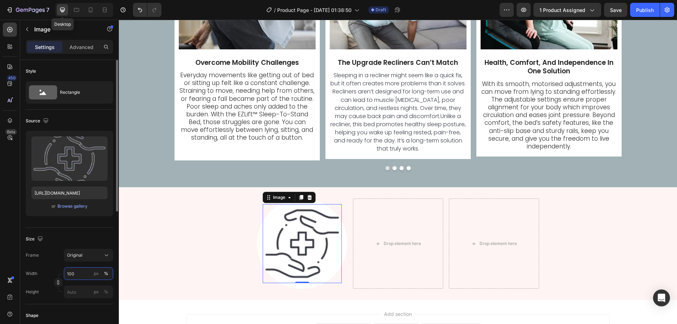
click at [81, 274] on input "100" at bounding box center [88, 273] width 49 height 13
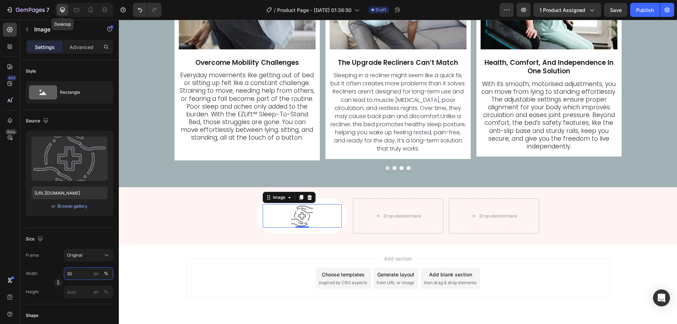
type input "30"
click at [6, 34] on div at bounding box center [10, 30] width 14 height 14
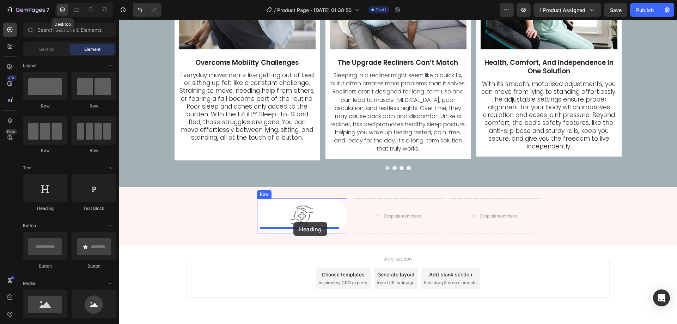
drag, startPoint x: 163, startPoint y: 223, endPoint x: 293, endPoint y: 222, distance: 130.1
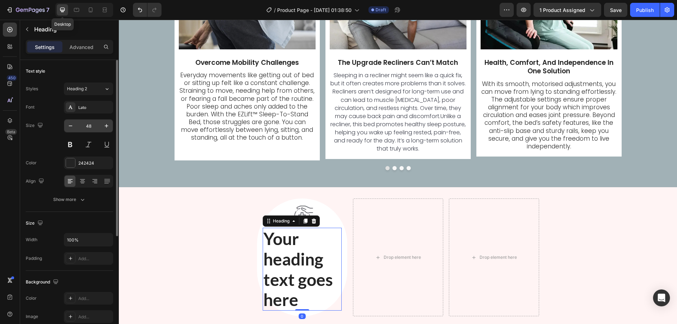
click at [94, 122] on input "48" at bounding box center [88, 125] width 23 height 13
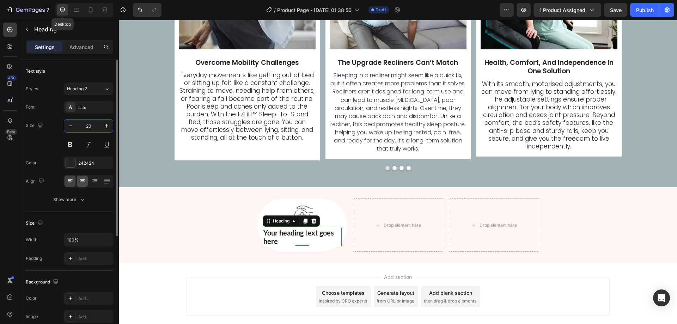
type input "20"
click at [80, 179] on icon at bounding box center [82, 181] width 7 height 7
click at [86, 107] on div "Lato" at bounding box center [94, 107] width 33 height 6
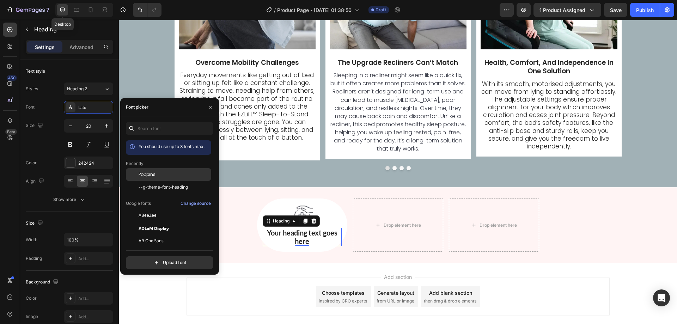
click at [147, 176] on span "Poppins" at bounding box center [147, 174] width 17 height 6
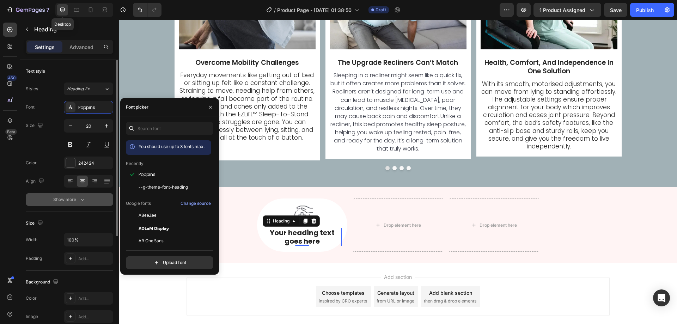
click at [93, 198] on button "Show more" at bounding box center [69, 199] width 87 height 13
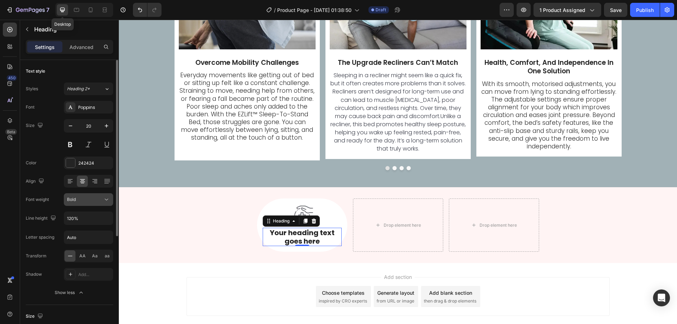
click at [95, 203] on div "Bold" at bounding box center [88, 199] width 43 height 7
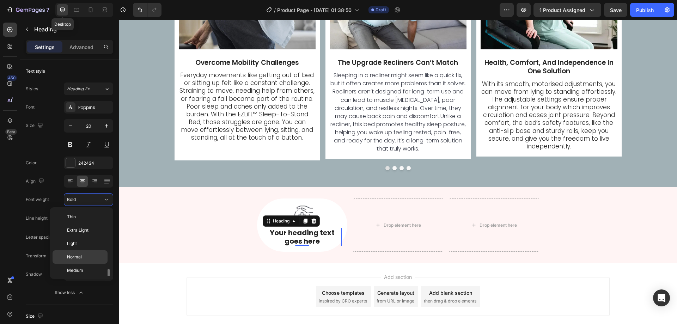
scroll to position [38, 0]
click at [95, 231] on p "Medium" at bounding box center [85, 232] width 37 height 6
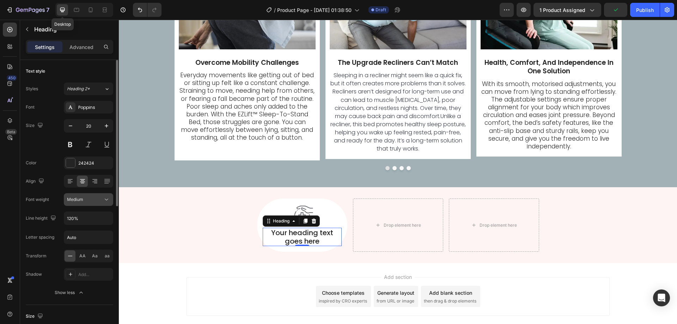
click at [92, 195] on button "Medium" at bounding box center [88, 199] width 49 height 13
click at [92, 197] on div "Medium" at bounding box center [85, 199] width 36 height 6
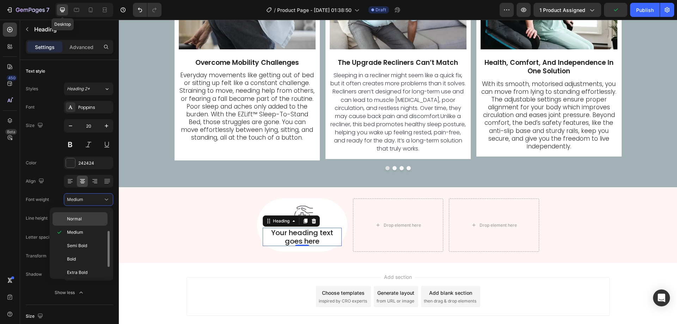
click at [86, 215] on div "Normal" at bounding box center [80, 218] width 55 height 13
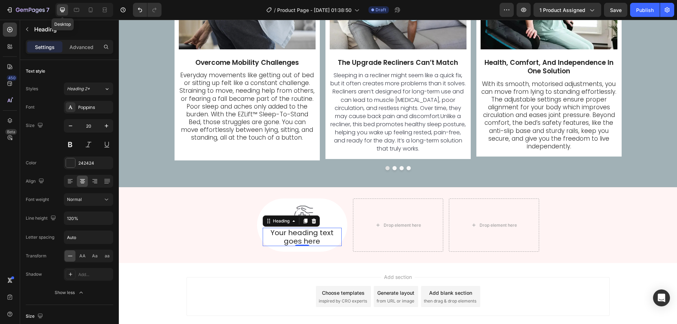
click at [309, 231] on h2 "Your heading text goes here" at bounding box center [302, 237] width 79 height 18
click at [309, 231] on p "Your heading text goes here" at bounding box center [302, 236] width 78 height 17
click at [8, 21] on div "450 Beta" at bounding box center [10, 172] width 20 height 304
click at [9, 24] on div at bounding box center [10, 30] width 14 height 14
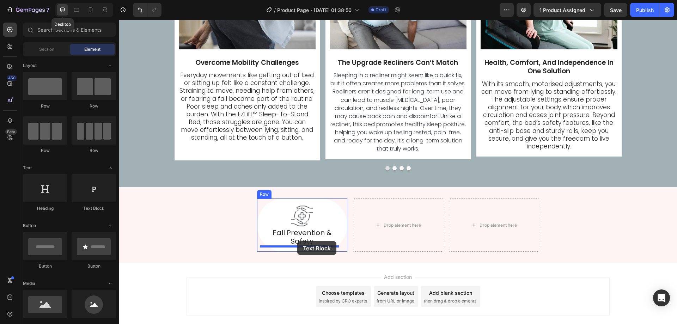
drag, startPoint x: 210, startPoint y: 215, endPoint x: 297, endPoint y: 241, distance: 91.3
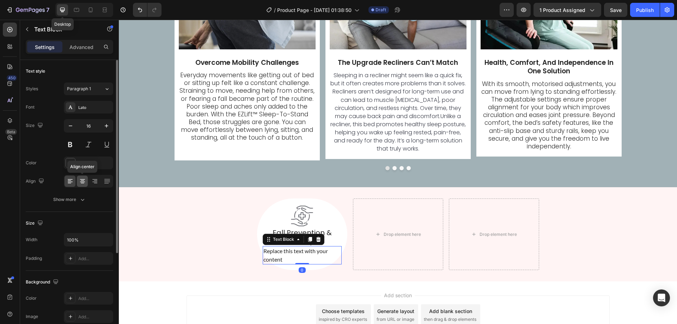
click at [82, 180] on icon at bounding box center [82, 181] width 7 height 7
click at [93, 109] on div "Lato" at bounding box center [94, 107] width 33 height 6
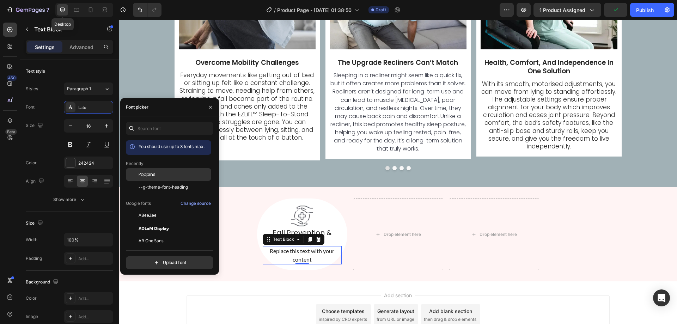
click at [140, 176] on span "Poppins" at bounding box center [147, 174] width 17 height 6
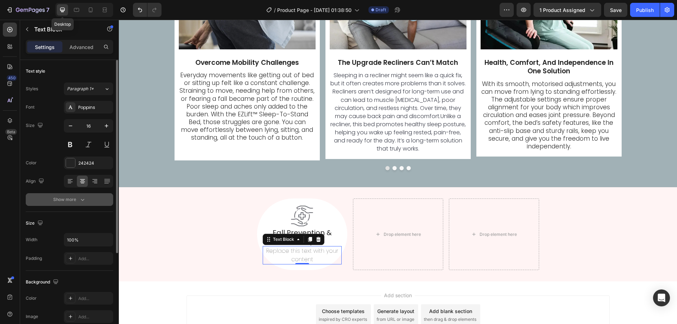
click at [105, 202] on button "Show more" at bounding box center [69, 199] width 87 height 13
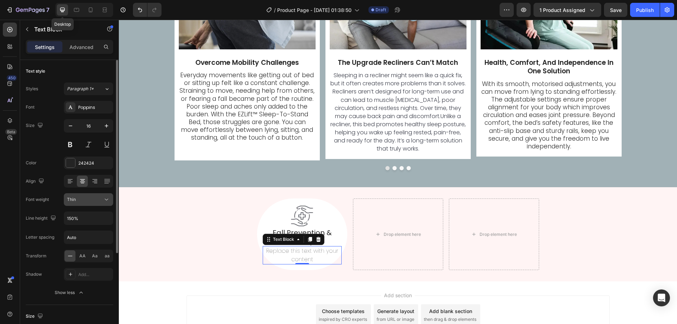
click at [104, 197] on icon at bounding box center [106, 199] width 7 height 7
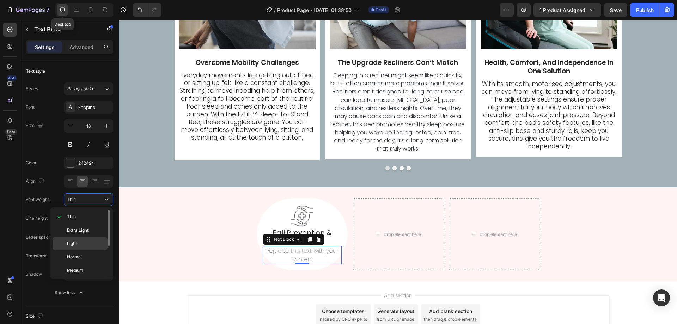
click at [87, 243] on p "Light" at bounding box center [85, 243] width 37 height 6
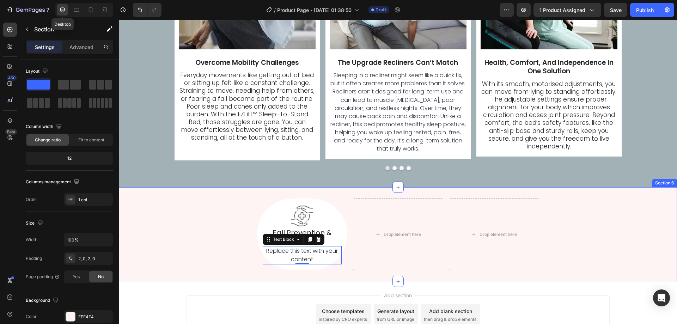
click at [210, 262] on div "Image Fall Prevention & Safety Heading Replace this text with your content Text…" at bounding box center [398, 234] width 558 height 72
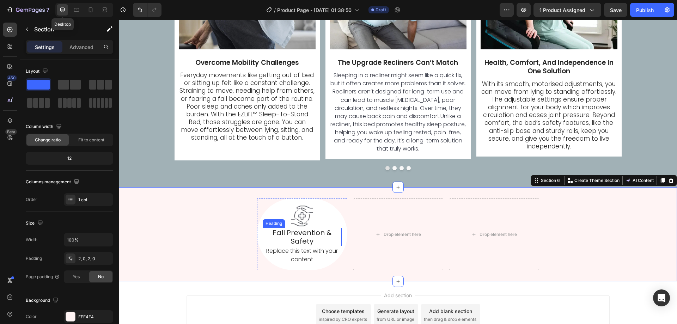
click at [290, 238] on p "Fall Prevention & Safety" at bounding box center [302, 236] width 78 height 17
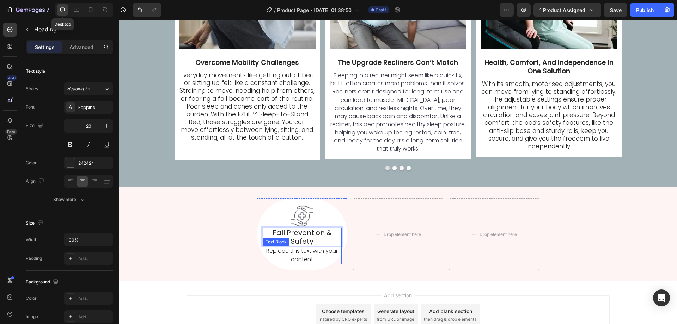
click at [296, 253] on div "Replace this text with your content" at bounding box center [302, 255] width 79 height 18
click at [296, 253] on p "Replace this text with your content" at bounding box center [302, 255] width 78 height 17
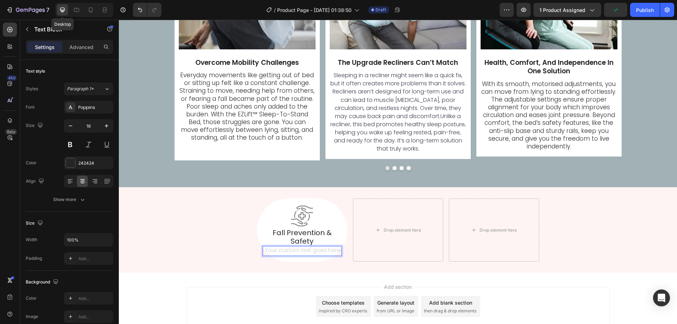
scroll to position [1814, 0]
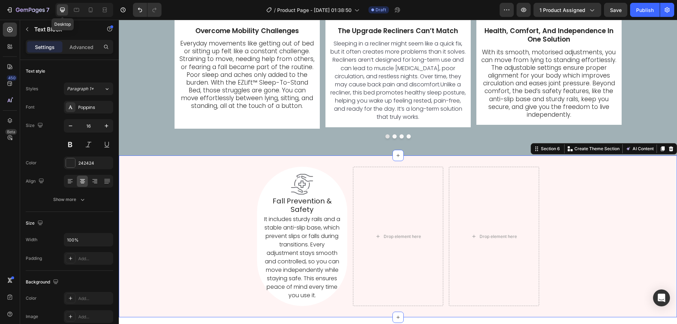
click at [228, 231] on div "Image Fall Prevention & Safety Heading It includes sturdy rails and a stable an…" at bounding box center [398, 236] width 558 height 139
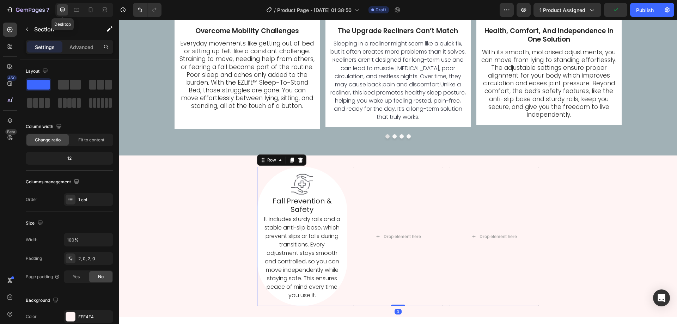
click at [348, 246] on div "Image Fall Prevention & Safety Heading It includes sturdy rails and a stable an…" at bounding box center [398, 236] width 282 height 139
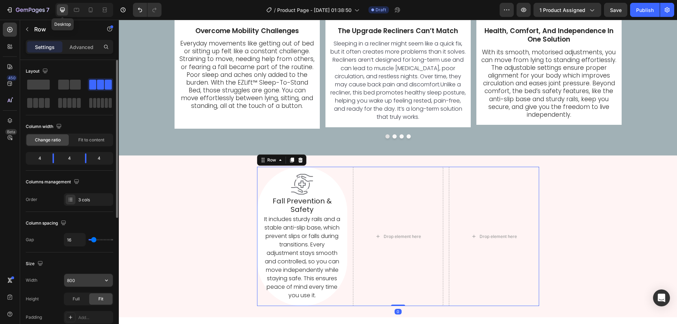
click at [79, 287] on div "800" at bounding box center [88, 280] width 49 height 13
click at [80, 280] on input "800" at bounding box center [88, 280] width 49 height 13
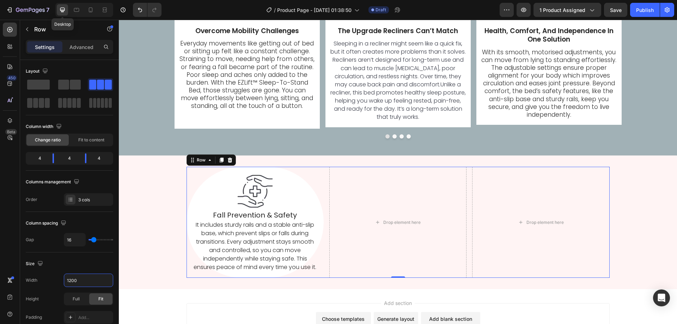
type input "1200"
click at [188, 194] on div "Image Fall Prevention & Safety Heading It includes sturdy rails and a stable an…" at bounding box center [254, 222] width 137 height 111
click at [84, 43] on p "Advanced" at bounding box center [81, 46] width 24 height 7
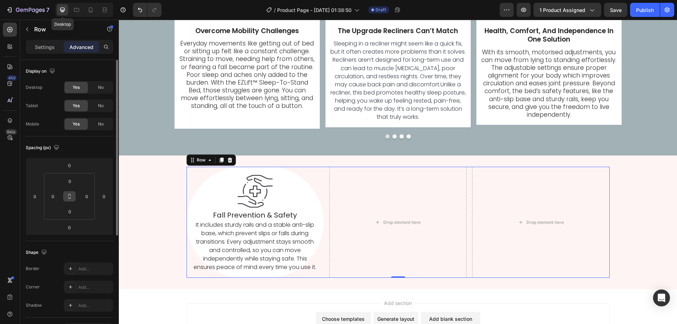
click at [73, 197] on button at bounding box center [69, 196] width 13 height 11
click at [53, 195] on input "0" at bounding box center [53, 196] width 11 height 11
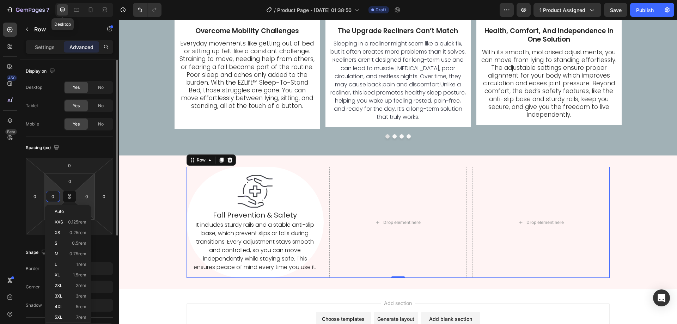
type input "2"
type input "20"
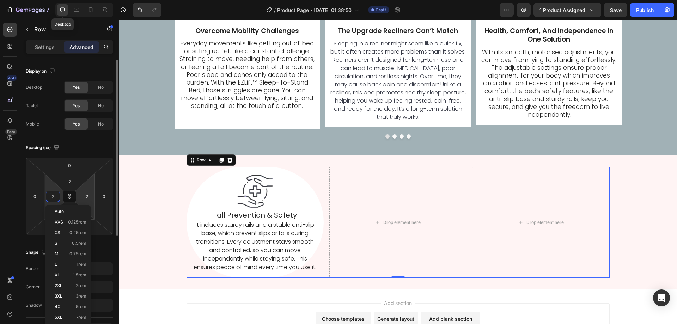
type input "20"
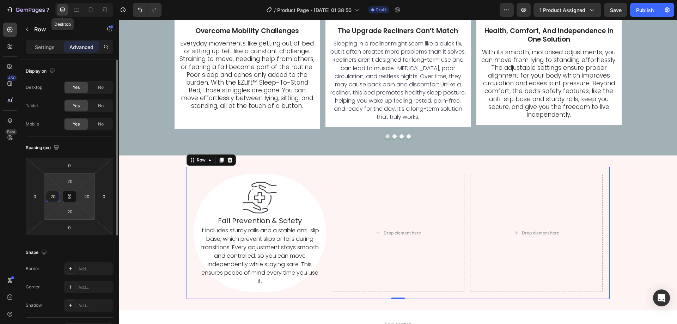
type input "2"
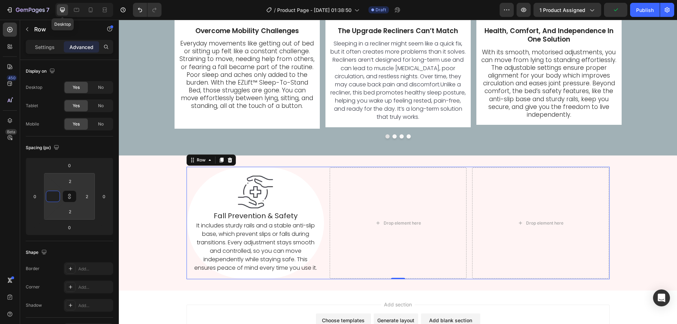
click at [39, 40] on div "Settings Advanced" at bounding box center [69, 47] width 87 height 14
type input "0"
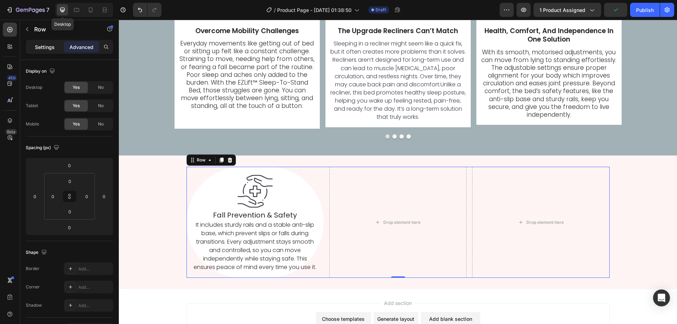
click at [40, 45] on p "Settings" at bounding box center [45, 46] width 20 height 7
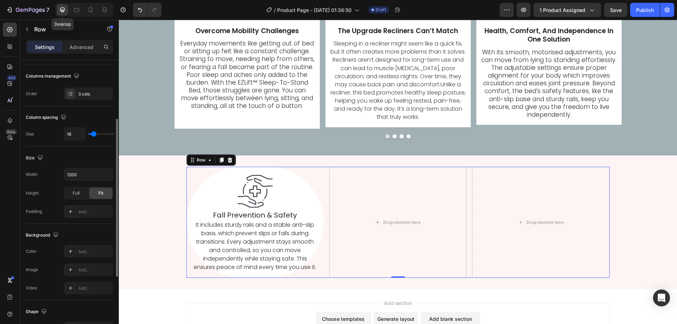
scroll to position [141, 0]
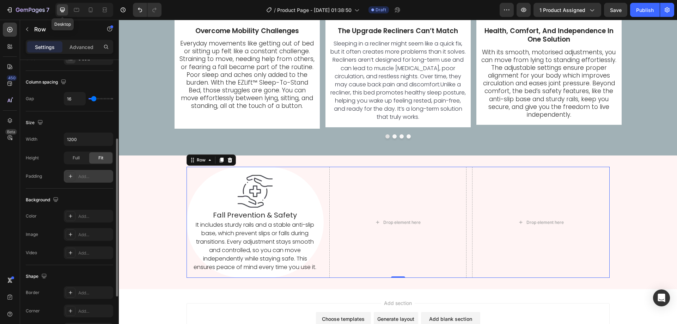
click at [88, 178] on div "Add..." at bounding box center [94, 176] width 33 height 6
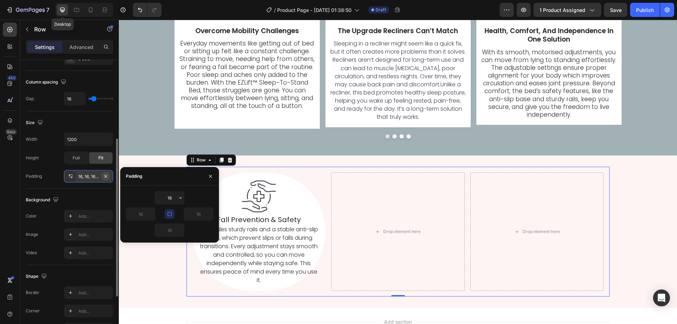
click at [106, 175] on icon "button" at bounding box center [106, 176] width 6 height 6
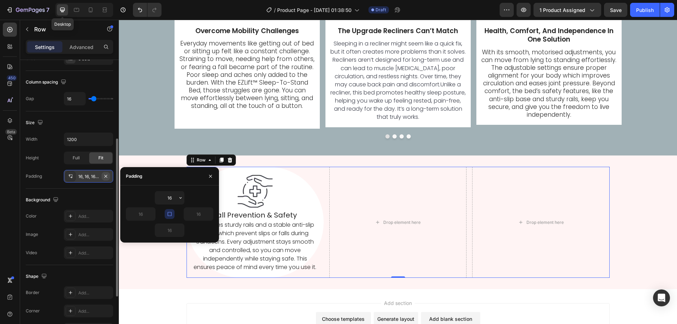
type input "0"
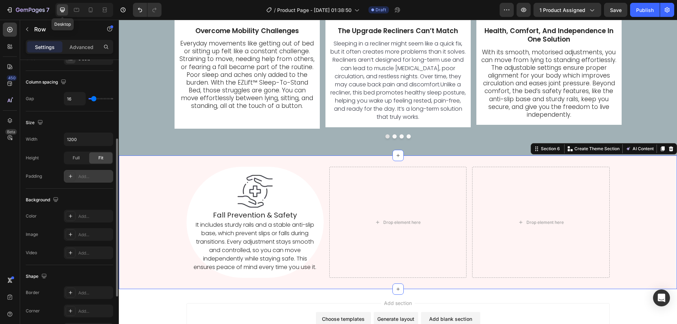
click at [127, 213] on div "Image Fall Prevention & Safety Heading It includes sturdy rails and a stable an…" at bounding box center [398, 222] width 558 height 111
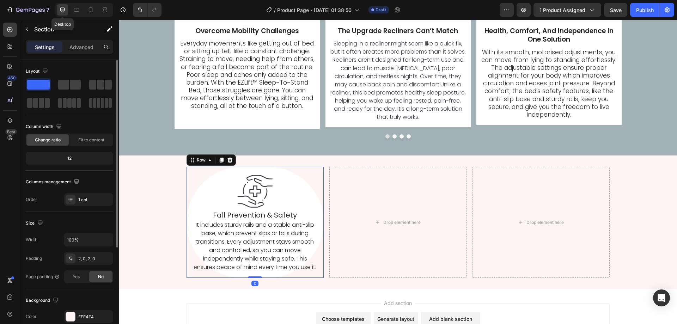
click at [186, 229] on div "Image Fall Prevention & Safety Heading It includes sturdy rails and a stable an…" at bounding box center [254, 222] width 137 height 111
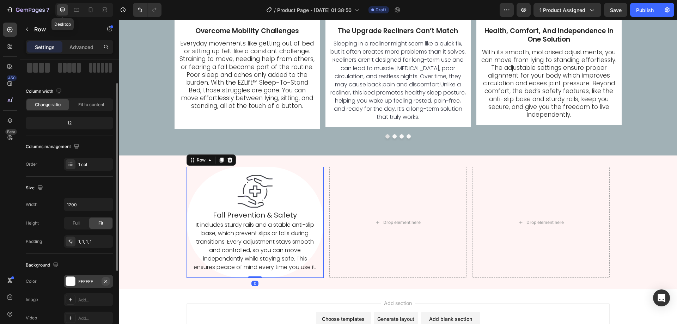
click at [105, 281] on icon "button" at bounding box center [105, 281] width 3 height 3
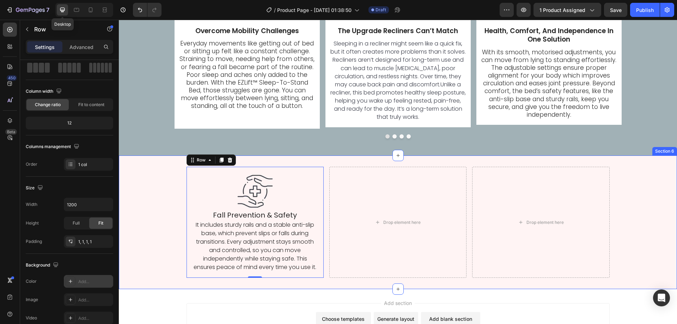
click at [138, 237] on div "Image Fall Prevention & Safety Heading It includes sturdy rails and a stable an…" at bounding box center [398, 222] width 558 height 111
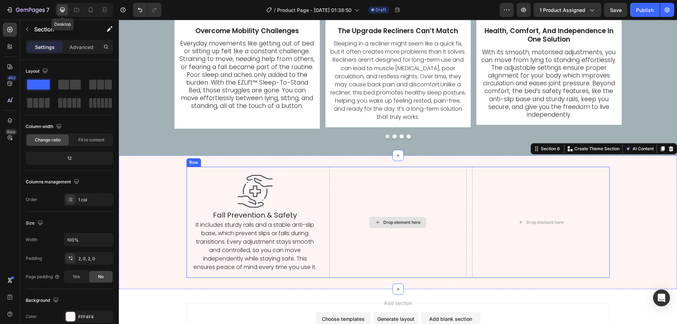
scroll to position [1849, 0]
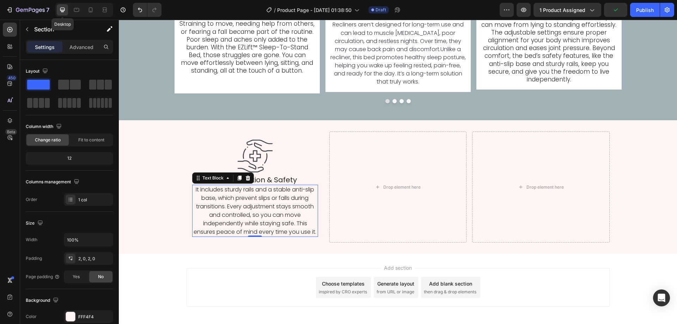
click at [240, 207] on p "It includes sturdy rails and a stable anti-slip base, which prevent slips or fa…" at bounding box center [255, 210] width 124 height 51
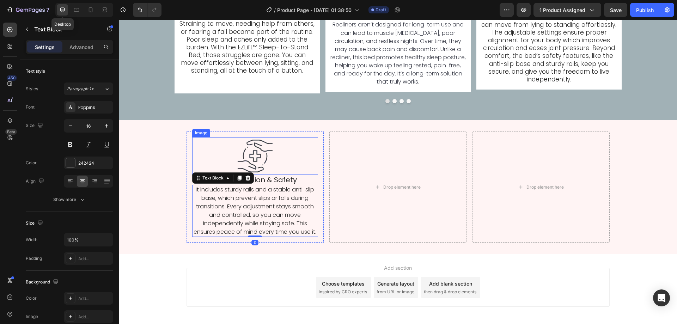
click at [252, 160] on img at bounding box center [255, 156] width 38 height 38
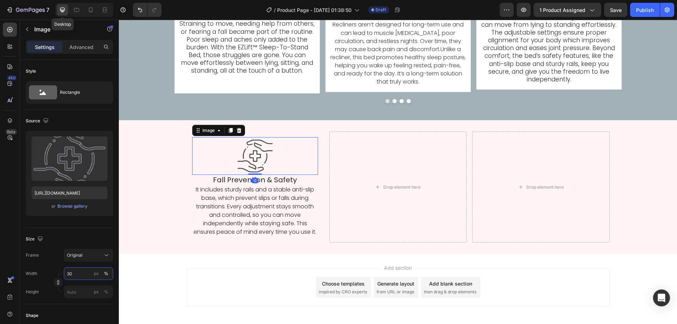
click at [79, 272] on input "30" at bounding box center [88, 273] width 49 height 13
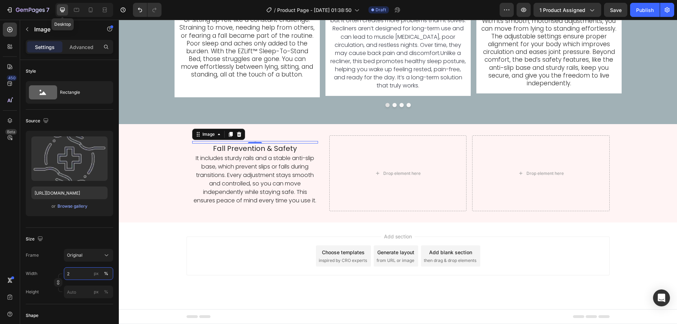
type input "20"
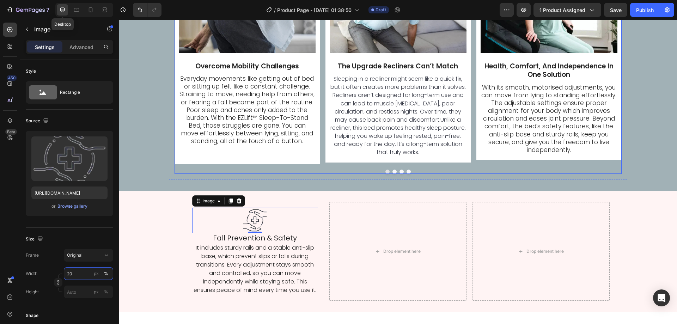
scroll to position [1814, 0]
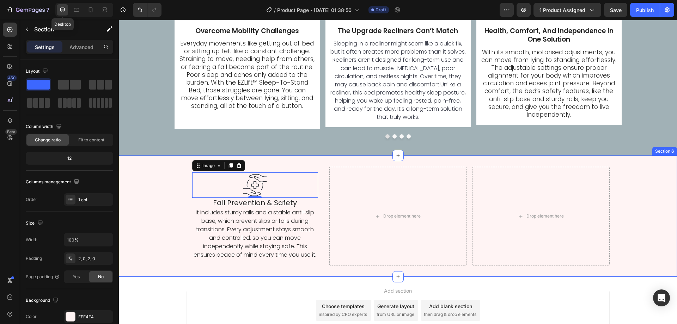
click at [170, 231] on div "Image 0 Fall Prevention & Safety Heading It includes sturdy rails and a stable …" at bounding box center [398, 216] width 558 height 98
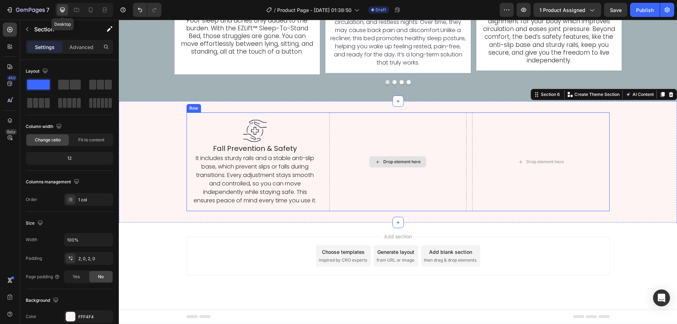
scroll to position [1771, 0]
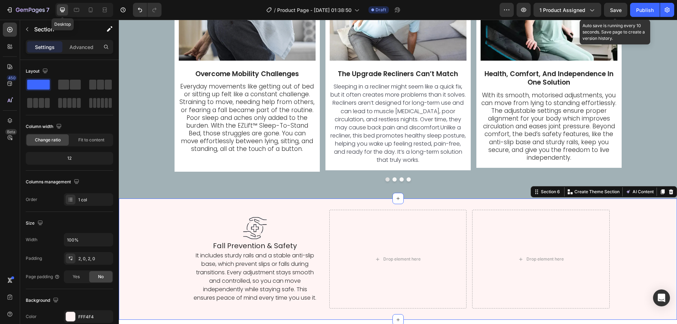
click at [614, 8] on span "Save" at bounding box center [616, 10] width 12 height 6
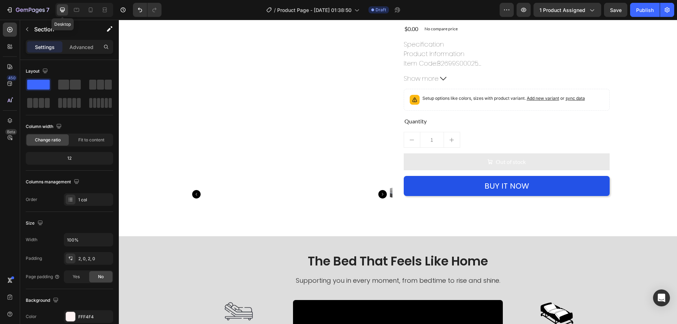
scroll to position [0, 0]
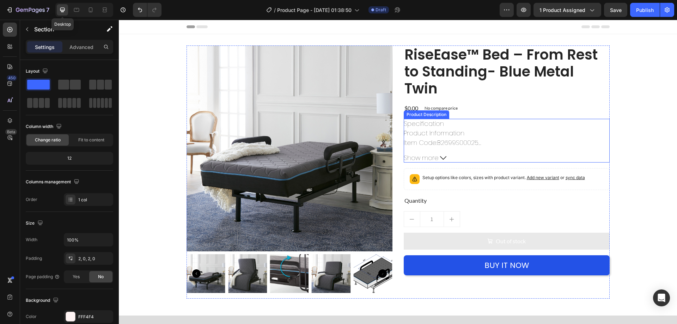
click at [474, 141] on span "B2699S00025" at bounding box center [459, 142] width 44 height 9
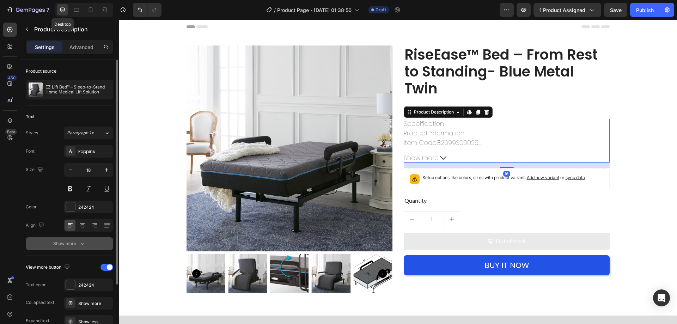
click at [73, 240] on div "Show more" at bounding box center [69, 243] width 33 height 7
click at [79, 238] on button "Thin" at bounding box center [88, 243] width 49 height 13
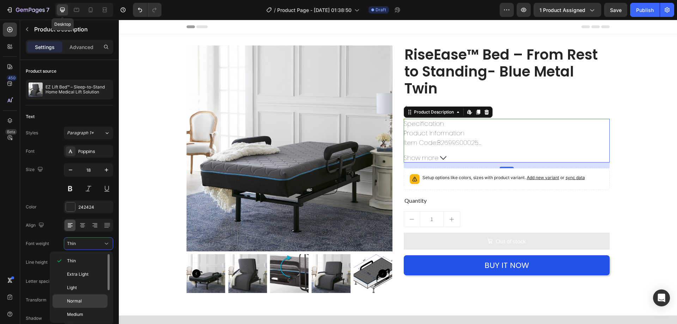
click at [86, 308] on div "Normal" at bounding box center [80, 314] width 55 height 13
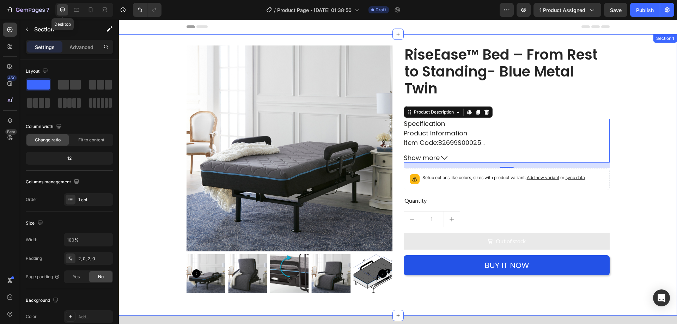
click at [147, 187] on div "Product Images RiseEase™ Bed – From Rest to Standing- Blue Metal Twin Product T…" at bounding box center [398, 174] width 558 height 259
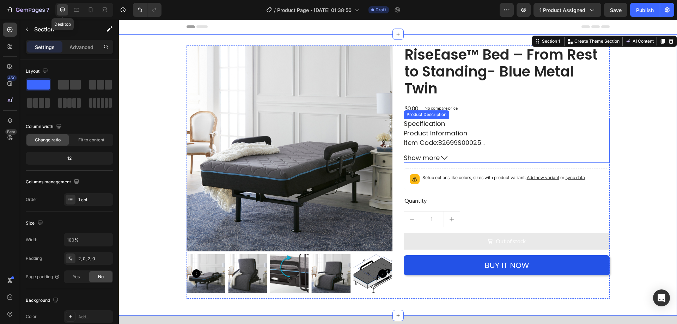
click at [450, 158] on button "Show more" at bounding box center [507, 158] width 206 height 10
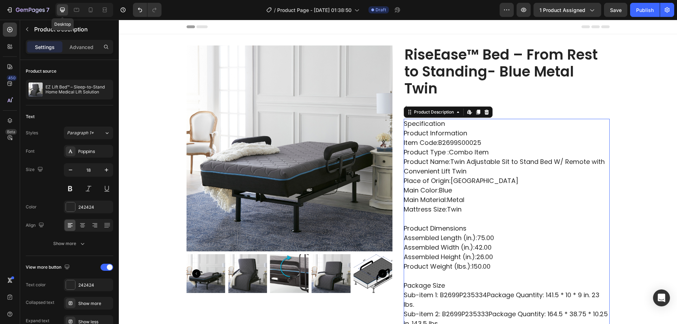
click at [450, 159] on span "Twin Adjustable Sit to Stand Bed W/ Remote with Convenient Lift Twin" at bounding box center [504, 166] width 201 height 18
click at [622, 5] on button "Save" at bounding box center [615, 10] width 23 height 14
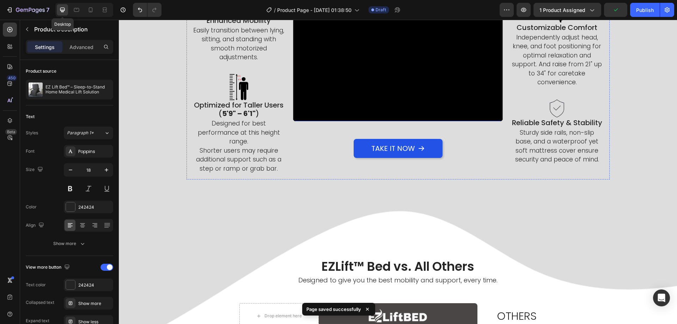
scroll to position [881, 0]
